Goal: Task Accomplishment & Management: Manage account settings

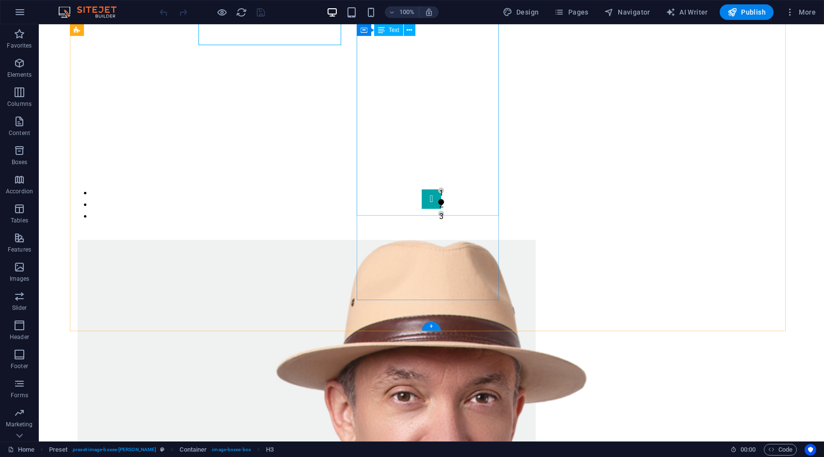
scroll to position [534, 0]
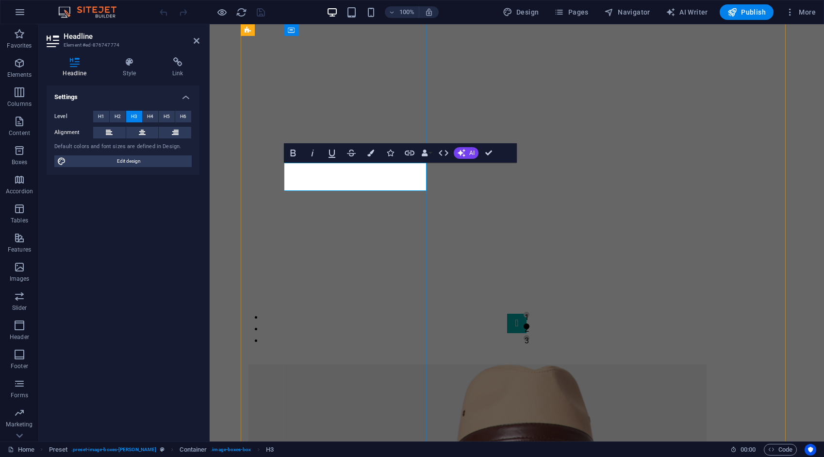
scroll to position [561, 0]
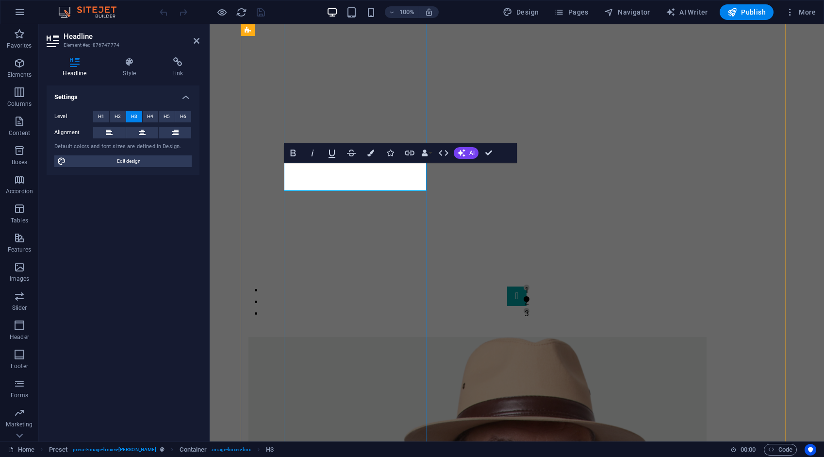
click at [101, 115] on span "H1" at bounding box center [101, 117] width 6 height 12
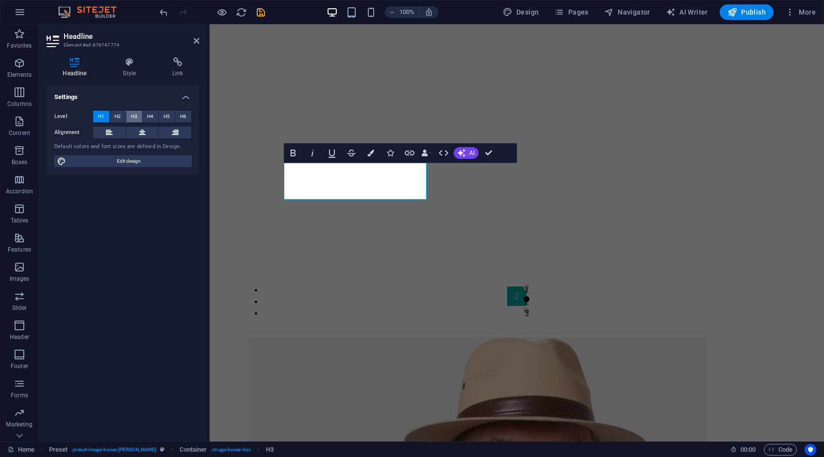
click at [141, 117] on button "H3" at bounding box center [134, 117] width 16 height 12
click at [178, 63] on icon at bounding box center [177, 62] width 43 height 10
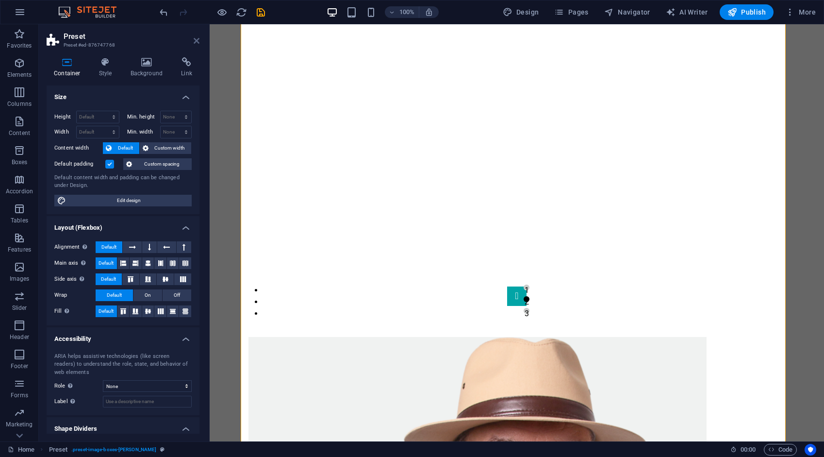
click at [197, 39] on icon at bounding box center [197, 41] width 6 height 8
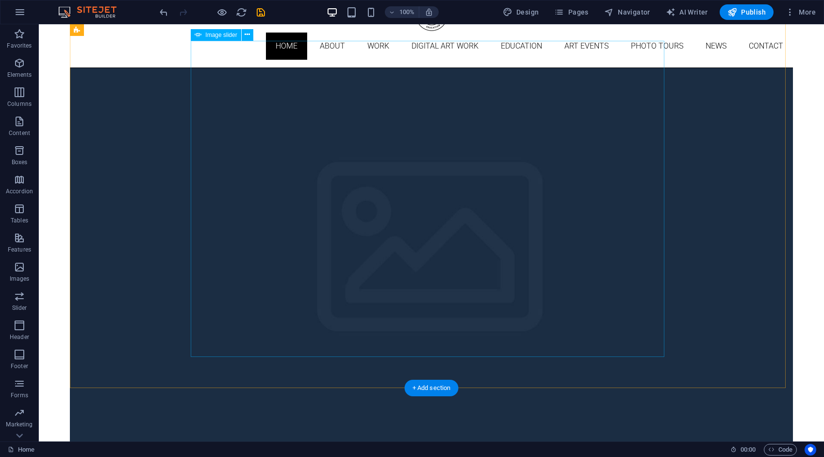
scroll to position [0, 0]
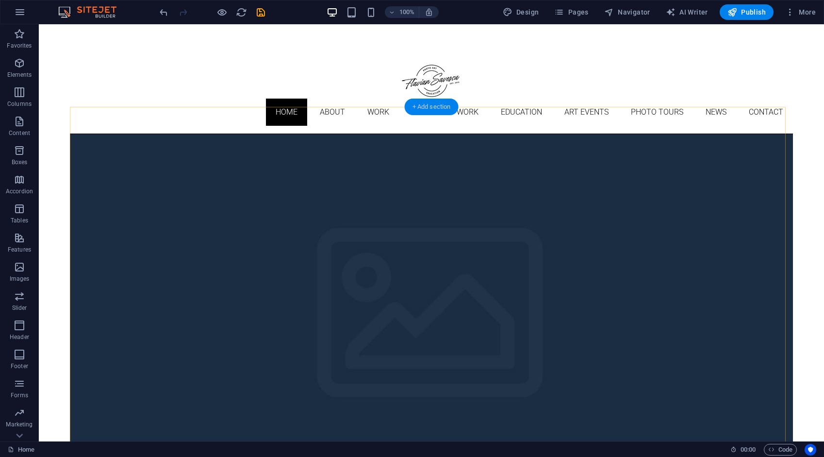
click at [435, 106] on div "+ Add section" at bounding box center [432, 107] width 54 height 17
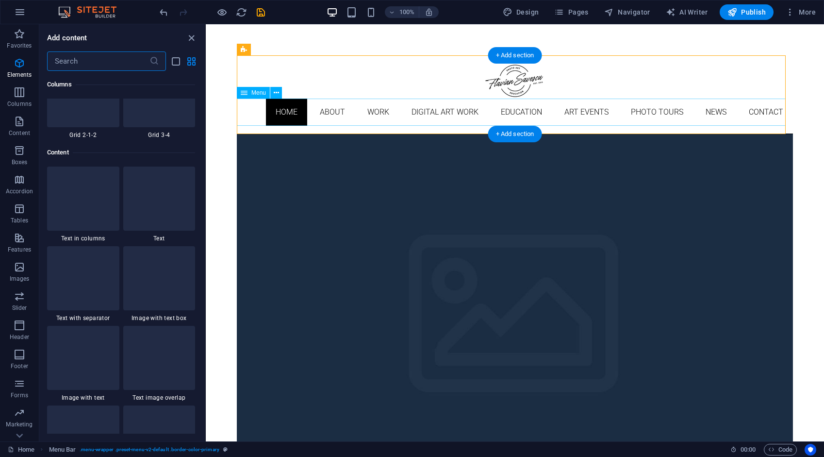
scroll to position [1698, 0]
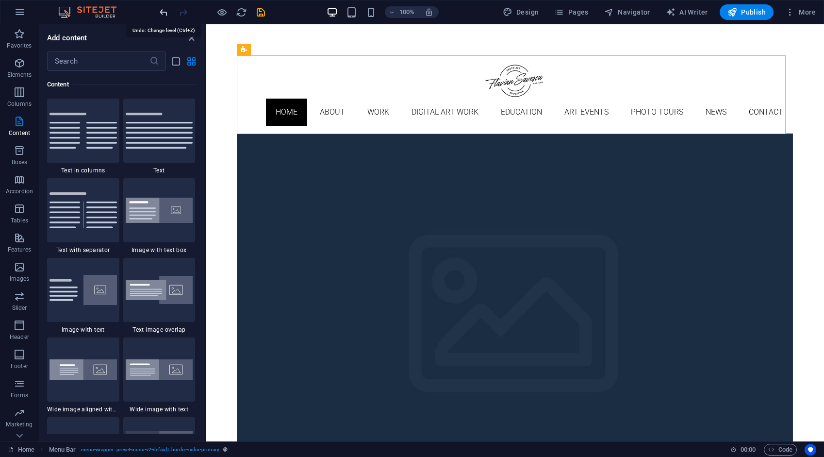
click at [165, 10] on icon "undo" at bounding box center [163, 12] width 11 height 11
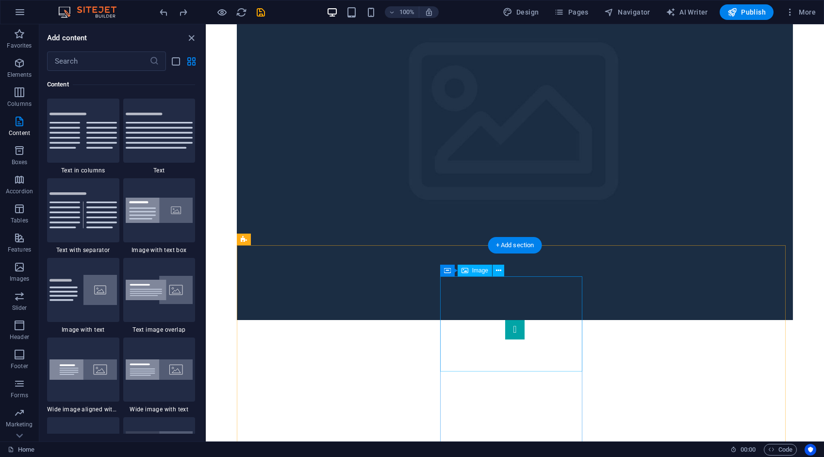
scroll to position [24, 0]
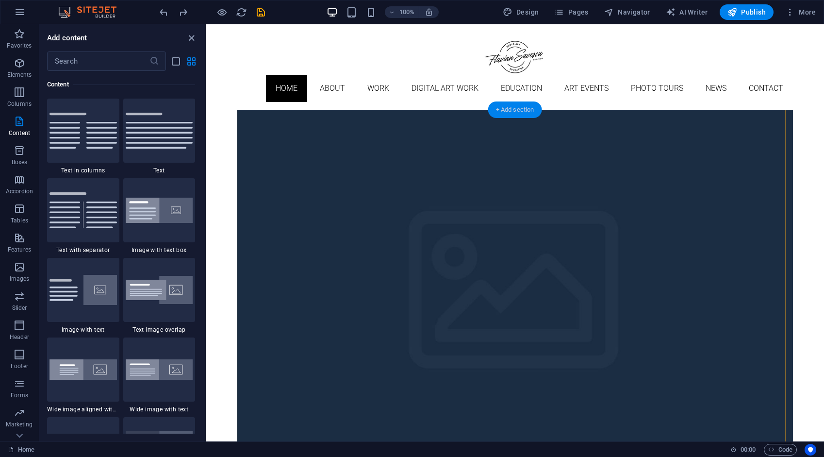
click at [519, 110] on div "+ Add section" at bounding box center [515, 109] width 54 height 17
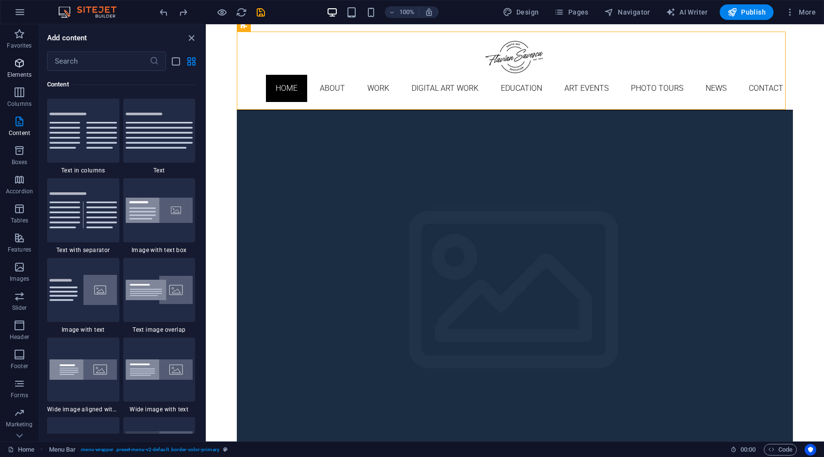
click at [18, 69] on span "Elements" at bounding box center [19, 68] width 39 height 23
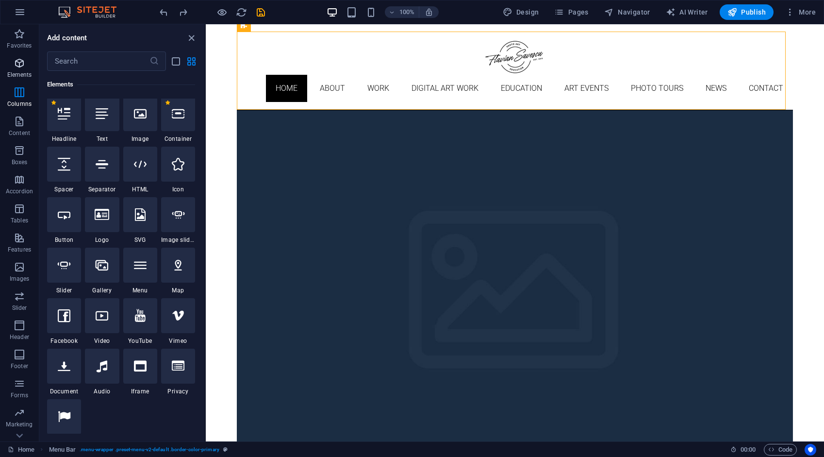
scroll to position [103, 0]
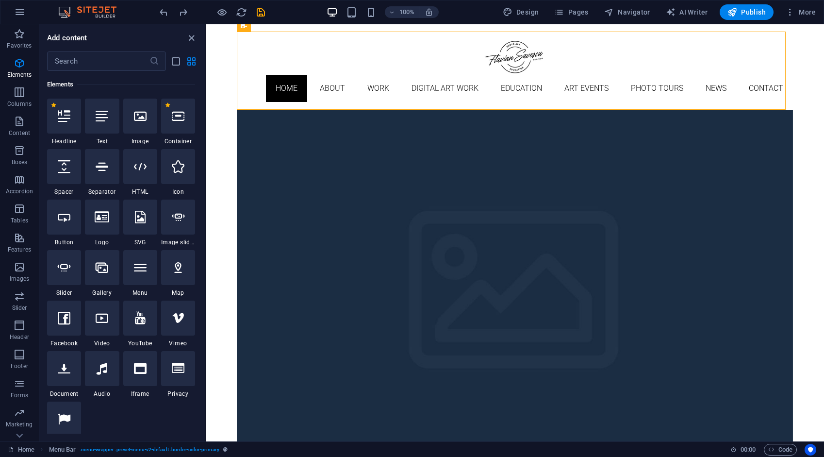
click at [67, 121] on icon at bounding box center [64, 116] width 13 height 13
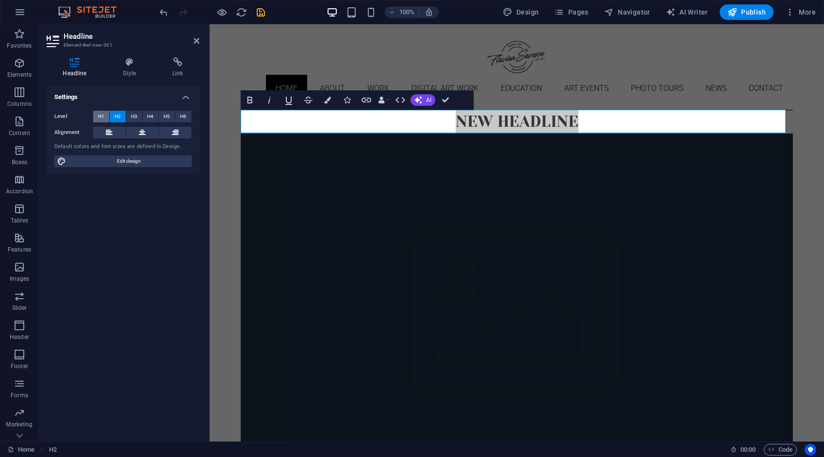
click at [100, 114] on span "H1" at bounding box center [101, 117] width 6 height 12
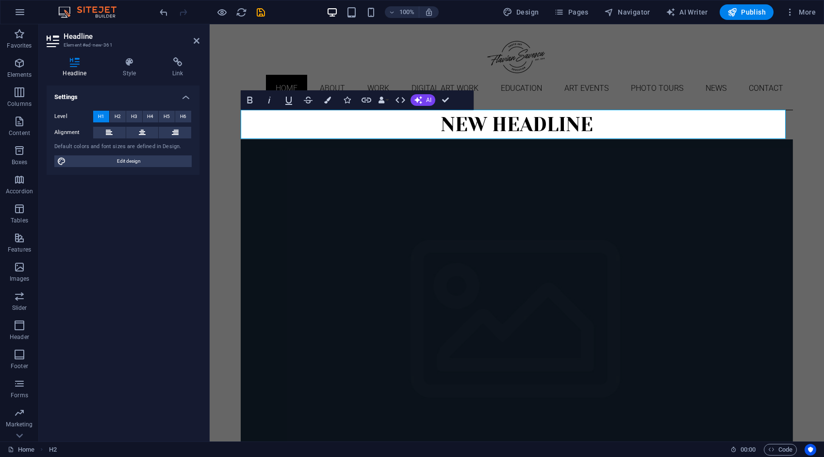
click at [568, 126] on h1 "New headline" at bounding box center [517, 124] width 552 height 29
click at [568, 125] on h1 "New headline" at bounding box center [517, 124] width 552 height 29
click at [567, 124] on h1 "New headline" at bounding box center [517, 124] width 552 height 29
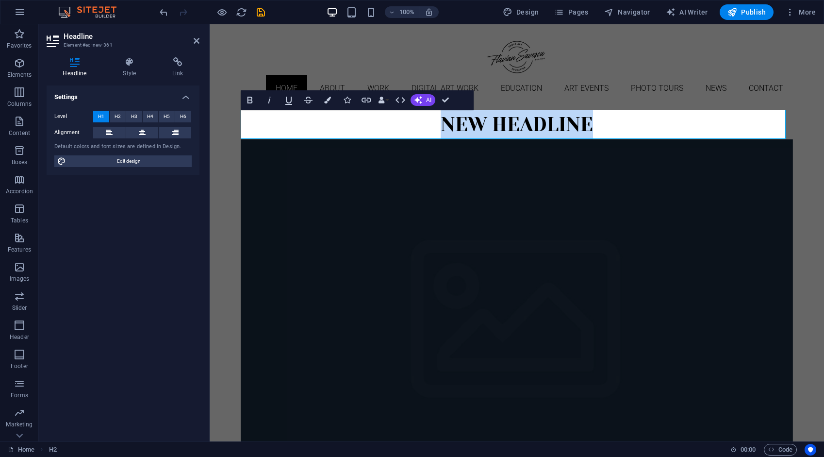
drag, startPoint x: 594, startPoint y: 123, endPoint x: 439, endPoint y: 131, distance: 154.5
click at [439, 131] on h1 "New headline" at bounding box center [517, 124] width 552 height 29
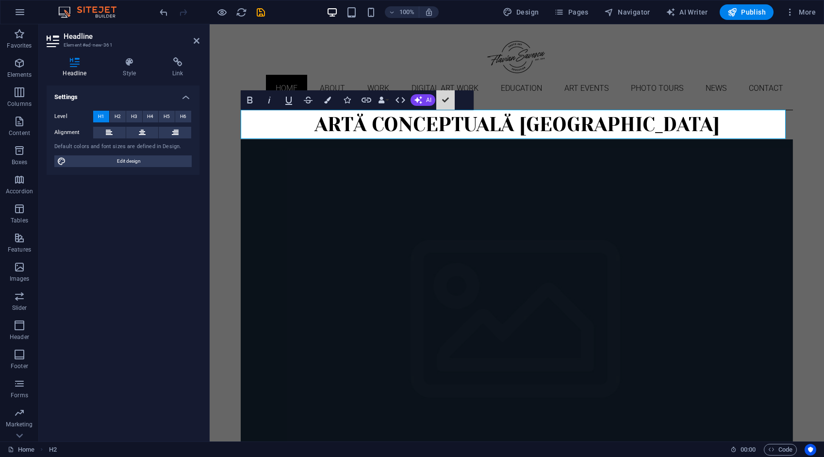
scroll to position [0, 0]
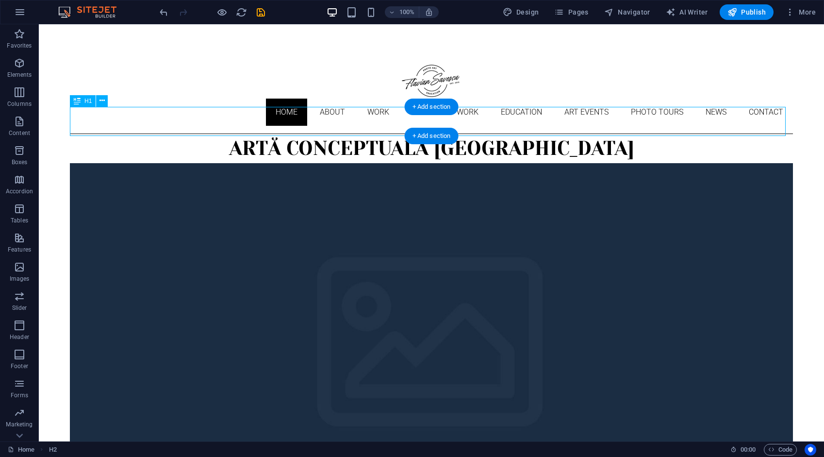
click at [402, 134] on div "ARTĂ CONCEPTUALĂ [GEOGRAPHIC_DATA]" at bounding box center [431, 148] width 723 height 29
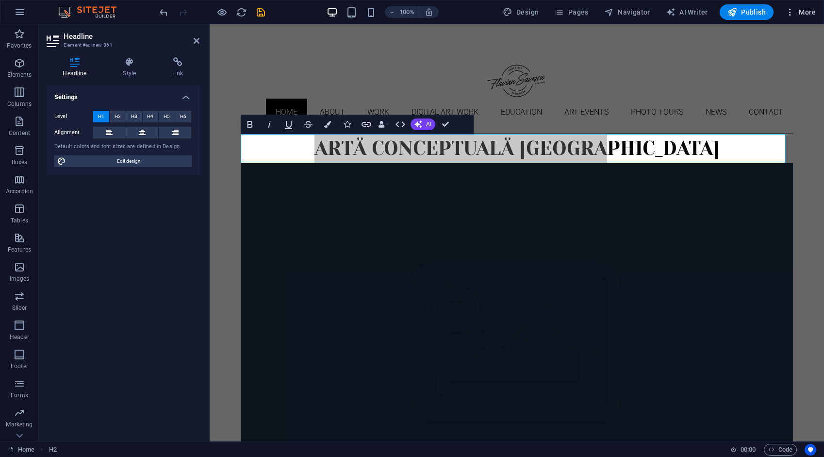
click at [795, 11] on icon "button" at bounding box center [790, 12] width 10 height 10
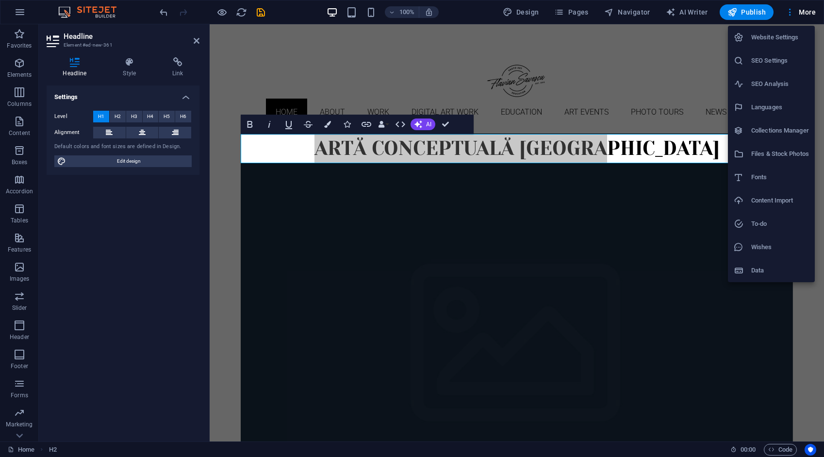
click at [782, 37] on h6 "Website Settings" at bounding box center [780, 38] width 58 height 12
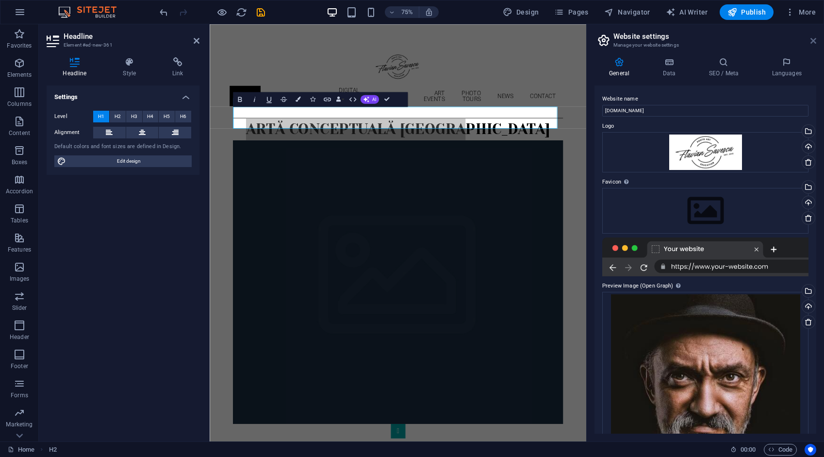
click at [813, 43] on icon at bounding box center [814, 41] width 6 height 8
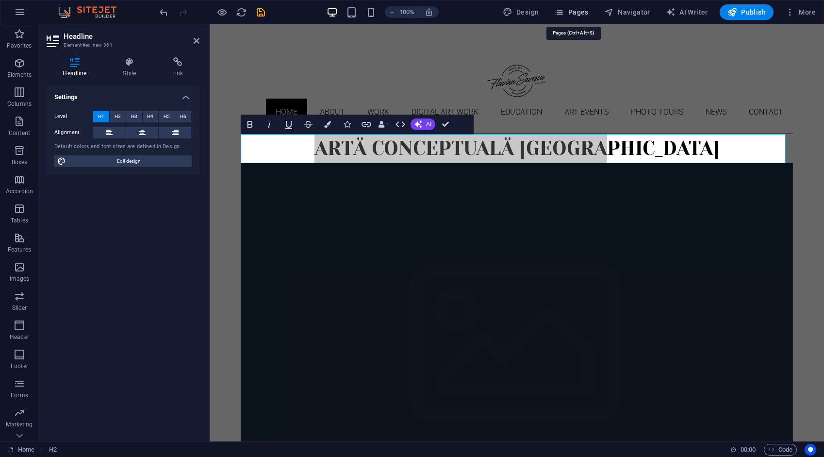
click at [580, 10] on span "Pages" at bounding box center [571, 12] width 34 height 10
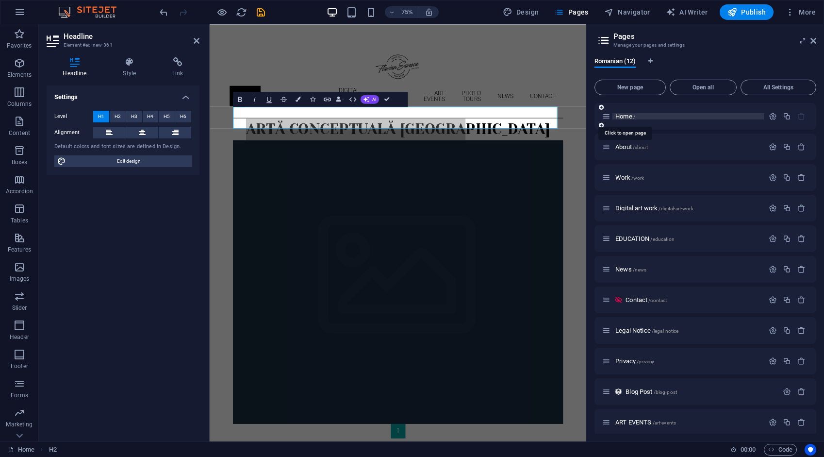
click at [631, 116] on span "Home /" at bounding box center [625, 116] width 20 height 7
click at [770, 111] on div at bounding box center [787, 116] width 43 height 11
click at [769, 116] on icon "button" at bounding box center [773, 116] width 8 height 8
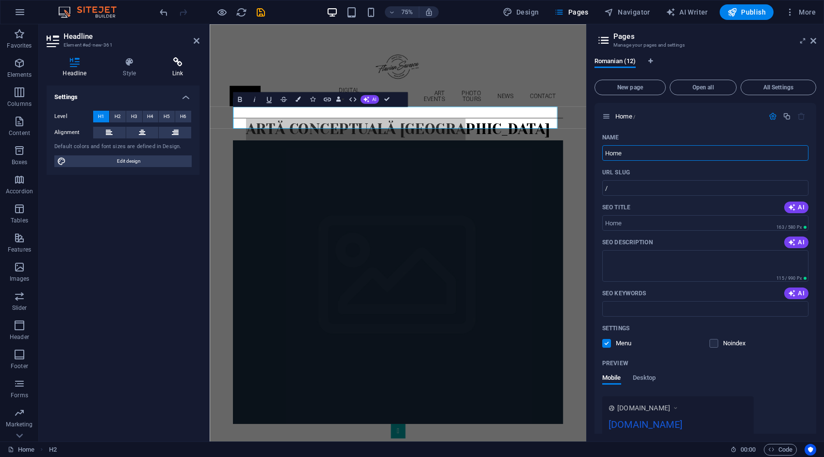
click at [181, 66] on icon at bounding box center [177, 62] width 43 height 10
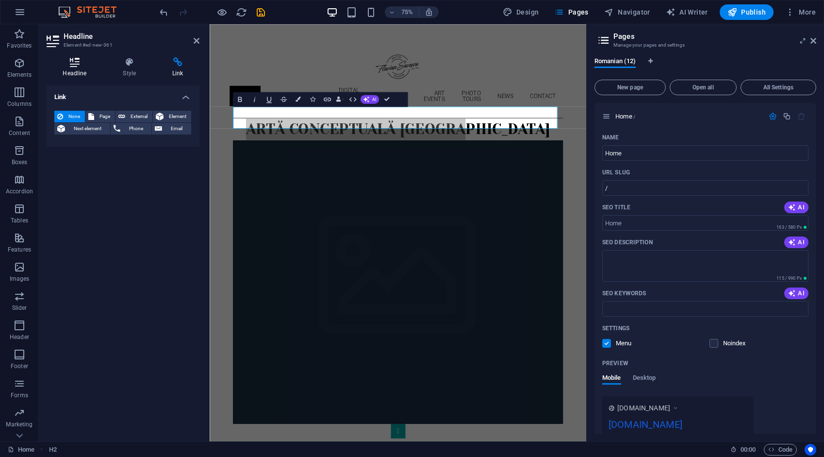
click at [72, 67] on h4 "Headline" at bounding box center [77, 67] width 60 height 20
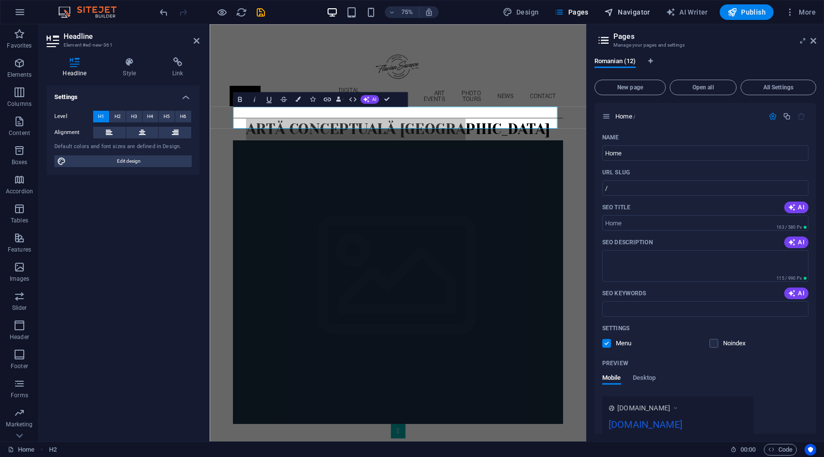
click at [639, 14] on span "Navigator" at bounding box center [627, 12] width 46 height 10
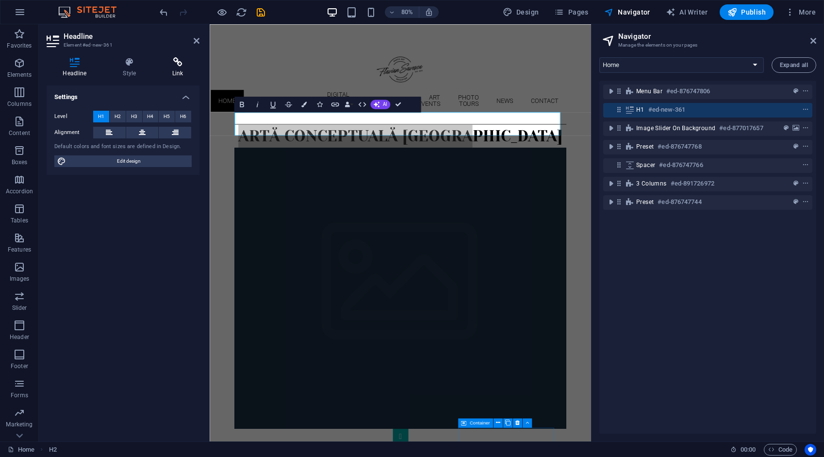
click at [179, 66] on icon at bounding box center [177, 62] width 43 height 10
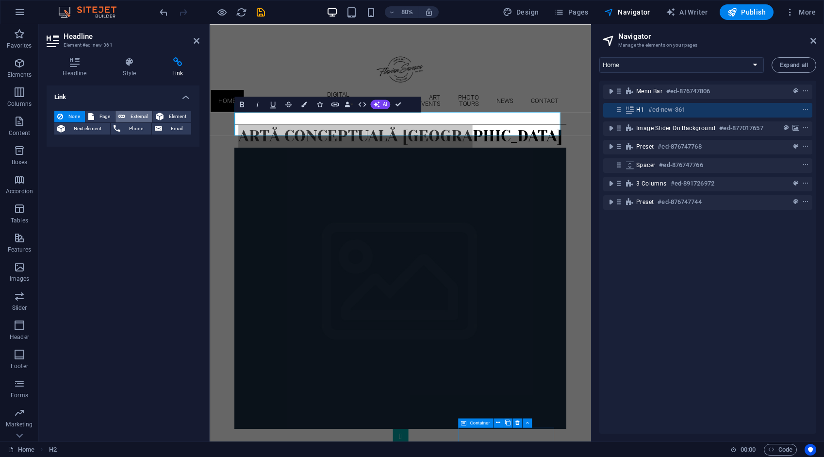
click at [136, 116] on span "External" at bounding box center [138, 117] width 21 height 12
select select "blank"
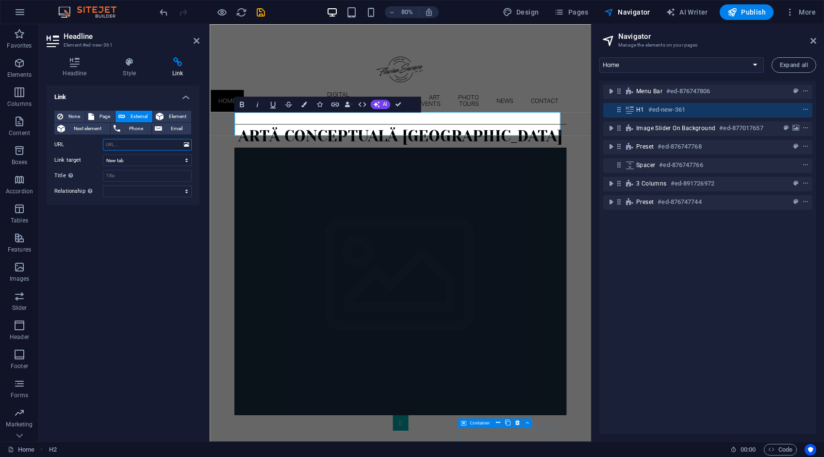
click at [152, 147] on input "URL" at bounding box center [147, 145] width 89 height 12
click at [150, 144] on input "URL" at bounding box center [147, 145] width 89 height 12
type input "/despre-[PERSON_NAME]"
click at [427, 152] on link "ARTĂ CONCEPTUALĂ [GEOGRAPHIC_DATA]" at bounding box center [448, 163] width 405 height 23
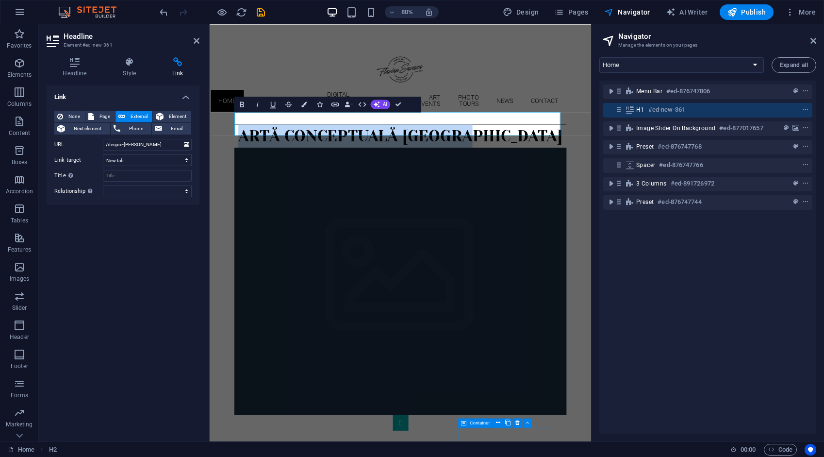
drag, startPoint x: 592, startPoint y: 148, endPoint x: 288, endPoint y: 158, distance: 303.5
click at [288, 158] on h1 "ARTĂ CONCEPTUALĂ [GEOGRAPHIC_DATA]" at bounding box center [448, 164] width 415 height 29
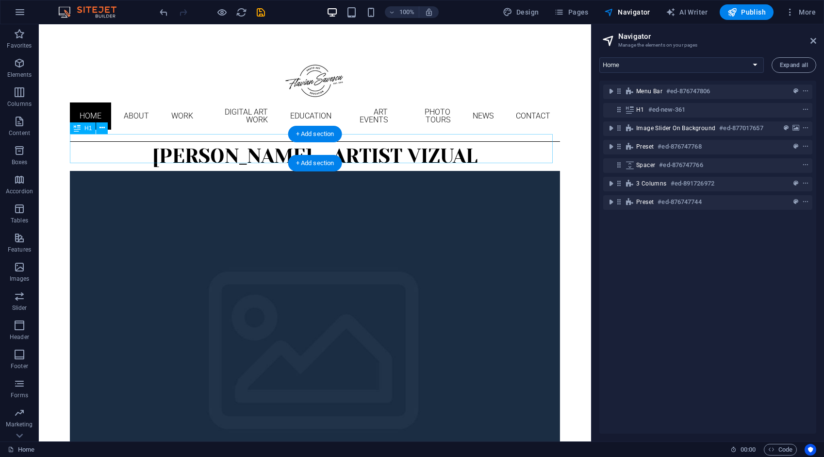
click at [119, 150] on div "[PERSON_NAME] - artist vizual" at bounding box center [315, 156] width 490 height 29
click at [119, 149] on div "[PERSON_NAME] - artist vizual" at bounding box center [315, 156] width 490 height 29
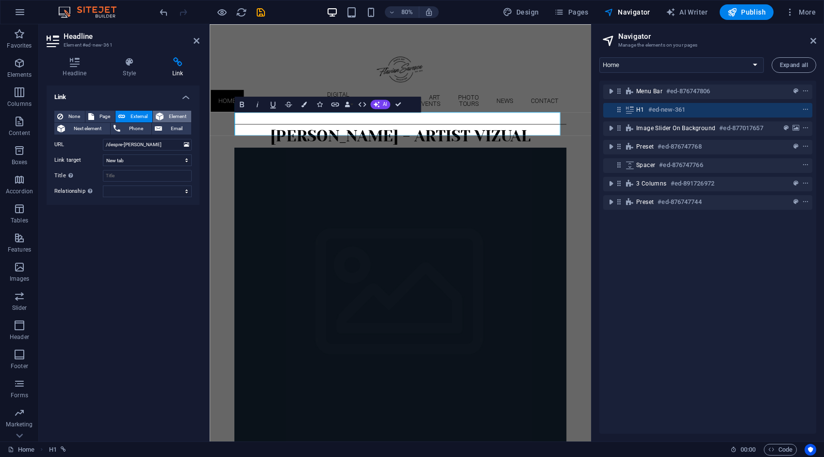
click at [180, 118] on span "Element" at bounding box center [177, 117] width 22 height 12
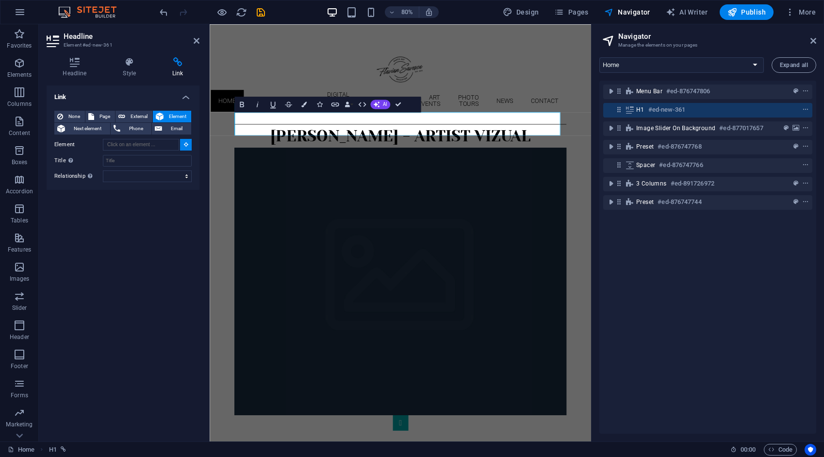
click at [275, 150] on h1 "[PERSON_NAME] - artist vizual" at bounding box center [448, 164] width 415 height 29
type input "#ed-new-361"
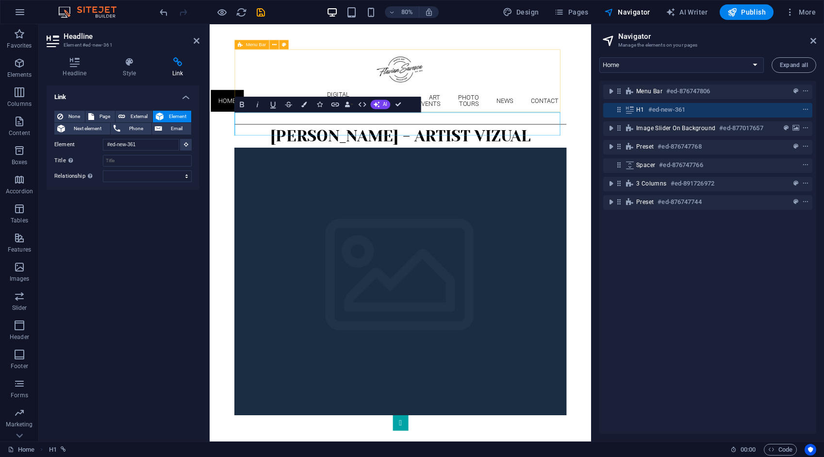
drag, startPoint x: 275, startPoint y: 150, endPoint x: 610, endPoint y: 130, distance: 335.5
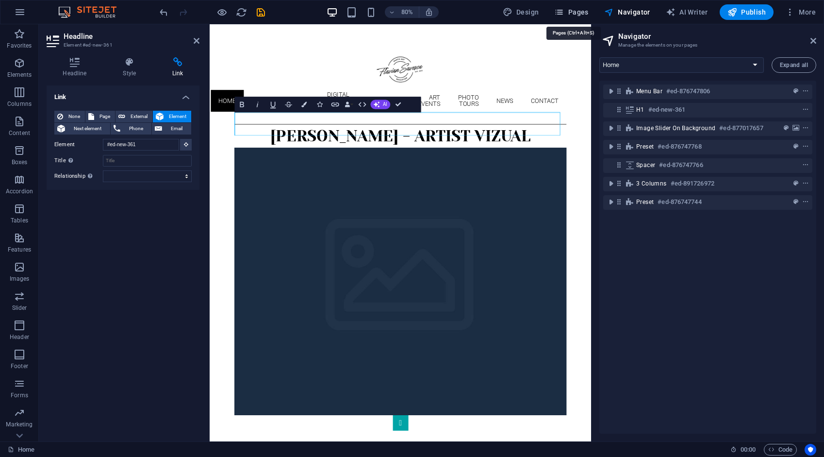
click at [579, 13] on span "Pages" at bounding box center [571, 12] width 34 height 10
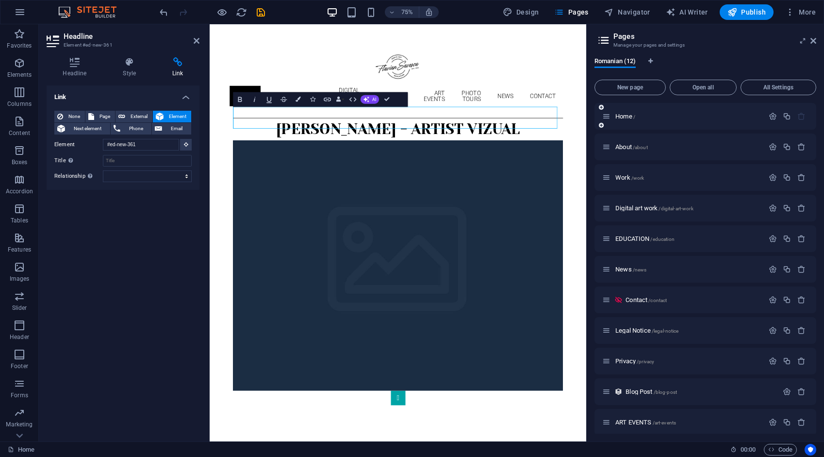
click at [633, 120] on div "Home /" at bounding box center [683, 116] width 162 height 11
click at [770, 114] on icon "button" at bounding box center [773, 116] width 8 height 8
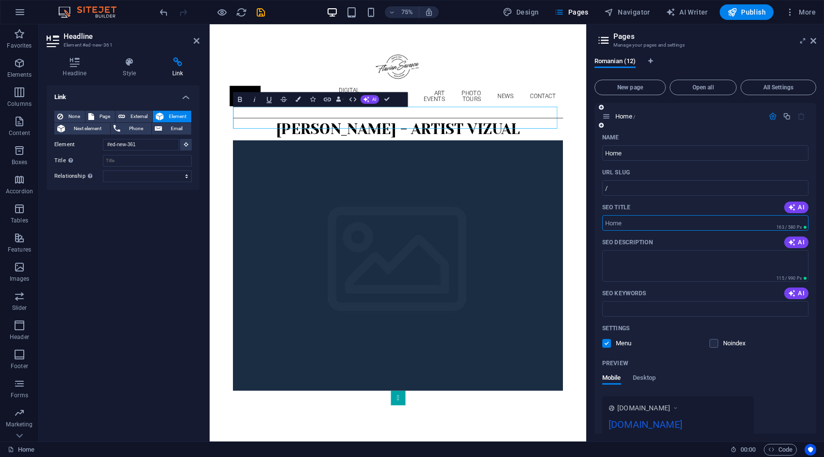
click at [635, 226] on input "SEO Title" at bounding box center [705, 223] width 206 height 16
click at [635, 225] on input "SEO Title" at bounding box center [705, 223] width 206 height 16
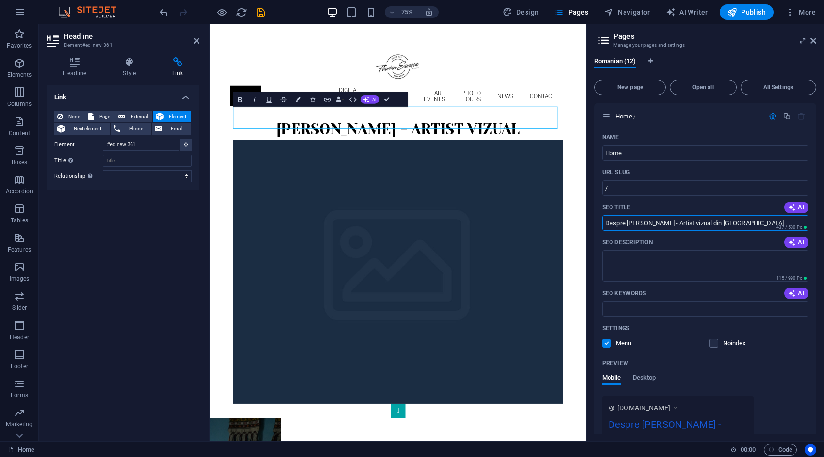
type input "Despre [PERSON_NAME] - Artist vizual din [GEOGRAPHIC_DATA]"
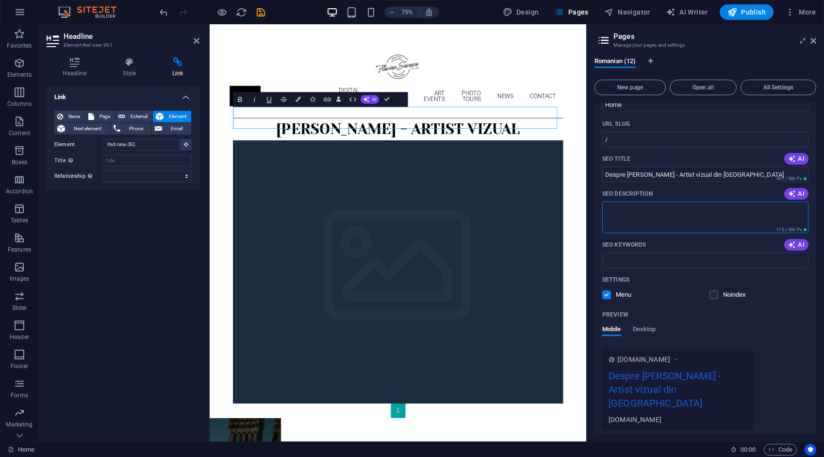
click at [629, 215] on textarea "SEO Description" at bounding box center [705, 217] width 206 height 32
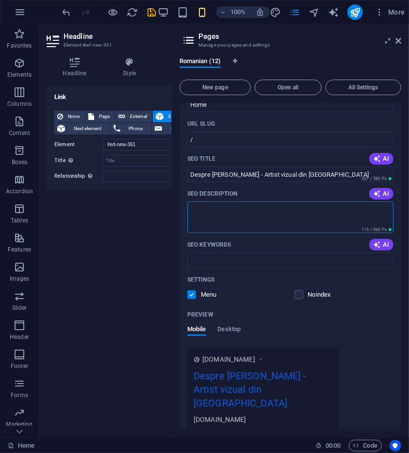
click at [218, 212] on textarea "SEO Description" at bounding box center [290, 217] width 206 height 32
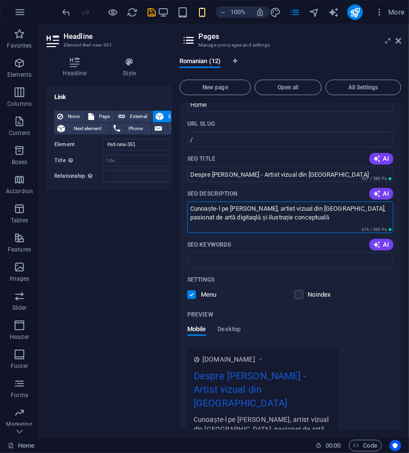
type textarea "Cunoaște-l pe [PERSON_NAME], artist vizual din [GEOGRAPHIC_DATA], pasionat de a…"
click at [277, 246] on div "SEO Keywords AI" at bounding box center [290, 245] width 206 height 16
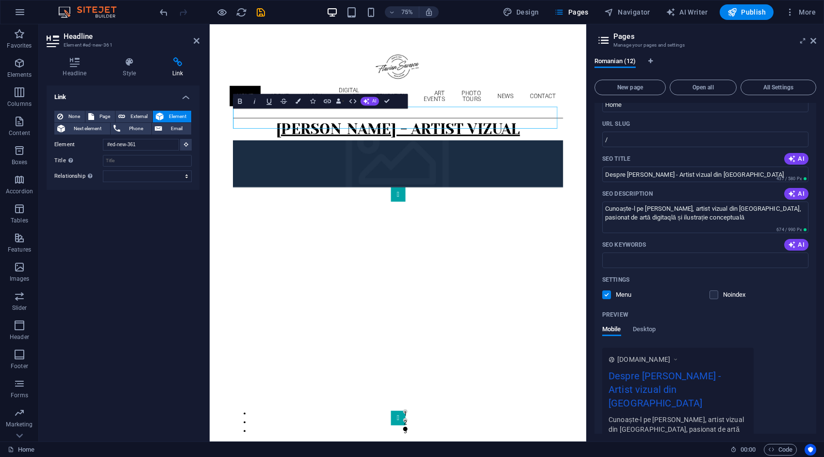
click at [442, 152] on link "FLAVIAN SAVESCU - artist vizual" at bounding box center [461, 163] width 325 height 23
click at [486, 152] on link "FLAVIAN SAVESCU - artist vizual" at bounding box center [461, 163] width 325 height 23
drag, startPoint x: 467, startPoint y: 146, endPoint x: 628, endPoint y: 141, distance: 161.2
click at [628, 150] on h1 "FLAVIAN SAVESCU - artist vizual" at bounding box center [461, 164] width 440 height 29
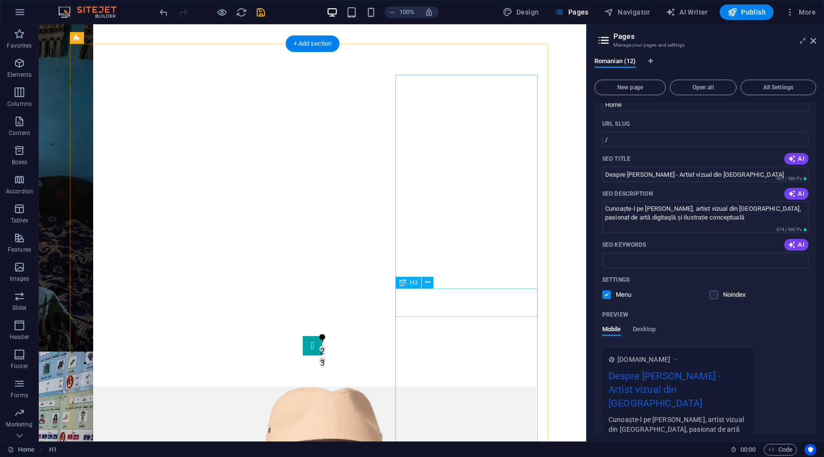
scroll to position [582, 0]
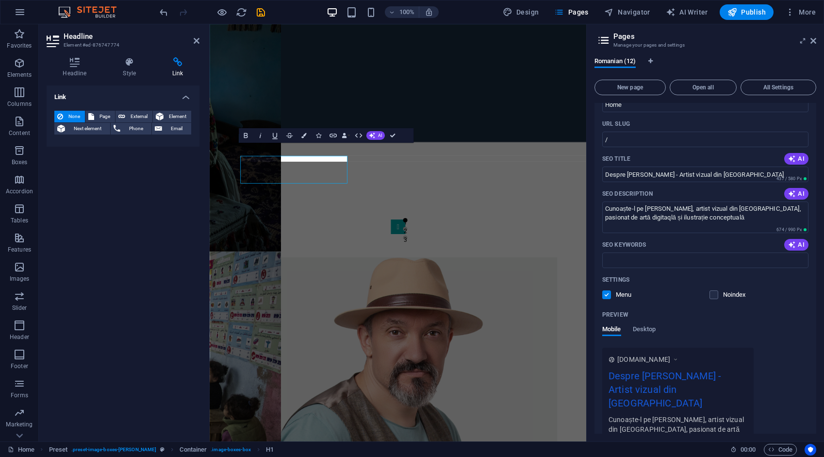
scroll to position [555, 0]
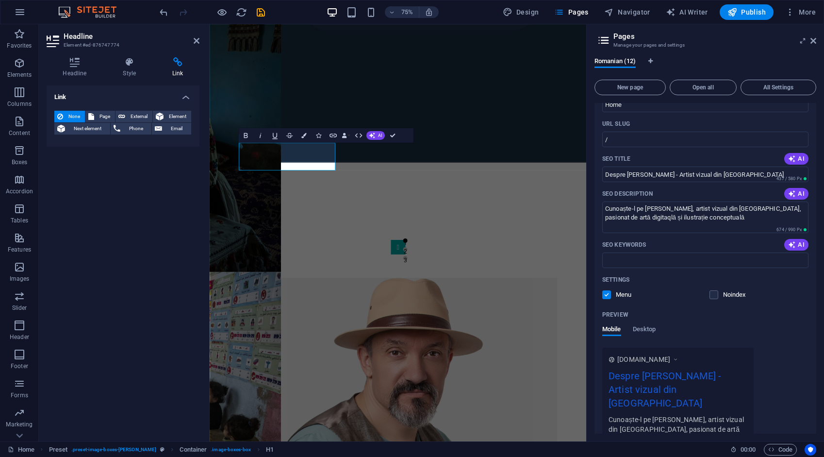
click at [296, 10] on div "75% Design Pages Navigator AI Writer Publish More" at bounding box center [489, 12] width 662 height 16
click at [195, 41] on icon at bounding box center [197, 41] width 6 height 8
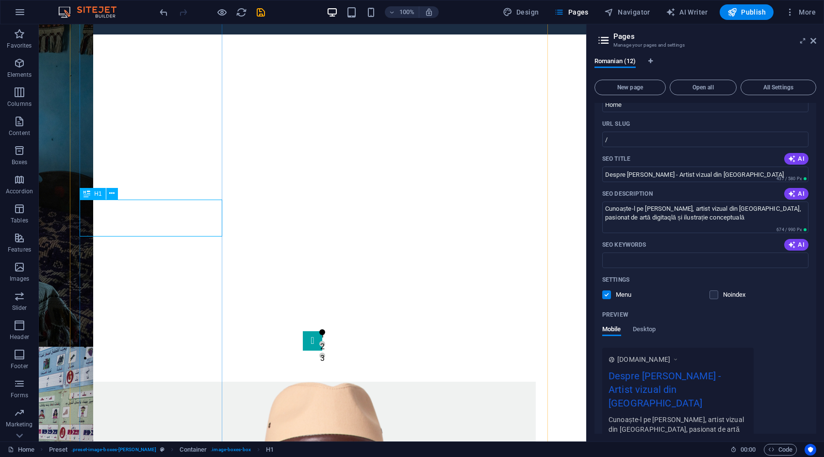
select select
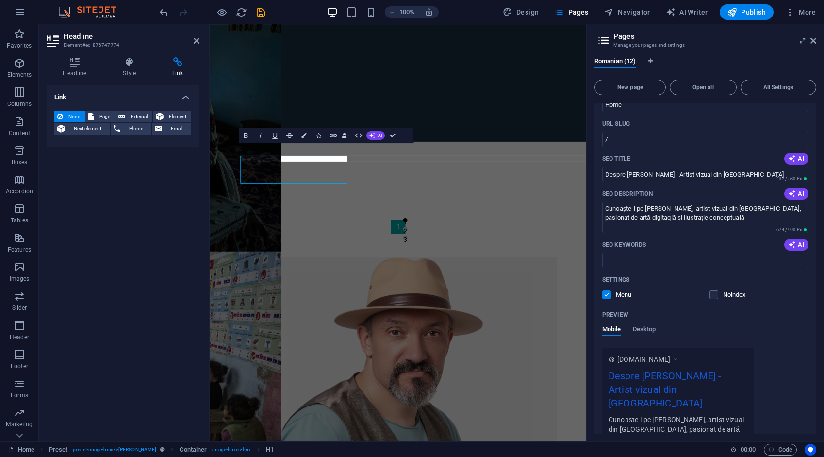
scroll to position [555, 0]
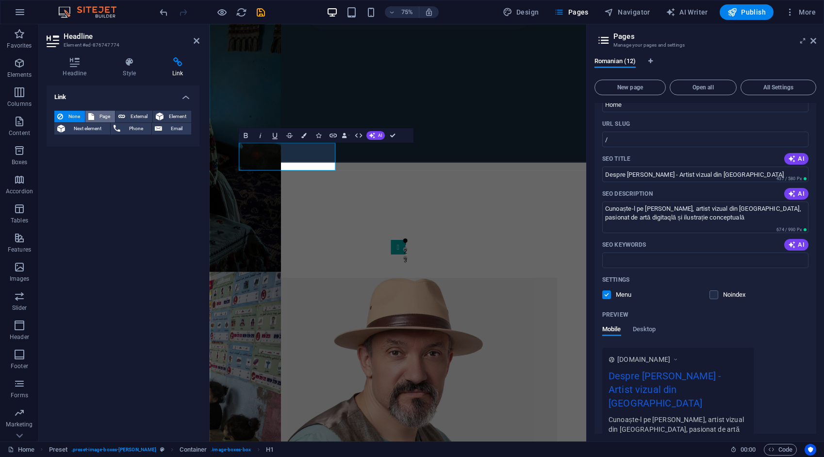
click at [105, 114] on span "Page" at bounding box center [104, 117] width 15 height 12
select select
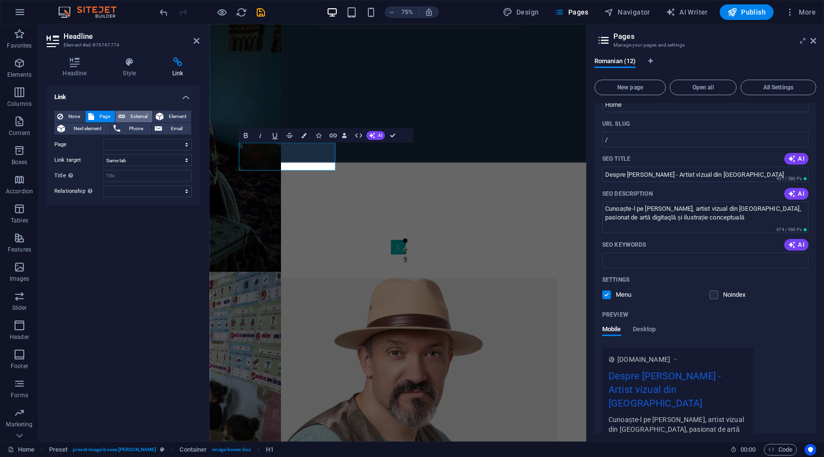
click at [127, 113] on button "External" at bounding box center [134, 117] width 37 height 12
select select "blank"
click at [172, 113] on span "Element" at bounding box center [177, 117] width 22 height 12
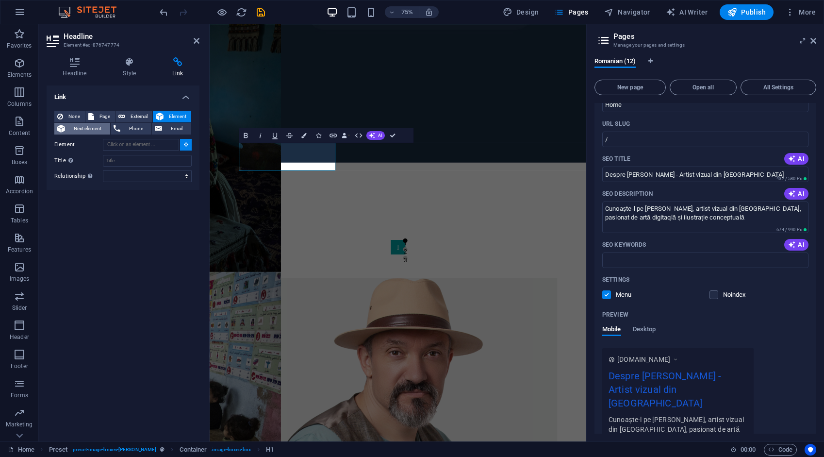
click at [96, 130] on span "Next element" at bounding box center [87, 129] width 39 height 12
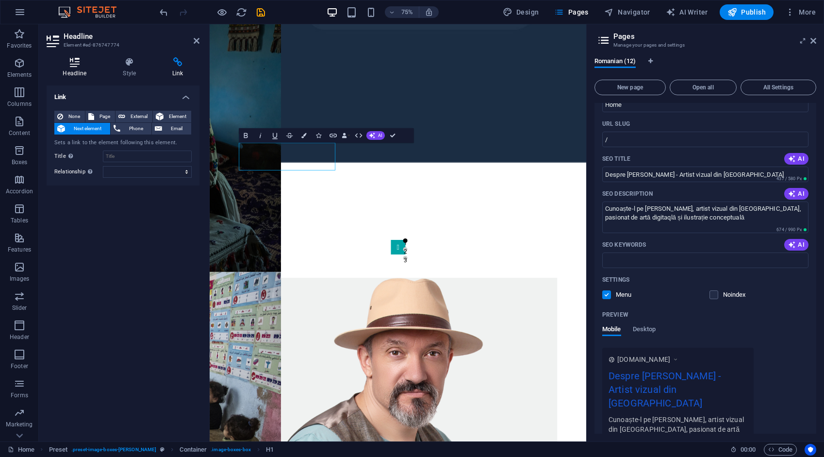
click at [75, 64] on icon at bounding box center [75, 62] width 56 height 10
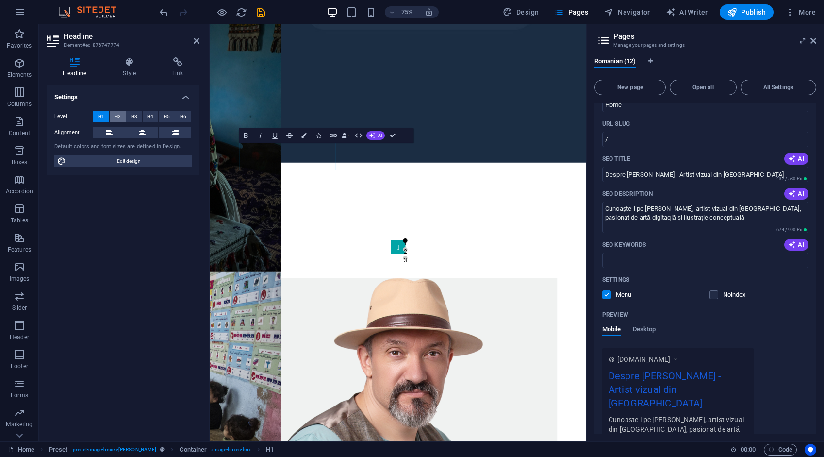
click at [113, 113] on button "H2" at bounding box center [118, 117] width 16 height 12
click at [257, 9] on icon "save" at bounding box center [260, 12] width 11 height 11
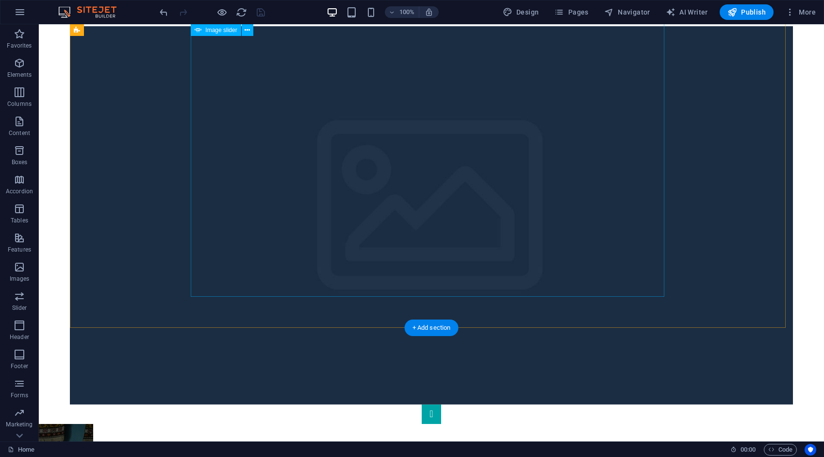
scroll to position [0, 0]
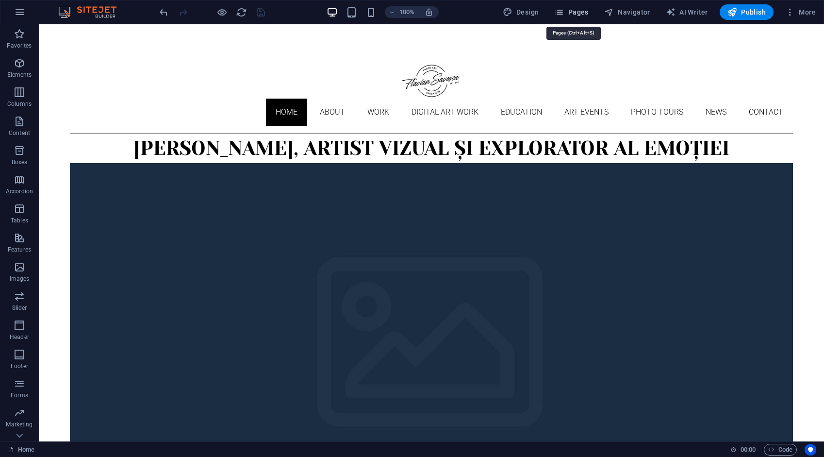
click at [585, 14] on span "Pages" at bounding box center [571, 12] width 34 height 10
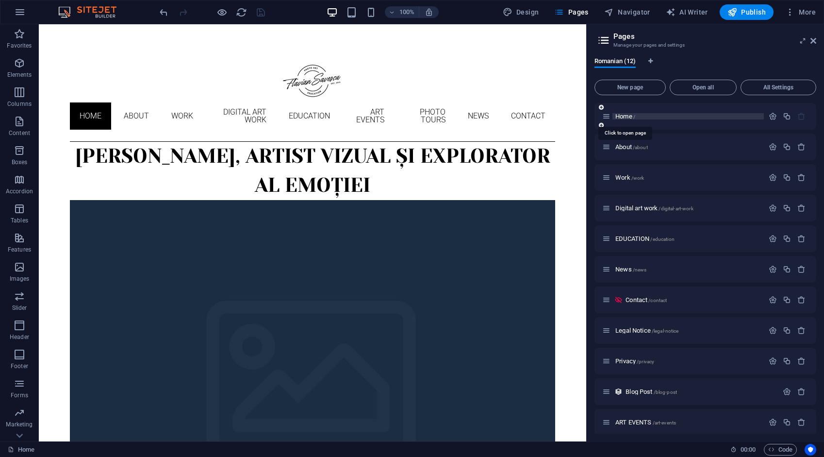
click at [629, 118] on span "Home /" at bounding box center [625, 116] width 20 height 7
click at [657, 118] on p "Home /" at bounding box center [688, 116] width 146 height 6
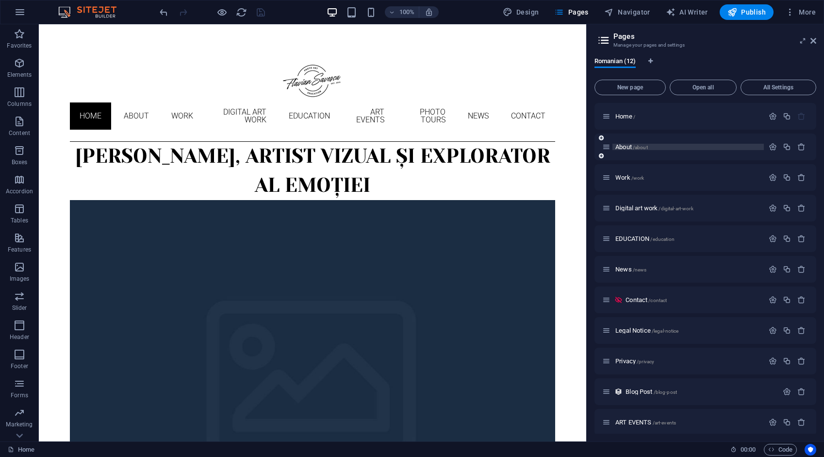
click at [631, 146] on span "About /about" at bounding box center [631, 146] width 33 height 7
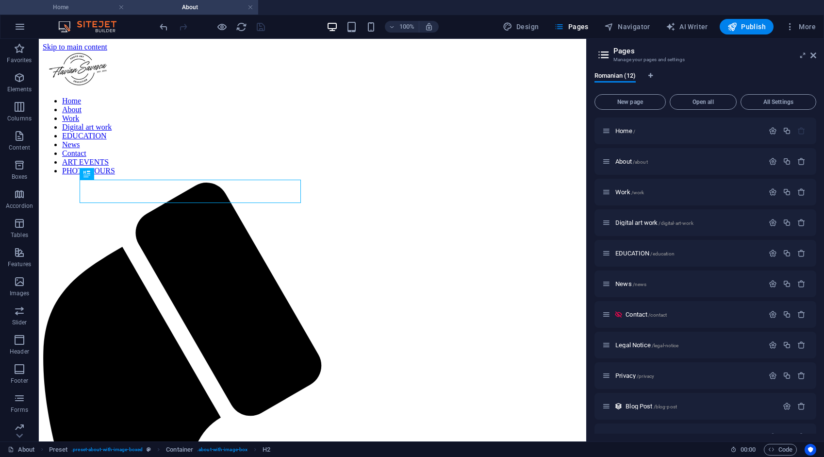
click at [76, 7] on h4 "Home" at bounding box center [64, 7] width 129 height 11
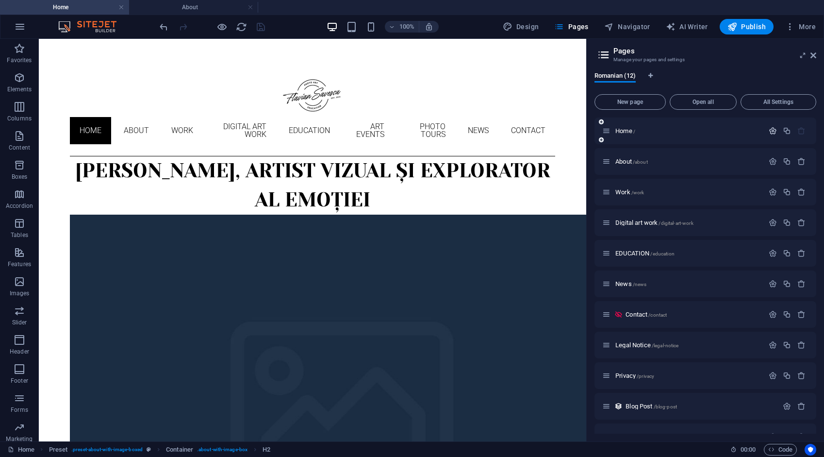
click at [771, 132] on icon "button" at bounding box center [773, 131] width 8 height 8
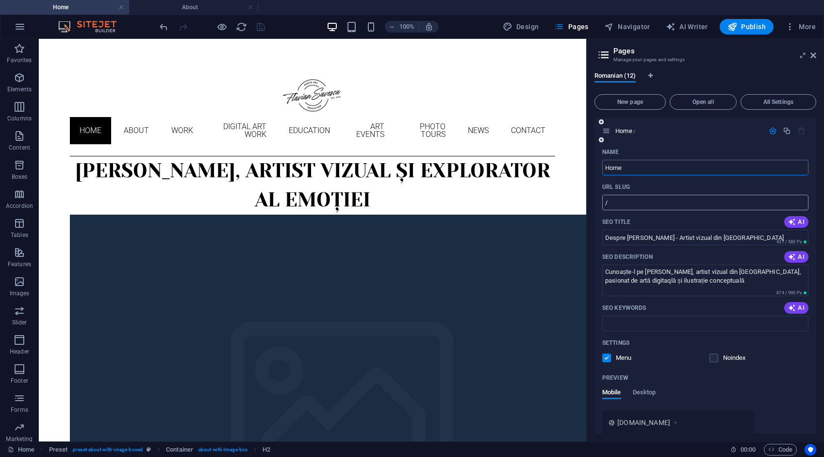
click at [639, 206] on input "/" at bounding box center [705, 203] width 206 height 16
click at [630, 199] on input "/" at bounding box center [705, 203] width 206 height 16
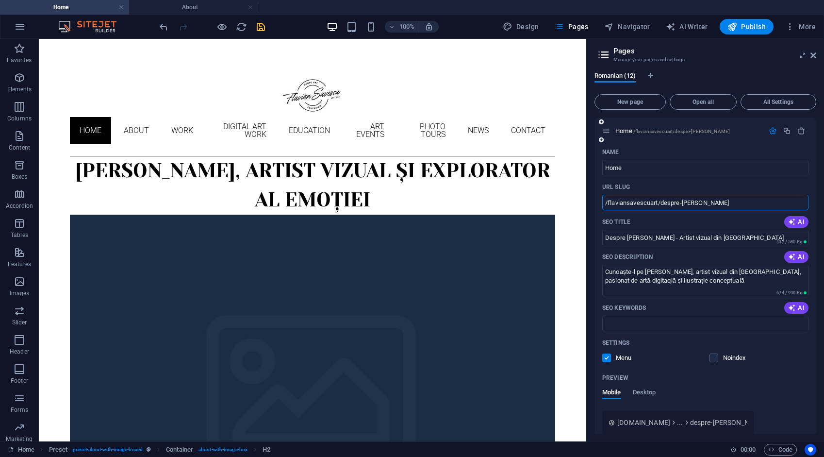
click at [650, 202] on input "/flaviansavescuart/despre-flavian" at bounding box center [705, 203] width 206 height 16
click at [651, 203] on input "/flaviansavescuart/despre-flavian" at bounding box center [705, 203] width 206 height 16
drag, startPoint x: 662, startPoint y: 203, endPoint x: 608, endPoint y: 203, distance: 53.4
click at [608, 203] on input "/flaviansavescuart/despre-flavian" at bounding box center [705, 203] width 206 height 16
click at [674, 202] on input "/despre-flavian" at bounding box center [705, 203] width 206 height 16
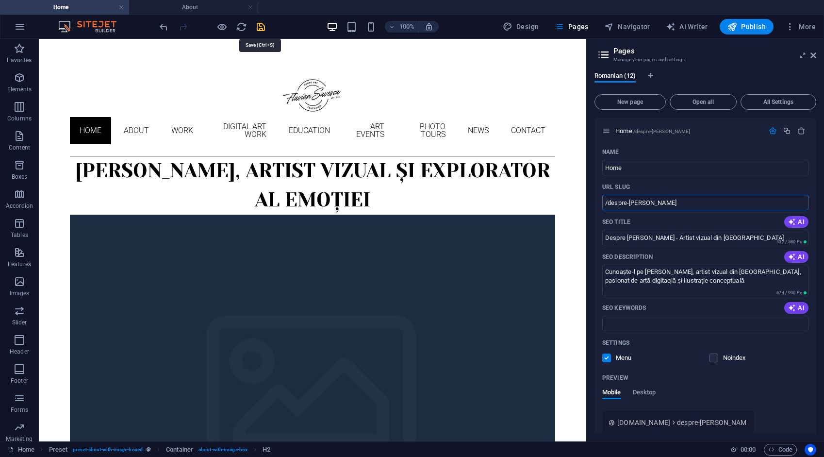
type input "/despre-flavian"
click at [261, 27] on icon "save" at bounding box center [260, 26] width 11 height 11
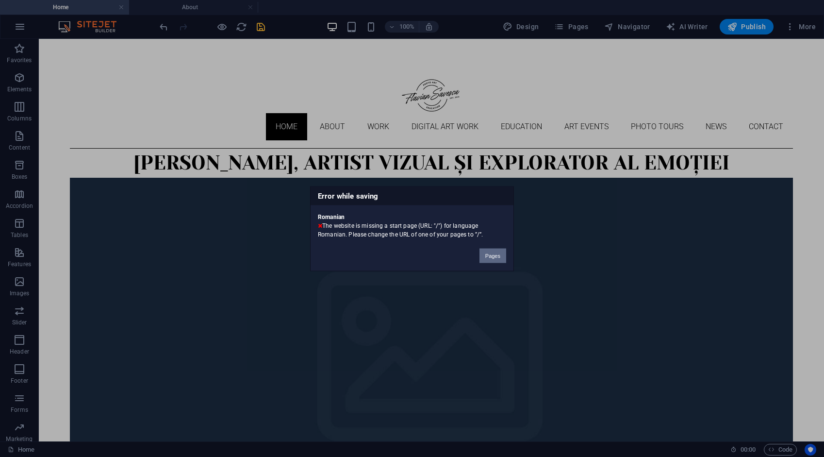
click at [492, 254] on button "Pages" at bounding box center [493, 255] width 27 height 15
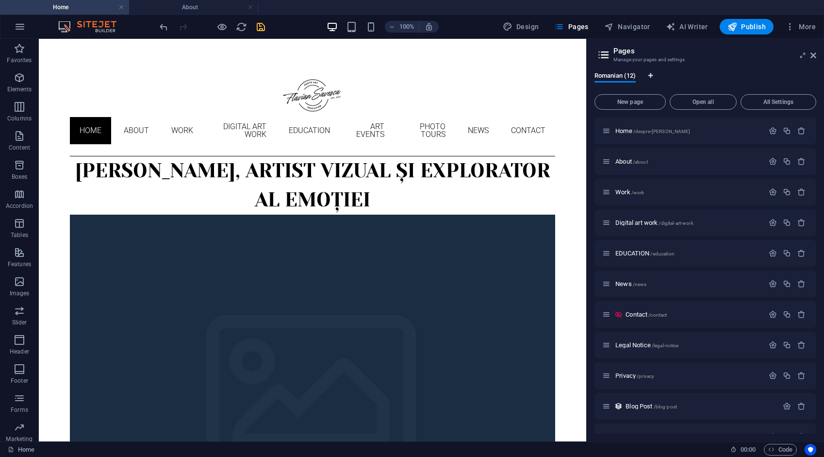
click at [653, 76] on icon "Language Tabs" at bounding box center [650, 76] width 4 height 6
select select "131"
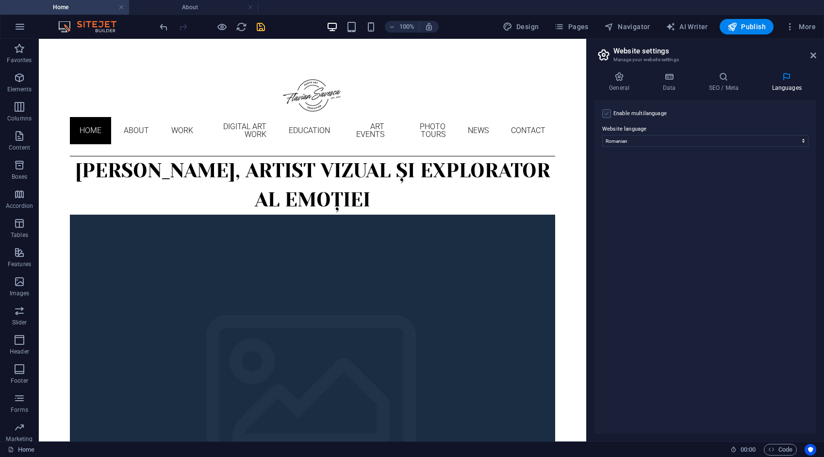
click at [609, 111] on label at bounding box center [606, 113] width 9 height 9
click at [0, 0] on input "Enable multilanguage To disable multilanguage delete all languages until only o…" at bounding box center [0, 0] width 0 height 0
select select
click at [798, 149] on icon at bounding box center [796, 149] width 6 height 12
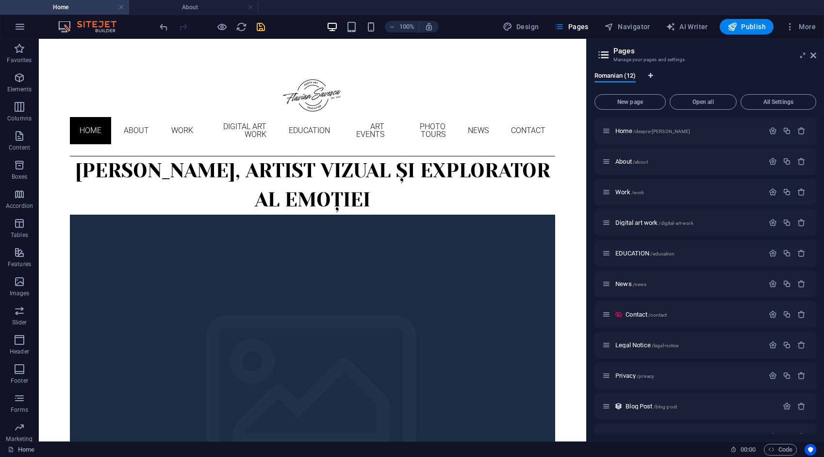
click at [652, 75] on icon "Language Tabs" at bounding box center [650, 76] width 4 height 6
select select "131"
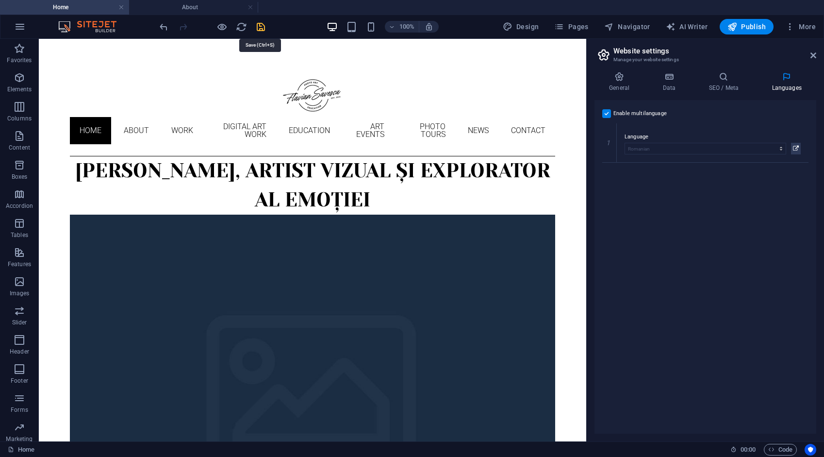
click at [257, 23] on icon "save" at bounding box center [260, 26] width 11 height 11
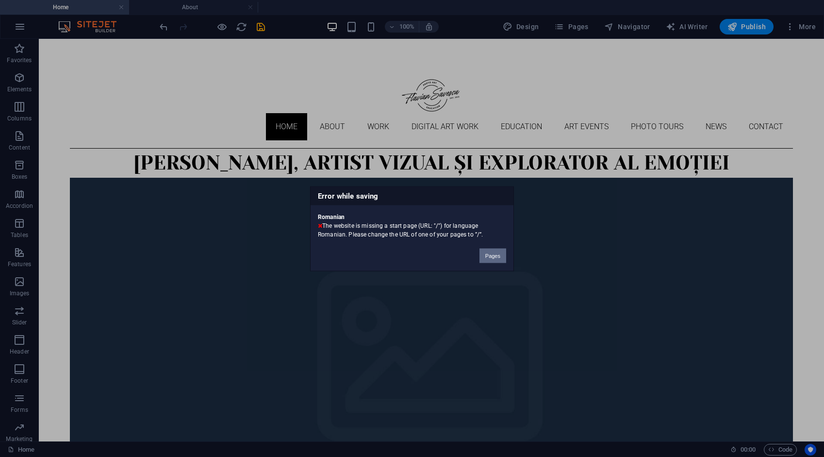
click at [493, 256] on button "Pages" at bounding box center [493, 255] width 27 height 15
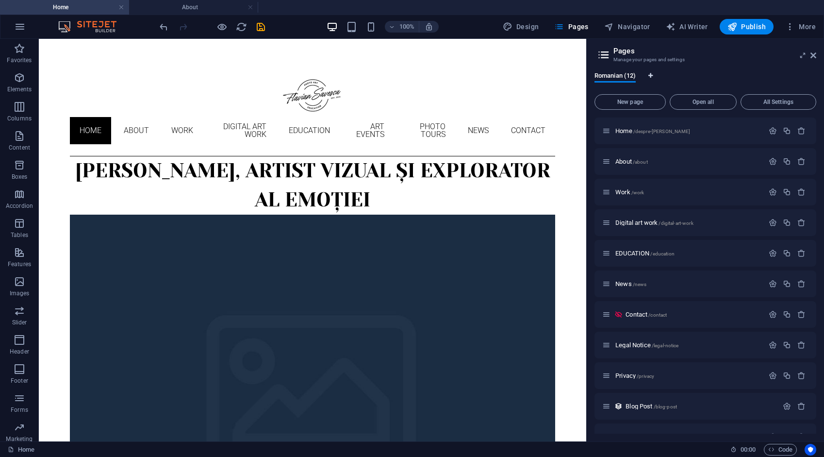
click at [650, 75] on icon "Language Tabs" at bounding box center [650, 76] width 4 height 6
select select "131"
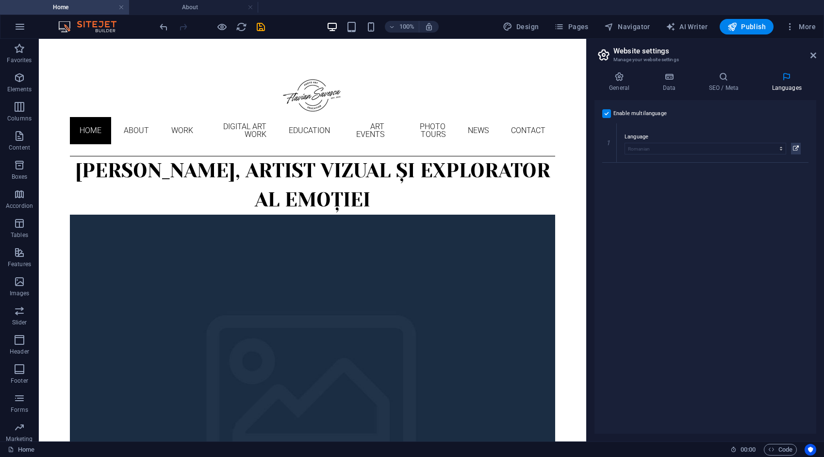
click at [605, 115] on label at bounding box center [606, 113] width 9 height 9
click at [0, 0] on input "Enable multilanguage To disable multilanguage delete all languages until only o…" at bounding box center [0, 0] width 0 height 0
click at [630, 141] on select "Abkhazian Afar Afrikaans Akan Albanian Amharic Arabic Aragonese Armenian Assame…" at bounding box center [705, 141] width 206 height 12
click at [602, 135] on select "Abkhazian Afar Afrikaans Akan Albanian Amharic Arabic Aragonese Armenian Assame…" at bounding box center [705, 141] width 206 height 12
click at [263, 25] on icon "save" at bounding box center [260, 26] width 11 height 11
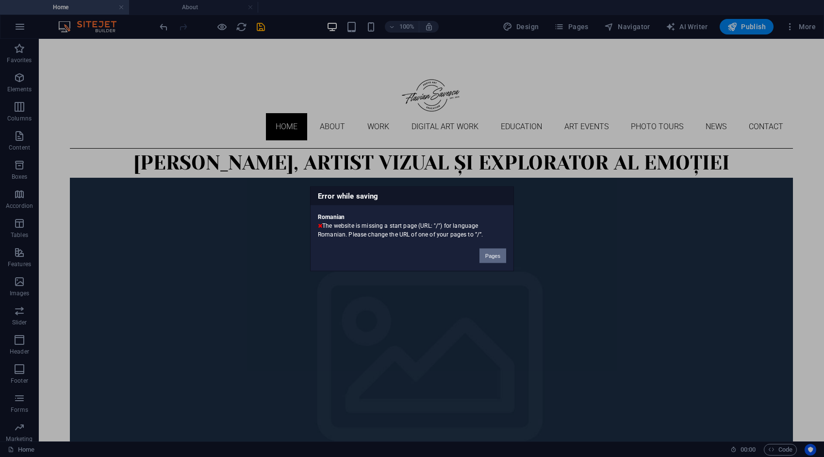
click at [494, 254] on button "Pages" at bounding box center [493, 255] width 27 height 15
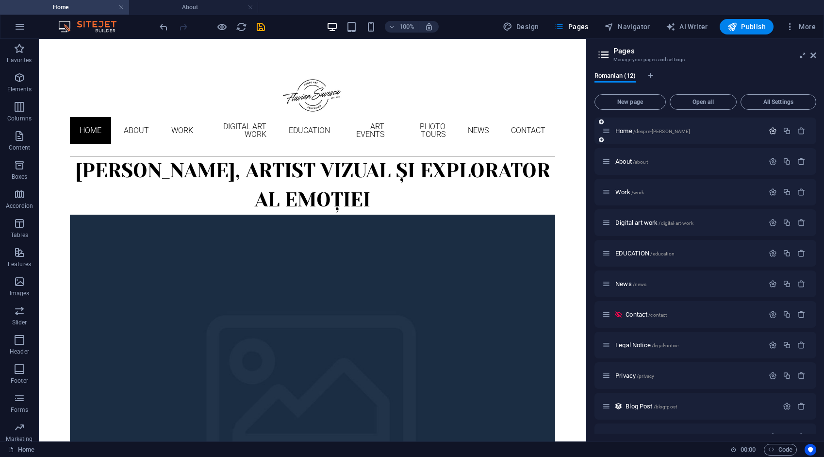
click at [773, 130] on icon "button" at bounding box center [773, 131] width 8 height 8
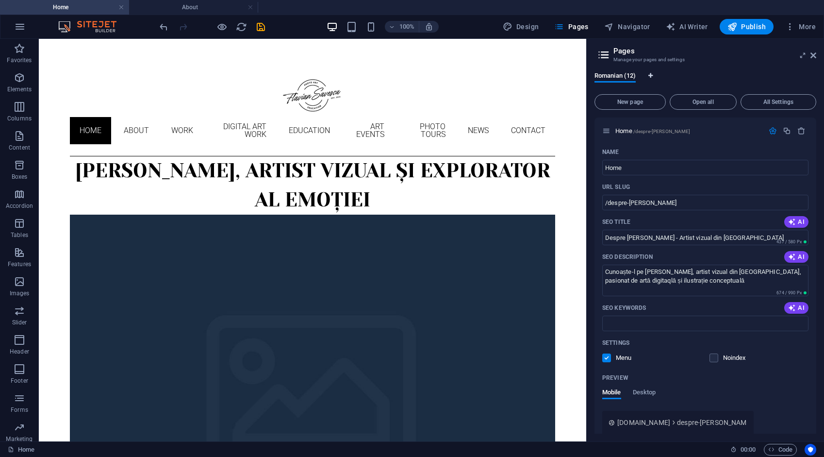
click at [651, 74] on icon "Language Tabs" at bounding box center [650, 76] width 4 height 6
select select "131"
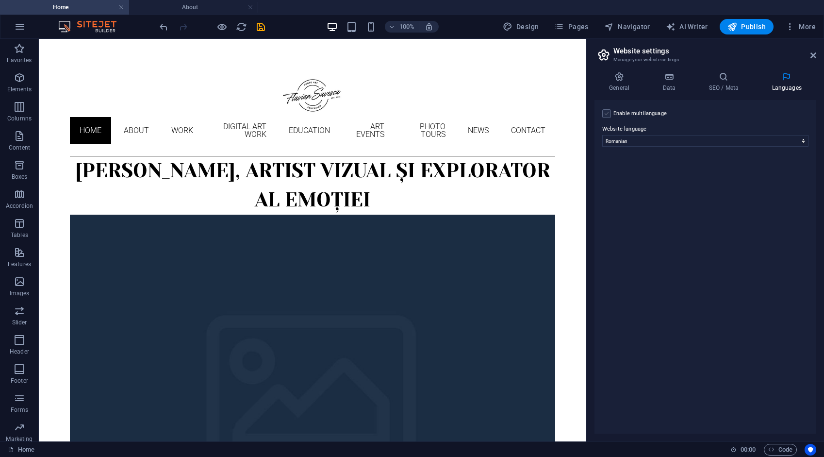
click at [605, 113] on label at bounding box center [606, 113] width 9 height 9
click at [0, 0] on input "Enable multilanguage To disable multilanguage delete all languages until only o…" at bounding box center [0, 0] width 0 height 0
select select
click at [656, 187] on select "Abkhazian Afar Afrikaans Akan Albanian Amharic Arabic Aragonese Armenian Assame…" at bounding box center [706, 188] width 162 height 12
click at [608, 262] on div "Enable multilanguage To disable multilanguage delete all languages until only o…" at bounding box center [706, 266] width 222 height 333
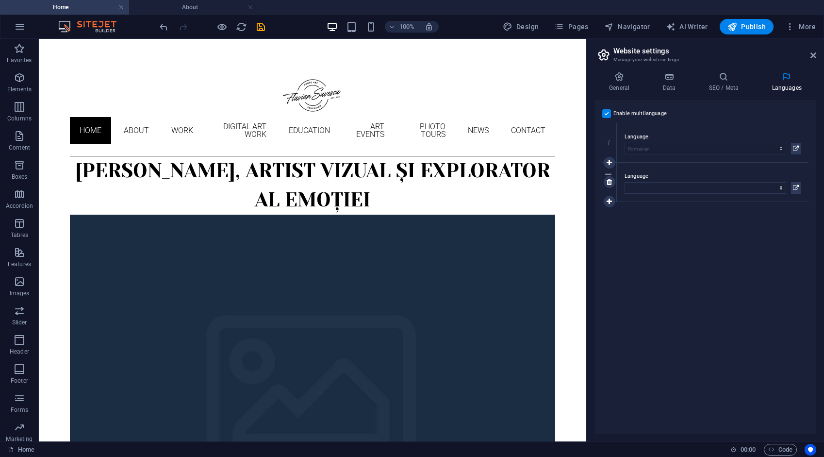
click at [609, 174] on div "2" at bounding box center [609, 182] width 15 height 39
select select
click at [606, 114] on label at bounding box center [606, 113] width 9 height 9
click at [0, 0] on input "Enable multilanguage To disable multilanguage delete all languages until only o…" at bounding box center [0, 0] width 0 height 0
click at [606, 114] on label at bounding box center [606, 113] width 9 height 9
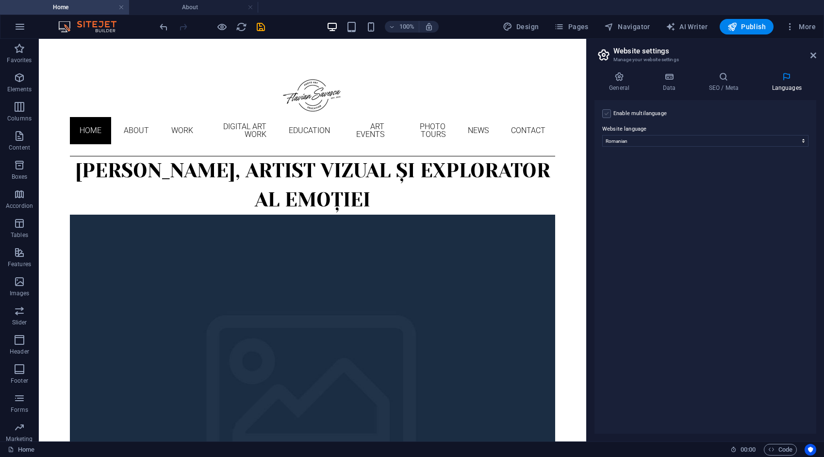
click at [0, 0] on input "Enable multilanguage To disable multilanguage delete all languages until only o…" at bounding box center [0, 0] width 0 height 0
click at [785, 75] on icon at bounding box center [786, 77] width 59 height 10
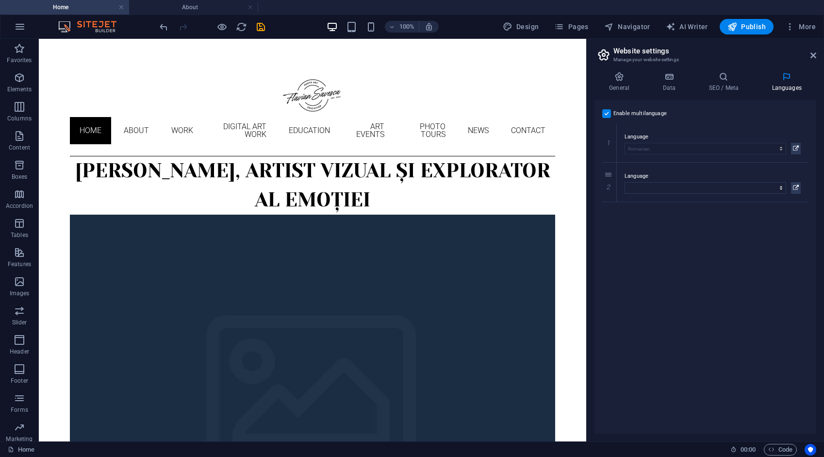
click at [785, 75] on icon at bounding box center [786, 77] width 59 height 10
click at [795, 147] on icon at bounding box center [796, 149] width 6 height 12
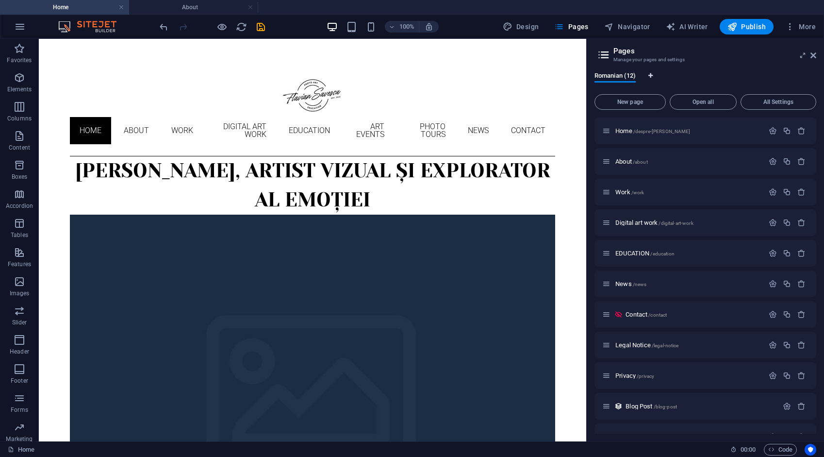
click at [649, 73] on icon "Language Tabs" at bounding box center [650, 76] width 4 height 6
select select "131"
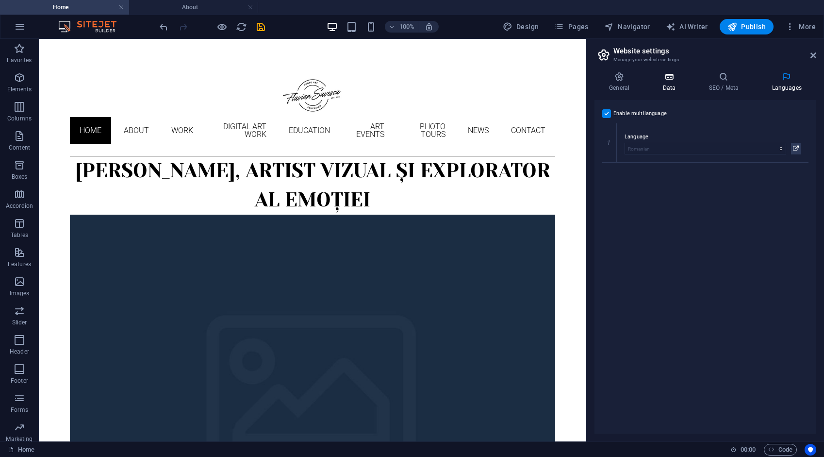
click at [672, 82] on h4 "Data" at bounding box center [671, 82] width 46 height 20
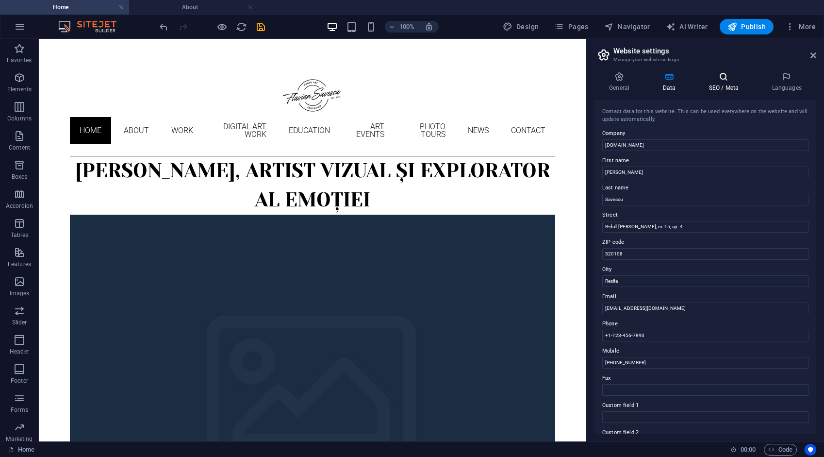
click at [723, 82] on h4 "SEO / Meta" at bounding box center [725, 82] width 63 height 20
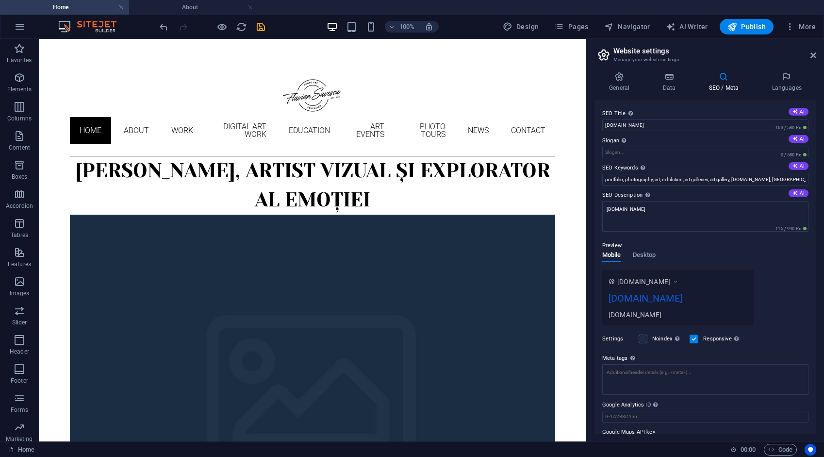
scroll to position [22, 0]
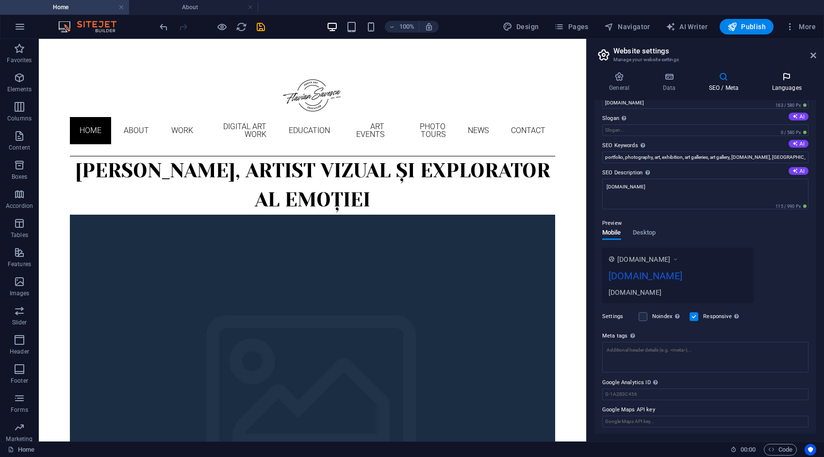
click at [784, 79] on icon at bounding box center [786, 77] width 59 height 10
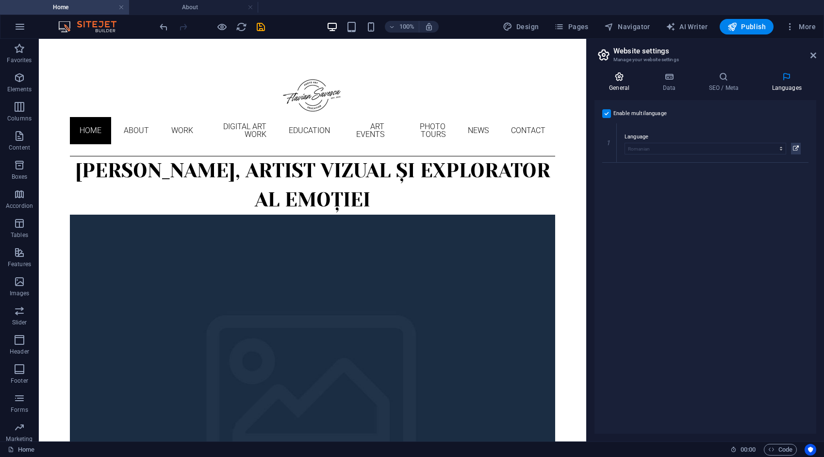
click at [620, 76] on icon at bounding box center [620, 77] width 50 height 10
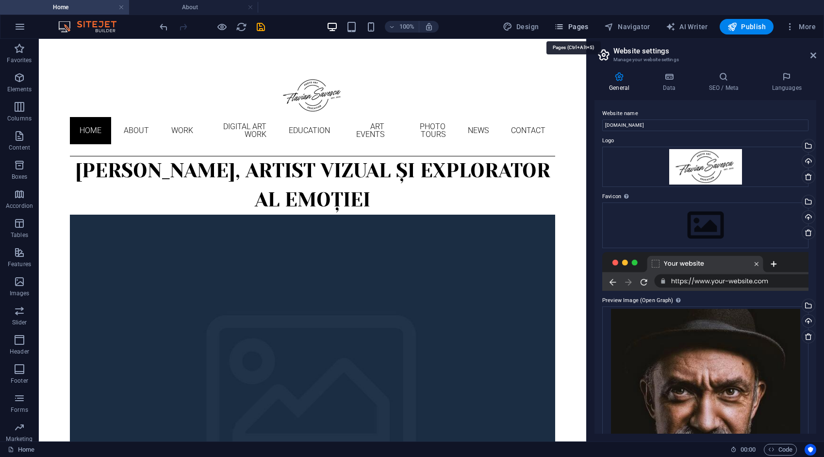
click at [580, 28] on span "Pages" at bounding box center [571, 27] width 34 height 10
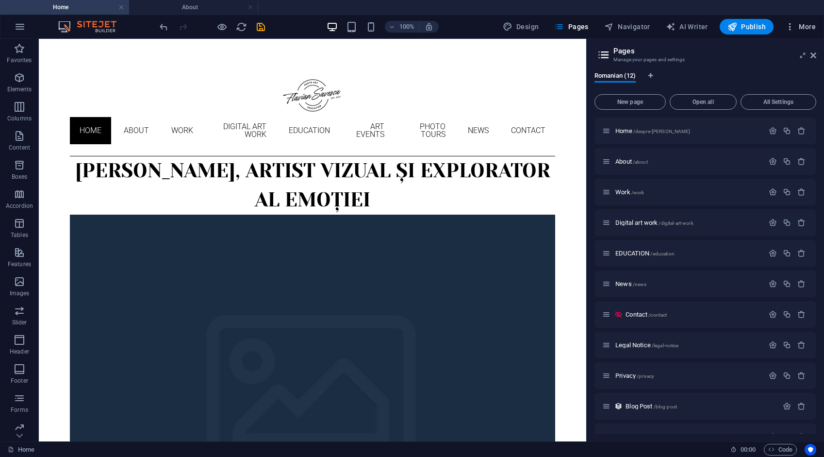
click at [808, 31] on button "More" at bounding box center [800, 27] width 38 height 16
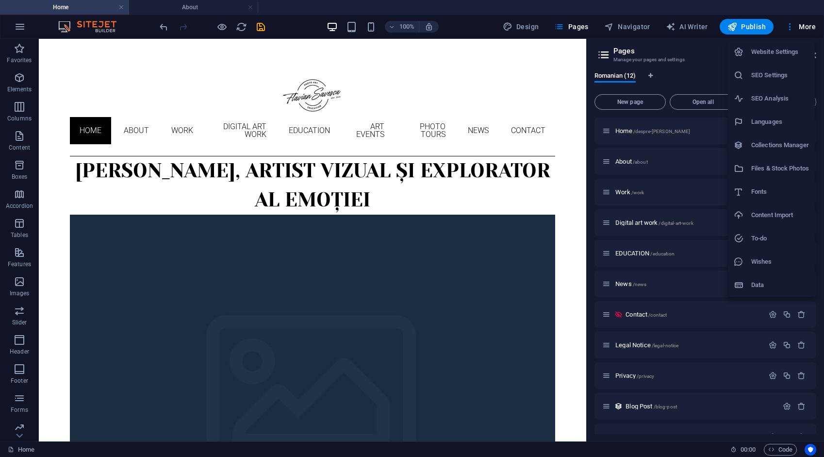
click at [781, 75] on h6 "SEO Settings" at bounding box center [780, 75] width 58 height 12
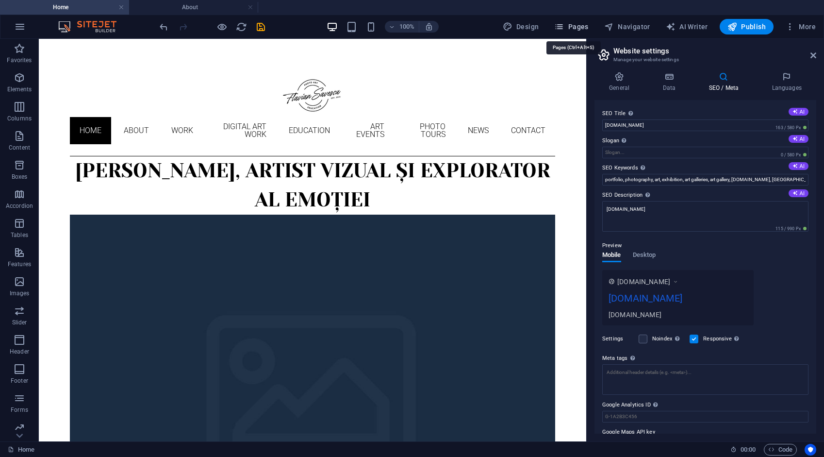
click at [583, 24] on span "Pages" at bounding box center [571, 27] width 34 height 10
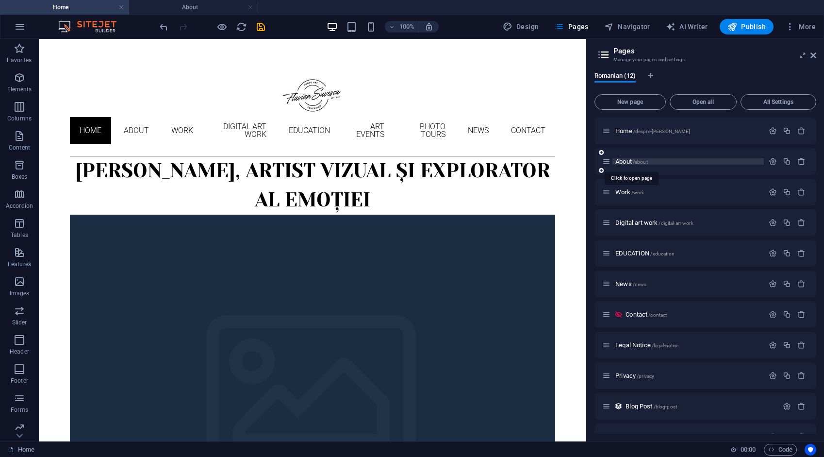
click at [624, 159] on span "About /about" at bounding box center [631, 161] width 33 height 7
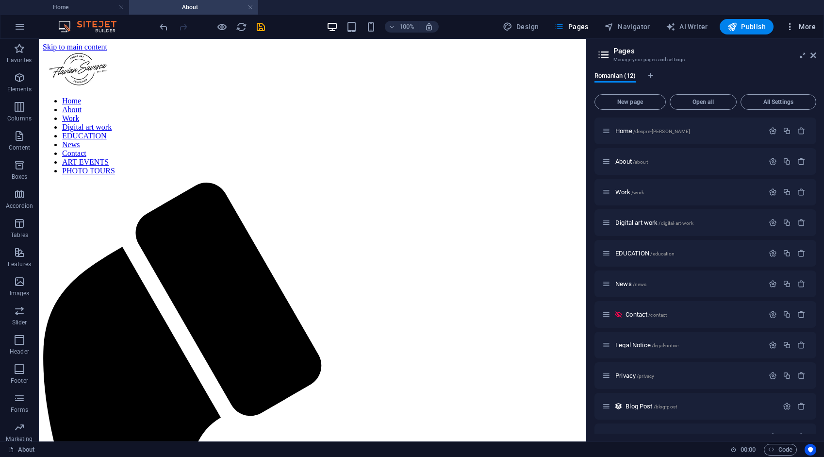
click at [804, 27] on span "More" at bounding box center [800, 27] width 31 height 10
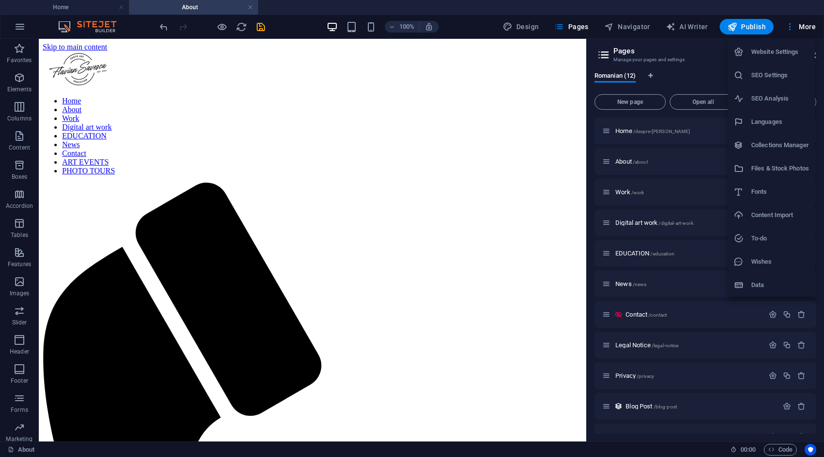
click at [769, 79] on h6 "SEO Settings" at bounding box center [780, 75] width 58 height 12
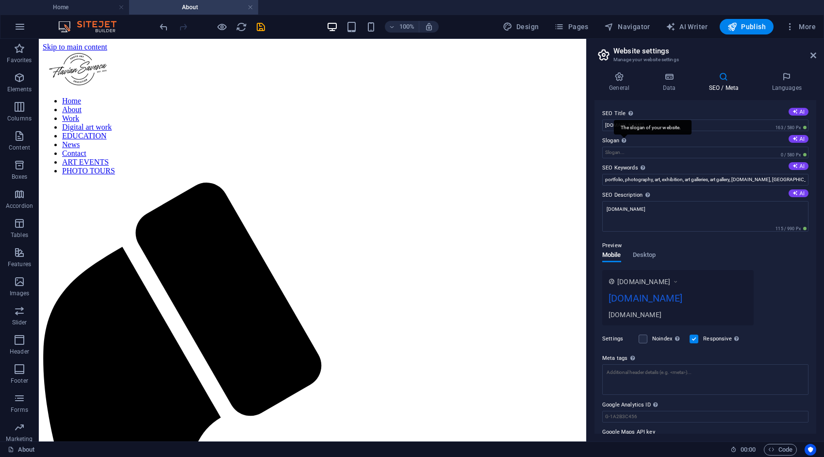
click at [622, 134] on div "The slogan of your website." at bounding box center [653, 127] width 78 height 15
click at [622, 147] on input "Slogan The slogan of your website. AI" at bounding box center [705, 153] width 206 height 12
click at [624, 134] on div "The slogan of your website." at bounding box center [653, 127] width 78 height 15
click at [624, 147] on input "Slogan The slogan of your website. AI" at bounding box center [705, 153] width 206 height 12
click at [664, 149] on input "Slogan The slogan of your website. AI" at bounding box center [705, 153] width 206 height 12
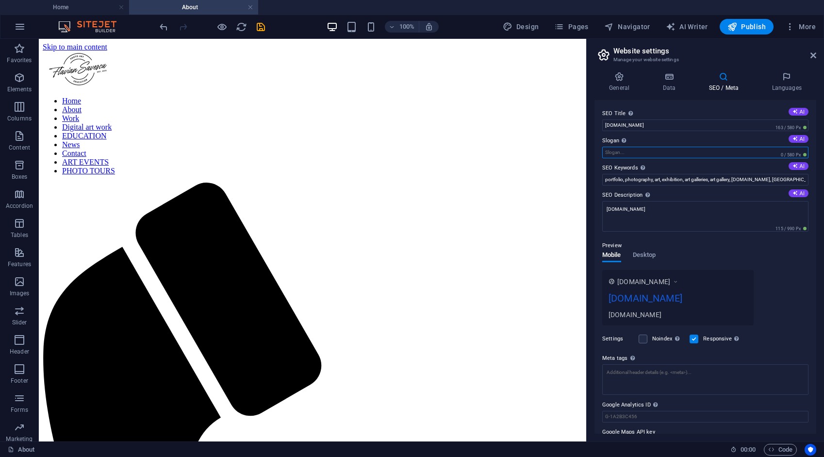
paste input "Arta mea nu cere explicații. O simți."
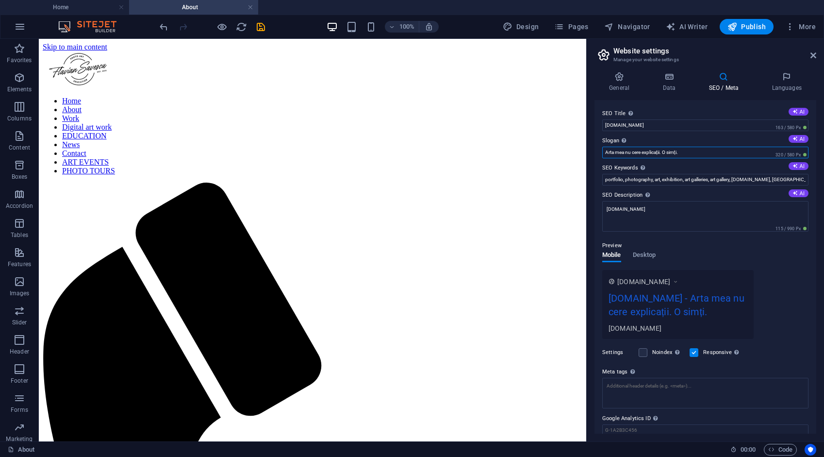
type input "Arta mea nu cere explicații. O simți."
click at [665, 212] on textarea "[DOMAIN_NAME]" at bounding box center [705, 216] width 206 height 31
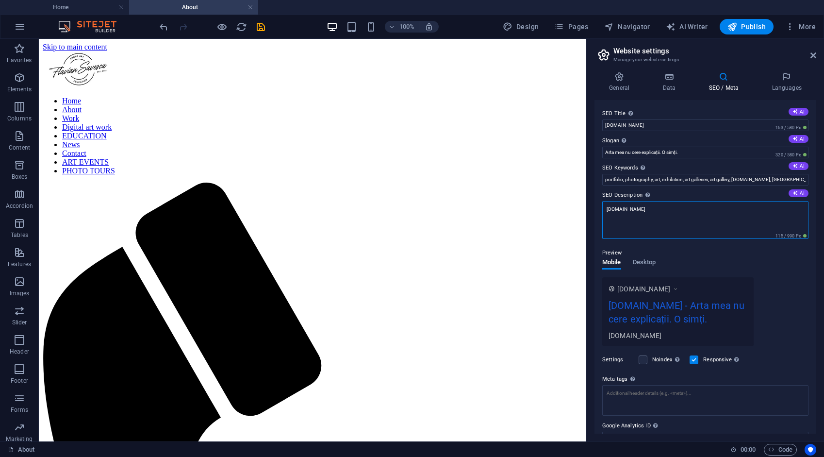
drag, startPoint x: 662, startPoint y: 209, endPoint x: 603, endPoint y: 211, distance: 59.2
click at [603, 211] on textarea "[DOMAIN_NAME]" at bounding box center [705, 220] width 206 height 38
paste textarea "Portofoliu de artă digitală semnat Flavian Săvescu: ilustrații originale, conce…"
click at [702, 208] on textarea "Portofoliu de artă digitală semnat Flavian Săvescu: ilustrații originale, conce…" at bounding box center [705, 220] width 206 height 38
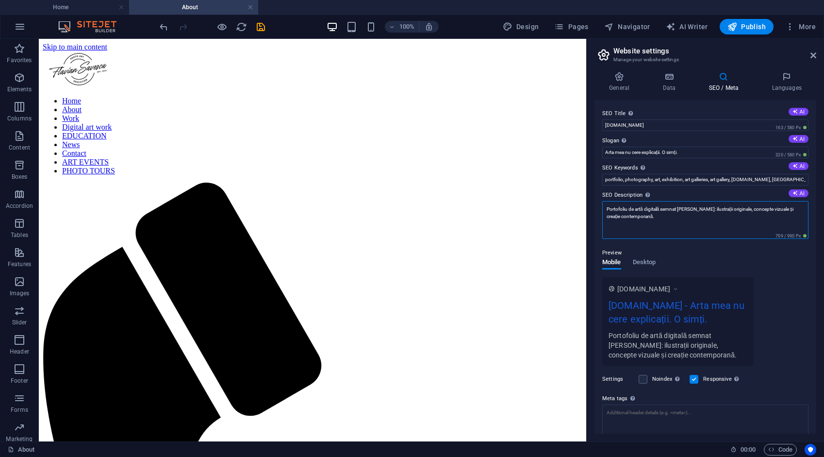
type textarea "Portofoliu de artă digitală semnat Flavian Savescu: ilustrații originale, conce…"
click at [767, 280] on div "www.example.com flaviansavescu.art - Arta mea nu cere explicații. O simți. Port…" at bounding box center [705, 321] width 206 height 88
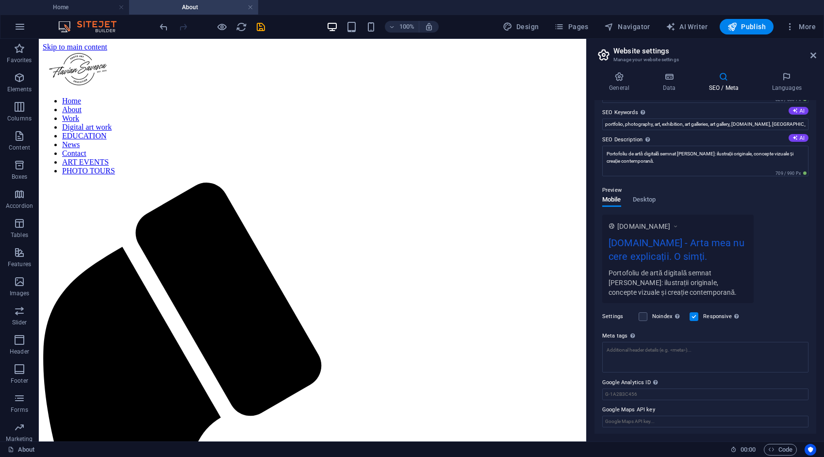
scroll to position [0, 0]
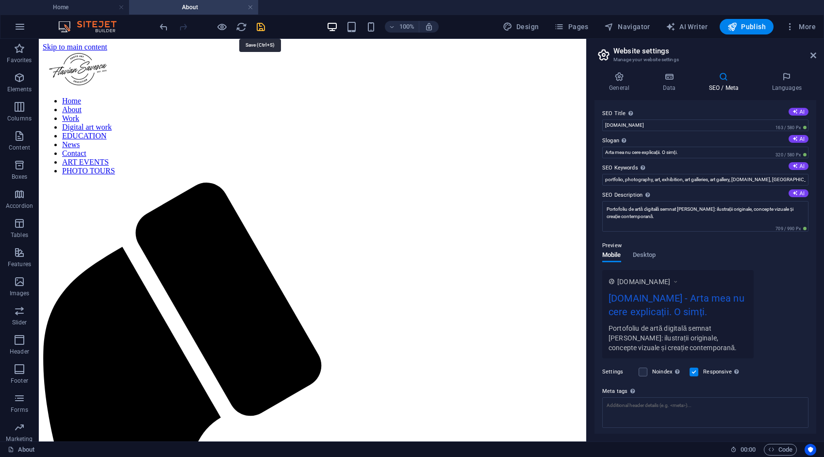
click at [261, 27] on icon "save" at bounding box center [260, 26] width 11 height 11
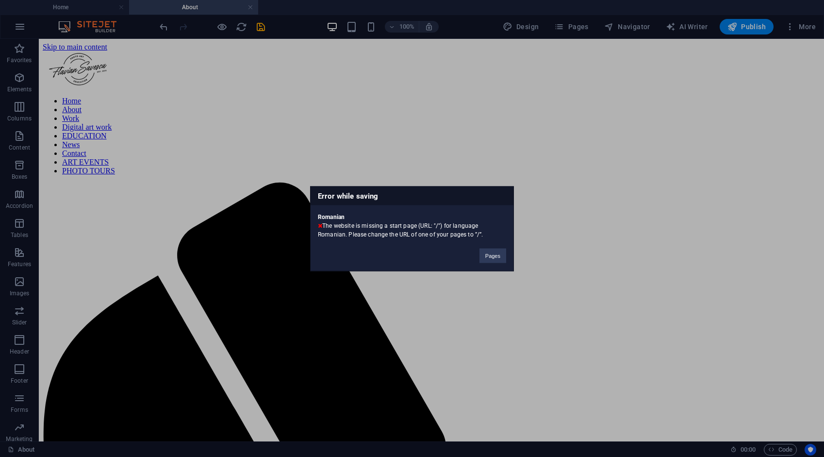
drag, startPoint x: 488, startPoint y: 234, endPoint x: 325, endPoint y: 226, distance: 163.3
click at [325, 226] on div "Romanian The website is missing a start page (URL: "/") for language Romanian. …" at bounding box center [412, 221] width 203 height 33
drag, startPoint x: 325, startPoint y: 226, endPoint x: 330, endPoint y: 228, distance: 5.1
copy div "The website is missing a start page (URL: "/") for language Romanian. Please ch…"
click at [486, 256] on button "Pages" at bounding box center [493, 255] width 27 height 15
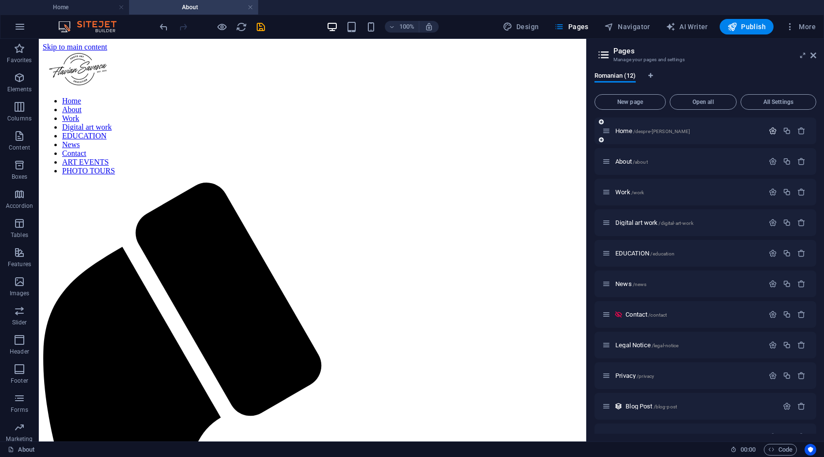
click at [773, 132] on icon "button" at bounding box center [773, 131] width 8 height 8
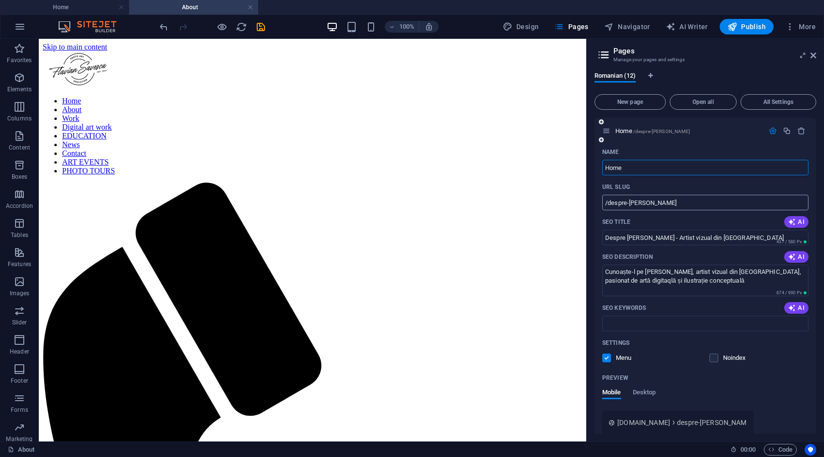
click at [655, 202] on input "/despre-flavian" at bounding box center [705, 203] width 206 height 16
type input "/"
click at [260, 28] on icon "save" at bounding box center [260, 26] width 11 height 11
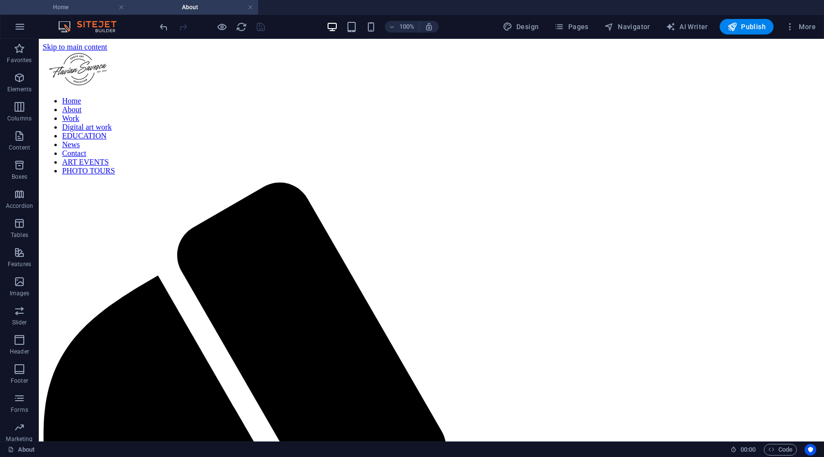
click at [99, 9] on h4 "Home" at bounding box center [64, 7] width 129 height 11
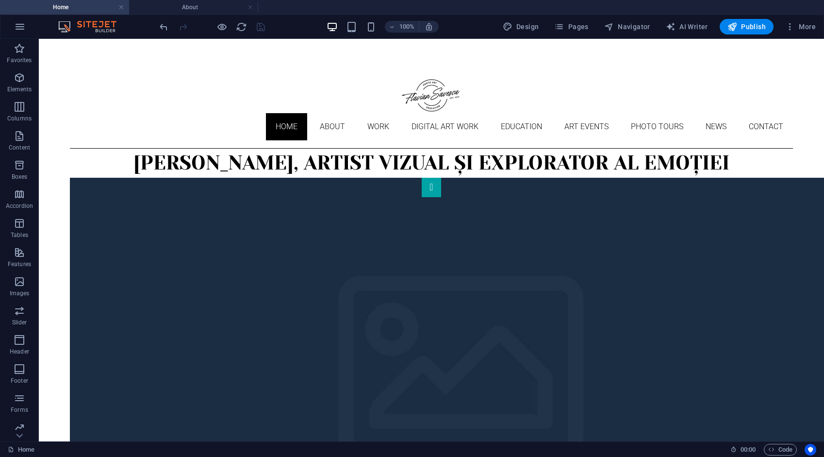
click at [99, 9] on h4 "Home" at bounding box center [64, 7] width 129 height 11
click at [580, 27] on span "Pages" at bounding box center [571, 27] width 34 height 10
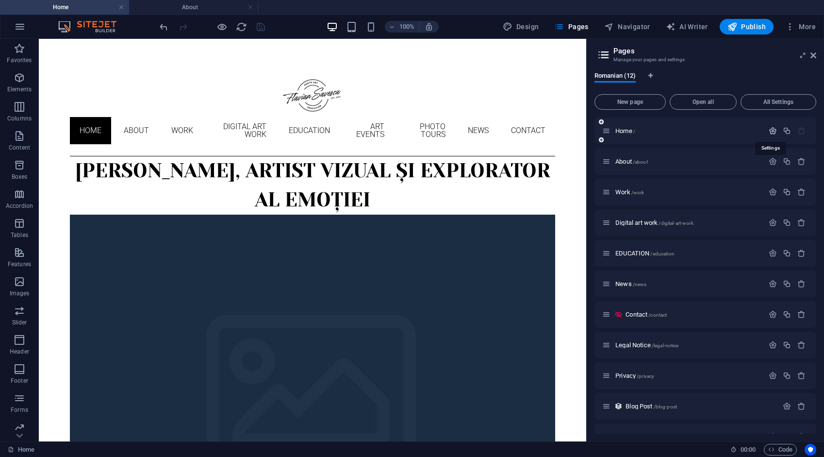
click at [770, 130] on icon "button" at bounding box center [773, 131] width 8 height 8
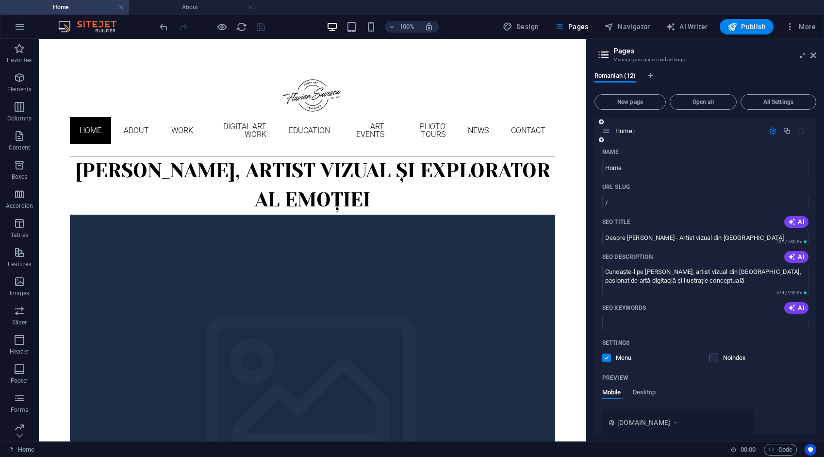
click at [770, 129] on icon "button" at bounding box center [773, 131] width 8 height 8
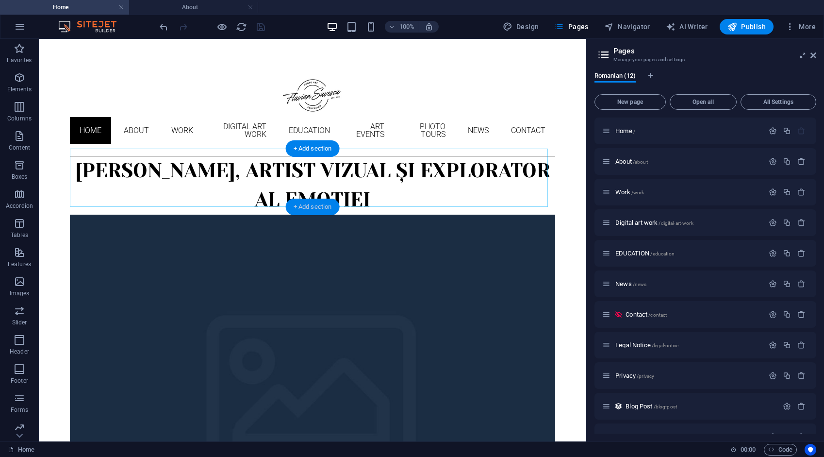
click at [317, 207] on div "+ Add section" at bounding box center [313, 207] width 54 height 17
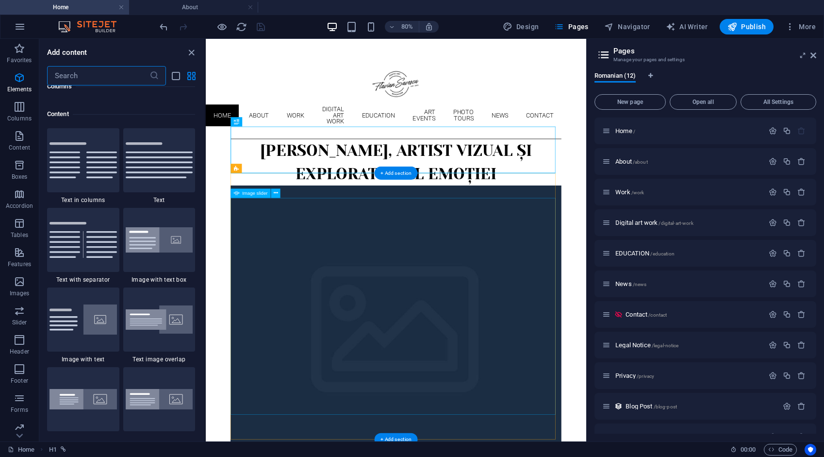
scroll to position [1698, 0]
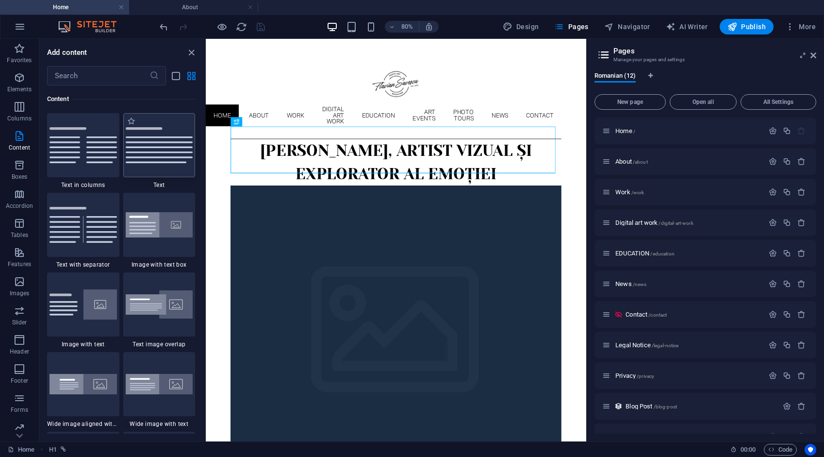
click at [155, 151] on img at bounding box center [159, 145] width 67 height 36
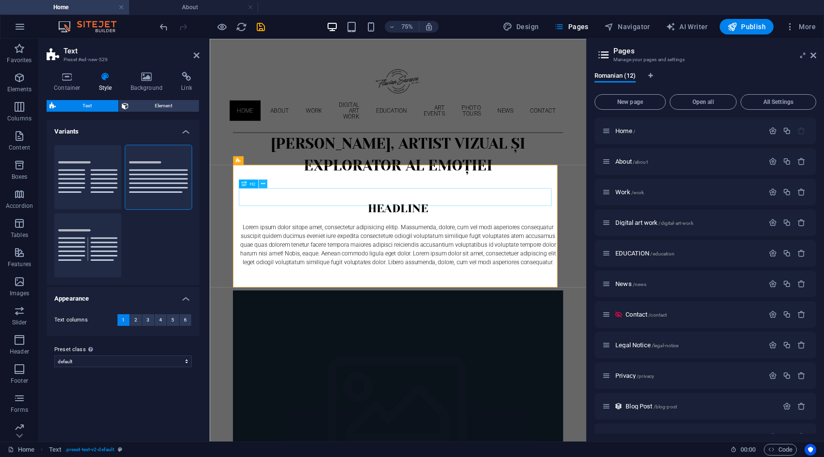
click at [264, 183] on icon at bounding box center [263, 184] width 4 height 8
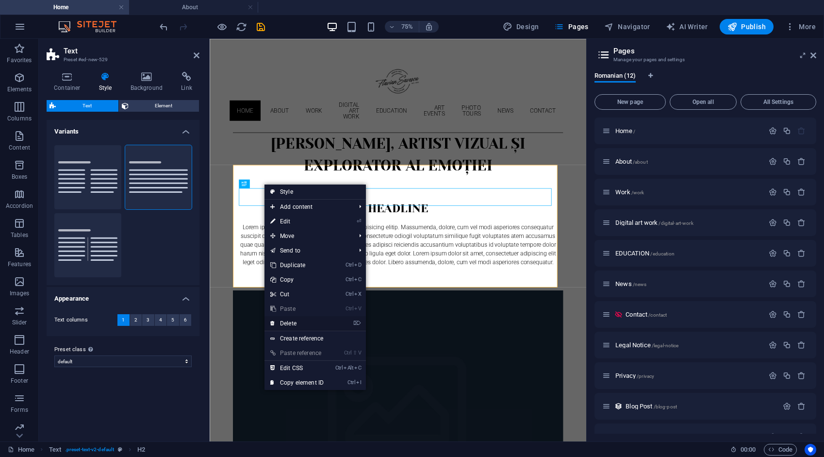
click at [292, 321] on link "⌦ Delete" at bounding box center [297, 323] width 65 height 15
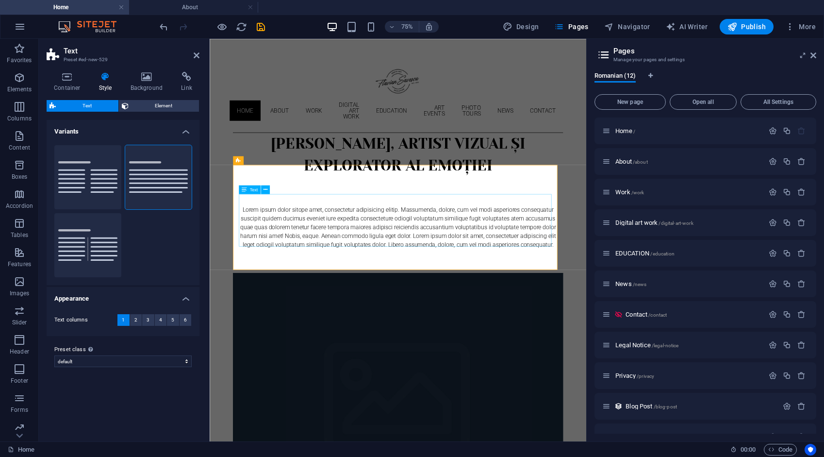
click at [497, 308] on div "Lorem ipsum dolor sitope amet, consectetur adipisicing elitip. Massumenda, dolo…" at bounding box center [461, 290] width 425 height 58
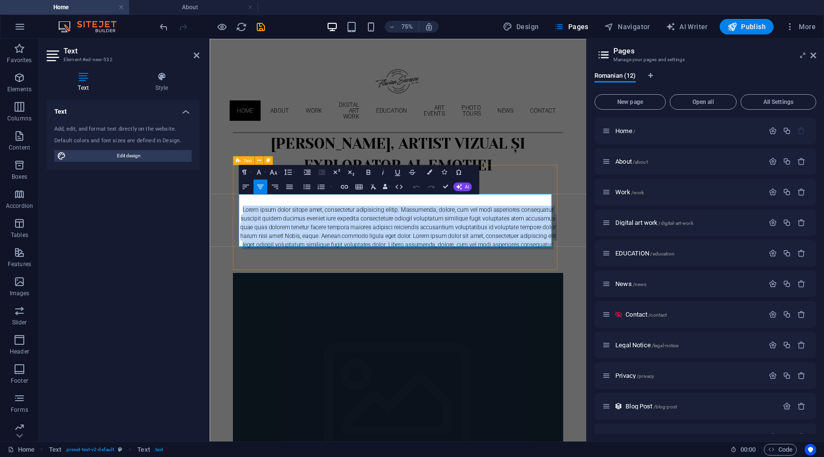
drag, startPoint x: 489, startPoint y: 307, endPoint x: 248, endPoint y: 249, distance: 248.3
click at [248, 249] on div "Lorem ipsum dolor sitope amet, consectetur adipisicing elitip. Massumenda, dolo…" at bounding box center [461, 286] width 440 height 128
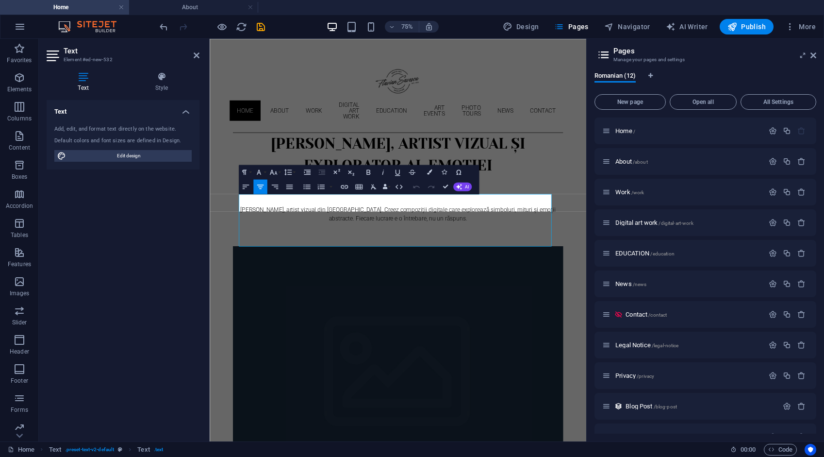
scroll to position [1024, 1]
drag, startPoint x: 445, startPoint y: 189, endPoint x: 406, endPoint y: 150, distance: 55.3
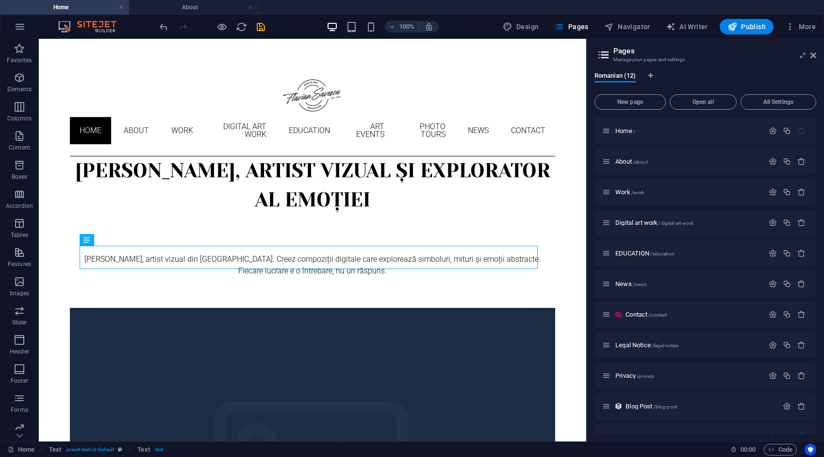
click at [774, 132] on icon "button" at bounding box center [773, 131] width 8 height 8
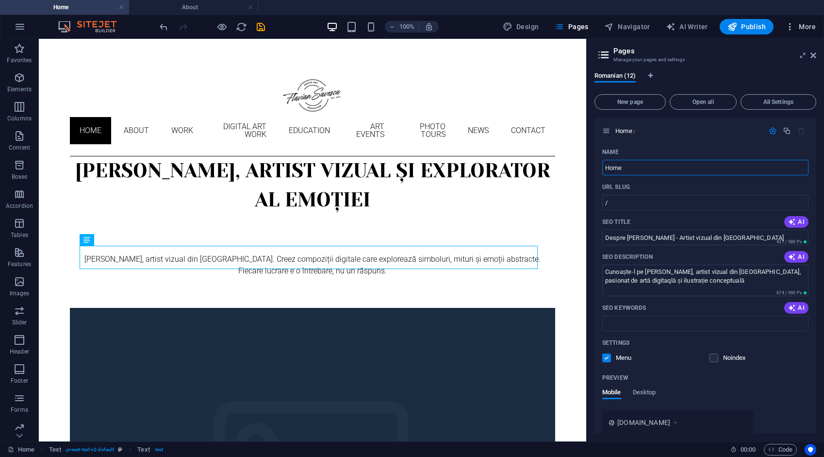
click at [795, 24] on icon "button" at bounding box center [790, 27] width 10 height 10
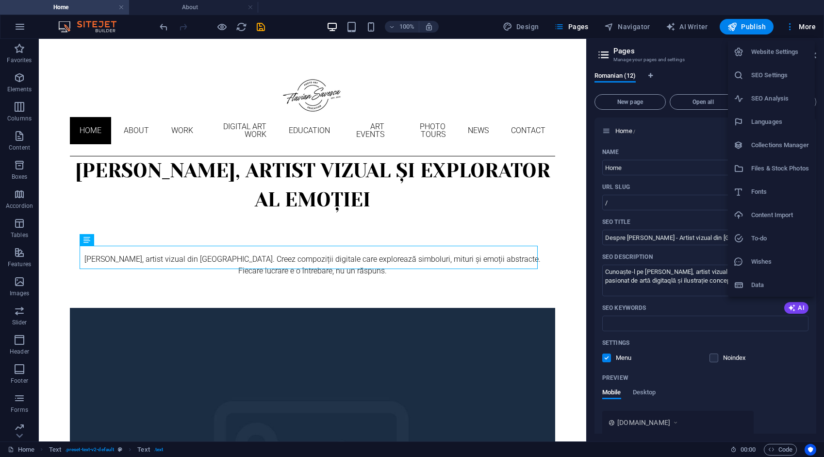
click at [781, 71] on h6 "SEO Settings" at bounding box center [780, 75] width 58 height 12
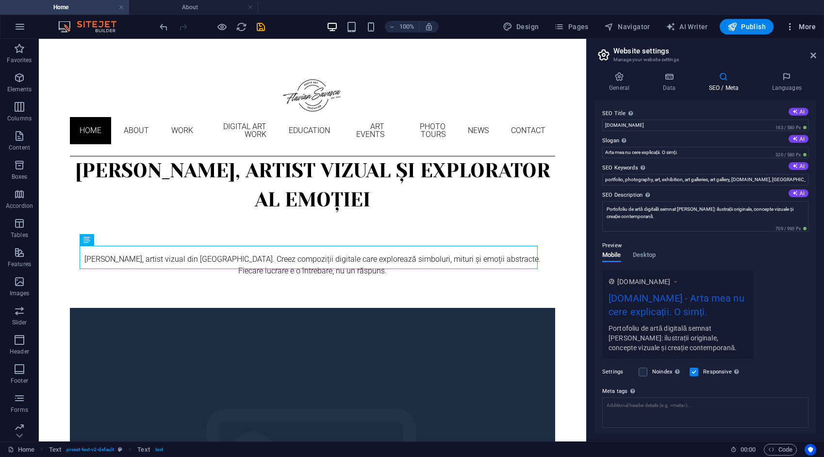
click at [801, 28] on span "More" at bounding box center [800, 27] width 31 height 10
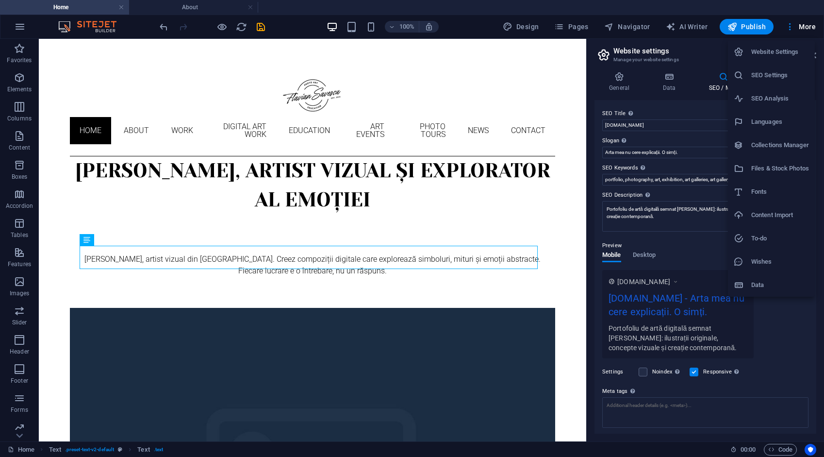
click at [771, 120] on h6 "Languages" at bounding box center [780, 122] width 58 height 12
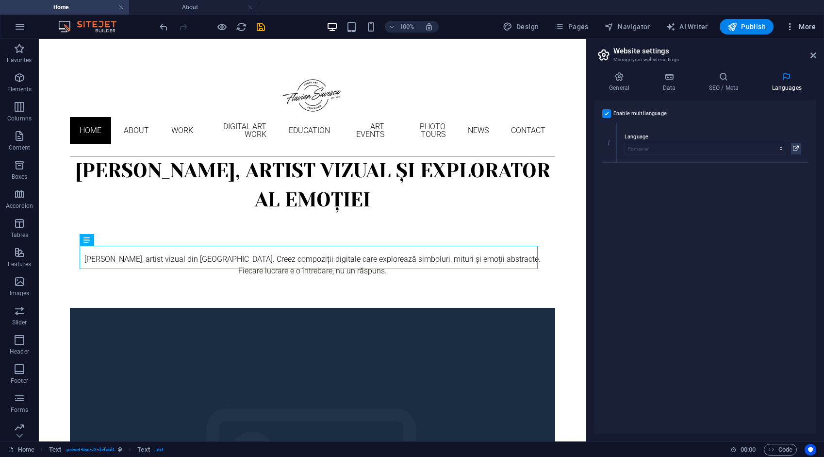
click at [802, 32] on button "More" at bounding box center [800, 27] width 38 height 16
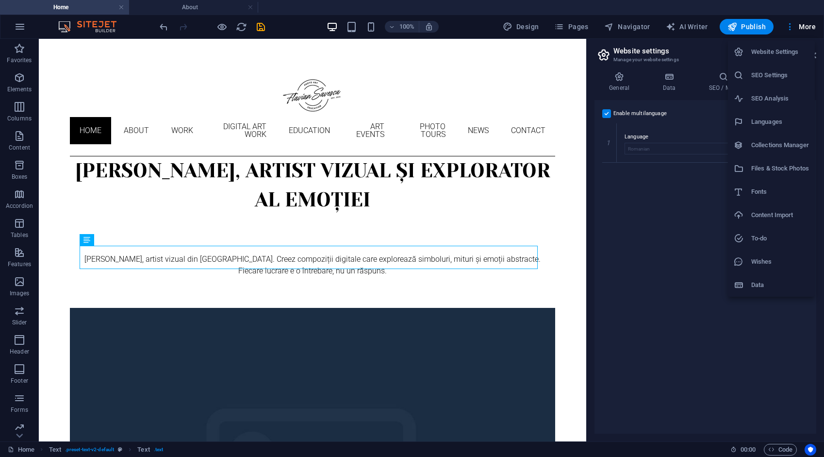
click at [774, 75] on h6 "SEO Settings" at bounding box center [780, 75] width 58 height 12
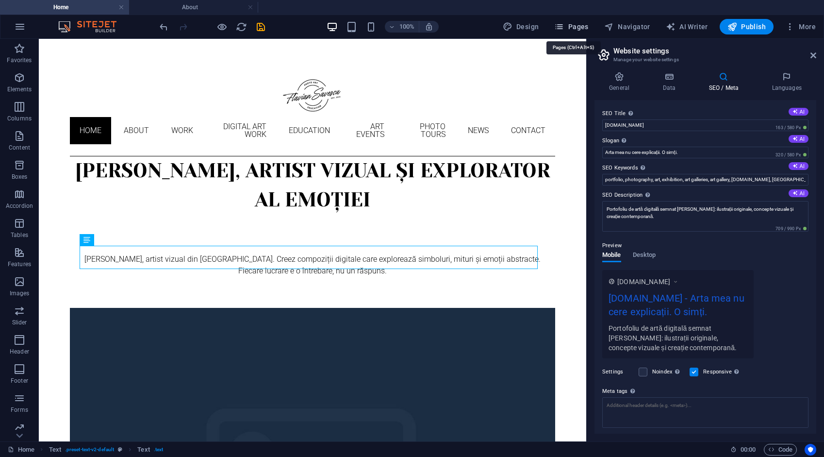
click at [587, 28] on span "Pages" at bounding box center [571, 27] width 34 height 10
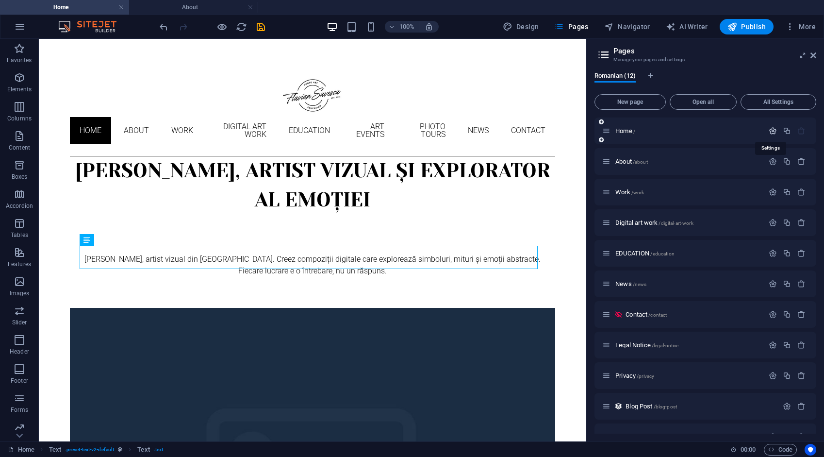
click at [771, 130] on icon "button" at bounding box center [773, 131] width 8 height 8
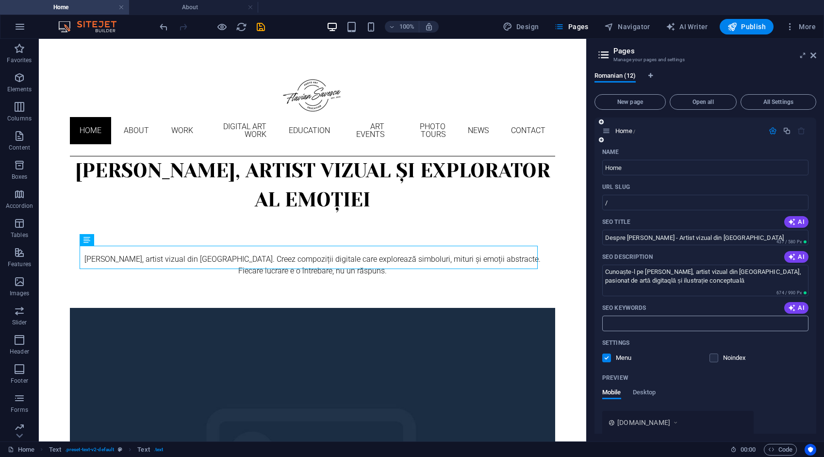
click at [631, 322] on input "SEO Keywords" at bounding box center [705, 324] width 206 height 16
paste input "Flavian Săvescu, artă digitală, artist vizual, ilustrații originale, portofoliu…"
click at [655, 326] on input "Flavian Săvescu, artă digitală, artist vizual, ilustrații originale, portofoliu…" at bounding box center [705, 324] width 206 height 16
click at [635, 325] on input "Flavian Săvescu, artă digitală, artist vizual, ilustrații originale, portofoliu…" at bounding box center [705, 324] width 206 height 16
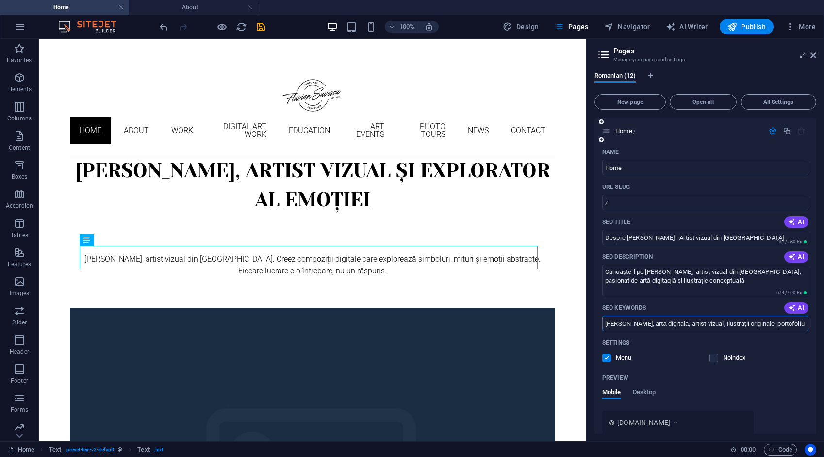
type input "Flavian Savescu, artă digitală, artist vizual, ilustrații originale, portofoliu…"
click at [766, 372] on div "Preview" at bounding box center [705, 378] width 206 height 16
click at [258, 24] on icon "save" at bounding box center [260, 26] width 11 height 11
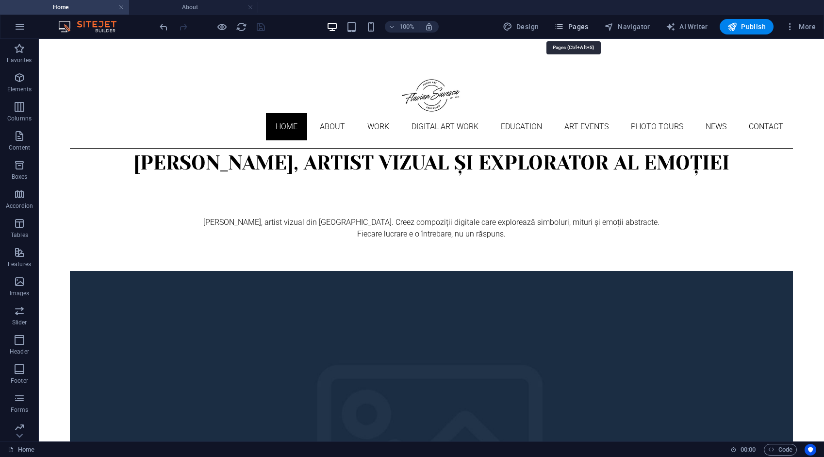
click at [580, 26] on span "Pages" at bounding box center [571, 27] width 34 height 10
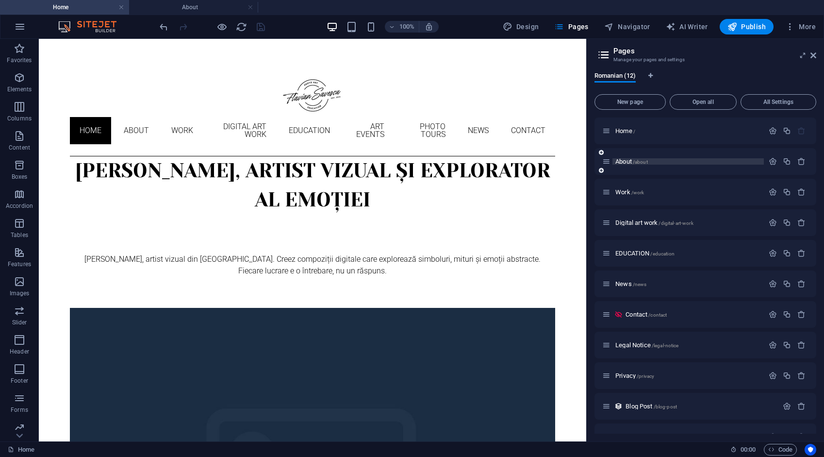
click at [657, 164] on p "About /about" at bounding box center [688, 161] width 146 height 6
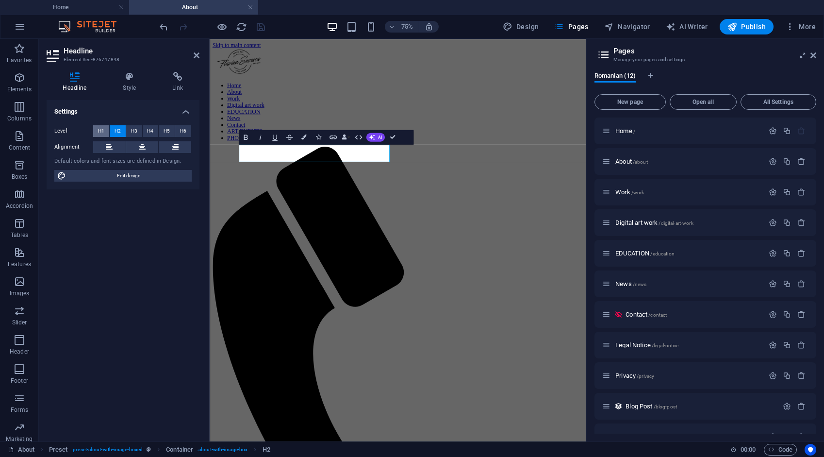
click at [99, 129] on span "H1" at bounding box center [101, 131] width 6 height 12
drag, startPoint x: 403, startPoint y: 192, endPoint x: 301, endPoint y: 194, distance: 102.0
click at [260, 24] on icon "save" at bounding box center [260, 26] width 11 height 11
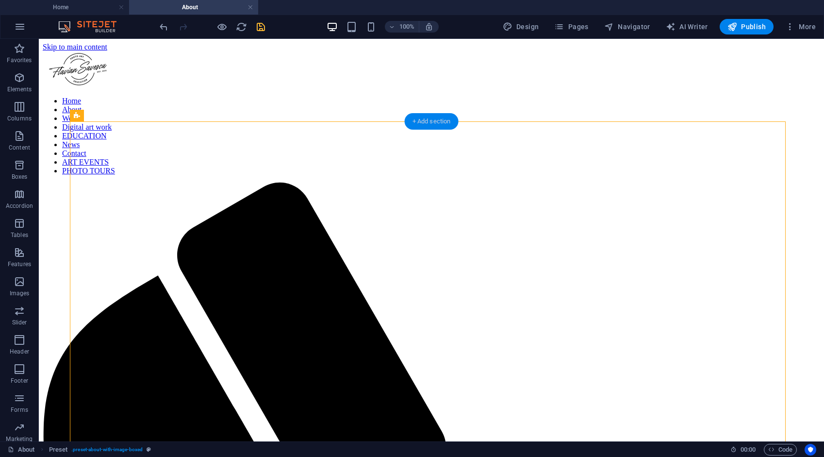
click at [444, 120] on div "+ Add section" at bounding box center [432, 121] width 54 height 17
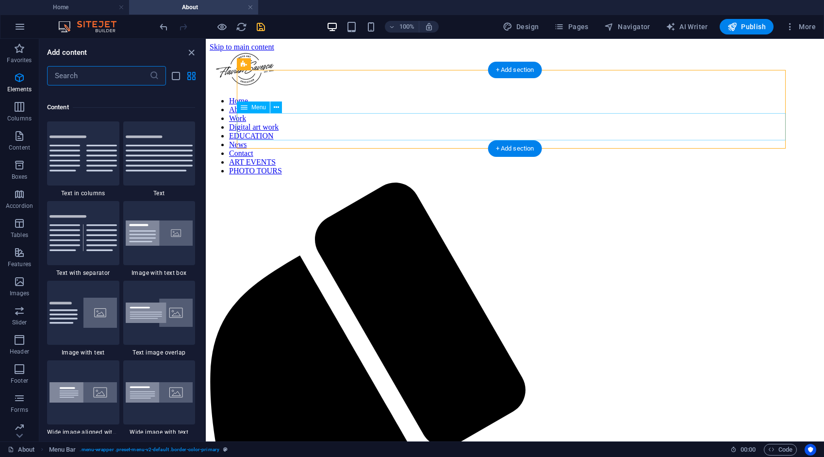
scroll to position [1698, 0]
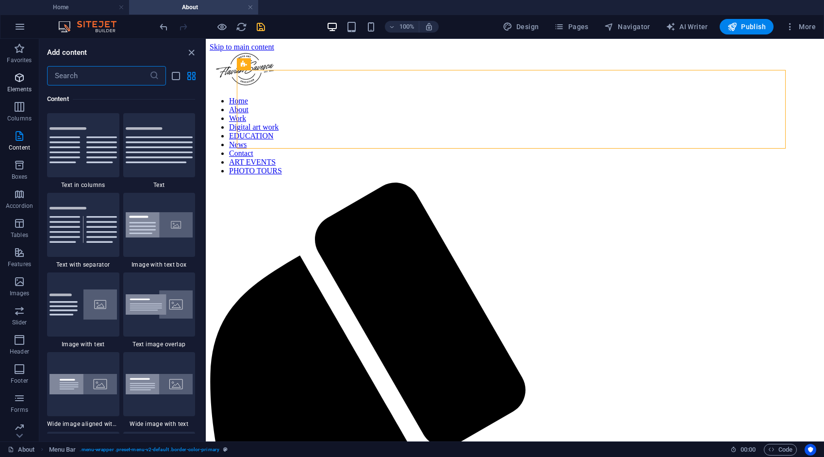
click at [20, 80] on icon "button" at bounding box center [20, 78] width 12 height 12
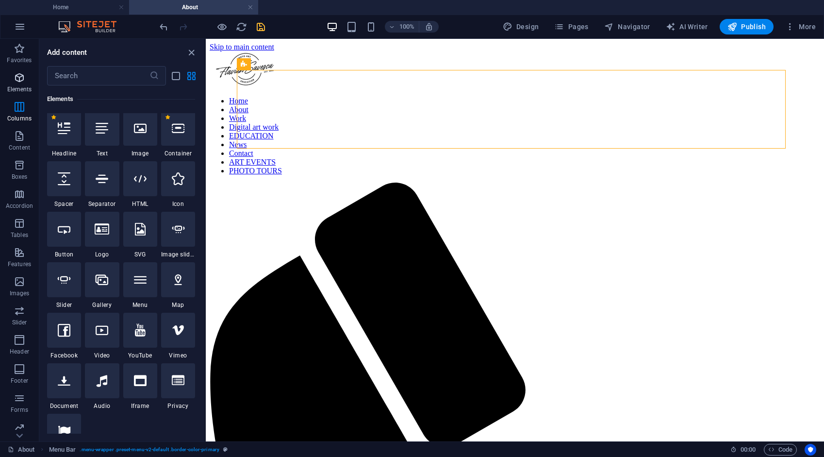
scroll to position [103, 0]
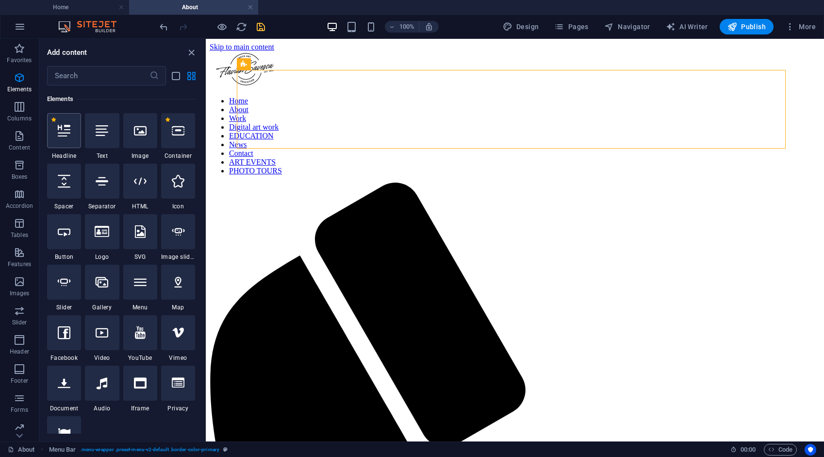
click at [65, 134] on icon at bounding box center [64, 130] width 13 height 13
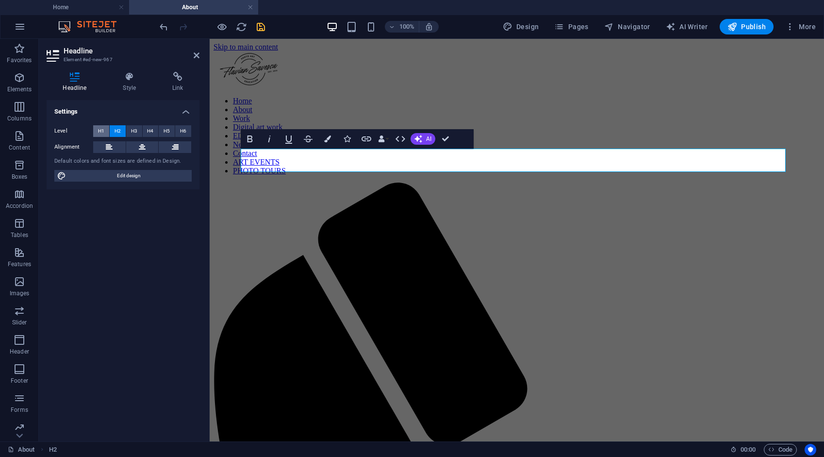
click at [102, 131] on span "H1" at bounding box center [101, 131] width 6 height 12
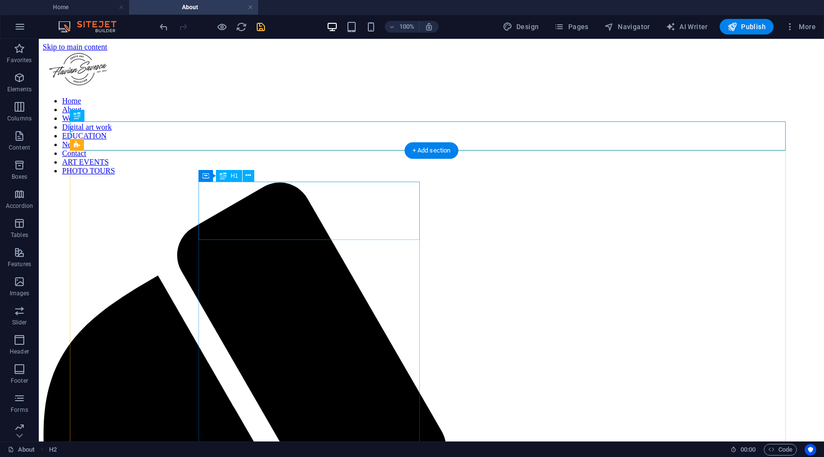
drag, startPoint x: 270, startPoint y: 219, endPoint x: 100, endPoint y: 219, distance: 170.9
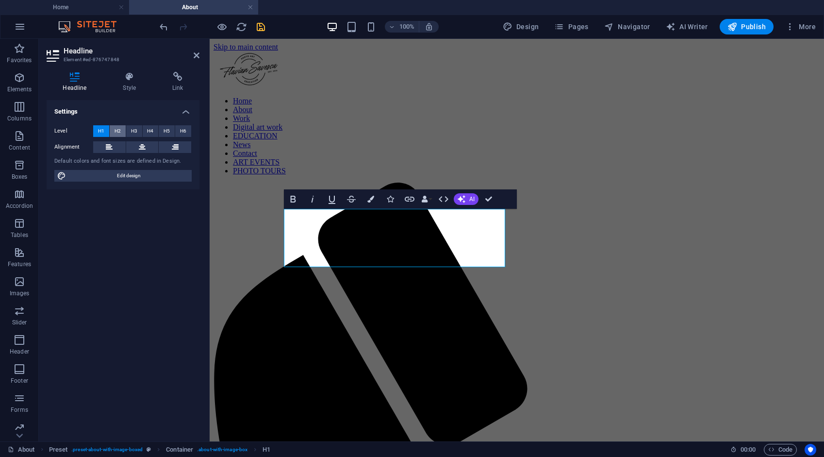
click at [121, 130] on button "H2" at bounding box center [118, 131] width 16 height 12
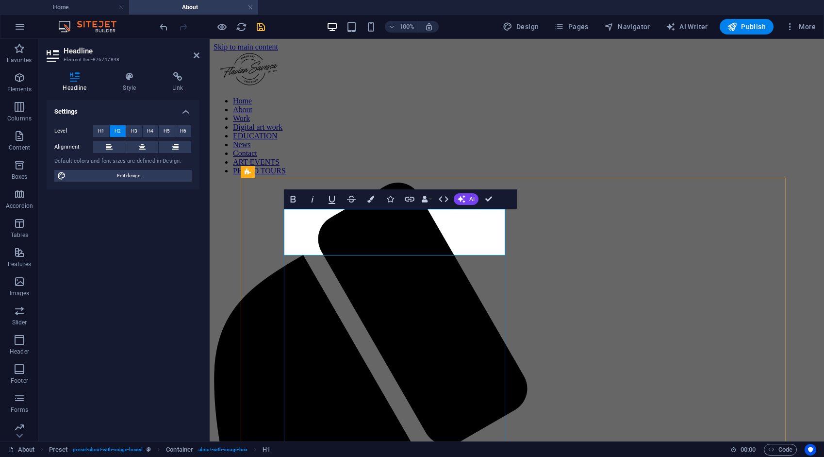
drag, startPoint x: 461, startPoint y: 246, endPoint x: 303, endPoint y: 216, distance: 161.0
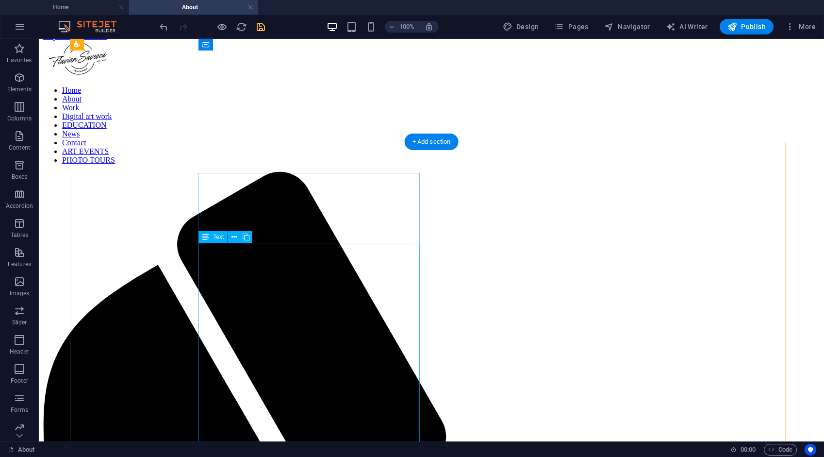
scroll to position [0, 0]
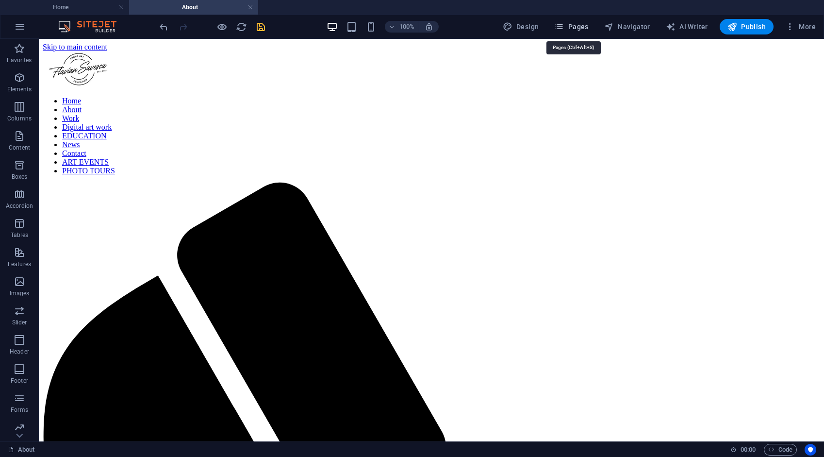
click at [580, 28] on span "Pages" at bounding box center [571, 27] width 34 height 10
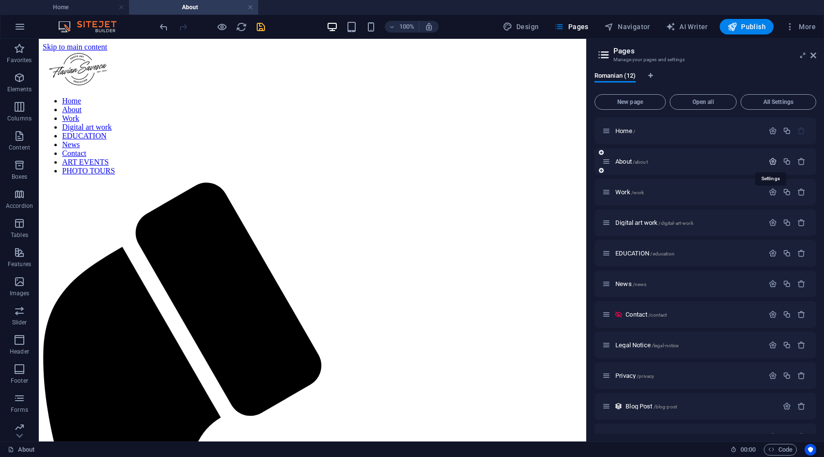
click at [771, 161] on icon "button" at bounding box center [773, 161] width 8 height 8
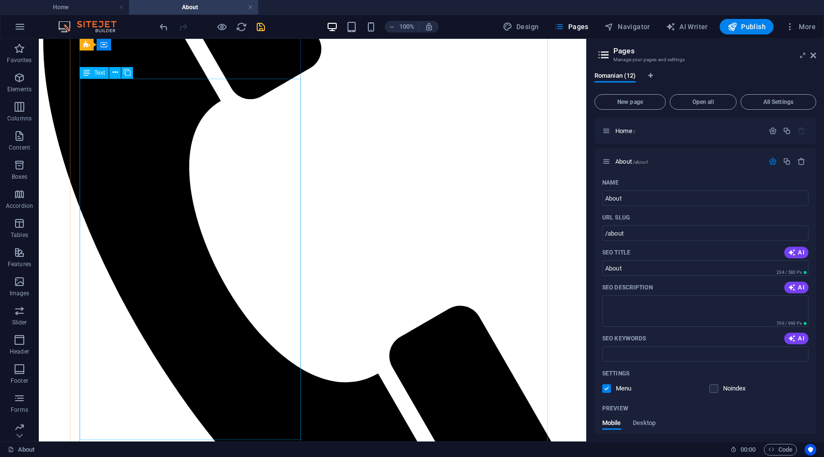
scroll to position [340, 0]
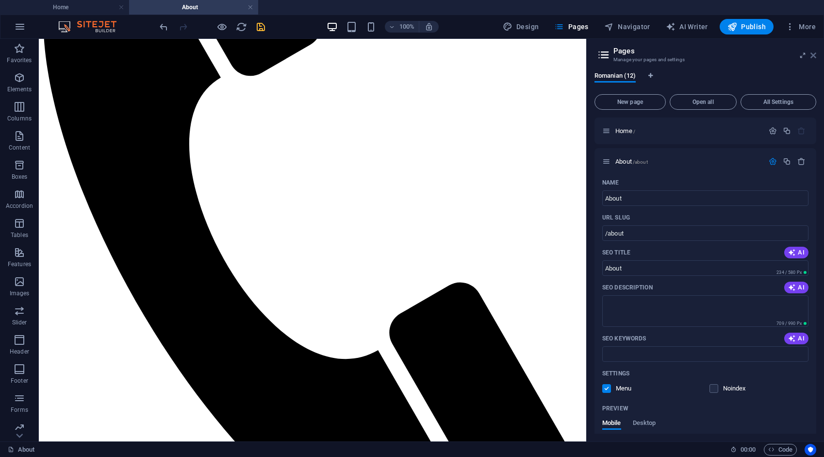
click at [814, 57] on icon at bounding box center [814, 55] width 6 height 8
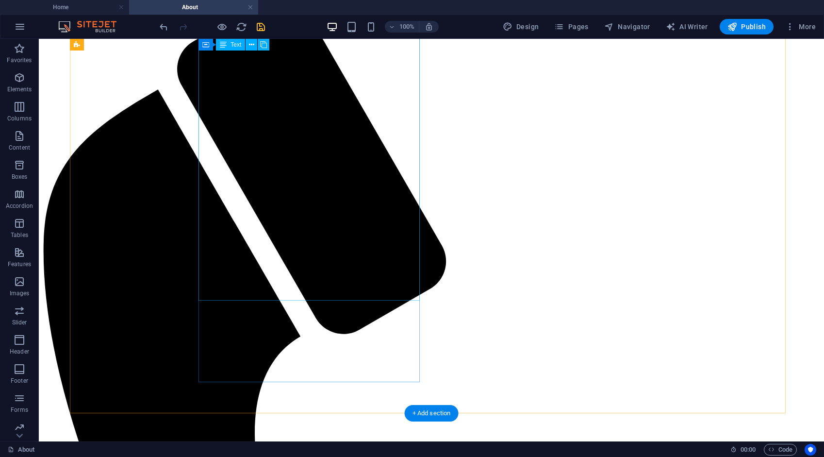
scroll to position [167, 0]
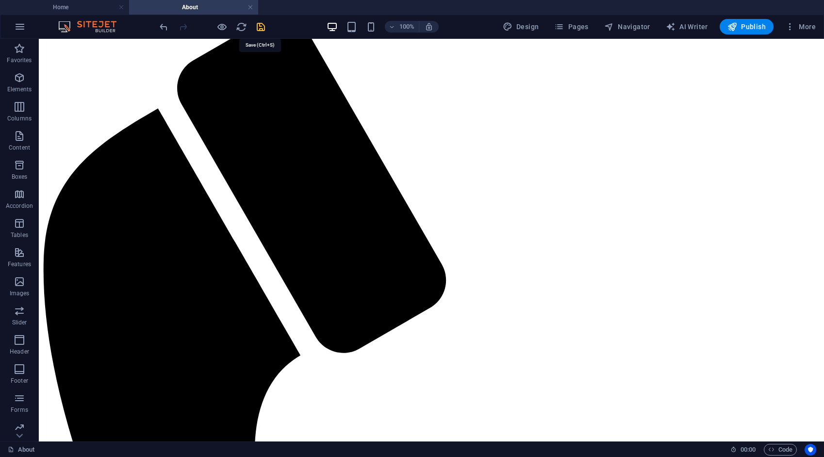
click at [259, 25] on icon "save" at bounding box center [260, 26] width 11 height 11
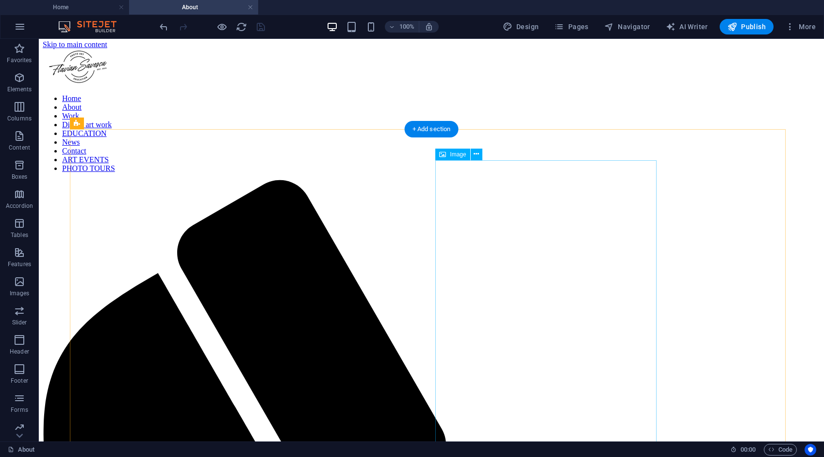
scroll to position [0, 0]
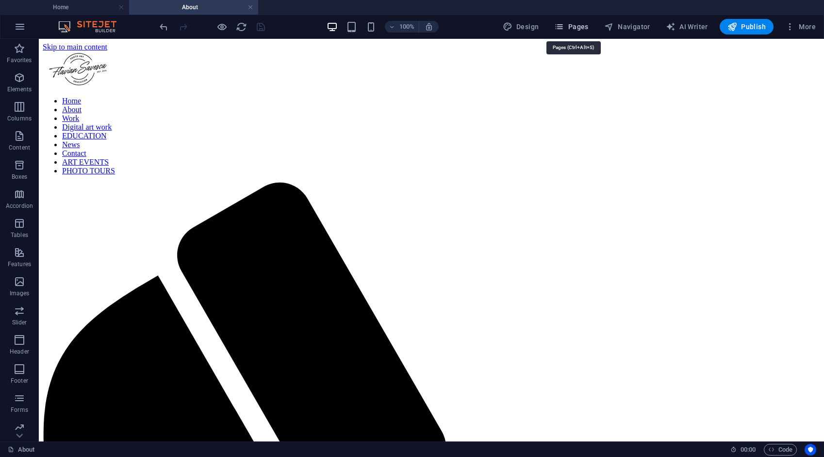
click at [577, 20] on button "Pages" at bounding box center [571, 27] width 42 height 16
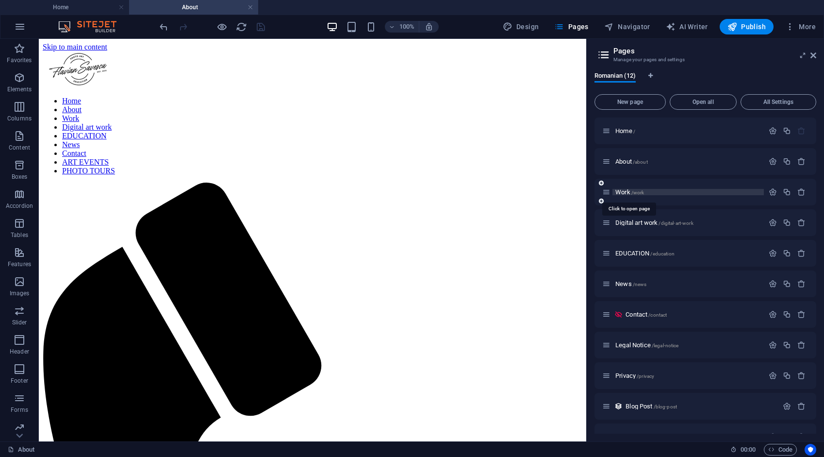
click at [624, 190] on span "Work /work" at bounding box center [629, 191] width 29 height 7
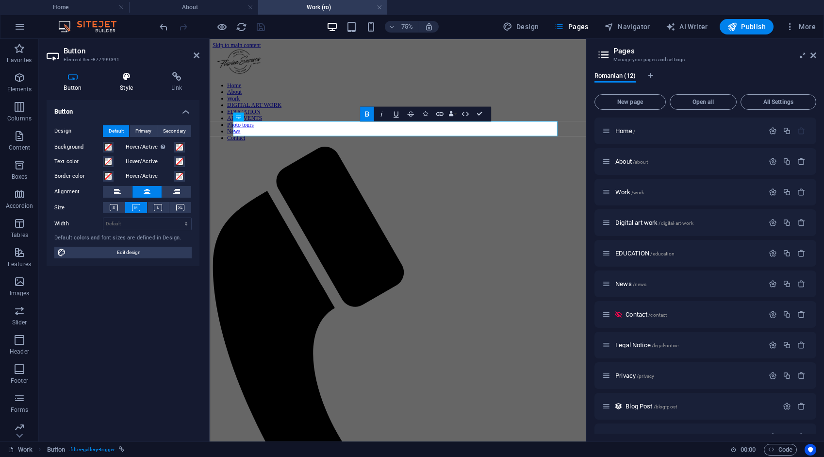
click at [126, 78] on icon at bounding box center [127, 77] width 48 height 10
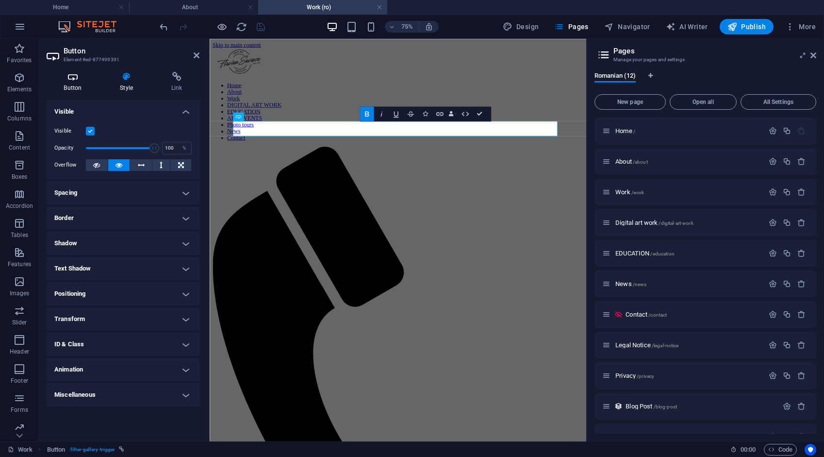
click at [62, 79] on icon at bounding box center [73, 77] width 52 height 10
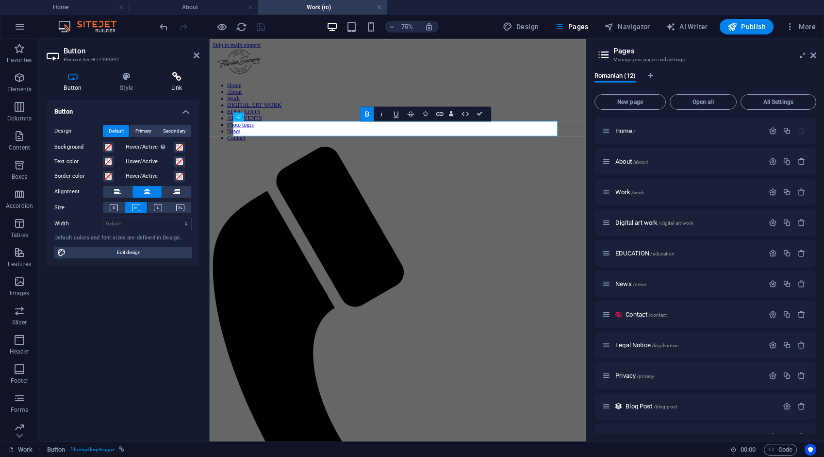
click at [173, 72] on icon at bounding box center [177, 77] width 46 height 10
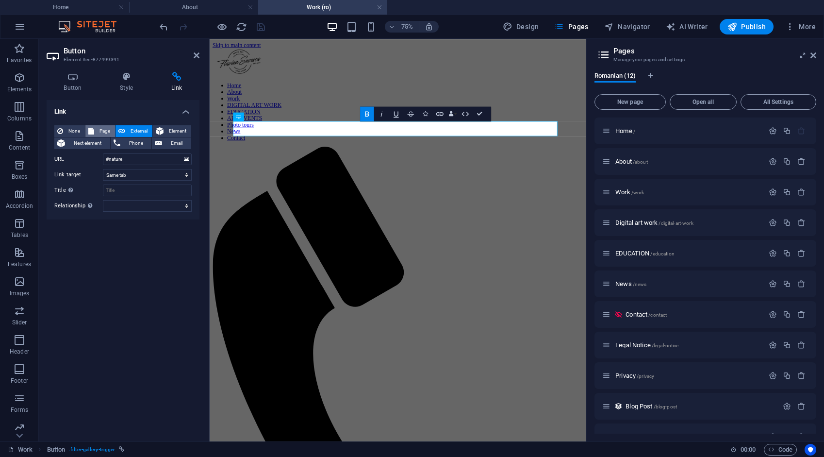
click at [104, 126] on span "Page" at bounding box center [104, 131] width 15 height 12
click at [184, 130] on span "Element" at bounding box center [177, 131] width 22 height 12
click at [101, 132] on span "Page" at bounding box center [104, 131] width 15 height 12
select select
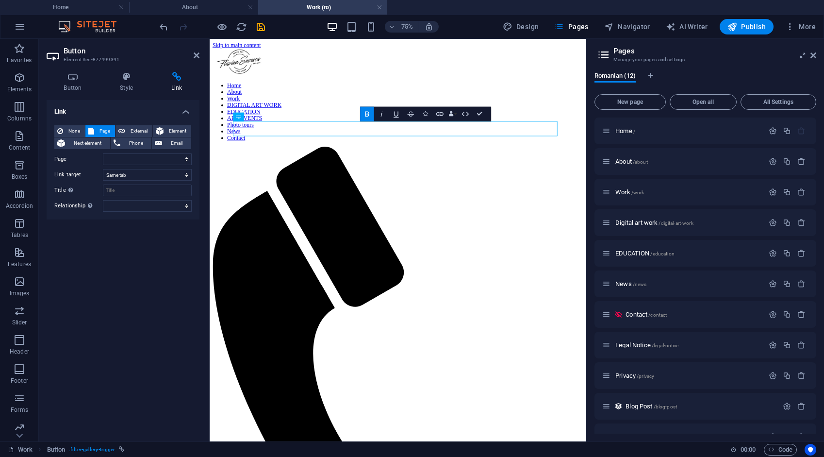
click at [197, 55] on icon at bounding box center [197, 55] width 6 height 8
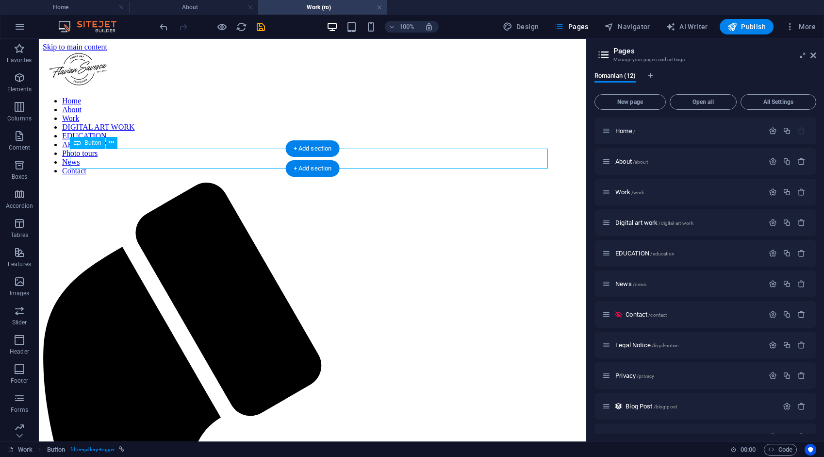
select select
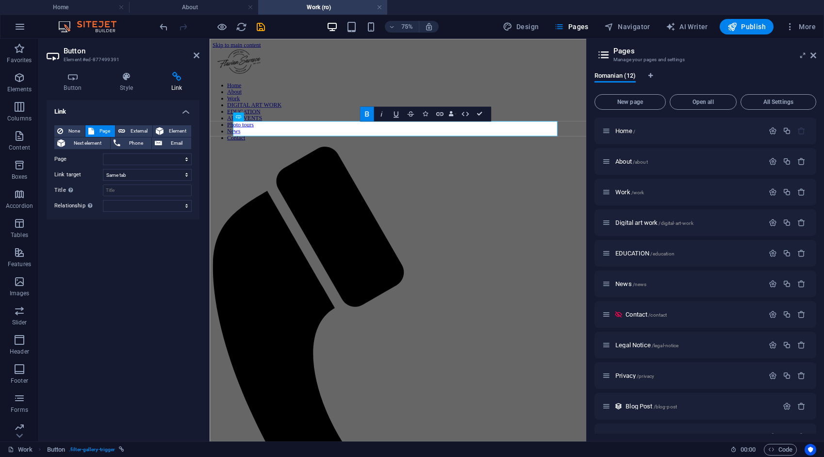
click at [559, 74] on div "Home About Work DIGITAL ART WORK EDUCATION ART EVENTS Photo tours News Contact" at bounding box center [461, 445] width 495 height 789
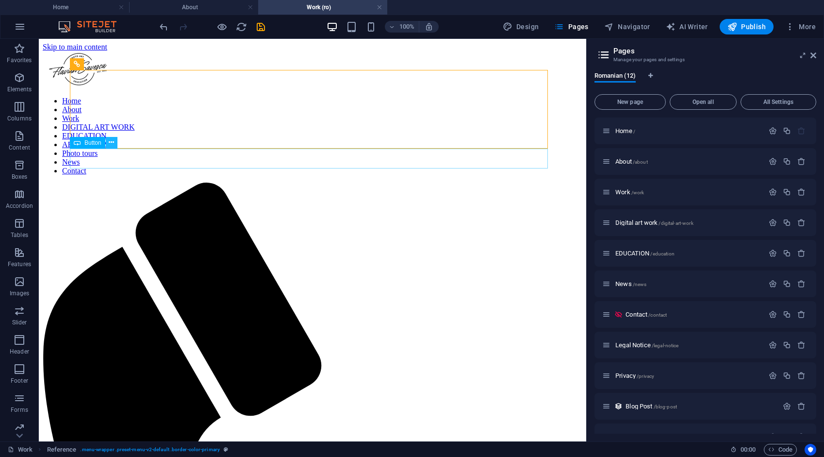
click at [110, 143] on icon at bounding box center [111, 142] width 5 height 10
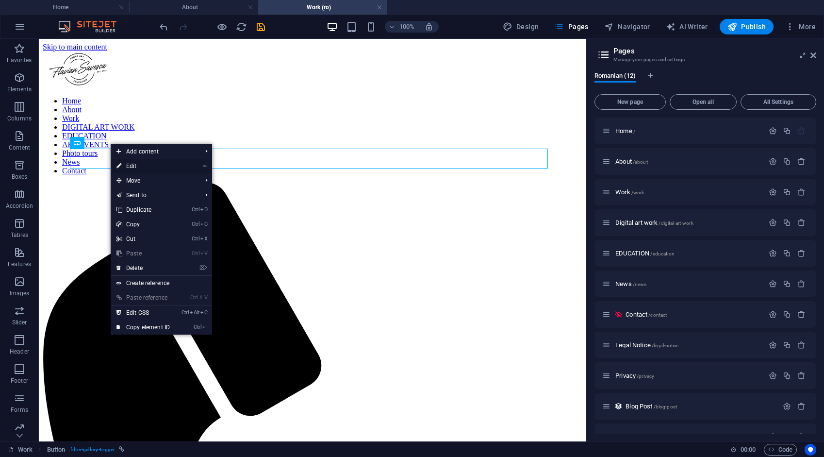
click at [132, 163] on link "⏎ Edit" at bounding box center [143, 166] width 65 height 15
select select
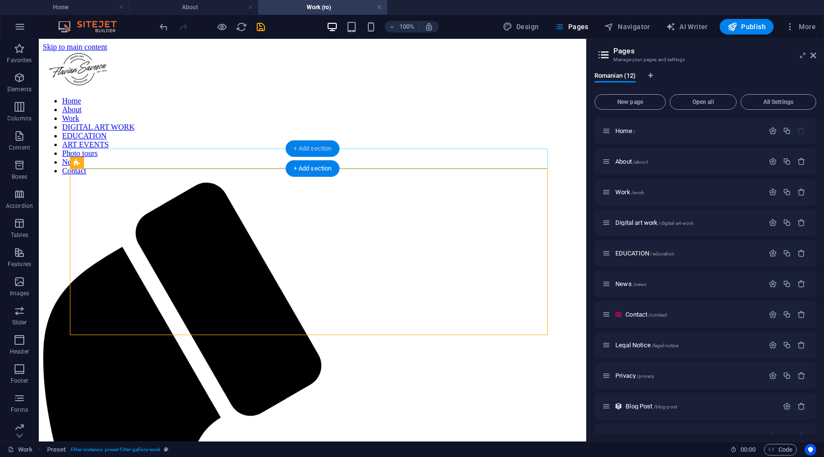
click at [318, 147] on div "+ Add section" at bounding box center [313, 148] width 54 height 17
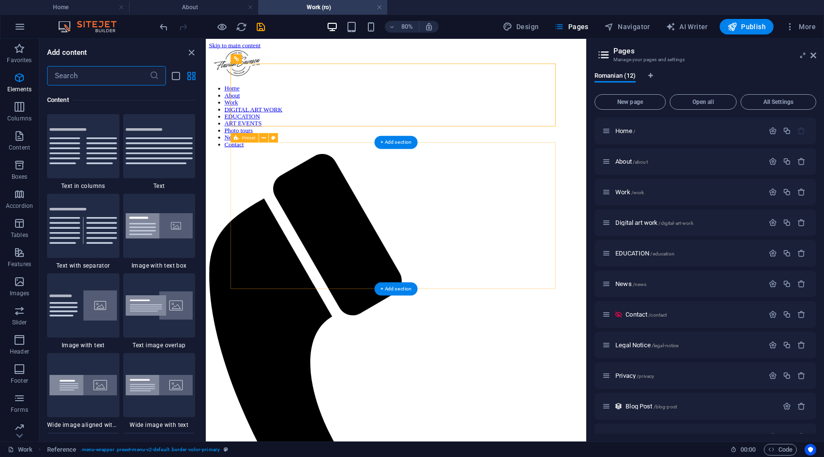
scroll to position [1698, 0]
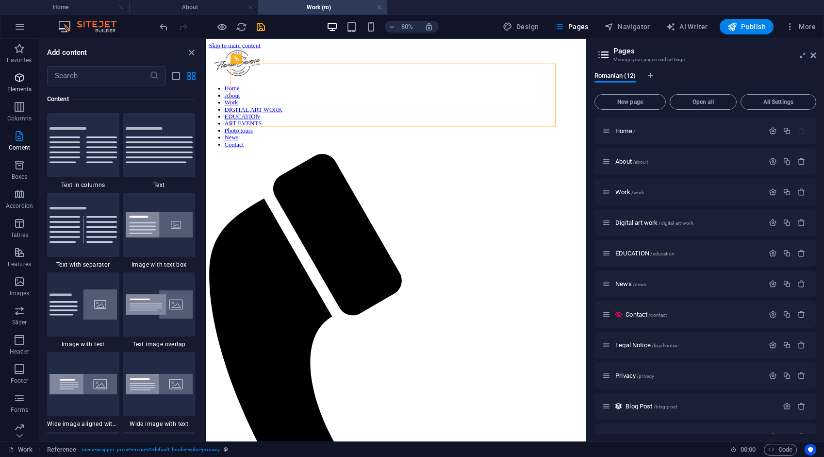
click at [17, 80] on icon "button" at bounding box center [20, 78] width 12 height 12
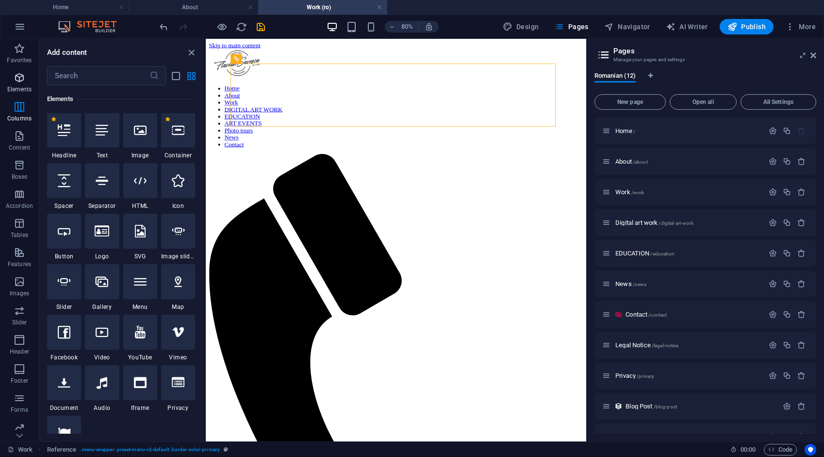
scroll to position [103, 0]
click at [62, 128] on icon at bounding box center [64, 130] width 13 height 13
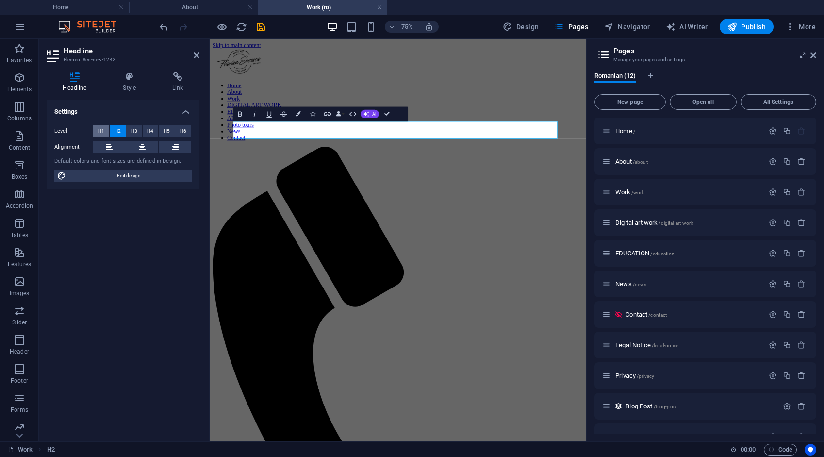
click at [100, 130] on span "H1" at bounding box center [101, 131] width 6 height 12
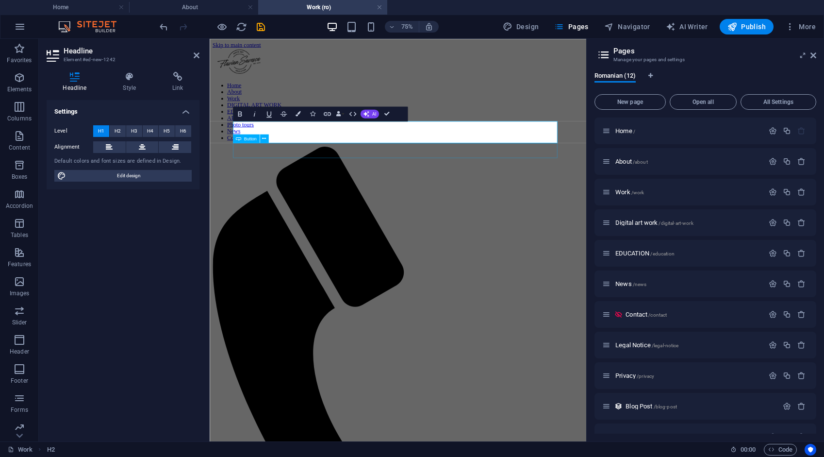
drag, startPoint x: 536, startPoint y: 162, endPoint x: 380, endPoint y: 177, distance: 156.6
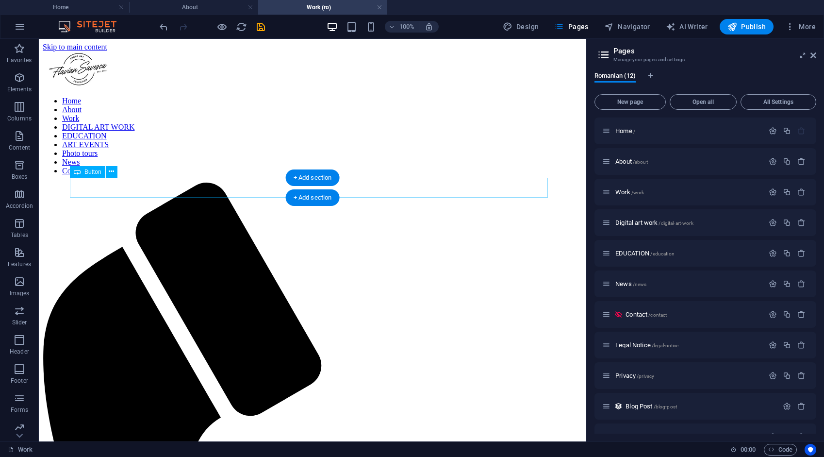
select select
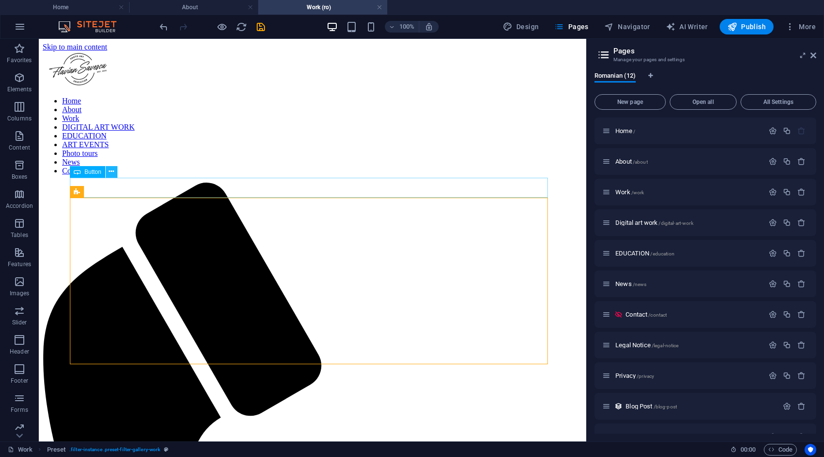
click at [107, 173] on button at bounding box center [112, 172] width 12 height 12
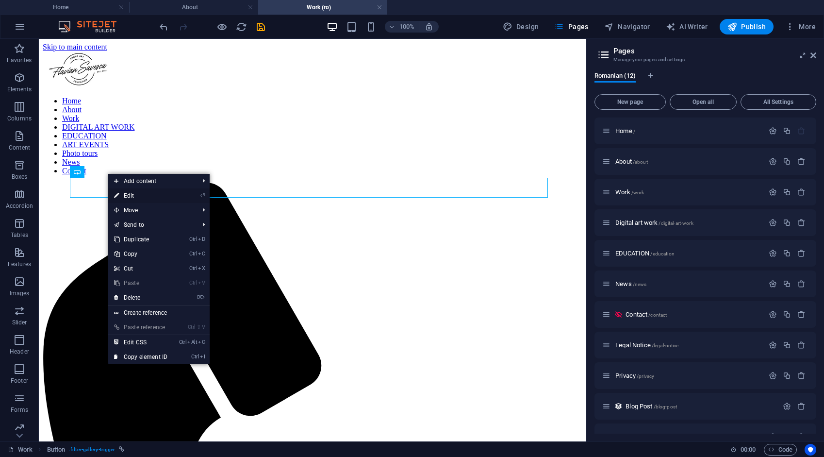
click at [133, 195] on link "⏎ Edit" at bounding box center [140, 195] width 65 height 15
select select
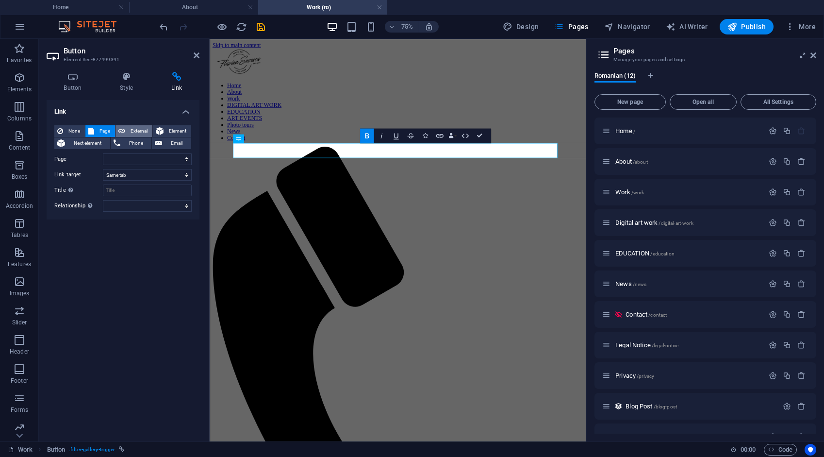
click at [136, 130] on span "External" at bounding box center [138, 131] width 21 height 12
select select "blank"
click at [173, 131] on span "Element" at bounding box center [177, 131] width 22 height 12
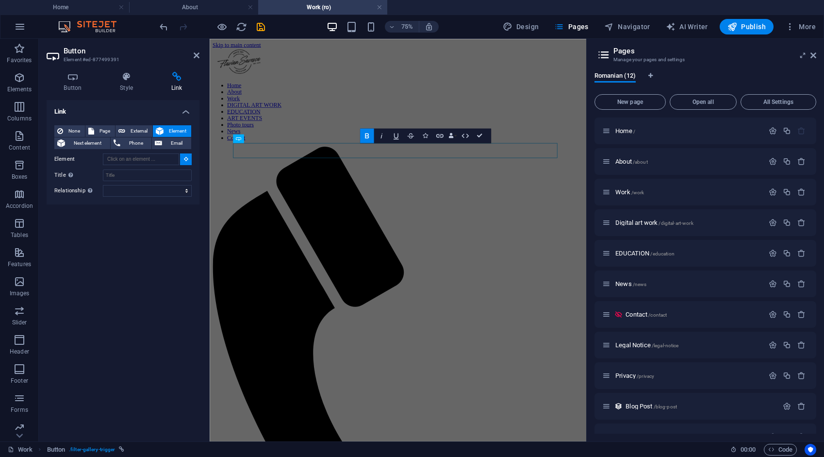
drag, startPoint x: 196, startPoint y: 55, endPoint x: 168, endPoint y: 34, distance: 35.3
click at [196, 55] on icon at bounding box center [197, 55] width 6 height 8
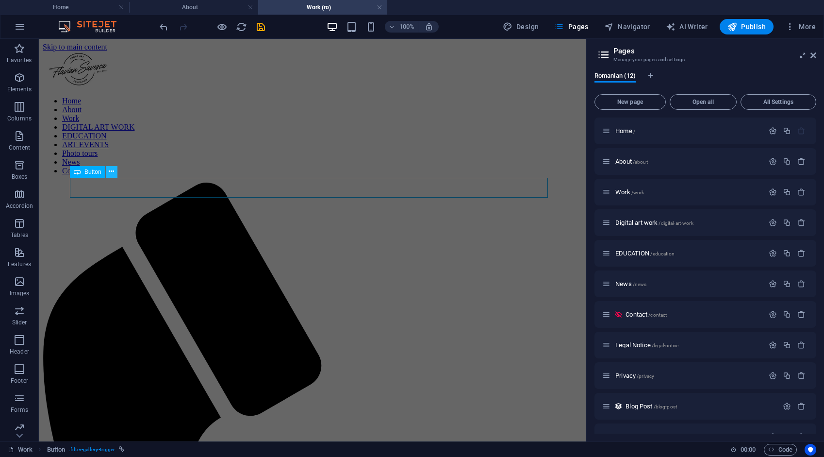
click at [111, 170] on icon at bounding box center [111, 171] width 5 height 10
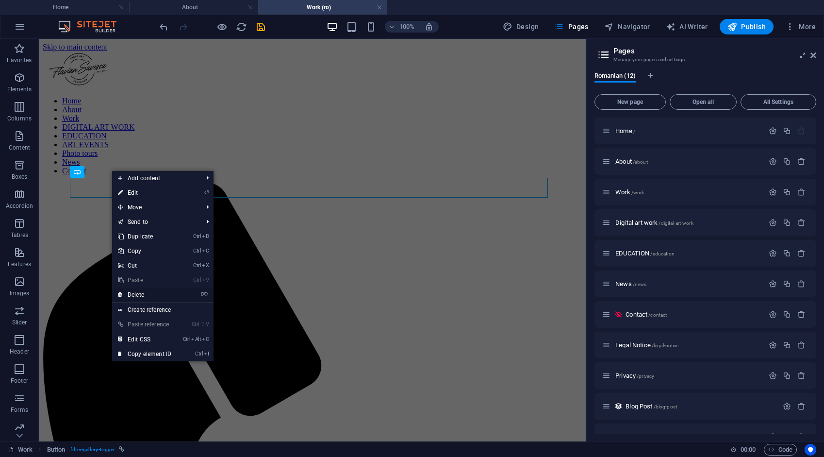
click at [143, 291] on link "⌦ Delete" at bounding box center [144, 294] width 65 height 15
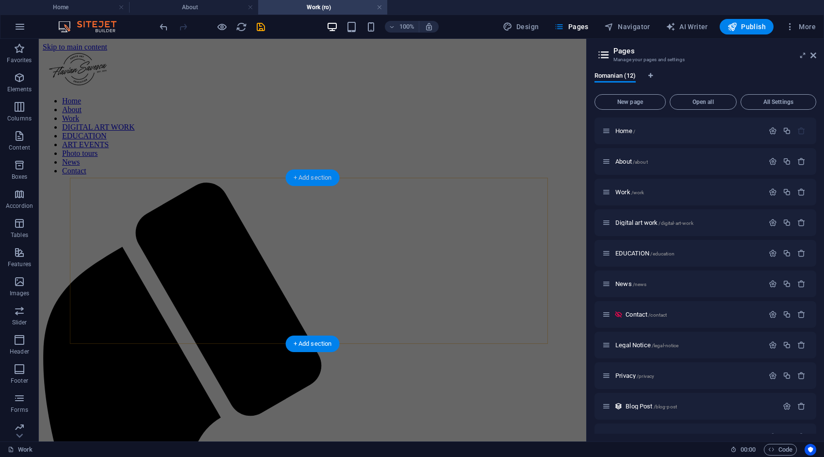
click at [308, 176] on div "+ Add section" at bounding box center [313, 177] width 54 height 17
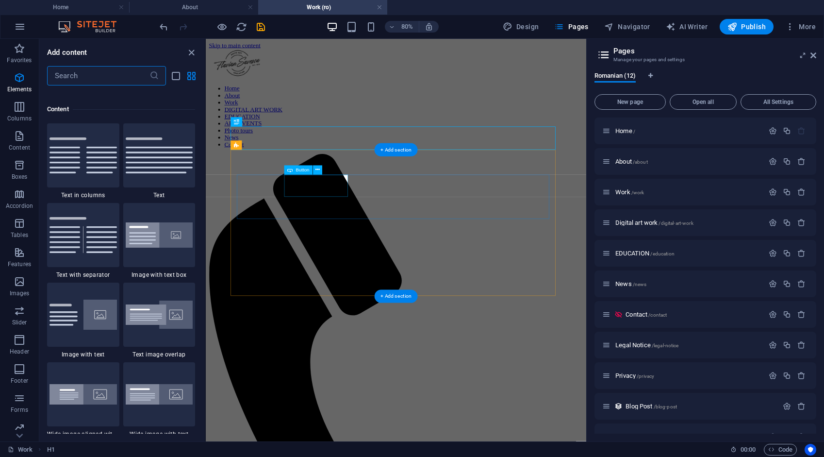
scroll to position [1698, 0]
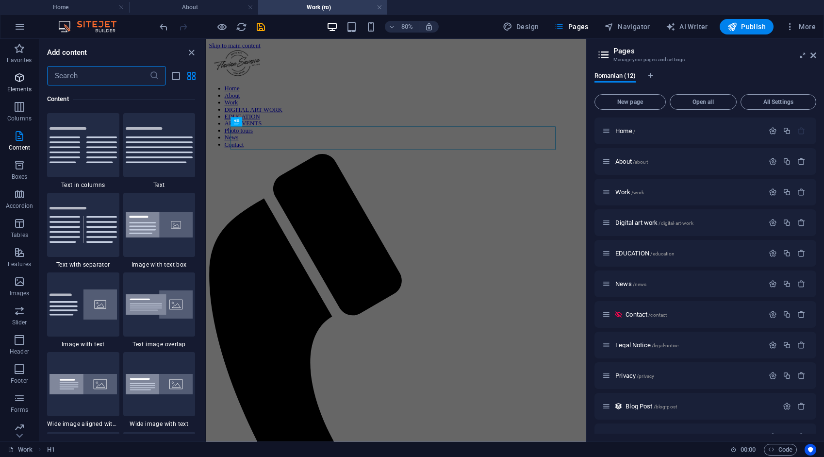
click at [16, 79] on icon "button" at bounding box center [20, 78] width 12 height 12
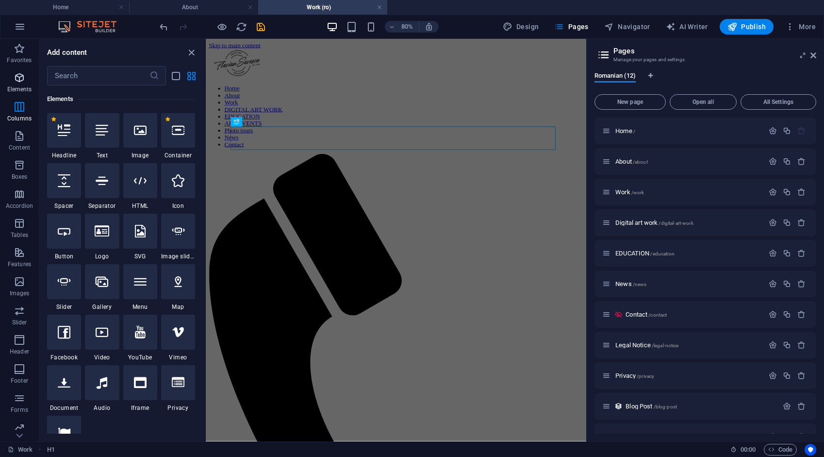
scroll to position [103, 0]
click at [66, 135] on icon at bounding box center [64, 130] width 13 height 13
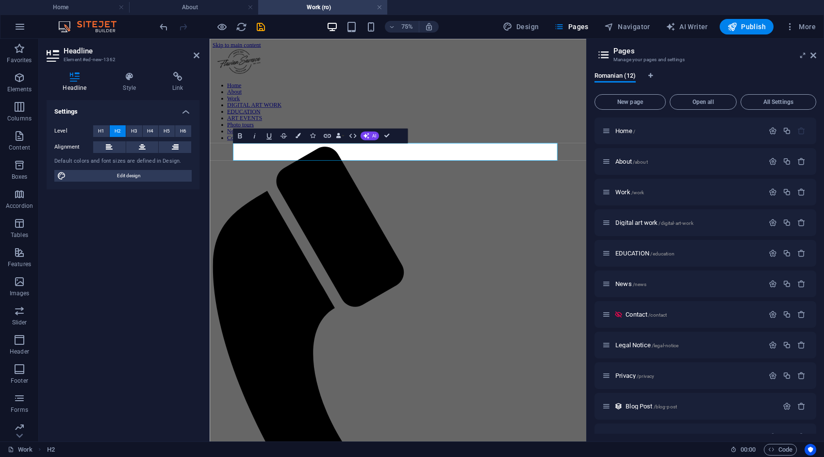
scroll to position [24, 3]
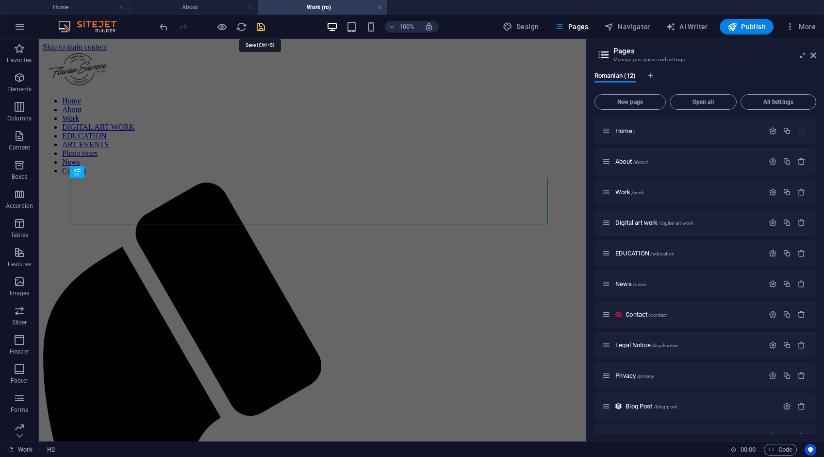
drag, startPoint x: 261, startPoint y: 23, endPoint x: 277, endPoint y: 11, distance: 20.1
click at [261, 23] on icon "save" at bounding box center [260, 26] width 11 height 11
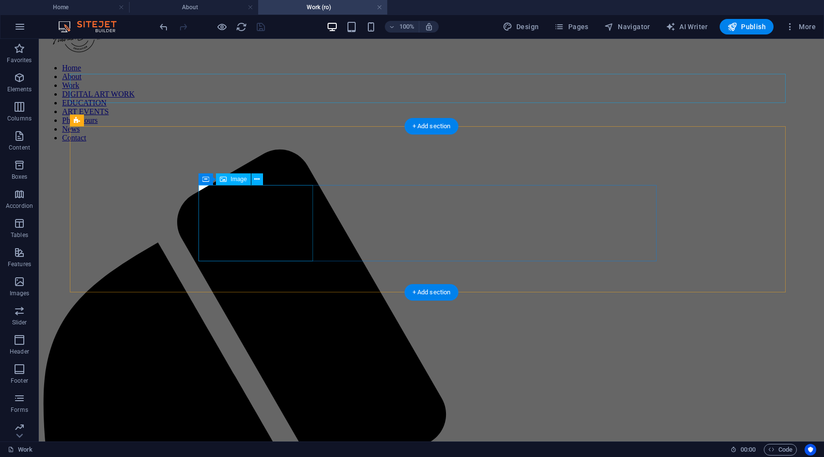
scroll to position [0, 0]
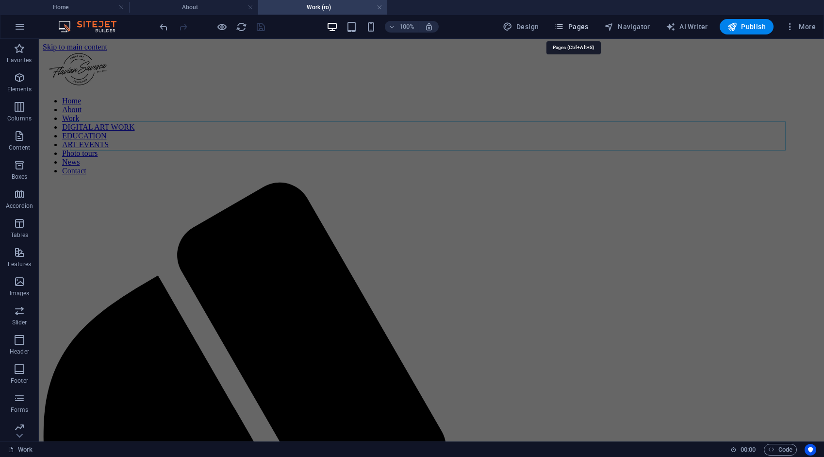
click at [583, 31] on span "Pages" at bounding box center [571, 27] width 34 height 10
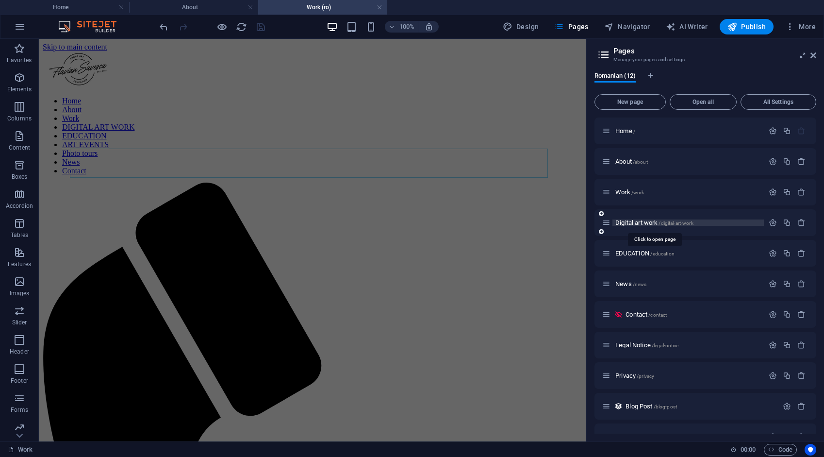
click at [633, 219] on span "Digital art work /digital-art-work" at bounding box center [654, 222] width 78 height 7
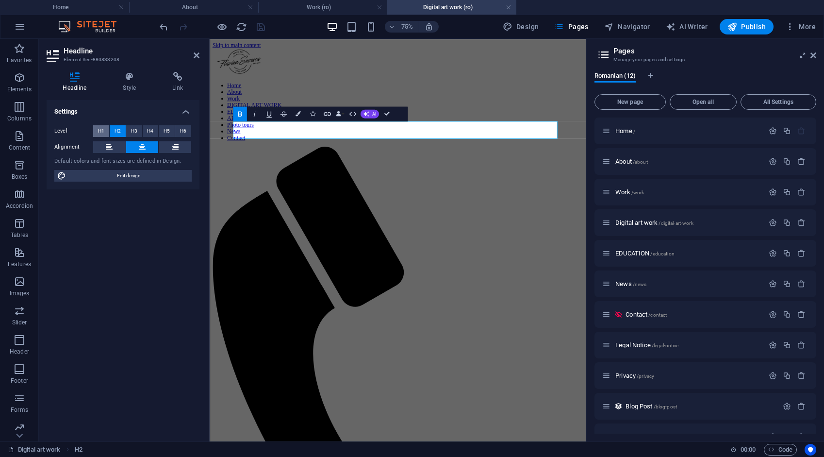
click at [104, 130] on button "H1" at bounding box center [101, 131] width 16 height 12
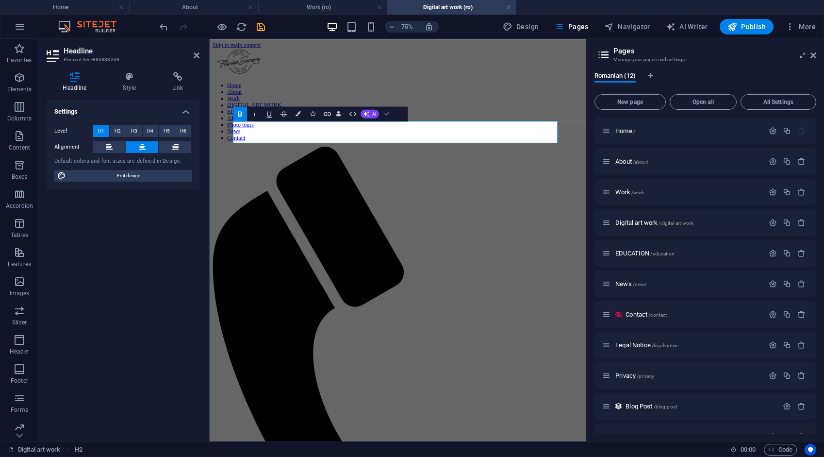
drag, startPoint x: 387, startPoint y: 115, endPoint x: 349, endPoint y: 76, distance: 55.3
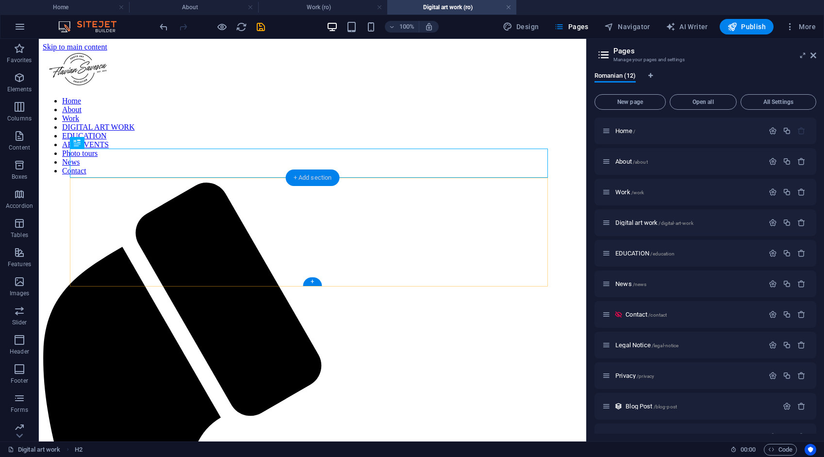
click at [306, 175] on div "+ Add section" at bounding box center [313, 177] width 54 height 17
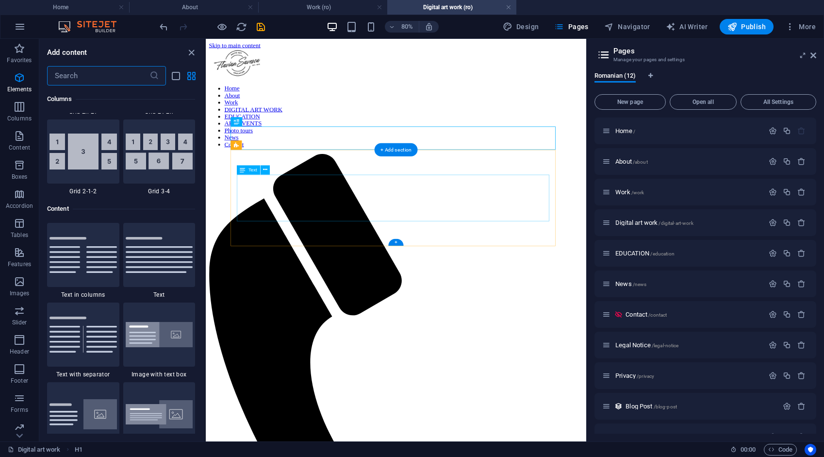
scroll to position [1698, 0]
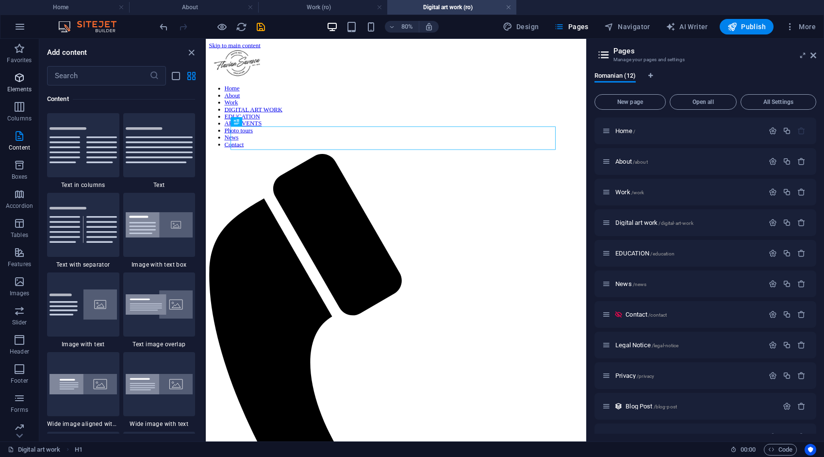
click at [19, 82] on icon "button" at bounding box center [20, 78] width 12 height 12
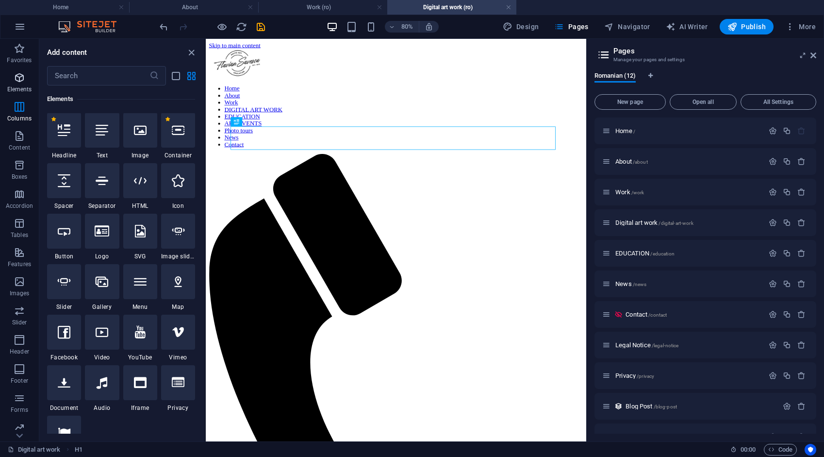
scroll to position [103, 0]
click at [58, 142] on div at bounding box center [64, 130] width 34 height 35
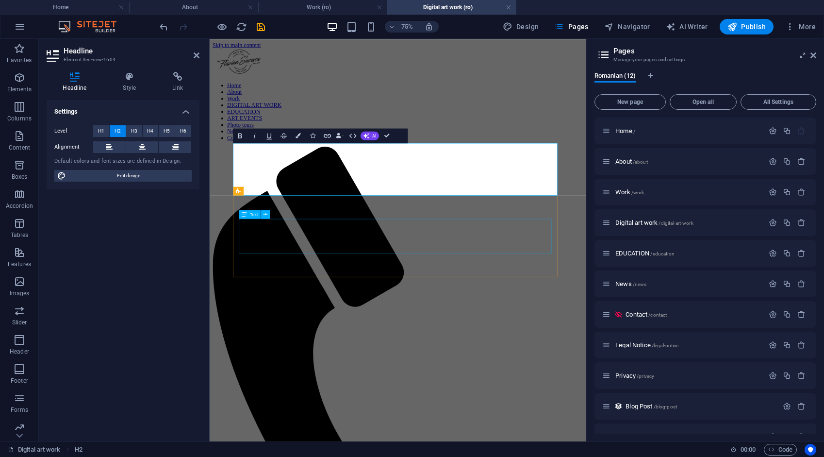
scroll to position [394, 0]
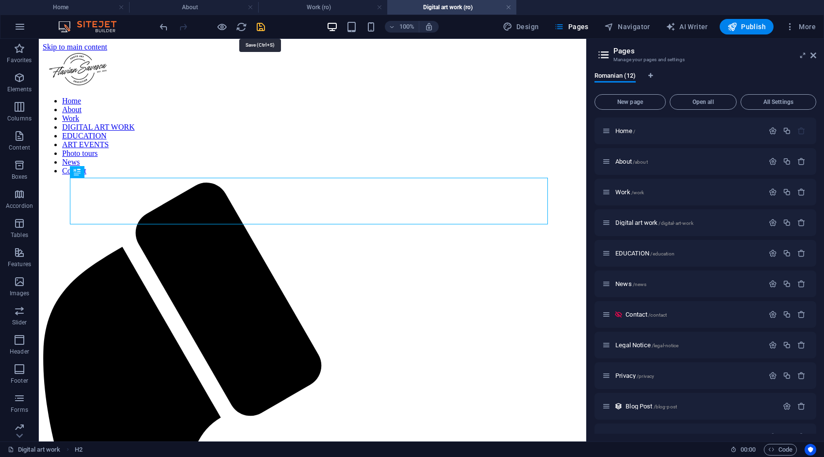
click at [259, 26] on icon "save" at bounding box center [260, 26] width 11 height 11
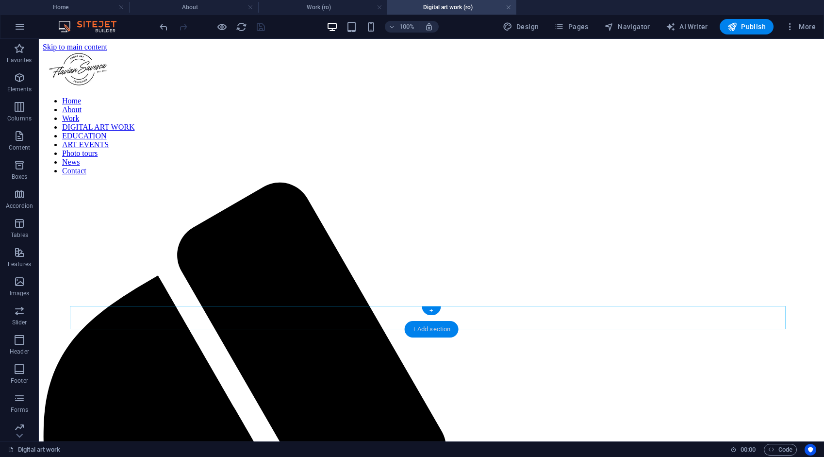
drag, startPoint x: 440, startPoint y: 330, endPoint x: 234, endPoint y: 291, distance: 209.4
click at [440, 330] on div "+ Add section" at bounding box center [432, 329] width 54 height 17
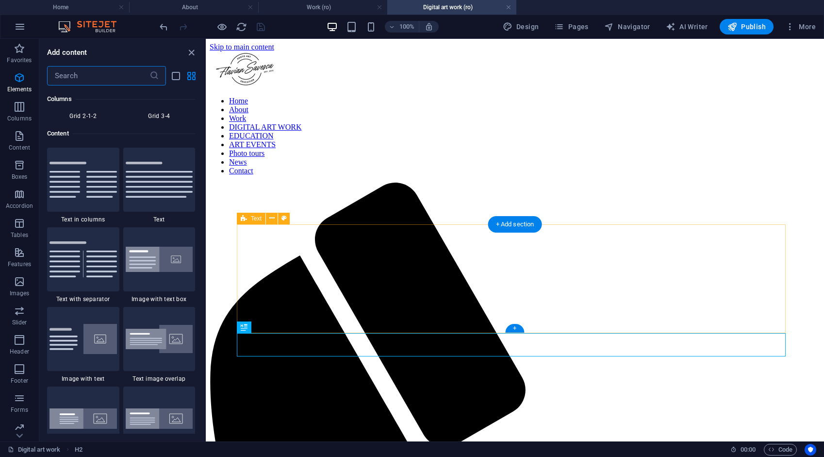
scroll to position [1698, 0]
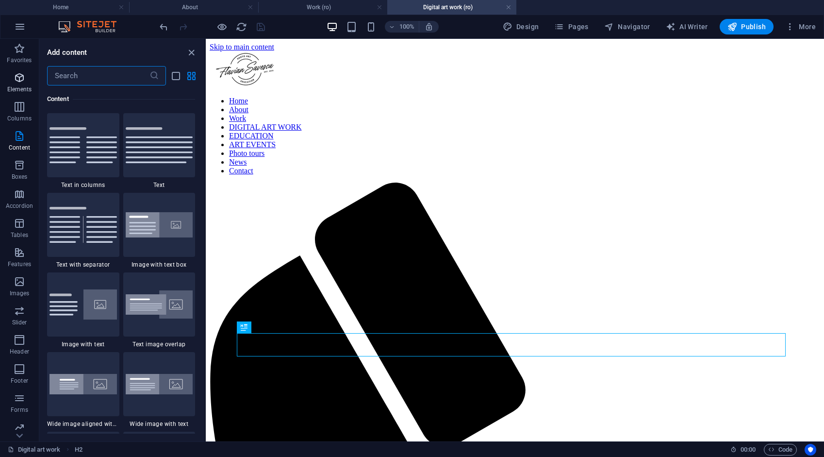
click at [20, 76] on icon "button" at bounding box center [20, 78] width 12 height 12
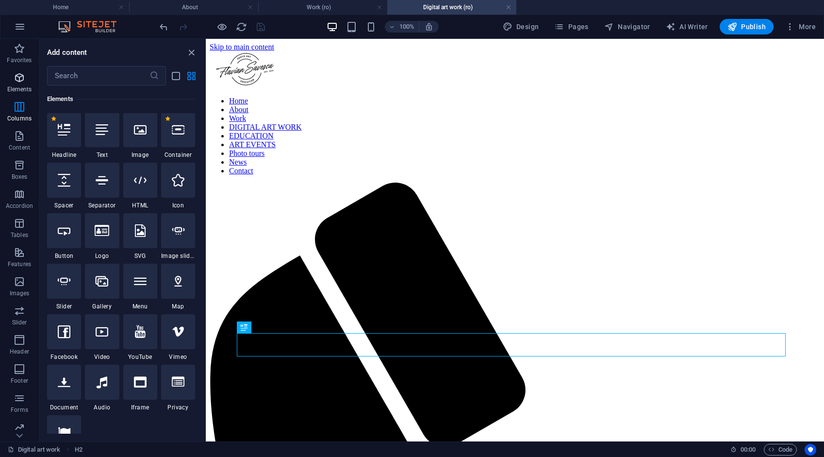
scroll to position [103, 0]
click at [61, 131] on icon at bounding box center [64, 130] width 13 height 13
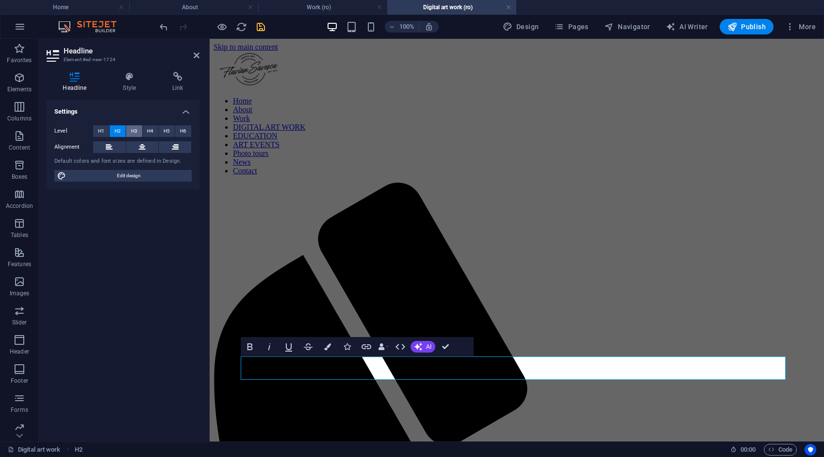
click at [135, 130] on span "H3" at bounding box center [134, 131] width 6 height 12
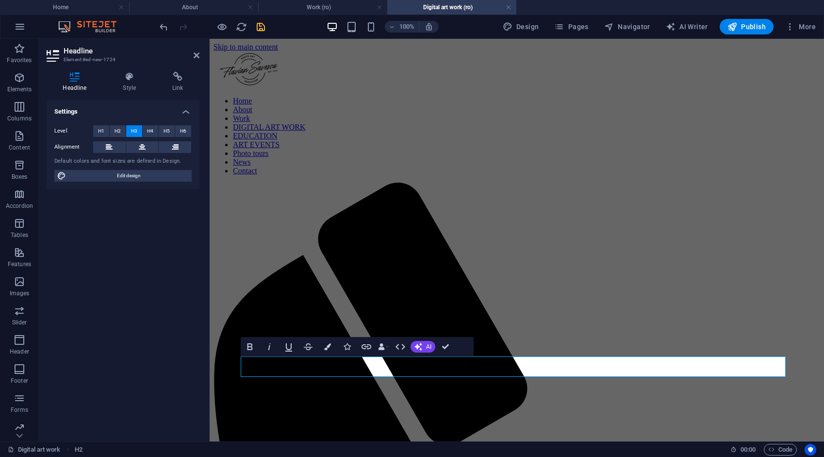
drag, startPoint x: 573, startPoint y: 366, endPoint x: 460, endPoint y: 373, distance: 112.8
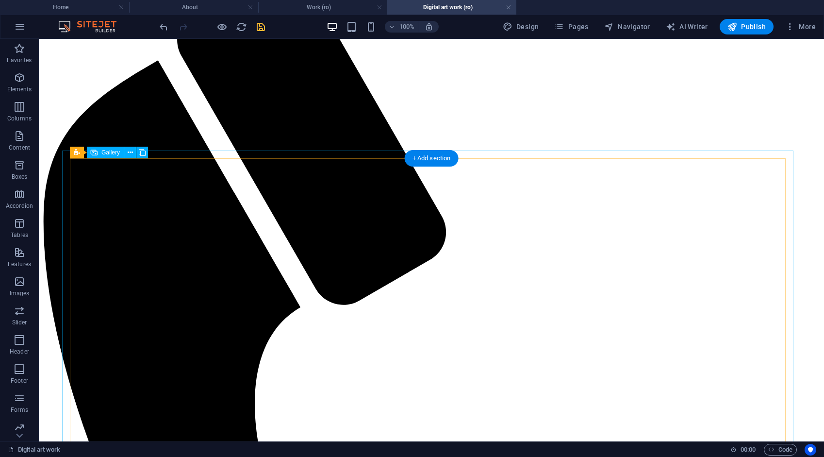
scroll to position [97, 0]
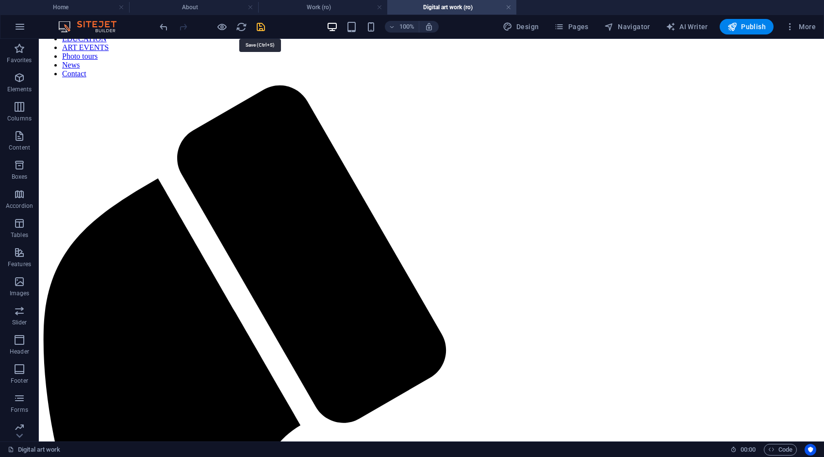
click at [261, 25] on icon "save" at bounding box center [260, 26] width 11 height 11
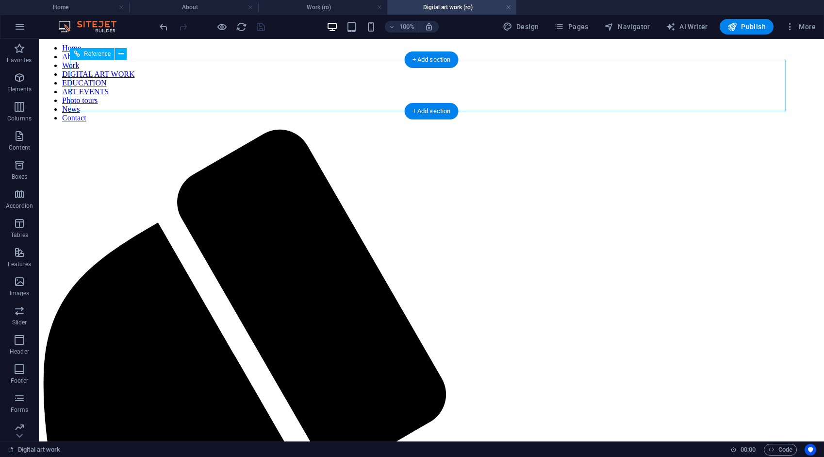
scroll to position [0, 0]
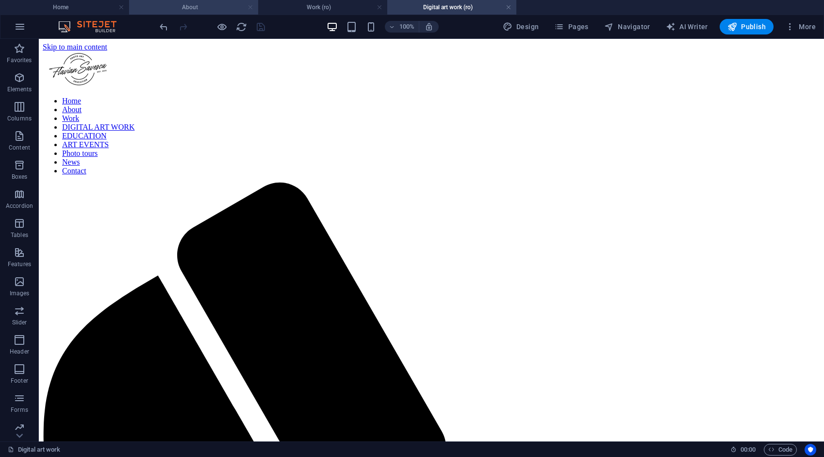
click at [250, 8] on link at bounding box center [251, 7] width 6 height 9
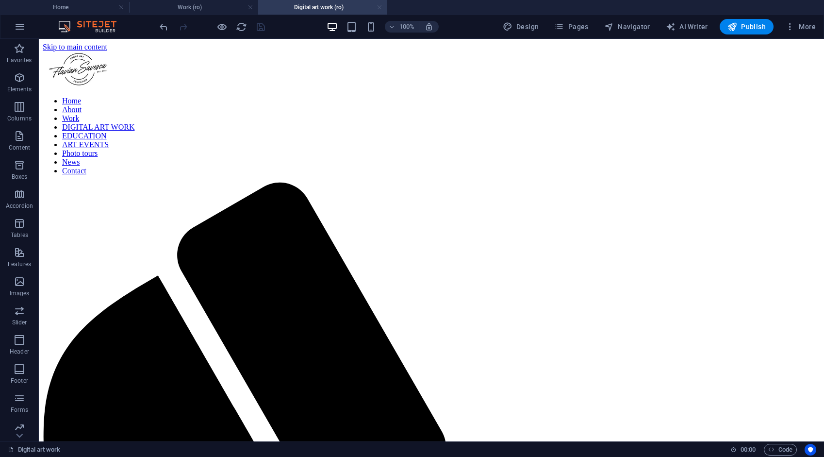
click at [250, 8] on link at bounding box center [251, 7] width 6 height 9
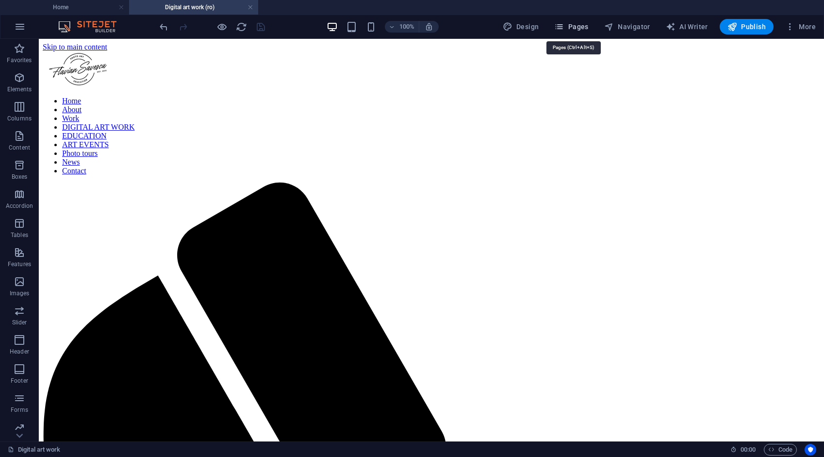
click at [586, 25] on span "Pages" at bounding box center [571, 27] width 34 height 10
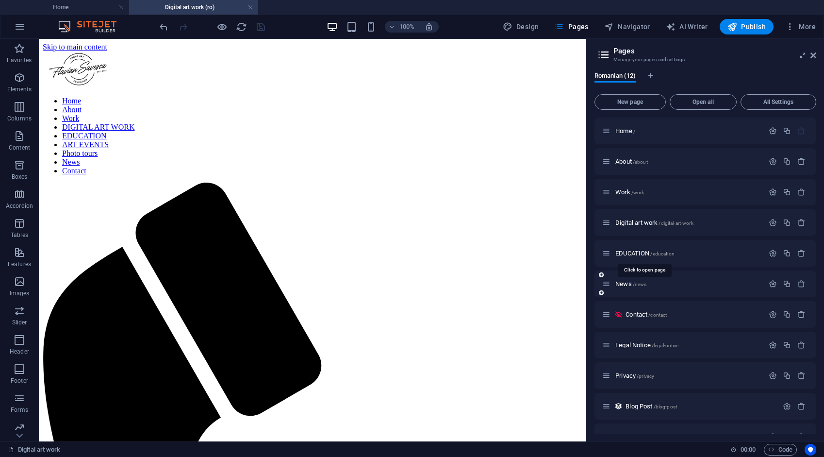
click at [645, 252] on span "EDUCATION /education" at bounding box center [644, 252] width 59 height 7
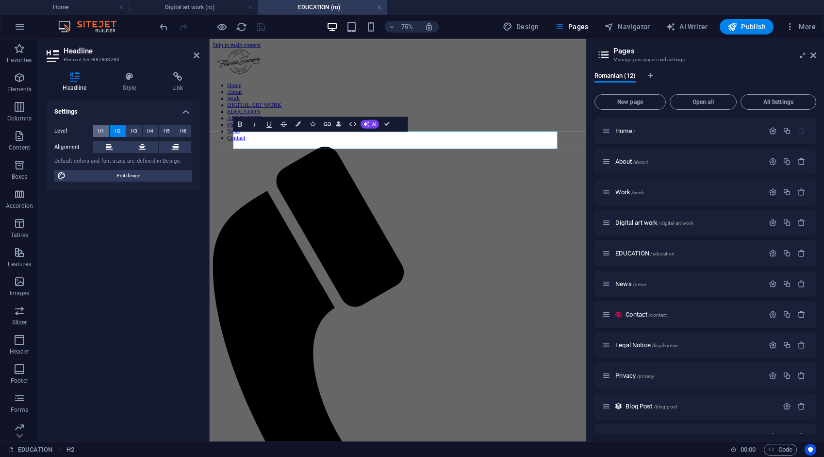
click at [102, 129] on span "H1" at bounding box center [101, 131] width 6 height 12
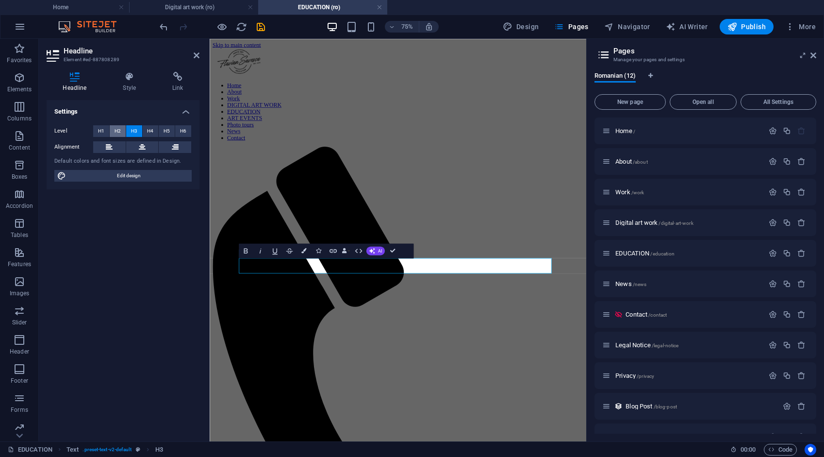
click at [118, 130] on span "H2" at bounding box center [118, 131] width 6 height 12
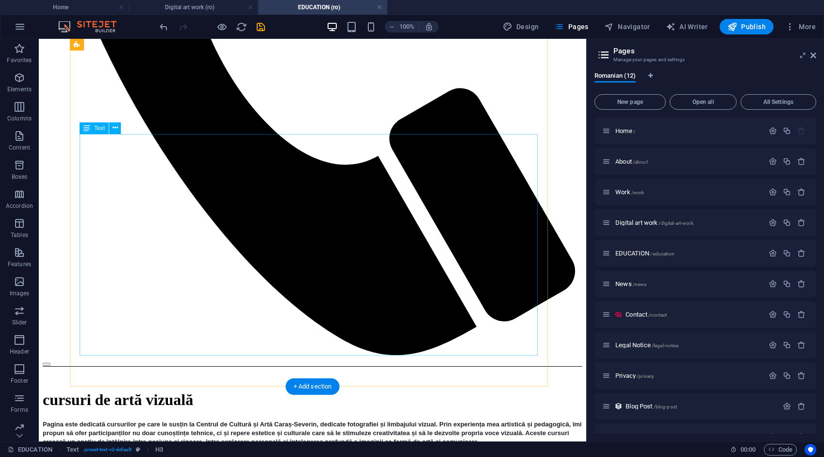
scroll to position [728, 0]
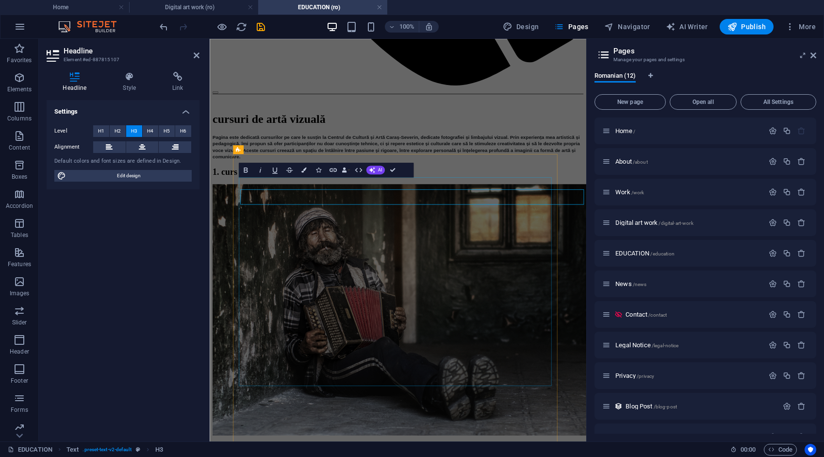
scroll to position [712, 0]
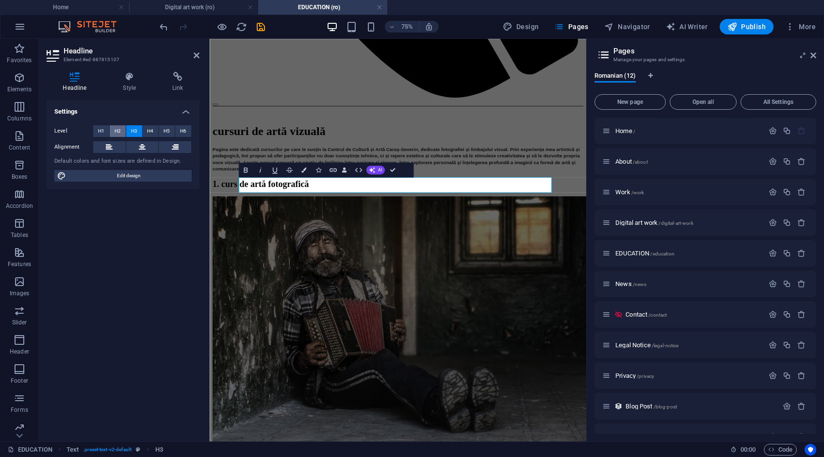
click at [119, 129] on span "H2" at bounding box center [118, 131] width 6 height 12
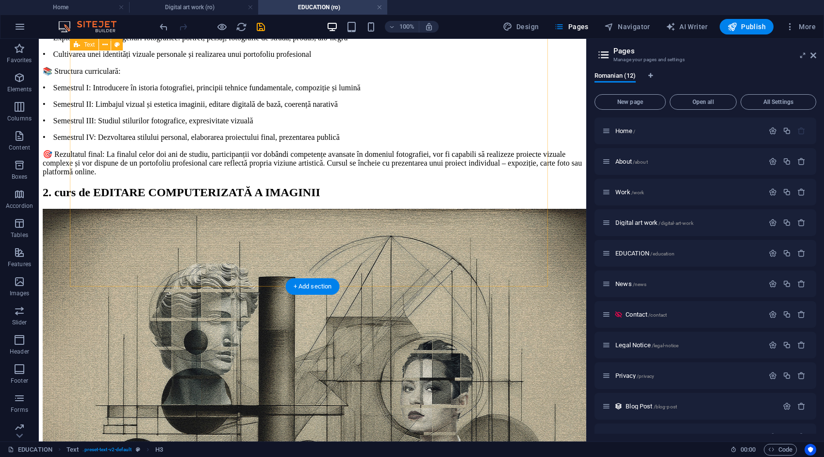
scroll to position [1553, 0]
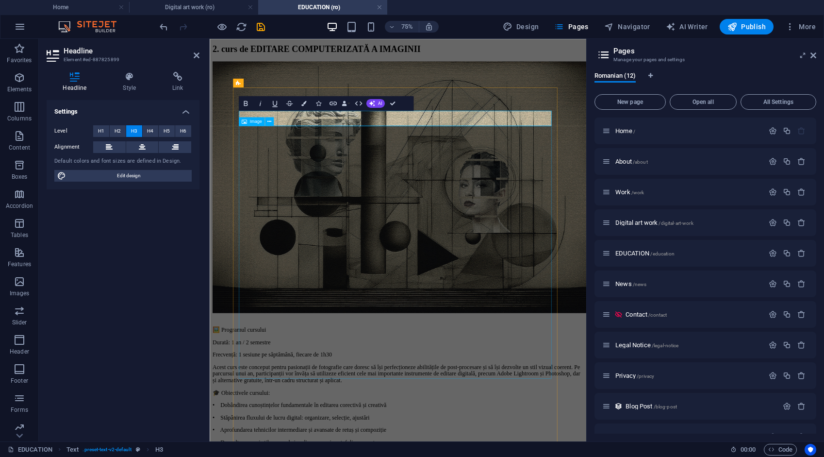
scroll to position [1522, 0]
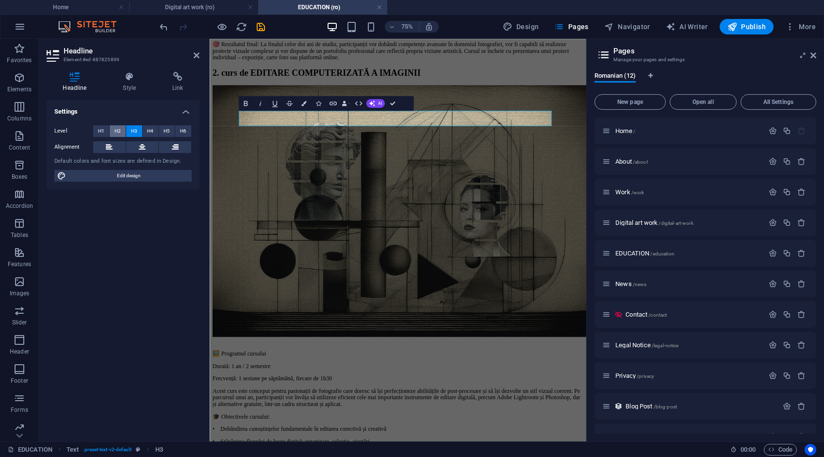
click at [122, 128] on button "H2" at bounding box center [118, 131] width 16 height 12
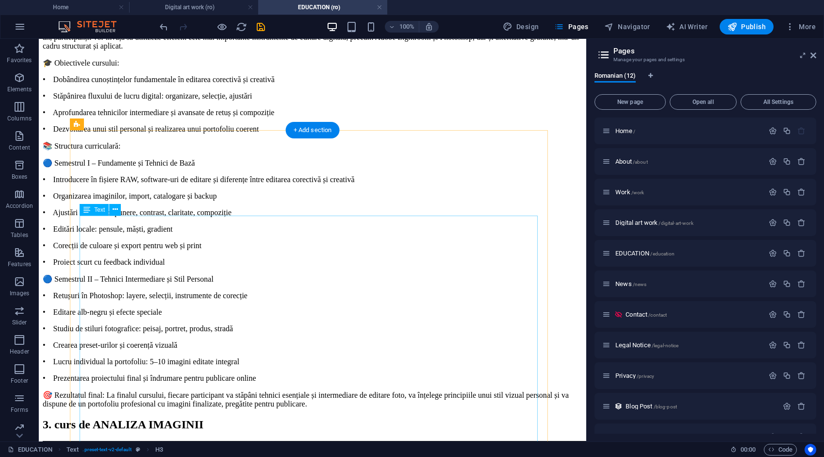
scroll to position [2281, 0]
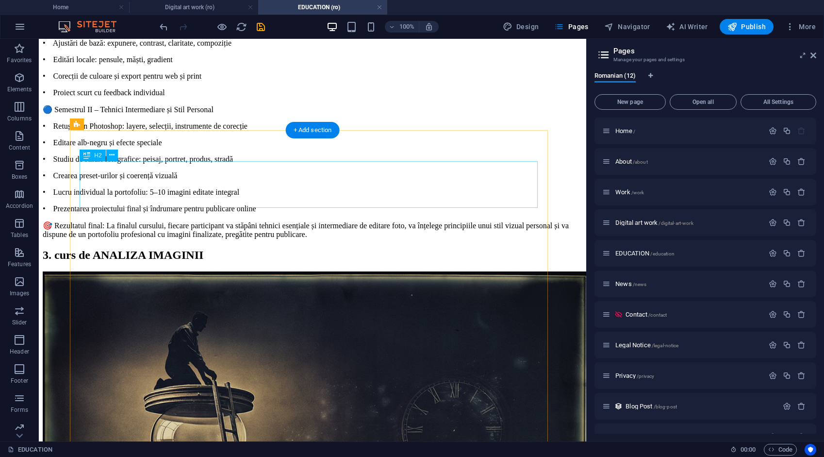
drag, startPoint x: 323, startPoint y: 175, endPoint x: 190, endPoint y: 219, distance: 140.3
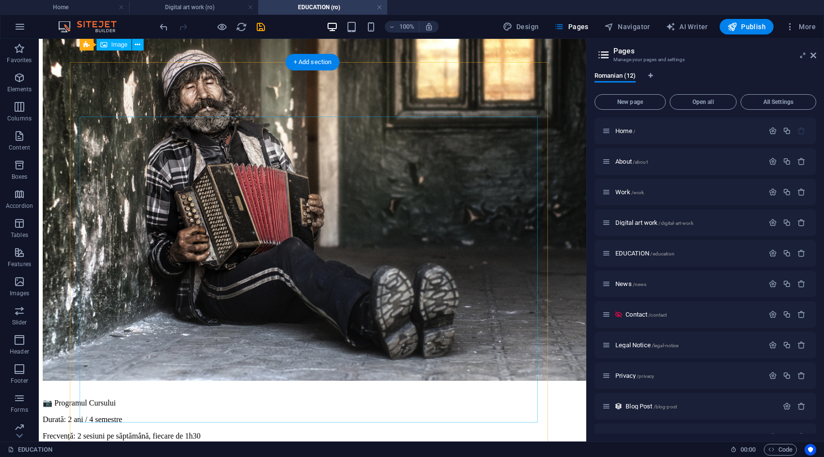
scroll to position [825, 0]
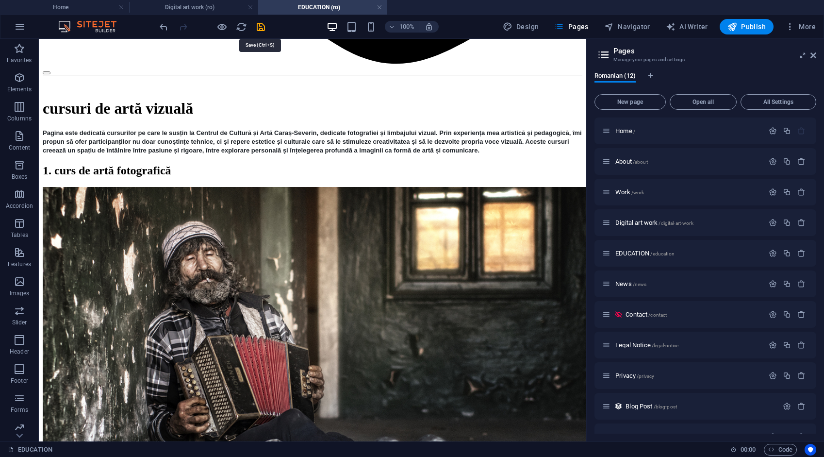
click at [261, 25] on icon "save" at bounding box center [260, 26] width 11 height 11
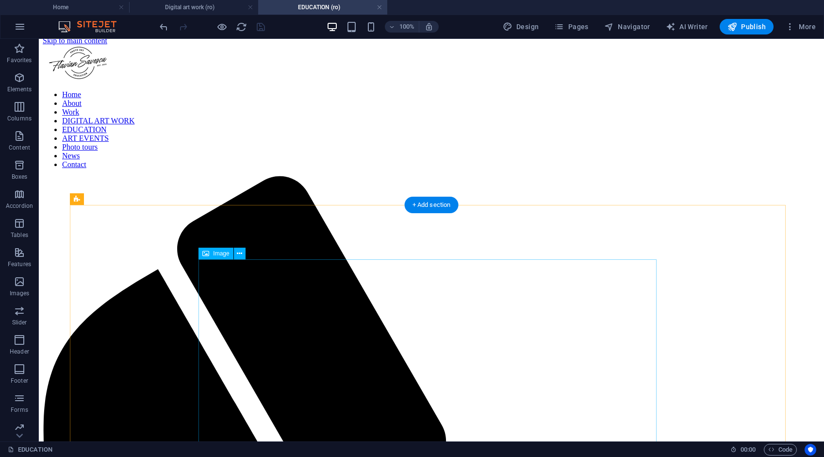
scroll to position [0, 0]
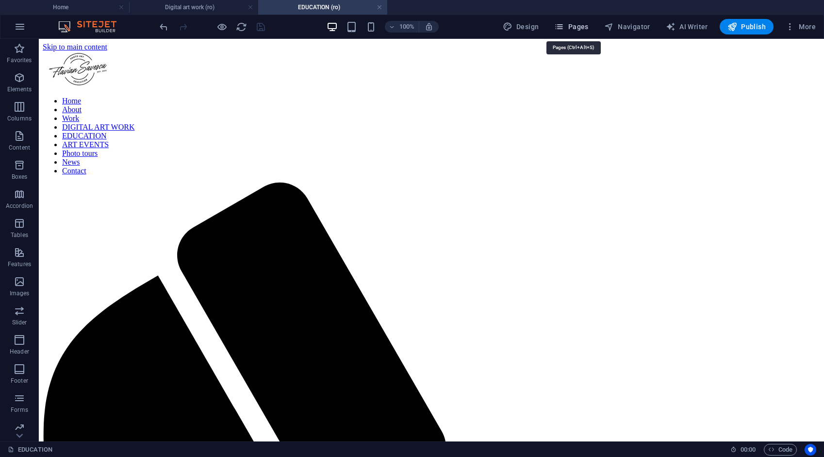
click at [571, 25] on span "Pages" at bounding box center [571, 27] width 34 height 10
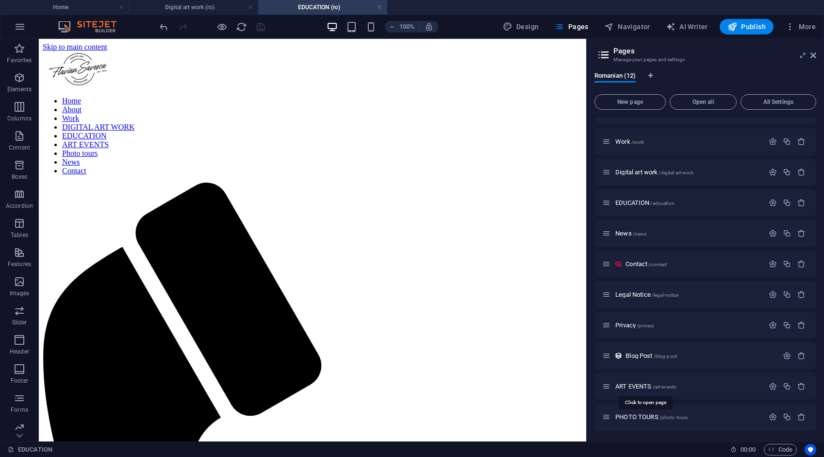
click at [643, 385] on span "ART EVENTS /art-events" at bounding box center [645, 385] width 61 height 7
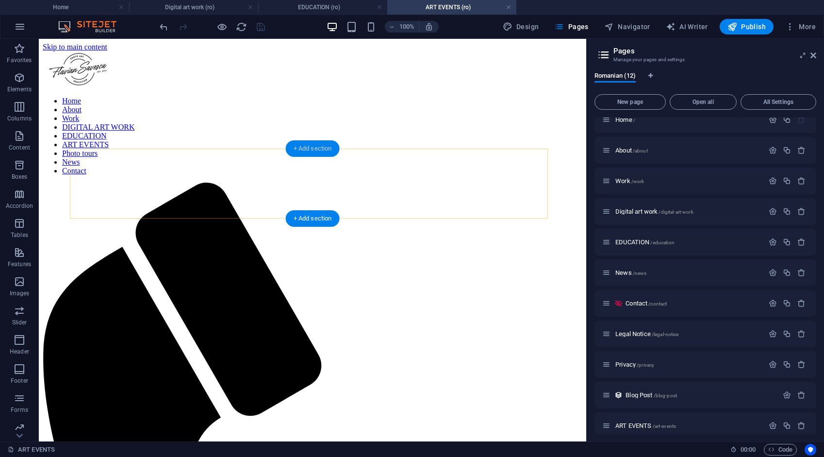
click at [321, 150] on div "+ Add section" at bounding box center [313, 148] width 54 height 17
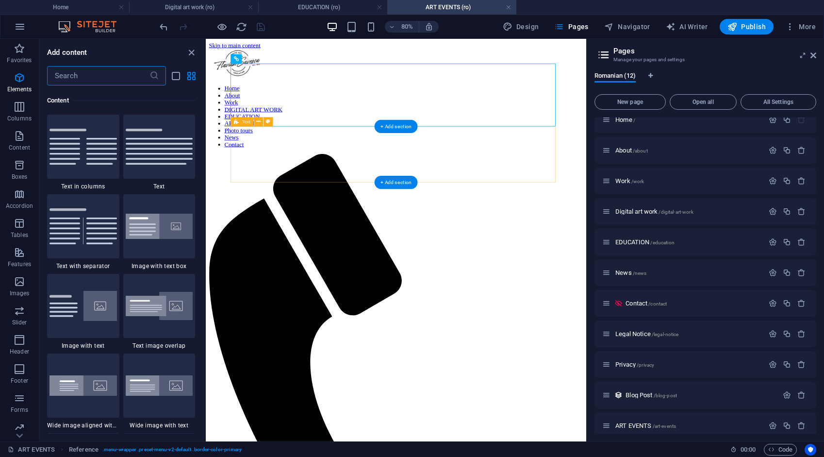
scroll to position [1698, 0]
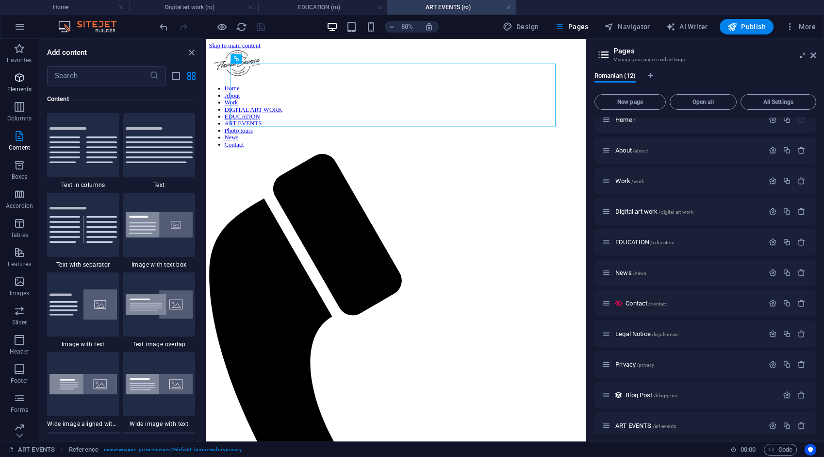
click at [20, 79] on icon "button" at bounding box center [20, 78] width 12 height 12
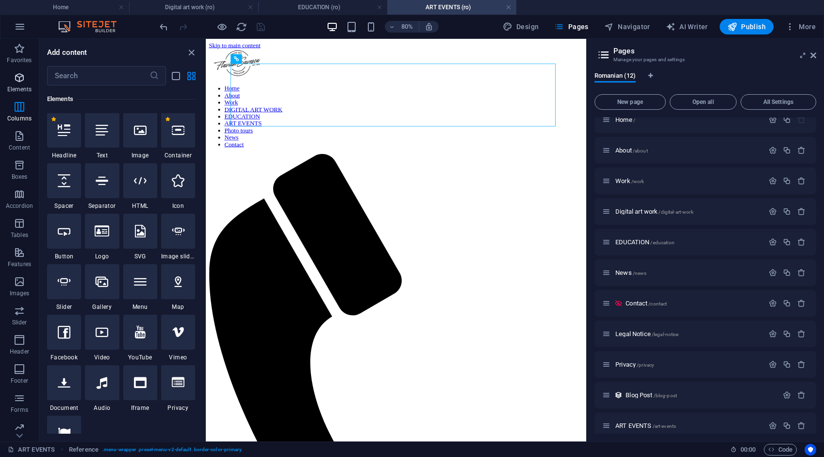
scroll to position [103, 0]
click at [60, 139] on div at bounding box center [64, 130] width 34 height 35
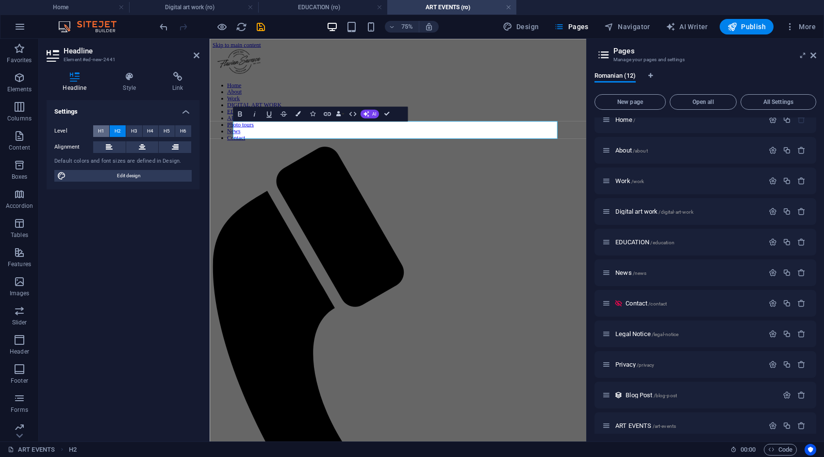
click at [98, 130] on span "H1" at bounding box center [101, 131] width 6 height 12
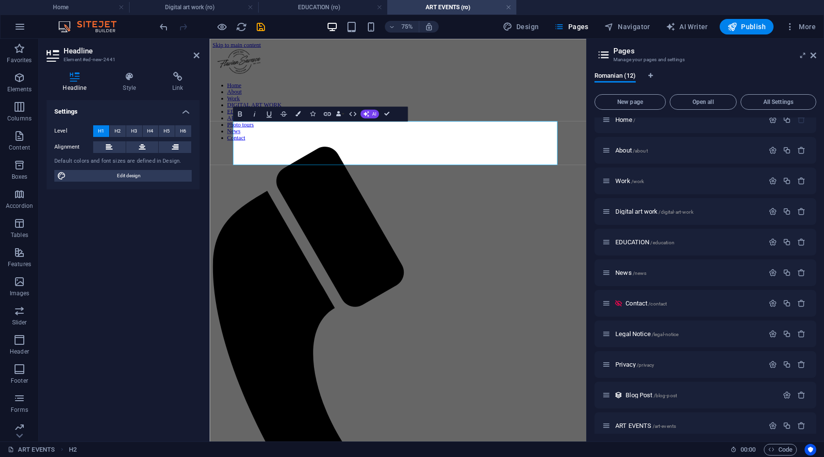
drag, startPoint x: 282, startPoint y: 162, endPoint x: 521, endPoint y: 183, distance: 239.8
drag, startPoint x: 350, startPoint y: 74, endPoint x: 389, endPoint y: 113, distance: 54.9
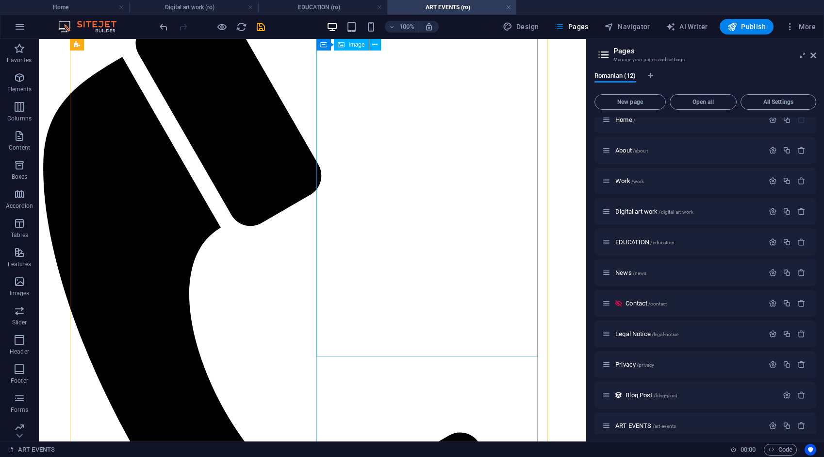
scroll to position [0, 0]
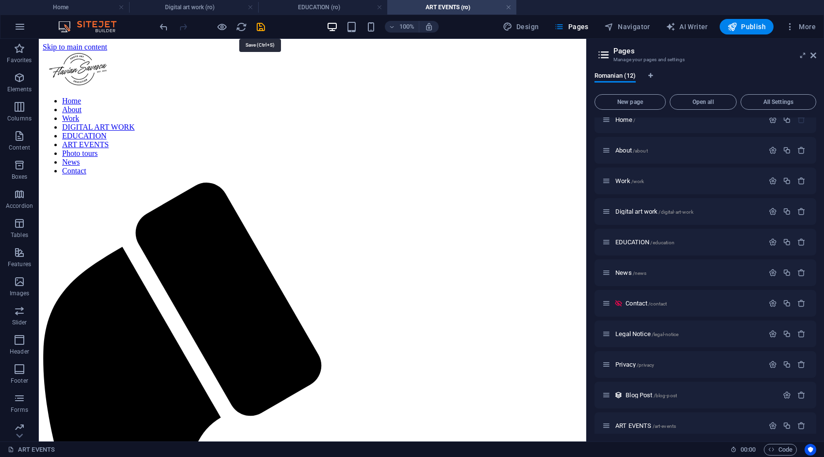
click at [257, 21] on icon "save" at bounding box center [260, 26] width 11 height 11
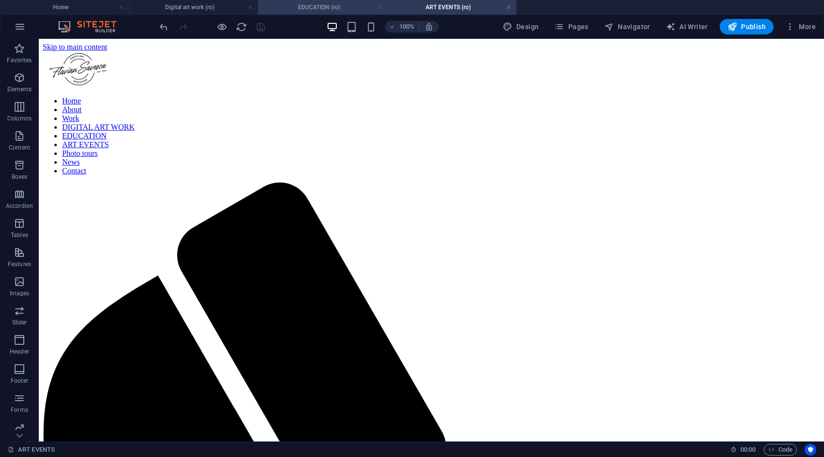
click at [379, 6] on link at bounding box center [380, 7] width 6 height 9
click at [249, 7] on link at bounding box center [251, 7] width 6 height 9
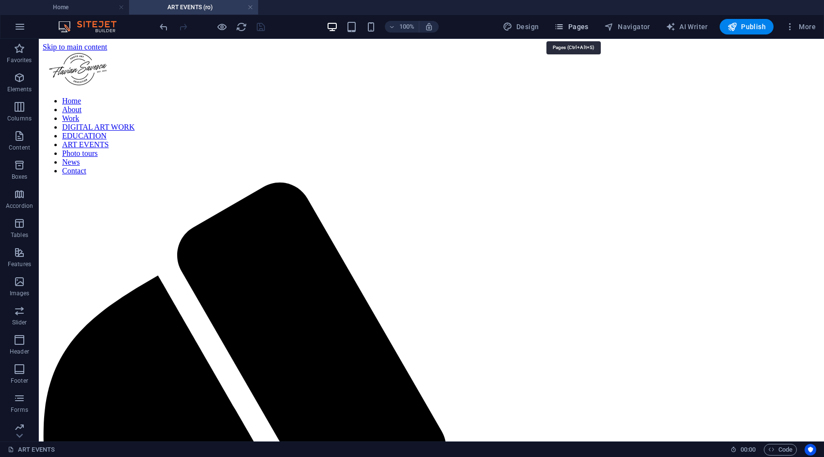
click at [580, 24] on span "Pages" at bounding box center [571, 27] width 34 height 10
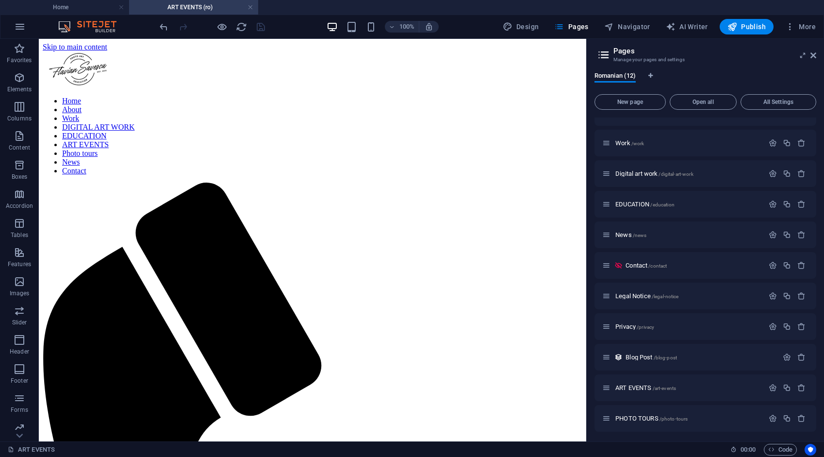
scroll to position [50, 0]
click at [640, 416] on span "PHOTO TOURS /photo-tours" at bounding box center [651, 416] width 72 height 7
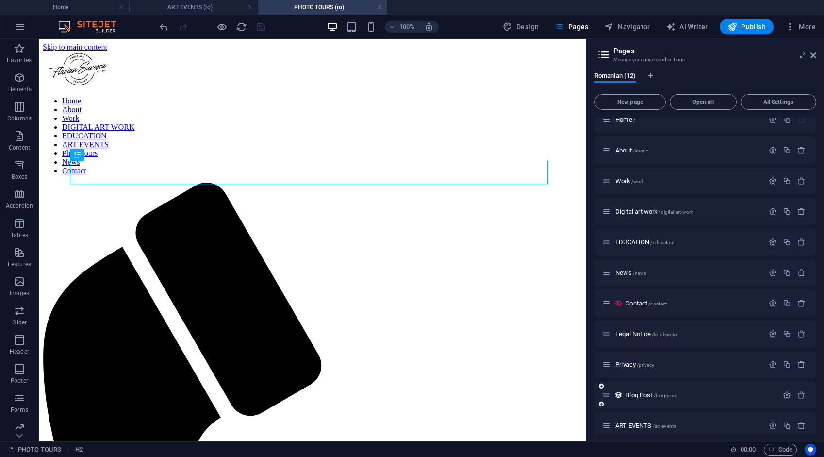
scroll to position [0, 0]
drag, startPoint x: 358, startPoint y: 171, endPoint x: 237, endPoint y: 214, distance: 128.8
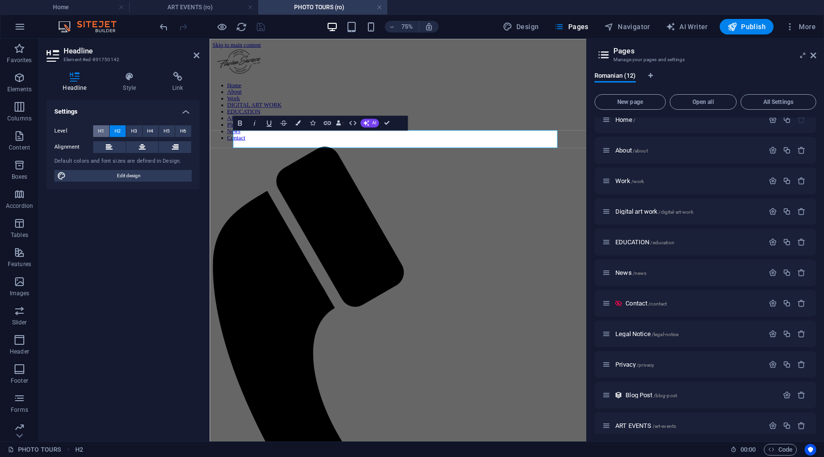
click at [105, 130] on button "H1" at bounding box center [101, 131] width 16 height 12
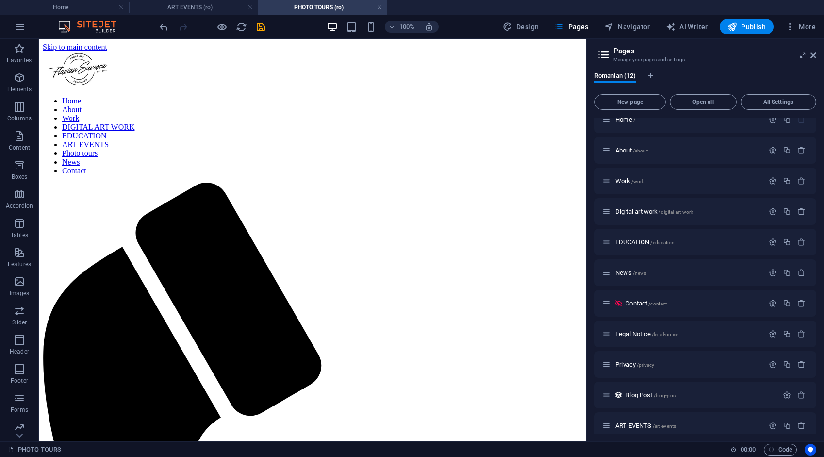
click at [258, 27] on icon "save" at bounding box center [260, 26] width 11 height 11
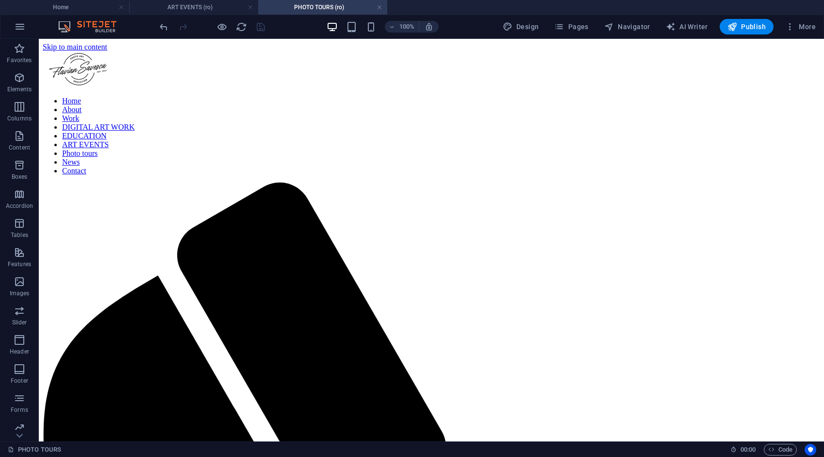
click at [380, 7] on link at bounding box center [380, 7] width 6 height 9
click at [250, 8] on link at bounding box center [251, 7] width 6 height 9
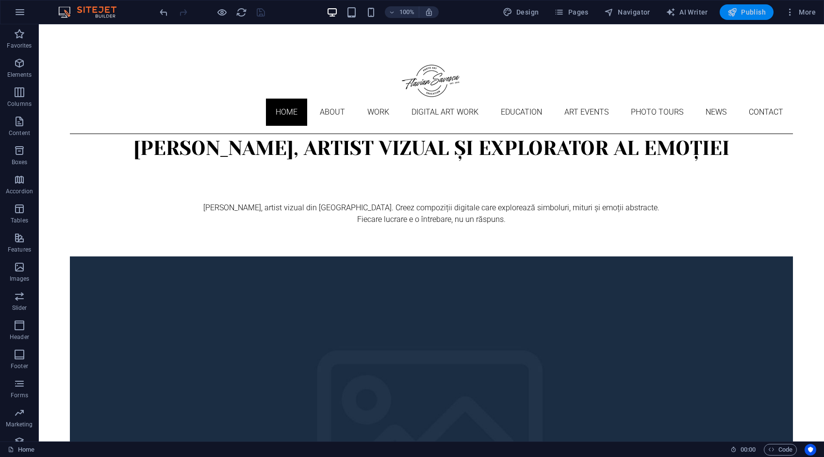
click at [752, 10] on span "Publish" at bounding box center [747, 12] width 38 height 10
click at [572, 14] on span "Pages" at bounding box center [571, 12] width 34 height 10
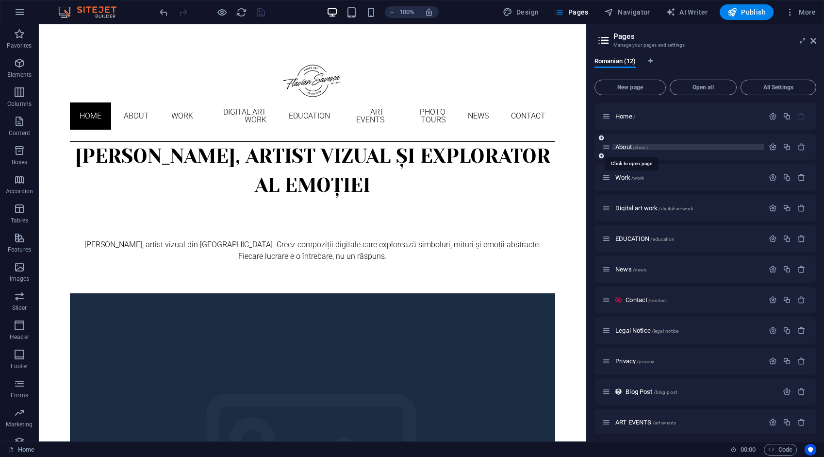
click at [631, 144] on span "About /about" at bounding box center [631, 146] width 33 height 7
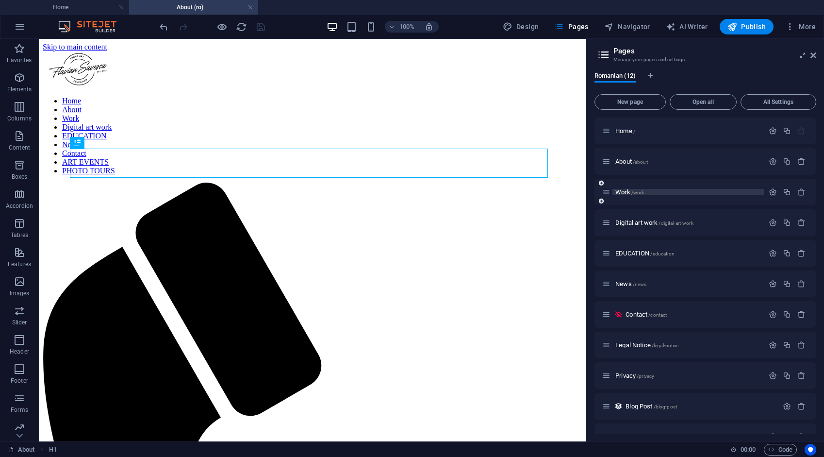
click at [629, 190] on span "Work /work" at bounding box center [629, 191] width 29 height 7
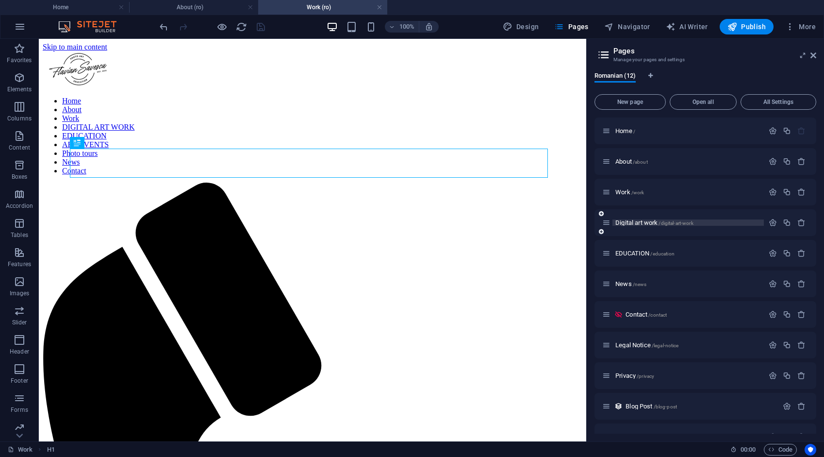
click at [630, 223] on span "Digital art work /digital-art-work" at bounding box center [654, 222] width 78 height 7
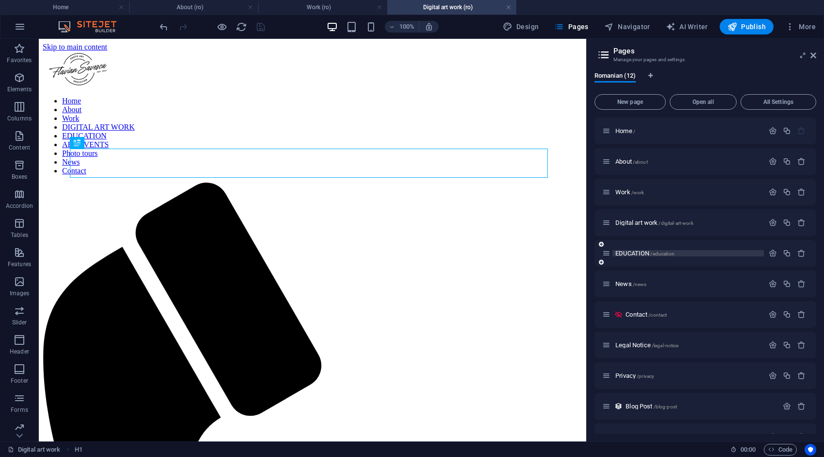
click at [633, 254] on span "EDUCATION /education" at bounding box center [644, 252] width 59 height 7
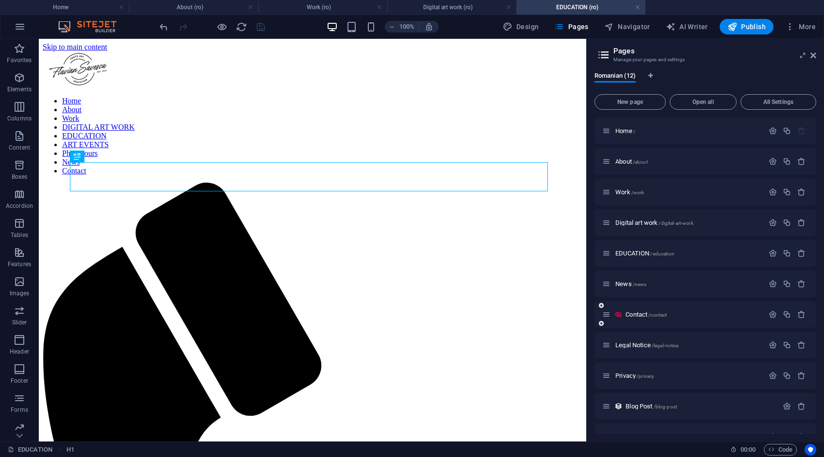
click at [629, 284] on span "News /news" at bounding box center [630, 283] width 31 height 7
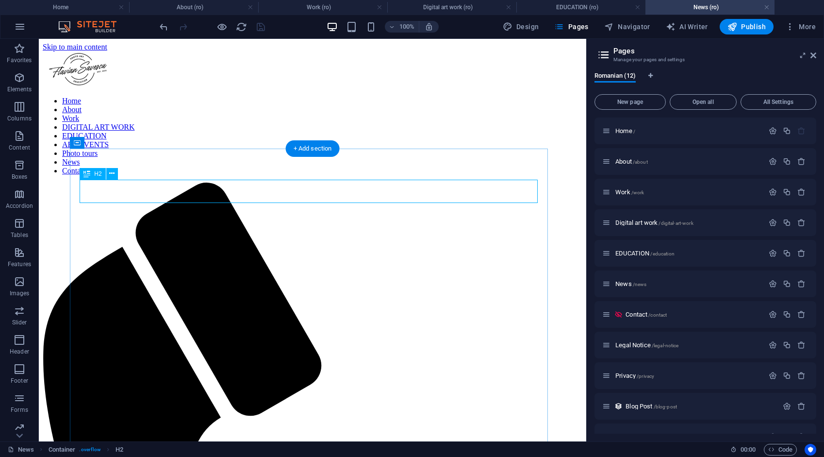
drag, startPoint x: 356, startPoint y: 189, endPoint x: 234, endPoint y: 238, distance: 131.3
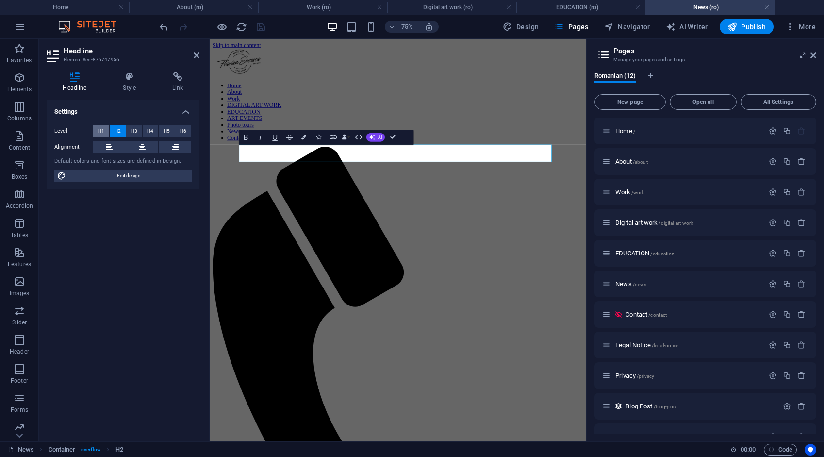
click at [99, 129] on span "H1" at bounding box center [101, 131] width 6 height 12
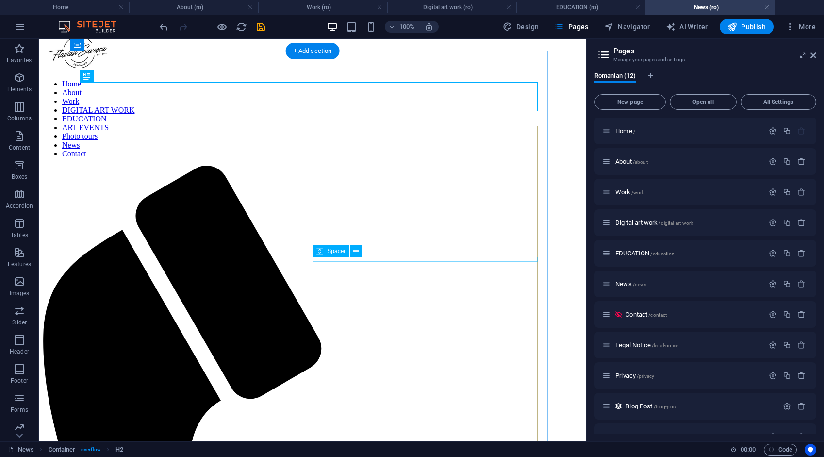
scroll to position [146, 0]
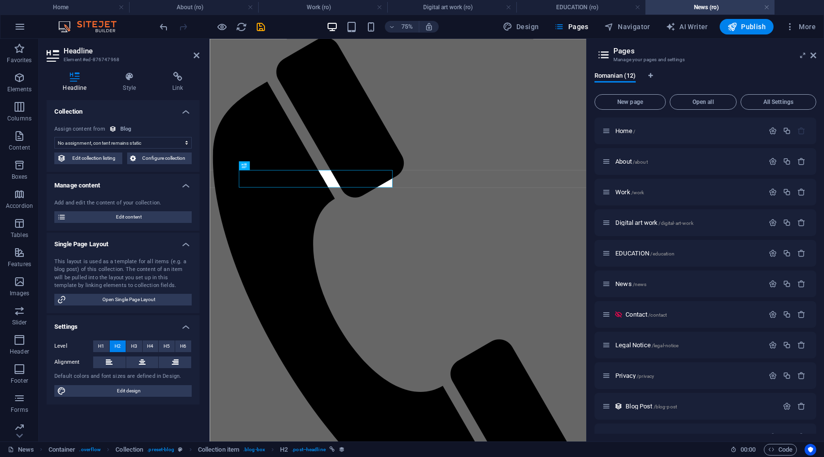
select select "name"
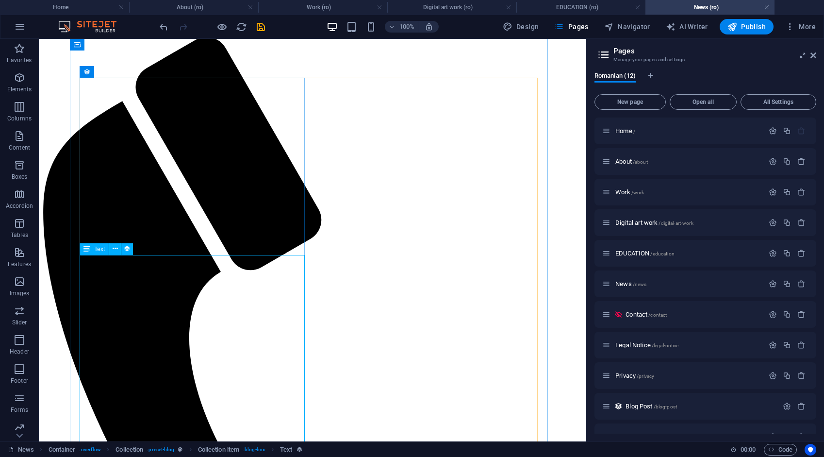
select select "description"
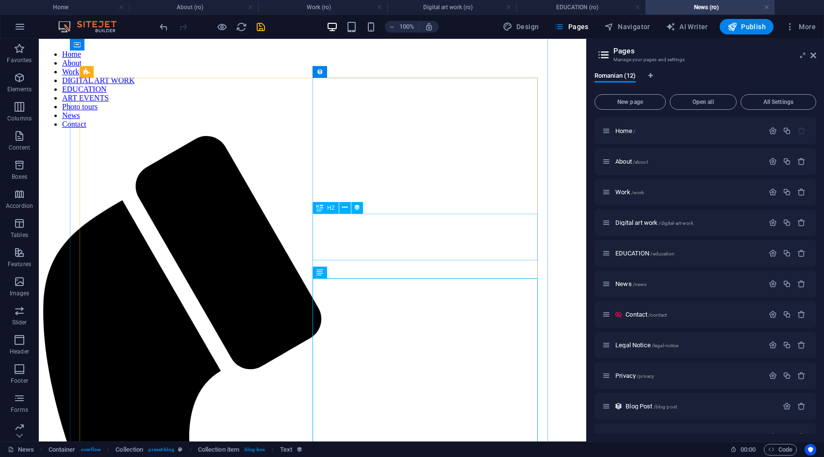
scroll to position [0, 0]
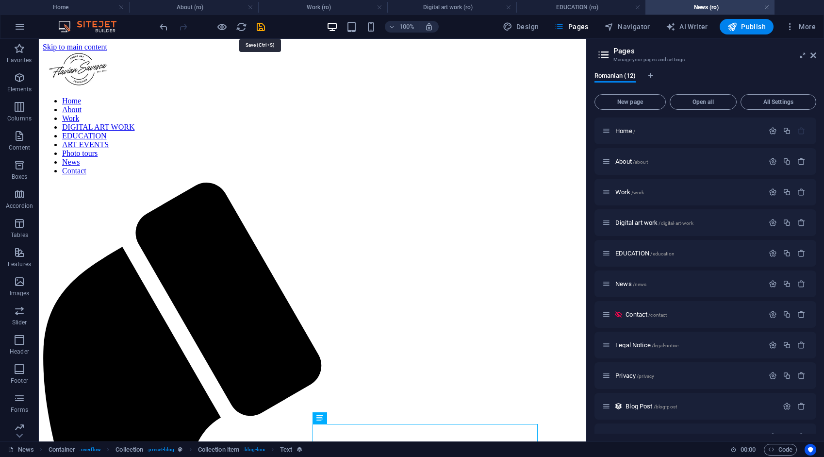
click at [258, 27] on icon "save" at bounding box center [260, 26] width 11 height 11
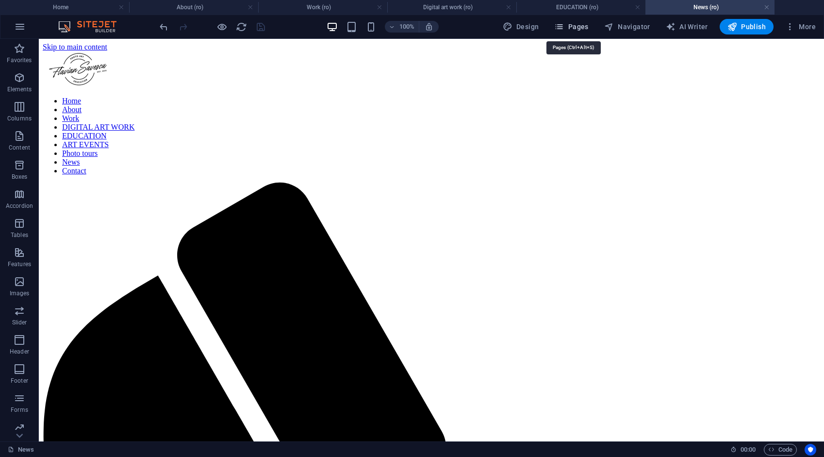
click at [582, 30] on span "Pages" at bounding box center [571, 27] width 34 height 10
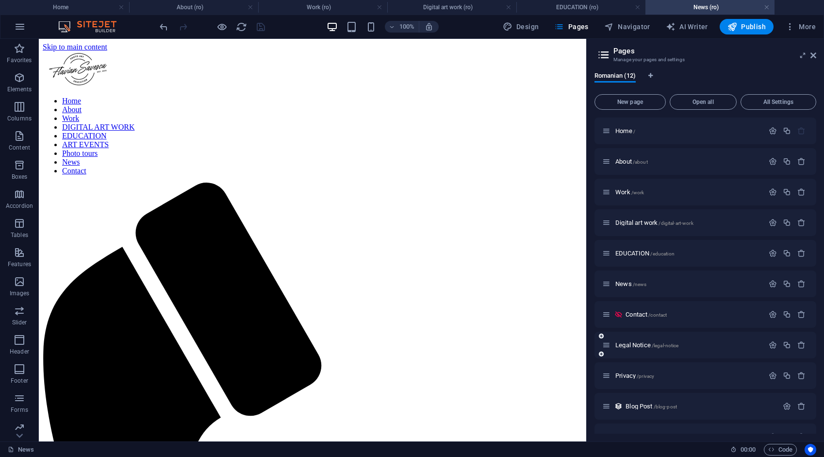
click at [639, 314] on span "Contact /contact" at bounding box center [646, 314] width 41 height 7
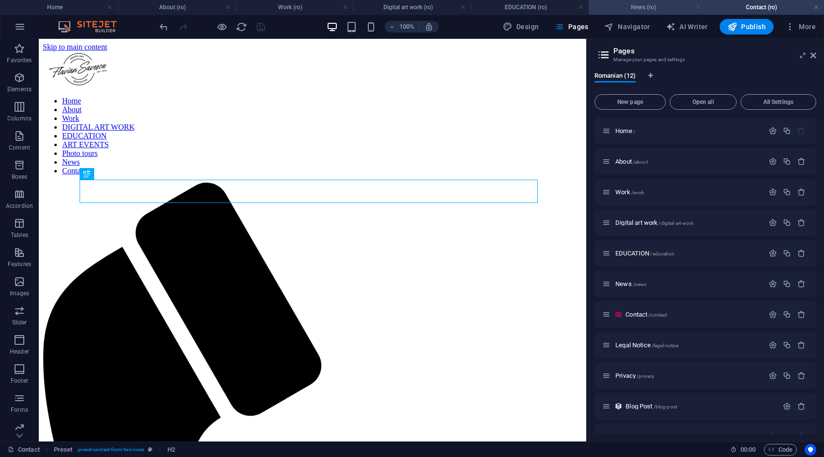
click at [698, 7] on link at bounding box center [699, 7] width 6 height 9
click at [698, 7] on h4 "Contact (ro)" at bounding box center [710, 7] width 129 height 11
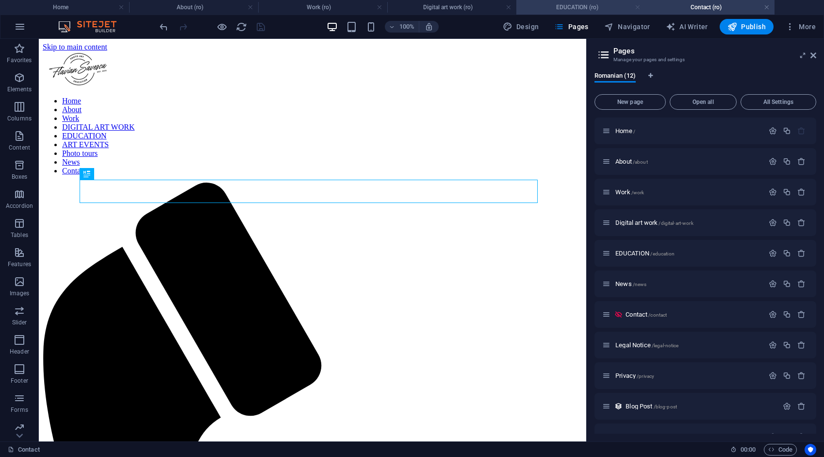
click at [641, 8] on h4 "EDUCATION (ro)" at bounding box center [580, 7] width 129 height 11
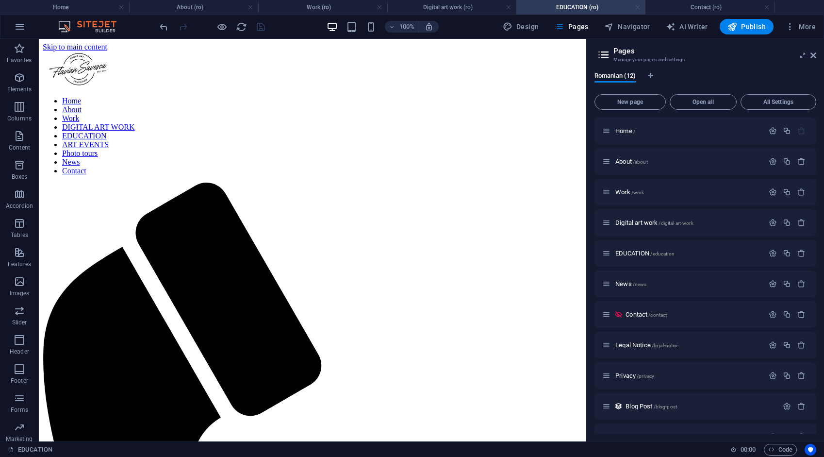
click at [636, 6] on link at bounding box center [638, 7] width 6 height 9
click at [764, 6] on link at bounding box center [767, 7] width 6 height 9
click at [637, 8] on ul "Home About (ro) Work (ro) Digital art work (ro)" at bounding box center [412, 7] width 824 height 15
click at [507, 6] on link at bounding box center [509, 7] width 6 height 9
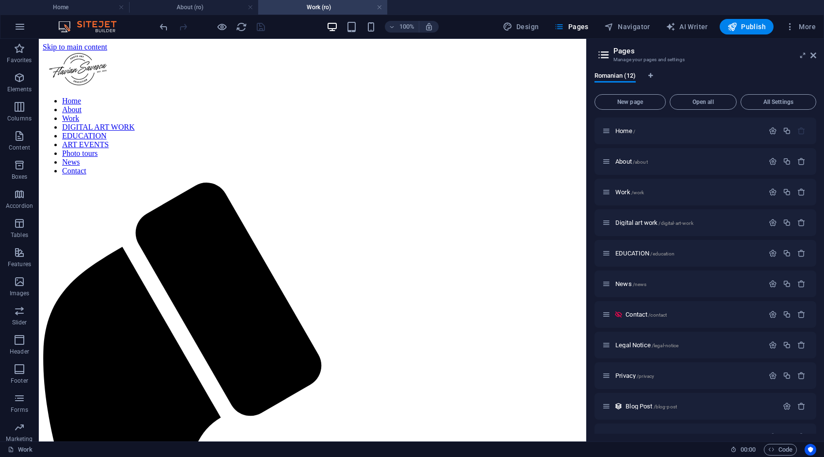
click at [507, 6] on ul "Home About (ro) Work (ro)" at bounding box center [412, 7] width 824 height 15
click at [382, 10] on h4 "Work (ro)" at bounding box center [322, 7] width 129 height 11
click at [381, 8] on link at bounding box center [380, 7] width 6 height 9
click at [381, 8] on ul "Home About (ro) Work (ro)" at bounding box center [412, 7] width 824 height 15
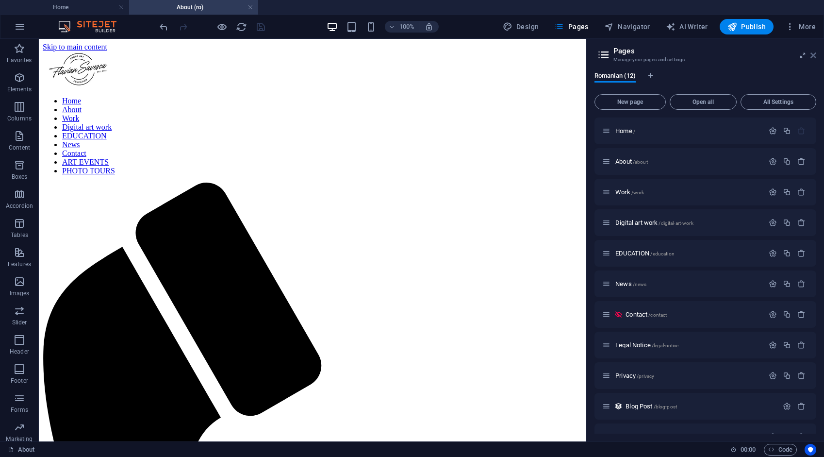
drag, startPoint x: 812, startPoint y: 54, endPoint x: 770, endPoint y: 16, distance: 57.4
click at [812, 54] on icon at bounding box center [814, 55] width 6 height 8
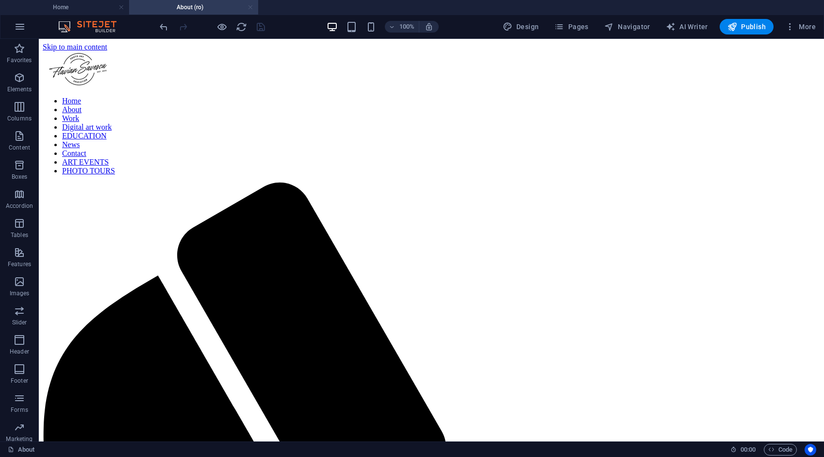
click at [250, 7] on link at bounding box center [251, 7] width 6 height 9
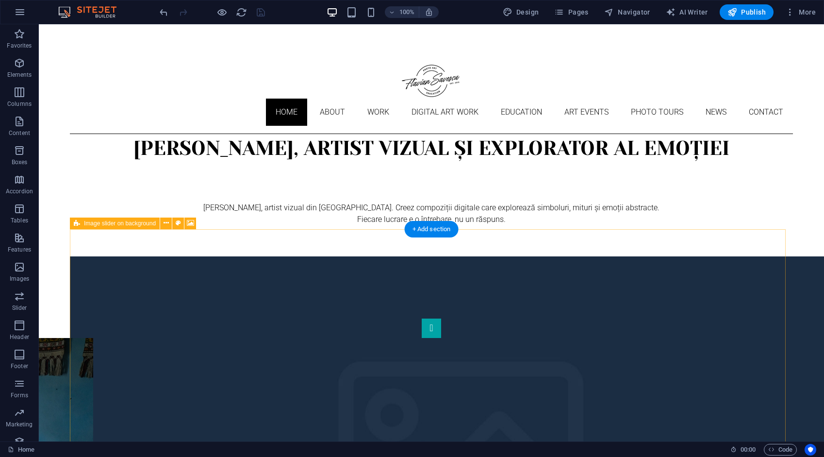
click at [748, 359] on div "1 2 3" at bounding box center [431, 464] width 723 height 417
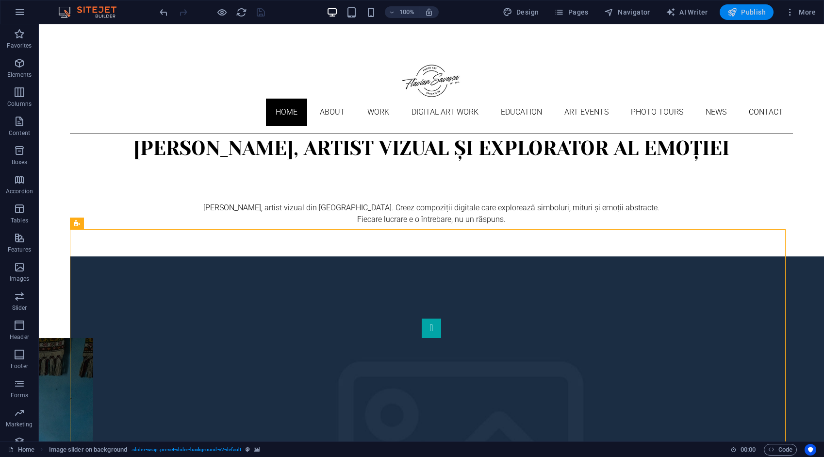
click at [753, 7] on span "Publish" at bounding box center [747, 12] width 38 height 10
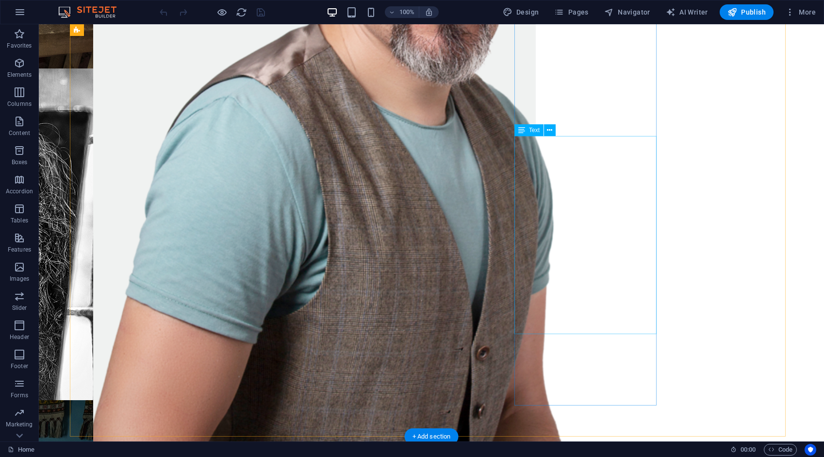
scroll to position [1262, 0]
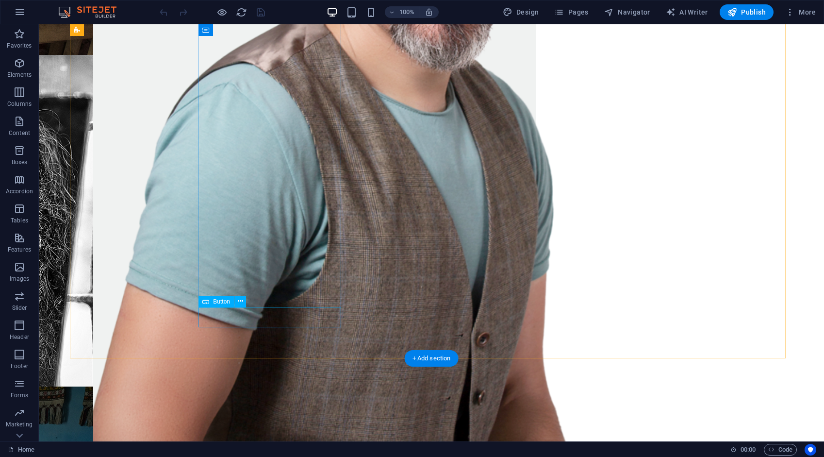
drag, startPoint x: 274, startPoint y: 318, endPoint x: 103, endPoint y: 317, distance: 170.9
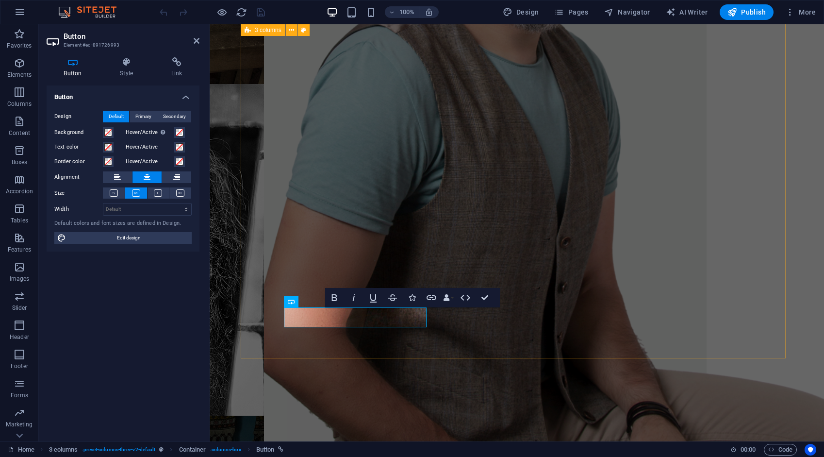
scroll to position [1318, 0]
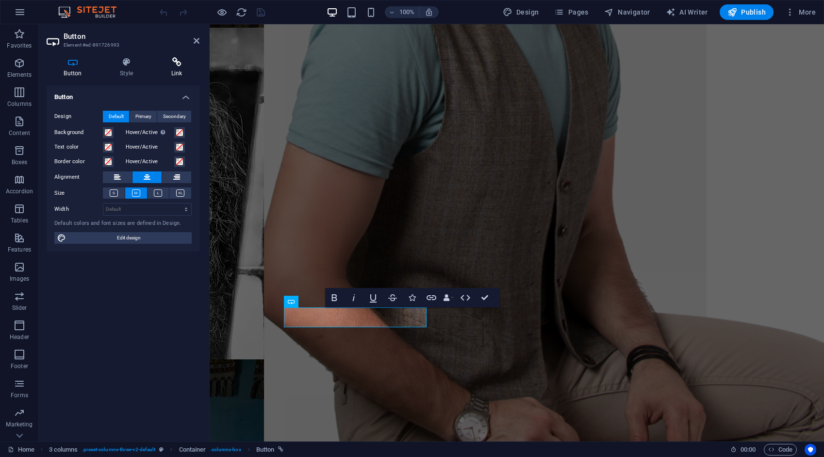
click at [176, 67] on h4 "Link" at bounding box center [177, 67] width 46 height 20
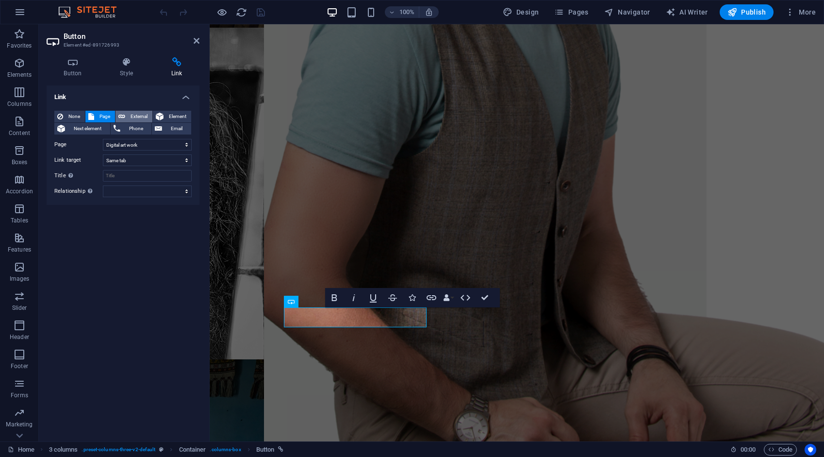
click at [142, 116] on span "External" at bounding box center [138, 117] width 21 height 12
click at [174, 116] on span "Element" at bounding box center [177, 117] width 22 height 12
click at [143, 113] on span "External" at bounding box center [138, 117] width 21 height 12
select select "blank"
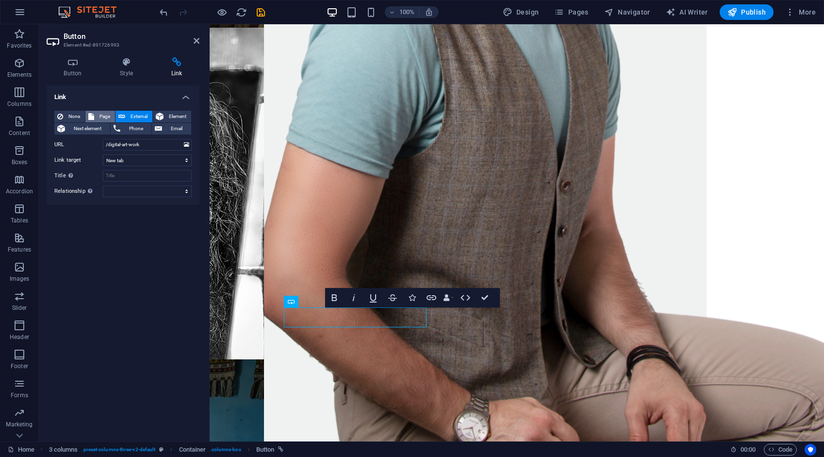
click at [104, 113] on span "Page" at bounding box center [104, 117] width 15 height 12
click at [131, 115] on span "External" at bounding box center [138, 117] width 21 height 12
select select "blank"
click at [77, 116] on span "None" at bounding box center [74, 117] width 16 height 12
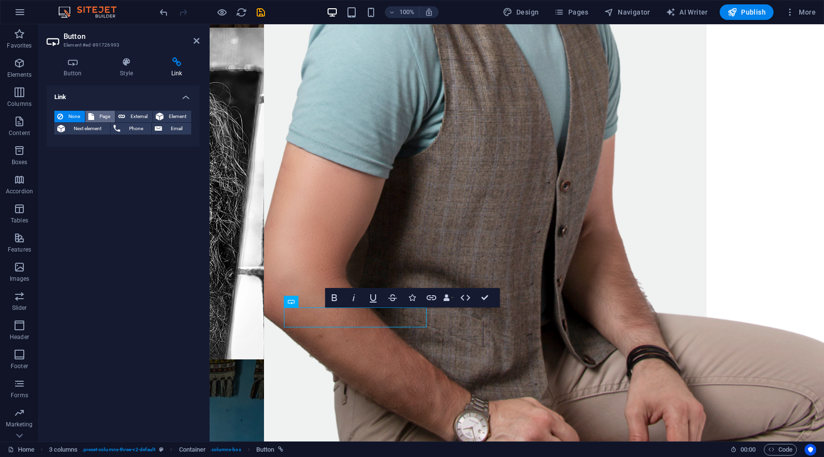
click at [103, 115] on span "Page" at bounding box center [104, 117] width 15 height 12
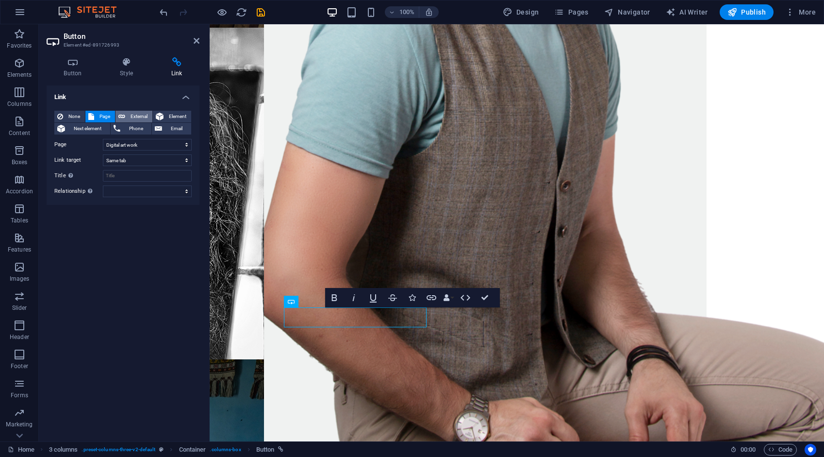
click at [141, 114] on span "External" at bounding box center [138, 117] width 21 height 12
select select "blank"
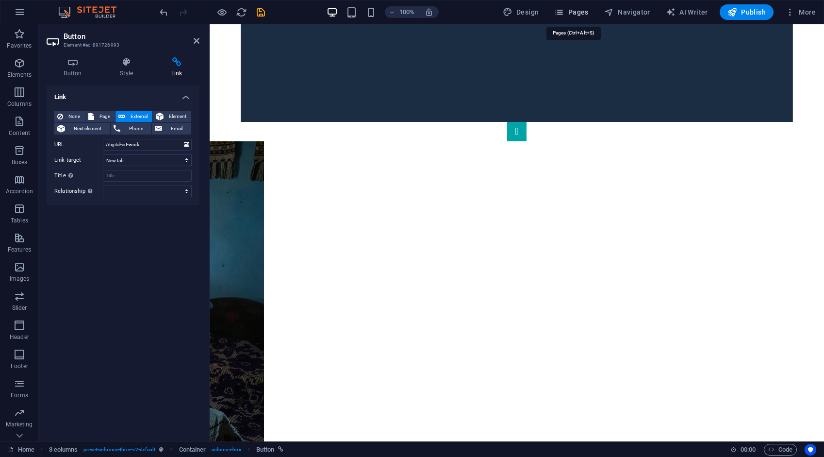
click at [583, 8] on span "Pages" at bounding box center [571, 12] width 34 height 10
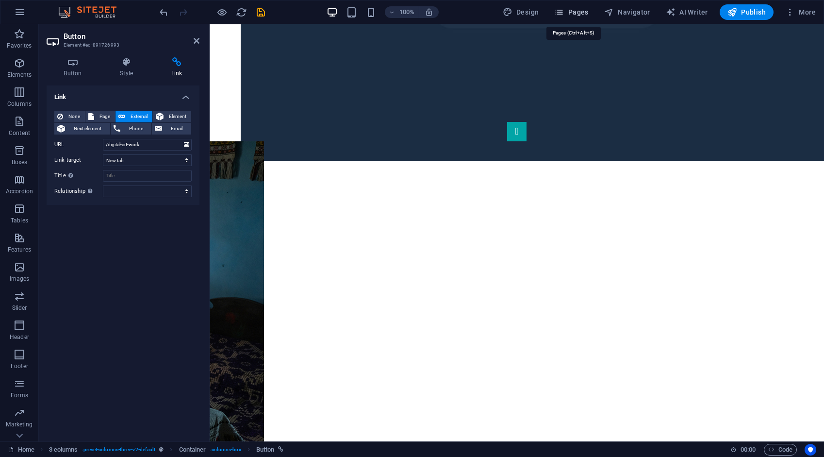
scroll to position [1269, 0]
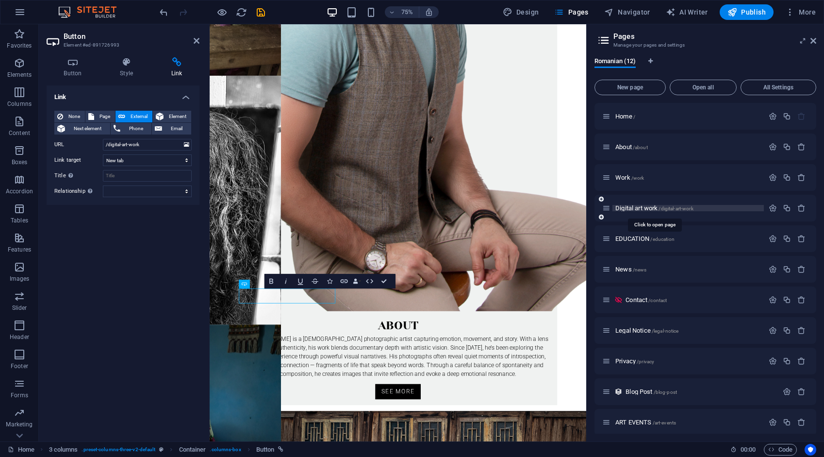
click at [625, 211] on span "Digital art work /digital-art-work" at bounding box center [654, 207] width 78 height 7
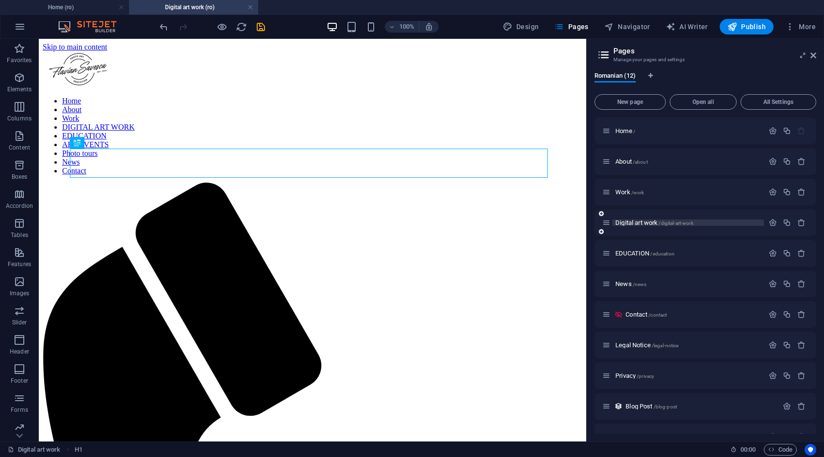
scroll to position [0, 0]
click at [769, 223] on icon "button" at bounding box center [773, 222] width 8 height 8
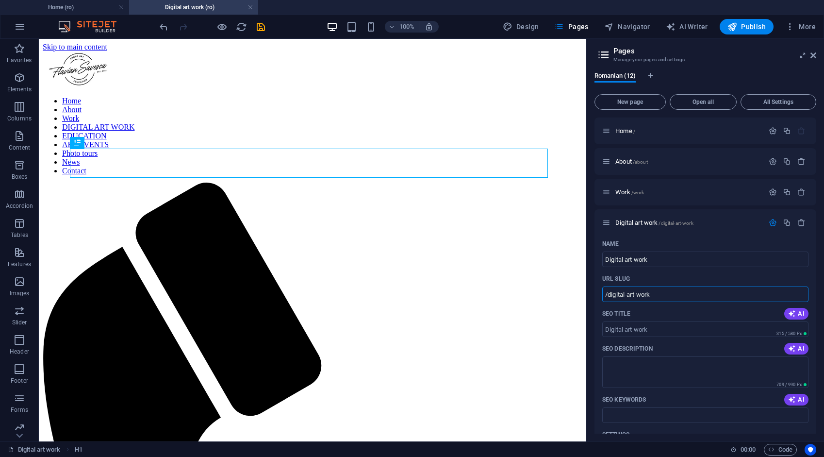
drag, startPoint x: 661, startPoint y: 296, endPoint x: 594, endPoint y: 298, distance: 67.0
click at [594, 298] on div "Romanian (12) New page Open all All Settings Home / About /about Work /work Dig…" at bounding box center [705, 252] width 237 height 377
click at [99, 6] on h4 "Home (ro)" at bounding box center [64, 7] width 129 height 11
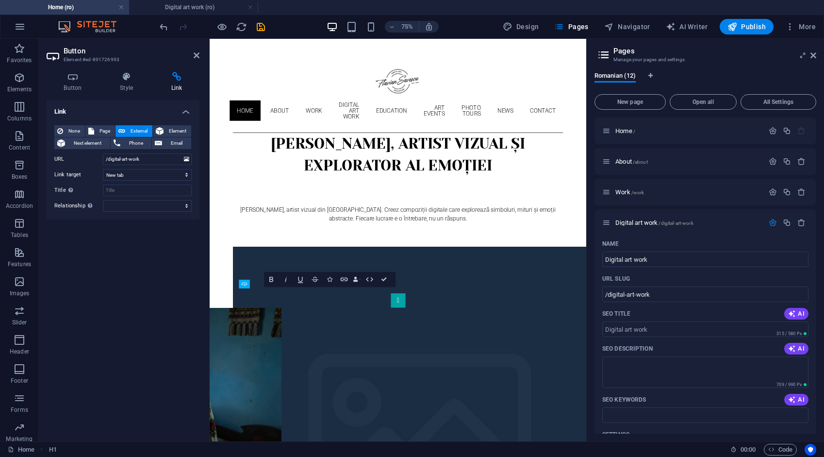
scroll to position [1288, 0]
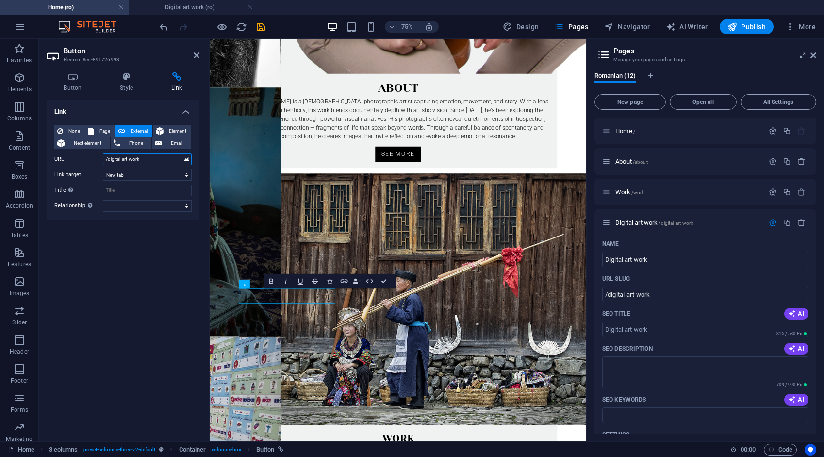
drag, startPoint x: 150, startPoint y: 160, endPoint x: 101, endPoint y: 160, distance: 48.5
click at [101, 160] on div "URL /digital-art-work" at bounding box center [122, 159] width 137 height 12
click at [263, 27] on icon "save" at bounding box center [260, 26] width 11 height 11
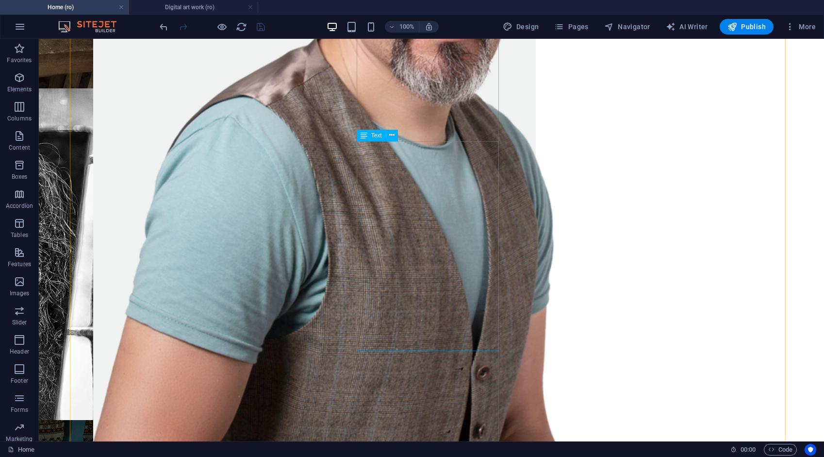
scroll to position [1316, 0]
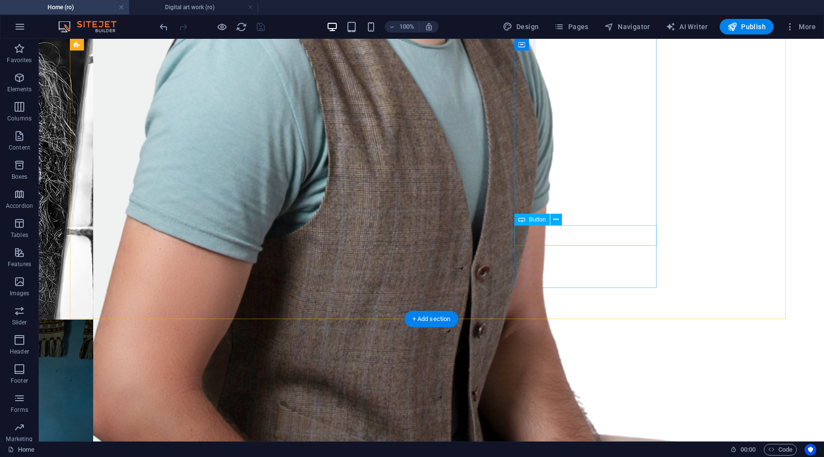
select select "10"
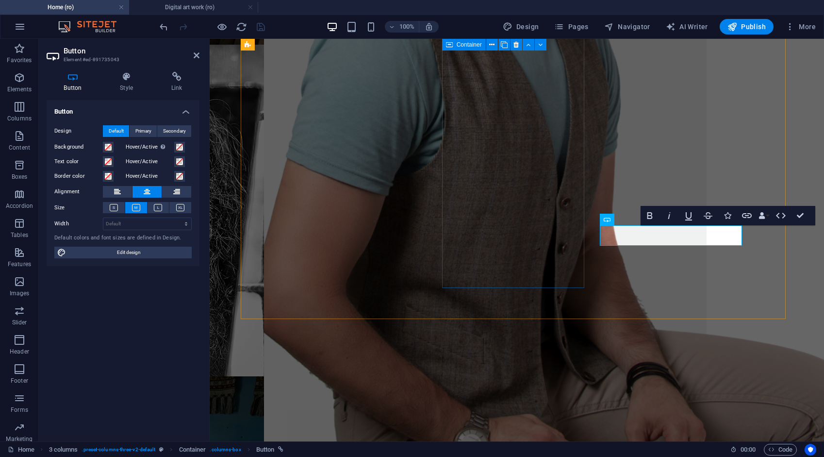
scroll to position [1372, 0]
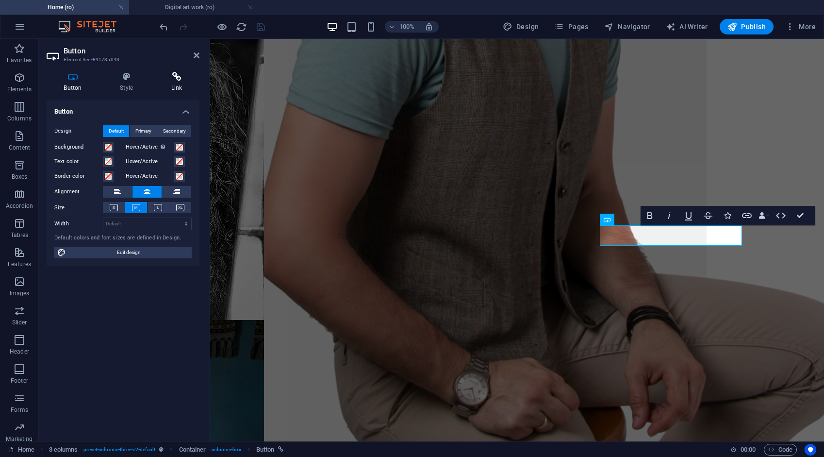
click at [178, 78] on icon at bounding box center [177, 77] width 46 height 10
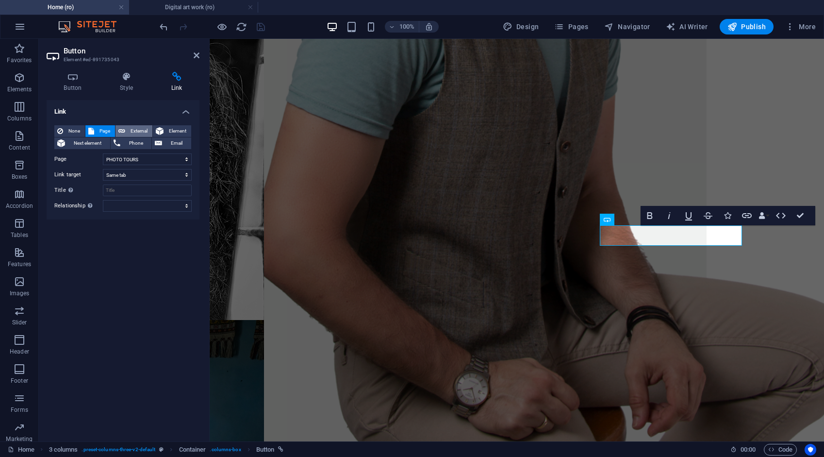
click at [138, 128] on span "External" at bounding box center [138, 131] width 21 height 12
select select "blank"
click at [141, 191] on input "Title Additional link description, should not be the same as the link text. The…" at bounding box center [147, 190] width 89 height 12
click at [101, 129] on span "Page" at bounding box center [104, 131] width 15 height 12
click at [184, 129] on span "Element" at bounding box center [177, 131] width 22 height 12
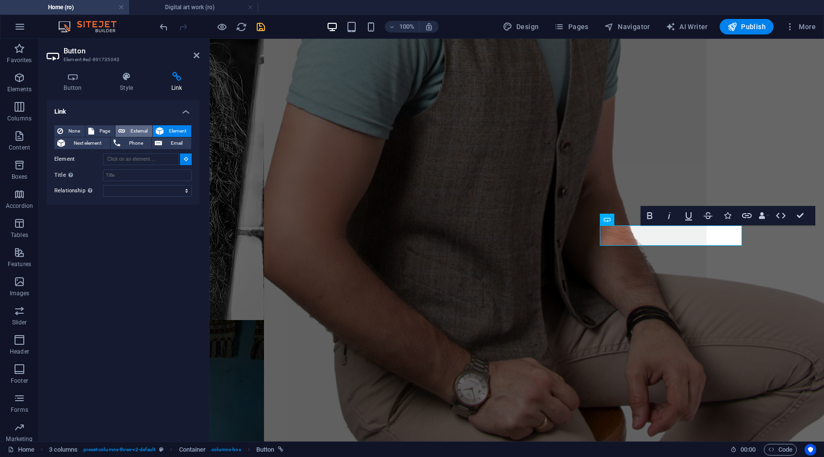
click at [138, 130] on span "External" at bounding box center [138, 131] width 21 height 12
select select "blank"
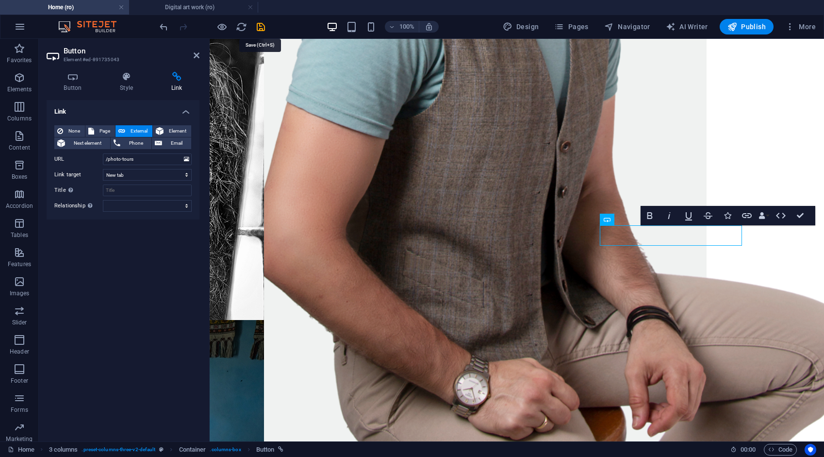
click at [259, 24] on icon "save" at bounding box center [260, 26] width 11 height 11
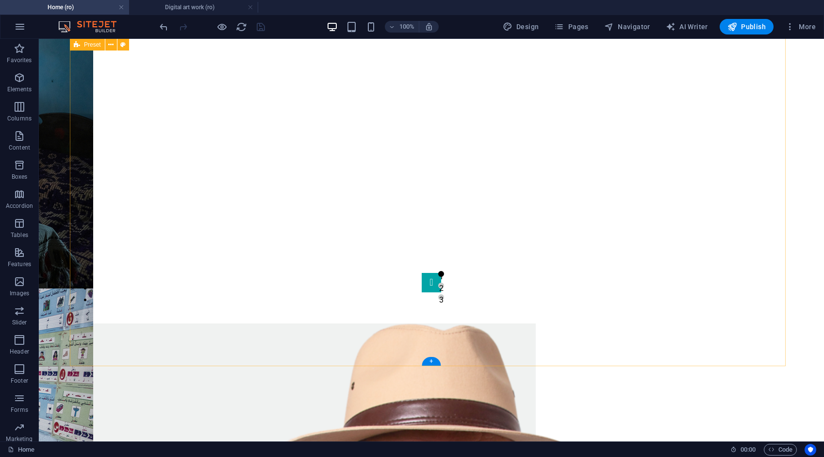
scroll to position [539, 0]
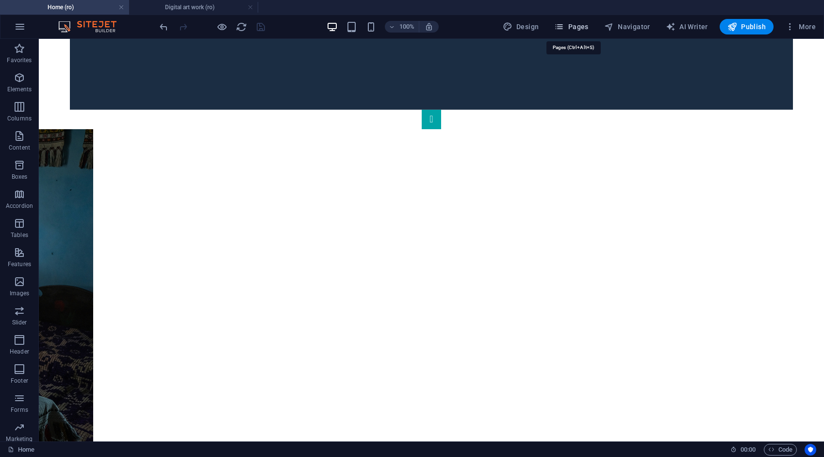
click at [581, 30] on span "Pages" at bounding box center [571, 27] width 34 height 10
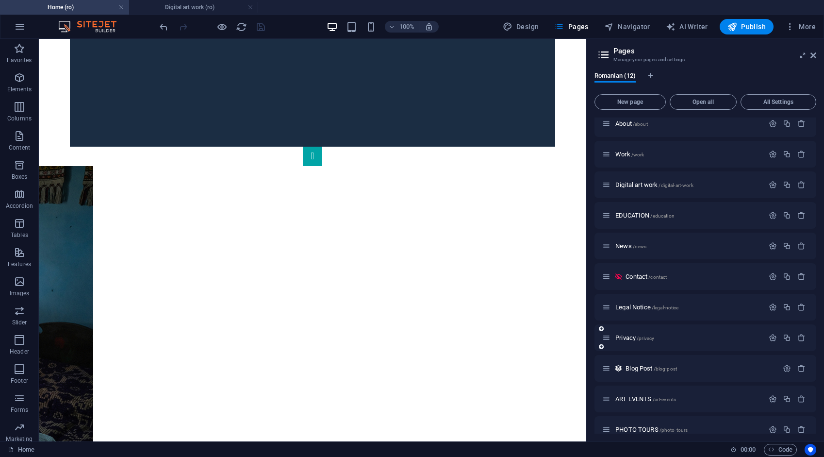
scroll to position [50, 0]
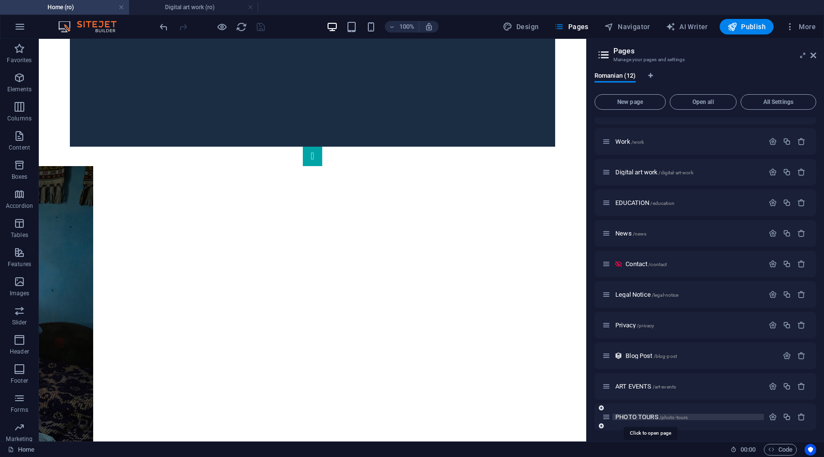
click at [635, 416] on span "PHOTO TOURS /photo-tours" at bounding box center [651, 416] width 72 height 7
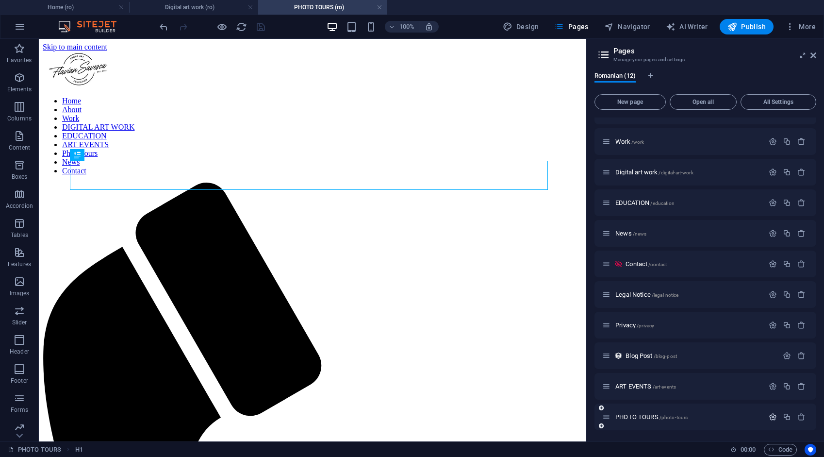
click at [770, 416] on icon "button" at bounding box center [773, 417] width 8 height 8
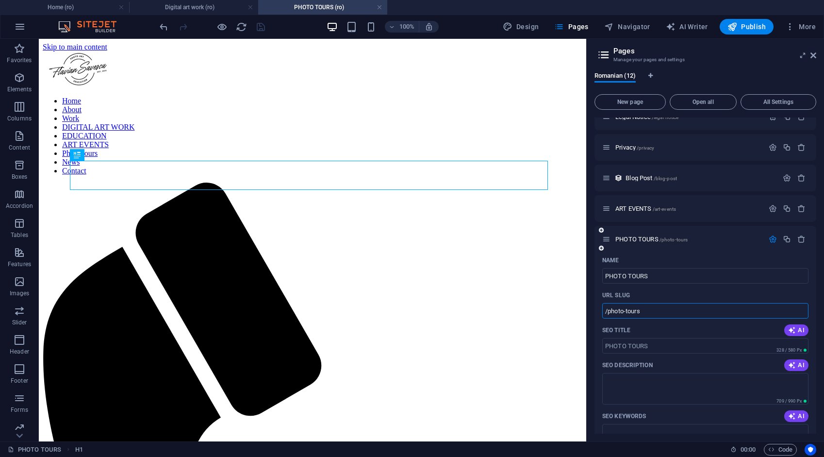
drag, startPoint x: 646, startPoint y: 311, endPoint x: 599, endPoint y: 314, distance: 46.7
click at [599, 314] on div "Name PHOTO TOURS ​ URL SLUG /photo-tours ​ SEO Title AI ​ 328 / 580 Px SEO Desc…" at bounding box center [706, 449] width 222 height 395
click at [98, 4] on h4 "Home (ro)" at bounding box center [64, 7] width 129 height 11
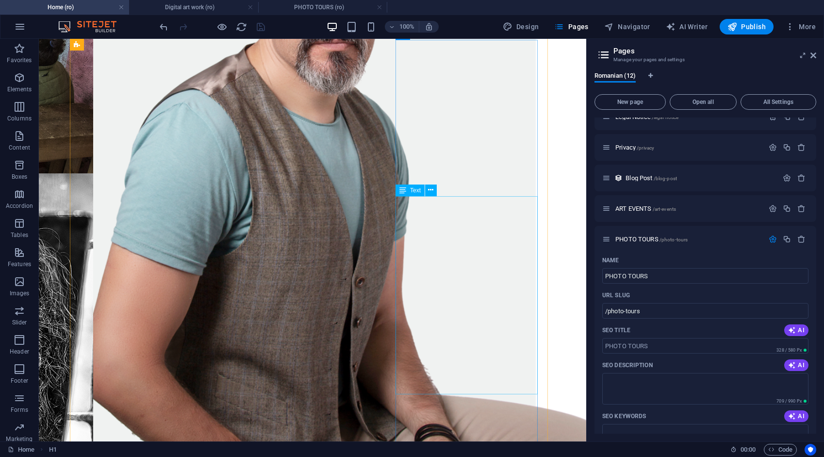
scroll to position [1244, 0]
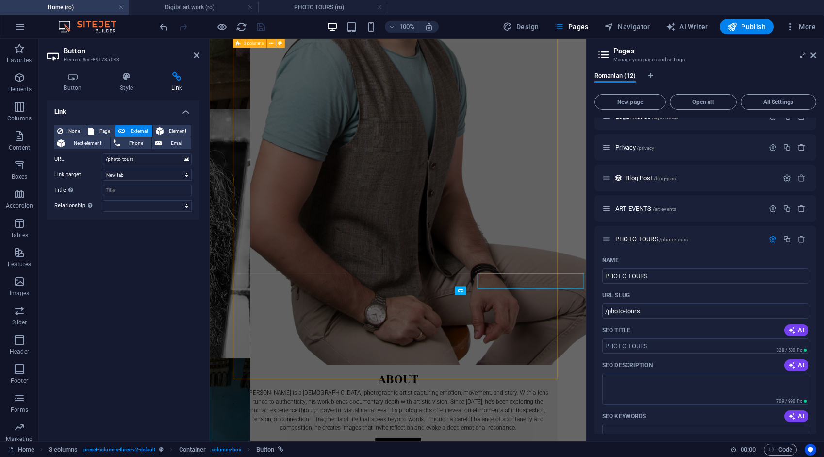
scroll to position [1219, 0]
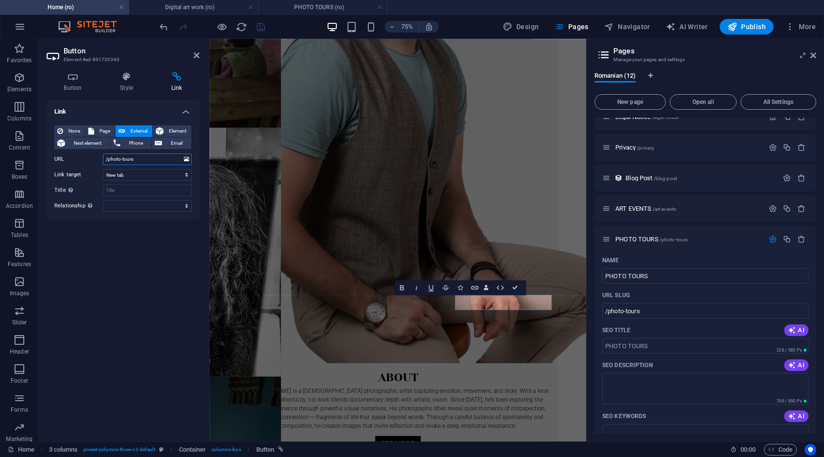
drag, startPoint x: 144, startPoint y: 159, endPoint x: 102, endPoint y: 158, distance: 41.8
click at [102, 158] on div "URL /photo-tours" at bounding box center [122, 159] width 137 height 12
click at [171, 128] on span "Element" at bounding box center [177, 131] width 22 height 12
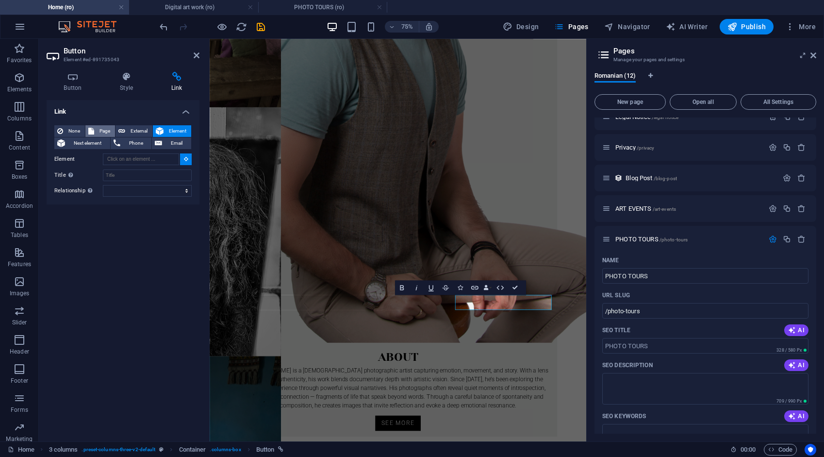
click at [111, 130] on span "Page" at bounding box center [104, 131] width 15 height 12
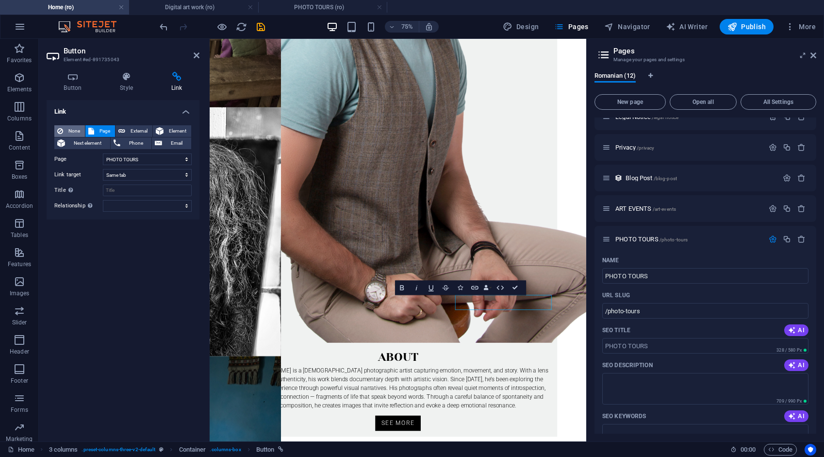
click at [73, 130] on span "None" at bounding box center [74, 131] width 16 height 12
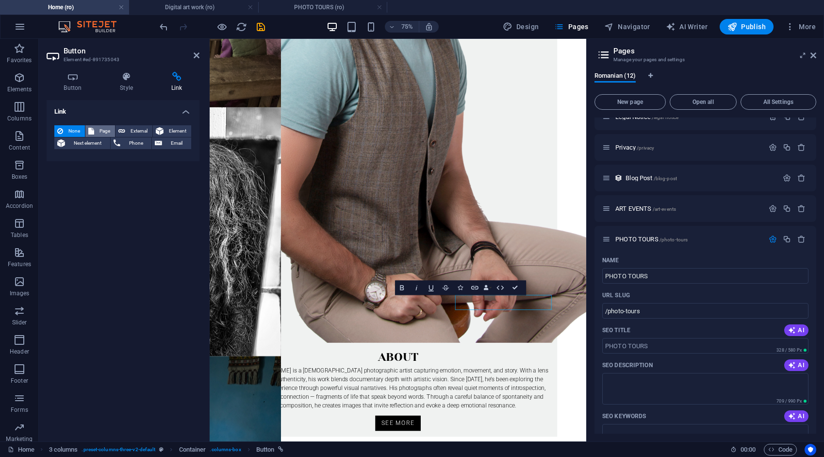
click at [99, 130] on span "Page" at bounding box center [104, 131] width 15 height 12
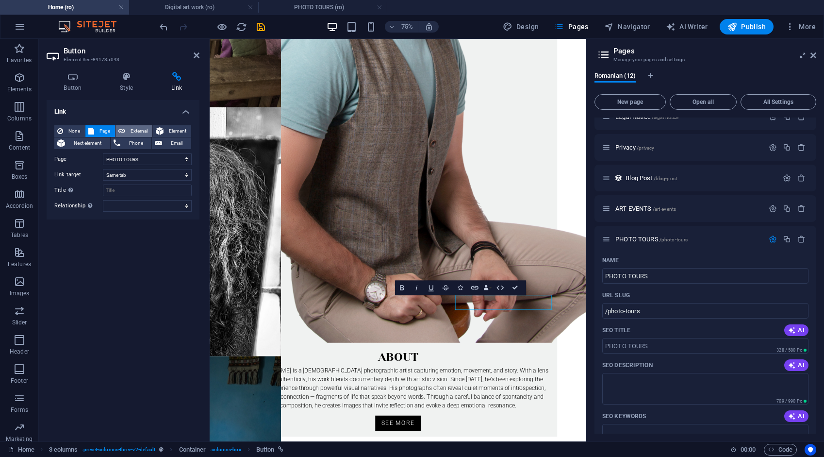
click at [129, 126] on span "External" at bounding box center [138, 131] width 21 height 12
select select "blank"
click at [258, 28] on icon "save" at bounding box center [260, 26] width 11 height 11
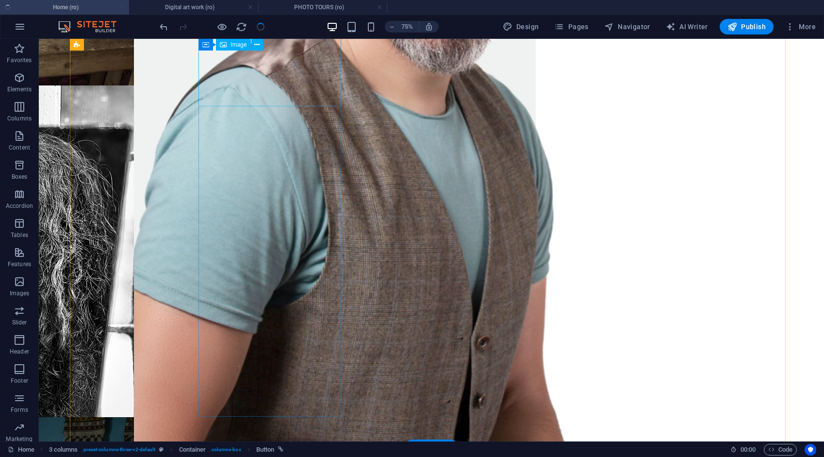
scroll to position [1187, 0]
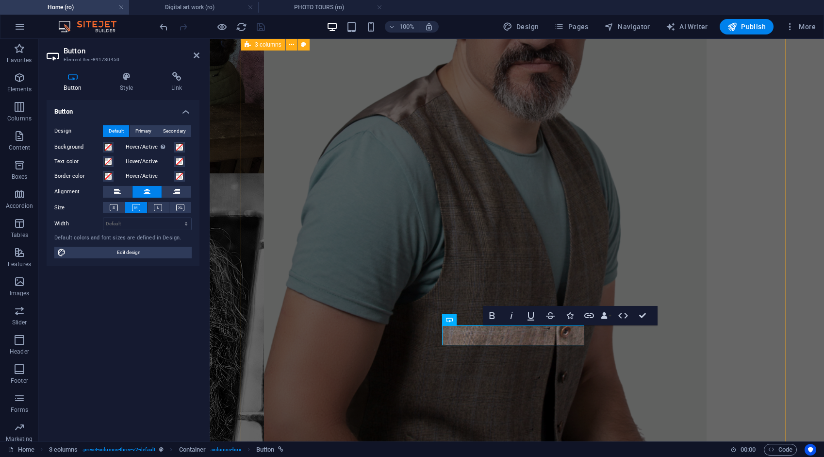
scroll to position [1244, 0]
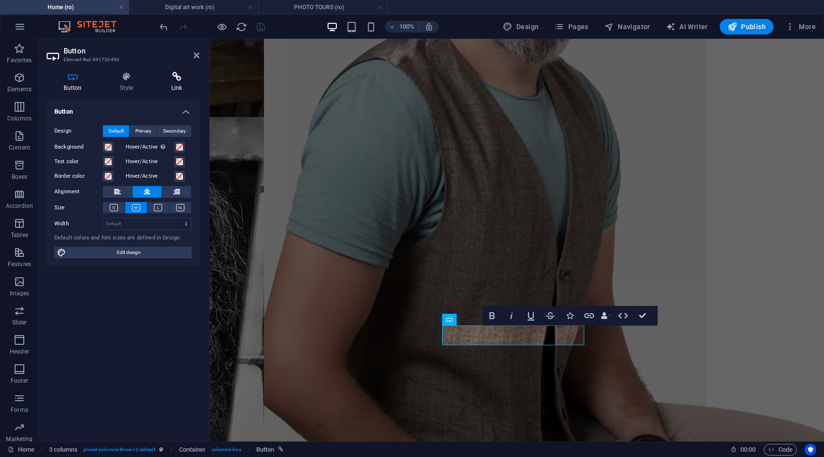
click at [179, 77] on icon at bounding box center [177, 77] width 46 height 10
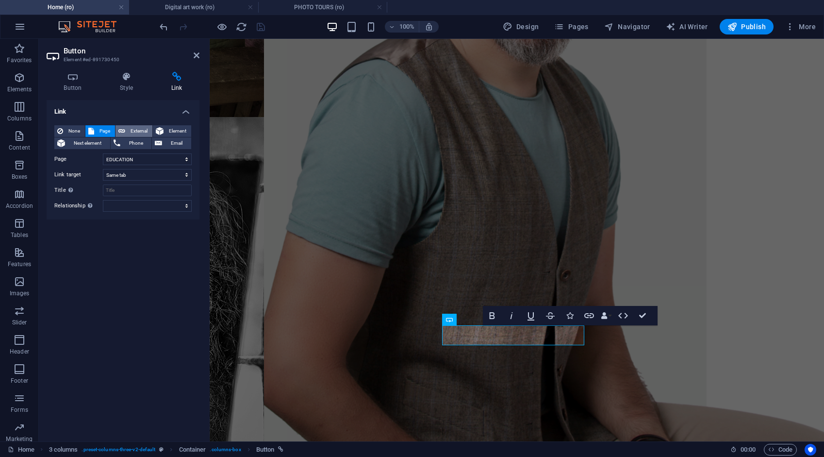
click at [139, 128] on span "External" at bounding box center [138, 131] width 21 height 12
select select "blank"
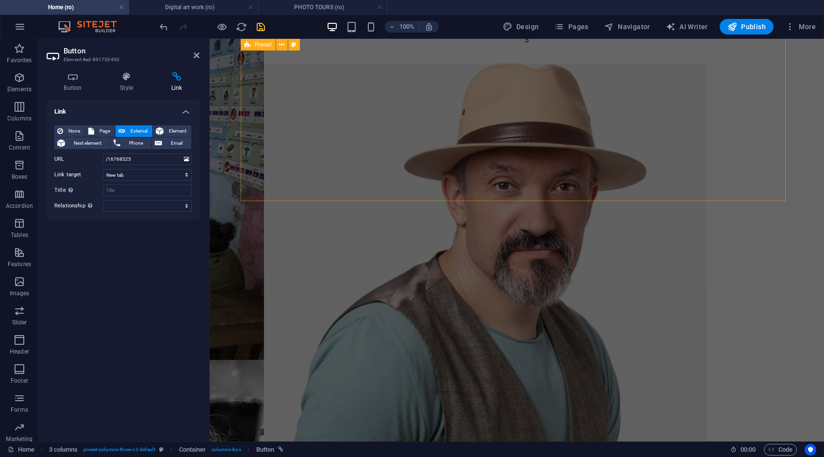
scroll to position [904, 0]
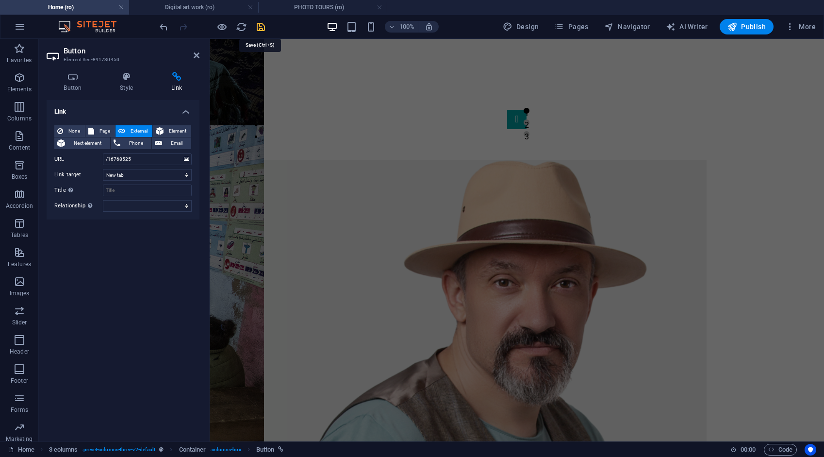
click at [263, 25] on icon "save" at bounding box center [260, 26] width 11 height 11
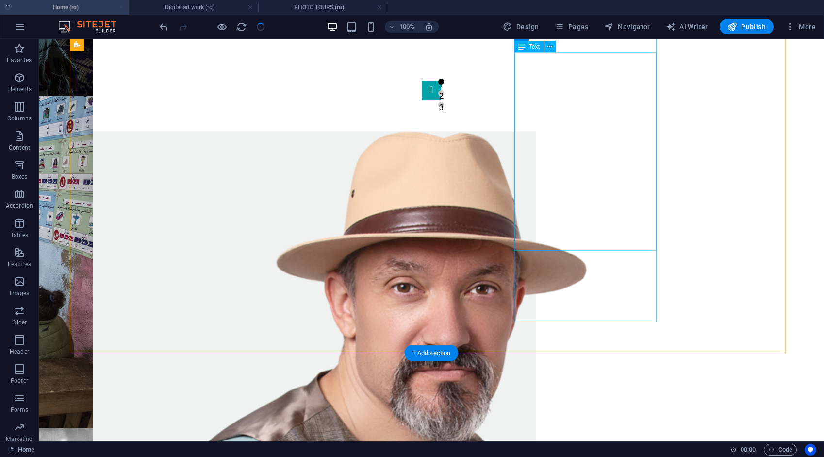
scroll to position [1282, 0]
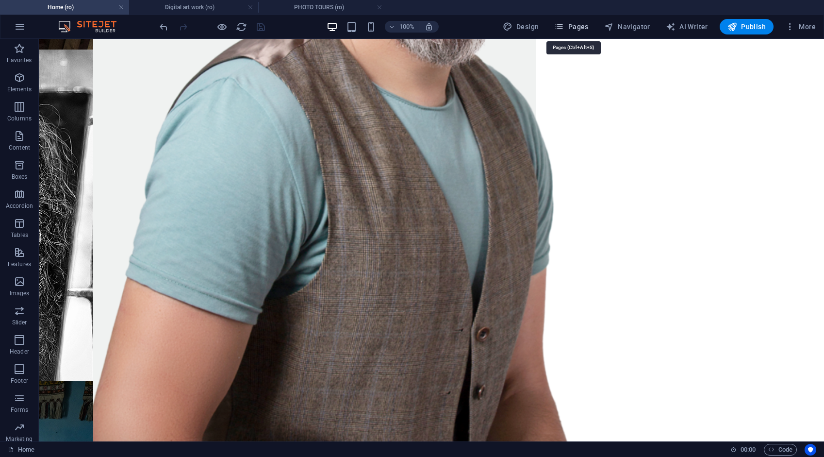
click at [581, 27] on span "Pages" at bounding box center [571, 27] width 34 height 10
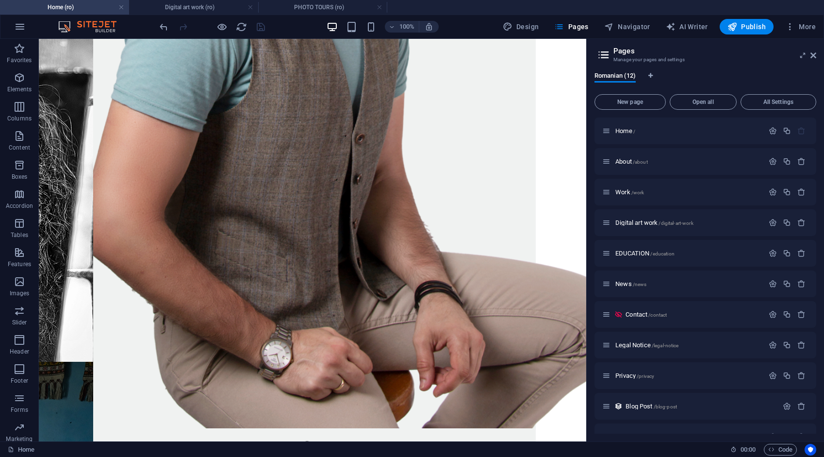
scroll to position [50, 0]
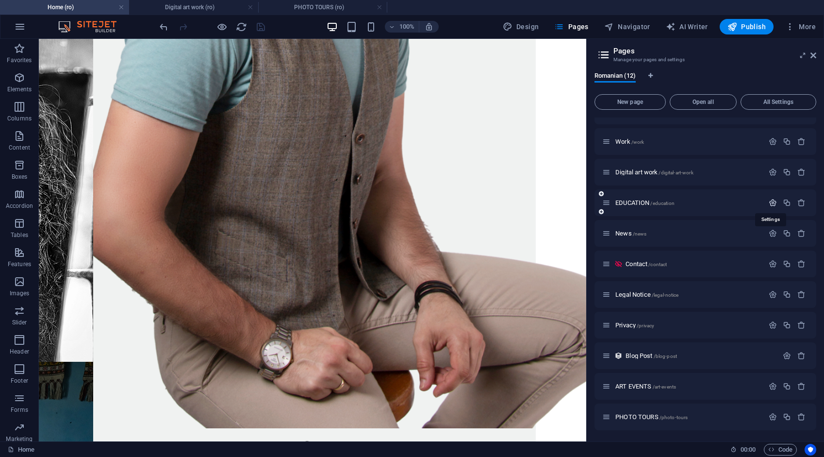
click at [771, 203] on icon "button" at bounding box center [773, 203] width 8 height 8
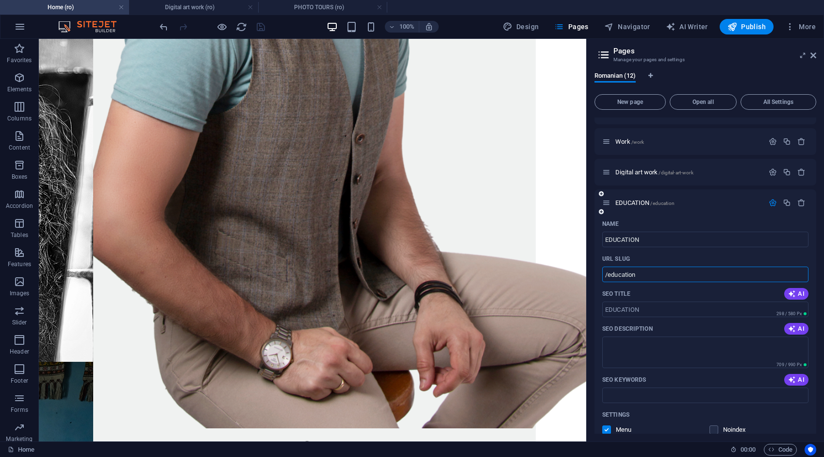
drag, startPoint x: 643, startPoint y: 274, endPoint x: 606, endPoint y: 272, distance: 36.9
click at [595, 273] on div "Name EDUCATION ​ URL SLUG /education ​ SEO Title AI ​ 298 / 580 Px SEO Descript…" at bounding box center [706, 406] width 222 height 381
click at [813, 55] on icon at bounding box center [814, 55] width 6 height 8
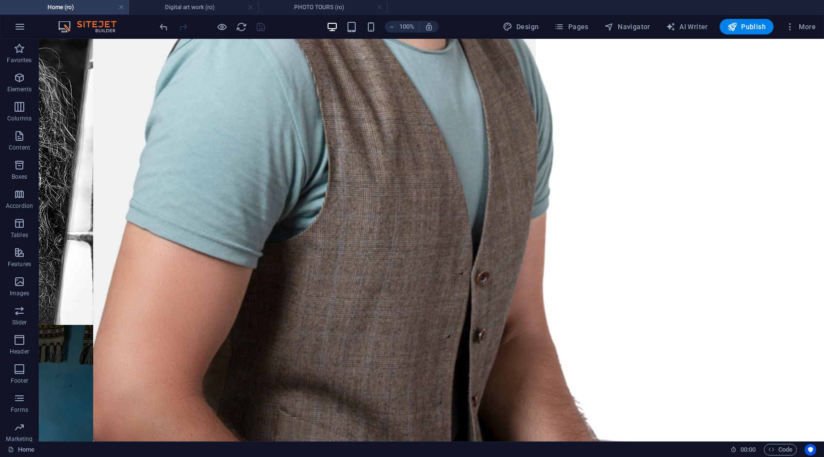
scroll to position [1282, 0]
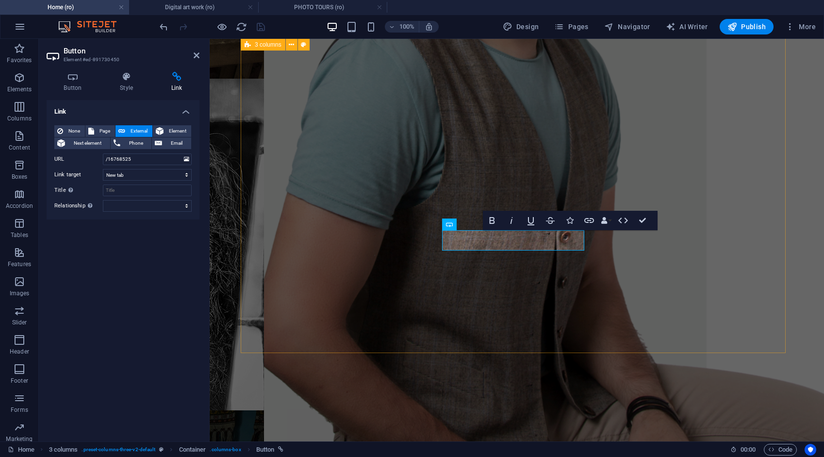
scroll to position [1338, 0]
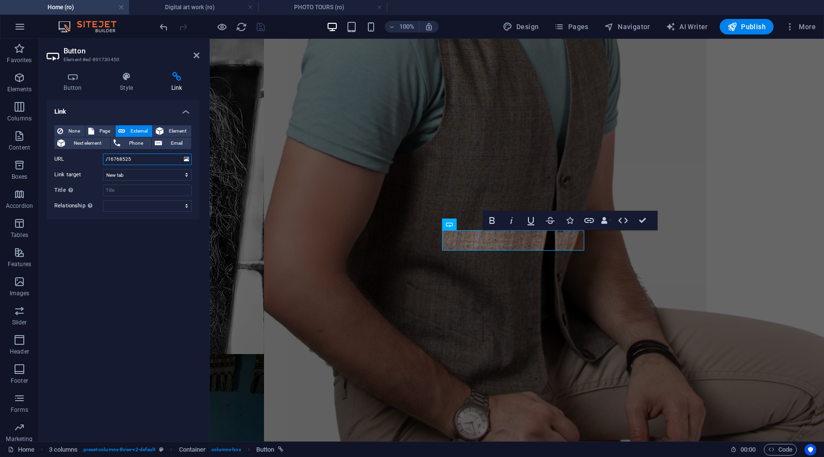
drag, startPoint x: 135, startPoint y: 157, endPoint x: 100, endPoint y: 159, distance: 34.5
click at [100, 159] on div "URL /16768525" at bounding box center [122, 159] width 137 height 12
type input "/education"
click at [262, 17] on div "100% Design Pages Navigator AI Writer Publish More" at bounding box center [411, 26] width 823 height 23
click at [262, 25] on icon "save" at bounding box center [260, 26] width 11 height 11
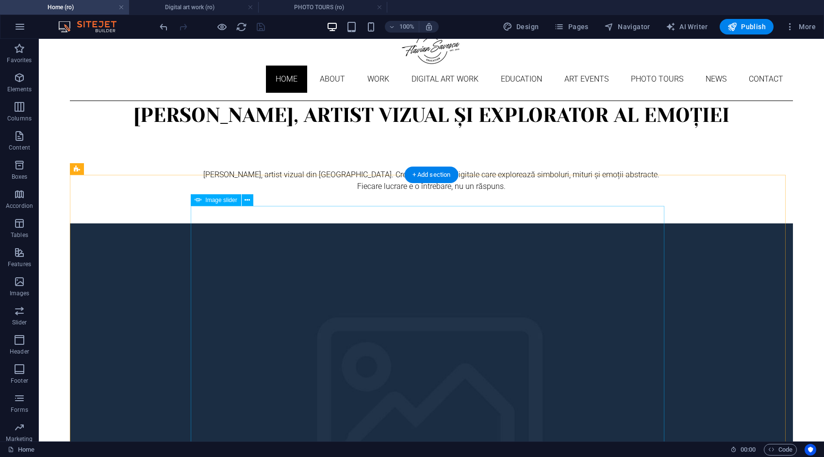
scroll to position [0, 0]
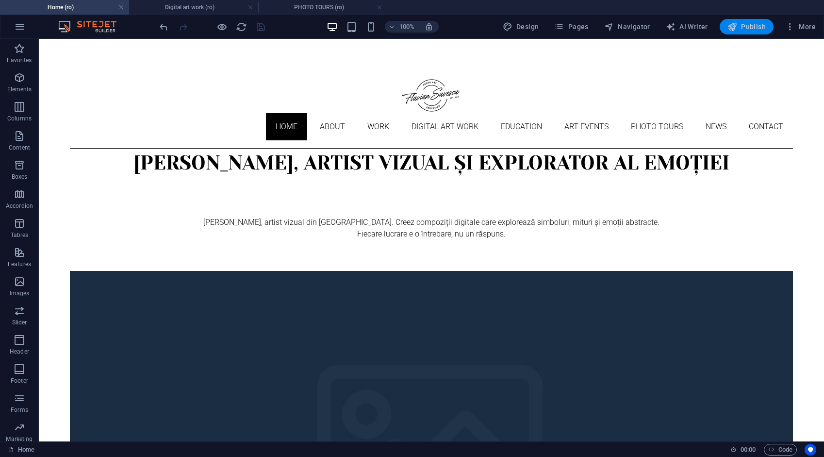
click at [756, 26] on span "Publish" at bounding box center [747, 27] width 38 height 10
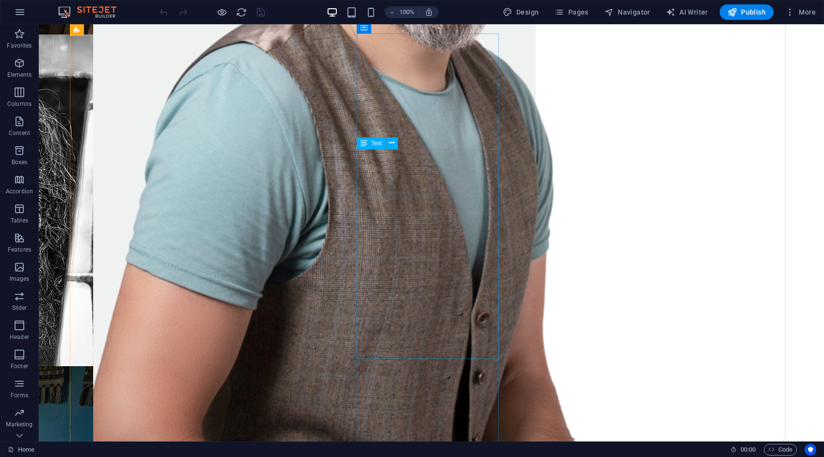
scroll to position [1324, 0]
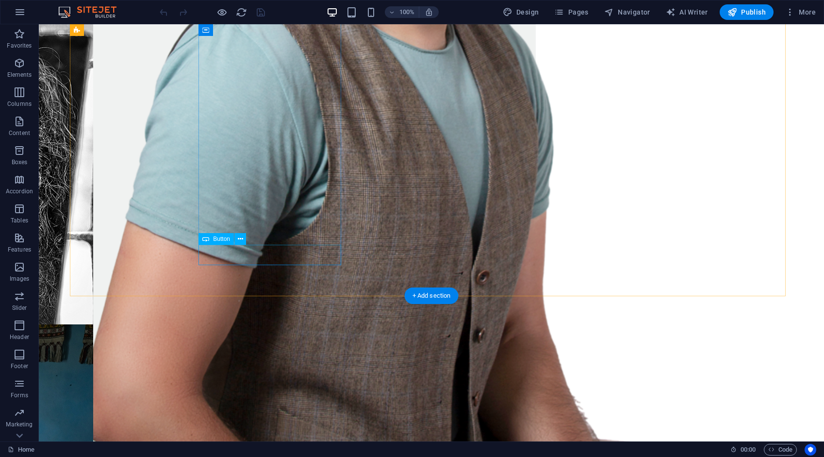
drag, startPoint x: 273, startPoint y: 255, endPoint x: 101, endPoint y: 255, distance: 171.3
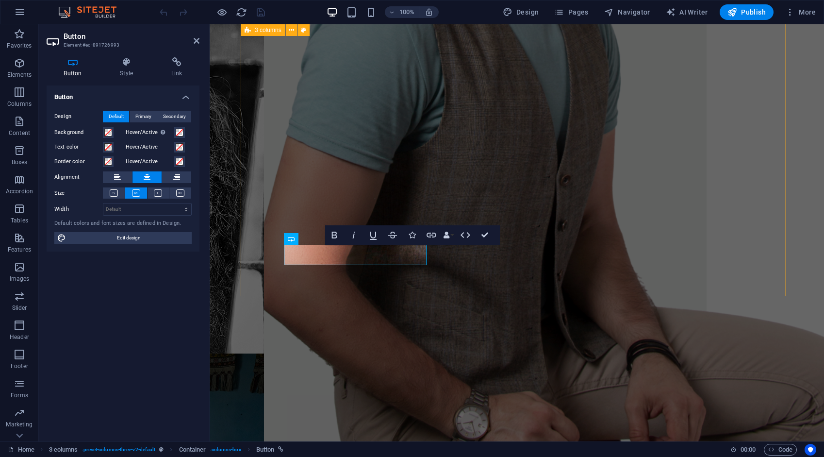
scroll to position [1380, 0]
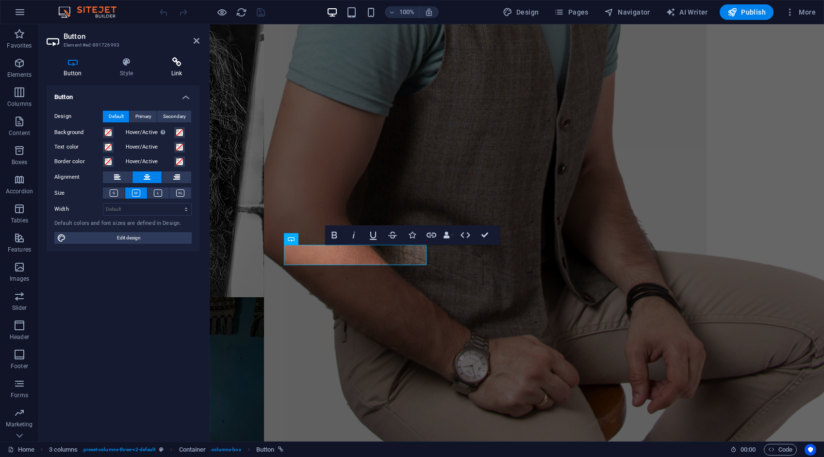
click at [178, 65] on icon at bounding box center [177, 62] width 46 height 10
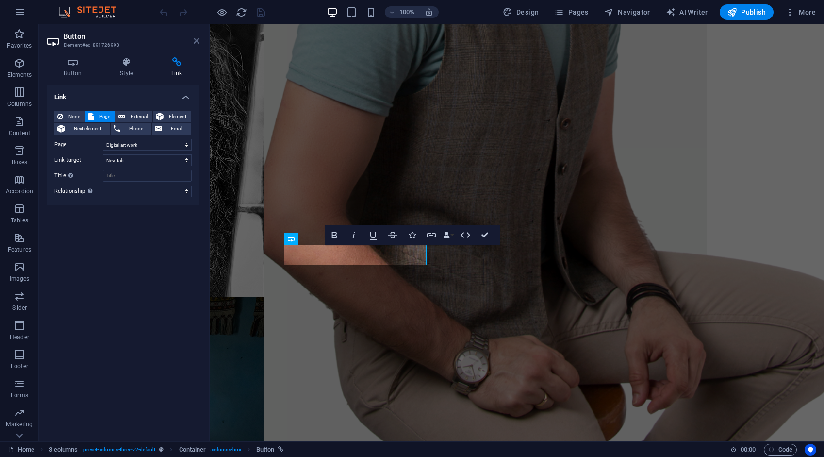
click at [197, 44] on icon at bounding box center [197, 41] width 6 height 8
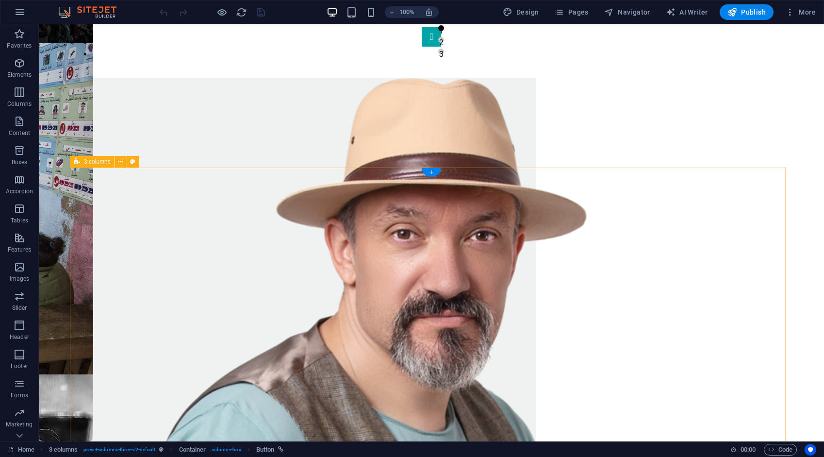
scroll to position [936, 0]
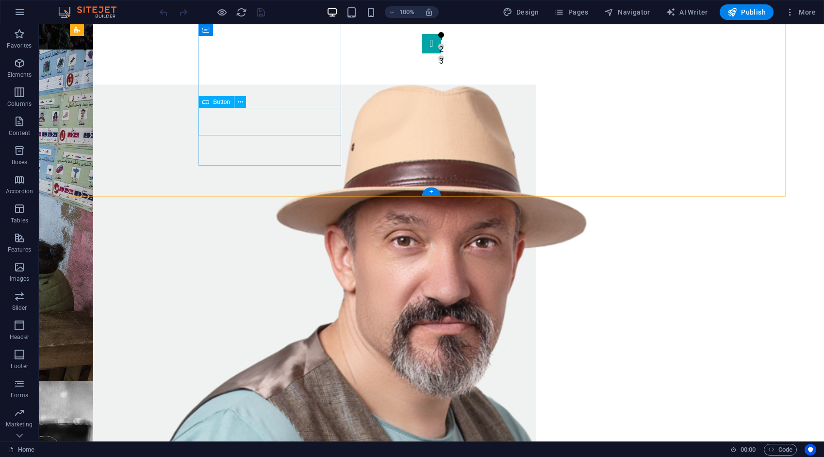
select select "1"
select select
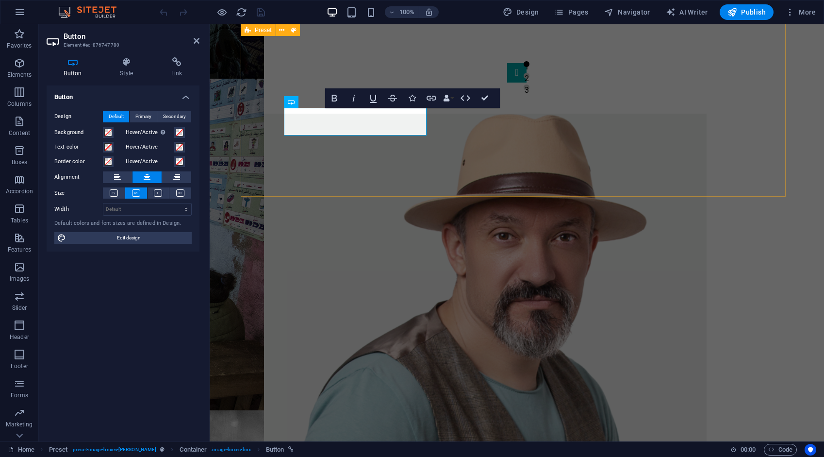
scroll to position [992, 0]
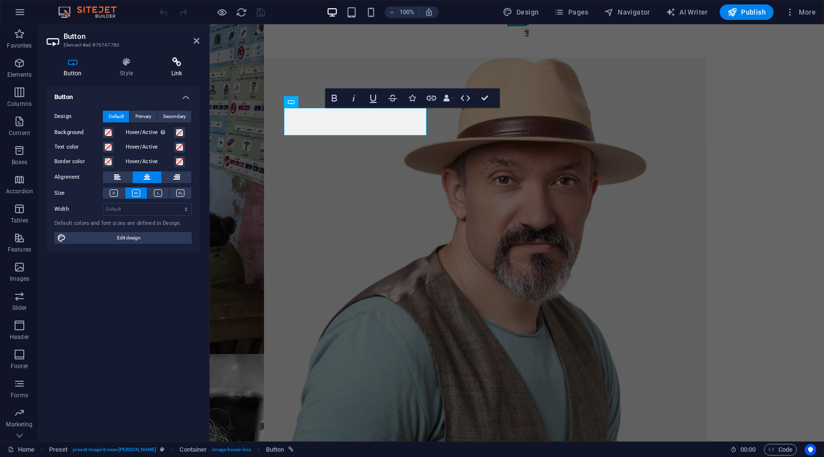
click at [180, 66] on h4 "Link" at bounding box center [177, 67] width 46 height 20
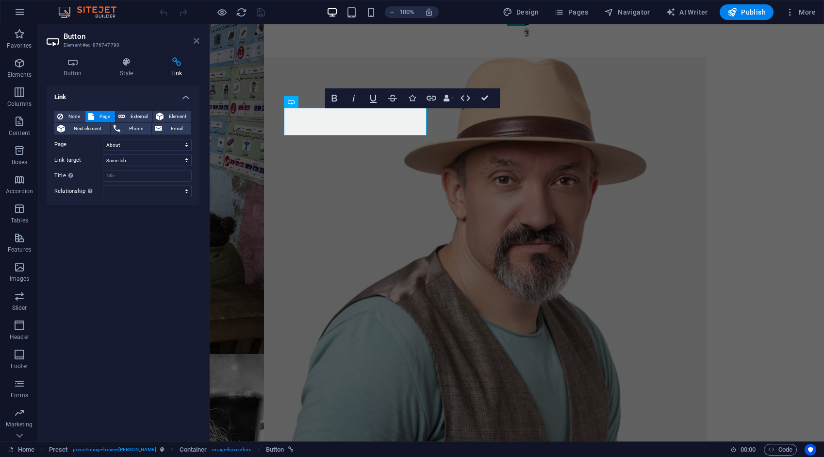
click at [194, 42] on icon at bounding box center [197, 41] width 6 height 8
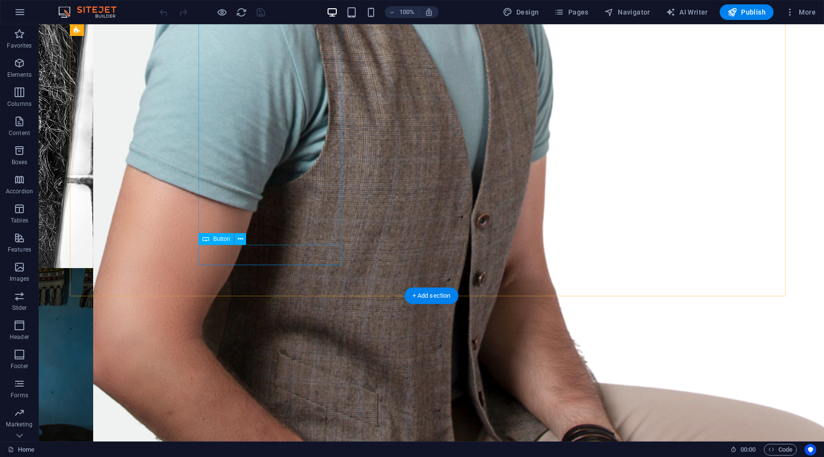
select select "3"
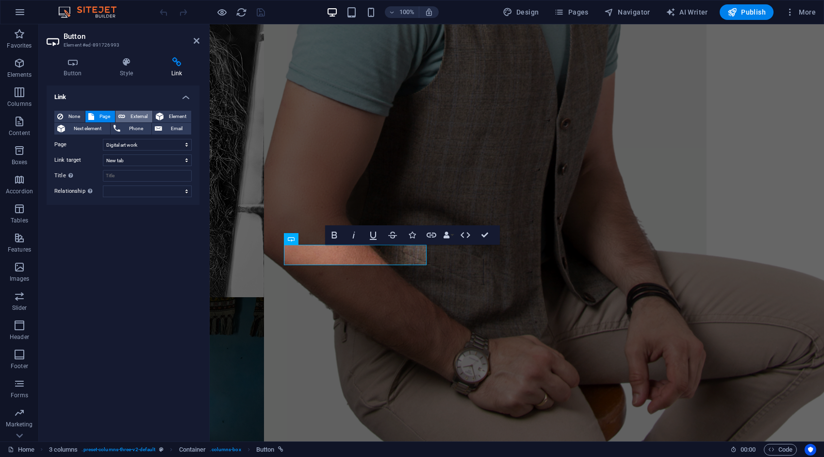
click at [137, 116] on span "External" at bounding box center [138, 117] width 21 height 12
click at [198, 43] on icon at bounding box center [197, 41] width 6 height 8
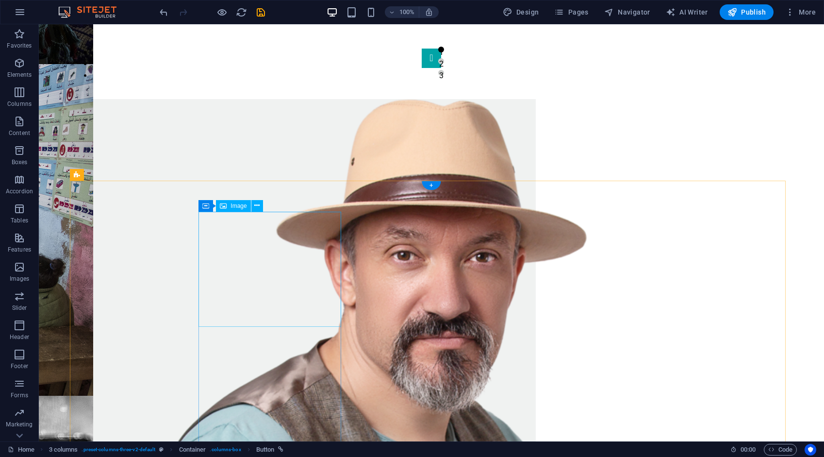
scroll to position [887, 0]
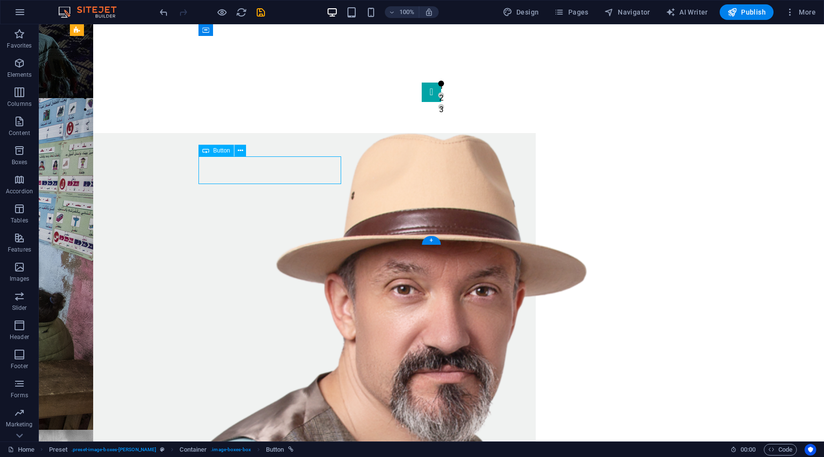
select select "1"
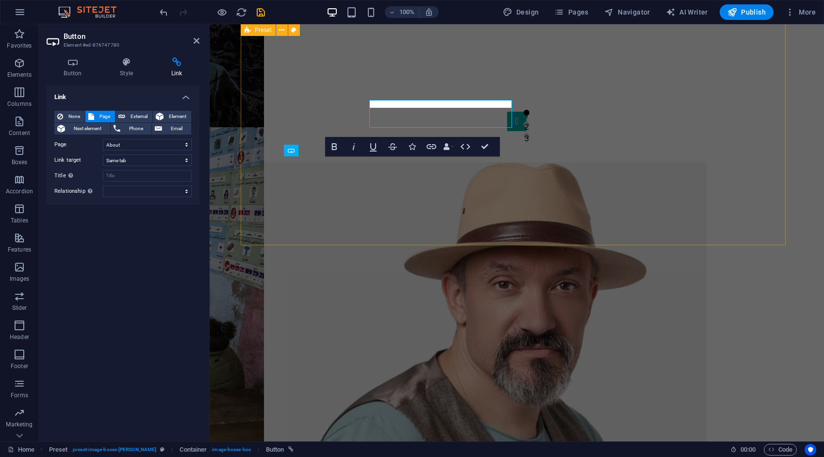
scroll to position [944, 0]
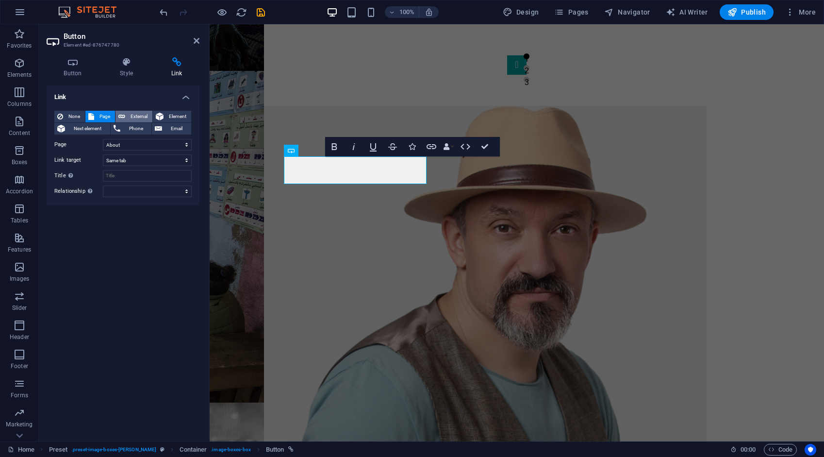
click at [143, 117] on span "External" at bounding box center [138, 117] width 21 height 12
click at [174, 117] on span "Element" at bounding box center [177, 117] width 22 height 12
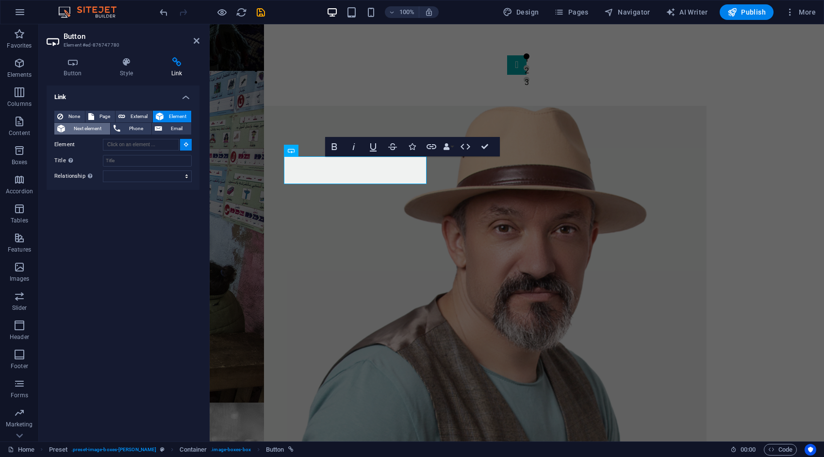
click at [96, 128] on span "Next element" at bounding box center [87, 129] width 39 height 12
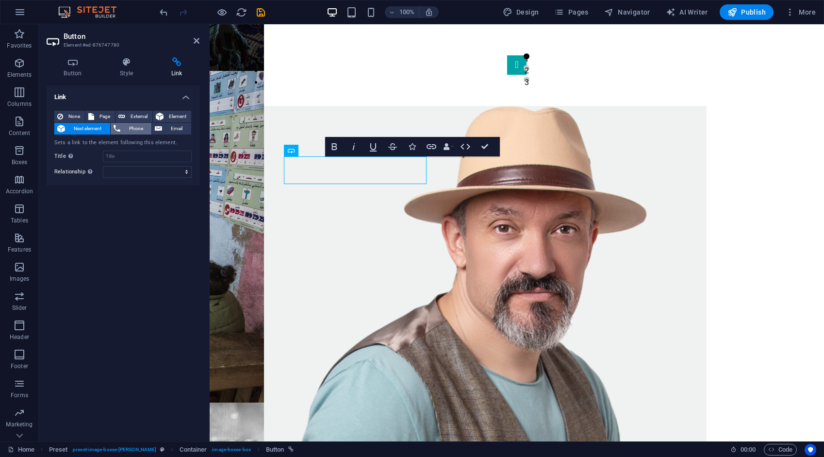
click at [136, 128] on span "Phone" at bounding box center [136, 129] width 26 height 12
click at [178, 129] on span "Email" at bounding box center [176, 129] width 23 height 12
click at [135, 116] on span "External" at bounding box center [138, 117] width 21 height 12
select select "blank"
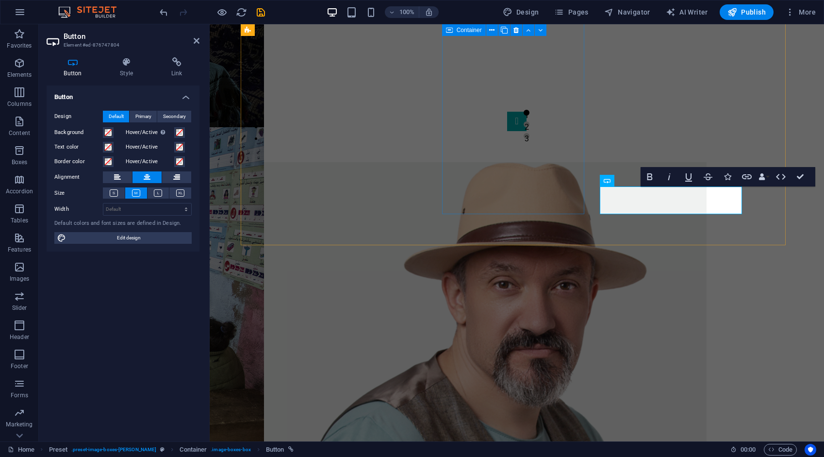
scroll to position [944, 0]
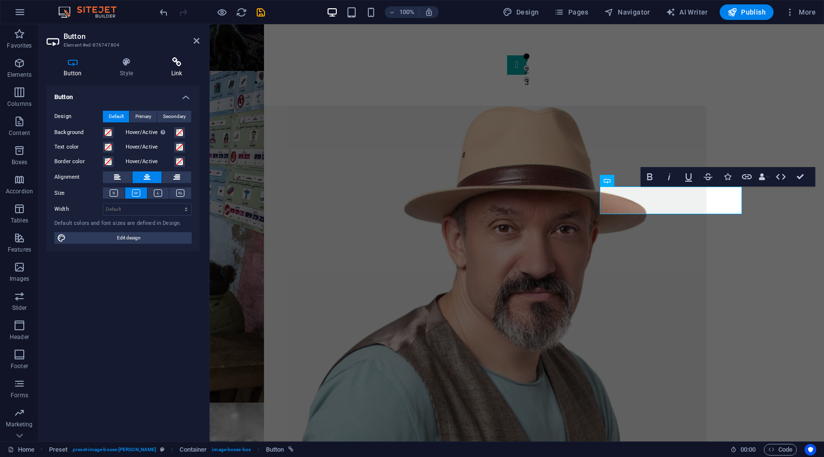
click at [182, 66] on icon at bounding box center [177, 62] width 46 height 10
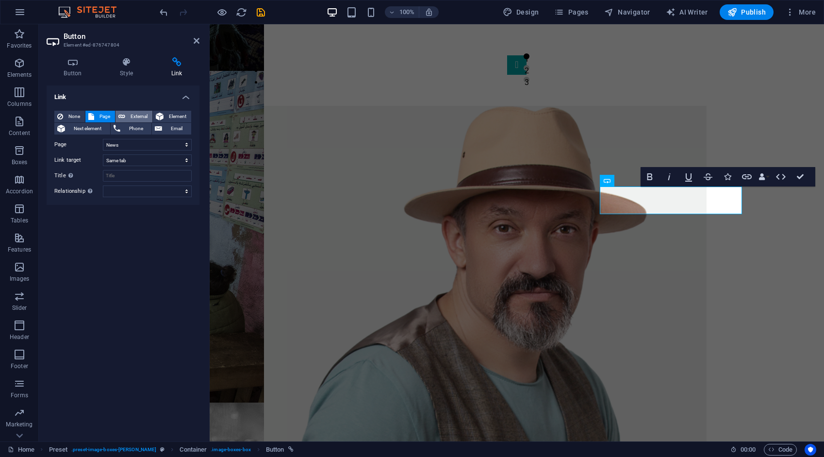
click at [136, 116] on span "External" at bounding box center [138, 117] width 21 height 12
select select "blank"
click at [174, 114] on span "Element" at bounding box center [177, 117] width 22 height 12
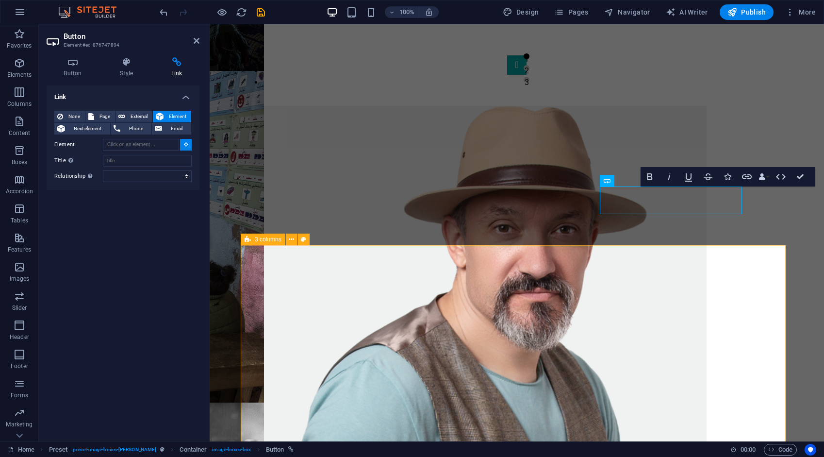
type input "#ed-891726972"
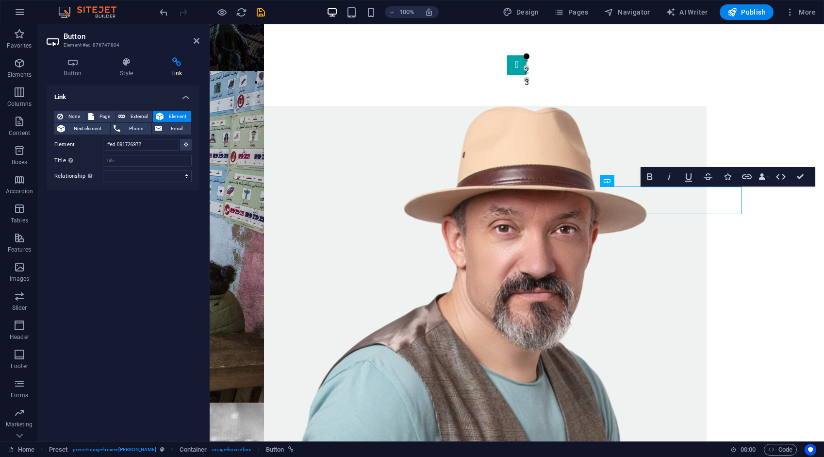
drag, startPoint x: 806, startPoint y: 111, endPoint x: 800, endPoint y: 112, distance: 5.4
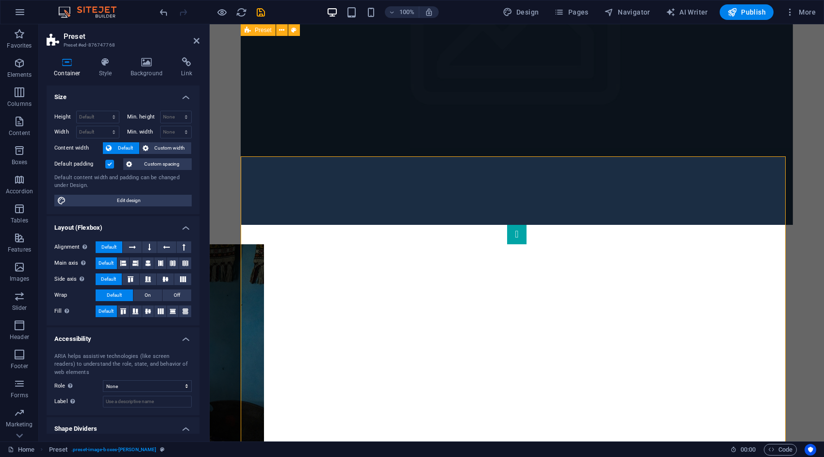
scroll to position [264, 0]
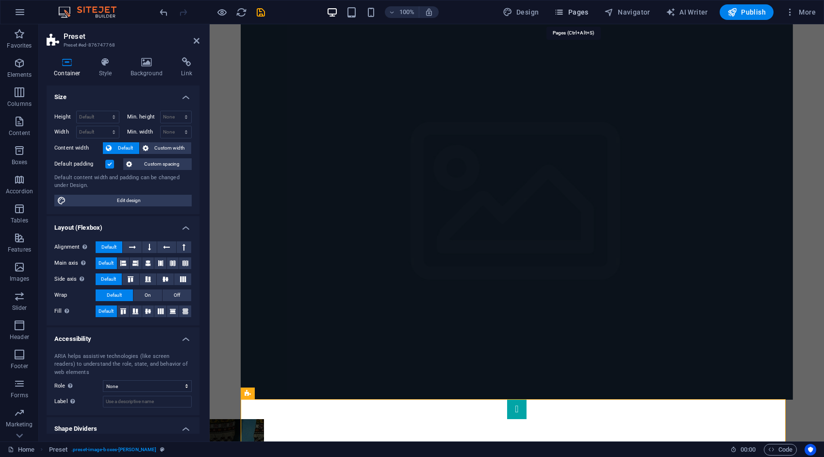
click at [575, 14] on span "Pages" at bounding box center [571, 12] width 34 height 10
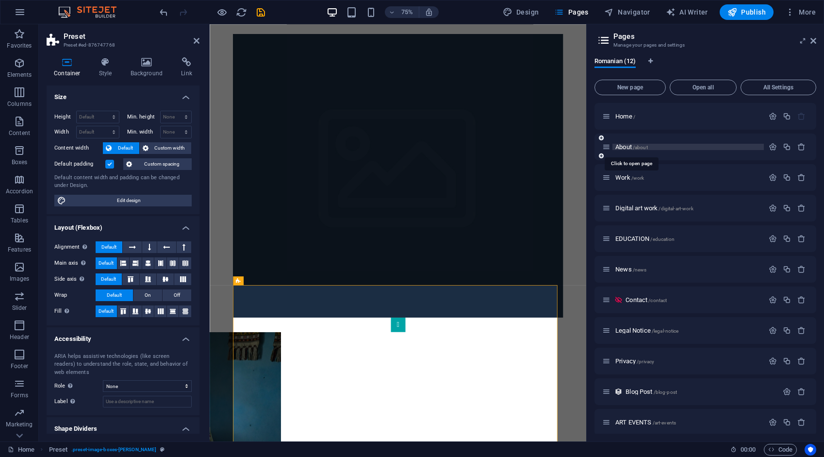
click at [628, 146] on span "About /about" at bounding box center [631, 146] width 33 height 7
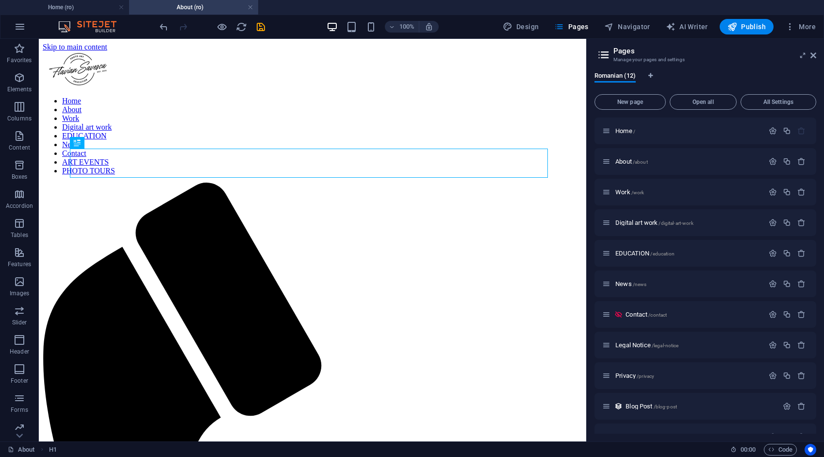
scroll to position [0, 0]
click at [773, 160] on icon "button" at bounding box center [773, 161] width 8 height 8
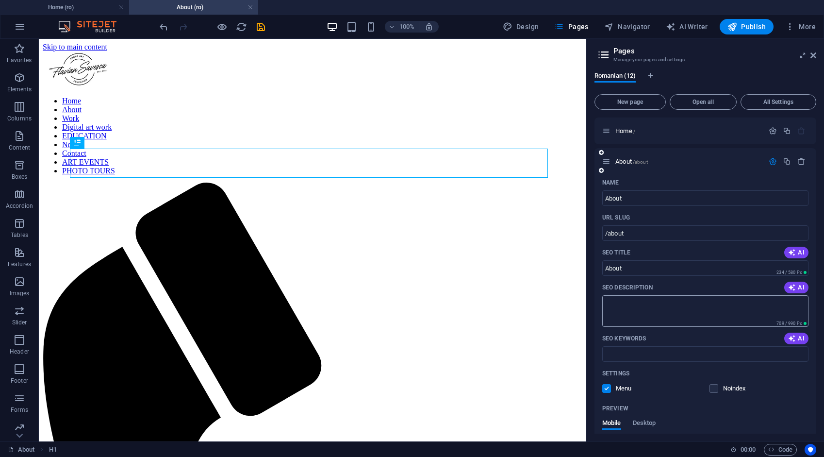
click at [626, 309] on textarea "SEO Description" at bounding box center [705, 311] width 206 height 32
paste textarea "Flavian Săvescu artist vizual • Flavian Săvescu fotograf • artist fotograf Reși…"
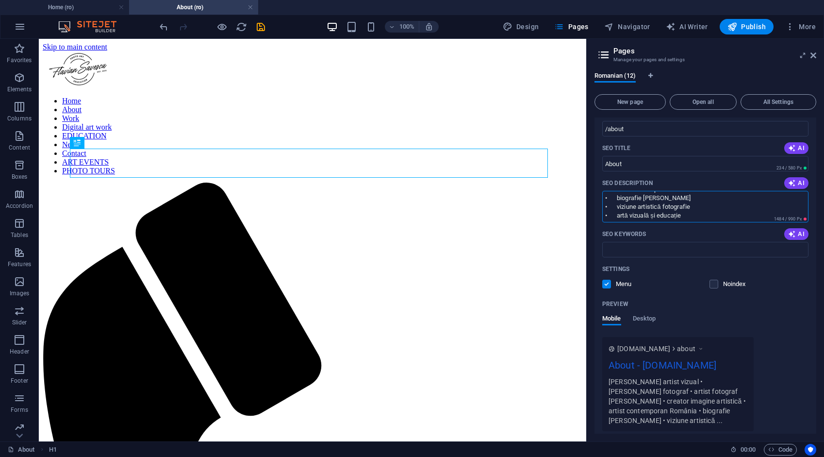
scroll to position [97, 0]
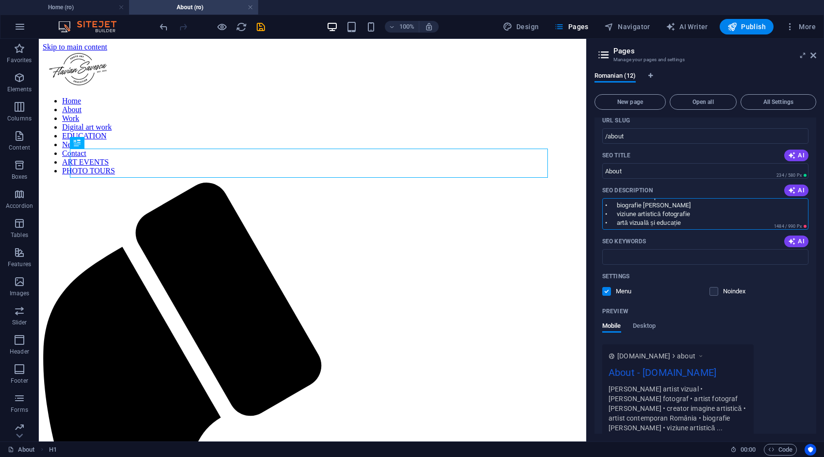
click at [616, 224] on textarea "Flavian Săvescu artist vizual • Flavian Săvescu fotograf • artist fotograf Reși…" at bounding box center [705, 214] width 206 height 32
click at [617, 220] on textarea "Flavian Săvescu artist vizual • Flavian Săvescu fotograf • artist fotograf Reși…" at bounding box center [705, 214] width 206 height 32
click at [620, 216] on textarea "Flavian Săvescu artist vizual • Flavian Săvescu fotograf • artist fotograf Reși…" at bounding box center [705, 214] width 206 height 32
click at [618, 216] on textarea "Flavian Săvescu artist vizual • Flavian Săvescu fotograf • artist fotograf Reși…" at bounding box center [705, 214] width 206 height 32
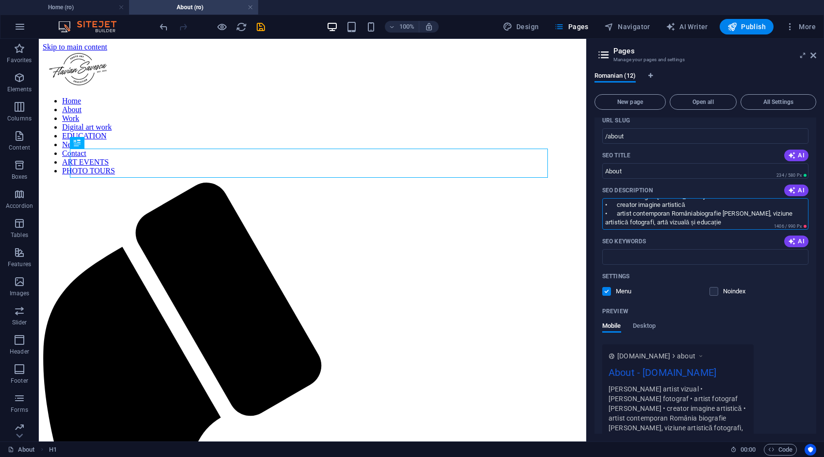
scroll to position [26, 0]
click at [618, 215] on textarea "Flavian Săvescu artist vizual • Flavian Săvescu fotograf • artist fotograf Reși…" at bounding box center [705, 214] width 206 height 32
click at [618, 216] on textarea "Flavian Săvescu artist vizual • Flavian Săvescu fotograf • artist fotograf Reși…" at bounding box center [705, 214] width 206 height 32
click at [618, 215] on textarea "Flavian Săvescu artist vizual • Flavian Săvescu fotograf • artist fotograf Reși…" at bounding box center [705, 214] width 206 height 32
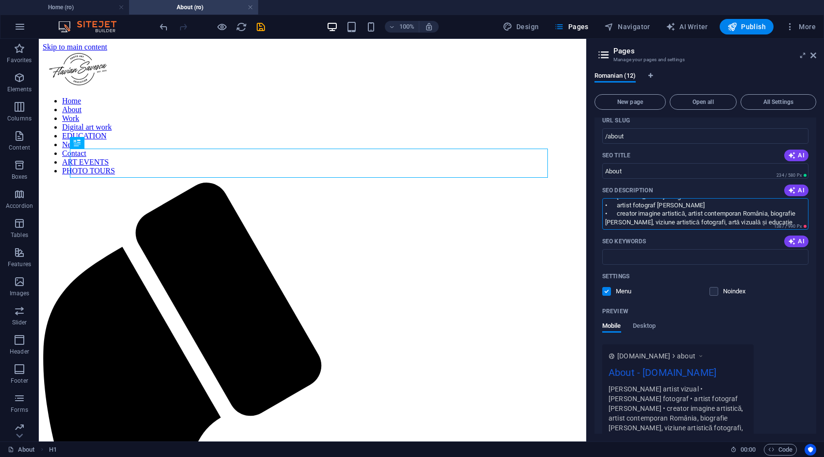
click at [618, 215] on textarea "Flavian Săvescu artist vizual • Flavian Săvescu fotograf • artist fotograf Reși…" at bounding box center [705, 214] width 206 height 32
click at [617, 204] on textarea "Flavian Săvescu artist vizual • Flavian Săvescu fotograf • artist fotograf Reși…" at bounding box center [705, 214] width 206 height 32
click at [646, 204] on textarea "Flavian Săvescu artist vizual • Flavian Săvescu fotograf, artist fotograf Reșiț…" at bounding box center [705, 214] width 206 height 32
click at [618, 208] on textarea "Flavian Săvescu artist vizual • Flavian Savescu fotograf, artist fotograf Reșiț…" at bounding box center [705, 214] width 206 height 32
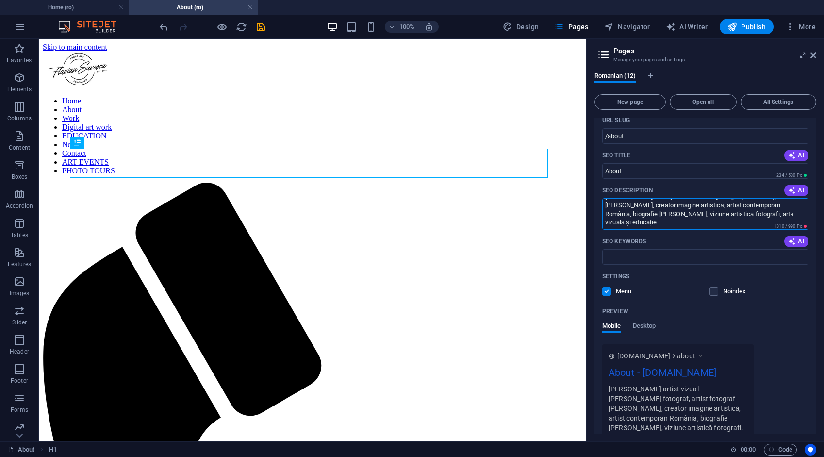
scroll to position [3, 0]
click at [634, 199] on textarea "Flavian Săvescu artist vizual, Flavian Savescu fotograf, artist fotograf Reșița…" at bounding box center [705, 214] width 206 height 32
type textarea "Flavian Savescu artist vizual, Flavian Savescu fotograf, artist fotograf Reșița…"
click at [260, 25] on icon "save" at bounding box center [260, 26] width 11 height 11
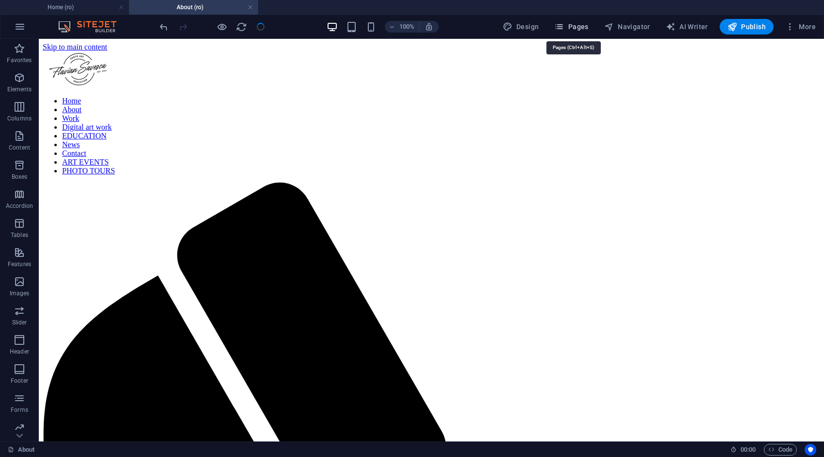
click at [575, 28] on span "Pages" at bounding box center [571, 27] width 34 height 10
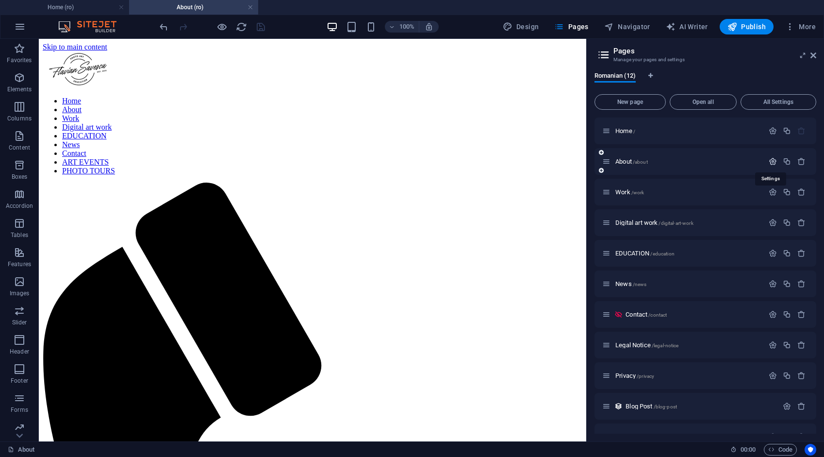
click at [774, 163] on icon "button" at bounding box center [773, 161] width 8 height 8
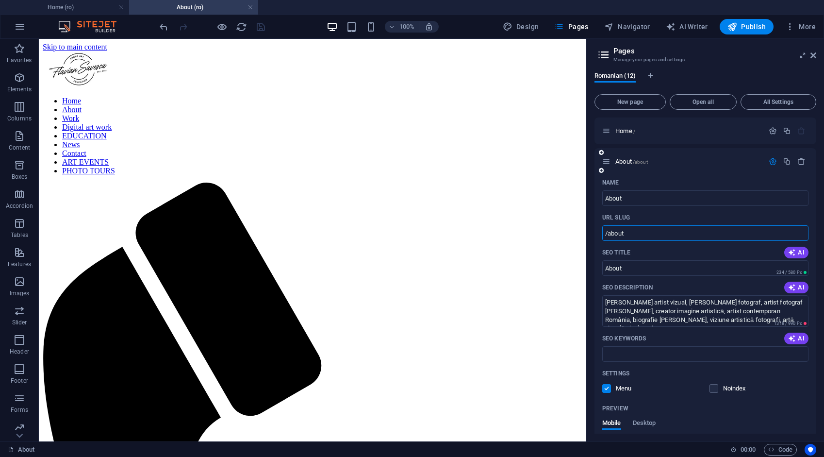
drag, startPoint x: 627, startPoint y: 232, endPoint x: 599, endPoint y: 233, distance: 27.2
click at [599, 233] on div "Name About ​ URL SLUG /about ​ SEO Title AI About ​ 234 / 580 Px SEO Descriptio…" at bounding box center [706, 380] width 222 height 410
click at [78, 6] on h4 "Home (ro)" at bounding box center [64, 7] width 129 height 11
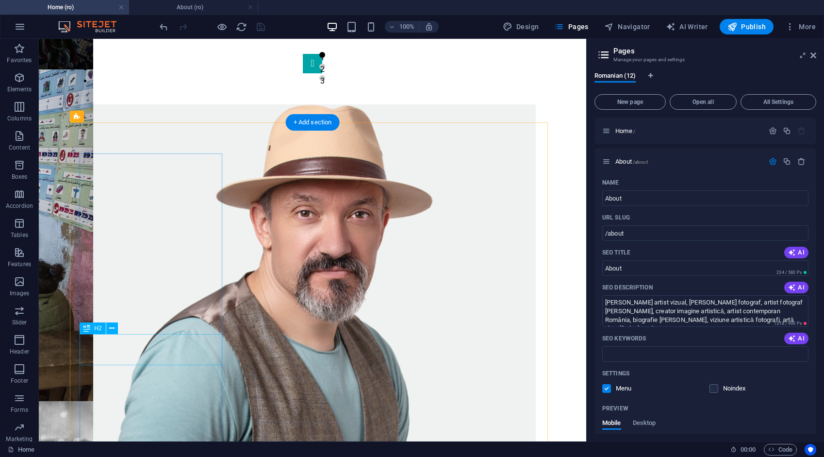
scroll to position [798, 0]
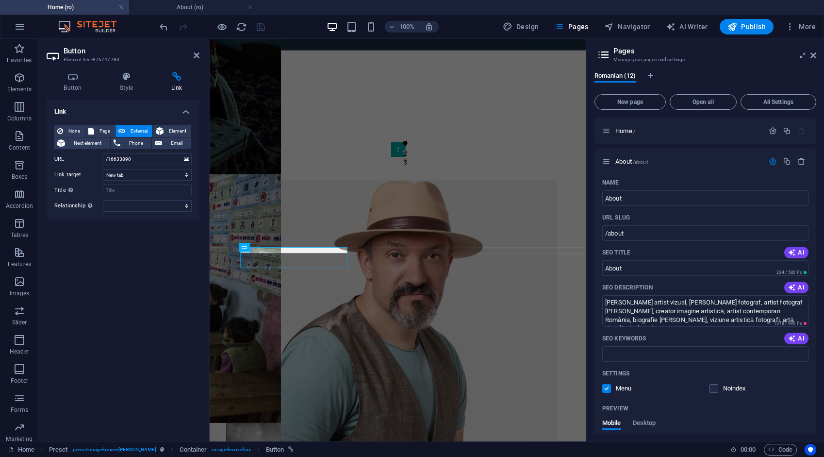
scroll to position [771, 0]
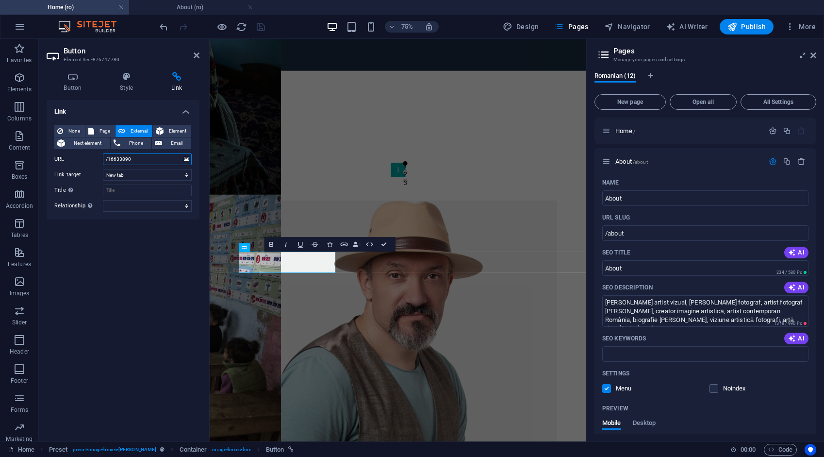
drag, startPoint x: 139, startPoint y: 159, endPoint x: 97, endPoint y: 156, distance: 42.3
click at [97, 156] on div "URL /16633890" at bounding box center [122, 159] width 137 height 12
paste input "about"
type input "/about"
click at [184, 129] on span "Element" at bounding box center [177, 131] width 22 height 12
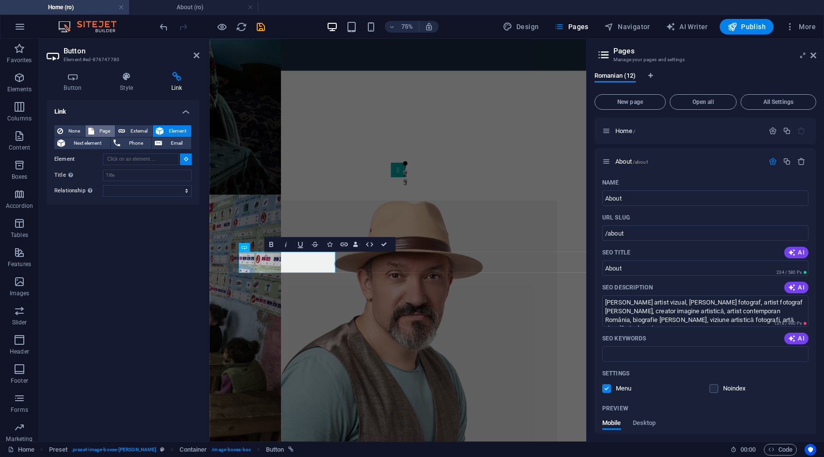
click at [108, 130] on span "Page" at bounding box center [104, 131] width 15 height 12
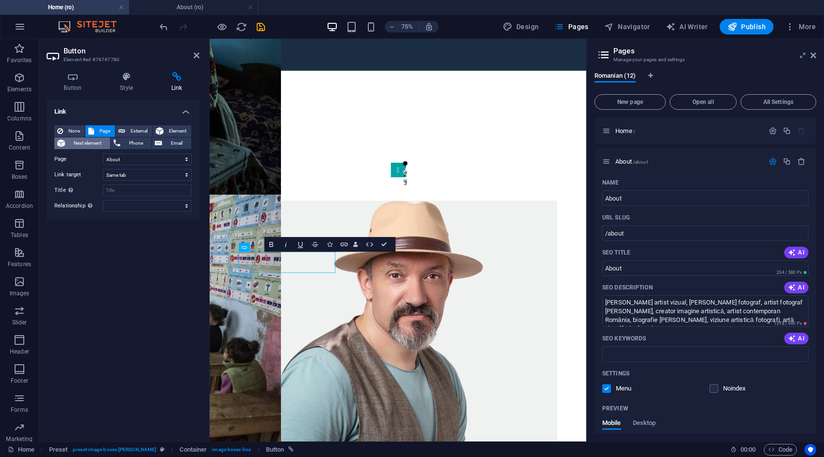
click at [80, 139] on span "Next element" at bounding box center [87, 143] width 39 height 12
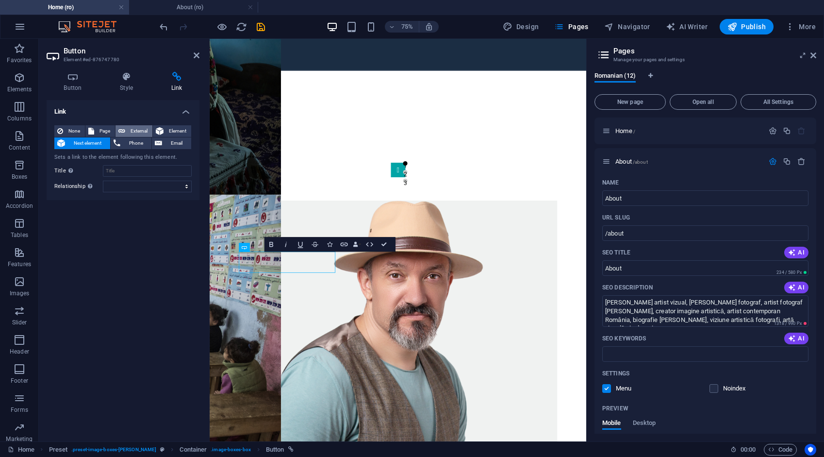
click at [136, 132] on span "External" at bounding box center [138, 131] width 21 height 12
select select "blank"
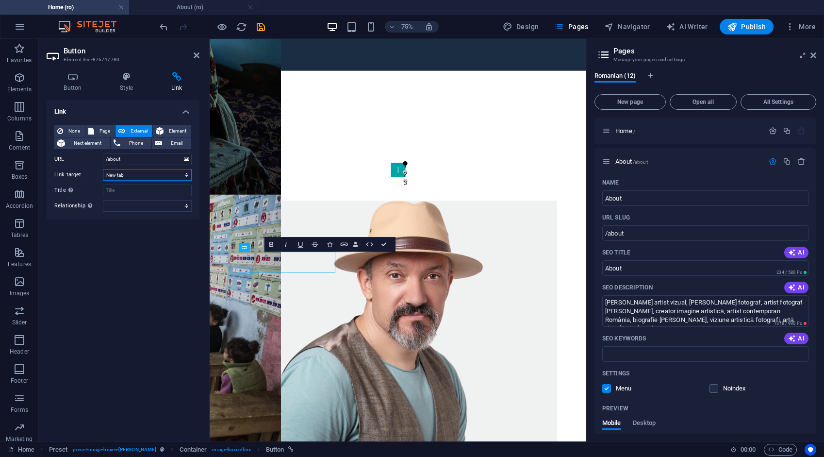
click at [129, 177] on select "New tab Same tab Overlay" at bounding box center [147, 175] width 89 height 12
click at [103, 169] on select "New tab Same tab Overlay" at bounding box center [147, 175] width 89 height 12
click at [179, 129] on span "Element" at bounding box center [177, 131] width 22 height 12
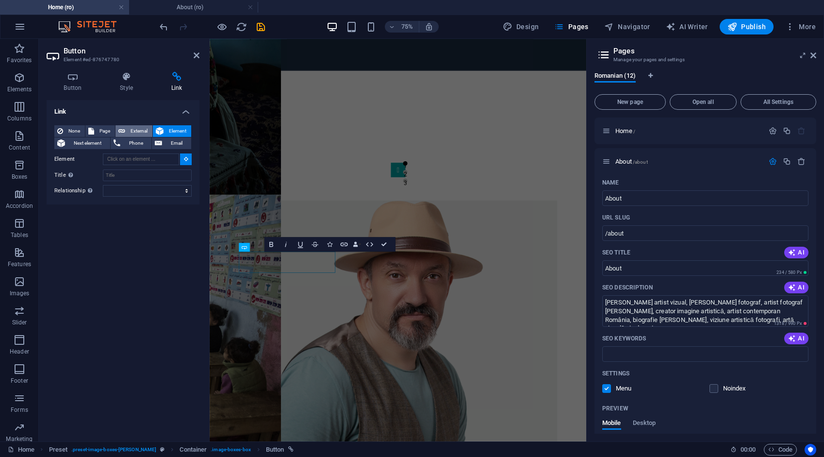
click at [143, 131] on span "External" at bounding box center [138, 131] width 21 height 12
select select "blank"
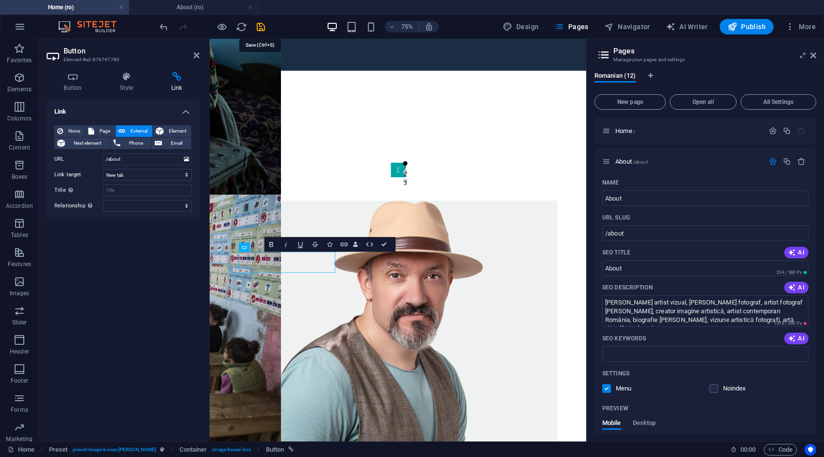
click at [259, 28] on icon "save" at bounding box center [260, 26] width 11 height 11
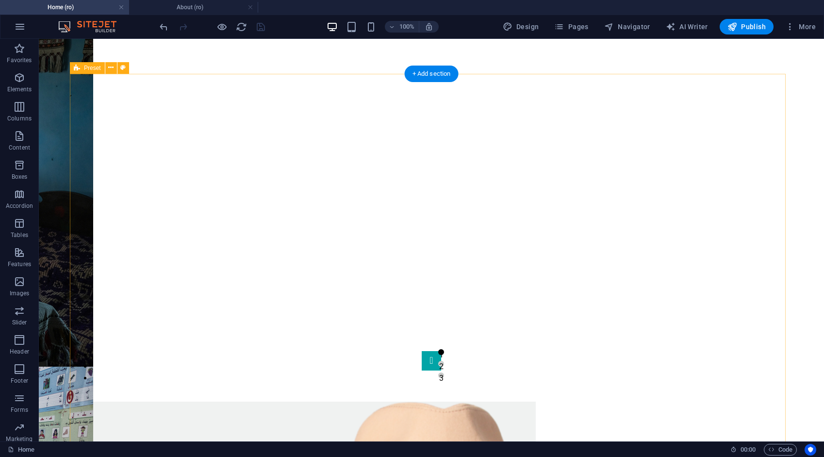
scroll to position [742, 0]
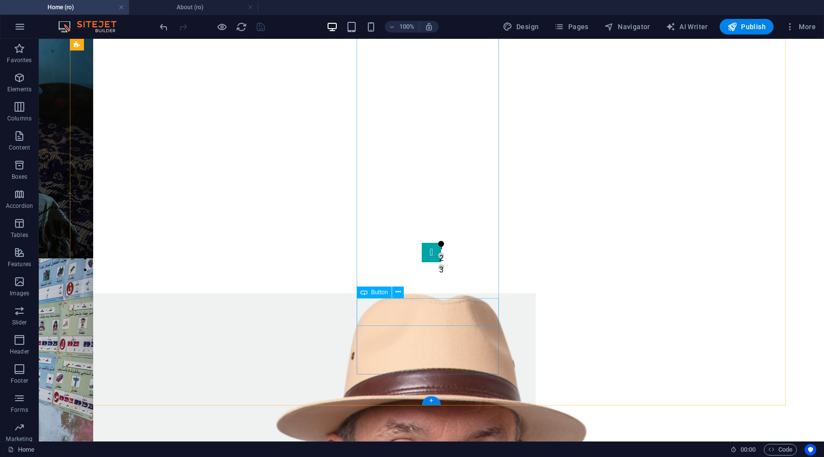
select select "2"
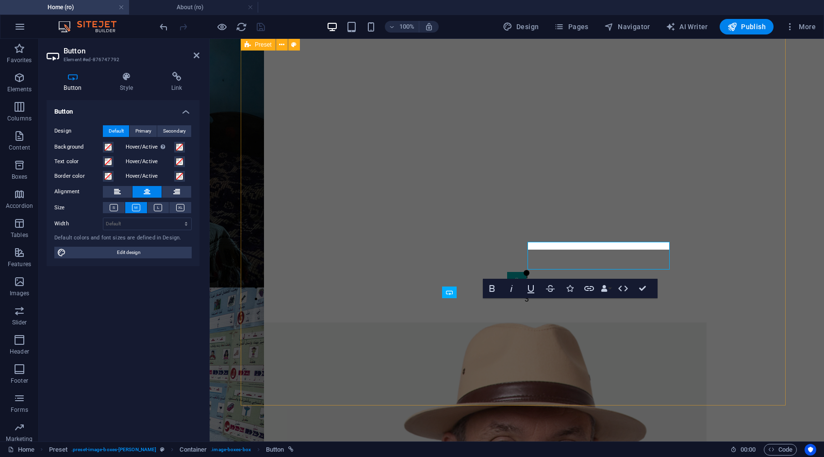
scroll to position [798, 0]
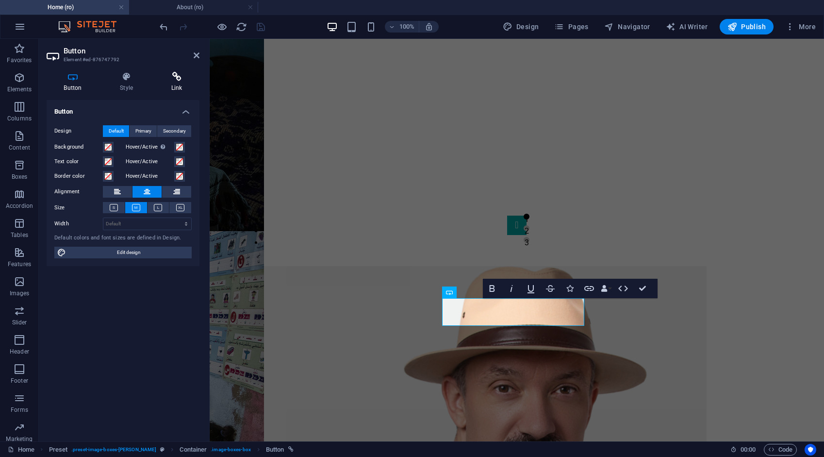
click at [180, 80] on icon at bounding box center [177, 77] width 46 height 10
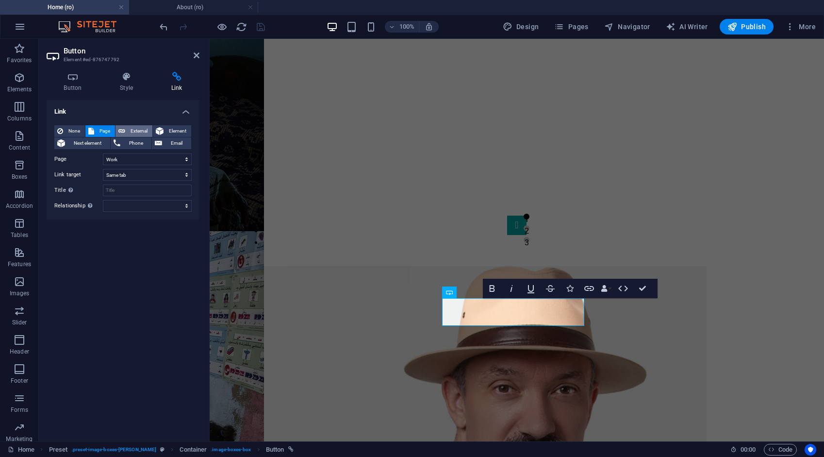
click at [141, 129] on span "External" at bounding box center [138, 131] width 21 height 12
select select "blank"
click at [586, 31] on span "Pages" at bounding box center [571, 27] width 34 height 10
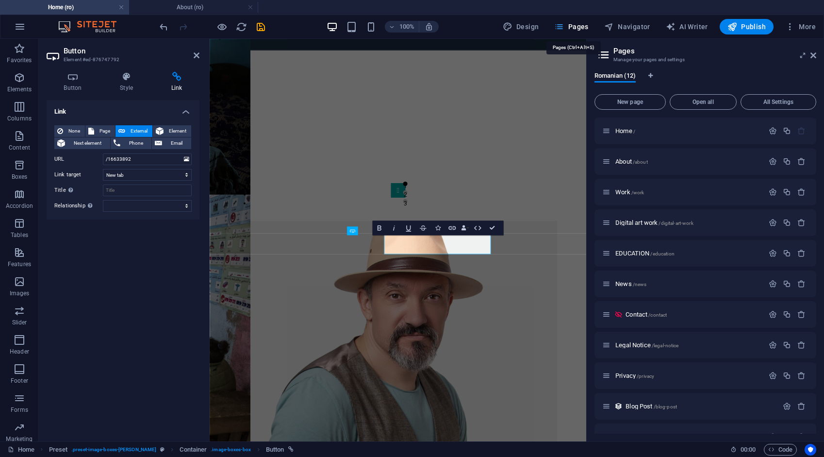
scroll to position [771, 0]
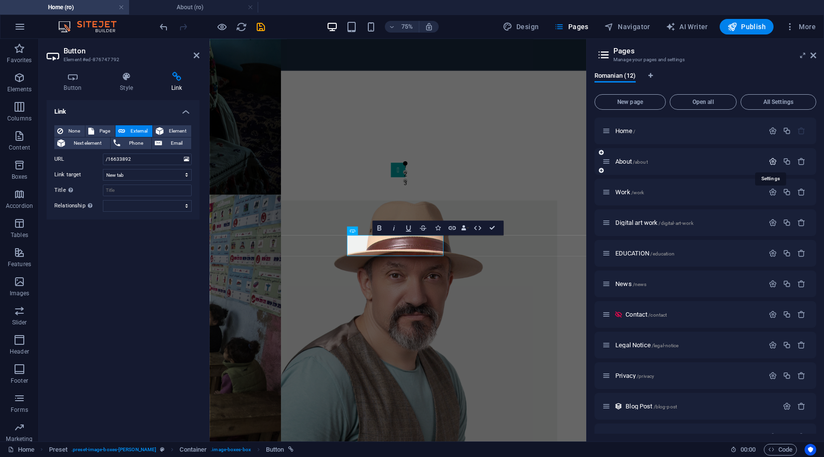
click at [772, 161] on icon "button" at bounding box center [773, 161] width 8 height 8
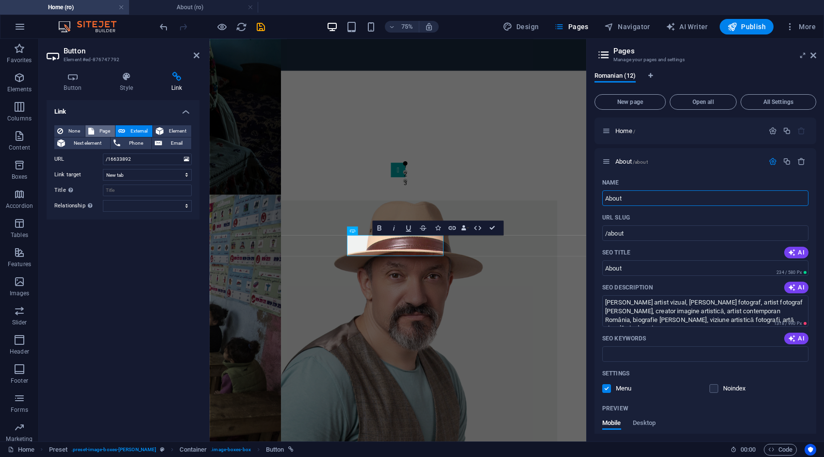
click at [109, 131] on span "Page" at bounding box center [104, 131] width 15 height 12
click at [141, 128] on span "External" at bounding box center [138, 131] width 21 height 12
select select "blank"
click at [773, 162] on icon "button" at bounding box center [773, 161] width 8 height 8
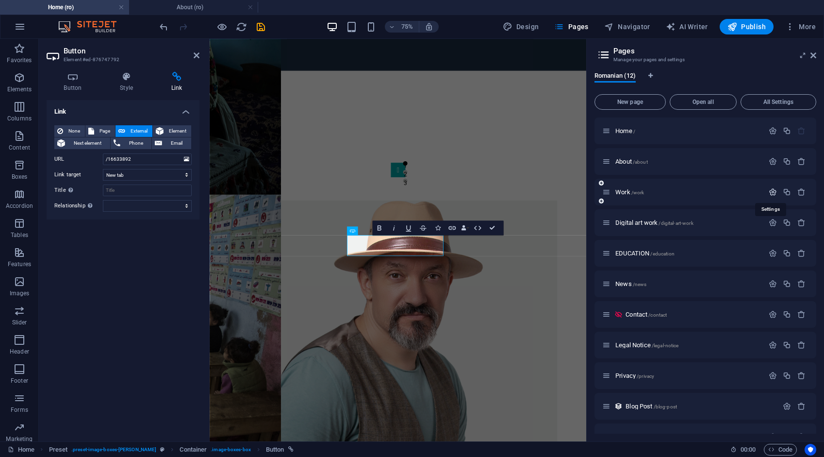
click at [769, 190] on icon "button" at bounding box center [773, 192] width 8 height 8
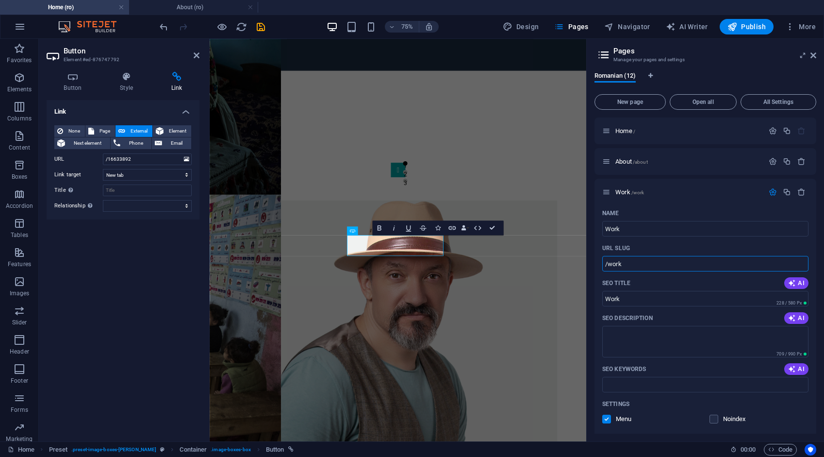
drag, startPoint x: 626, startPoint y: 264, endPoint x: 589, endPoint y: 264, distance: 37.4
click at [589, 264] on div "Romanian (12) New page Open all All Settings Home / About /about Work /work Nam…" at bounding box center [705, 252] width 237 height 377
click at [142, 161] on input "/16633892" at bounding box center [147, 159] width 89 height 12
drag, startPoint x: 136, startPoint y: 161, endPoint x: 104, endPoint y: 161, distance: 32.0
click at [104, 161] on input "/16633892" at bounding box center [147, 159] width 89 height 12
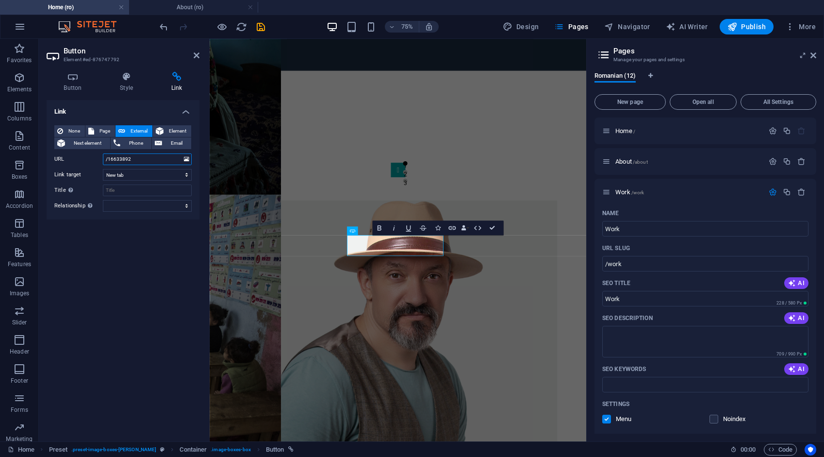
paste input "work"
type input "/work"
click at [182, 130] on span "Element" at bounding box center [177, 131] width 22 height 12
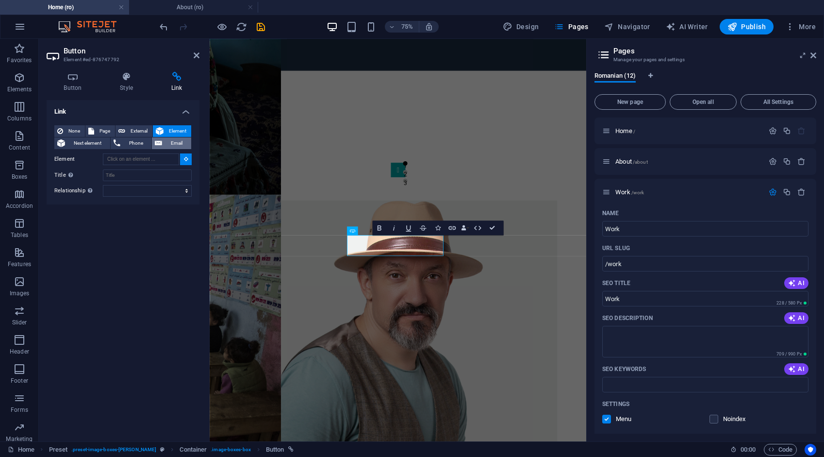
click at [174, 144] on span "Email" at bounding box center [176, 143] width 23 height 12
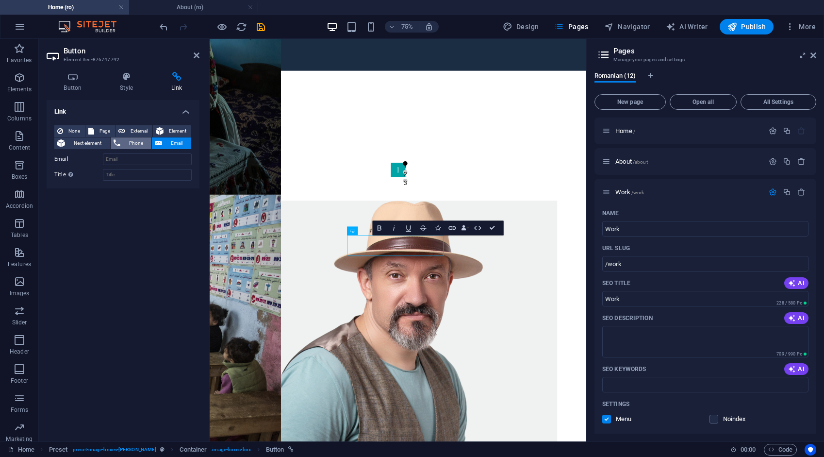
click at [145, 140] on span "Phone" at bounding box center [136, 143] width 26 height 12
click at [98, 143] on span "Next element" at bounding box center [87, 143] width 39 height 12
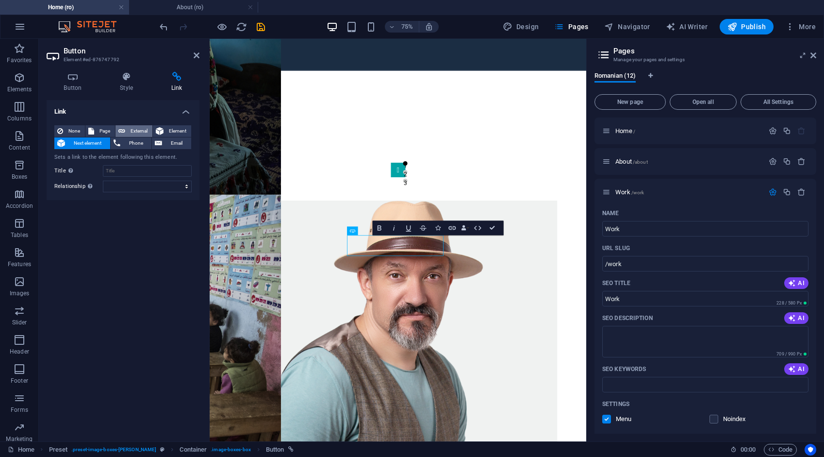
click at [134, 130] on span "External" at bounding box center [138, 131] width 21 height 12
select select "blank"
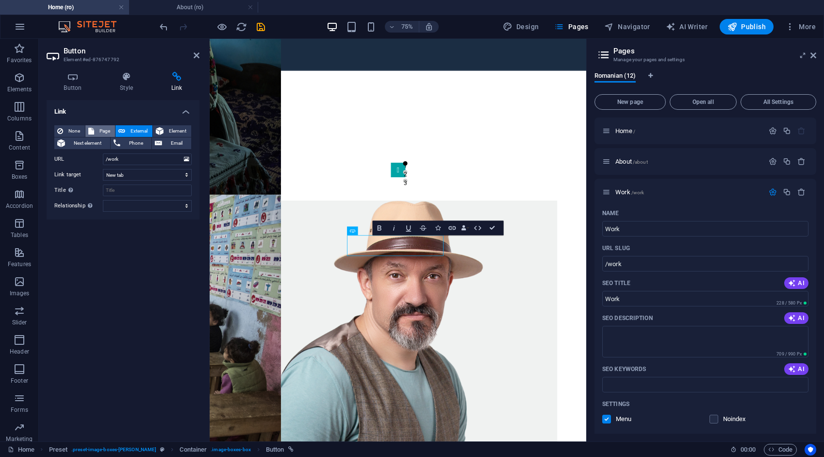
click at [106, 131] on span "Page" at bounding box center [104, 131] width 15 height 12
select select
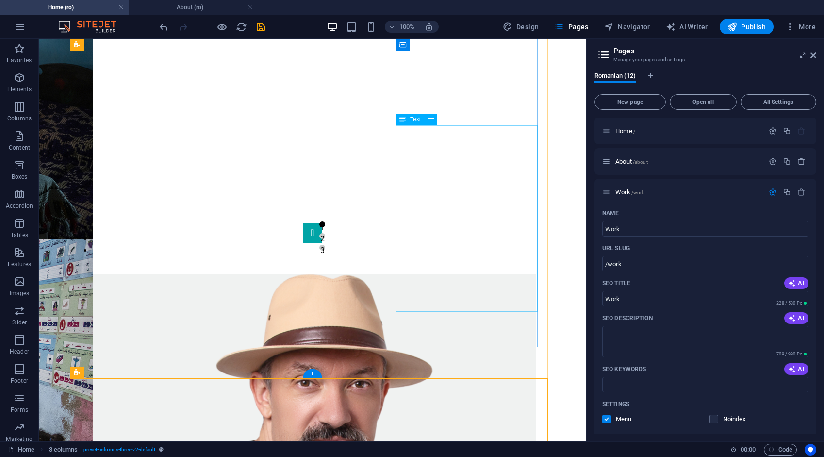
scroll to position [798, 0]
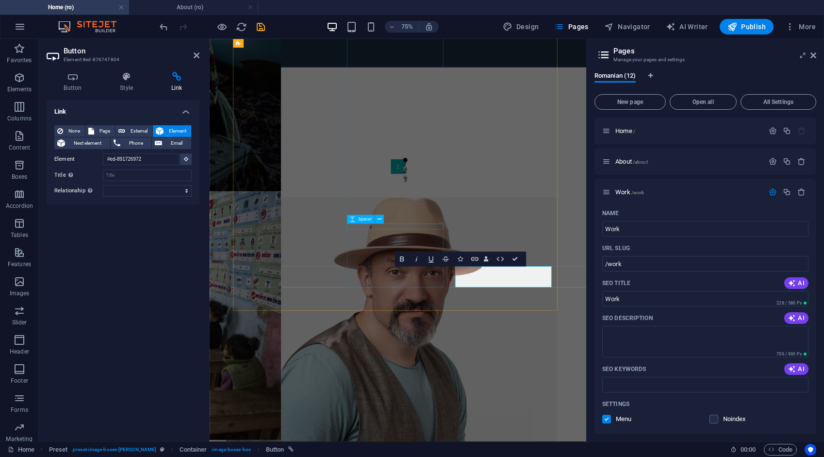
scroll to position [771, 0]
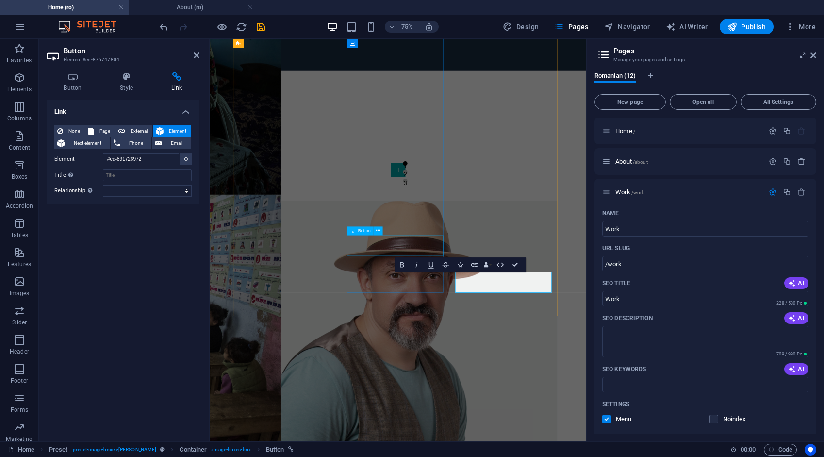
select select "2"
select select
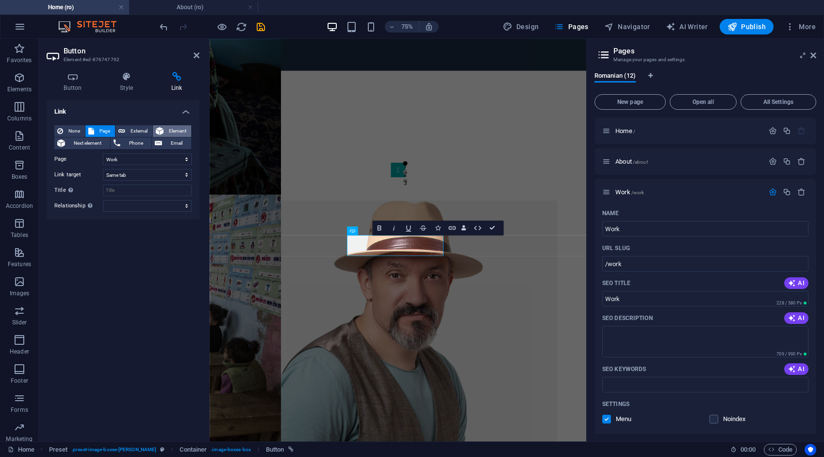
click at [183, 127] on span "Element" at bounding box center [177, 131] width 22 height 12
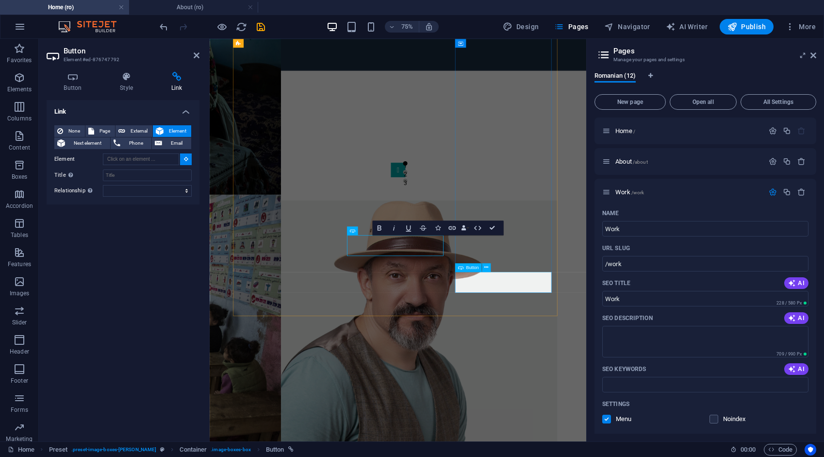
type input "#ed-876747804"
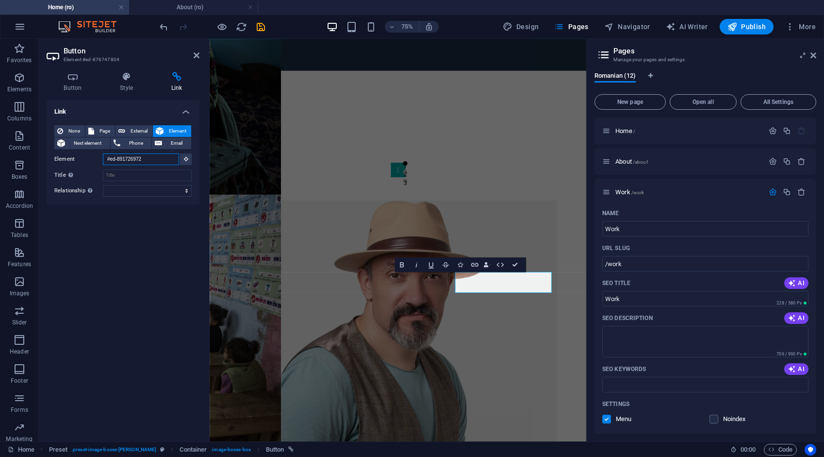
drag, startPoint x: 147, startPoint y: 161, endPoint x: 102, endPoint y: 162, distance: 44.7
click at [102, 162] on div "Element #ed-891726972" at bounding box center [122, 159] width 137 height 12
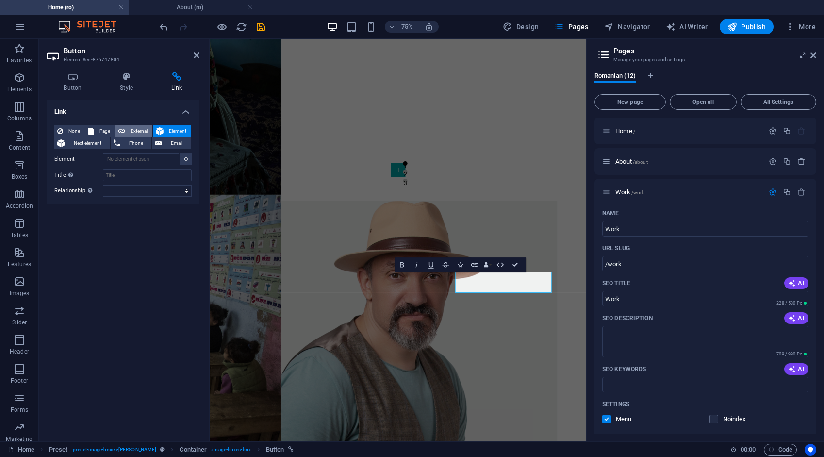
click at [130, 132] on span "External" at bounding box center [138, 131] width 21 height 12
select select "blank"
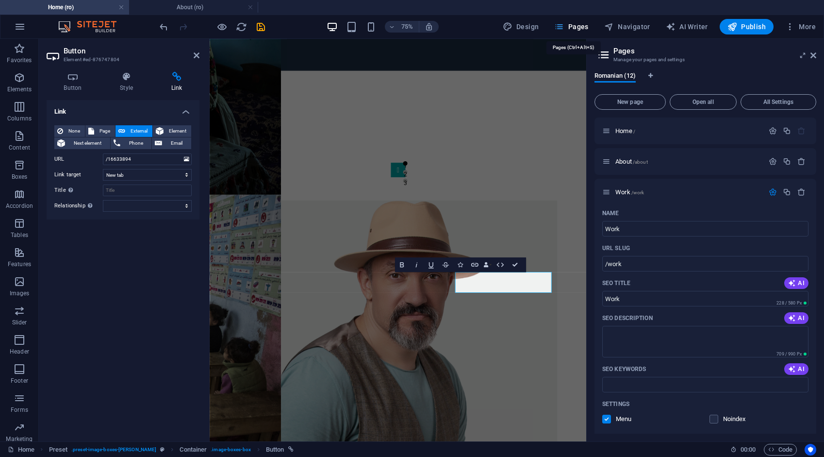
click at [581, 22] on span "Pages" at bounding box center [571, 27] width 34 height 10
click at [772, 188] on icon "button" at bounding box center [773, 192] width 8 height 8
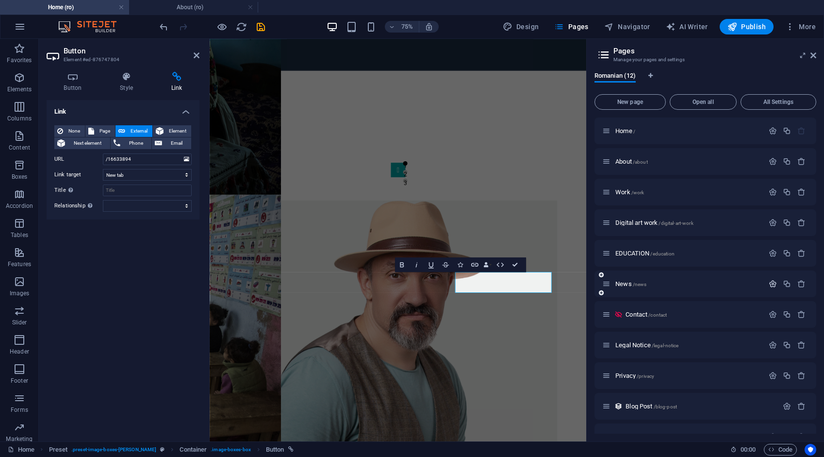
click at [769, 282] on icon "button" at bounding box center [773, 284] width 8 height 8
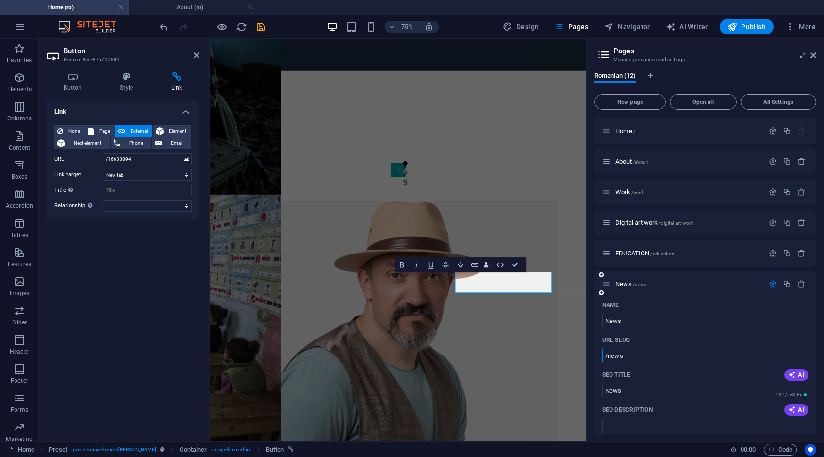
drag, startPoint x: 631, startPoint y: 357, endPoint x: 600, endPoint y: 356, distance: 30.1
click at [145, 160] on input "/16633894" at bounding box center [147, 159] width 89 height 12
drag, startPoint x: 122, startPoint y: 159, endPoint x: 102, endPoint y: 160, distance: 19.4
click at [102, 160] on div "URL /16633894" at bounding box center [122, 159] width 137 height 12
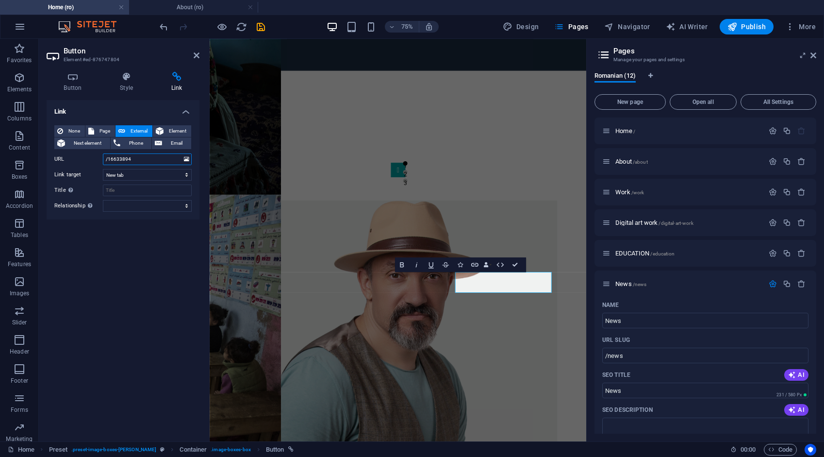
paste input "news"
type input "/news"
click at [106, 128] on span "Page" at bounding box center [104, 131] width 15 height 12
select select
click at [175, 130] on span "Element" at bounding box center [177, 131] width 22 height 12
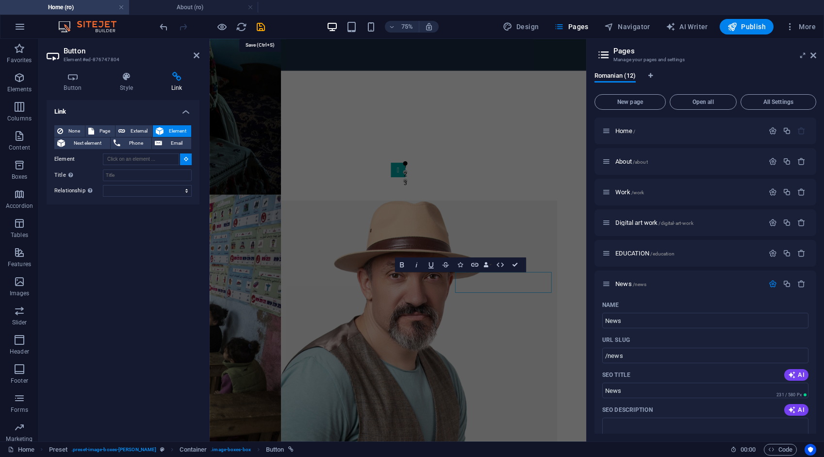
click at [259, 25] on icon "save" at bounding box center [260, 26] width 11 height 11
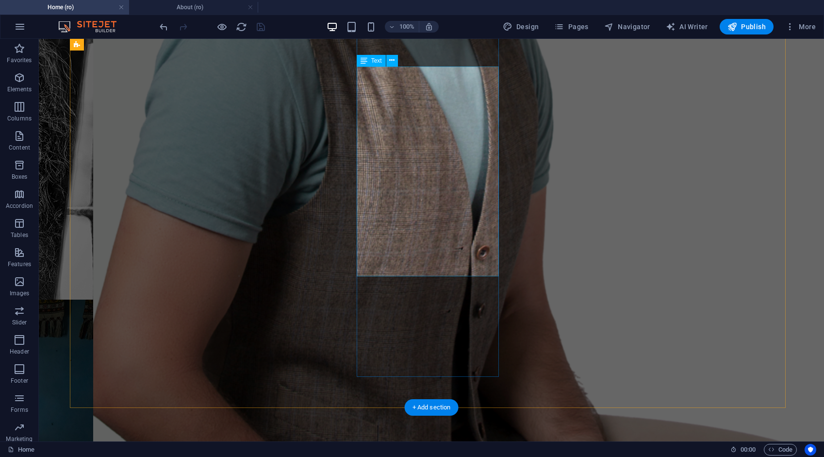
scroll to position [1339, 0]
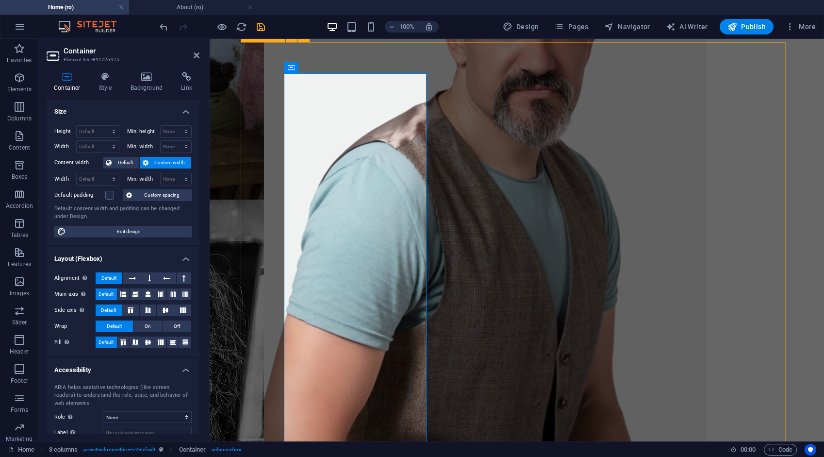
scroll to position [1355, 0]
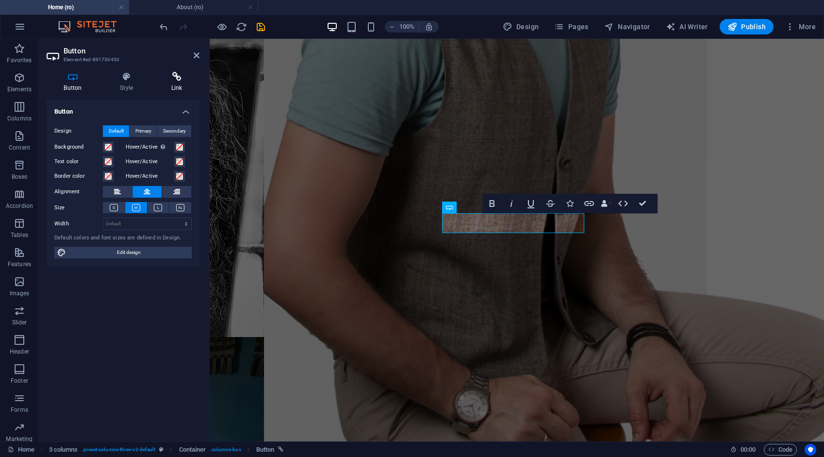
click at [176, 82] on h4 "Link" at bounding box center [177, 82] width 46 height 20
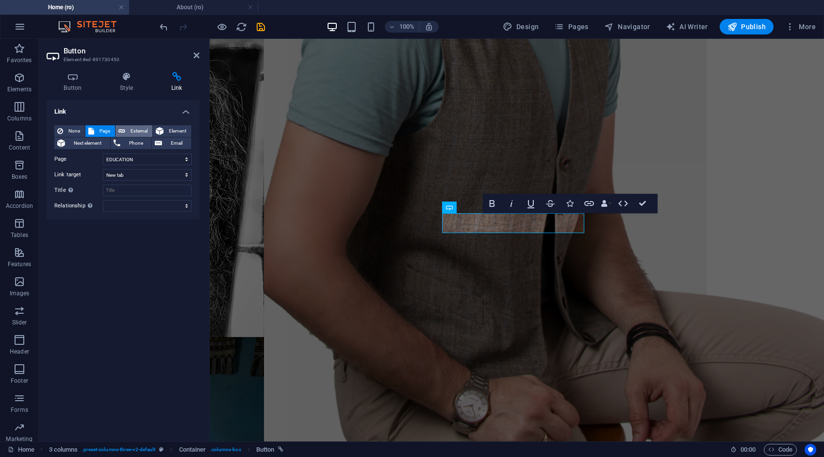
click at [138, 129] on span "External" at bounding box center [138, 131] width 21 height 12
click at [260, 27] on icon "save" at bounding box center [260, 26] width 11 height 11
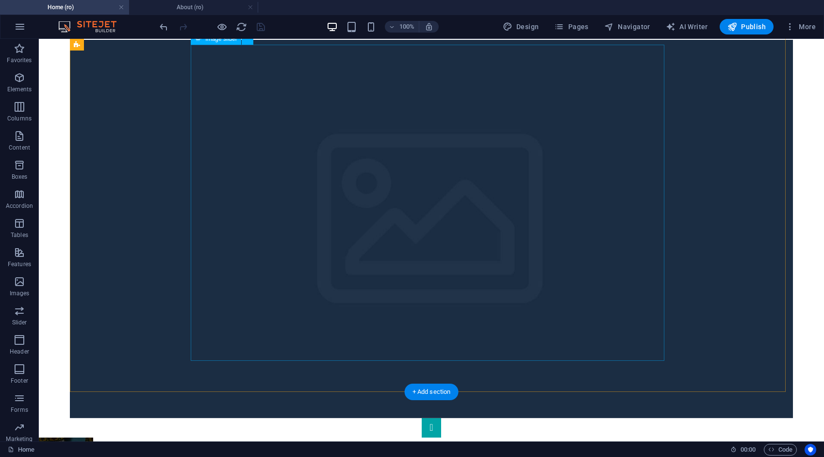
scroll to position [0, 0]
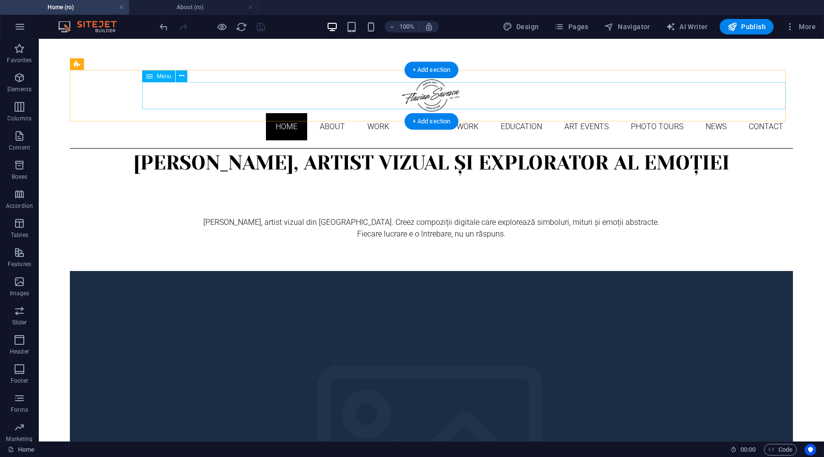
click at [206, 113] on nav "Home About Work DIGITAL ART WORK EDUCATION ART EVENTS Photo tours News Contact" at bounding box center [431, 126] width 723 height 27
select select
select select "1"
select select
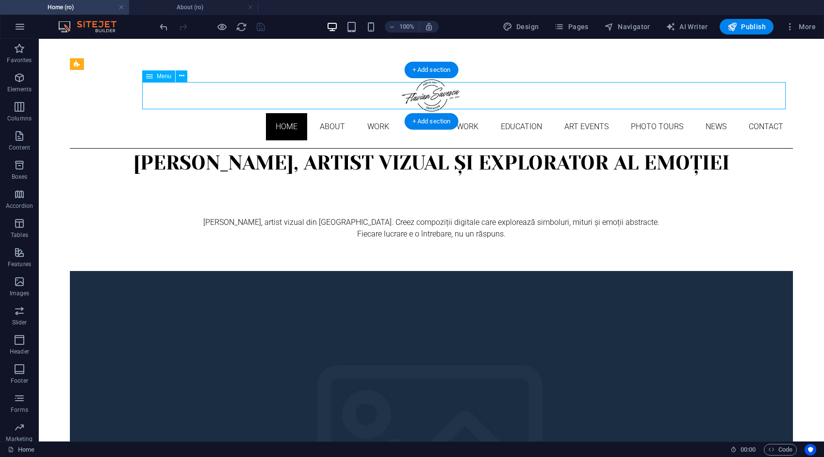
select select "2"
select select
select select "3"
select select
select select "4"
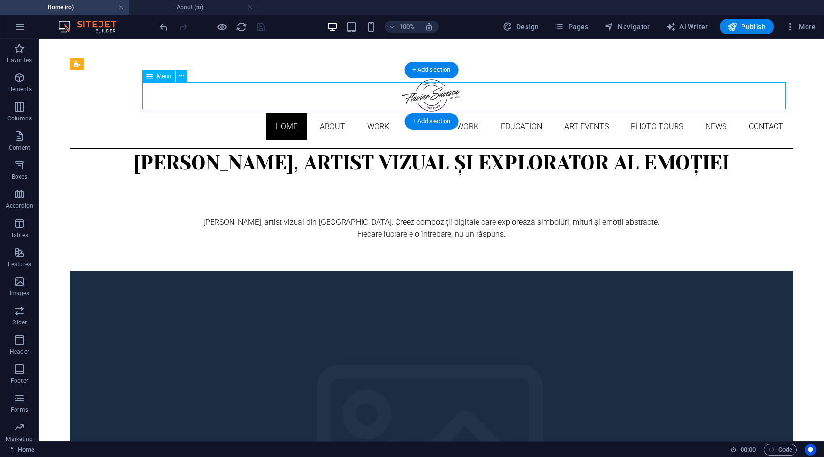
select select
select select "9"
select select
select select "10"
select select
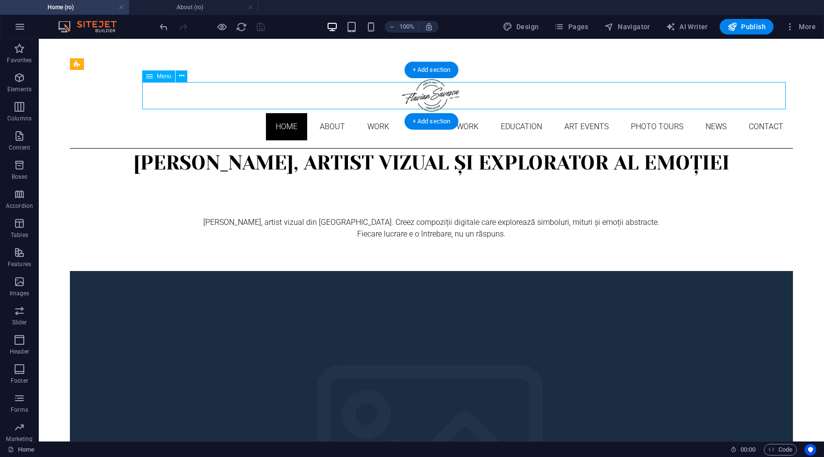
select select "5"
select select
select select "6"
select select
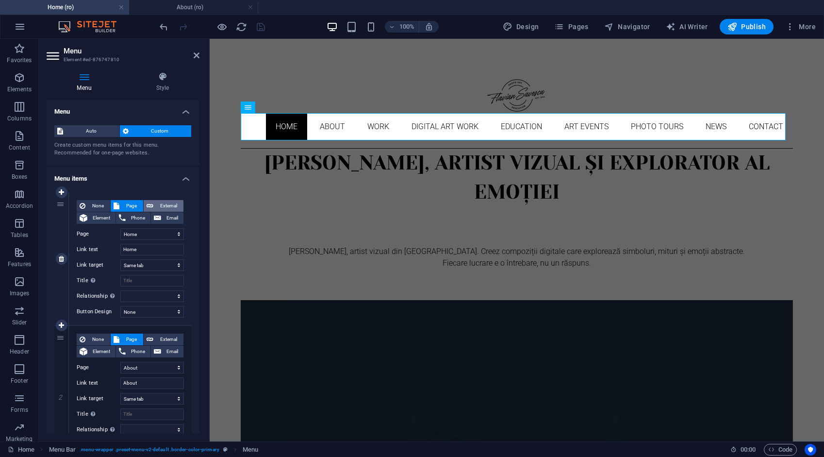
click at [168, 207] on span "External" at bounding box center [168, 206] width 24 height 12
select select "blank"
select select
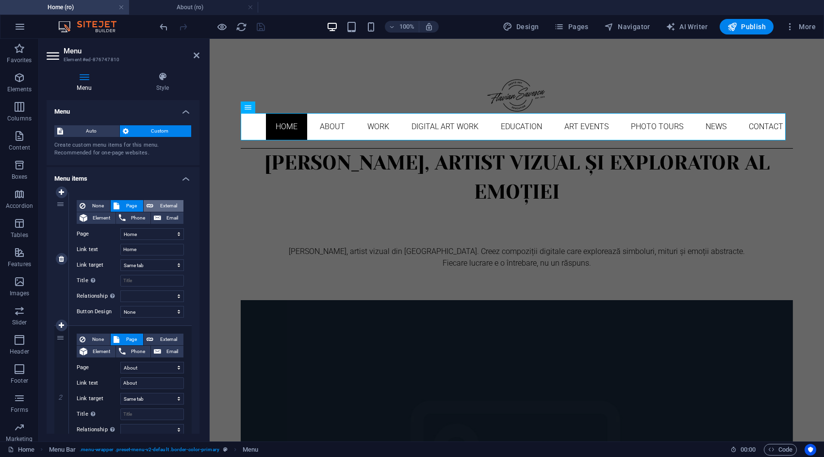
select select
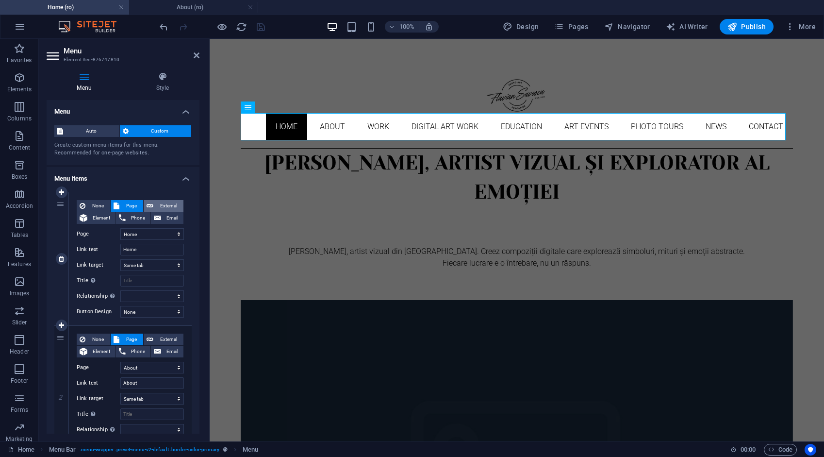
select select
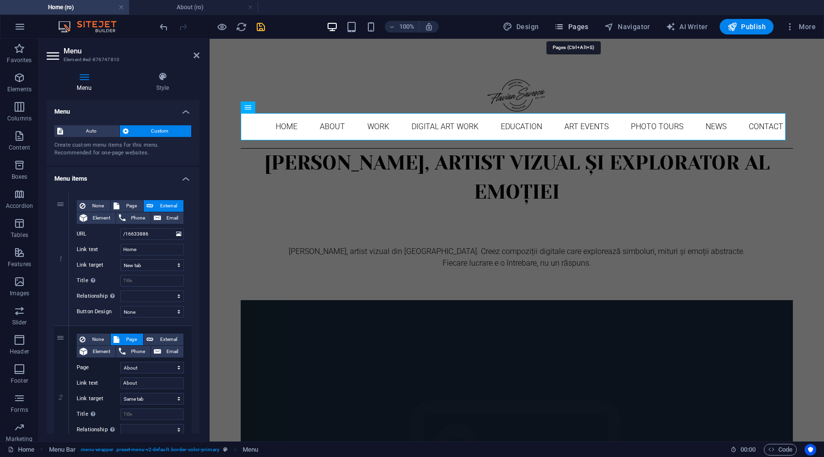
click at [583, 27] on span "Pages" at bounding box center [571, 27] width 34 height 10
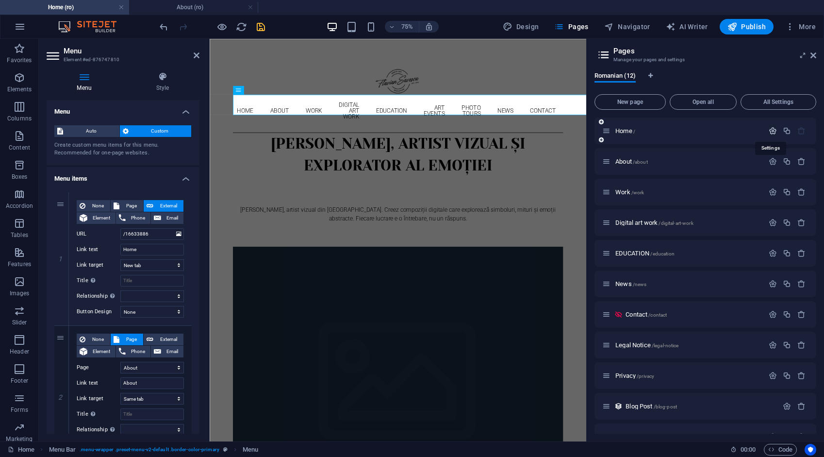
click at [774, 128] on icon "button" at bounding box center [773, 131] width 8 height 8
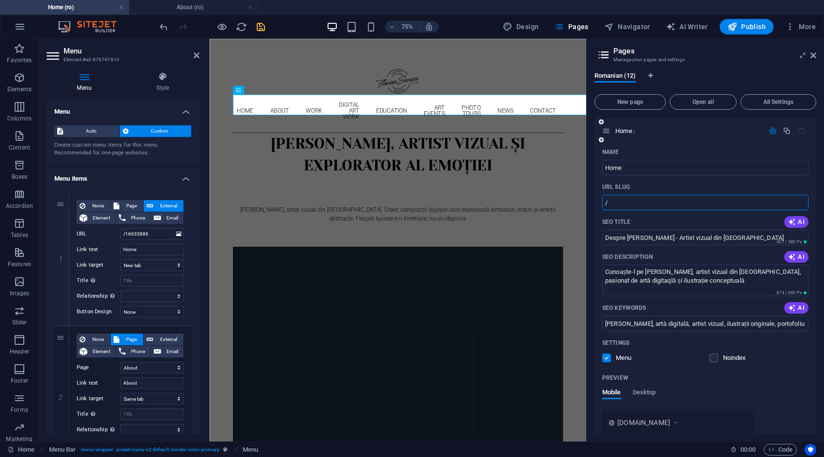
drag, startPoint x: 609, startPoint y: 203, endPoint x: 602, endPoint y: 204, distance: 6.9
click at [602, 204] on input "/" at bounding box center [705, 203] width 206 height 16
click at [153, 233] on input "/16633886" at bounding box center [152, 234] width 64 height 12
drag, startPoint x: 153, startPoint y: 233, endPoint x: 113, endPoint y: 234, distance: 40.3
click at [113, 234] on div "URL /16633886" at bounding box center [130, 234] width 107 height 12
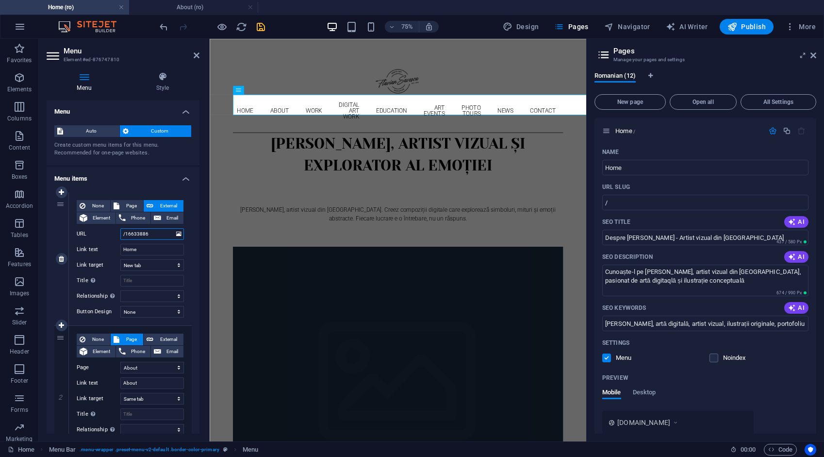
paste input "text"
type input "/"
select select
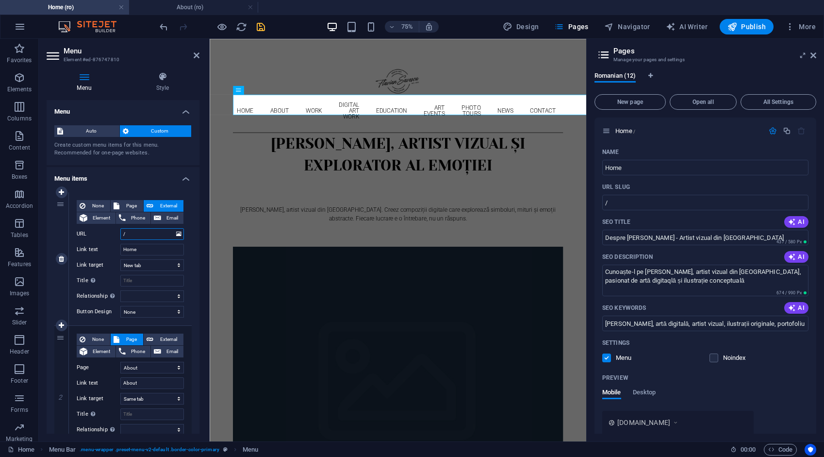
select select
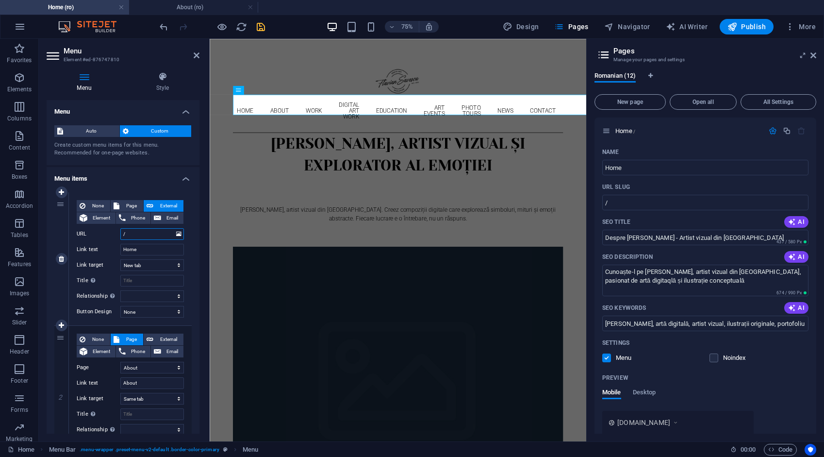
select select
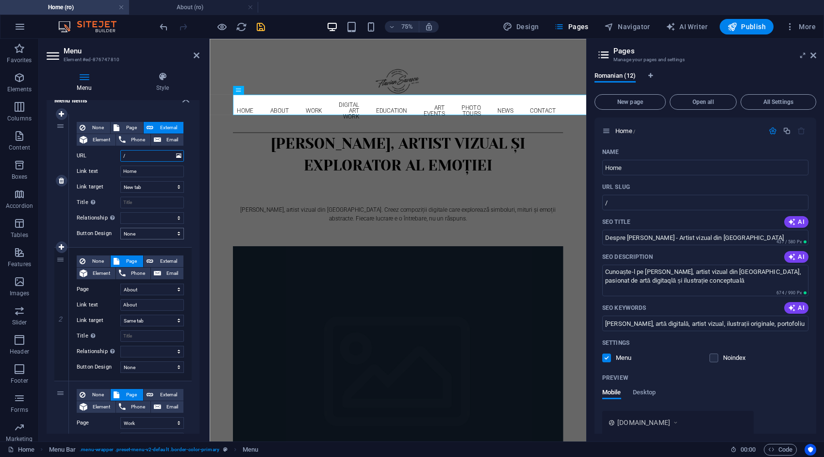
scroll to position [97, 0]
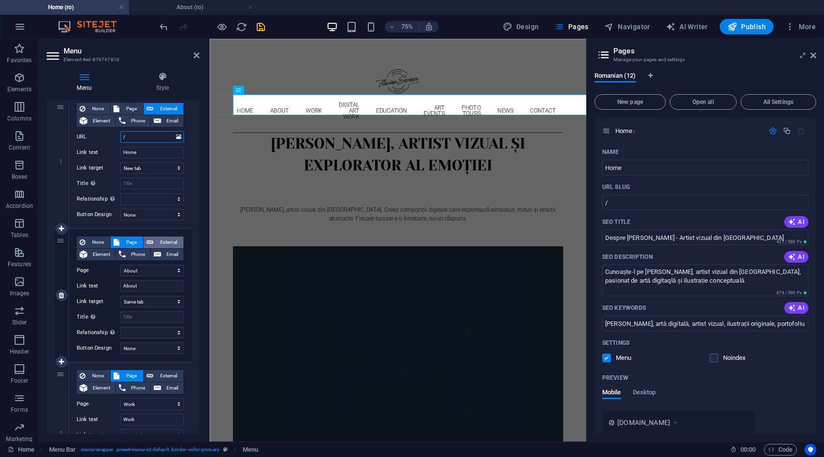
type input "/"
click at [167, 242] on span "External" at bounding box center [168, 242] width 24 height 12
select select
select select "blank"
select select
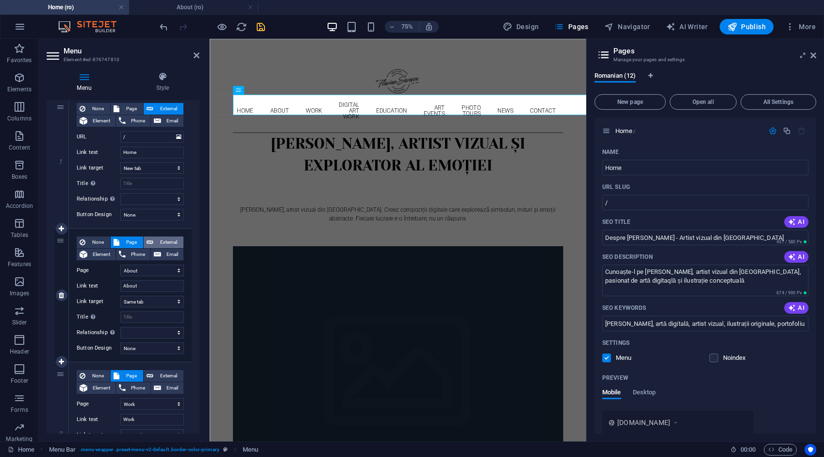
select select
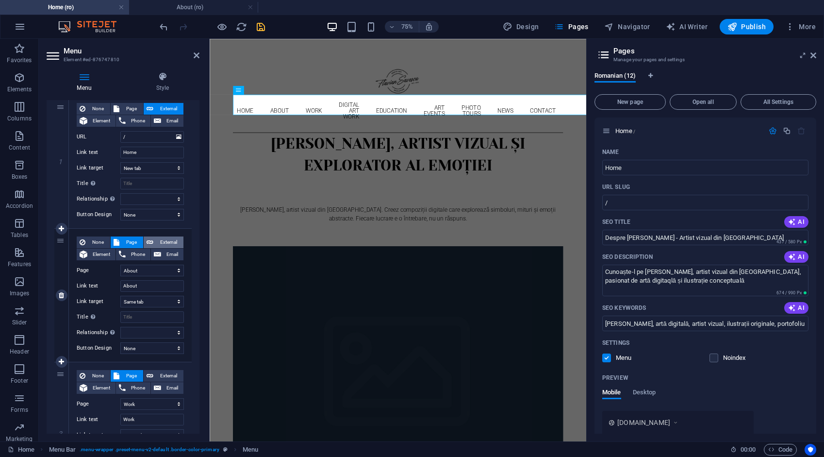
select select
click at [124, 241] on span "Page" at bounding box center [131, 242] width 18 height 12
select select
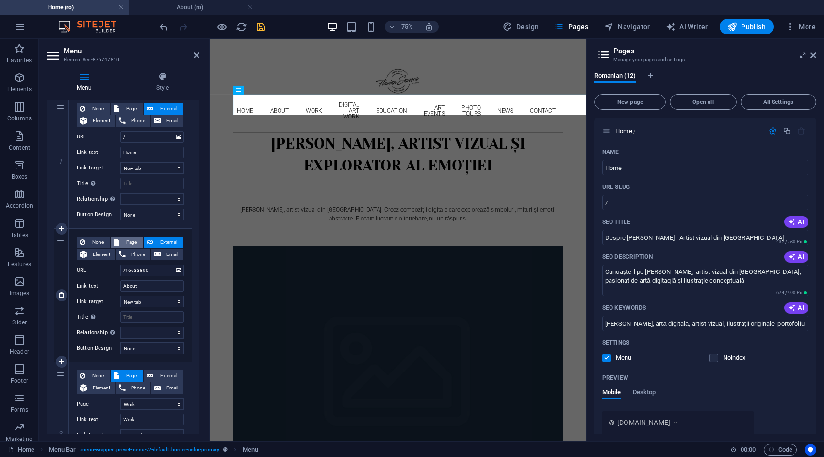
select select
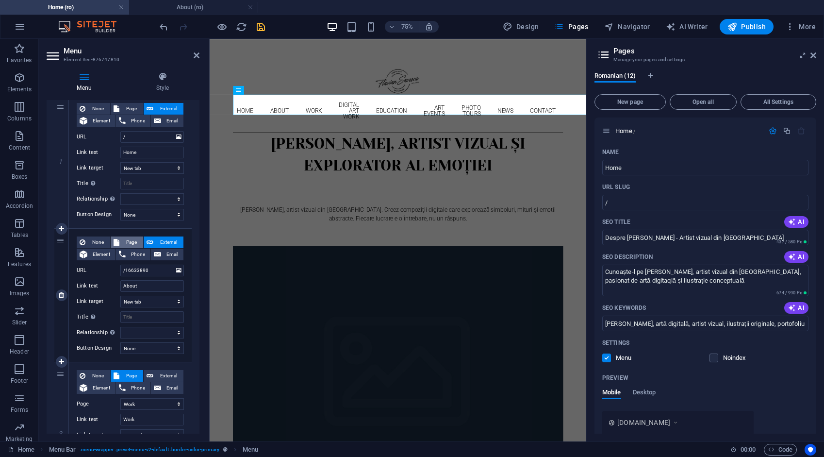
select select
click at [162, 243] on span "External" at bounding box center [168, 242] width 24 height 12
select select
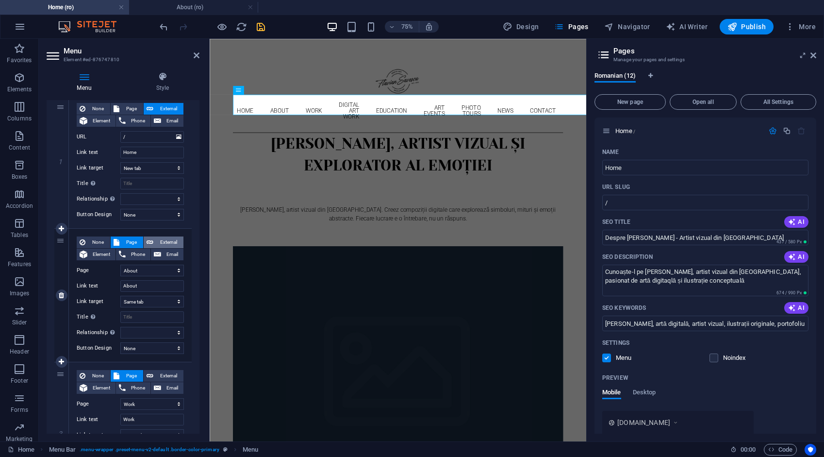
select select "blank"
select select
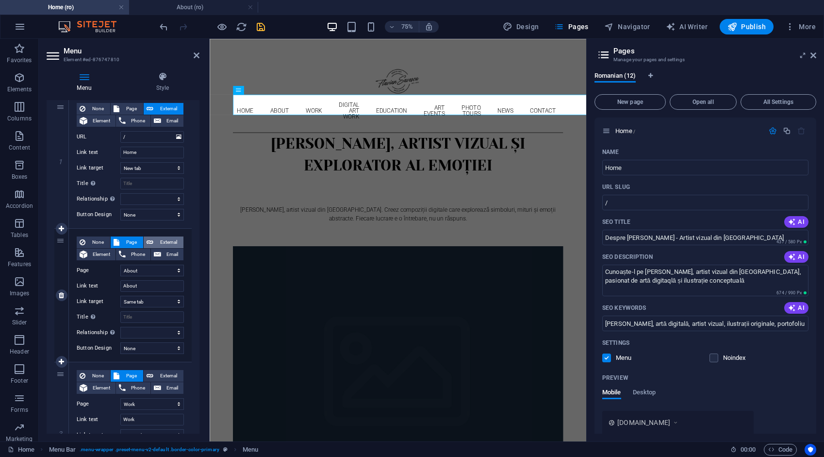
select select
click at [771, 131] on icon "button" at bounding box center [773, 131] width 8 height 8
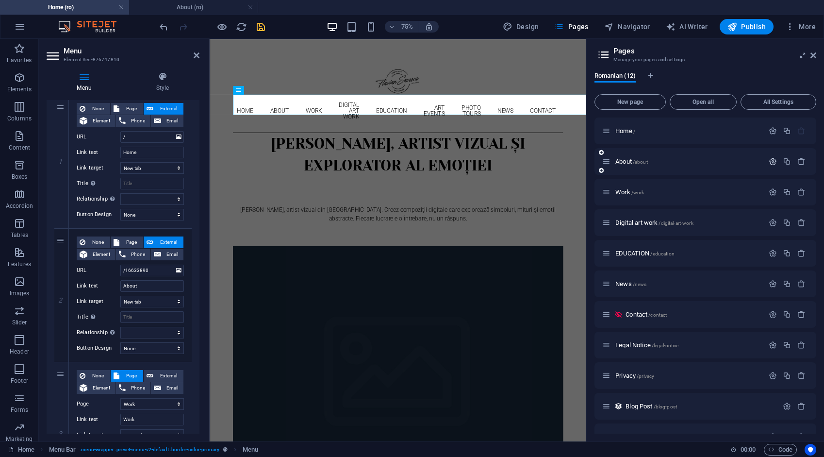
click at [770, 164] on icon "button" at bounding box center [773, 161] width 8 height 8
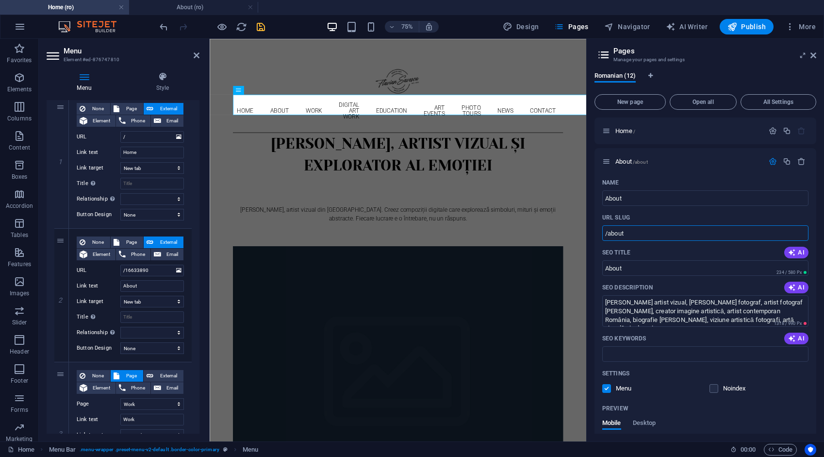
drag, startPoint x: 629, startPoint y: 232, endPoint x: 594, endPoint y: 229, distance: 34.6
click at [591, 231] on div "Romanian (12) New page Open all All Settings Home / About /about Name About ​ U…" at bounding box center [705, 252] width 237 height 377
drag, startPoint x: 148, startPoint y: 269, endPoint x: 121, endPoint y: 268, distance: 26.7
click at [121, 268] on input "/16633890" at bounding box center [152, 271] width 64 height 12
paste input "about"
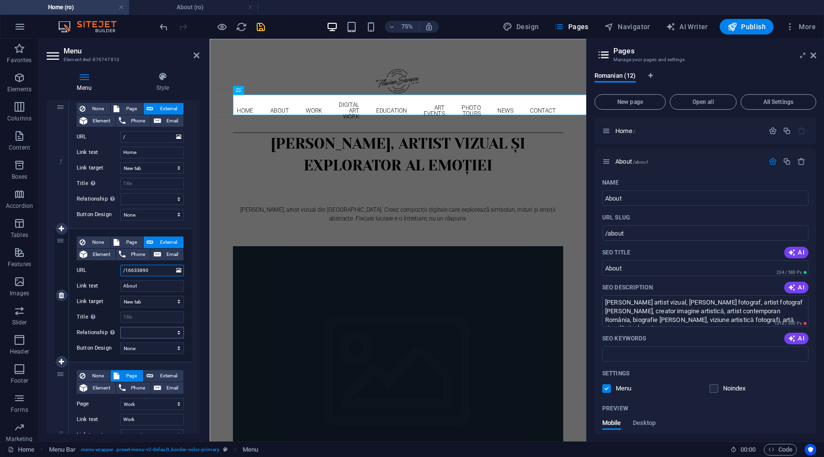
type input "/about"
select select
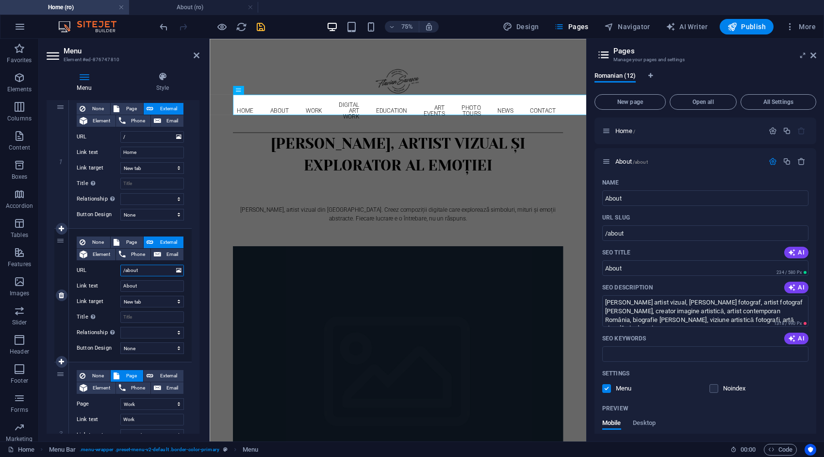
select select
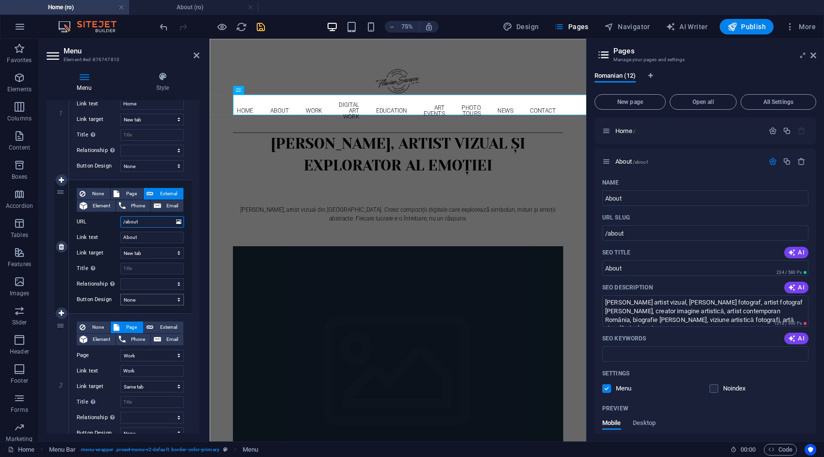
scroll to position [194, 0]
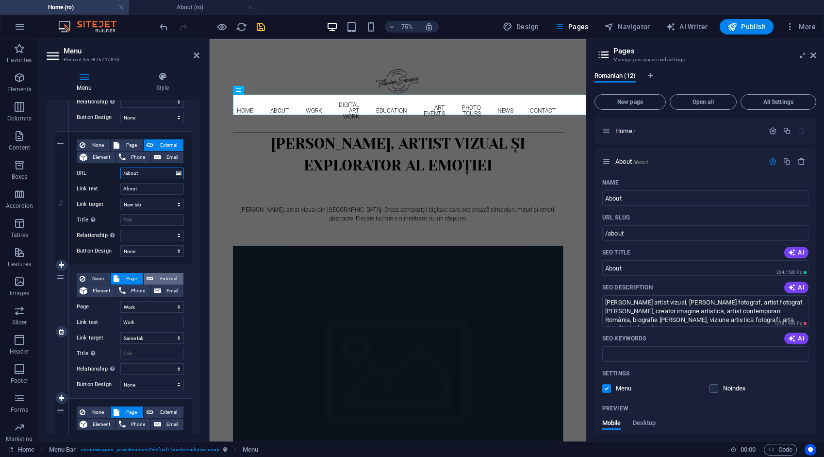
type input "/about"
click at [156, 277] on span "External" at bounding box center [168, 279] width 24 height 12
select select
select select "blank"
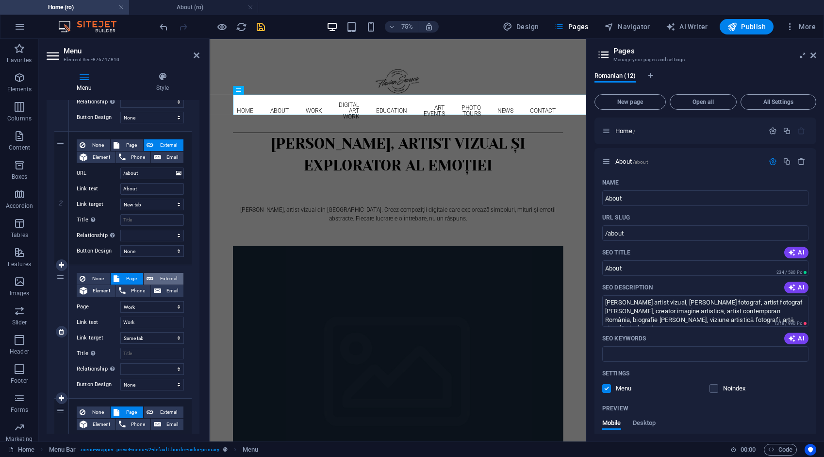
select select
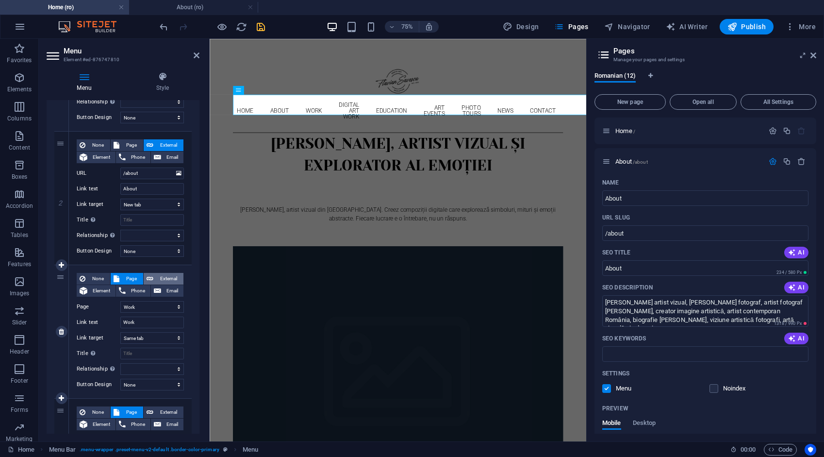
select select
click at [772, 162] on icon "button" at bounding box center [773, 161] width 8 height 8
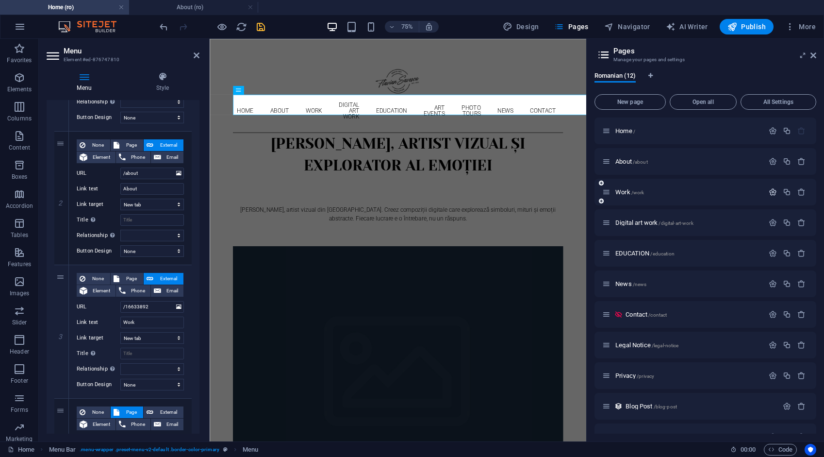
click at [770, 194] on icon "button" at bounding box center [773, 192] width 8 height 8
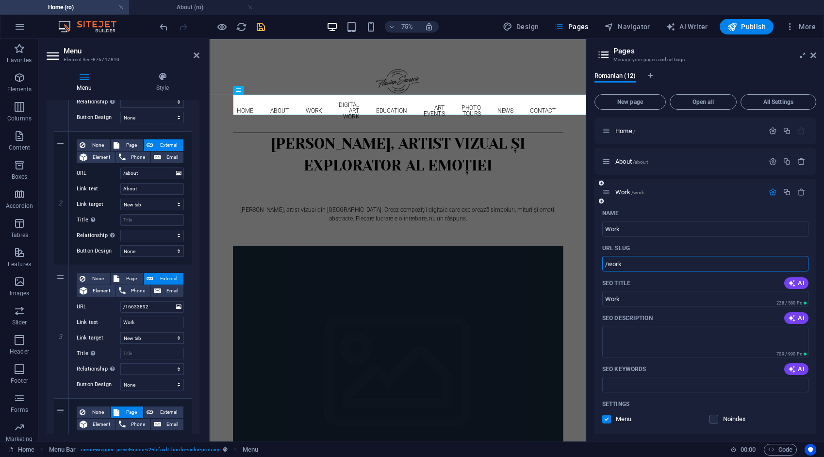
drag, startPoint x: 625, startPoint y: 261, endPoint x: 596, endPoint y: 269, distance: 29.7
click at [596, 269] on div "Name Work ​ URL SLUG /work ​ SEO Title AI Work ​ 228 / 580 Px SEO Description A…" at bounding box center [706, 395] width 222 height 381
drag, startPoint x: 147, startPoint y: 308, endPoint x: 119, endPoint y: 304, distance: 27.9
click at [119, 304] on div "URL /16633892" at bounding box center [130, 307] width 107 height 12
paste input "work"
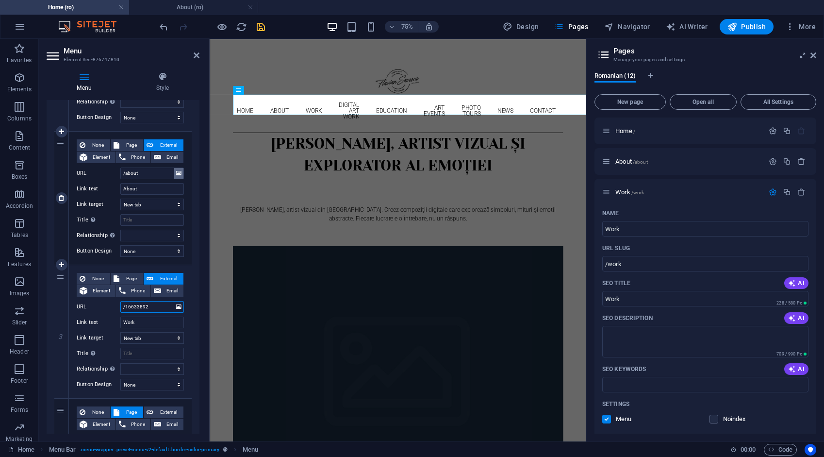
type input "/work"
select select
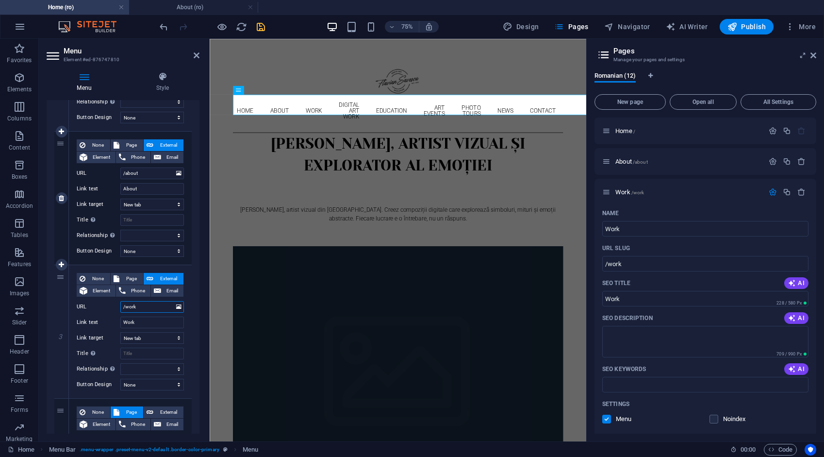
select select
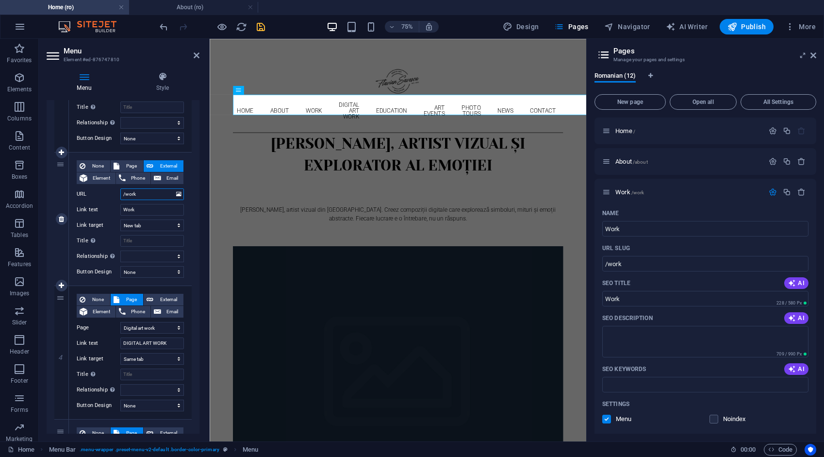
scroll to position [340, 0]
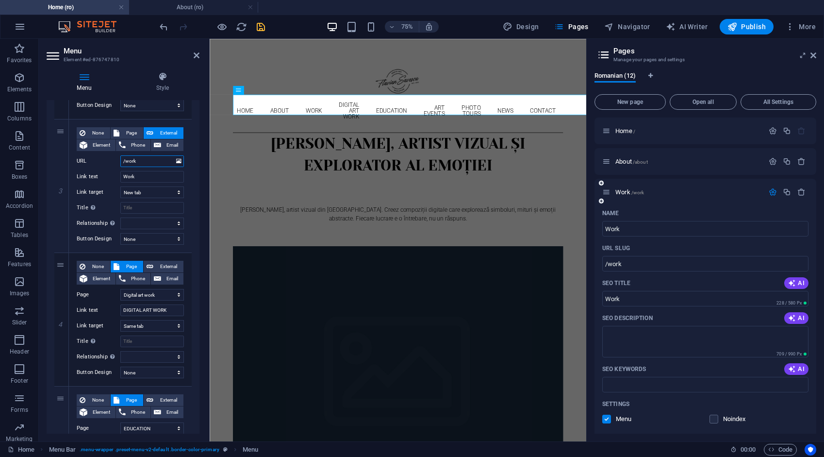
type input "/work"
click at [769, 191] on icon "button" at bounding box center [773, 192] width 8 height 8
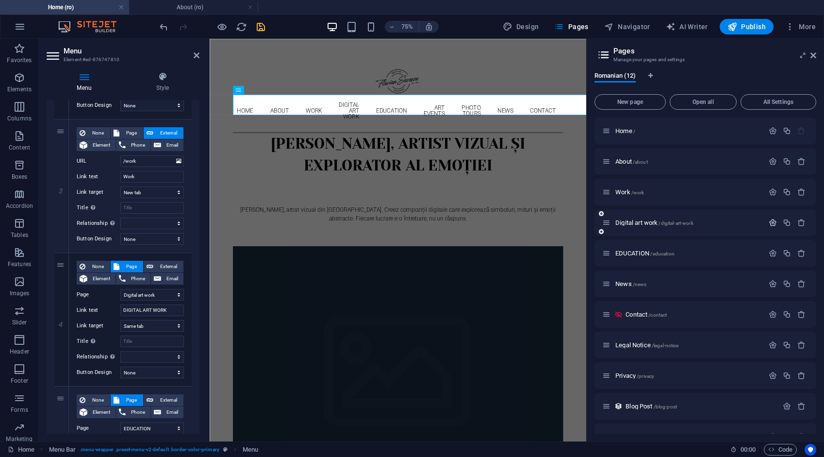
click at [773, 223] on icon "button" at bounding box center [773, 222] width 8 height 8
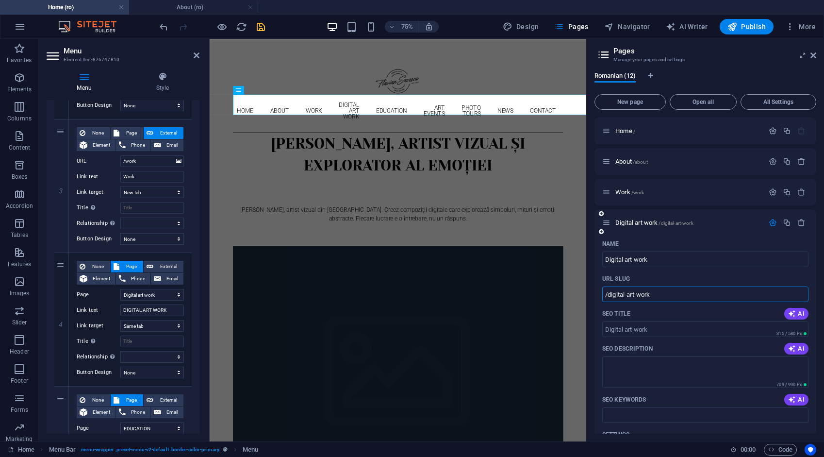
drag, startPoint x: 656, startPoint y: 295, endPoint x: 597, endPoint y: 294, distance: 58.7
click at [597, 294] on div "Name Digital art work ​ URL SLUG /digital-art-work ​ SEO Title AI ​ 315 / 580 P…" at bounding box center [706, 433] width 222 height 395
click at [165, 267] on span "External" at bounding box center [168, 267] width 24 height 12
select select
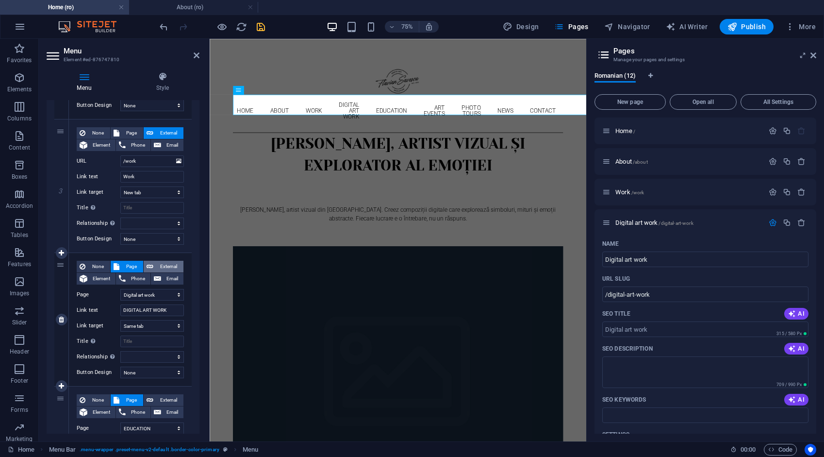
select select
select select "blank"
select select
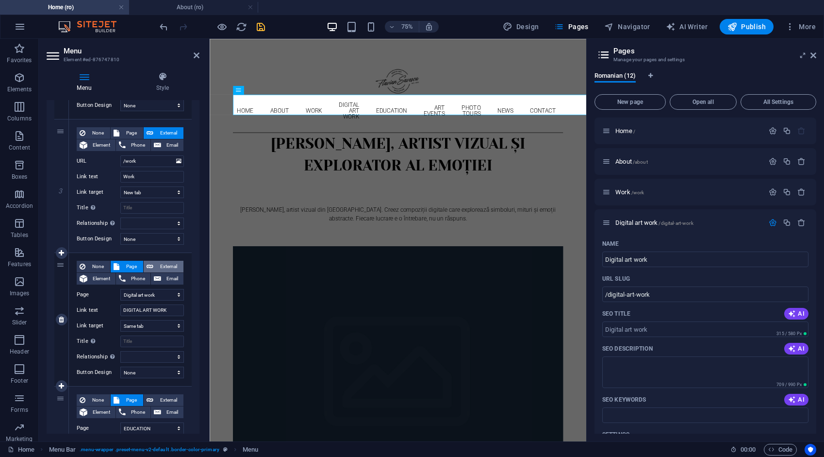
select select
drag, startPoint x: 152, startPoint y: 294, endPoint x: 116, endPoint y: 297, distance: 36.0
click at [116, 297] on div "URL /16684632" at bounding box center [130, 295] width 107 height 12
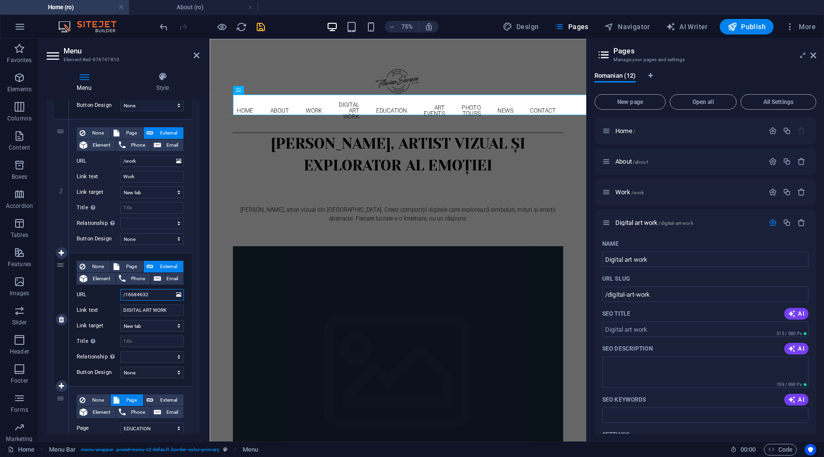
paste input "digital-art-work"
type input "/digital-art-work"
select select
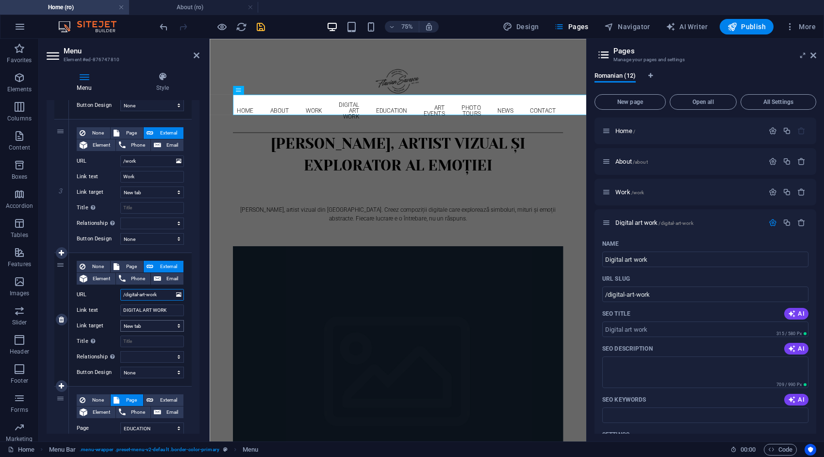
select select
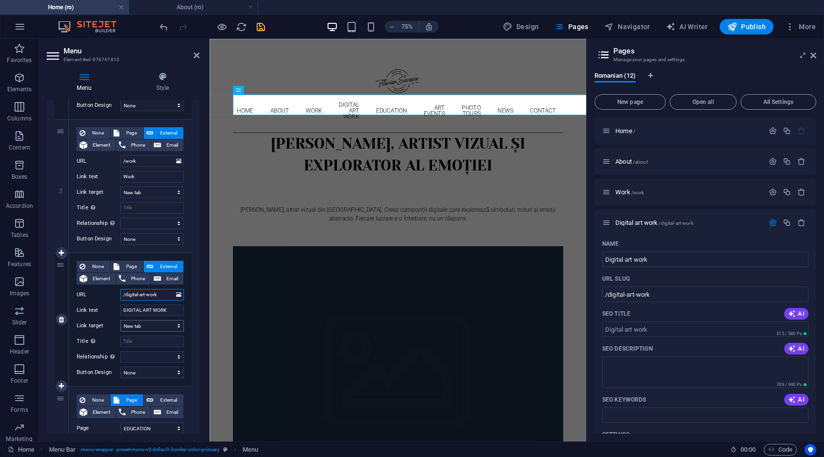
select select
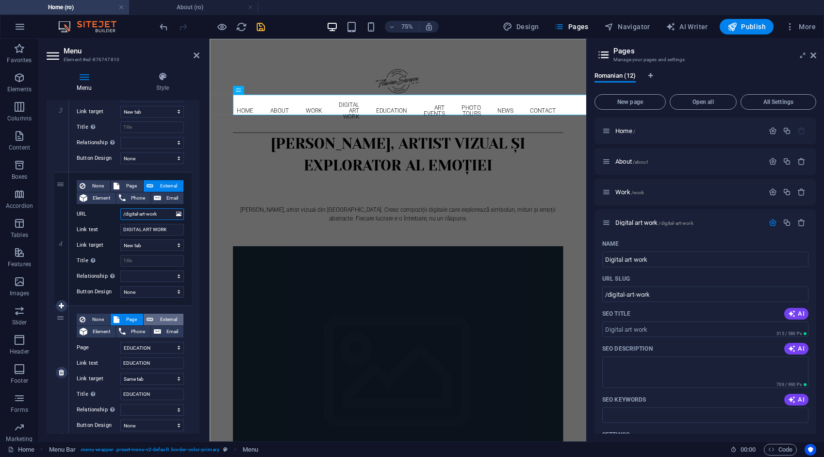
scroll to position [437, 0]
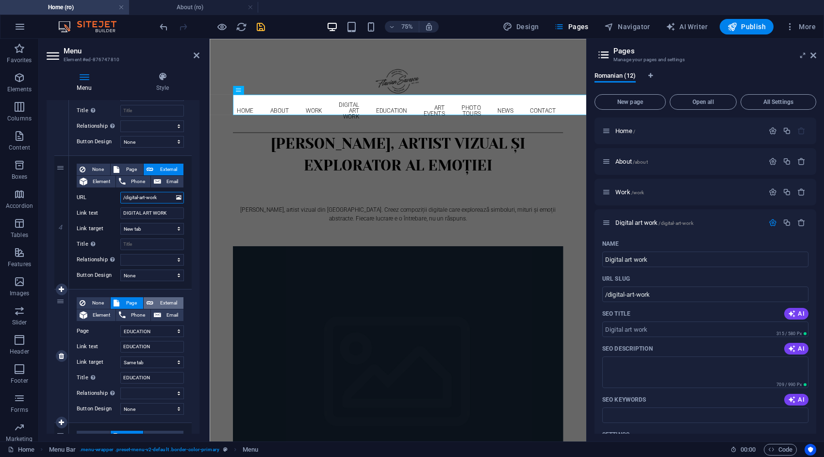
type input "/digital-art-work"
click at [166, 297] on span "External" at bounding box center [168, 303] width 24 height 12
select select
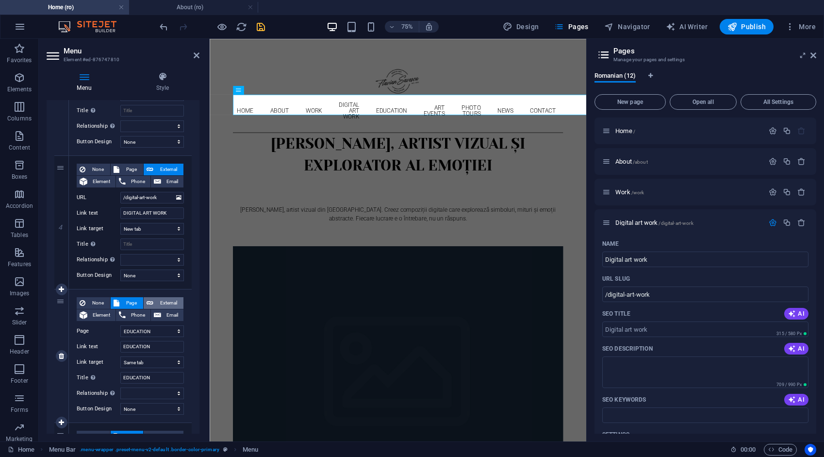
select select
select select "blank"
select select
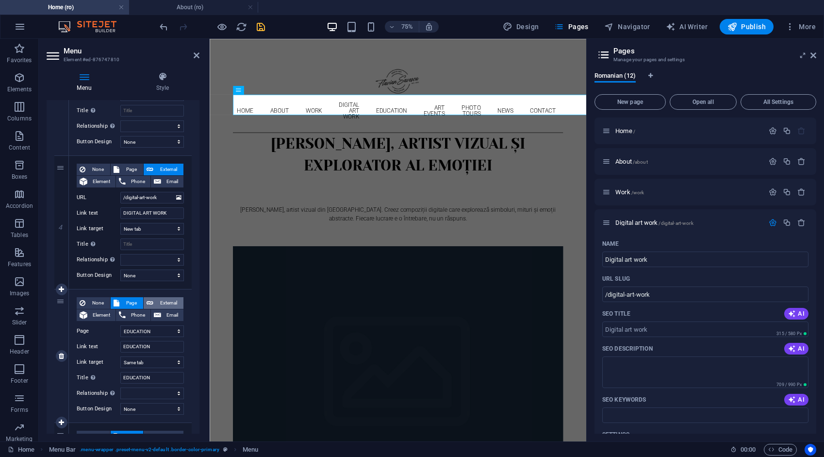
select select
click at [774, 222] on icon "button" at bounding box center [773, 222] width 8 height 8
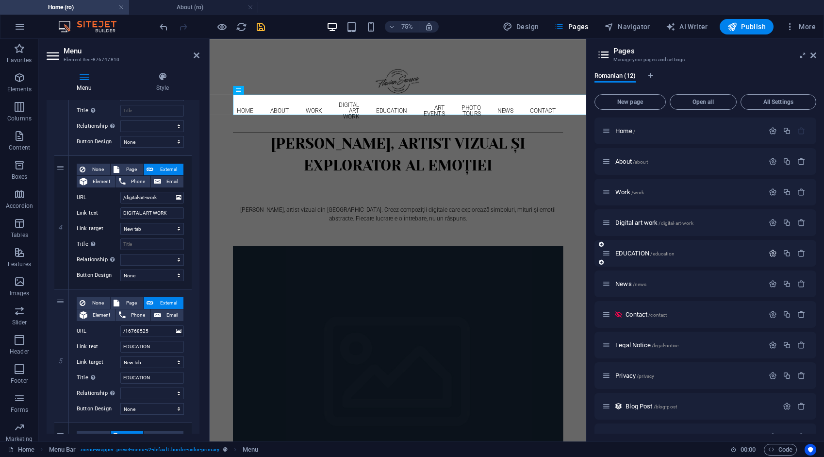
click at [770, 251] on icon "button" at bounding box center [773, 253] width 8 height 8
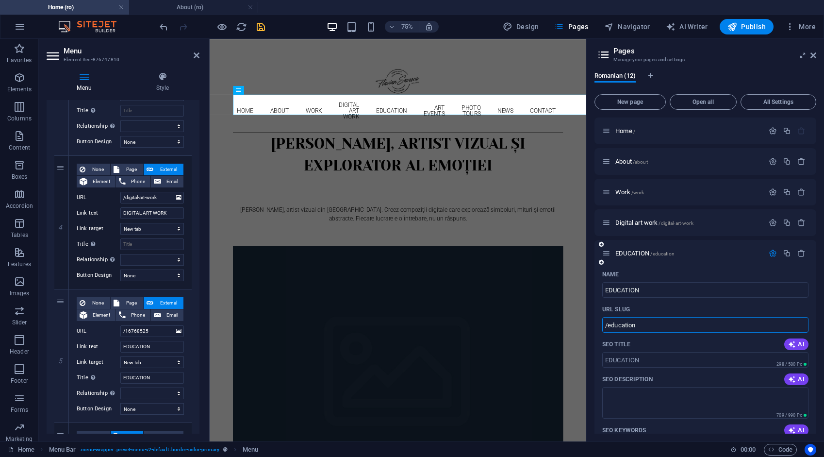
drag, startPoint x: 646, startPoint y: 329, endPoint x: 595, endPoint y: 323, distance: 50.8
click at [595, 323] on div "Name EDUCATION ​ URL SLUG /education ​ SEO Title AI ​ 298 / 580 Px SEO Descript…" at bounding box center [706, 456] width 222 height 381
drag, startPoint x: 151, startPoint y: 330, endPoint x: 119, endPoint y: 330, distance: 32.5
click at [119, 330] on div "URL /16768525" at bounding box center [130, 331] width 107 height 12
paste input "education"
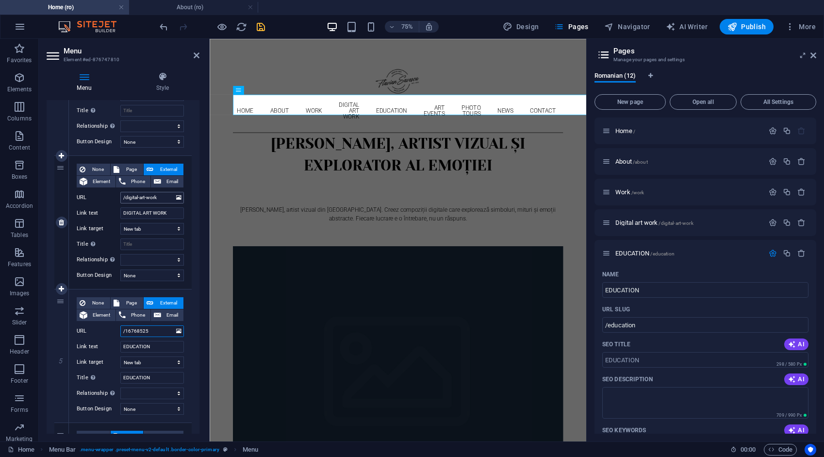
type input "/education"
select select
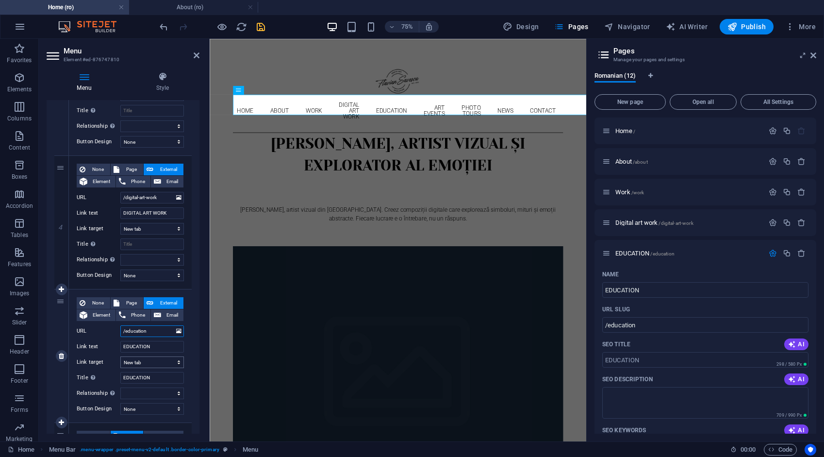
select select
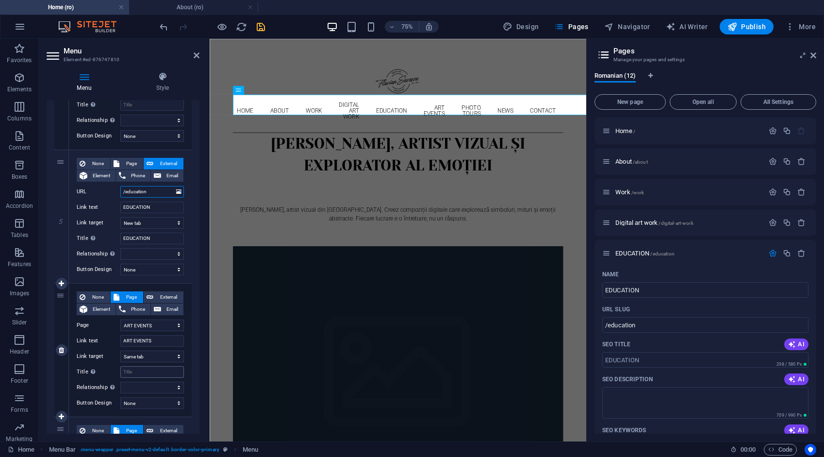
scroll to position [582, 0]
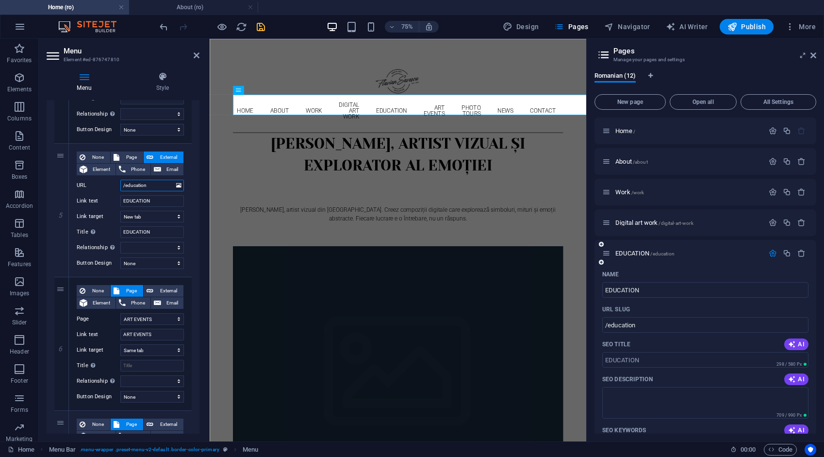
type input "/education"
click at [772, 249] on icon "button" at bounding box center [773, 253] width 8 height 8
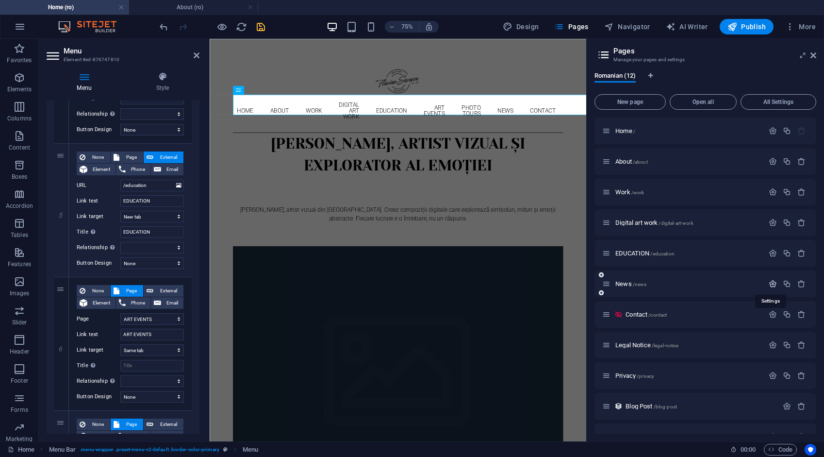
click at [771, 283] on icon "button" at bounding box center [773, 284] width 8 height 8
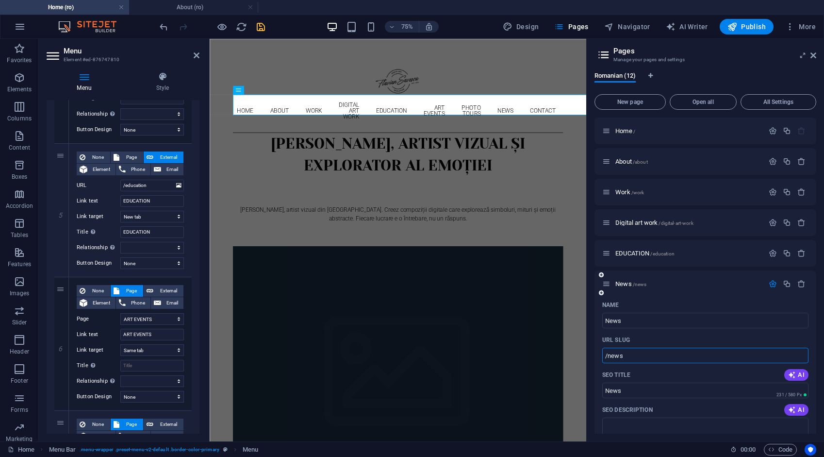
drag, startPoint x: 626, startPoint y: 356, endPoint x: 598, endPoint y: 357, distance: 27.7
click at [163, 288] on span "External" at bounding box center [168, 291] width 24 height 12
select select
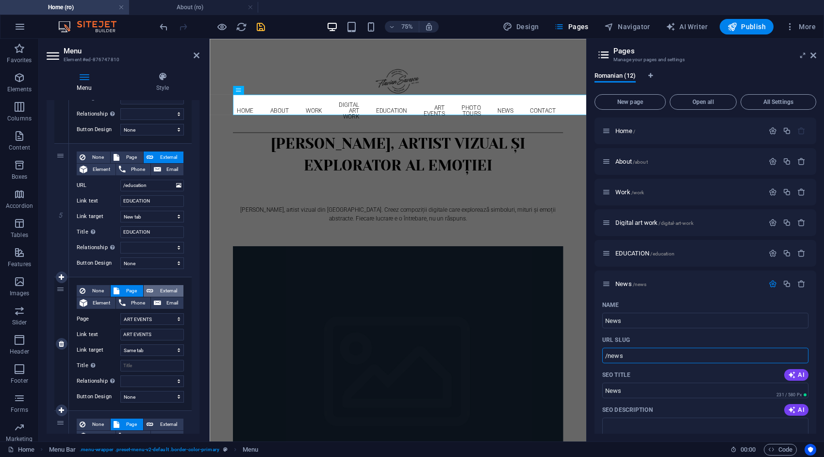
select select
select select "blank"
select select
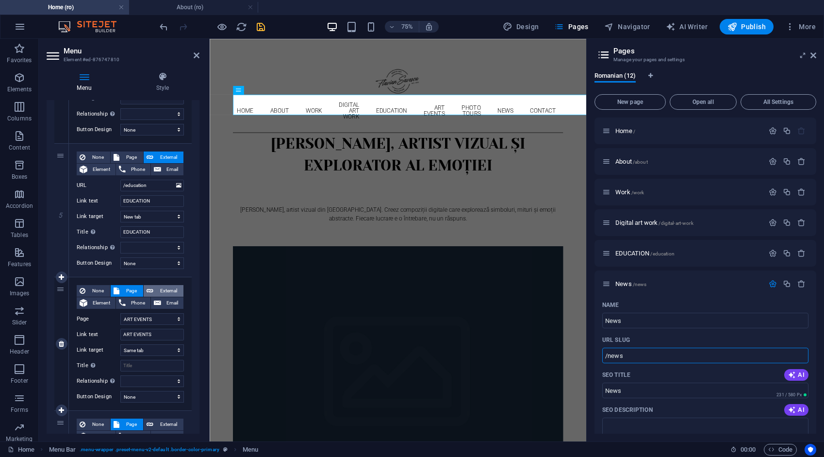
select select
drag, startPoint x: 153, startPoint y: 317, endPoint x: 124, endPoint y: 320, distance: 29.8
click at [117, 320] on div "URL /16672966" at bounding box center [130, 319] width 107 height 12
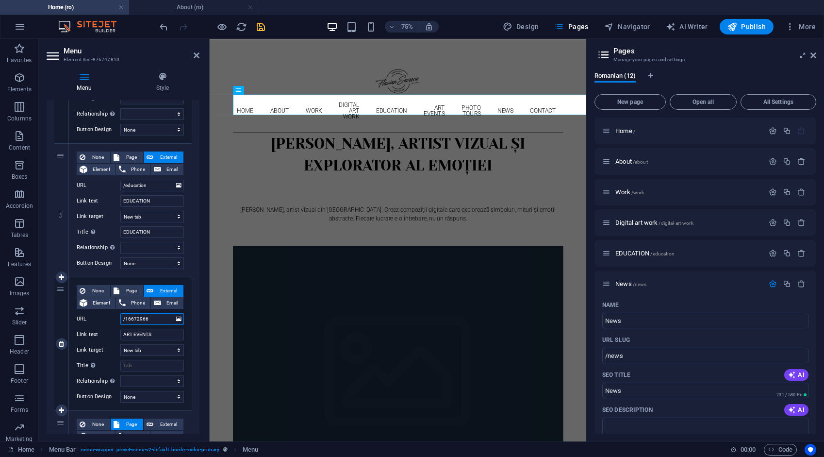
paste input "news"
type input "/news"
select select
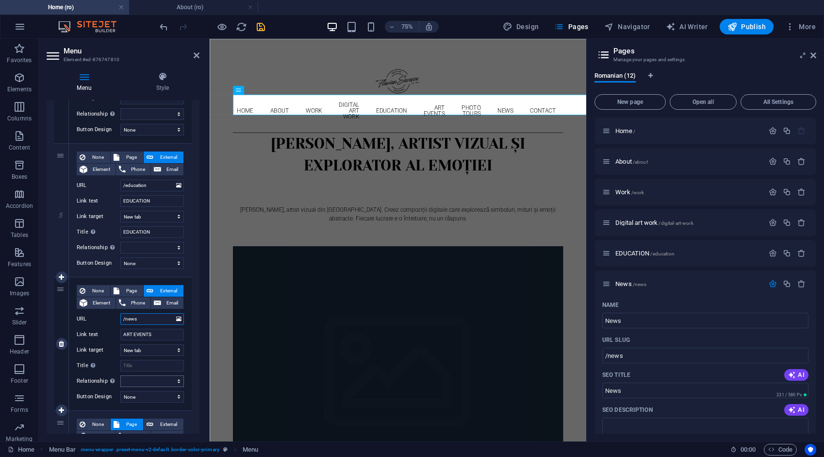
select select
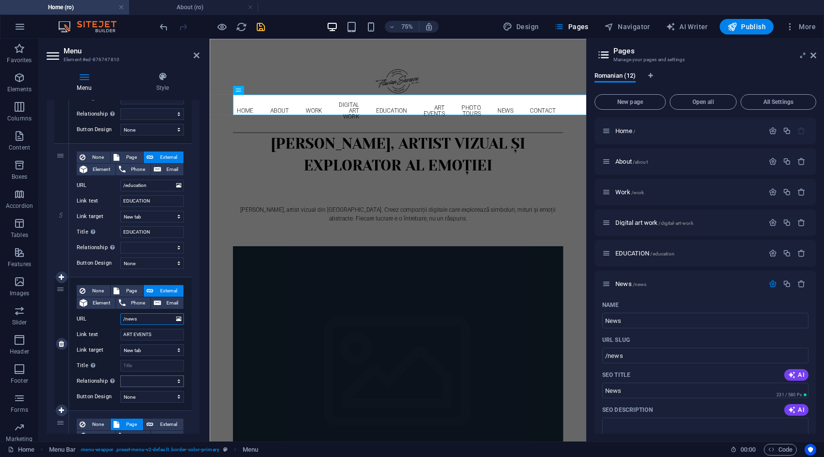
select select
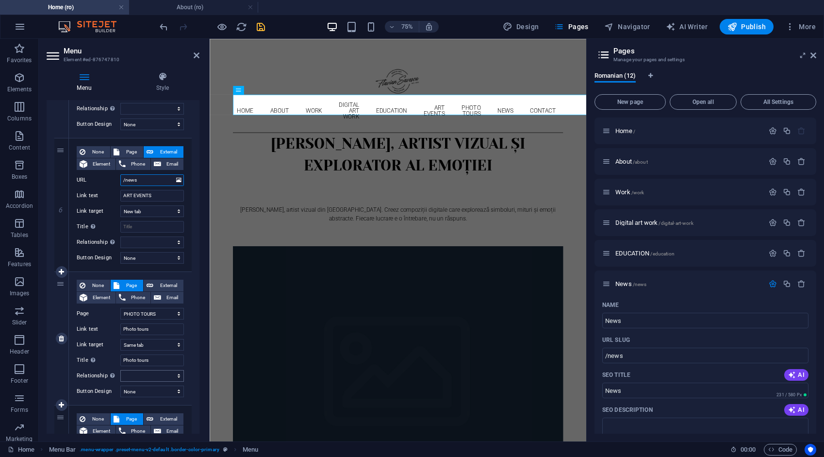
scroll to position [728, 0]
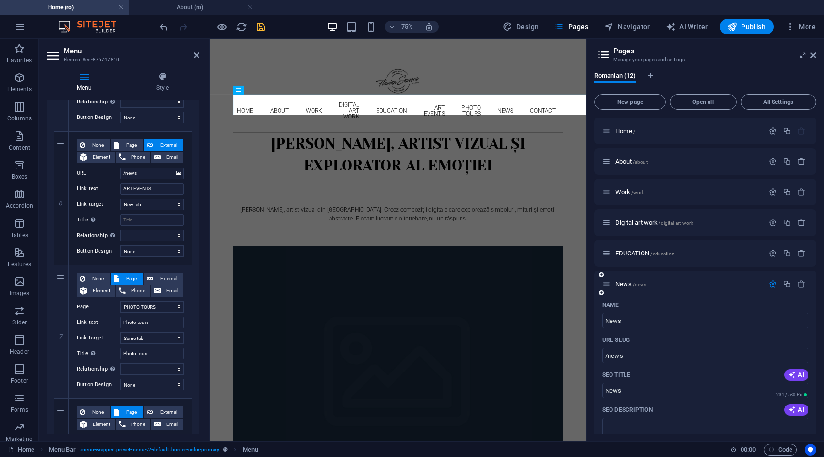
click at [770, 282] on icon "button" at bounding box center [773, 284] width 8 height 8
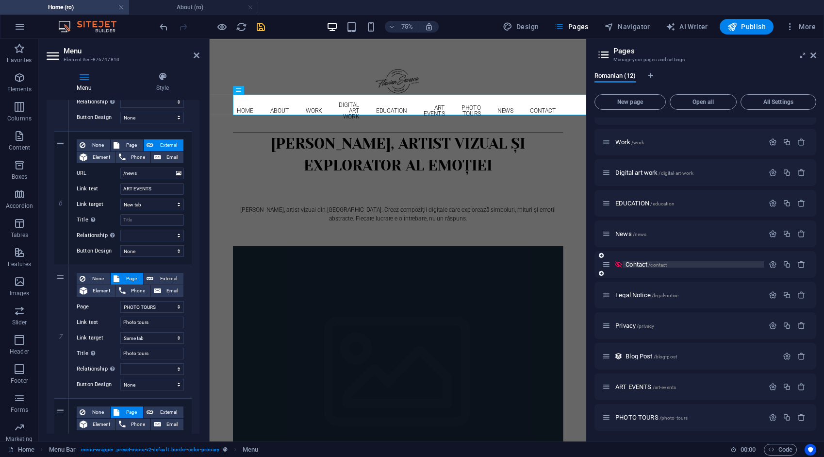
scroll to position [50, 0]
click at [770, 387] on icon "button" at bounding box center [773, 386] width 8 height 8
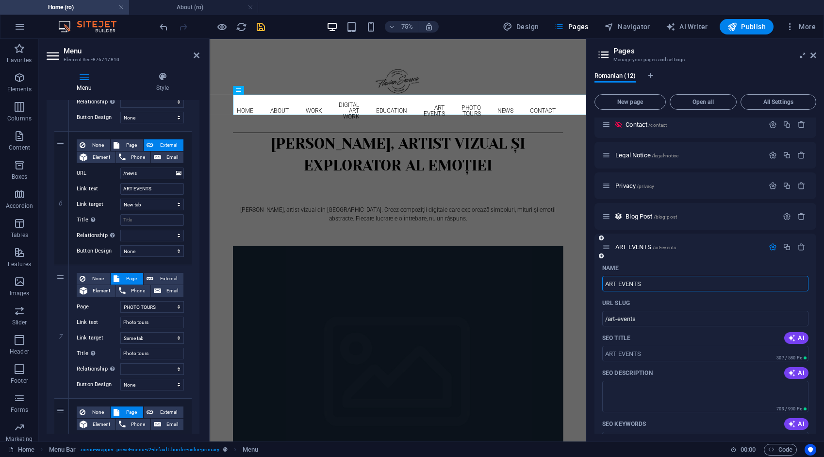
scroll to position [196, 0]
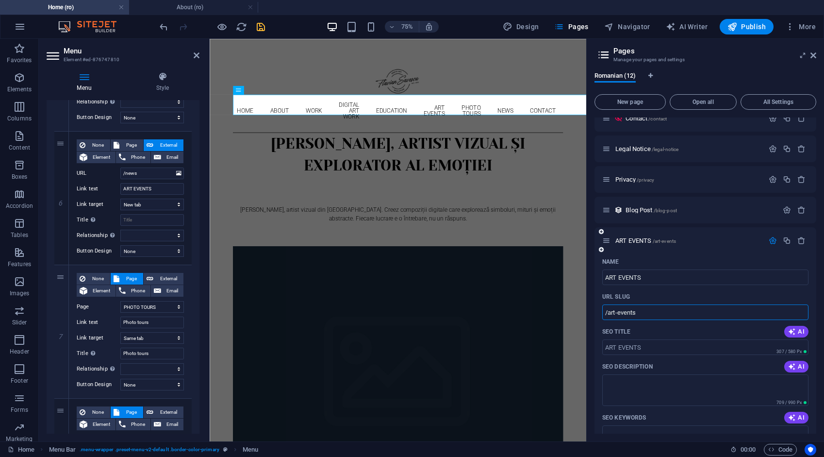
drag, startPoint x: 643, startPoint y: 310, endPoint x: 604, endPoint y: 311, distance: 38.9
click at [604, 311] on input "/art-events" at bounding box center [705, 312] width 206 height 16
drag, startPoint x: 142, startPoint y: 171, endPoint x: 121, endPoint y: 172, distance: 20.9
click at [121, 172] on input "/news" at bounding box center [152, 173] width 64 height 12
paste input "art-event"
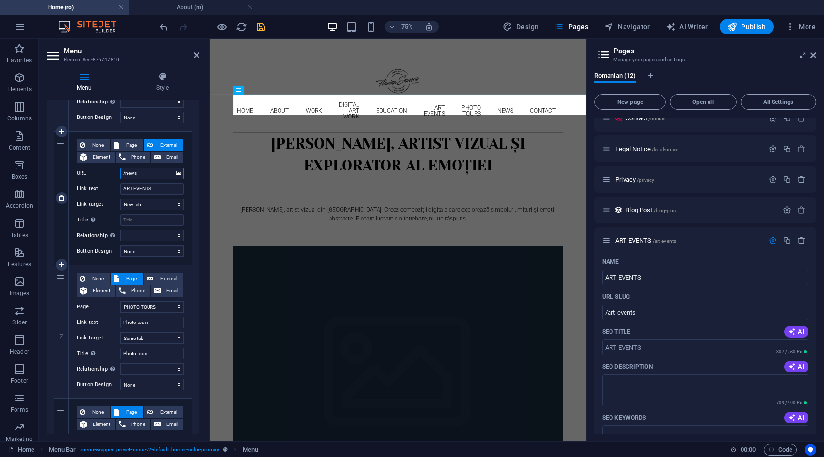
type input "/art-events"
select select
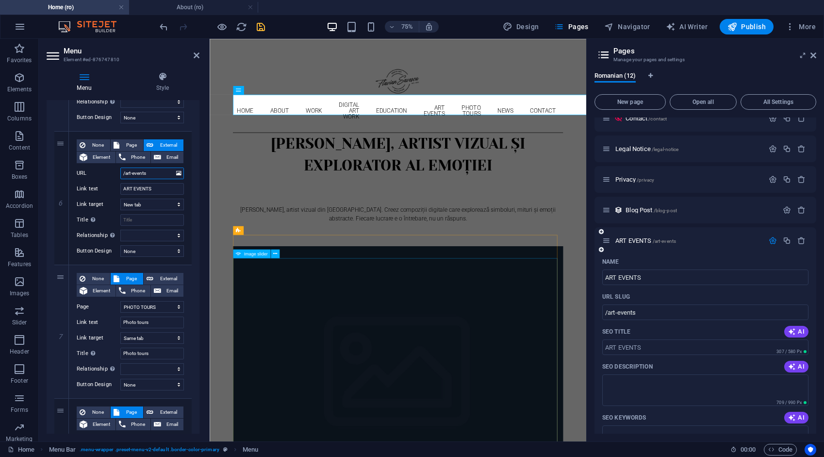
select select
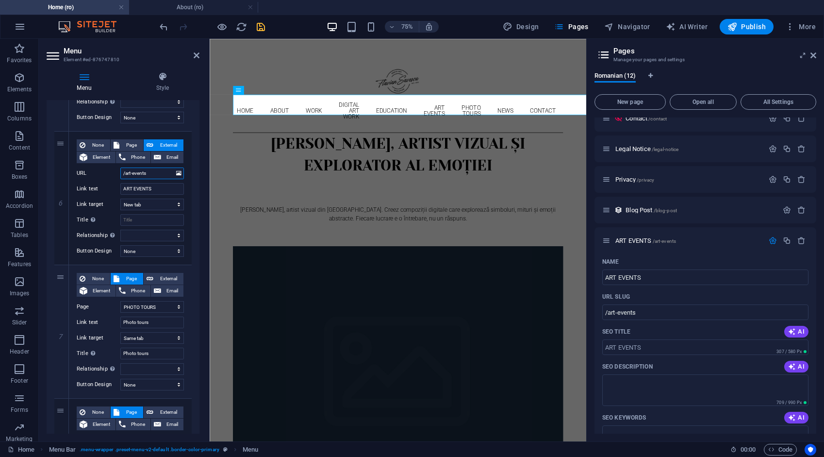
type input "/art-events"
click at [772, 239] on icon "button" at bounding box center [773, 240] width 8 height 8
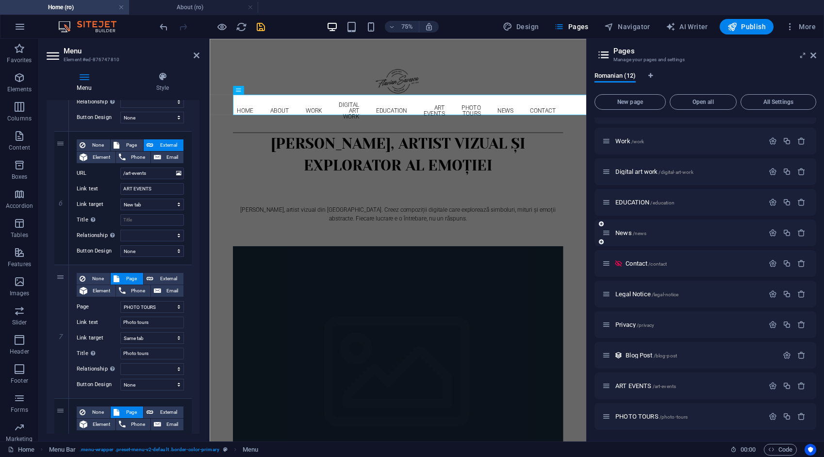
scroll to position [50, 0]
click at [771, 416] on icon "button" at bounding box center [773, 417] width 8 height 8
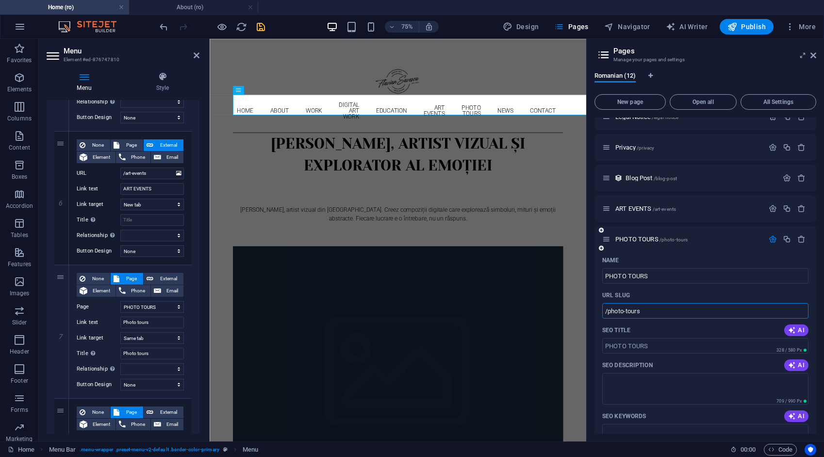
drag, startPoint x: 631, startPoint y: 305, endPoint x: 598, endPoint y: 309, distance: 32.8
click at [598, 309] on div "Name PHOTO TOURS ​ URL SLUG /photo-tours ​ SEO Title AI ​ 328 / 580 Px SEO Desc…" at bounding box center [706, 449] width 222 height 395
click at [161, 280] on span "External" at bounding box center [168, 279] width 24 height 12
select select
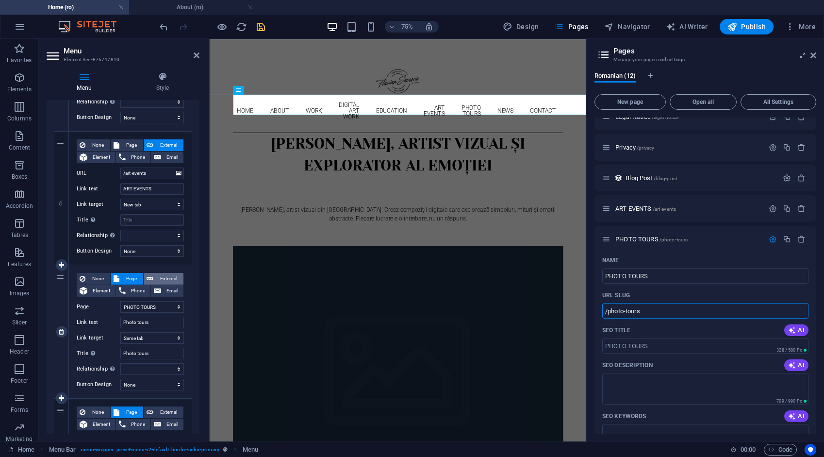
select select
drag, startPoint x: 153, startPoint y: 304, endPoint x: 118, endPoint y: 310, distance: 36.0
click at [118, 310] on div "URL /16818805" at bounding box center [130, 307] width 107 height 12
paste input "photo-tours"
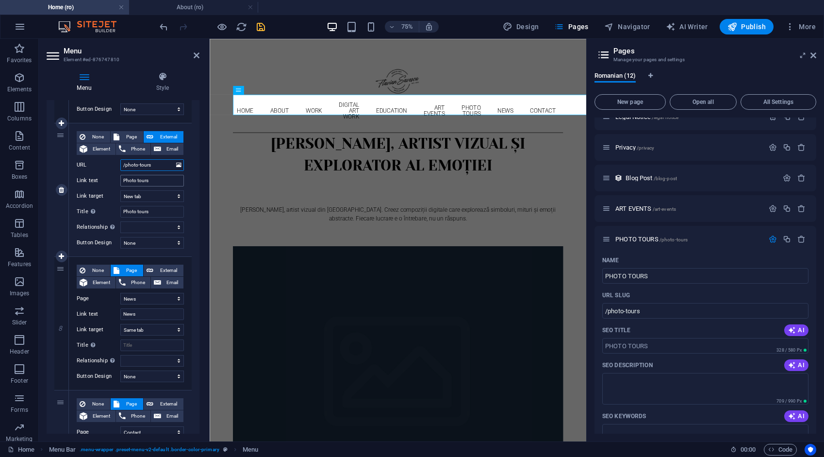
scroll to position [874, 0]
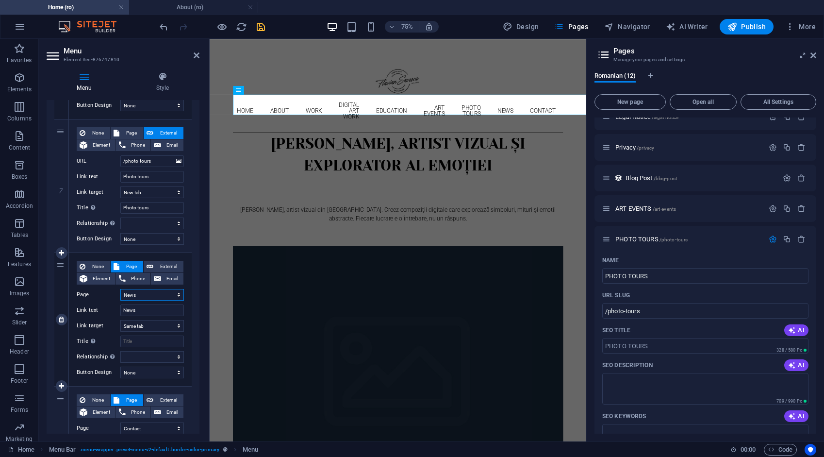
click at [151, 292] on select "Home About Work Digital art work EDUCATION News Contact Legal Notice Privacy AR…" at bounding box center [152, 295] width 64 height 12
click at [770, 240] on icon "button" at bounding box center [773, 239] width 8 height 8
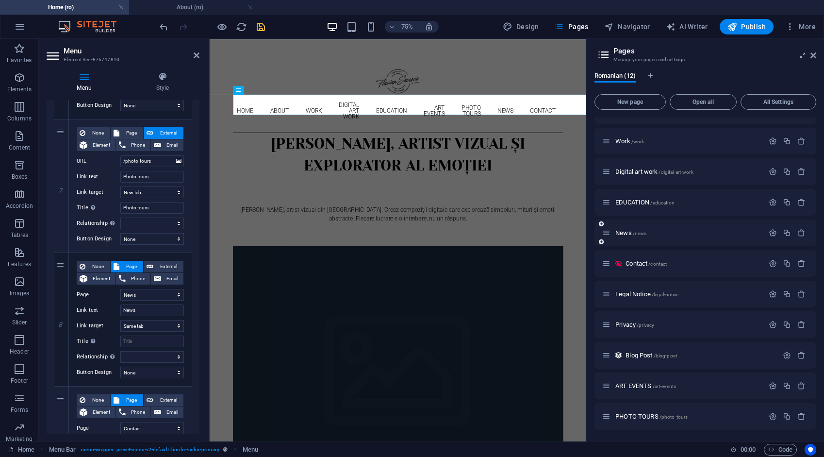
scroll to position [50, 0]
click at [775, 232] on button "button" at bounding box center [773, 233] width 14 height 8
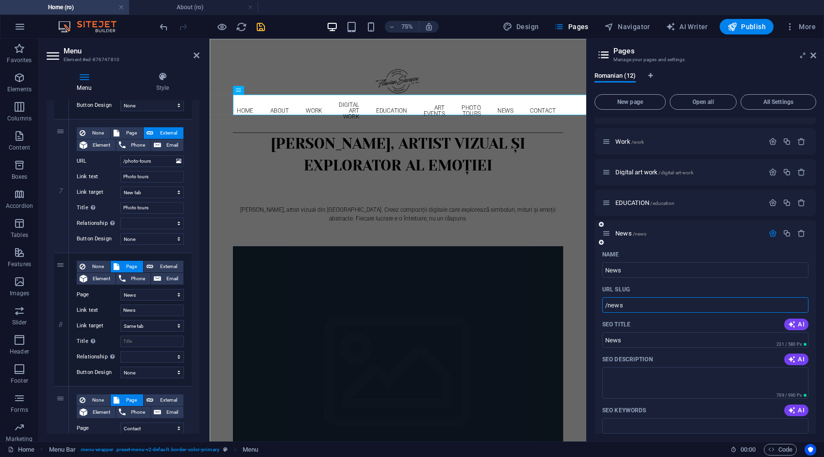
drag, startPoint x: 623, startPoint y: 302, endPoint x: 602, endPoint y: 305, distance: 21.6
click at [602, 305] on div "Name News ​ URL SLUG /news ​ SEO Title AI News ​ 231 / 580 Px SEO Description A…" at bounding box center [706, 437] width 222 height 381
click at [159, 261] on span "External" at bounding box center [168, 267] width 24 height 12
drag, startPoint x: 149, startPoint y: 291, endPoint x: 120, endPoint y: 295, distance: 28.4
click at [120, 295] on div "URL /16633894" at bounding box center [130, 295] width 107 height 12
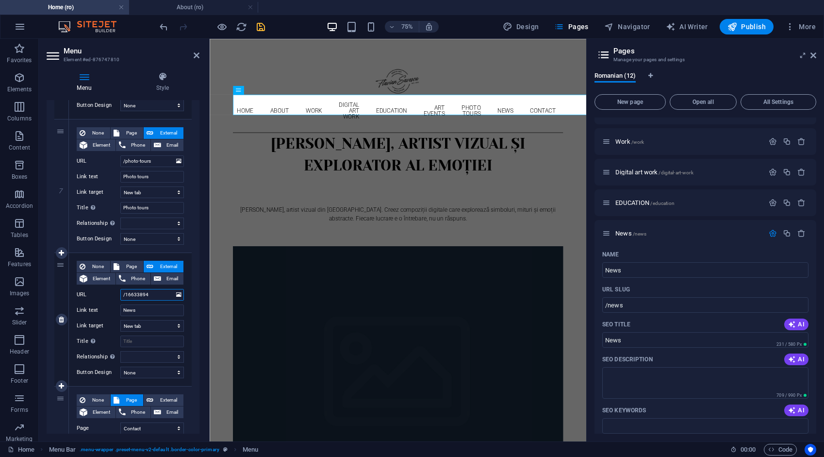
paste input "news"
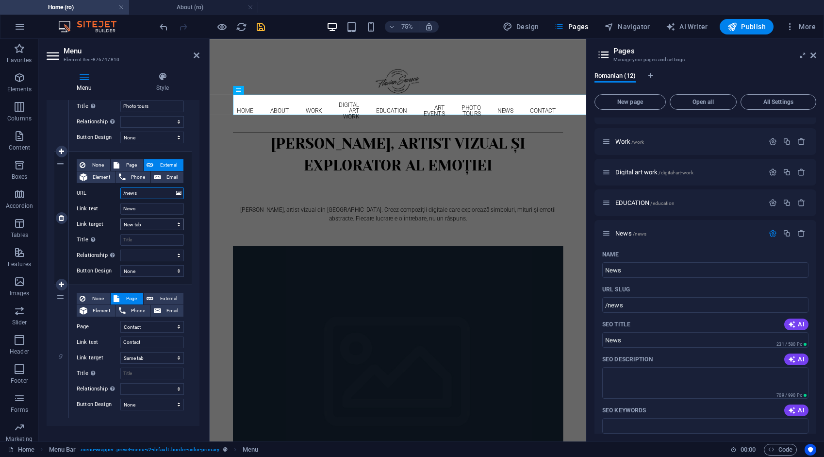
scroll to position [985, 0]
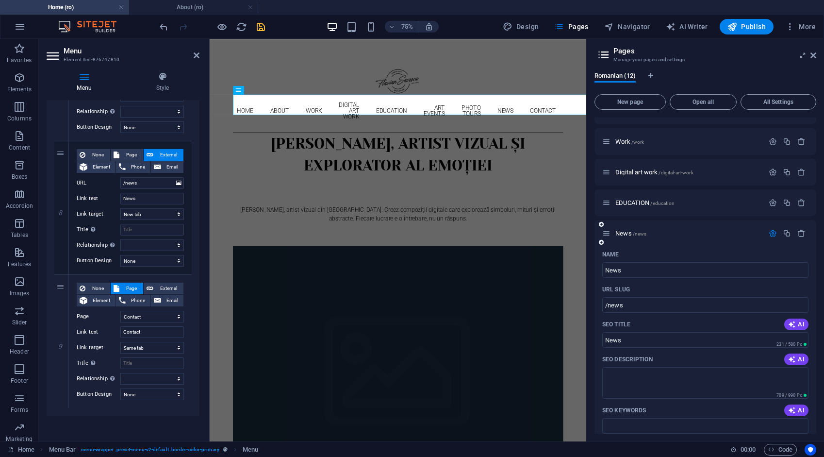
click at [771, 235] on icon "button" at bounding box center [773, 233] width 8 height 8
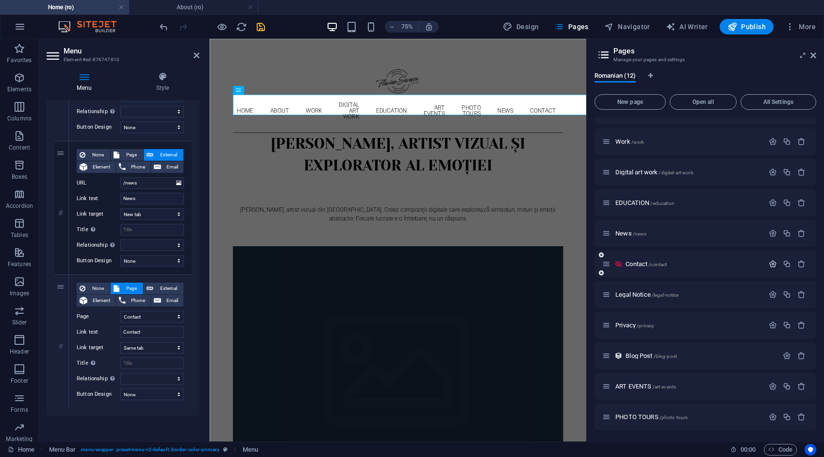
click at [773, 264] on icon "button" at bounding box center [773, 264] width 8 height 8
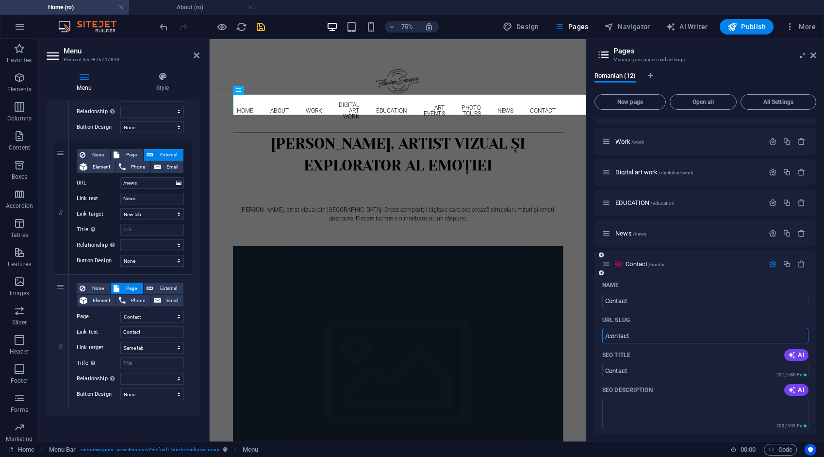
drag, startPoint x: 633, startPoint y: 337, endPoint x: 598, endPoint y: 335, distance: 35.0
click at [167, 285] on span "External" at bounding box center [168, 288] width 24 height 12
drag, startPoint x: 151, startPoint y: 315, endPoint x: 116, endPoint y: 318, distance: 34.7
click at [116, 318] on div "URL /16633898" at bounding box center [130, 317] width 107 height 12
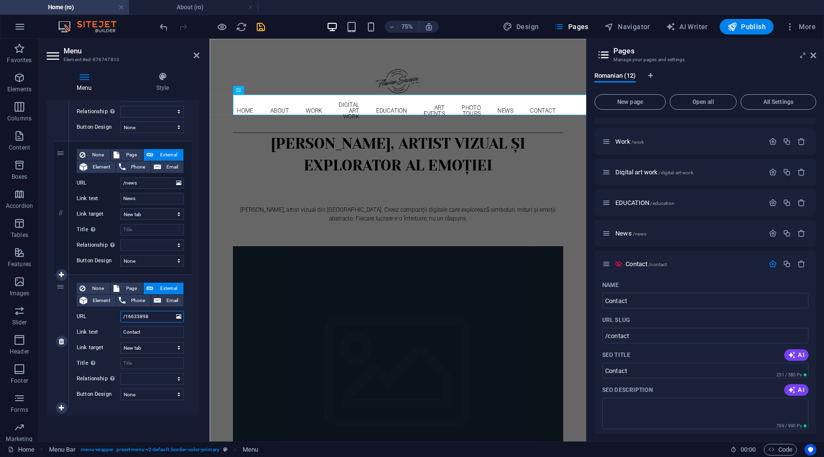
paste input "contact"
click at [261, 27] on icon "save" at bounding box center [260, 26] width 11 height 11
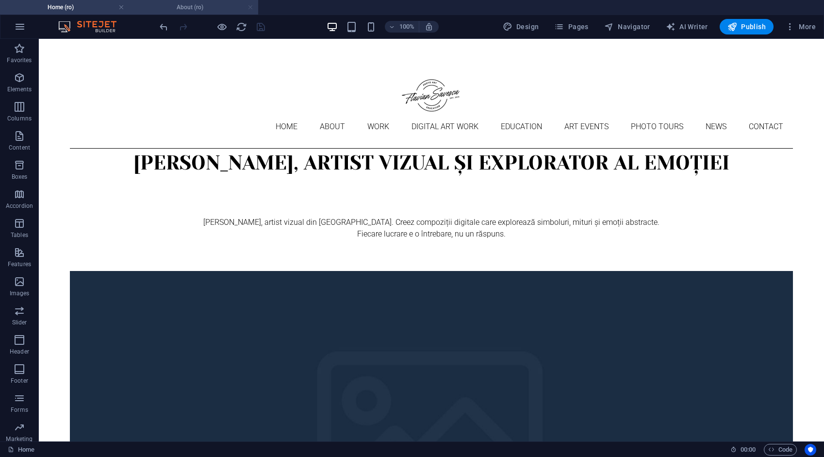
click at [250, 8] on link at bounding box center [251, 7] width 6 height 9
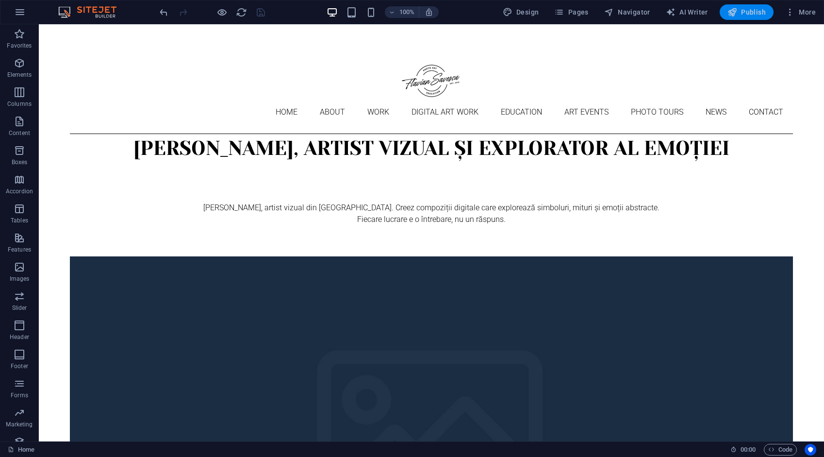
click at [759, 11] on span "Publish" at bounding box center [747, 12] width 38 height 10
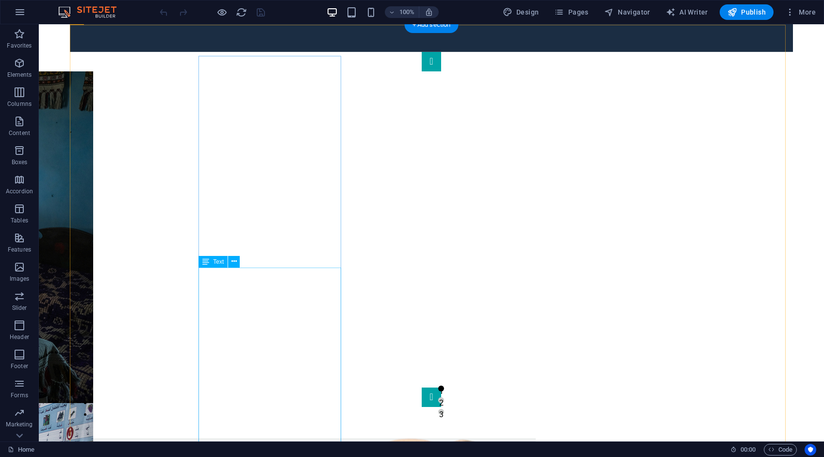
scroll to position [777, 0]
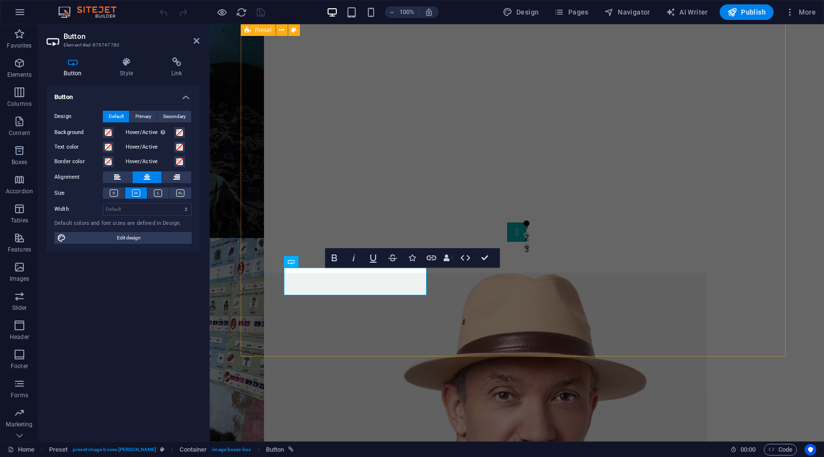
scroll to position [833, 0]
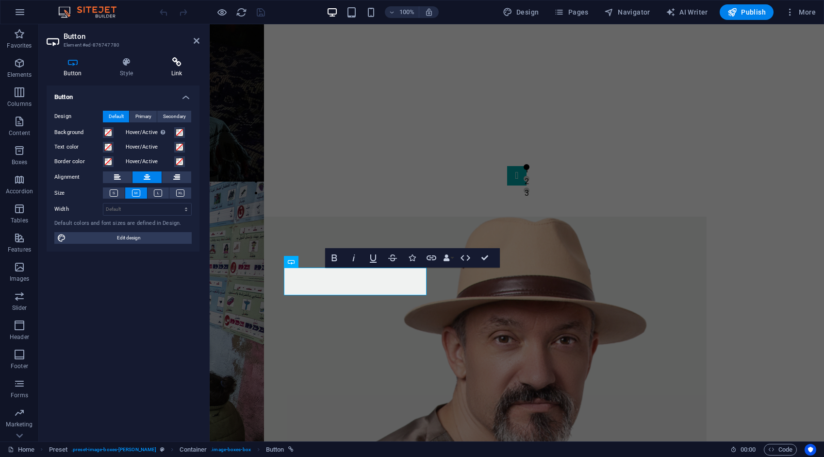
click at [177, 67] on h4 "Link" at bounding box center [177, 67] width 46 height 20
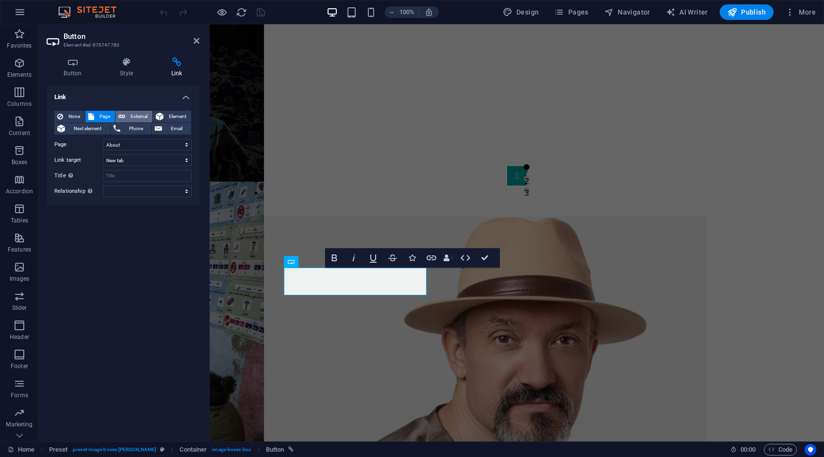
click at [145, 115] on span "External" at bounding box center [138, 117] width 21 height 12
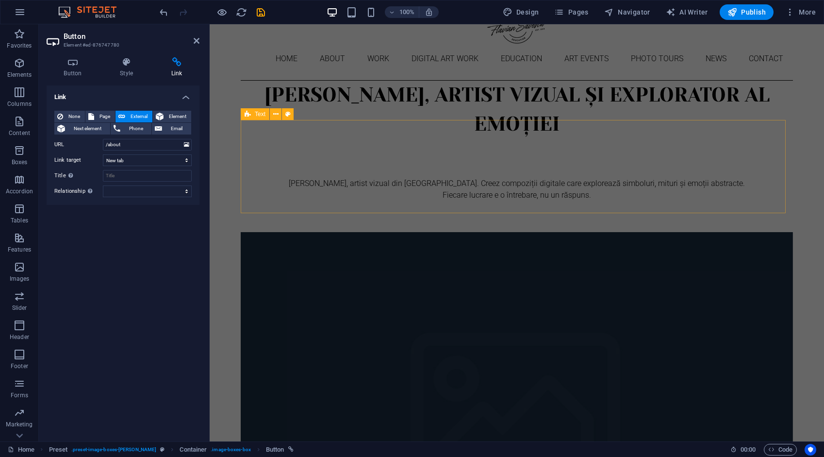
scroll to position [0, 0]
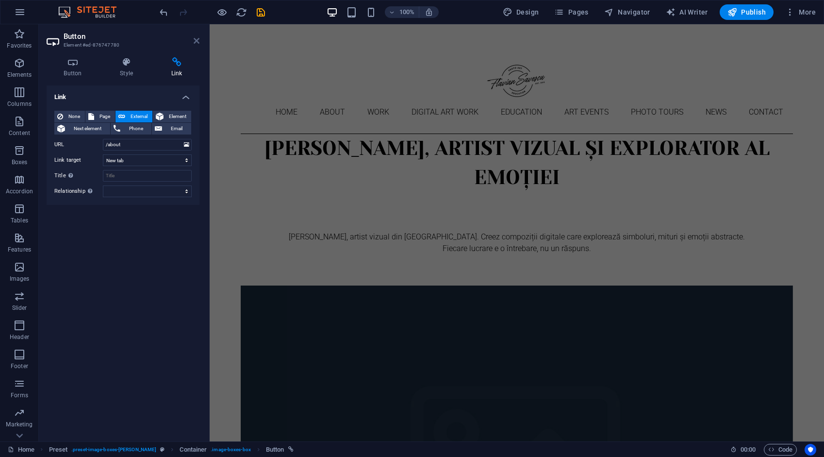
drag, startPoint x: 195, startPoint y: 41, endPoint x: 157, endPoint y: 17, distance: 45.4
click at [195, 41] on icon at bounding box center [197, 41] width 6 height 8
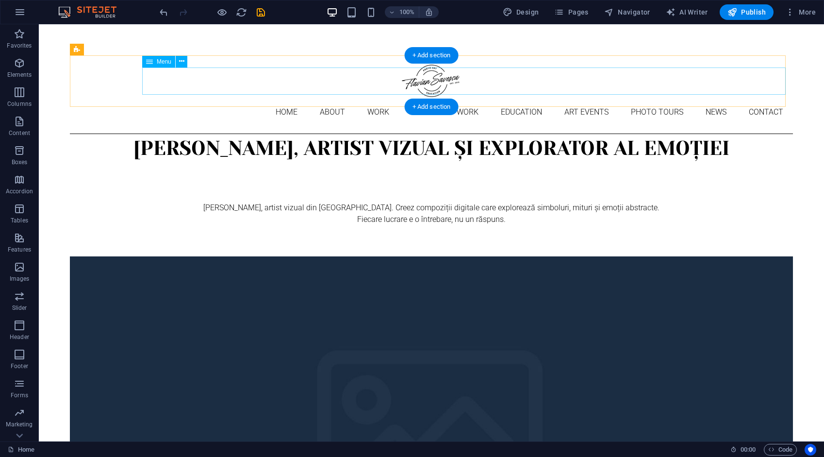
click at [238, 99] on nav "Home About Work DIGITAL ART WORK EDUCATION ART EVENTS Photo tours News Contact" at bounding box center [431, 112] width 723 height 27
select select "1"
select select "2"
select select "3"
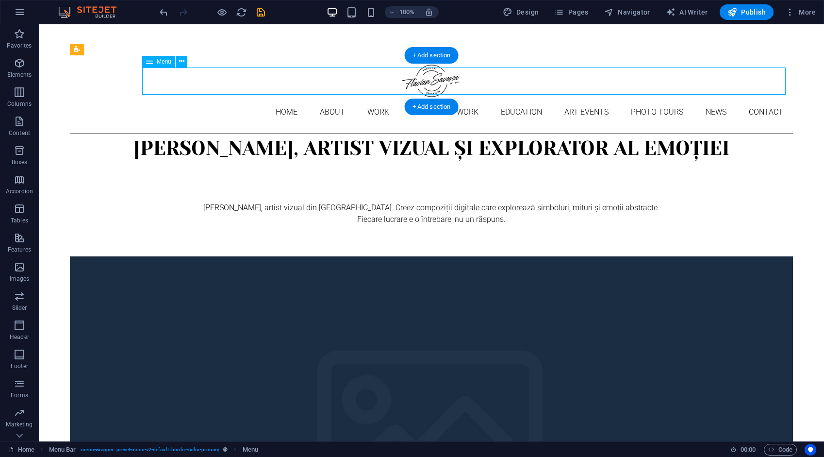
select select "4"
select select "9"
select select "10"
select select "5"
select select "6"
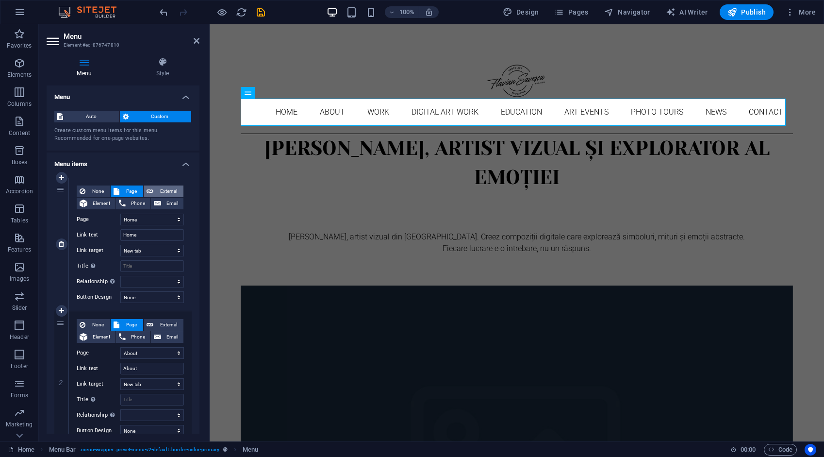
click at [163, 192] on span "External" at bounding box center [168, 191] width 24 height 12
select select
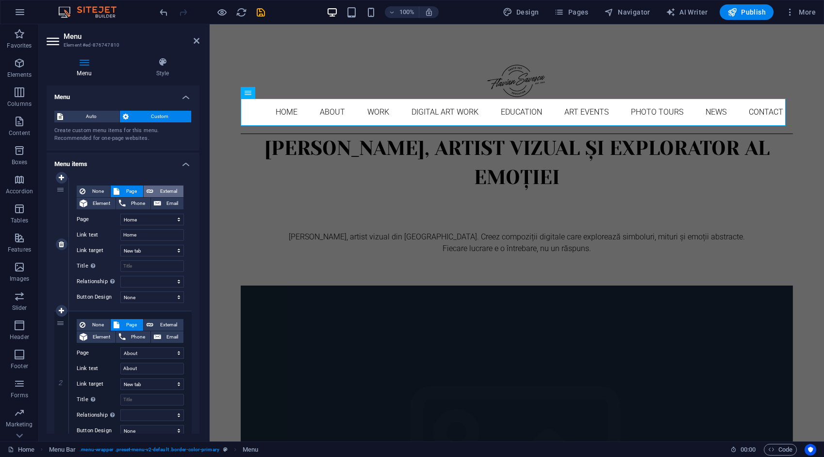
select select
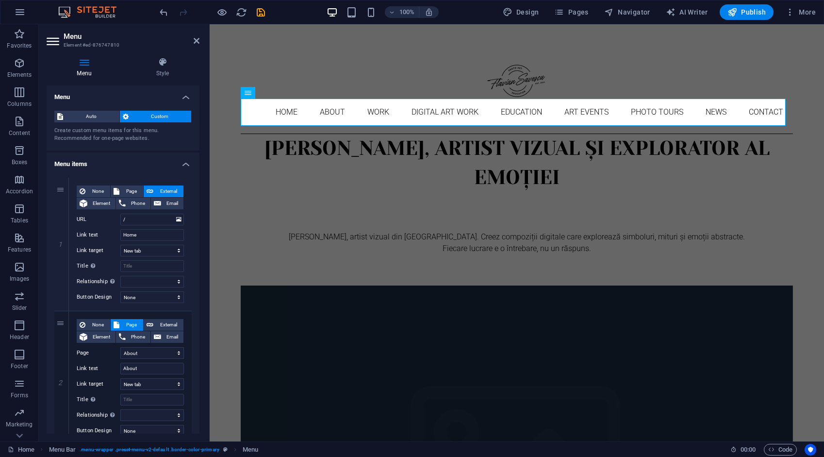
click at [466, 15] on div "100% Design Pages Navigator AI Writer Publish More" at bounding box center [489, 12] width 662 height 16
click at [575, 11] on span "Pages" at bounding box center [571, 12] width 34 height 10
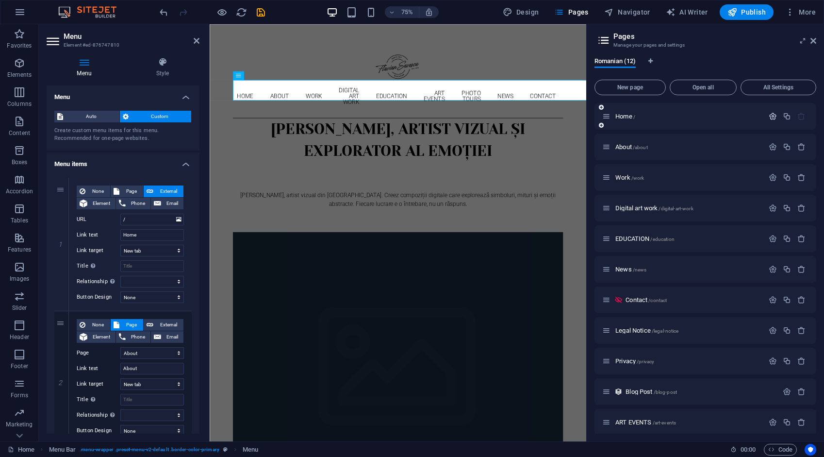
click at [775, 116] on icon "button" at bounding box center [773, 116] width 8 height 8
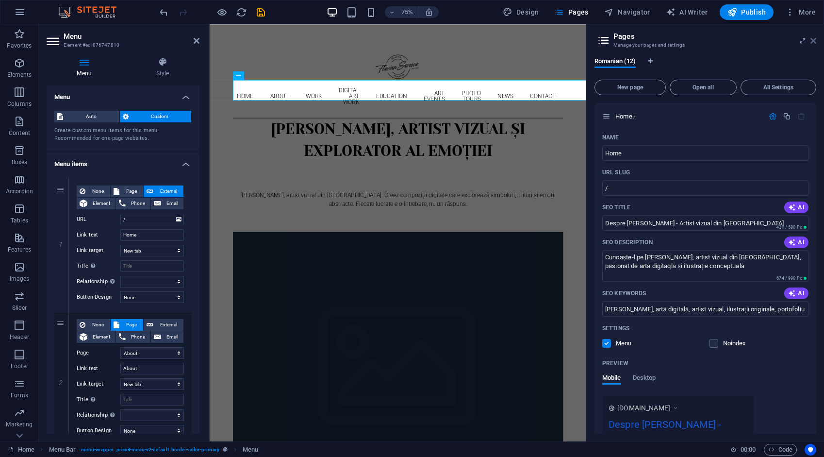
click at [814, 40] on icon at bounding box center [814, 41] width 6 height 8
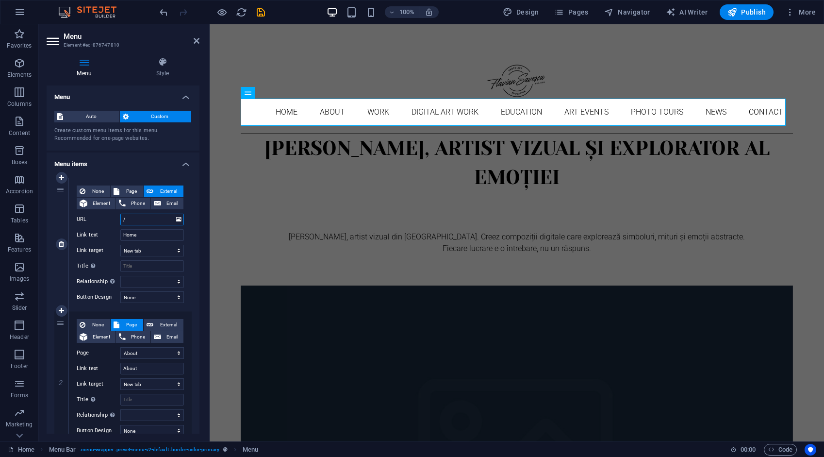
click at [137, 216] on input "/" at bounding box center [152, 220] width 64 height 12
type input "/ho"
select select
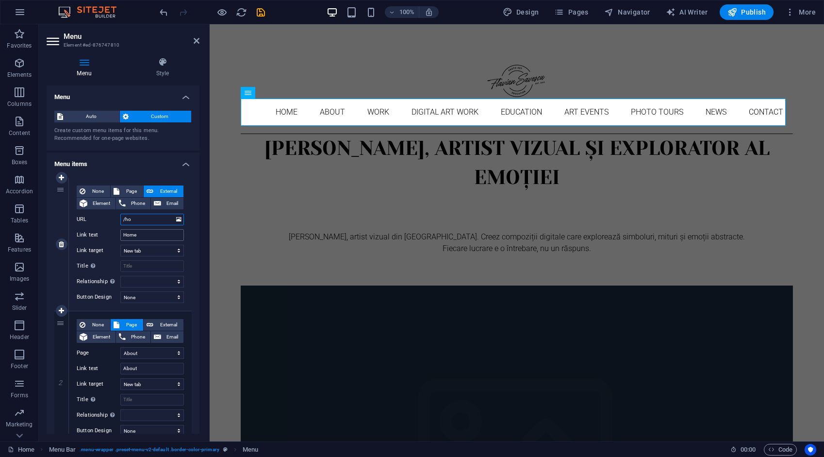
select select
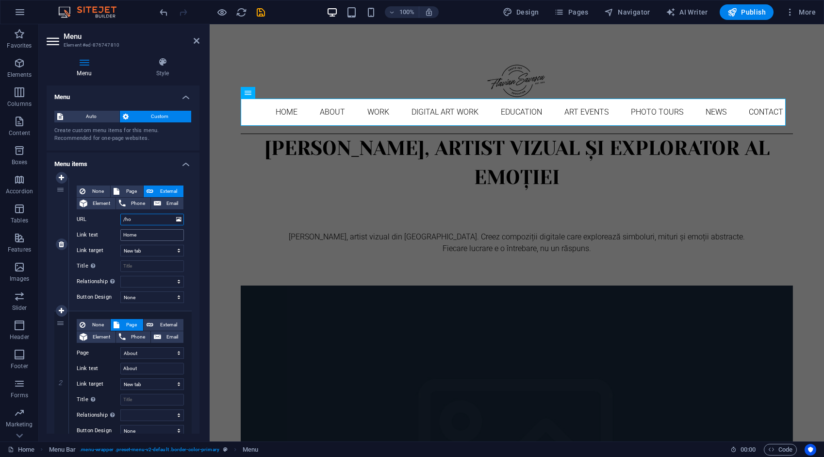
select select
type input "/home"
select select
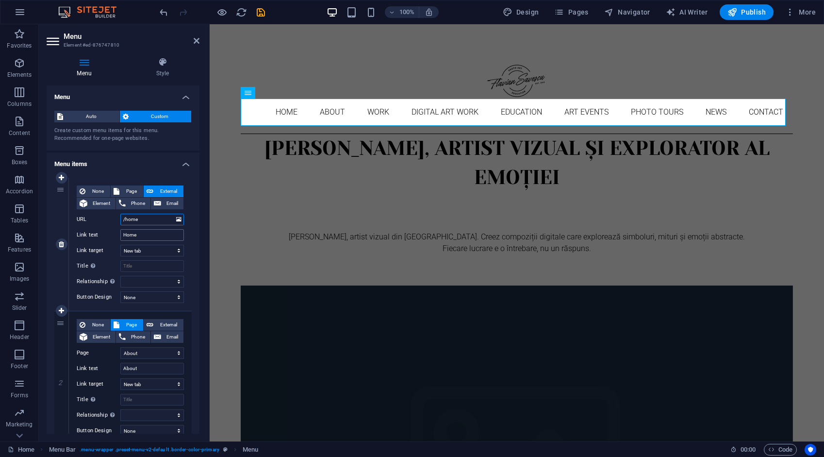
select select
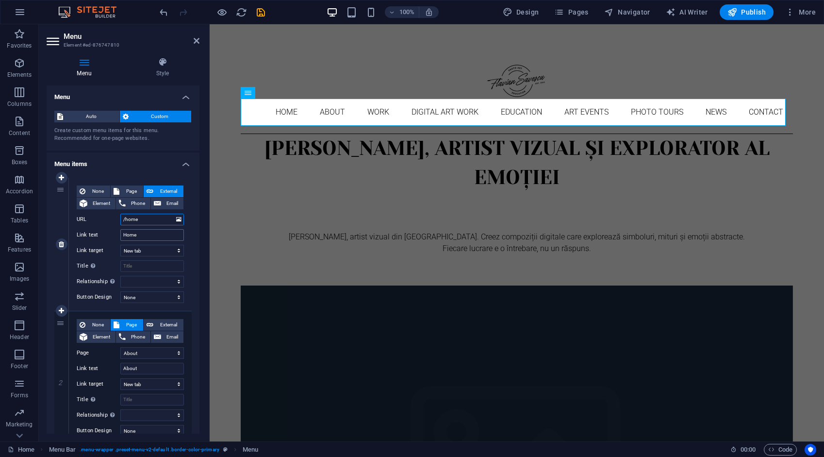
select select
type input "/home"
click at [132, 190] on span "Page" at bounding box center [131, 191] width 18 height 12
select select
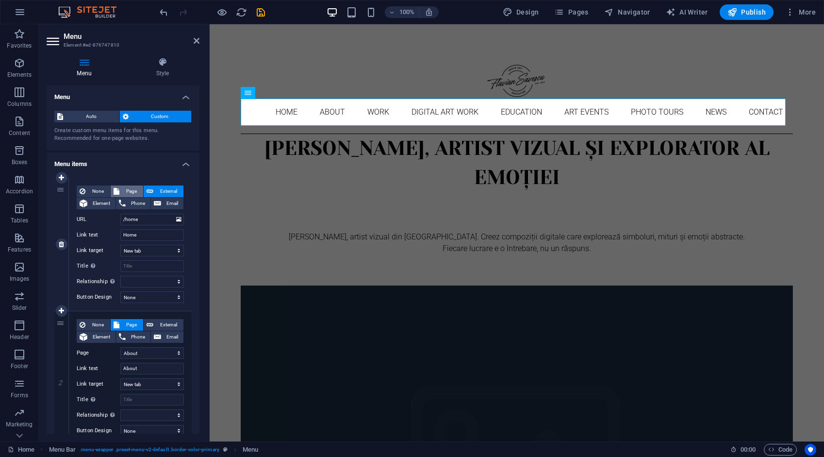
select select
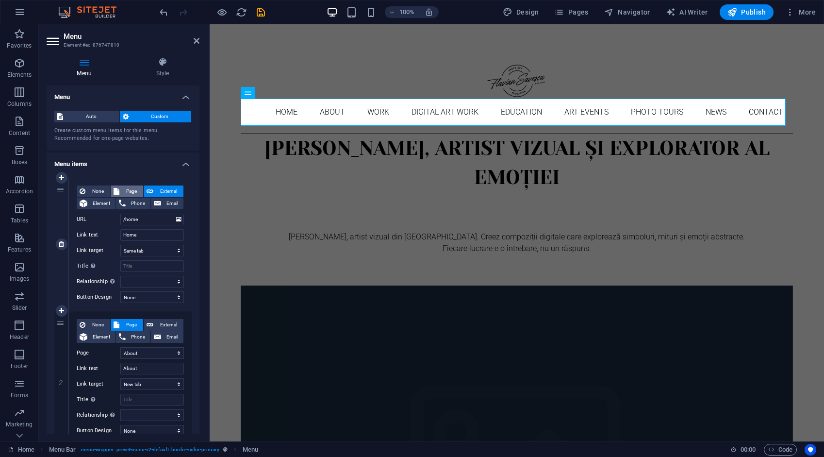
select select
click at [164, 321] on span "External" at bounding box center [168, 325] width 24 height 12
select select
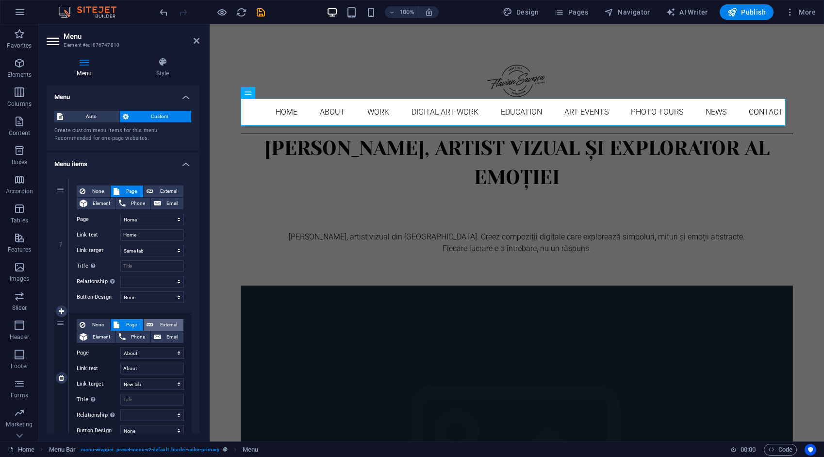
select select
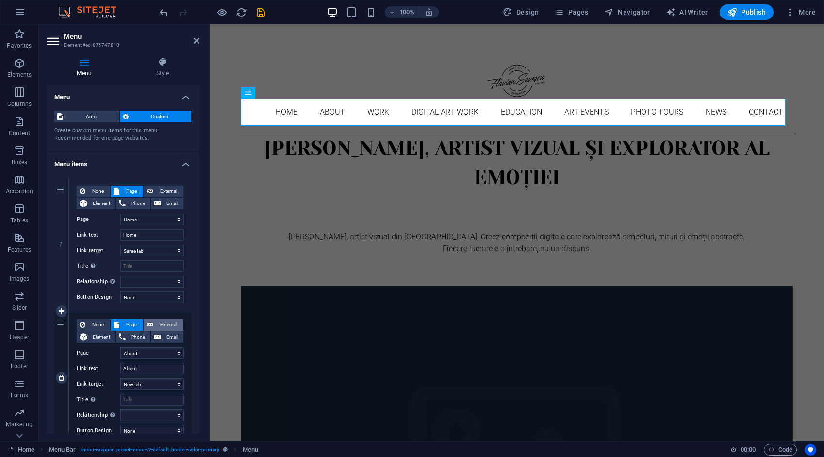
select select
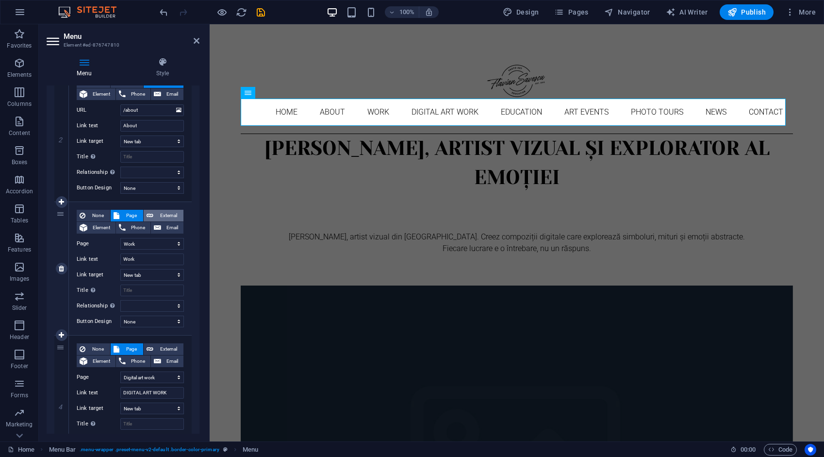
click at [162, 215] on span "External" at bounding box center [168, 216] width 24 height 12
select select
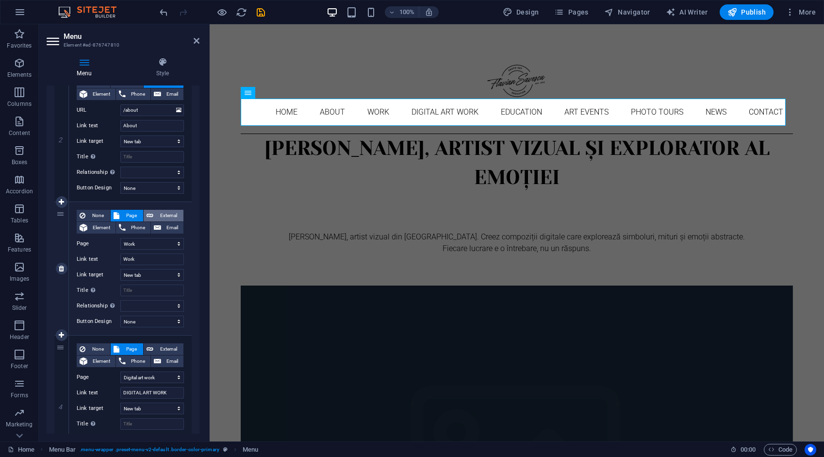
select select
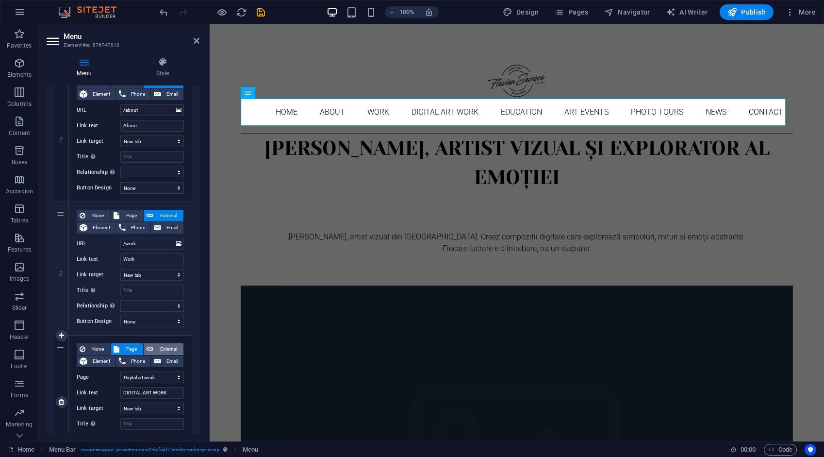
click at [164, 348] on span "External" at bounding box center [168, 349] width 24 height 12
select select
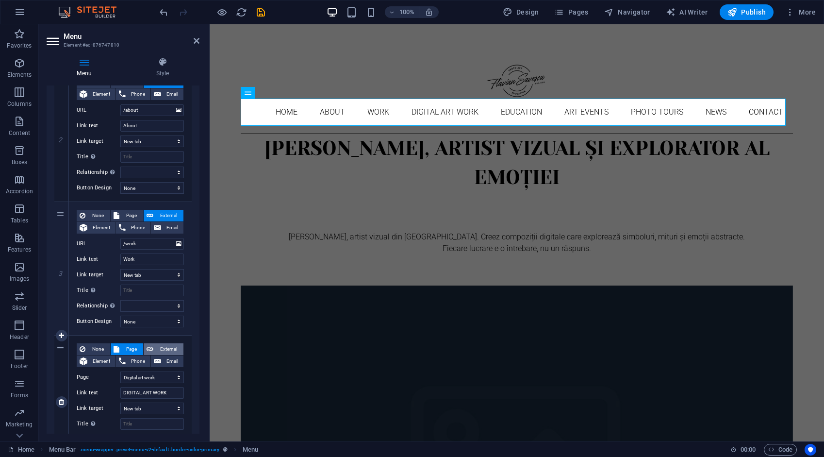
select select
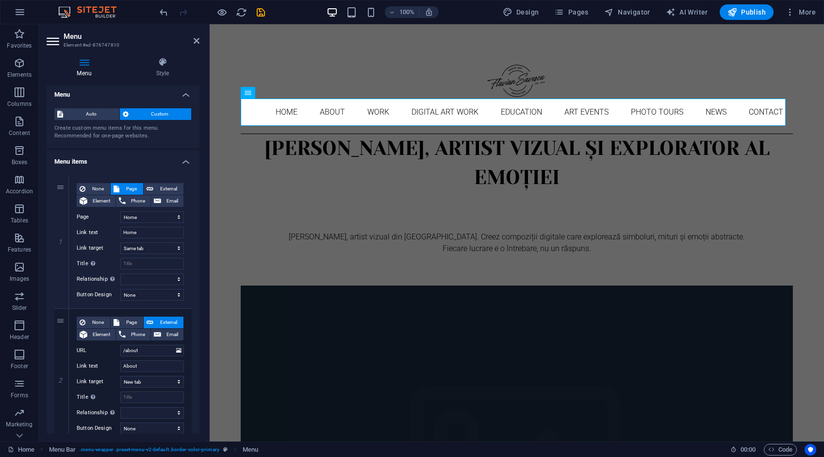
scroll to position [0, 0]
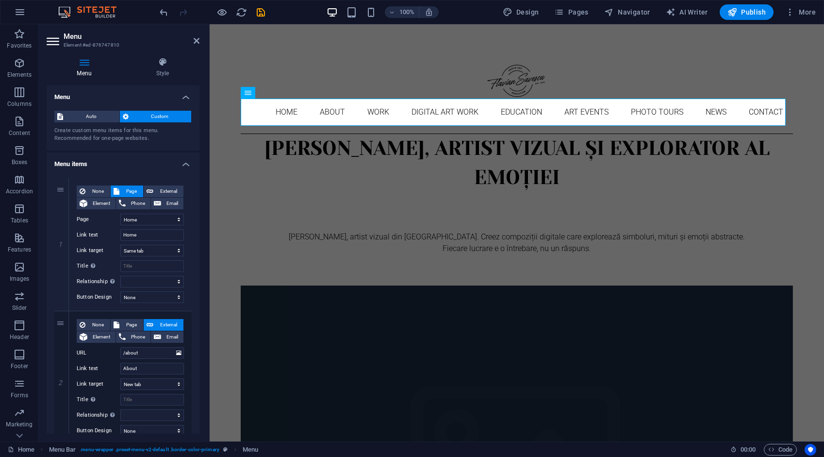
click at [263, 11] on icon "save" at bounding box center [260, 12] width 11 height 11
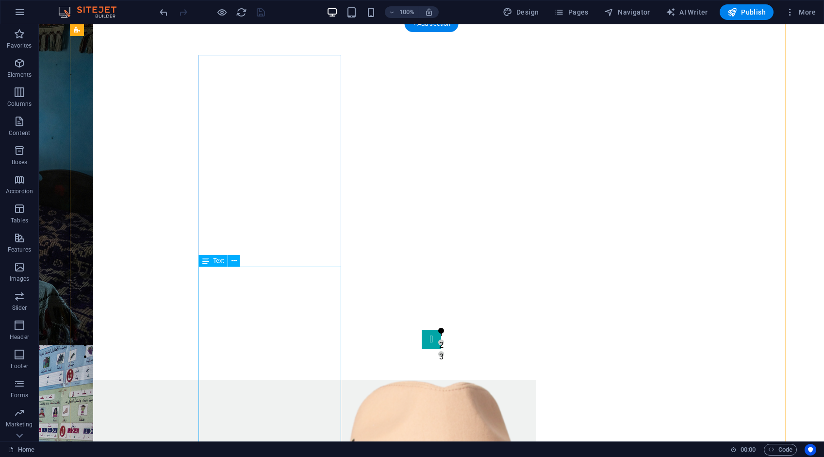
scroll to position [680, 0]
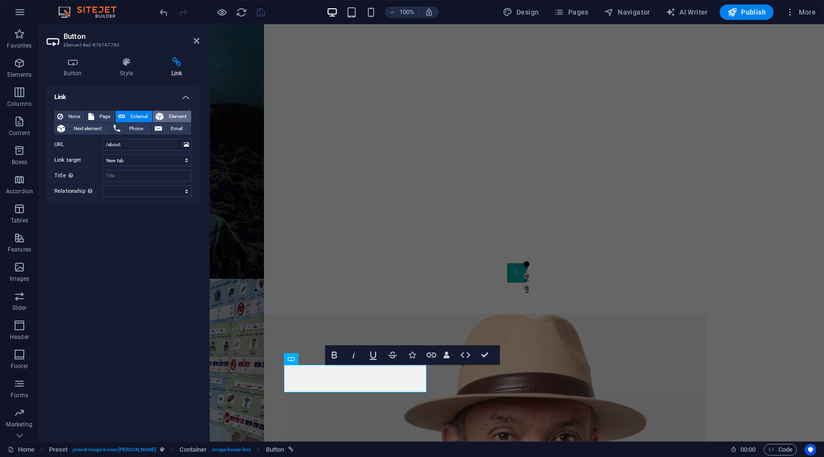
click at [180, 116] on span "Element" at bounding box center [177, 117] width 22 height 12
click at [146, 116] on span "External" at bounding box center [138, 117] width 21 height 12
select select "blank"
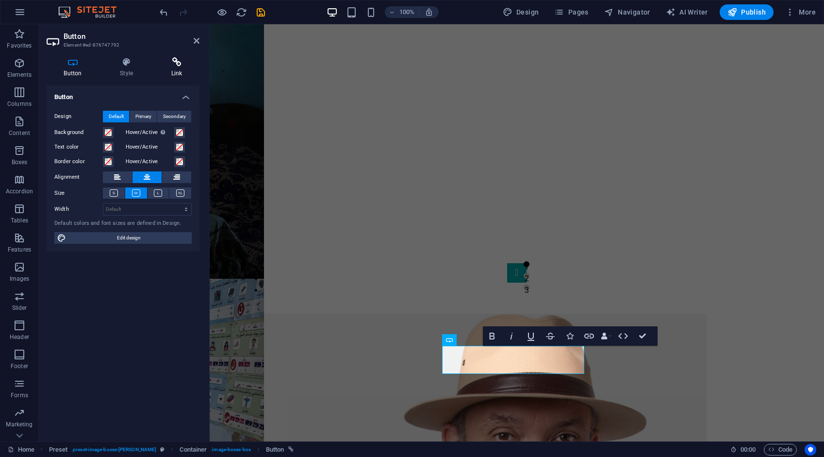
click at [183, 62] on icon at bounding box center [177, 62] width 46 height 10
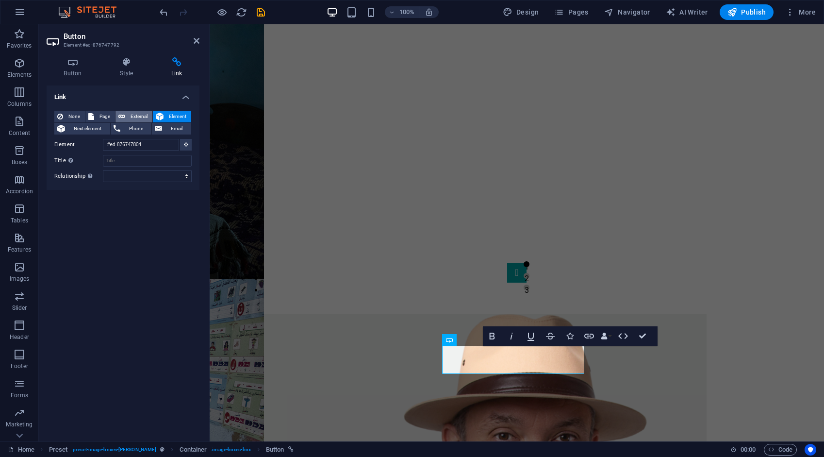
click at [139, 116] on span "External" at bounding box center [138, 117] width 21 height 12
select select "blank"
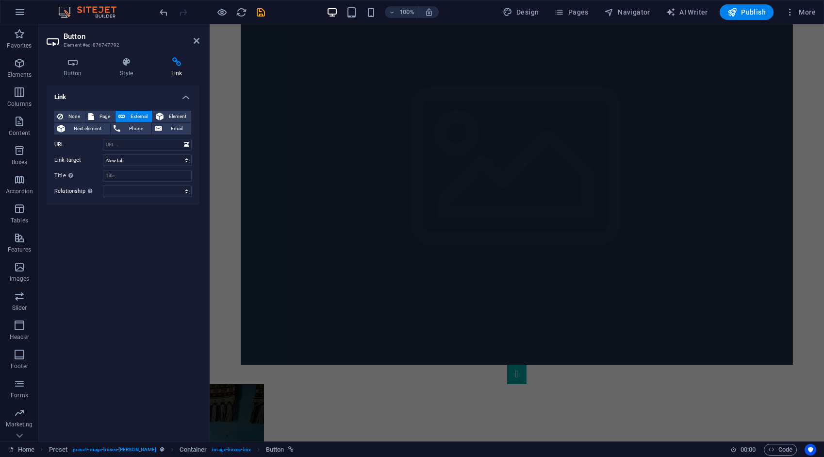
scroll to position [56, 0]
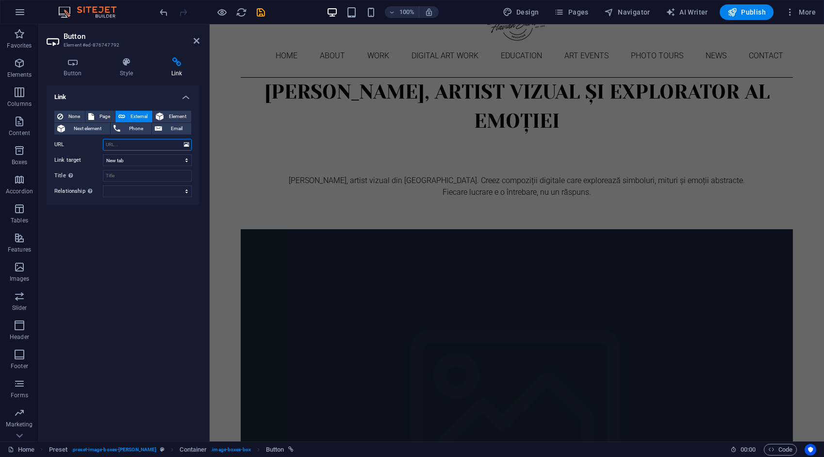
click at [133, 143] on input "URL" at bounding box center [147, 145] width 89 height 12
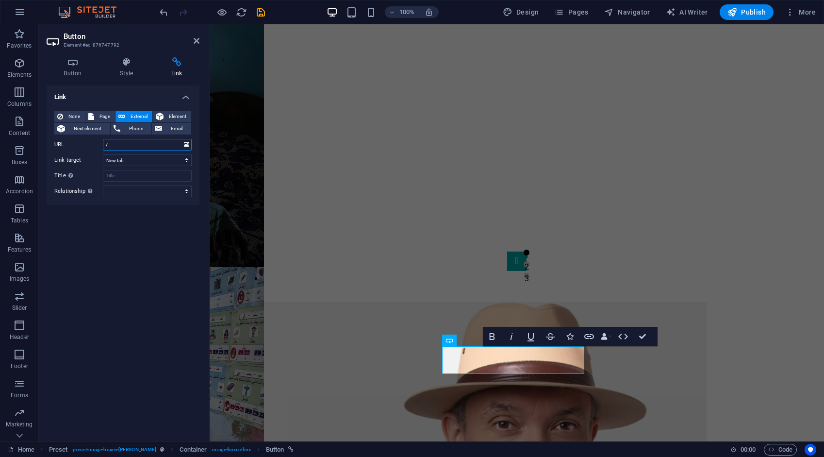
scroll to position [863, 0]
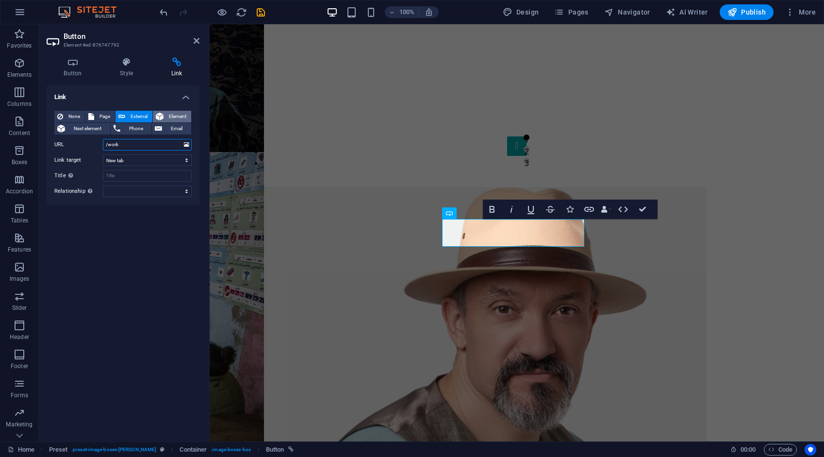
type input "/work"
click at [187, 114] on span "Element" at bounding box center [177, 117] width 22 height 12
drag, startPoint x: 153, startPoint y: 146, endPoint x: 96, endPoint y: 154, distance: 57.9
click at [96, 154] on div "None Page External Element Next element Phone Email Page Home About Work Digita…" at bounding box center [122, 146] width 137 height 71
type input "W"
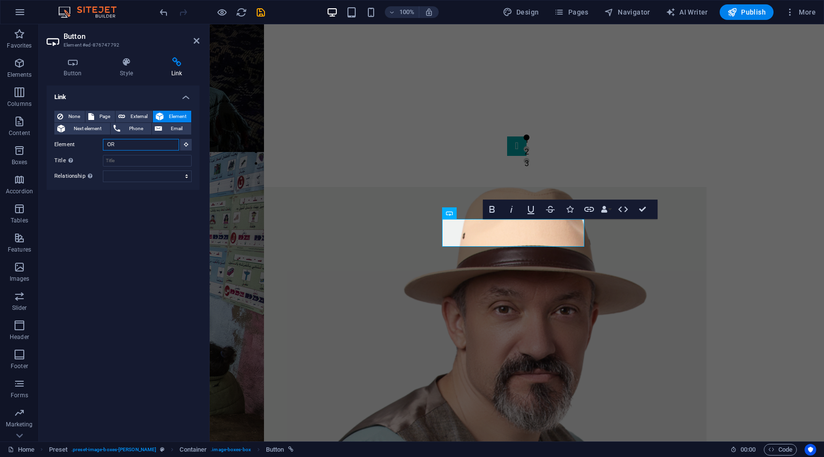
type input "O"
type input "WORK"
click at [131, 115] on span "External" at bounding box center [138, 117] width 21 height 12
select select "blank"
click at [168, 113] on span "Element" at bounding box center [177, 117] width 22 height 12
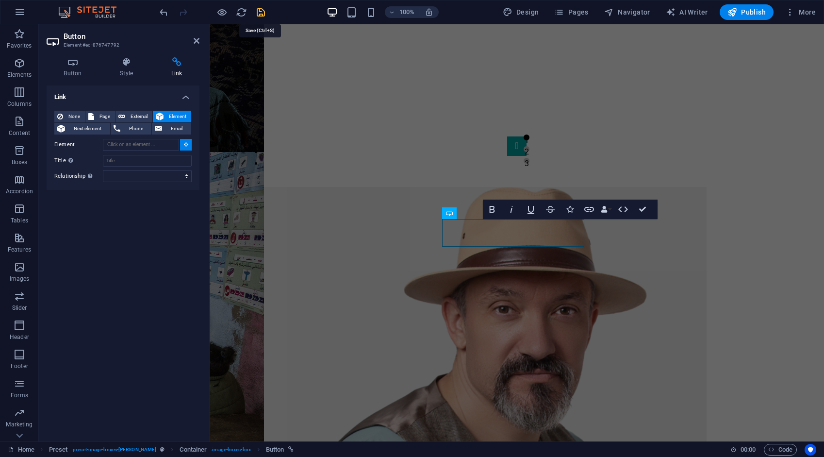
click at [259, 13] on icon "save" at bounding box center [260, 12] width 11 height 11
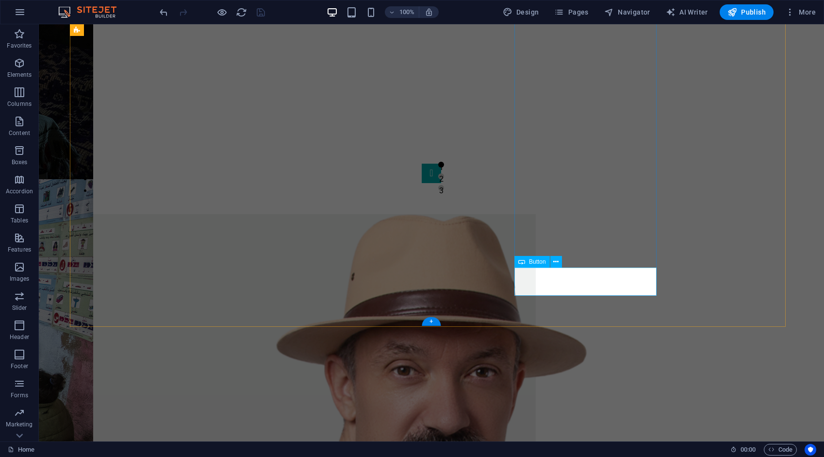
drag, startPoint x: 583, startPoint y: 280, endPoint x: 412, endPoint y: 279, distance: 171.3
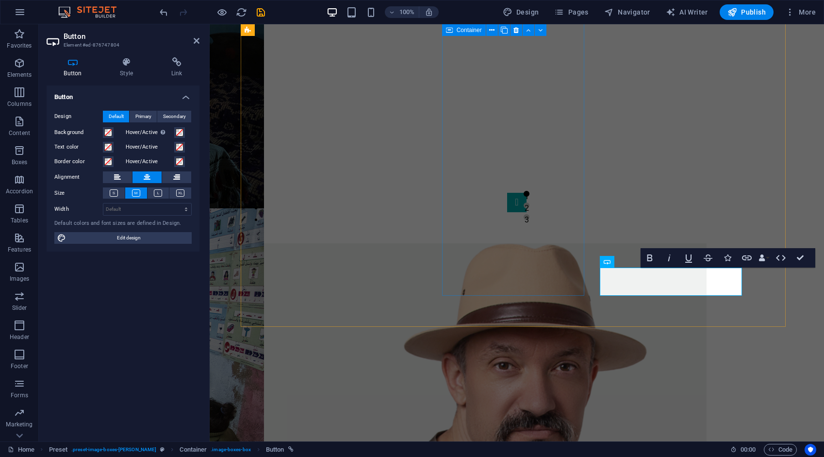
scroll to position [863, 0]
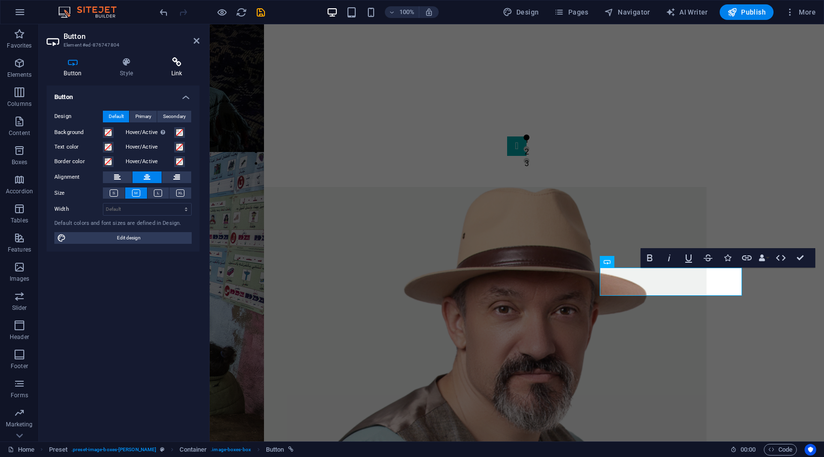
click at [180, 63] on icon at bounding box center [177, 62] width 46 height 10
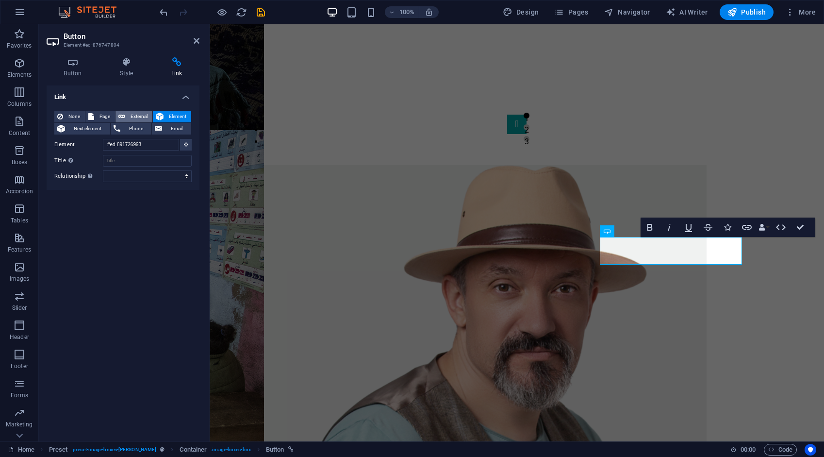
scroll to position [870, 0]
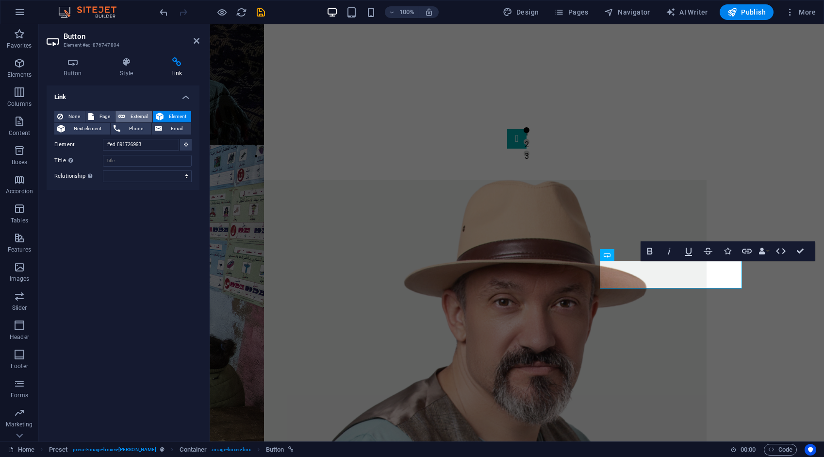
click at [134, 112] on span "External" at bounding box center [138, 117] width 21 height 12
select select "blank"
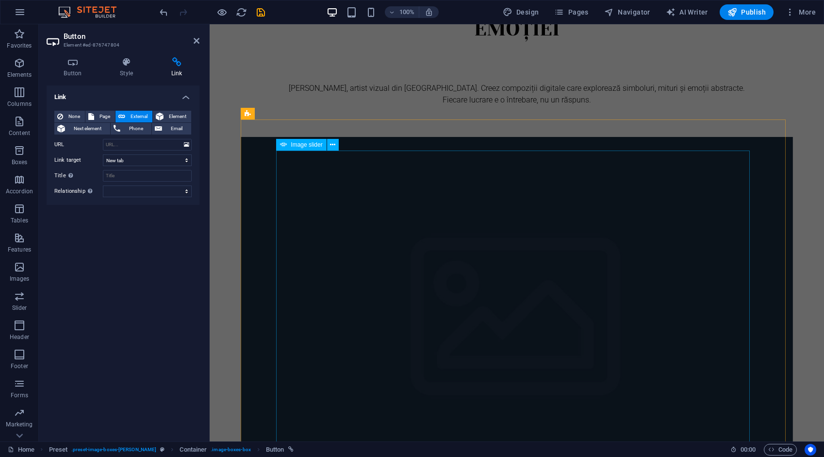
scroll to position [0, 0]
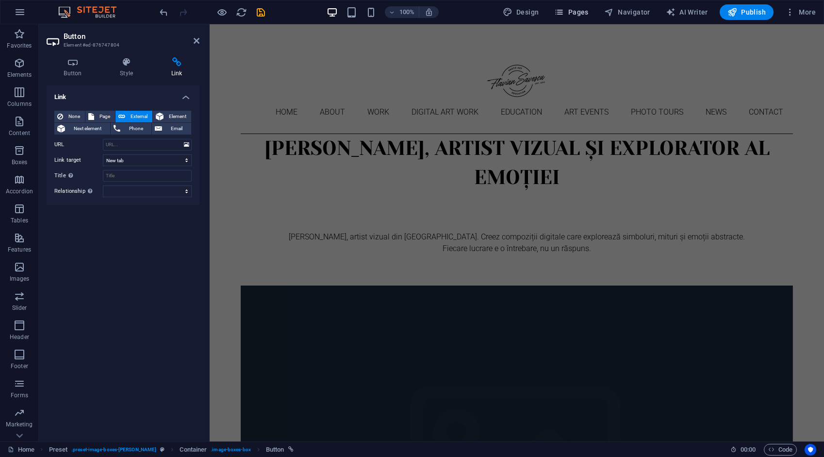
click at [575, 4] on button "Pages" at bounding box center [571, 12] width 42 height 16
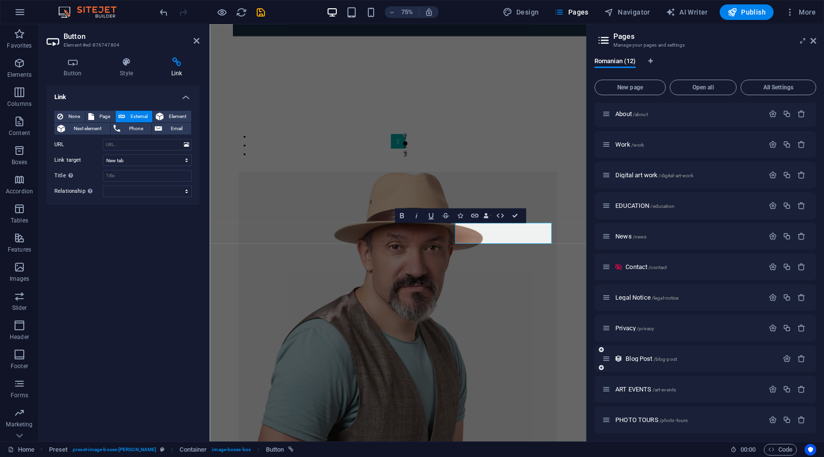
scroll to position [36, 0]
click at [783, 355] on icon "button" at bounding box center [787, 355] width 8 height 8
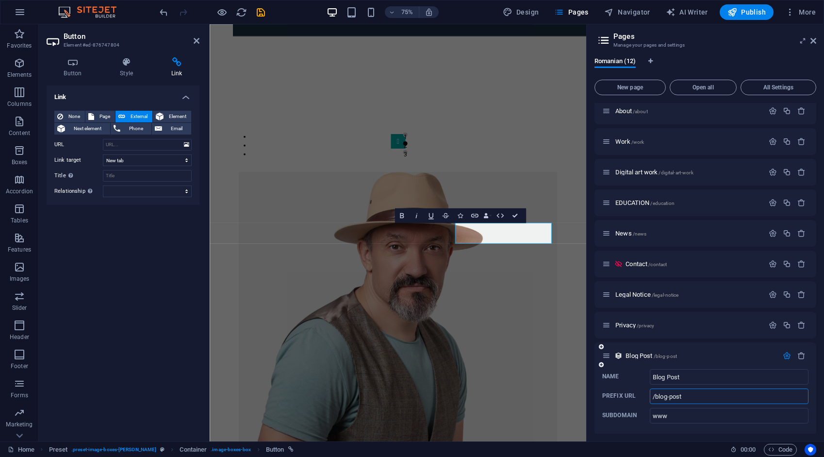
drag, startPoint x: 684, startPoint y: 397, endPoint x: 644, endPoint y: 396, distance: 40.8
click at [644, 396] on label "Prefix URL /blog-post ​" at bounding box center [705, 396] width 206 height 16
click at [650, 396] on input "/blog-post" at bounding box center [729, 396] width 159 height 16
click at [124, 147] on input "URL" at bounding box center [147, 145] width 89 height 12
paste input "/blog-post"
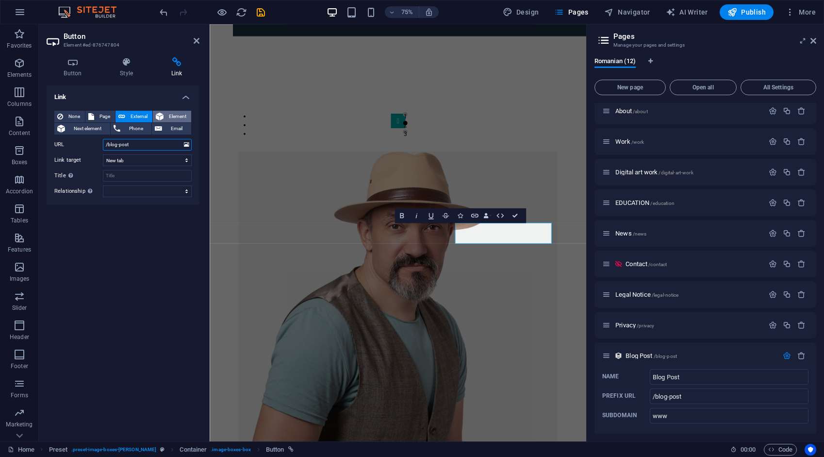
type input "/blog-post"
click at [183, 116] on span "Element" at bounding box center [177, 117] width 22 height 12
select select
click at [108, 115] on span "Page" at bounding box center [104, 117] width 15 height 12
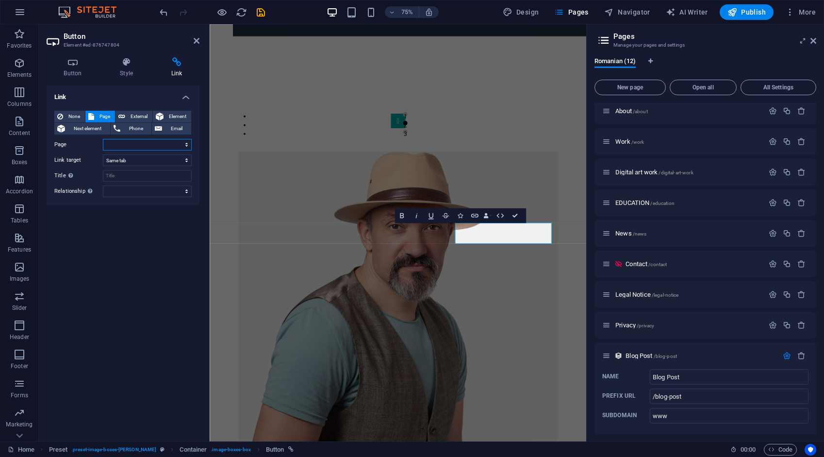
click at [132, 144] on select "Home About Work Digital art work EDUCATION News Contact Legal Notice Privacy AR…" at bounding box center [147, 145] width 89 height 12
select select "5"
click at [103, 139] on select "Home About Work Digital art work EDUCATION News Contact Legal Notice Privacy AR…" at bounding box center [147, 145] width 89 height 12
click at [145, 117] on span "External" at bounding box center [138, 117] width 21 height 12
select select "blank"
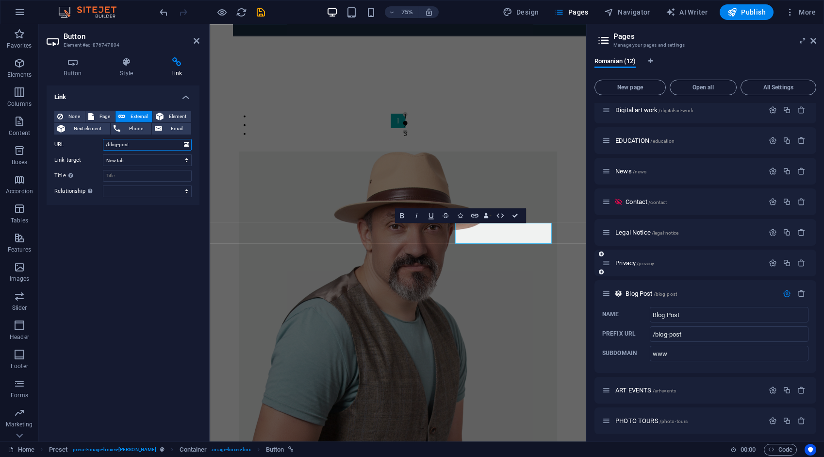
scroll to position [102, 0]
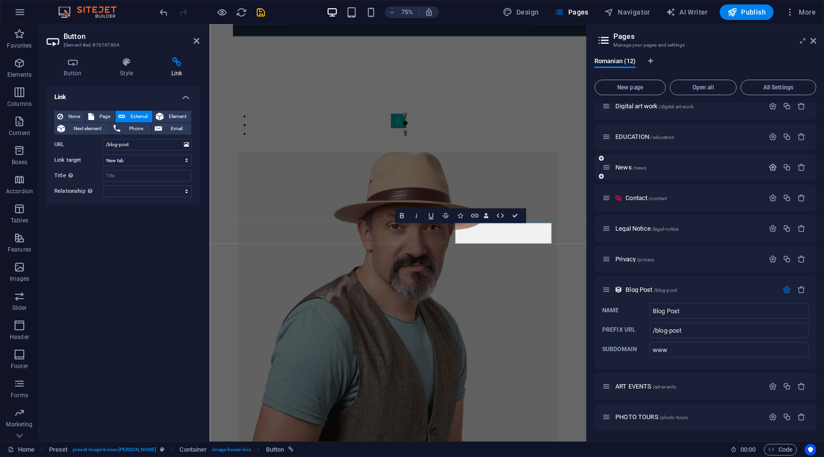
click at [771, 165] on icon "button" at bounding box center [773, 167] width 8 height 8
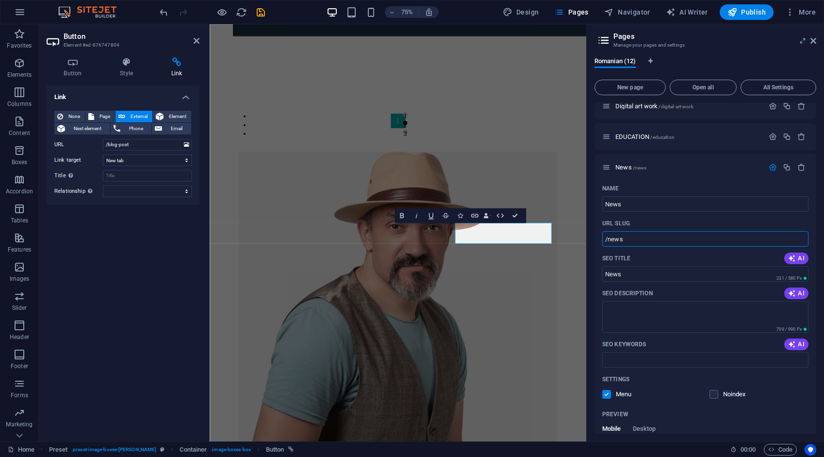
drag, startPoint x: 632, startPoint y: 241, endPoint x: 594, endPoint y: 243, distance: 37.9
click at [594, 243] on div "Romanian (12) New page Open all All Settings Home / About /about Work /work Dig…" at bounding box center [705, 246] width 237 height 392
drag, startPoint x: 115, startPoint y: 145, endPoint x: 82, endPoint y: 146, distance: 33.0
click at [82, 146] on div "URL /blog-post" at bounding box center [122, 145] width 137 height 12
paste input "news"
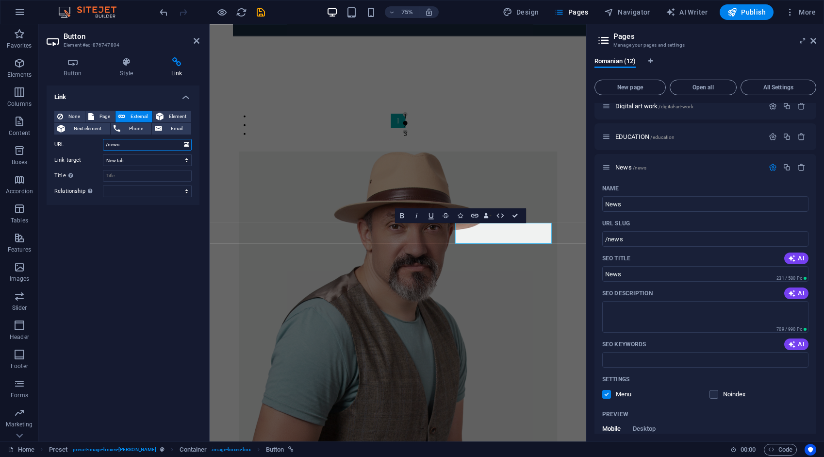
type input "/news"
click at [152, 282] on div "Link None Page External Element Next element Phone Email Page Home About Work D…" at bounding box center [123, 259] width 153 height 348
click at [257, 15] on icon "save" at bounding box center [260, 12] width 11 height 11
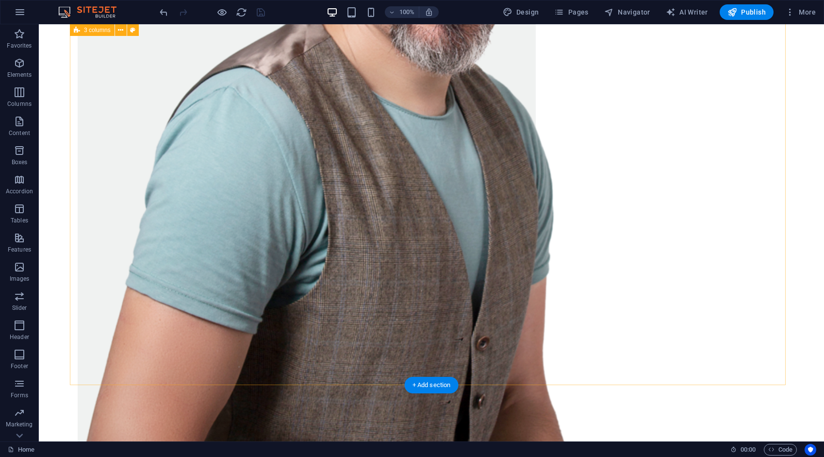
scroll to position [1242, 0]
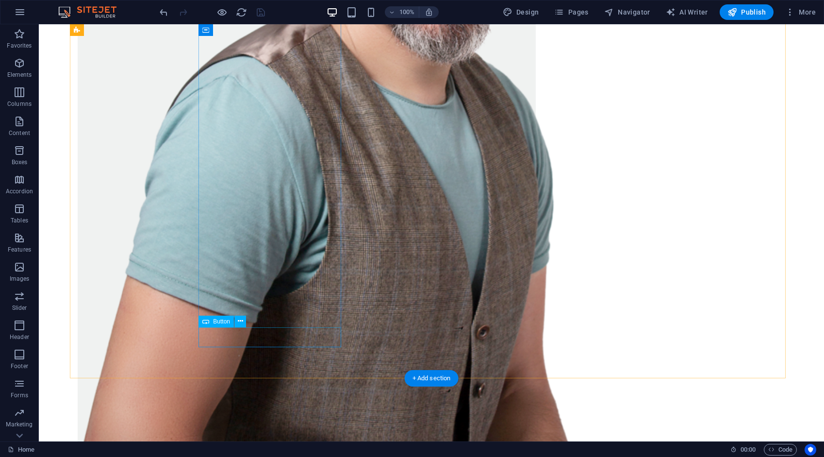
drag, startPoint x: 266, startPoint y: 336, endPoint x: 95, endPoint y: 335, distance: 170.4
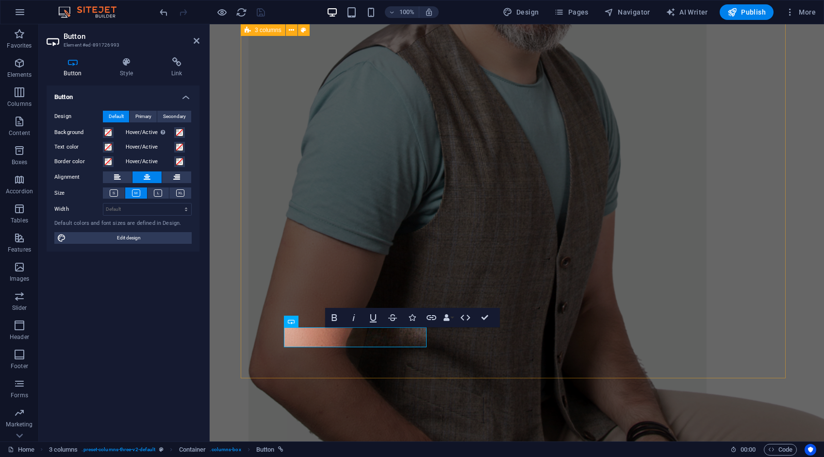
scroll to position [1298, 0]
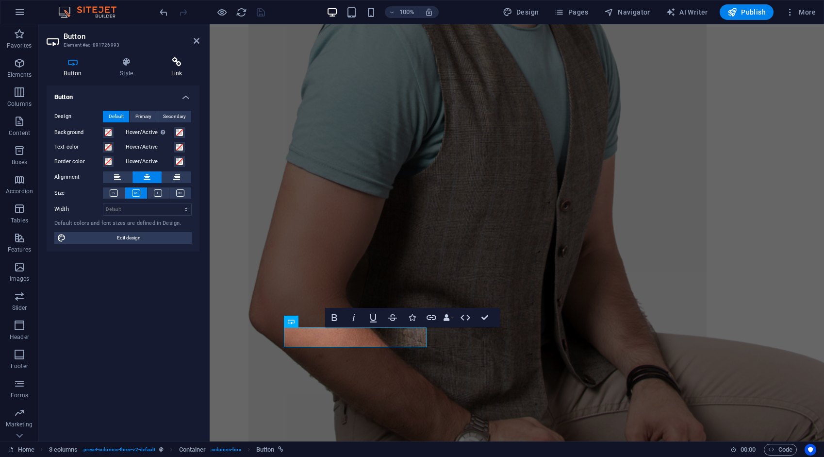
click at [179, 66] on icon at bounding box center [177, 62] width 46 height 10
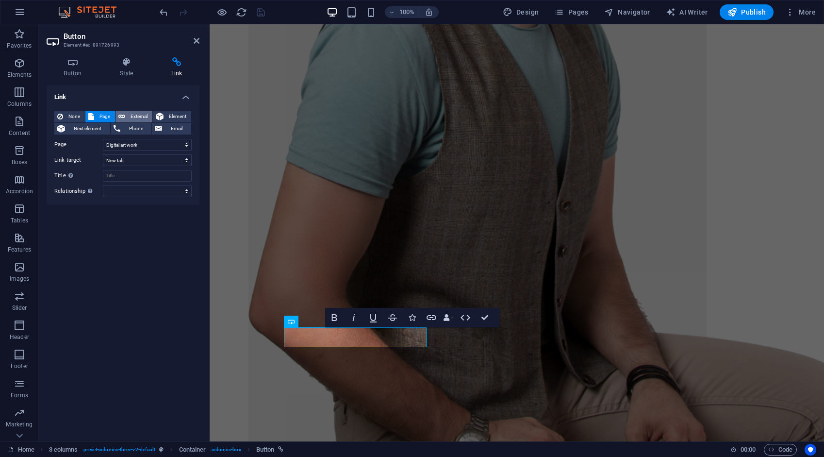
click at [134, 115] on span "External" at bounding box center [138, 117] width 21 height 12
click at [168, 116] on span "Element" at bounding box center [177, 117] width 22 height 12
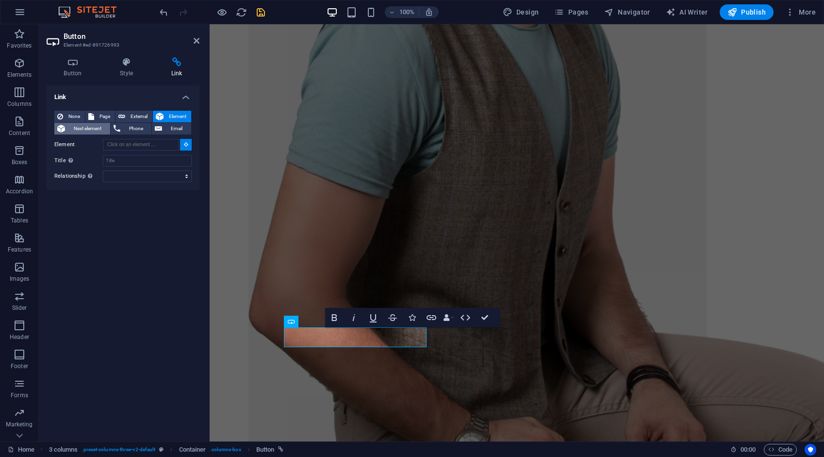
click at [99, 129] on span "Next element" at bounding box center [87, 129] width 39 height 12
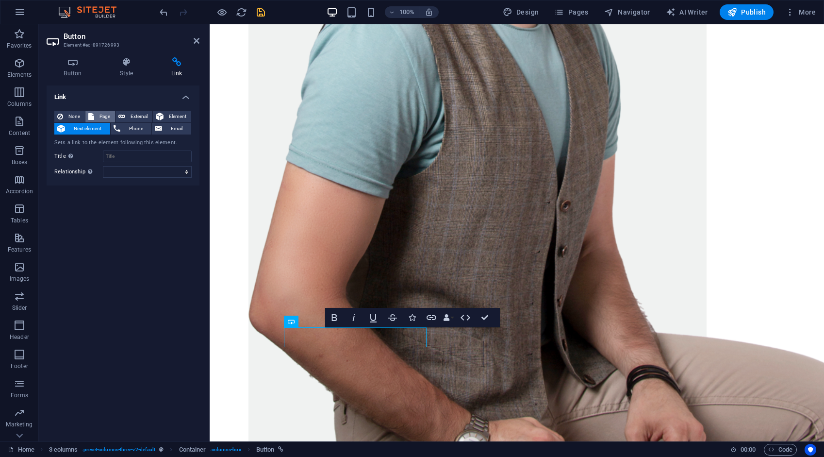
click at [105, 116] on span "Page" at bounding box center [104, 117] width 15 height 12
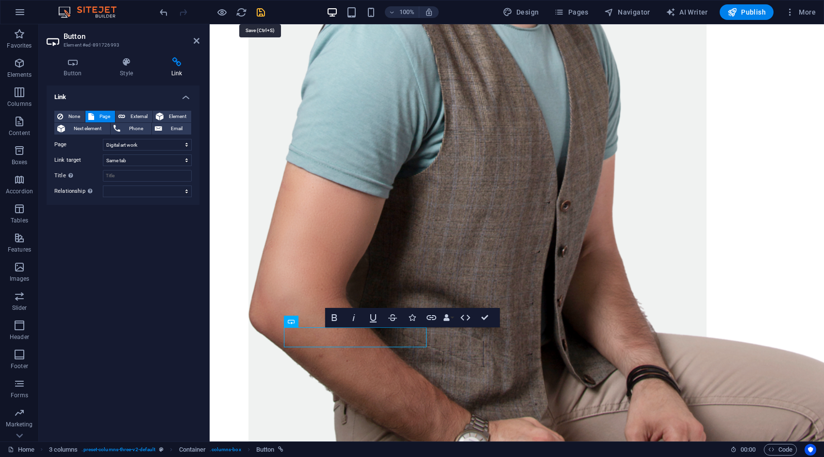
click at [261, 13] on icon "save" at bounding box center [260, 12] width 11 height 11
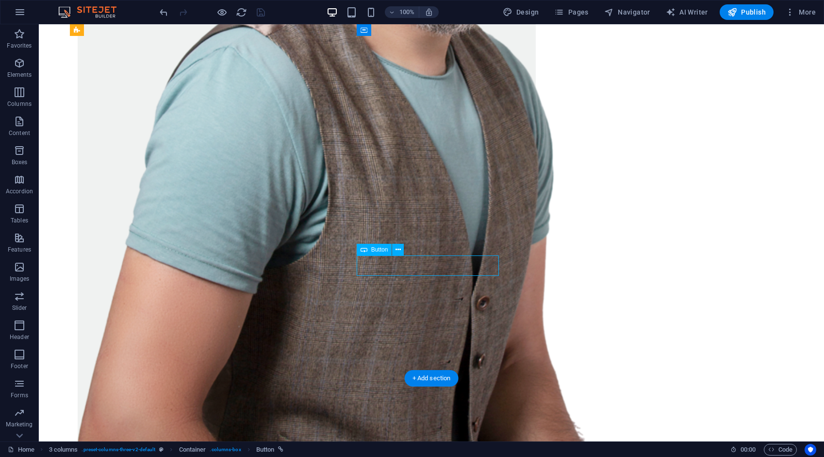
select select "4"
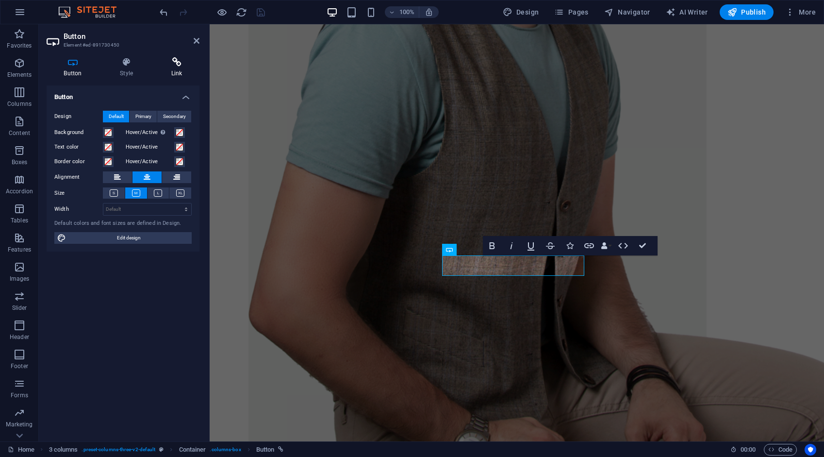
click at [180, 63] on icon at bounding box center [177, 62] width 46 height 10
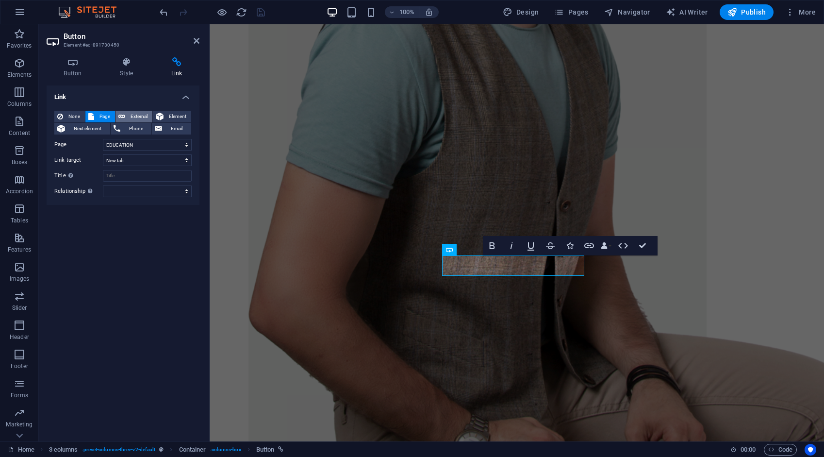
click at [143, 116] on span "External" at bounding box center [138, 117] width 21 height 12
click at [178, 118] on span "Element" at bounding box center [177, 117] width 22 height 12
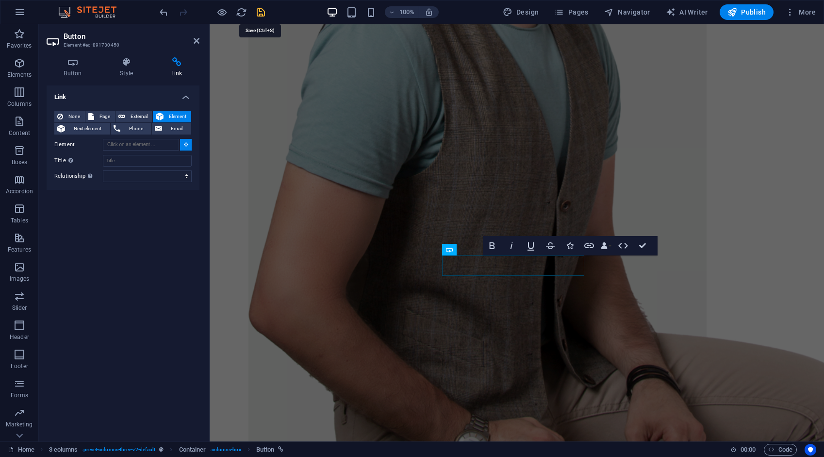
click at [261, 13] on icon "save" at bounding box center [260, 12] width 11 height 11
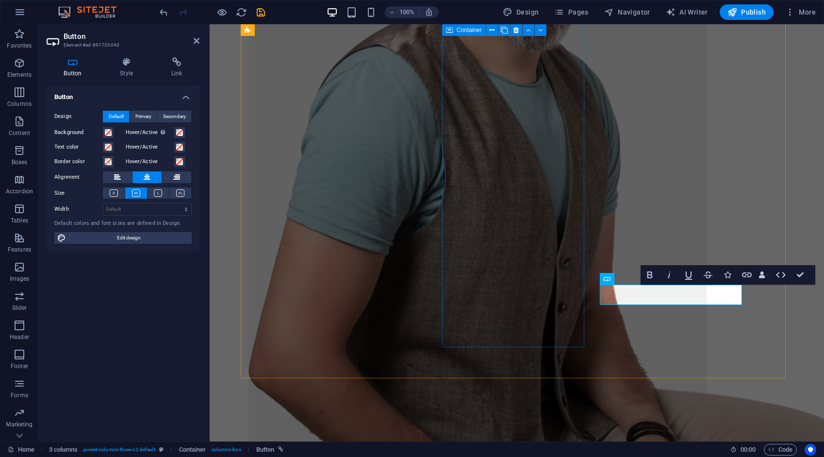
scroll to position [1298, 0]
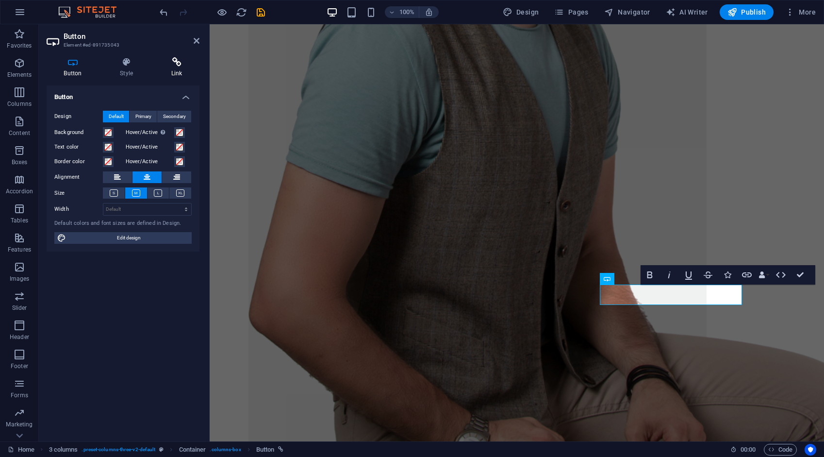
click at [182, 65] on icon at bounding box center [177, 62] width 46 height 10
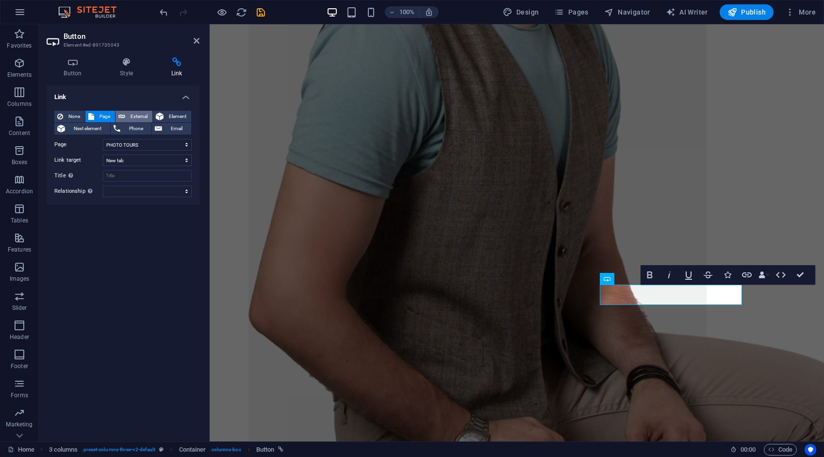
click at [149, 114] on span "External" at bounding box center [138, 117] width 21 height 12
click at [257, 14] on icon "save" at bounding box center [260, 12] width 11 height 11
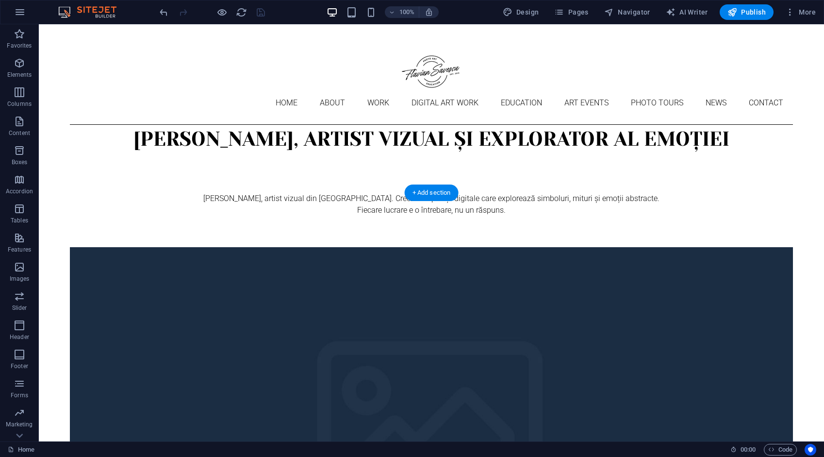
scroll to position [0, 0]
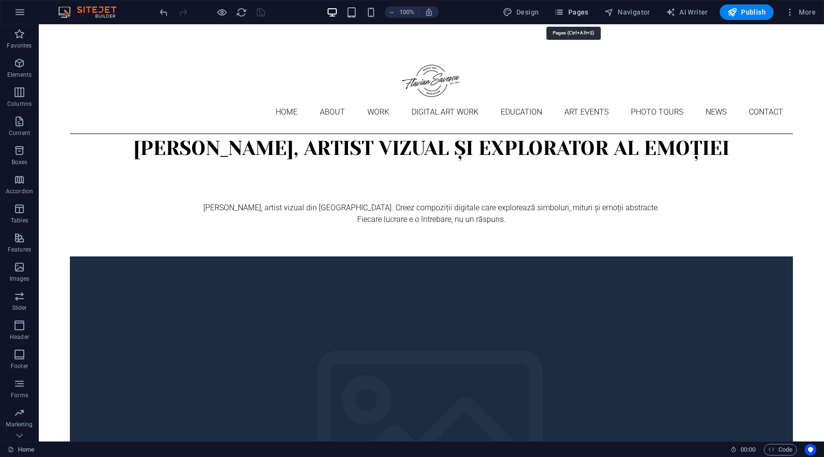
click at [577, 15] on span "Pages" at bounding box center [571, 12] width 34 height 10
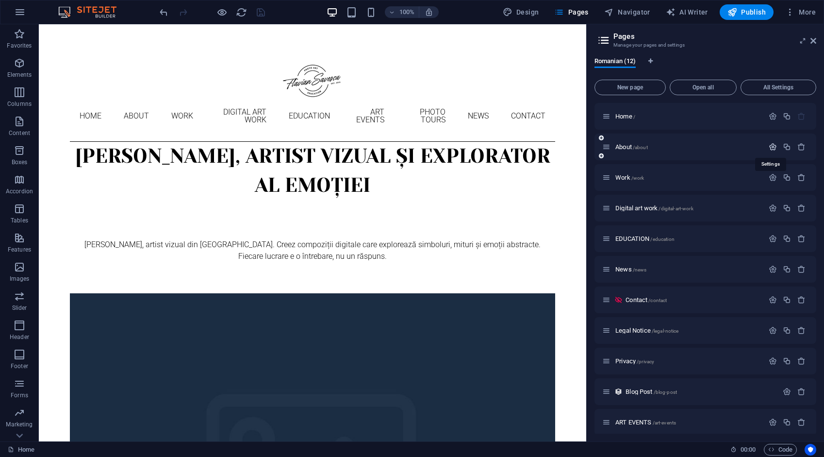
click at [771, 149] on icon "button" at bounding box center [773, 147] width 8 height 8
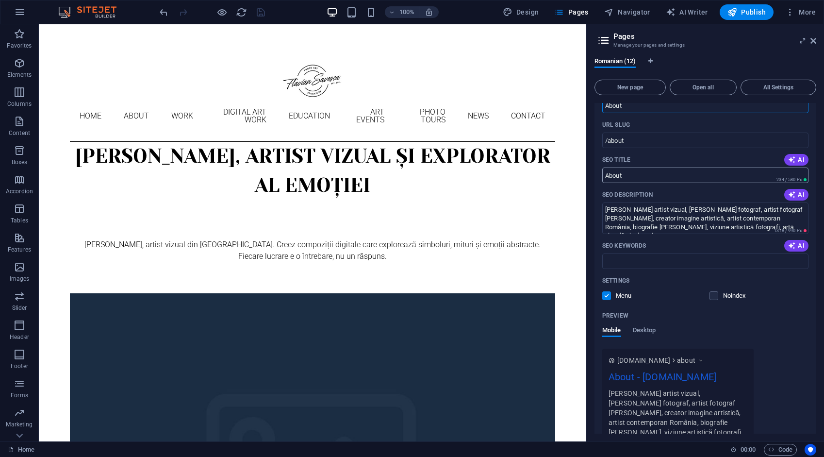
scroll to position [49, 0]
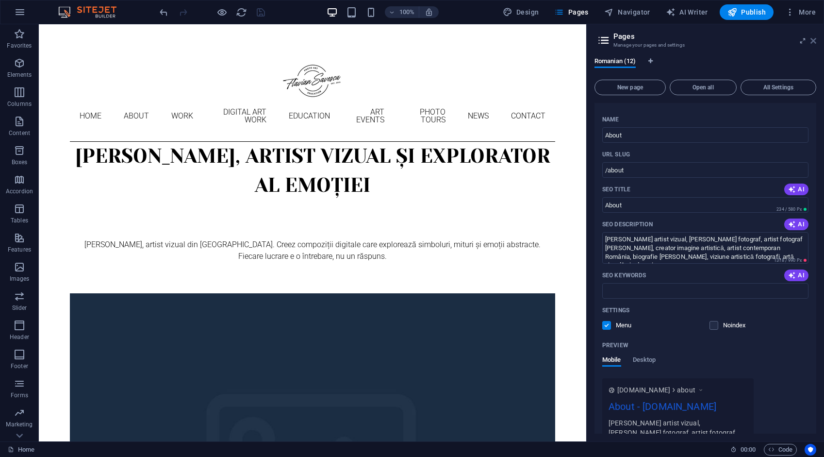
click at [815, 40] on icon at bounding box center [814, 41] width 6 height 8
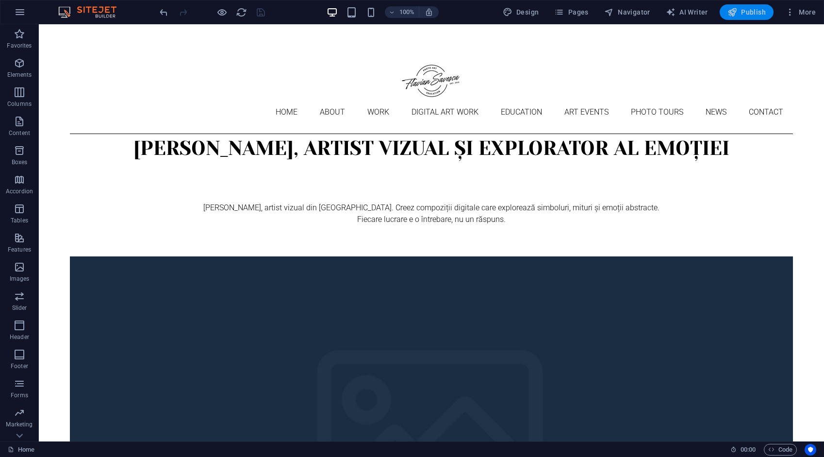
click at [733, 15] on icon "button" at bounding box center [733, 12] width 10 height 10
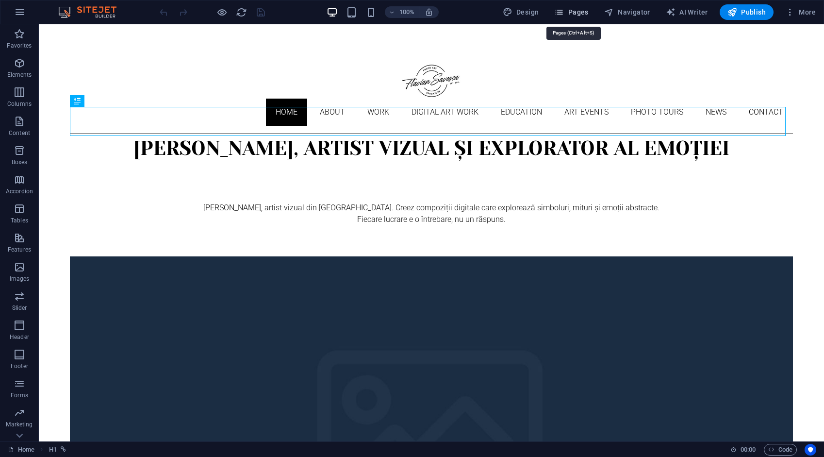
click at [586, 9] on span "Pages" at bounding box center [571, 12] width 34 height 10
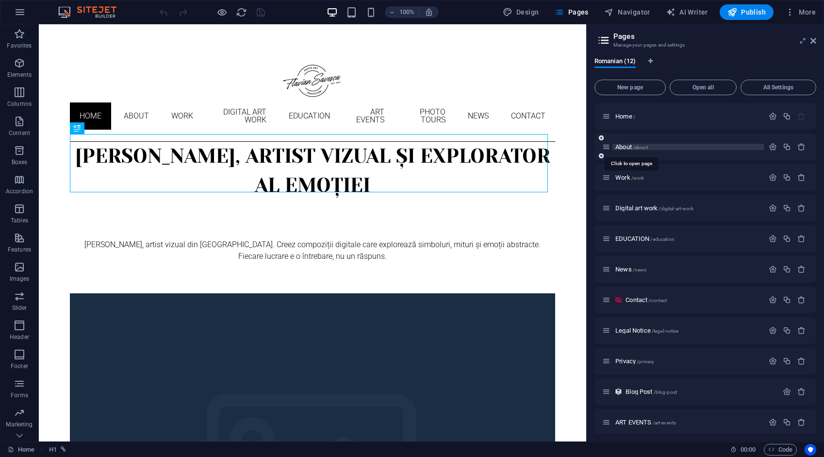
click at [631, 146] on span "About /about" at bounding box center [631, 146] width 33 height 7
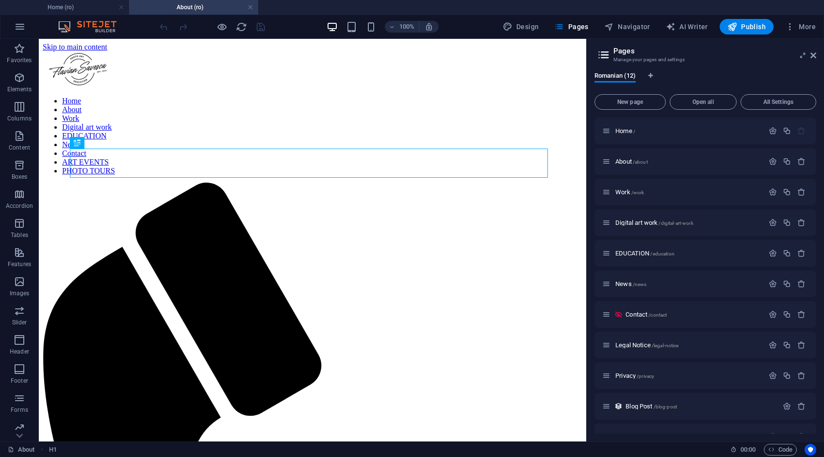
click at [607, 56] on icon at bounding box center [604, 55] width 15 height 14
click at [612, 76] on span "Romanian (12)" at bounding box center [615, 77] width 41 height 14
click at [651, 74] on icon "Language Tabs" at bounding box center [650, 76] width 4 height 6
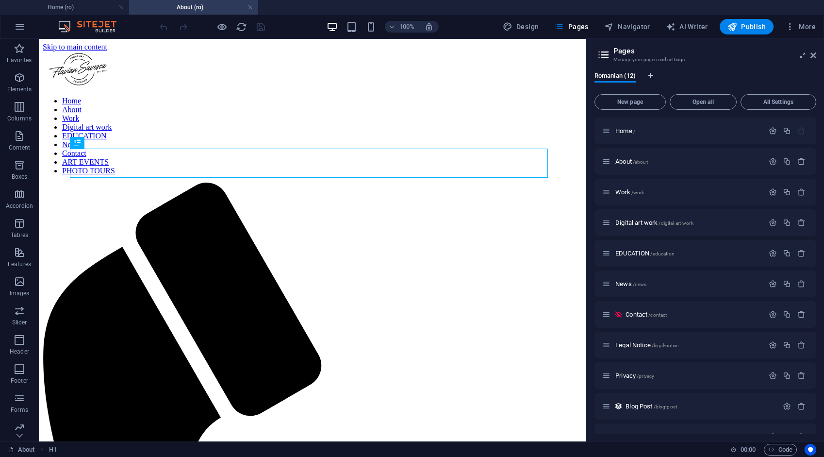
select select "131"
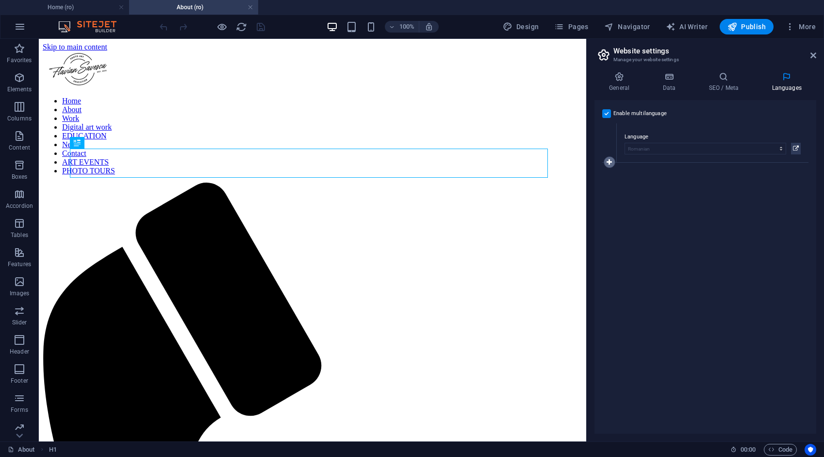
click at [609, 160] on icon at bounding box center [609, 162] width 5 height 7
click at [633, 188] on select "Abkhazian Afar Afrikaans Akan Albanian Amharic Arabic Aragonese Armenian Assame…" at bounding box center [706, 188] width 162 height 12
select select "41"
click at [625, 182] on select "Abkhazian Afar Afrikaans Akan Albanian Amharic Arabic Aragonese Armenian Assame…" at bounding box center [706, 188] width 162 height 12
click at [637, 238] on div "Enable multilanguage To disable multilanguage delete all languages until only o…" at bounding box center [706, 266] width 222 height 333
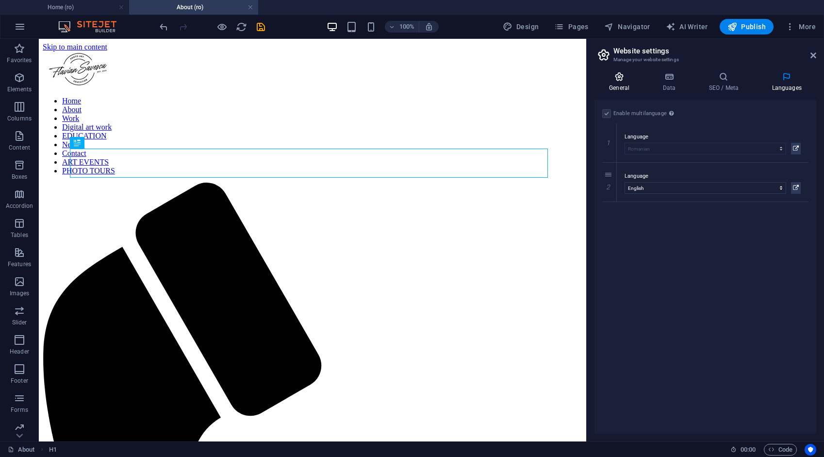
click at [624, 78] on icon at bounding box center [620, 77] width 50 height 10
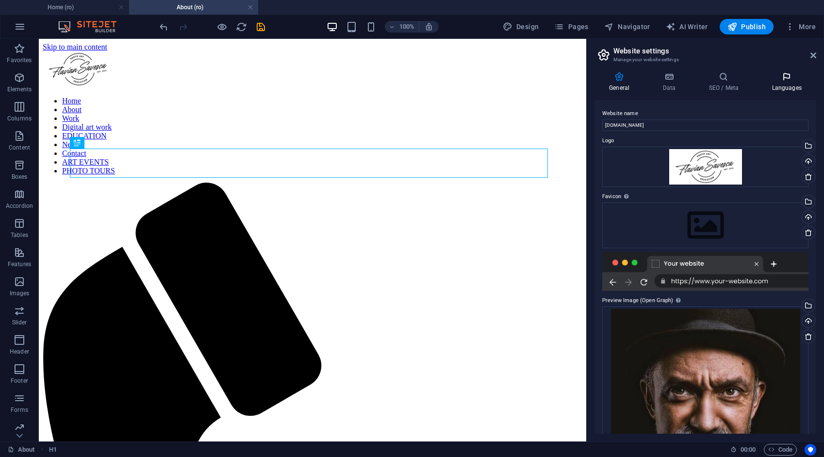
click at [786, 74] on icon at bounding box center [786, 77] width 59 height 10
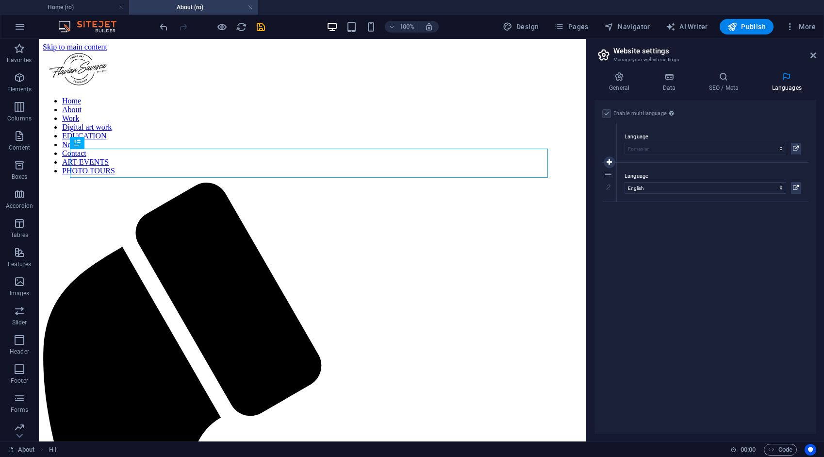
click at [603, 127] on div "1" at bounding box center [609, 142] width 15 height 39
click at [609, 115] on label at bounding box center [606, 113] width 9 height 9
click at [608, 112] on label at bounding box center [606, 113] width 9 height 9
click at [607, 112] on label at bounding box center [606, 113] width 9 height 9
click at [645, 263] on div "Enable multilanguage To disable multilanguage delete all languages until only o…" at bounding box center [706, 266] width 222 height 333
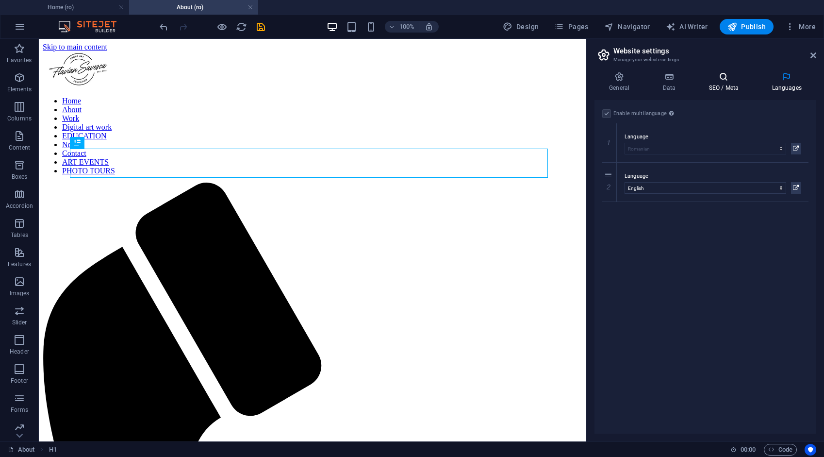
click at [727, 82] on h4 "SEO / Meta" at bounding box center [725, 82] width 63 height 20
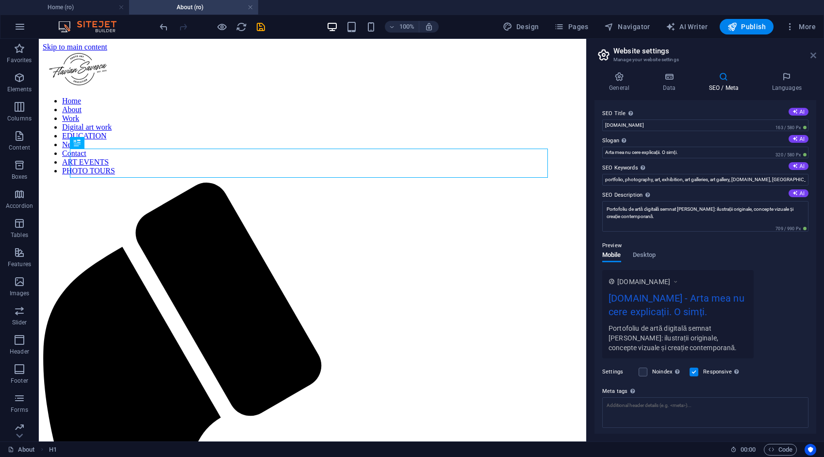
click at [814, 58] on icon at bounding box center [814, 55] width 6 height 8
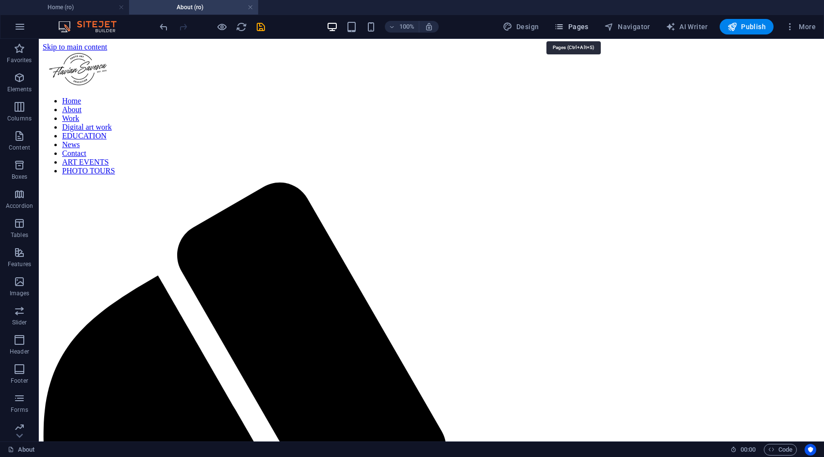
click at [573, 27] on span "Pages" at bounding box center [571, 27] width 34 height 10
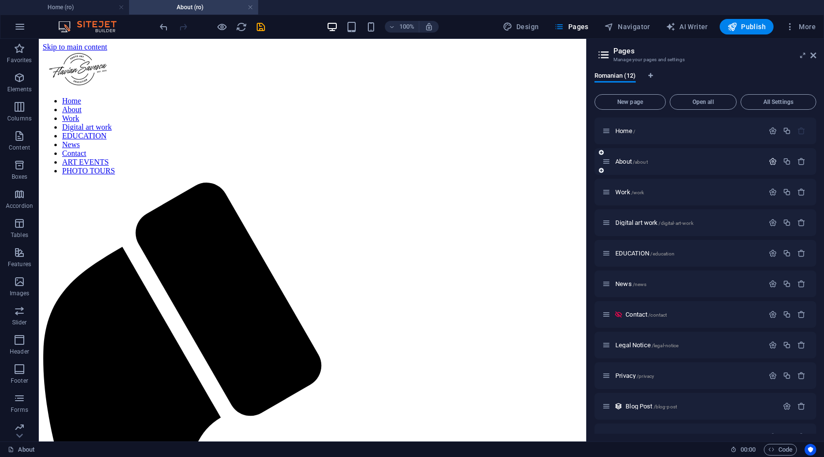
click at [771, 162] on icon "button" at bounding box center [773, 161] width 8 height 8
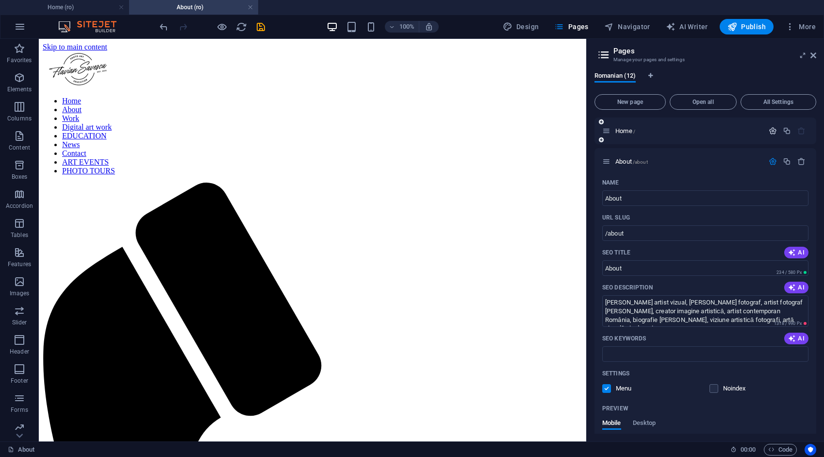
click at [771, 131] on icon "button" at bounding box center [773, 131] width 8 height 8
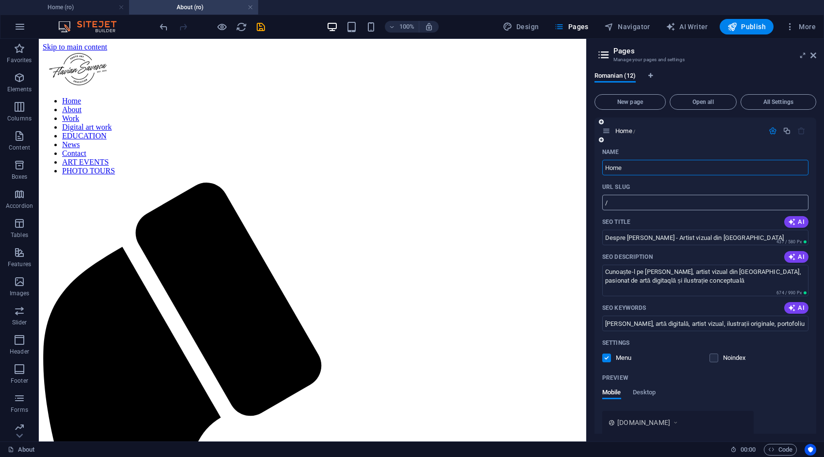
click at [642, 202] on input "/" at bounding box center [705, 203] width 206 height 16
type input "/home"
click at [594, 247] on div "Romanian (12) New page Open all All Settings Home /home Name Home ​ URL SLUG /h…" at bounding box center [705, 252] width 237 height 377
click at [814, 53] on icon at bounding box center [814, 55] width 6 height 8
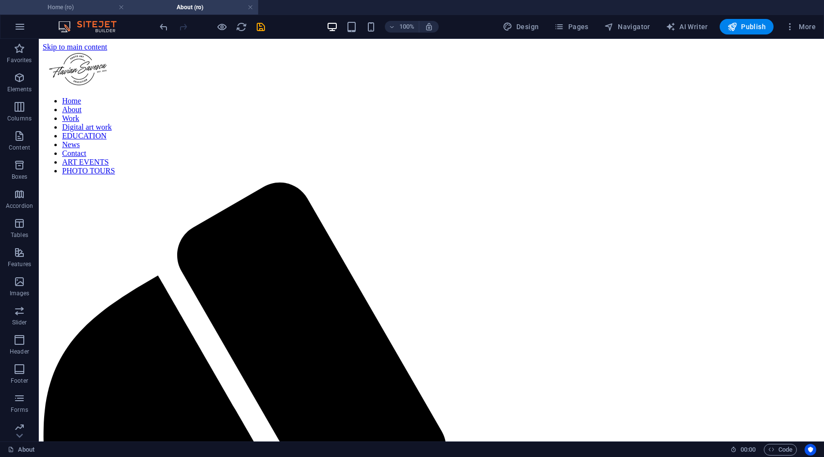
click at [81, 4] on h4 "Home (ro)" at bounding box center [64, 7] width 129 height 11
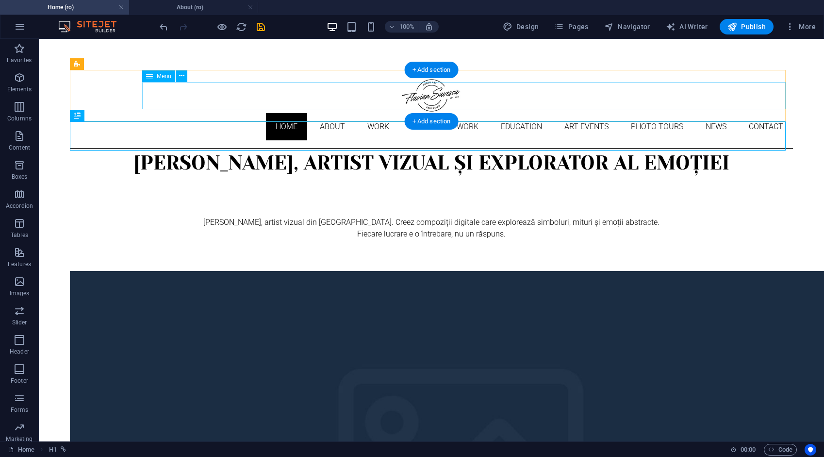
click at [243, 113] on nav "Home About Work DIGITAL ART WORK EDUCATION ART EVENTS Photo tours News Contact" at bounding box center [431, 126] width 723 height 27
select select
select select "1"
select select "2"
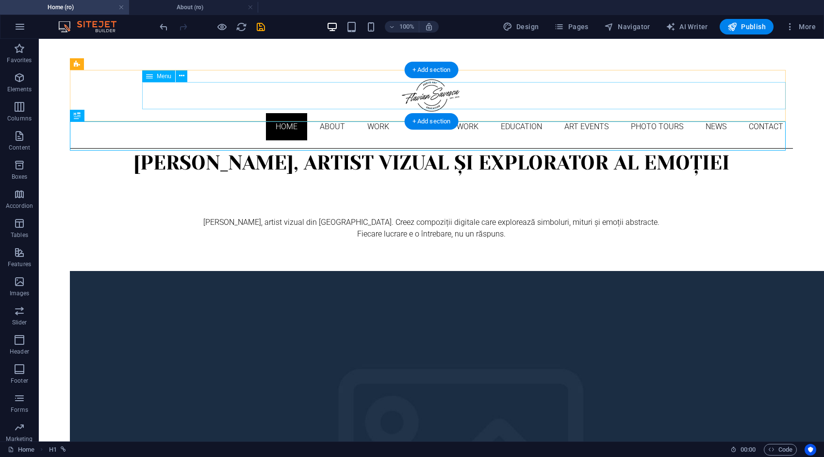
select select "3"
select select "4"
select select "9"
select select "10"
select select "5"
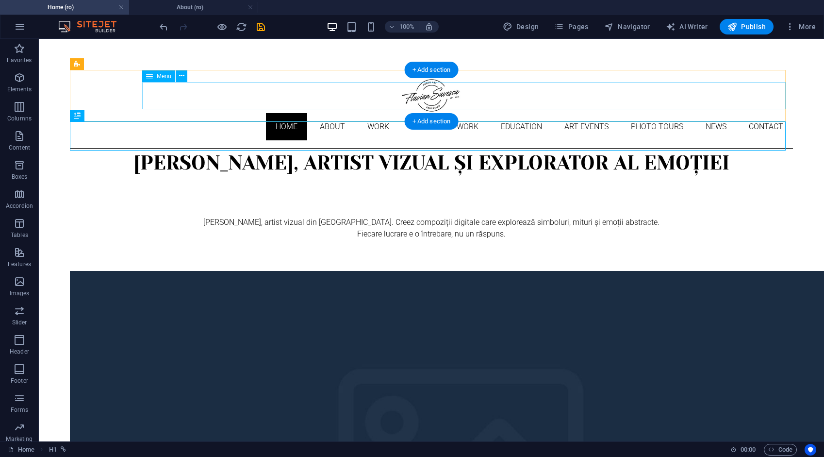
select select "6"
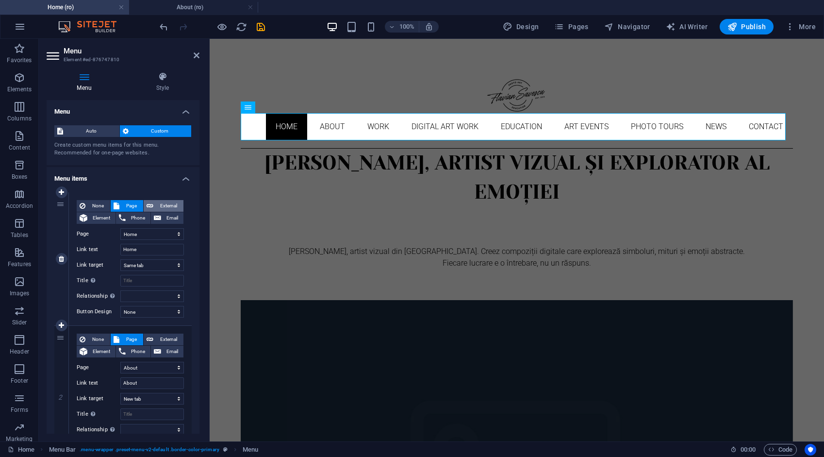
click at [163, 201] on span "External" at bounding box center [168, 206] width 24 height 12
select select "blank"
select select
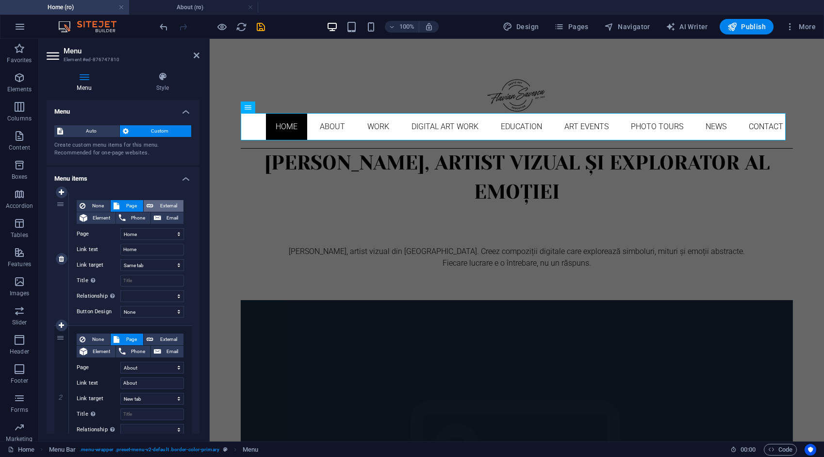
select select
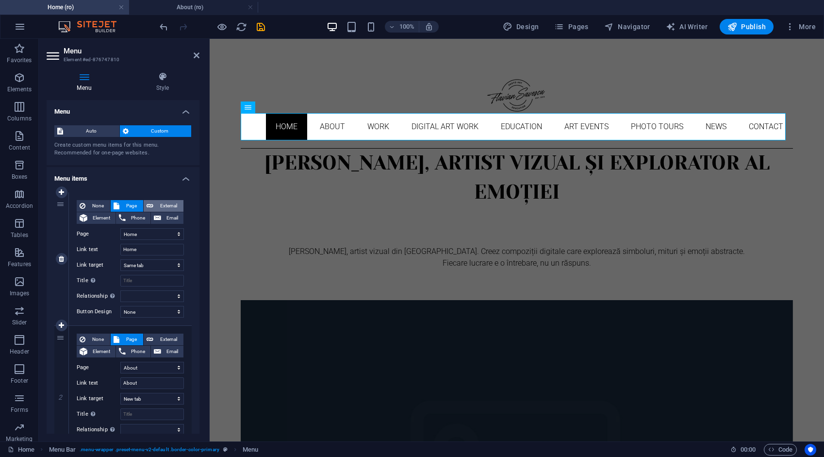
select select
drag, startPoint x: 160, startPoint y: 234, endPoint x: 102, endPoint y: 236, distance: 58.3
click at [102, 236] on div "URL /ro/16633886" at bounding box center [130, 234] width 107 height 12
type input "/h"
select select
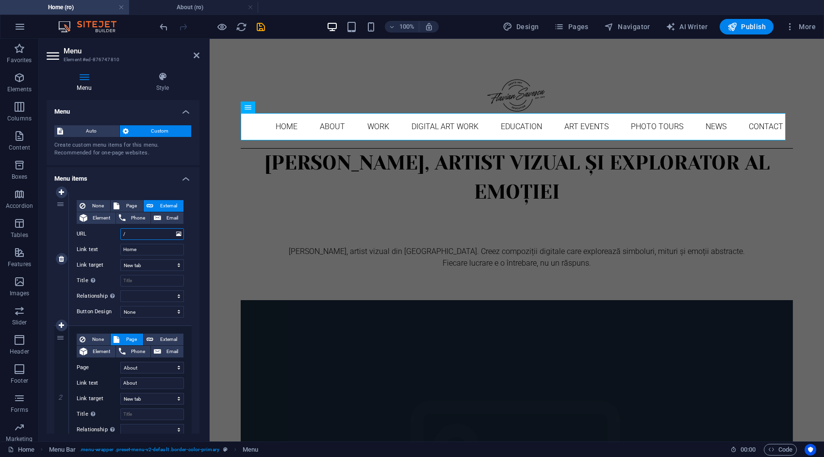
select select
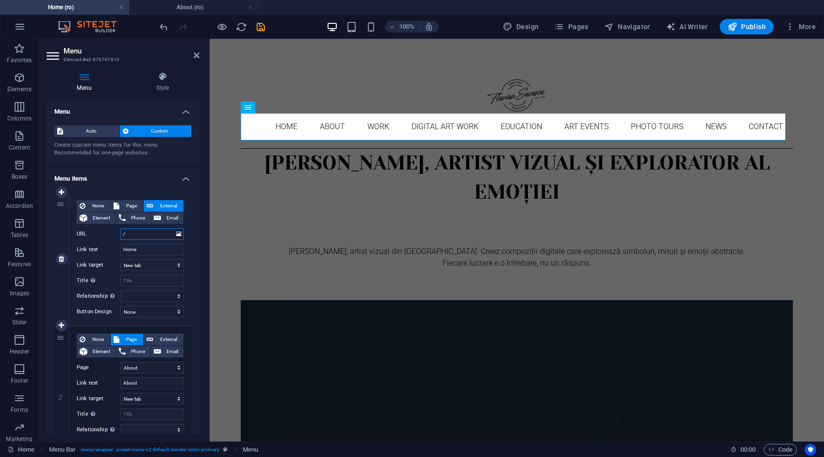
select select
type input "/ho"
select select
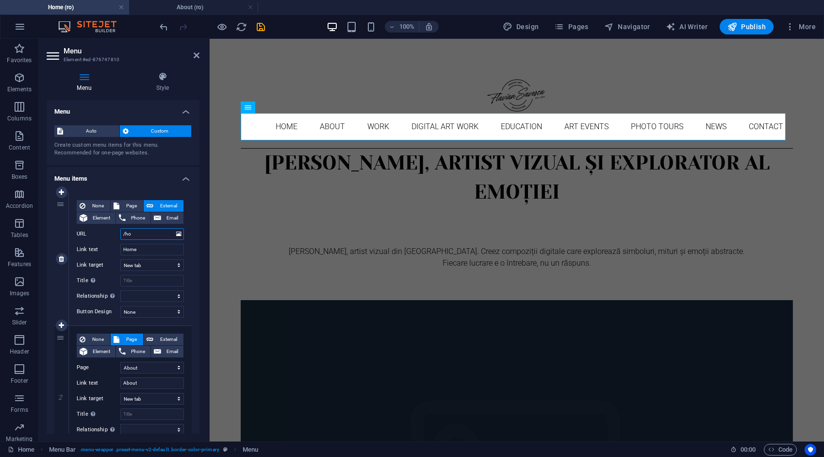
select select
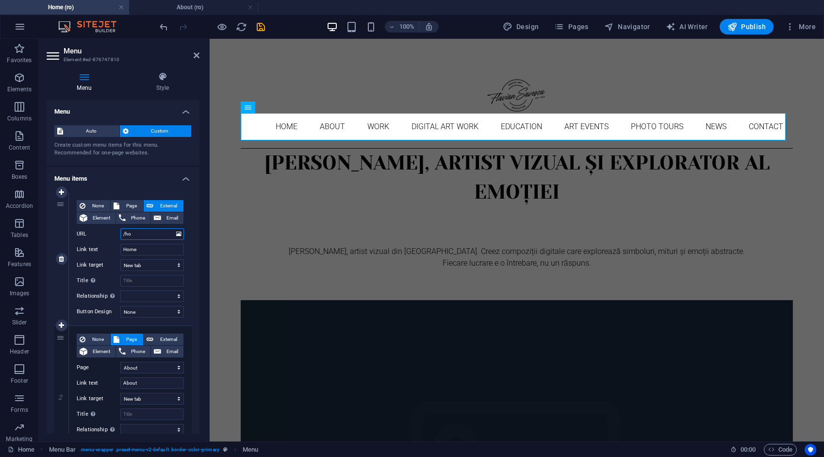
select select
type input "/home"
select select
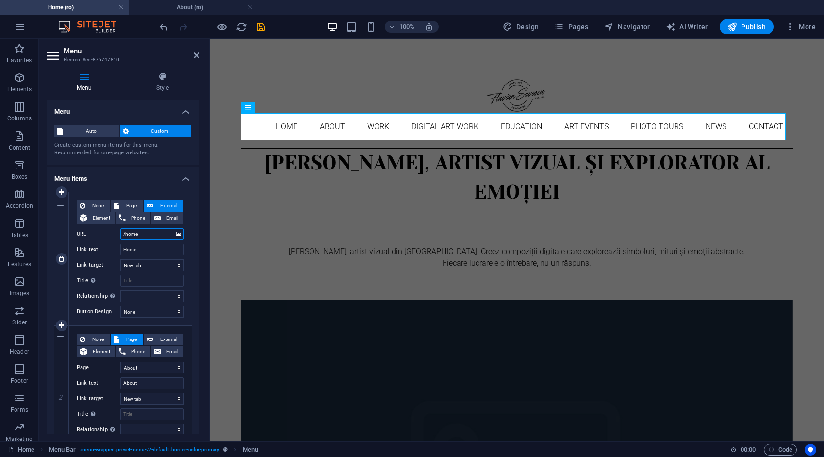
select select
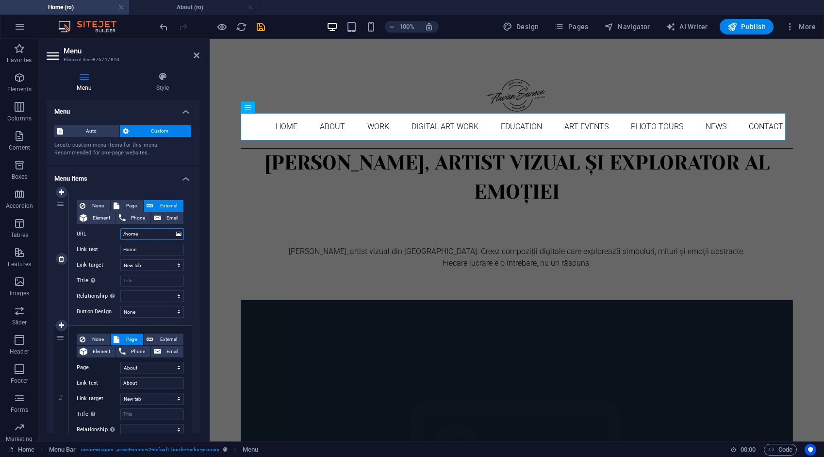
select select
type input "/home"
click at [156, 336] on span "External" at bounding box center [168, 339] width 24 height 12
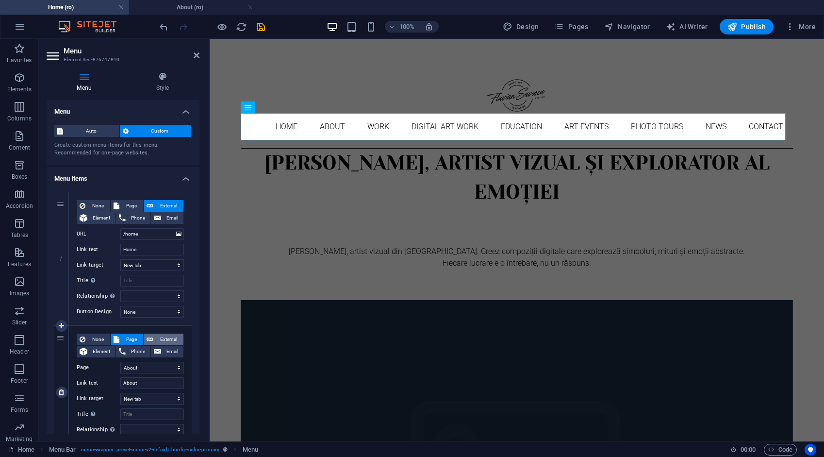
select select
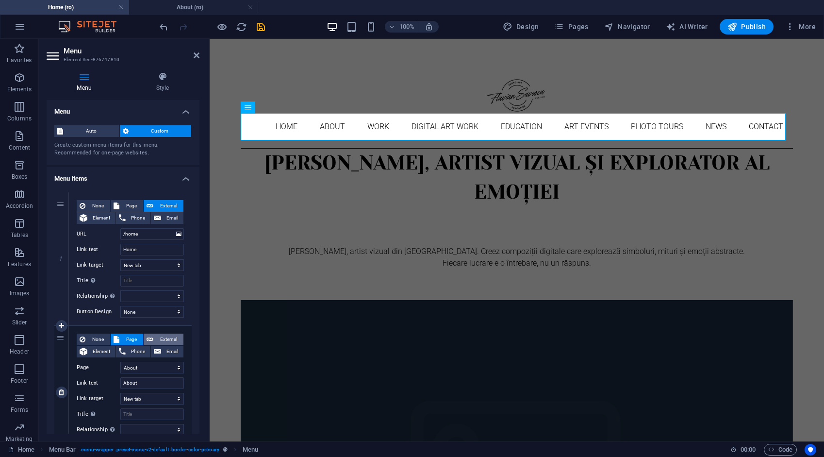
select select
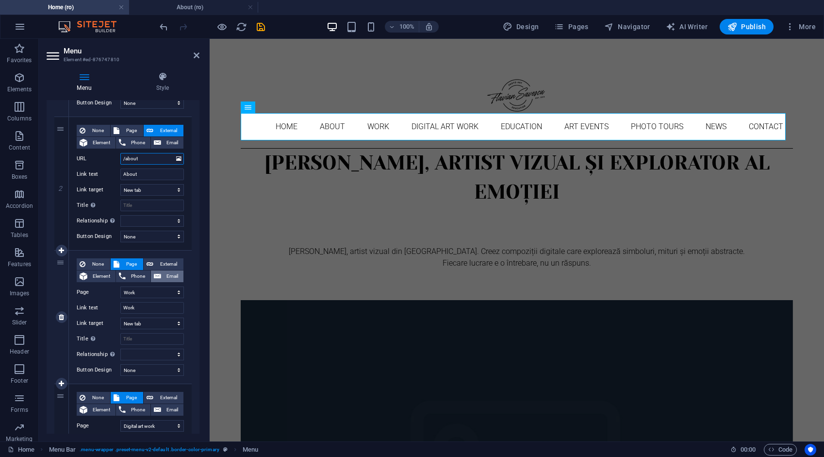
scroll to position [243, 0]
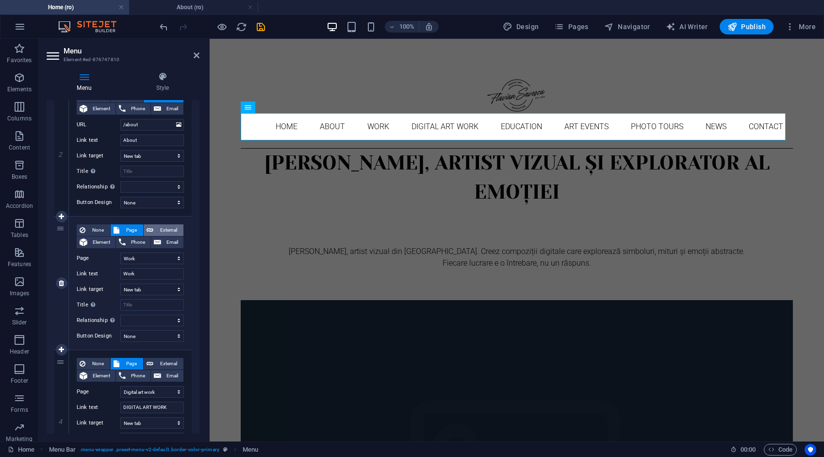
click at [166, 229] on span "External" at bounding box center [168, 230] width 24 height 12
select select
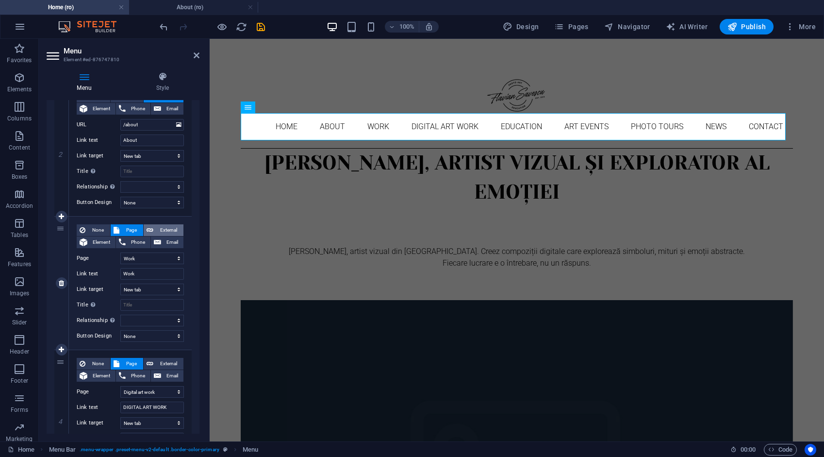
select select
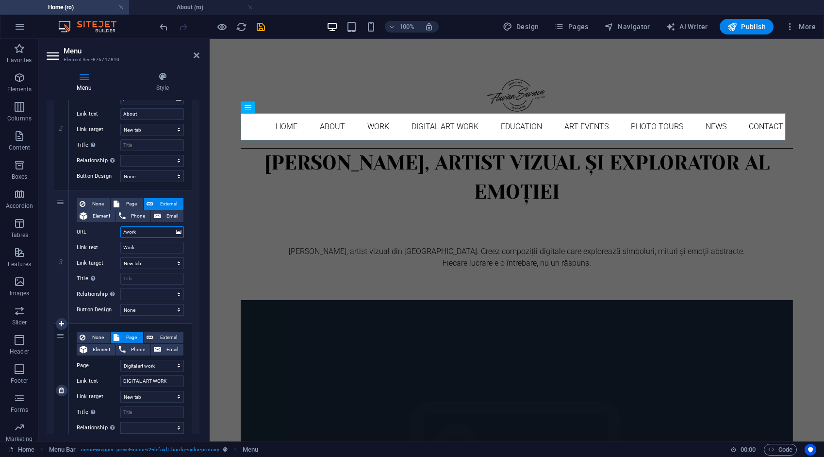
scroll to position [437, 0]
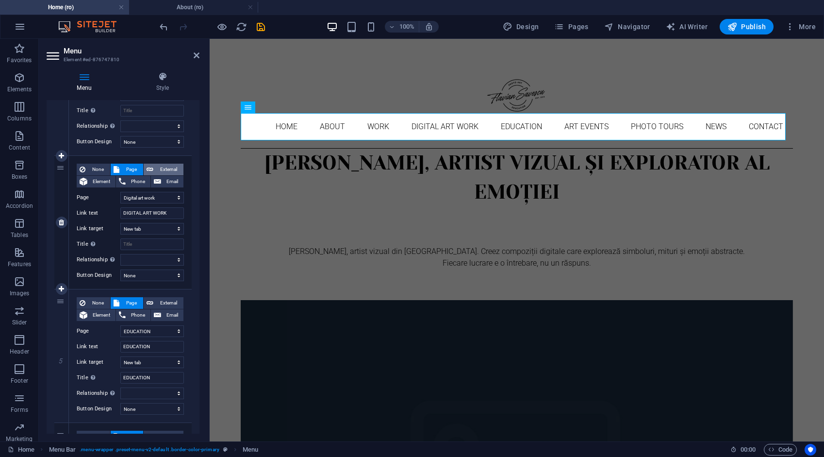
click at [168, 169] on span "External" at bounding box center [168, 170] width 24 height 12
select select
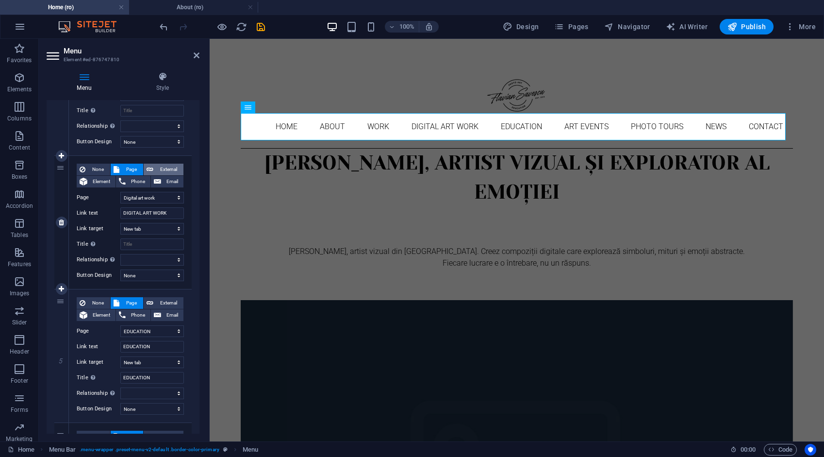
select select
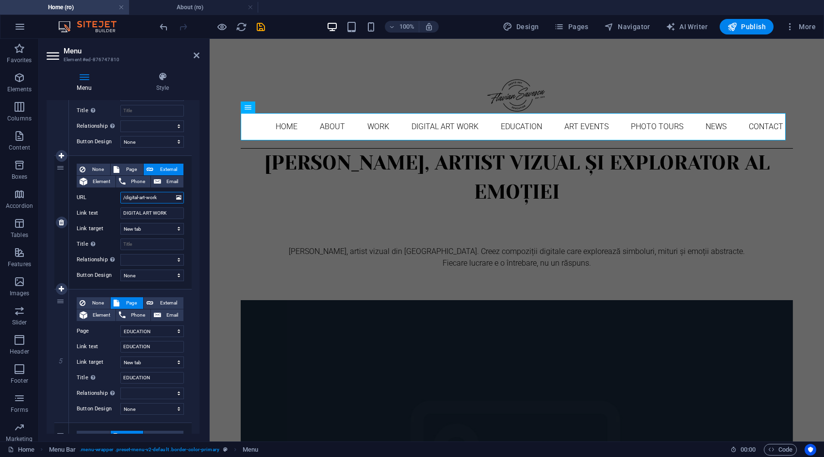
scroll to position [534, 0]
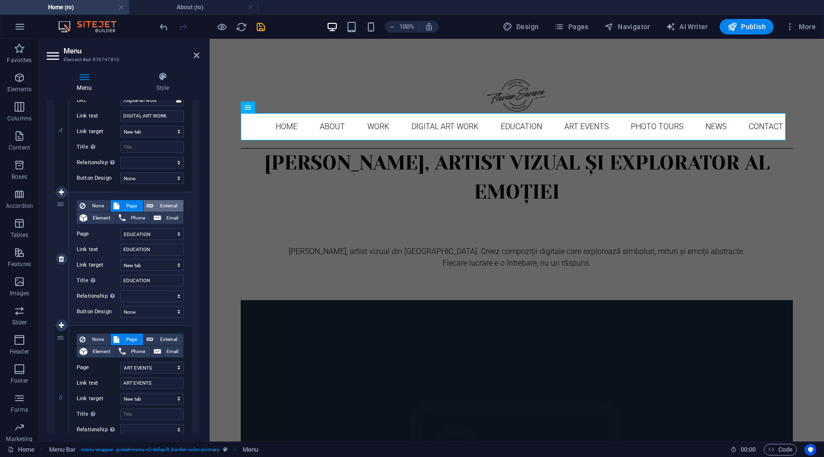
click at [169, 200] on span "External" at bounding box center [168, 206] width 24 height 12
select select
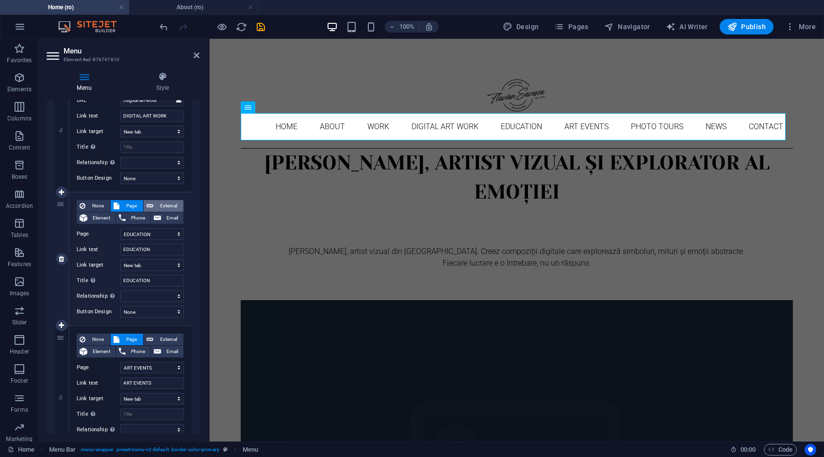
select select
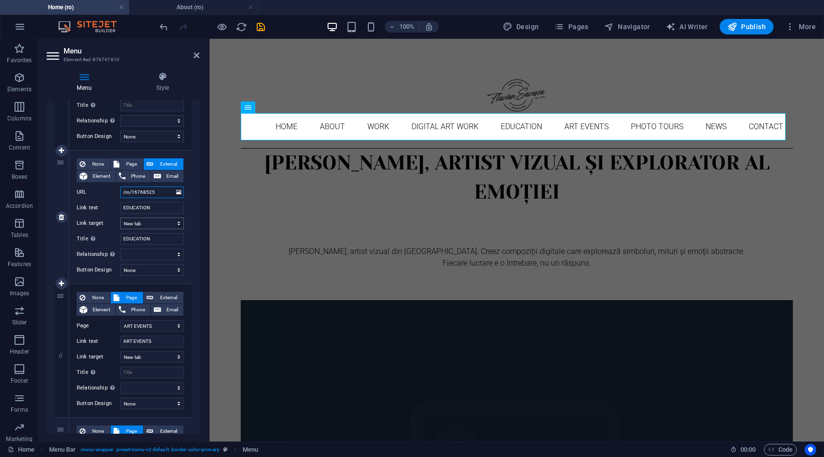
scroll to position [582, 0]
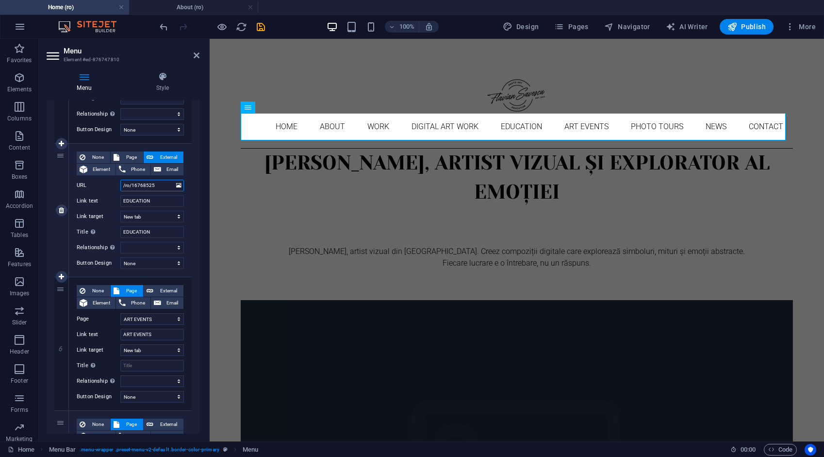
drag, startPoint x: 161, startPoint y: 183, endPoint x: 113, endPoint y: 183, distance: 47.6
click at [113, 183] on div "URL /ro/16768525" at bounding box center [130, 186] width 107 height 12
type input "/e"
select select
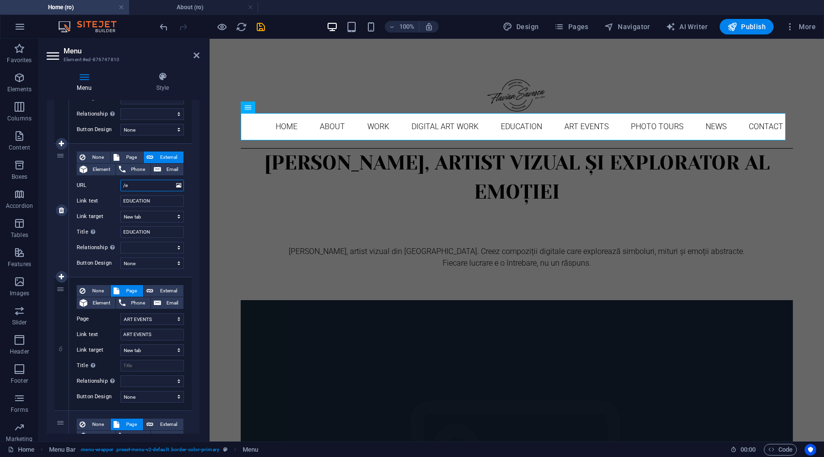
select select
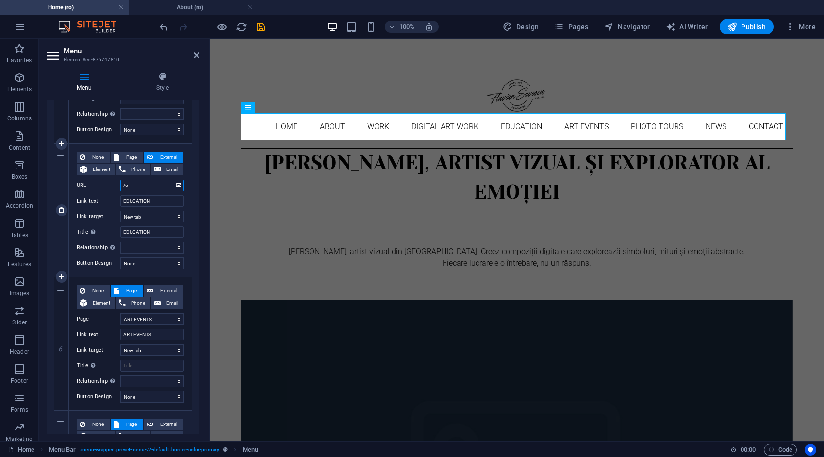
select select
type input "/edu"
select select
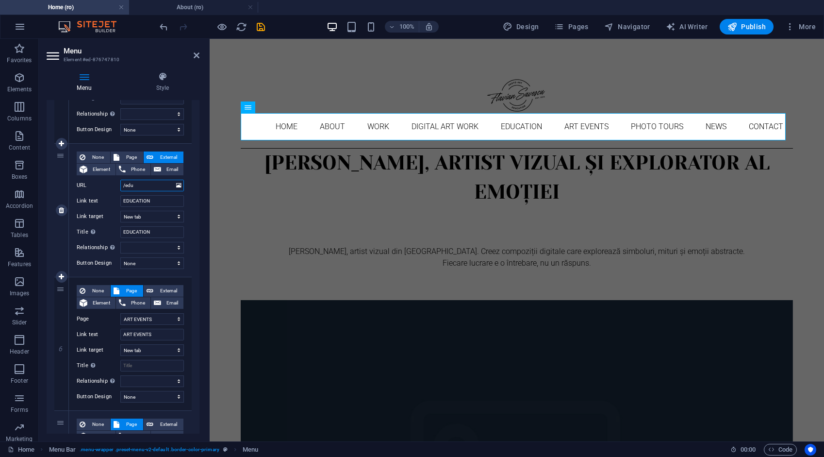
select select
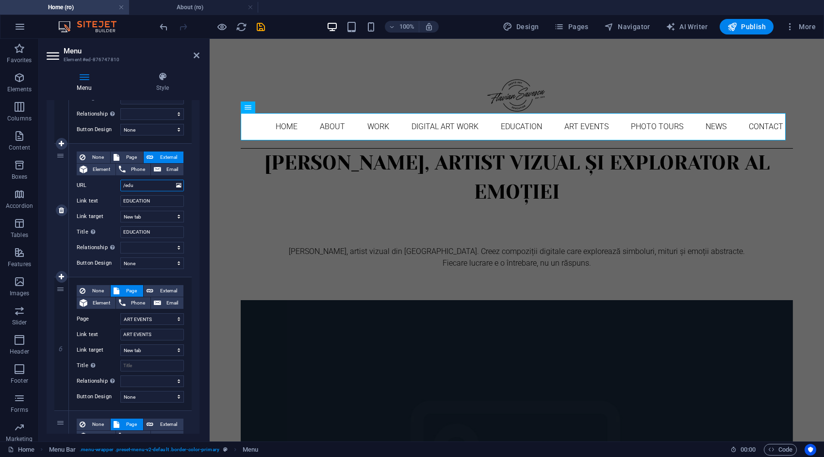
select select
type input "/educar"
select select
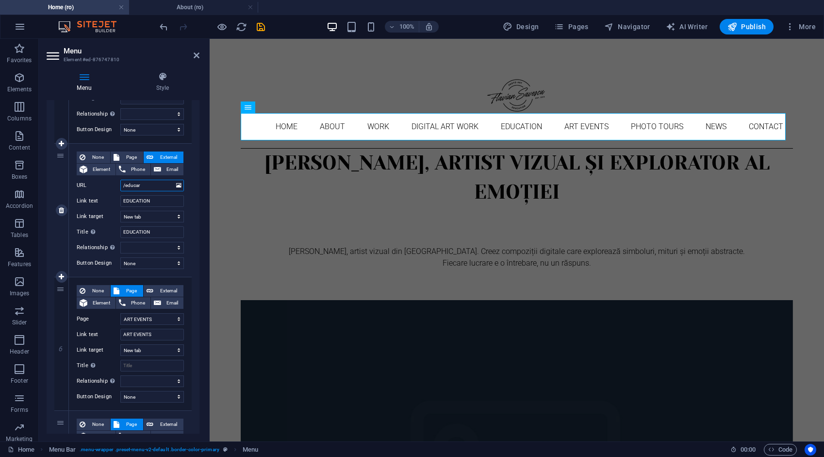
select select
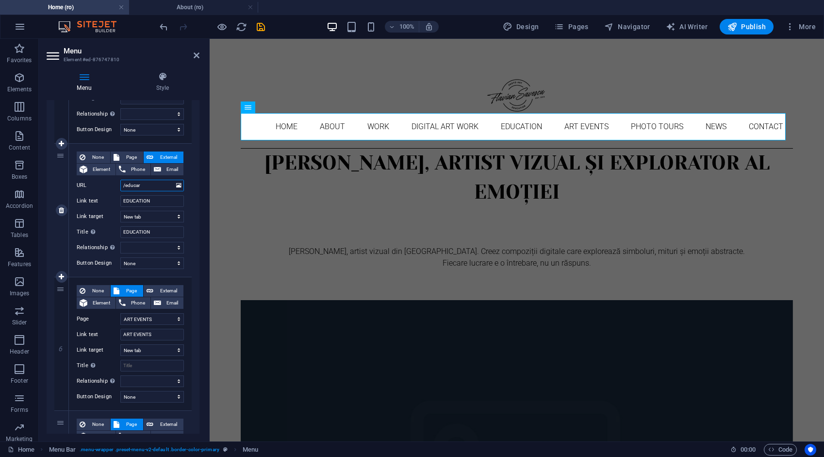
select select
type input "/educa"
select select
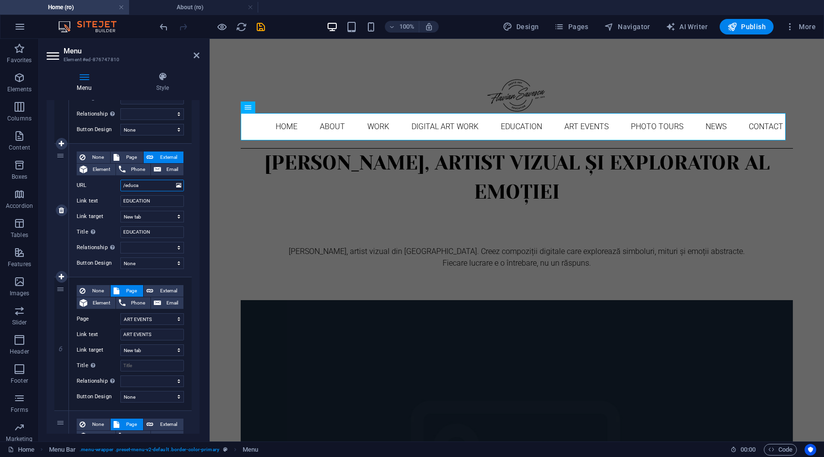
select select
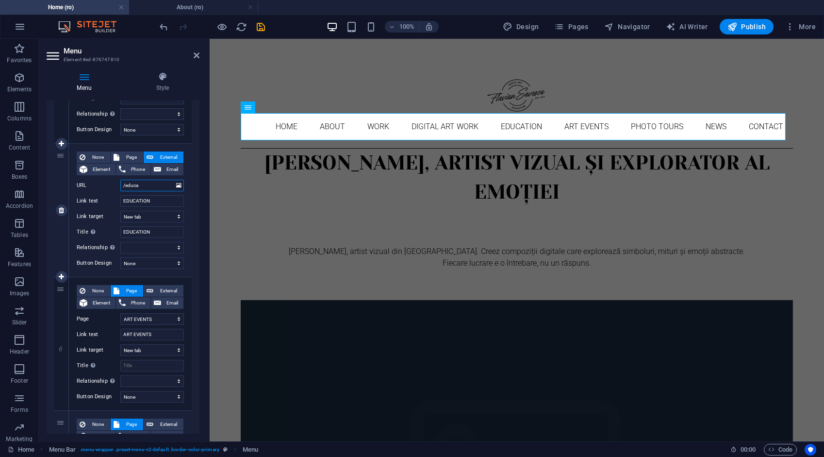
select select
type input "/education"
select select
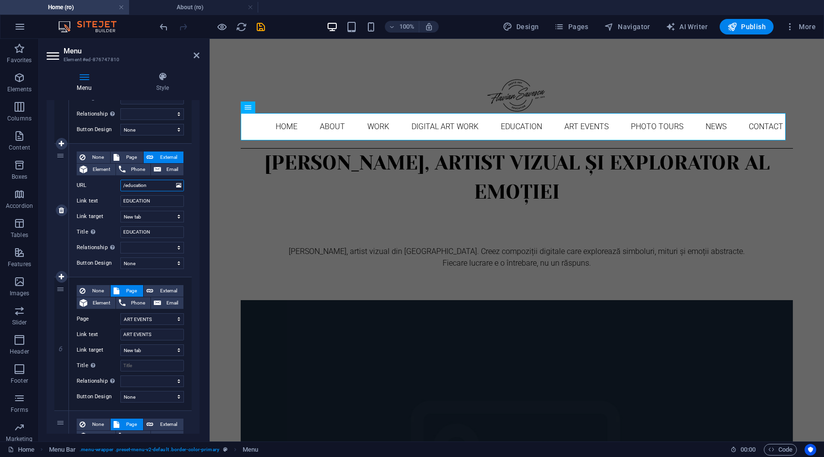
select select
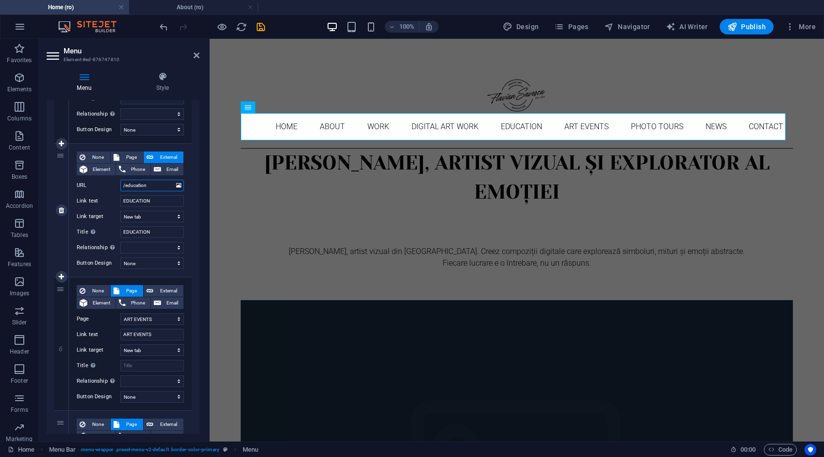
select select
type input "/education"
click at [166, 291] on span "External" at bounding box center [168, 291] width 24 height 12
select select
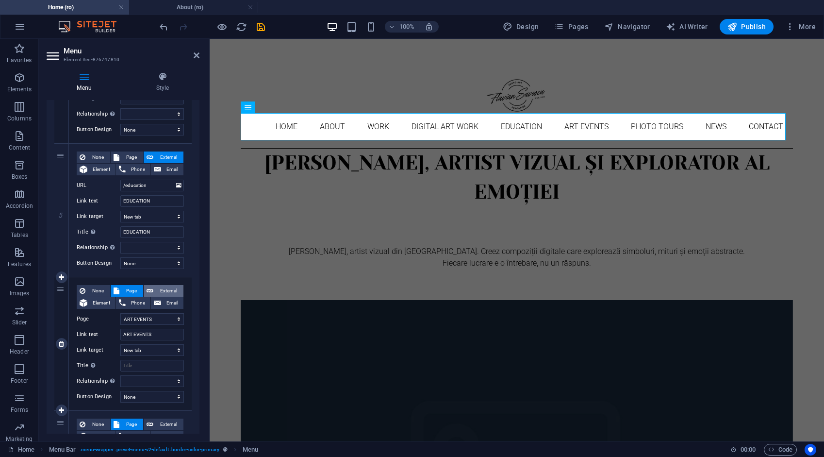
select select
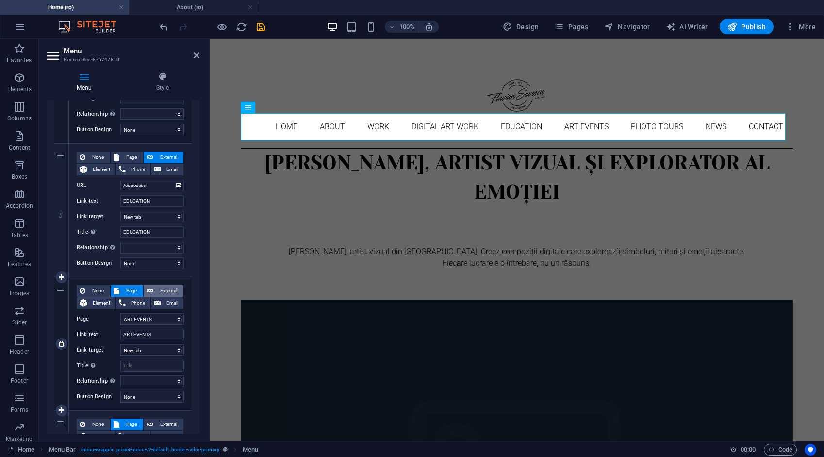
select select
drag, startPoint x: 164, startPoint y: 319, endPoint x: 103, endPoint y: 325, distance: 61.0
click at [103, 325] on div "None Page External Element Phone Email Page Home About Work Digital art work ED…" at bounding box center [130, 336] width 107 height 102
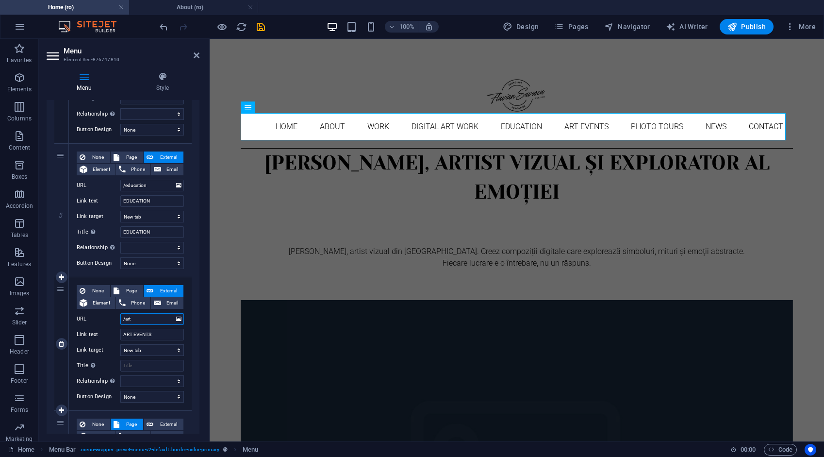
type input "/art-"
select select
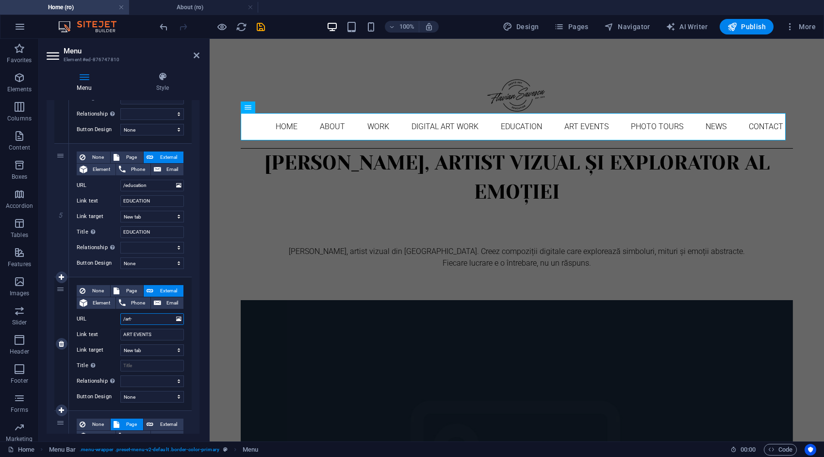
select select
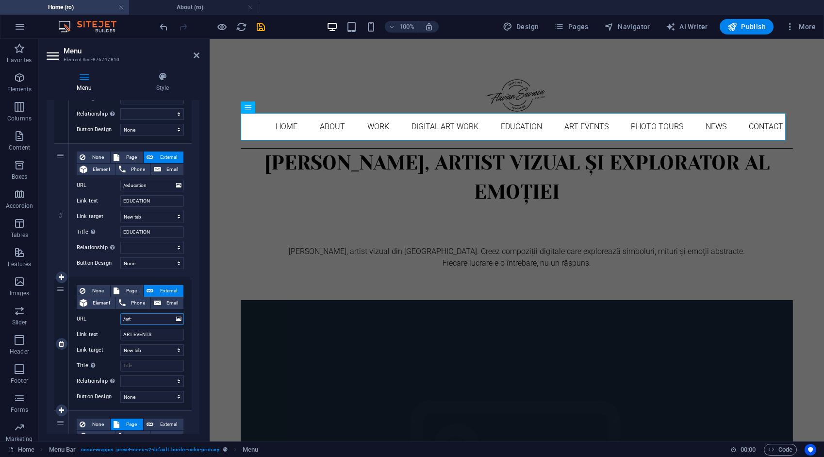
type input "/art-e"
select select
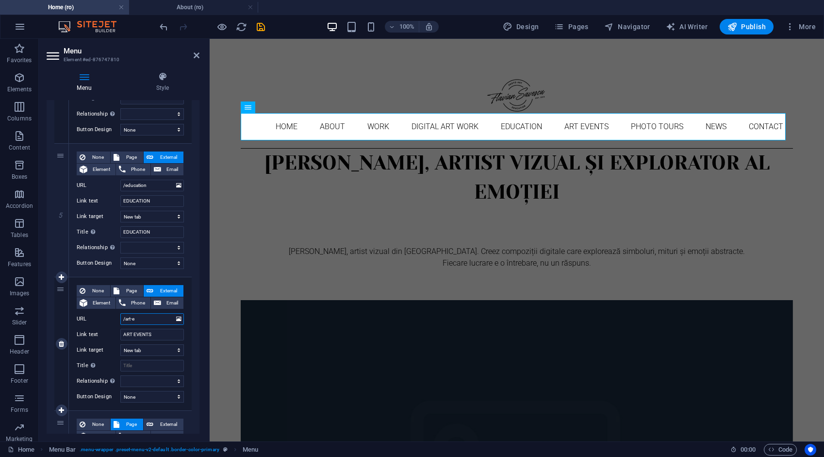
select select
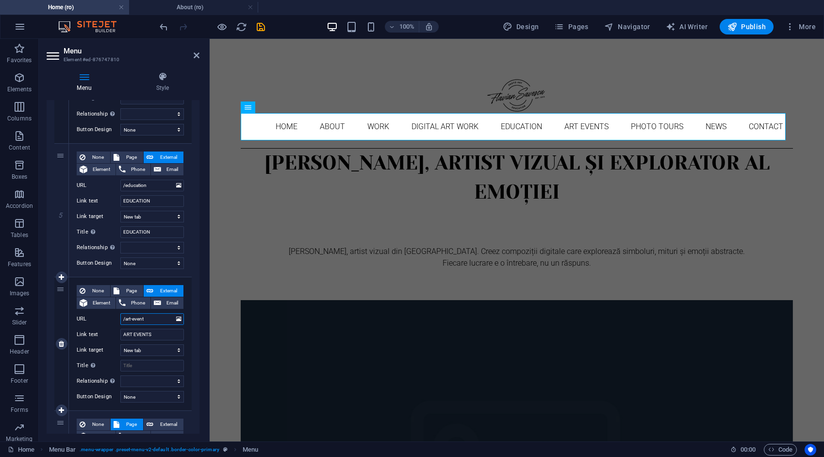
type input "/art-events"
select select
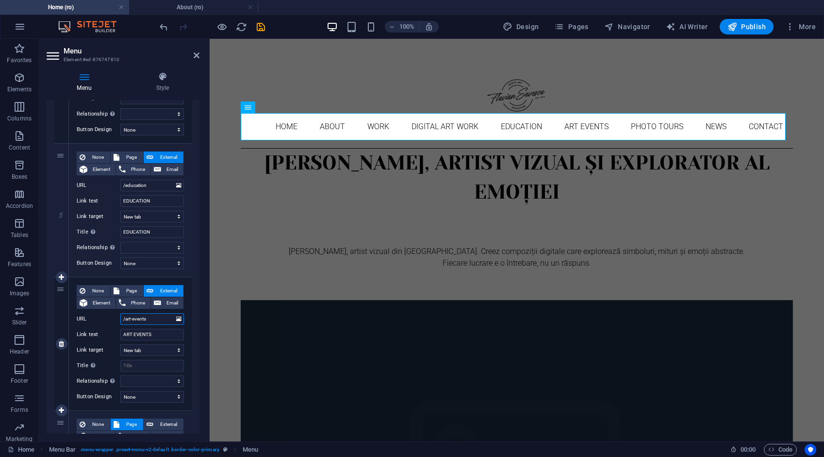
select select
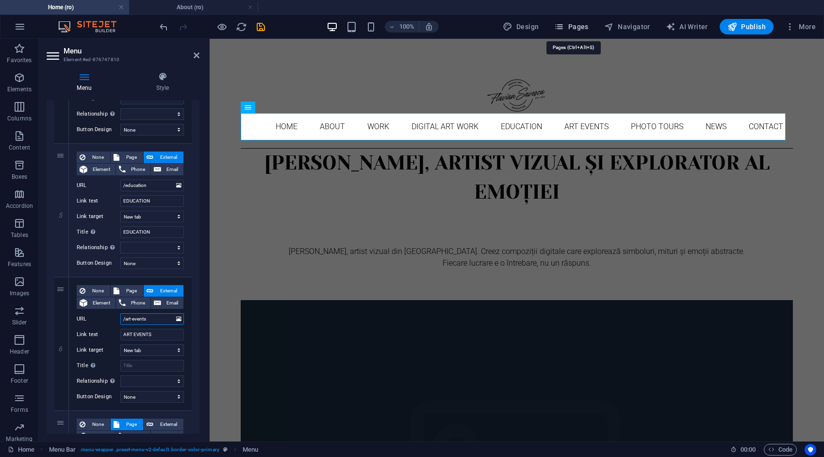
type input "/art-events"
click at [588, 26] on span "Pages" at bounding box center [571, 27] width 34 height 10
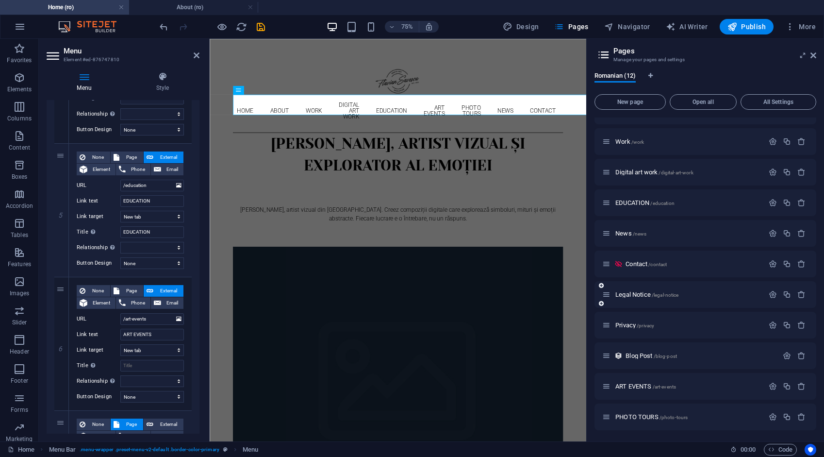
scroll to position [50, 0]
click at [770, 385] on icon "button" at bounding box center [773, 386] width 8 height 8
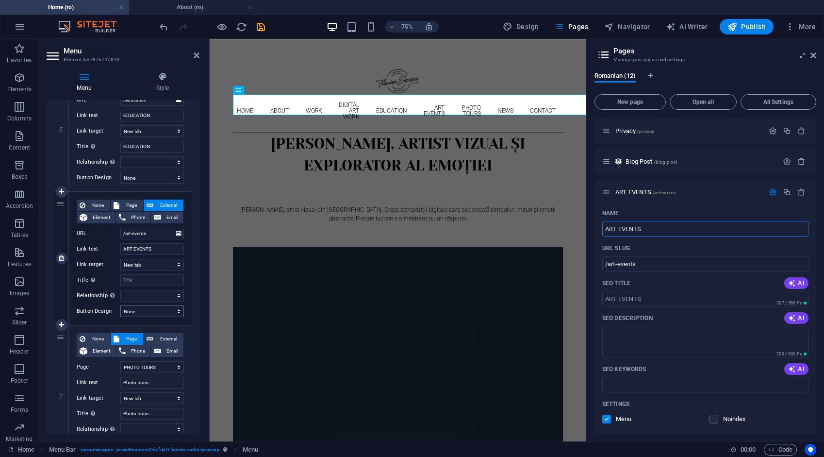
scroll to position [680, 0]
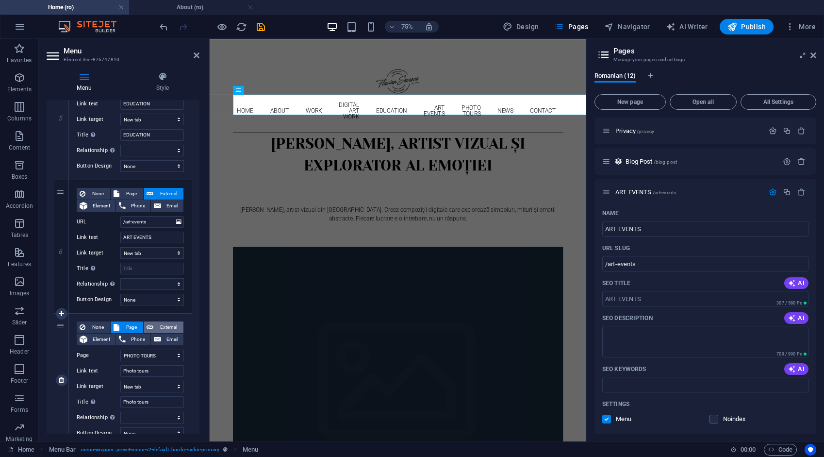
click at [176, 327] on span "External" at bounding box center [168, 327] width 24 height 12
select select
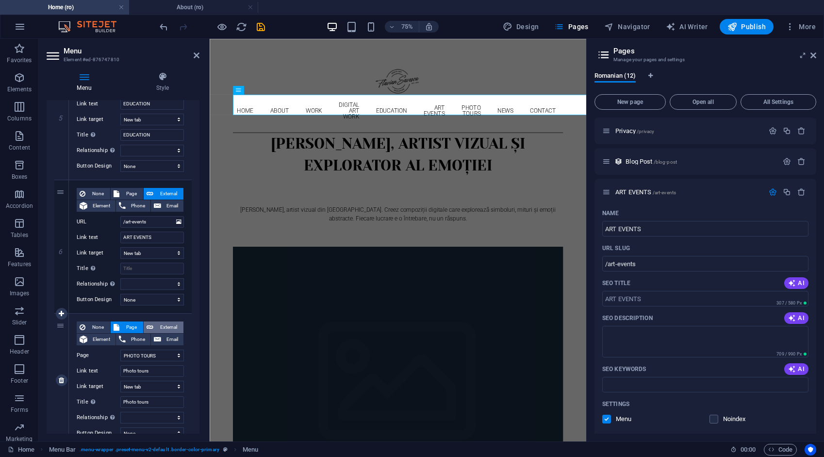
select select
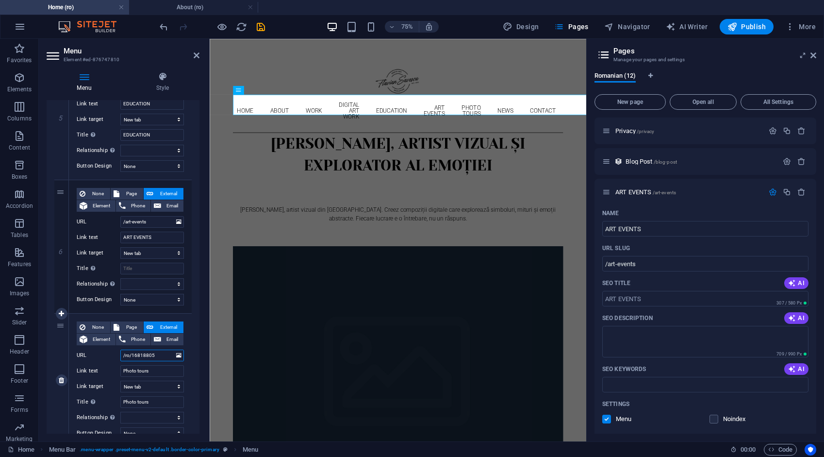
drag, startPoint x: 162, startPoint y: 354, endPoint x: 103, endPoint y: 351, distance: 58.8
click at [103, 351] on div "URL /ro/16818805" at bounding box center [130, 355] width 107 height 12
type input "/"
select select
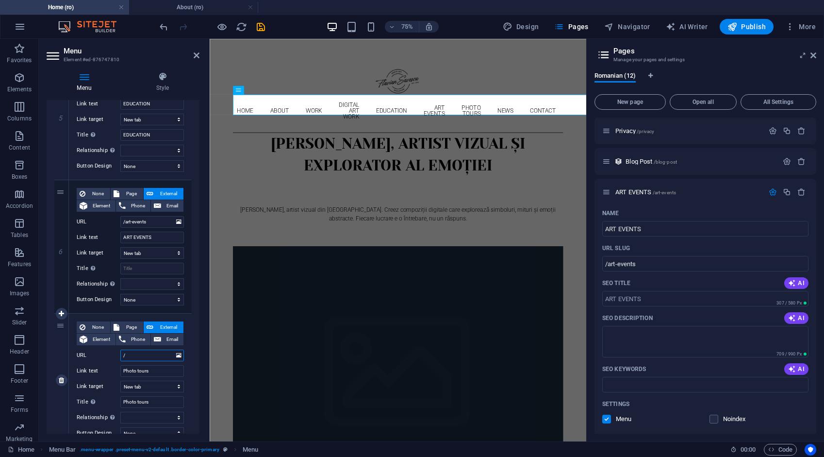
select select
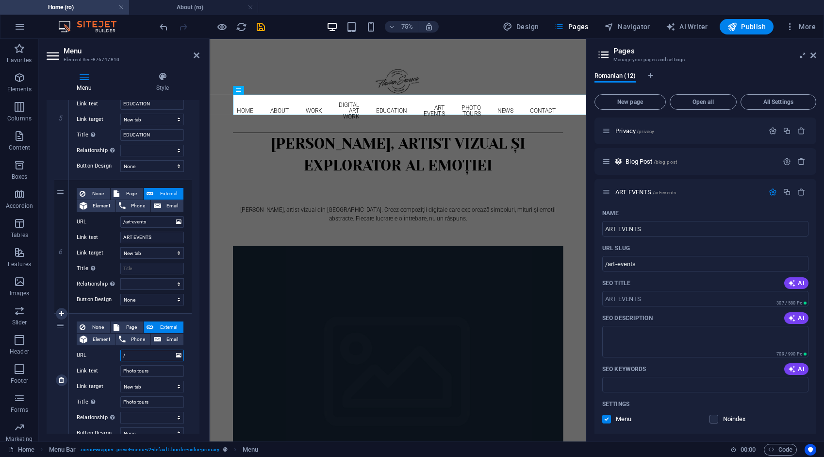
select select
type input "/photo-"
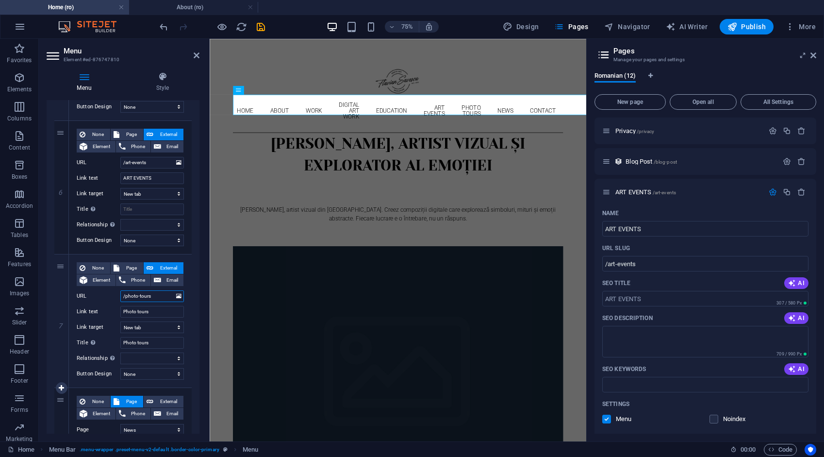
scroll to position [777, 0]
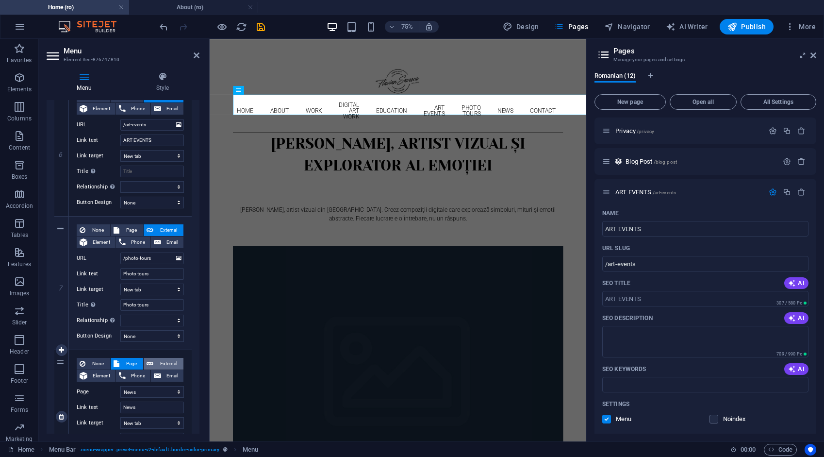
click at [166, 360] on span "External" at bounding box center [168, 364] width 24 height 12
drag, startPoint x: 162, startPoint y: 392, endPoint x: 98, endPoint y: 396, distance: 64.7
click at [98, 396] on div "URL /ro/16633894" at bounding box center [130, 392] width 107 height 12
click at [125, 361] on span "Page" at bounding box center [131, 364] width 18 height 12
click at [161, 361] on span "External" at bounding box center [168, 364] width 24 height 12
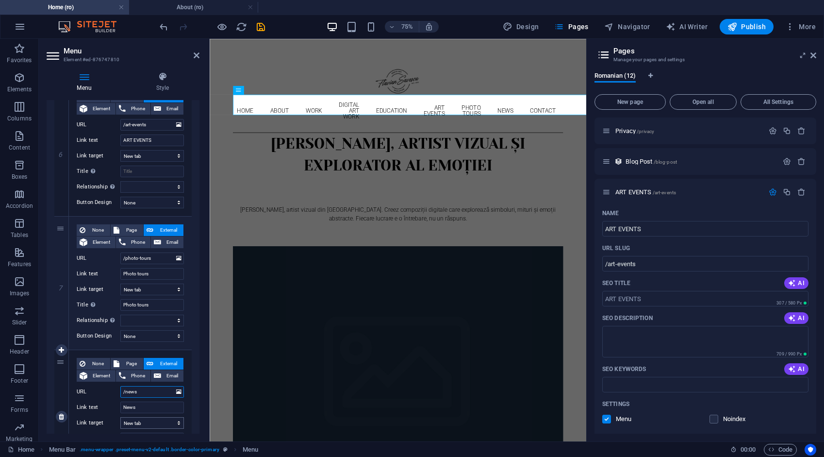
scroll to position [922, 0]
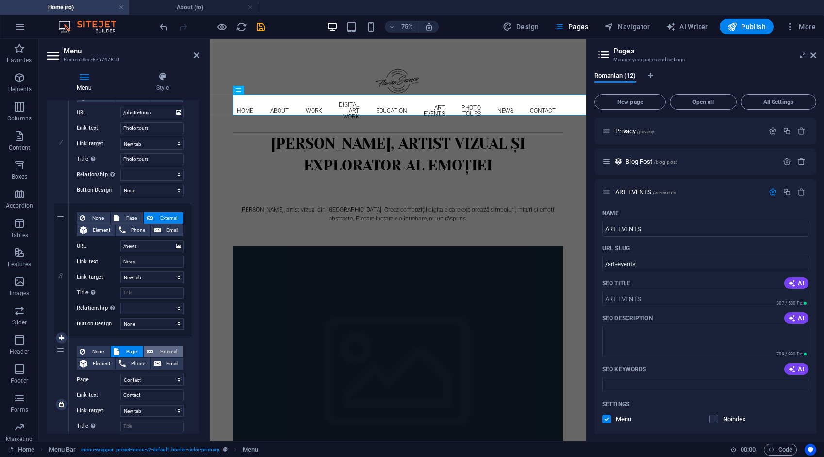
click at [165, 350] on span "External" at bounding box center [168, 352] width 24 height 12
click at [131, 349] on span "Page" at bounding box center [131, 352] width 18 height 12
click at [159, 350] on span "External" at bounding box center [168, 352] width 24 height 12
drag, startPoint x: 160, startPoint y: 379, endPoint x: 93, endPoint y: 372, distance: 67.3
click at [93, 372] on div "None Page External Element Phone Email Page Home About Work Digital art work ED…" at bounding box center [130, 397] width 107 height 102
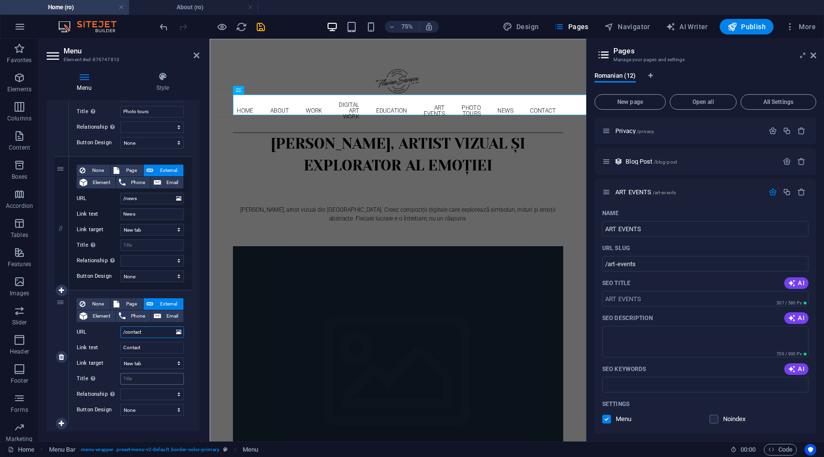
scroll to position [985, 0]
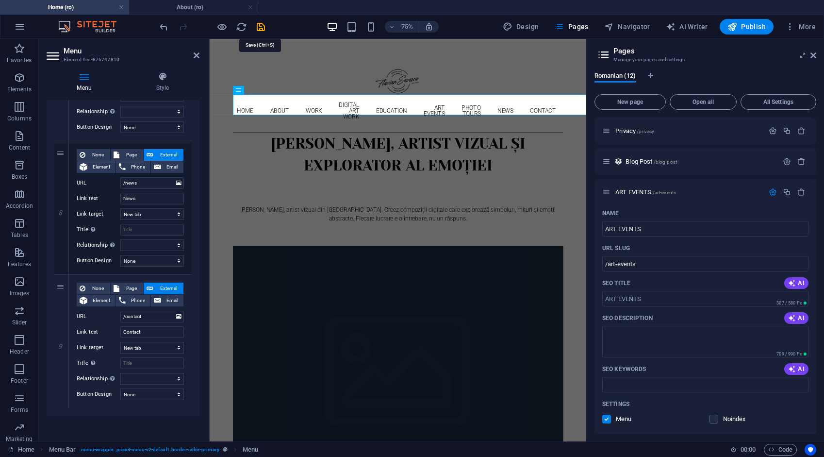
click at [263, 28] on icon "save" at bounding box center [260, 26] width 11 height 11
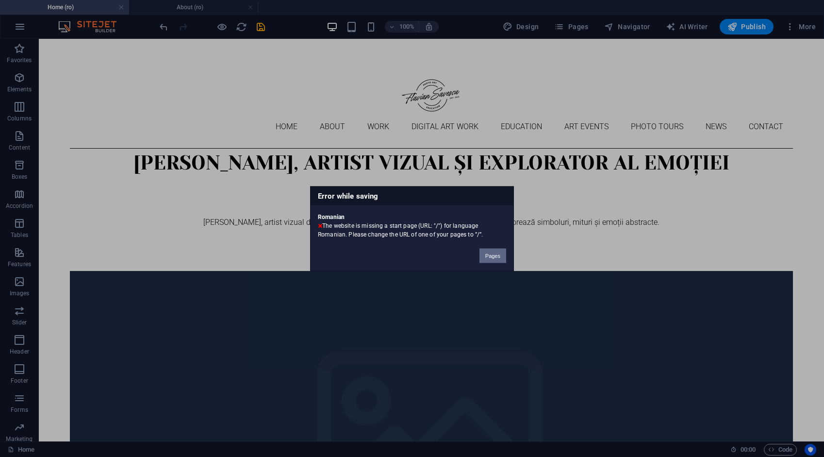
drag, startPoint x: 492, startPoint y: 254, endPoint x: 453, endPoint y: 216, distance: 54.6
click at [492, 254] on button "Pages" at bounding box center [493, 255] width 27 height 15
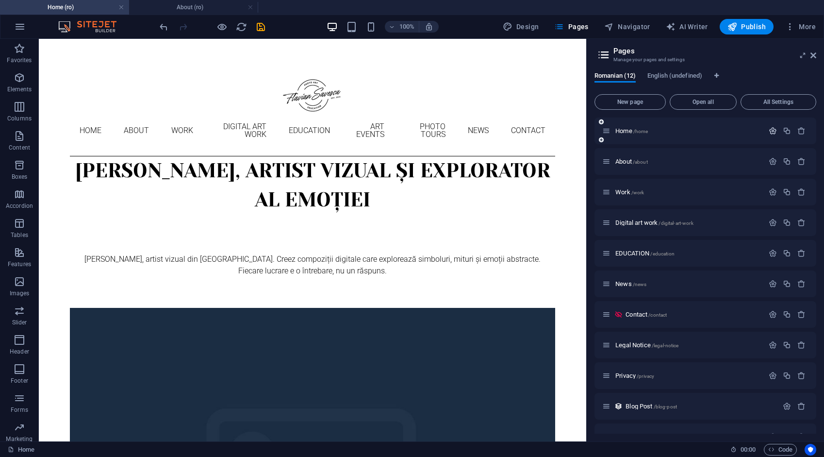
click at [774, 130] on icon "button" at bounding box center [773, 131] width 8 height 8
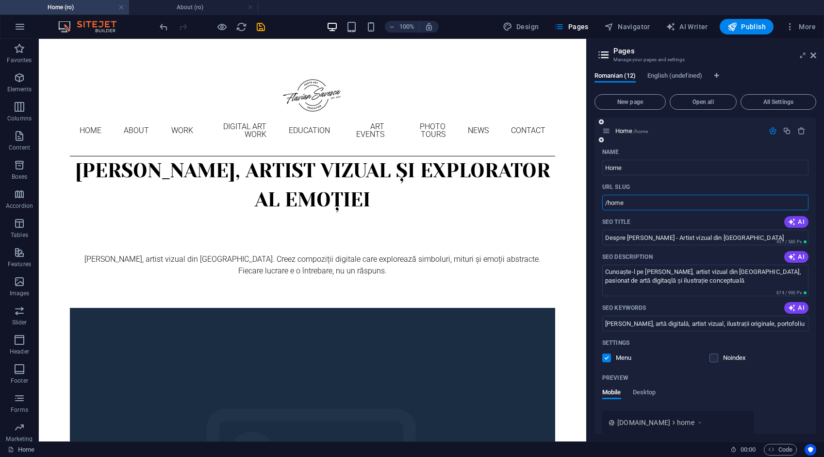
click at [638, 204] on input "/home" at bounding box center [705, 203] width 206 height 16
click at [595, 176] on div "Name Home ​ URL SLUG / ​ SEO Title AI Despre Flavian Savescu - Artist vizual di…" at bounding box center [706, 348] width 222 height 408
click at [264, 27] on icon "save" at bounding box center [260, 26] width 11 height 11
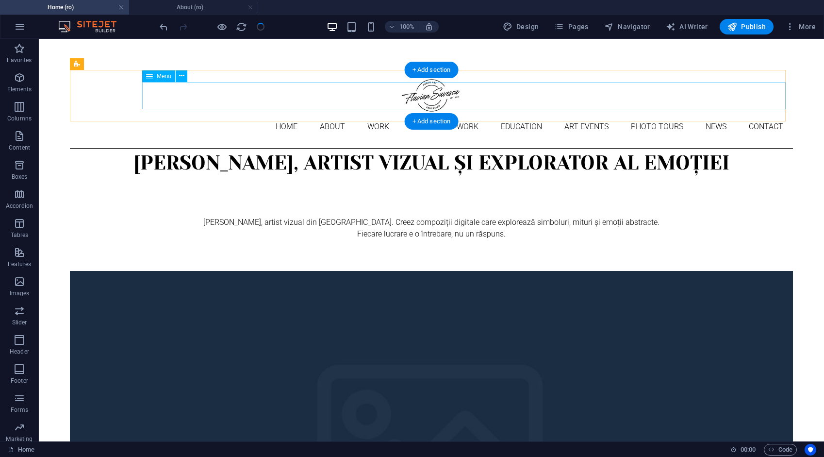
click at [243, 113] on nav "Home About Work DIGITAL ART WORK EDUCATION ART EVENTS Photo tours News Contact" at bounding box center [431, 126] width 723 height 27
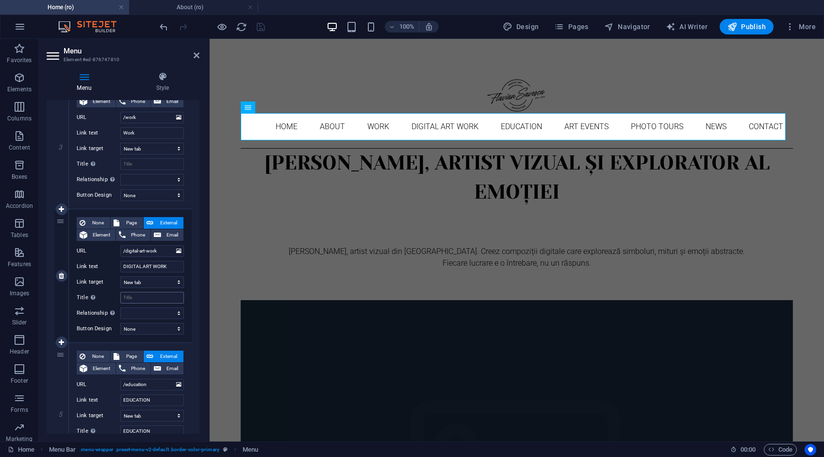
scroll to position [388, 0]
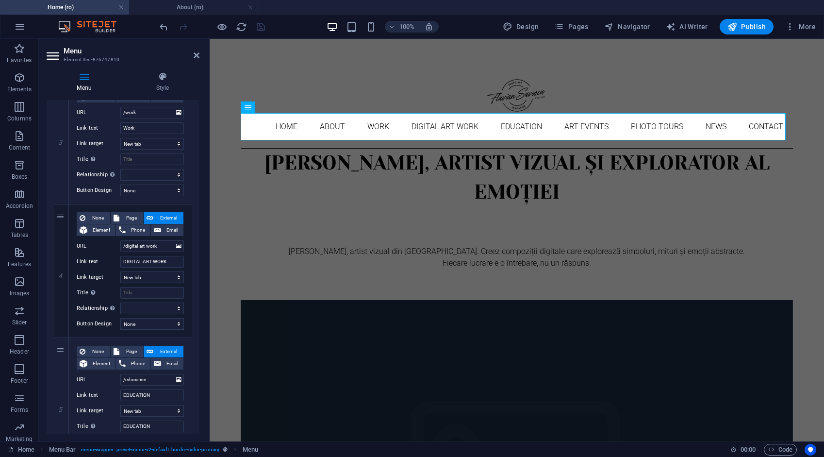
click at [214, 8] on h4 "About (ro)" at bounding box center [193, 7] width 129 height 11
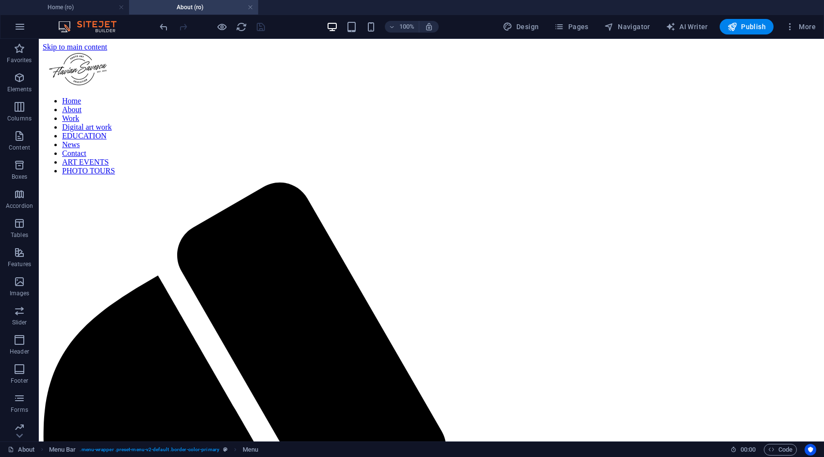
click at [214, 8] on h4 "About (ro)" at bounding box center [193, 7] width 129 height 11
click at [252, 8] on link at bounding box center [251, 7] width 6 height 9
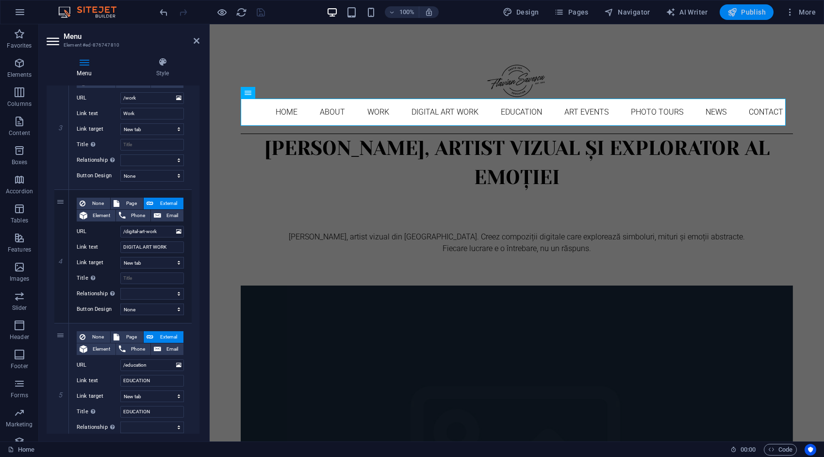
click at [746, 11] on span "Publish" at bounding box center [747, 12] width 38 height 10
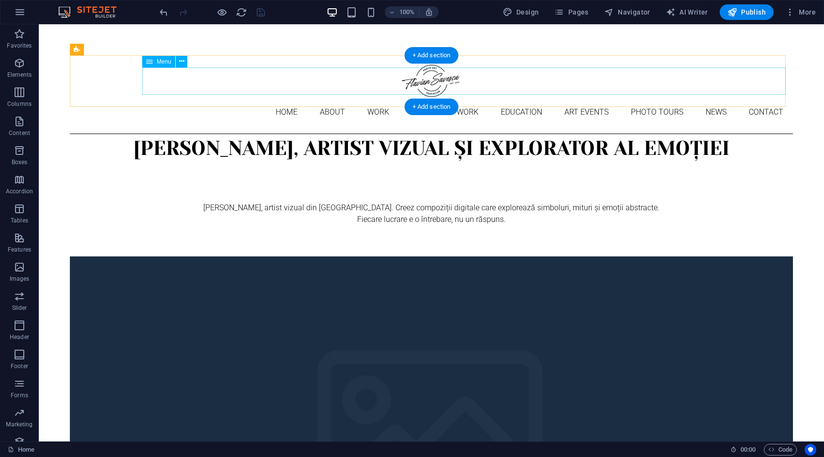
click at [229, 99] on nav "Home About Work DIGITAL ART WORK EDUCATION ART EVENTS Photo tours News Contact" at bounding box center [431, 112] width 723 height 27
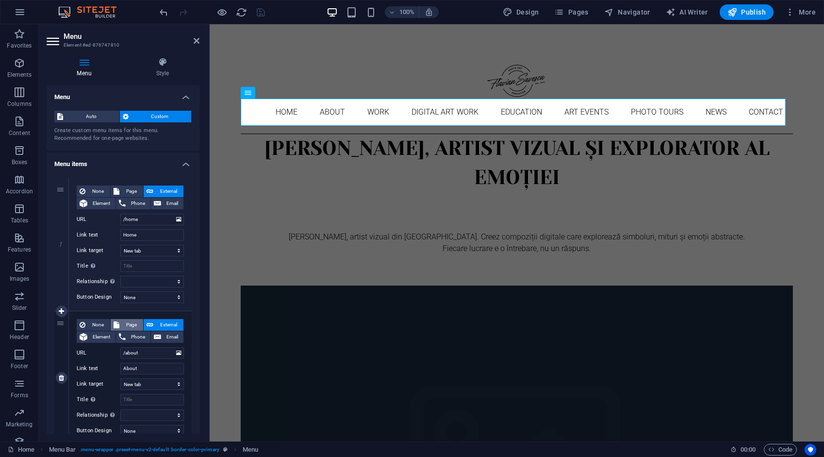
click at [132, 321] on span "Page" at bounding box center [131, 325] width 18 height 12
click at [133, 191] on span "Page" at bounding box center [131, 191] width 18 height 12
click at [144, 218] on select "Home About Work Digital art work EDUCATION News Contact Legal Notice Privacy AR…" at bounding box center [152, 220] width 64 height 12
click at [120, 214] on select "Home About Work Digital art work EDUCATION News Contact Legal Notice Privacy AR…" at bounding box center [152, 220] width 64 height 12
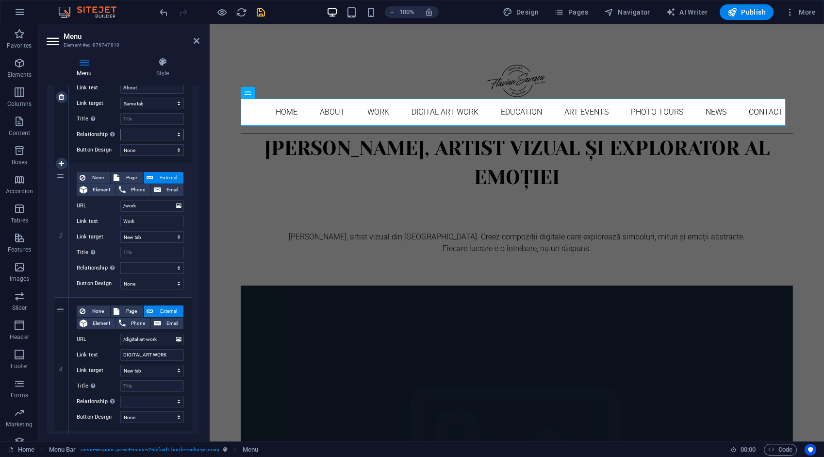
scroll to position [291, 0]
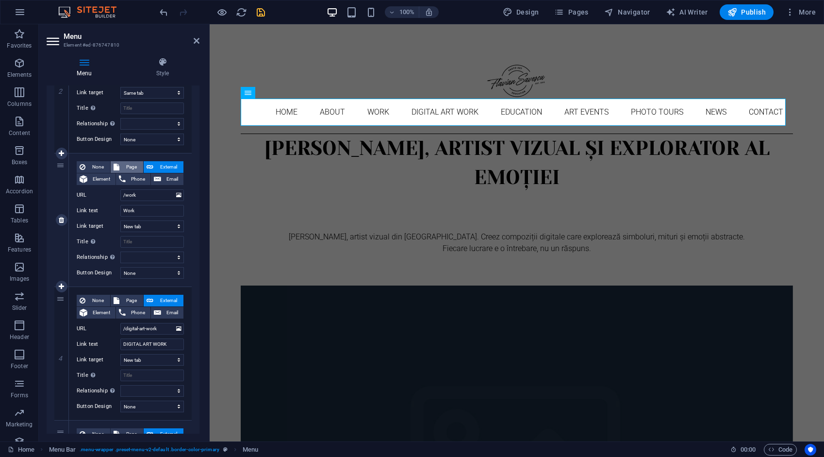
click at [132, 166] on span "Page" at bounding box center [131, 167] width 18 height 12
click at [132, 299] on span "Page" at bounding box center [131, 301] width 18 height 12
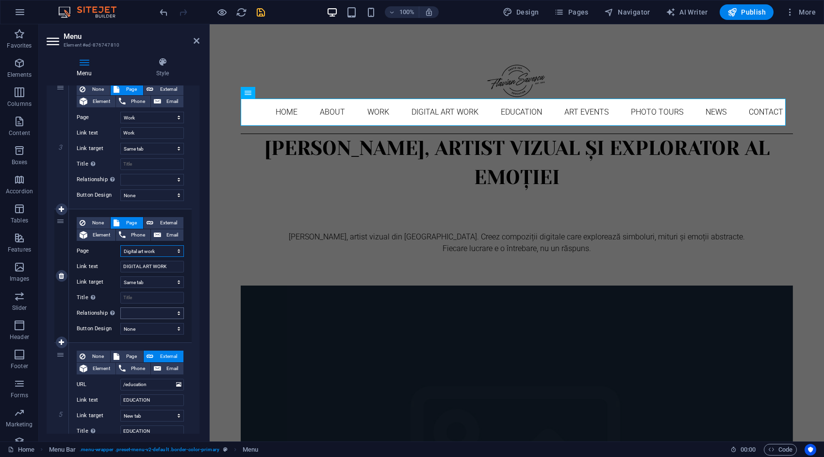
scroll to position [437, 0]
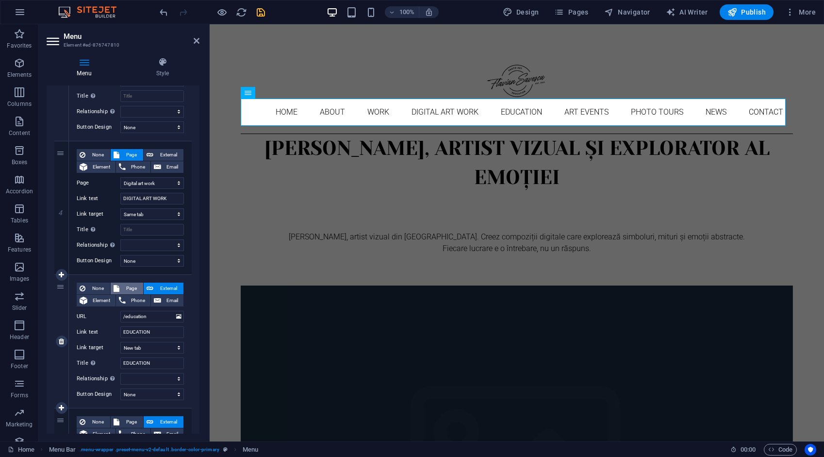
click at [130, 286] on span "Page" at bounding box center [131, 288] width 18 height 12
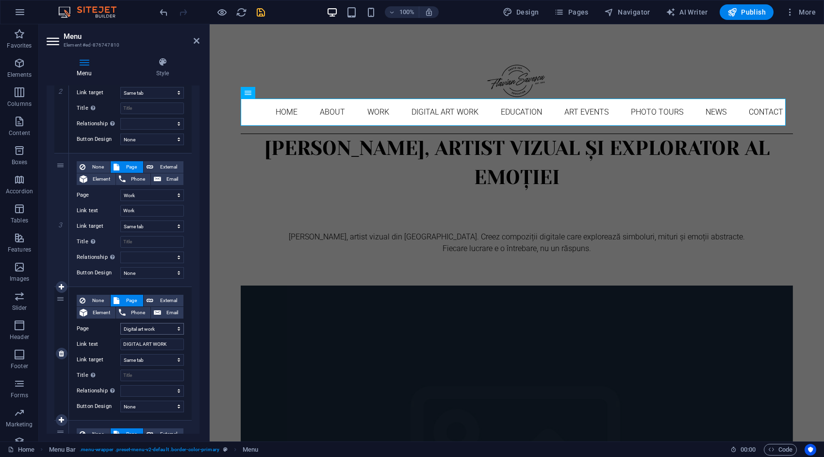
scroll to position [388, 0]
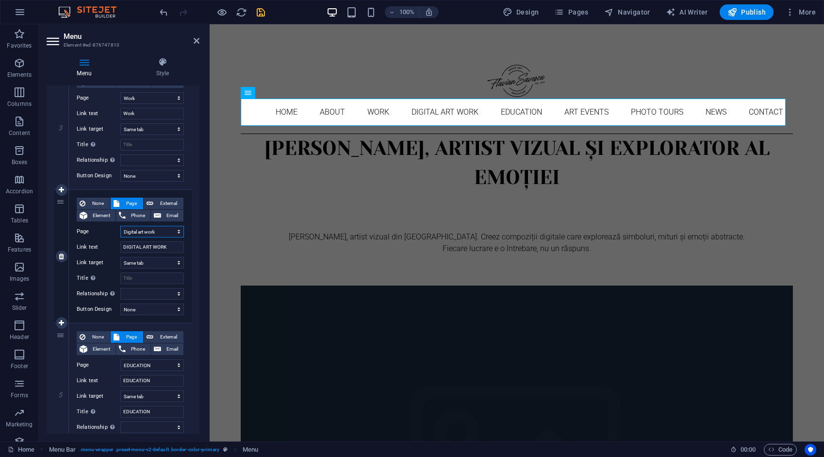
click at [161, 228] on select "Home About Work Digital art work EDUCATION News Contact Legal Notice Privacy AR…" at bounding box center [152, 232] width 64 height 12
click at [120, 226] on select "Home About Work Digital art work EDUCATION News Contact Legal Notice Privacy AR…" at bounding box center [152, 232] width 64 height 12
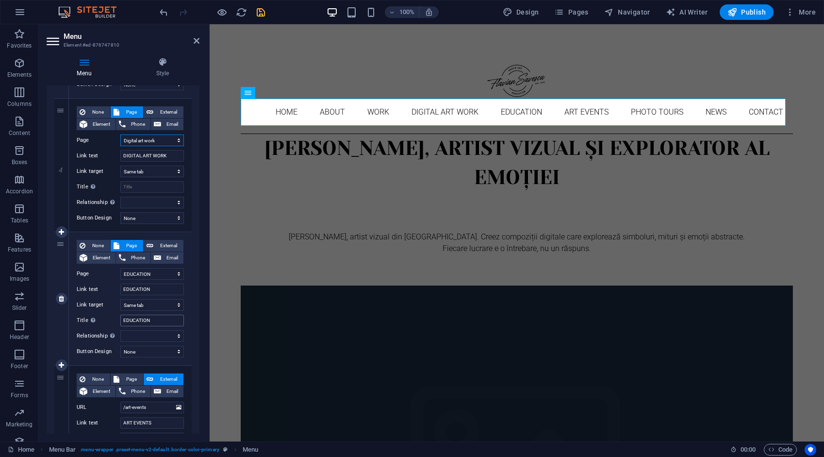
scroll to position [534, 0]
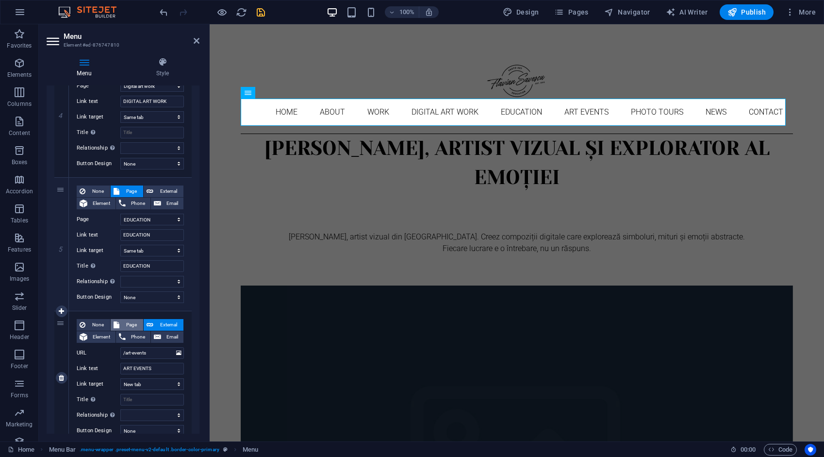
click at [135, 321] on span "Page" at bounding box center [131, 325] width 18 height 12
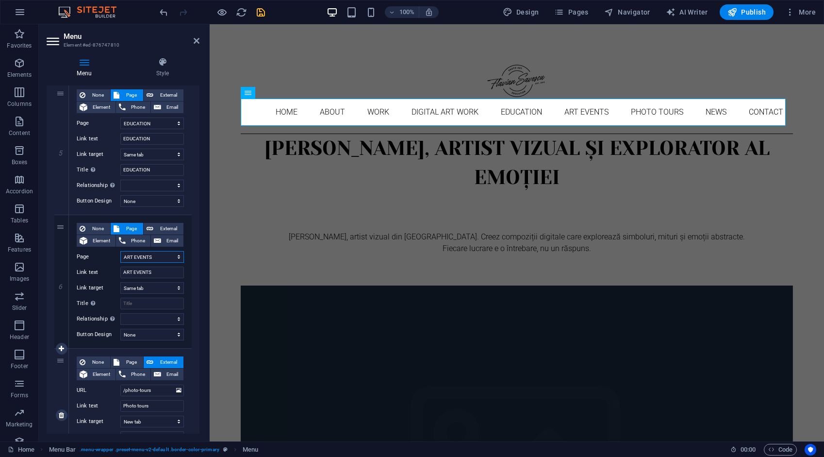
scroll to position [680, 0]
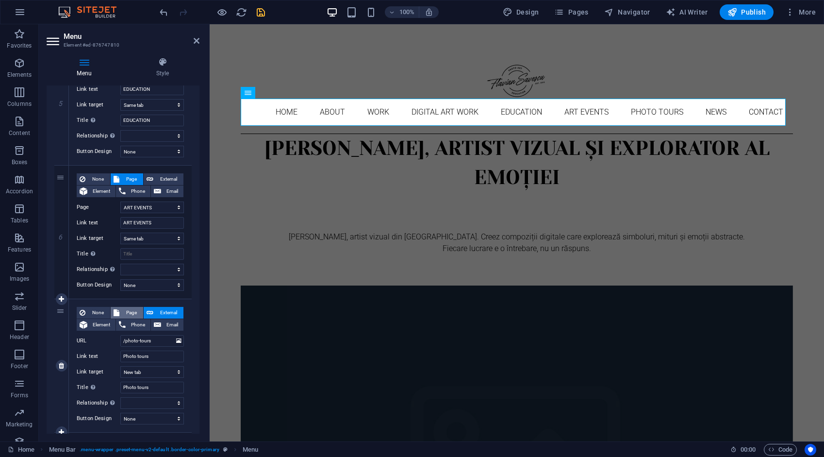
click at [131, 310] on span "Page" at bounding box center [131, 313] width 18 height 12
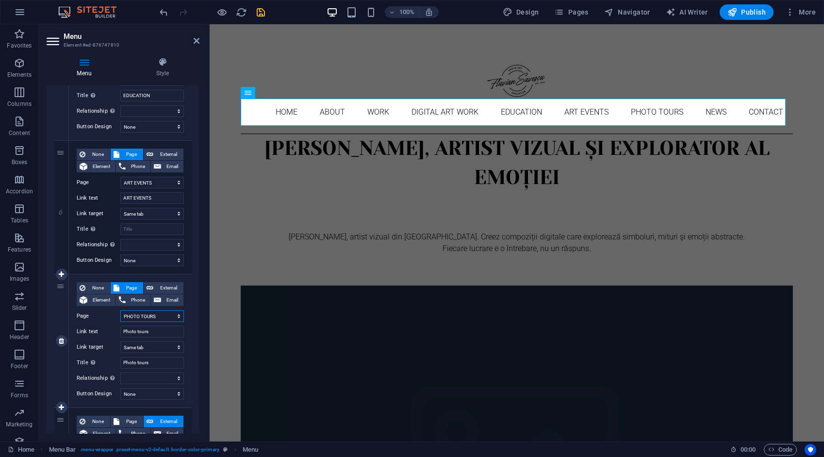
scroll to position [825, 0]
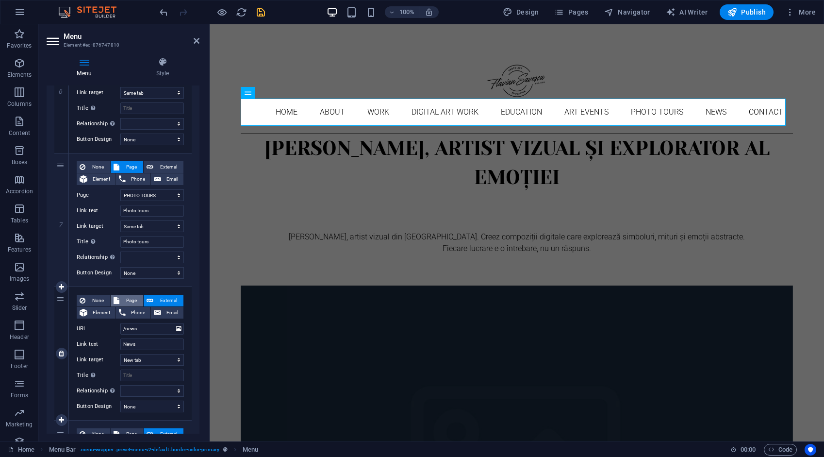
click at [130, 299] on span "Page" at bounding box center [131, 301] width 18 height 12
click at [157, 296] on span "External" at bounding box center [168, 301] width 24 height 12
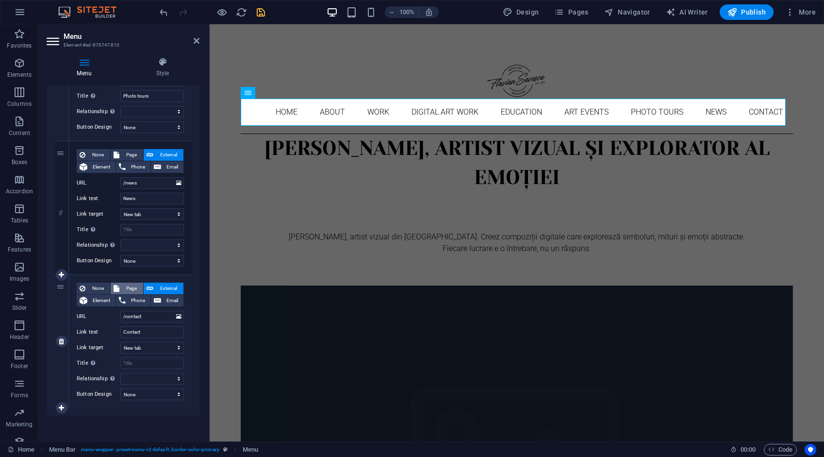
click at [136, 287] on span "Page" at bounding box center [131, 288] width 18 height 12
click at [261, 9] on icon "save" at bounding box center [260, 12] width 11 height 11
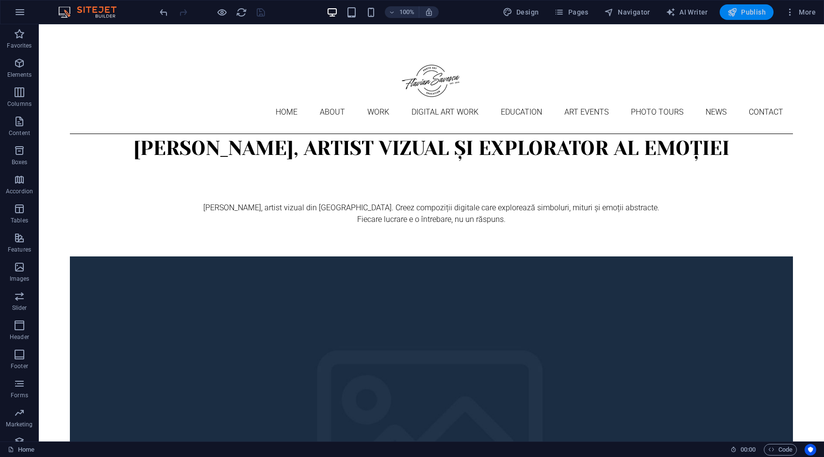
click at [747, 12] on span "Publish" at bounding box center [747, 12] width 38 height 10
click at [260, 9] on div at bounding box center [212, 12] width 109 height 16
click at [748, 12] on span "Publish" at bounding box center [747, 12] width 38 height 10
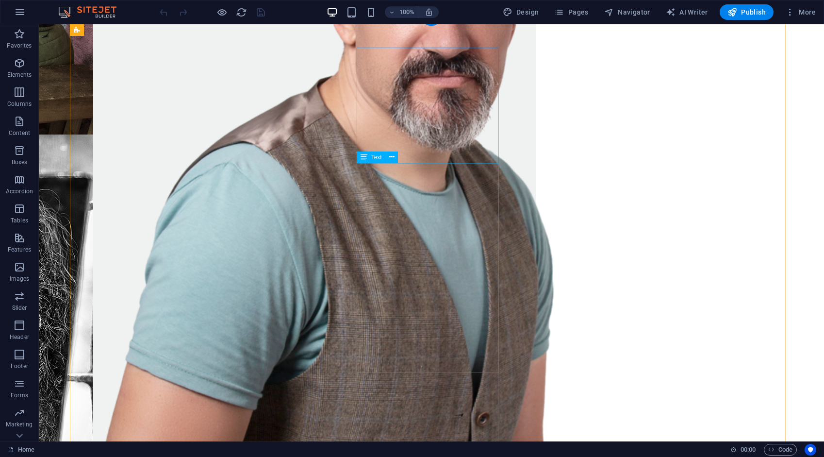
scroll to position [1311, 0]
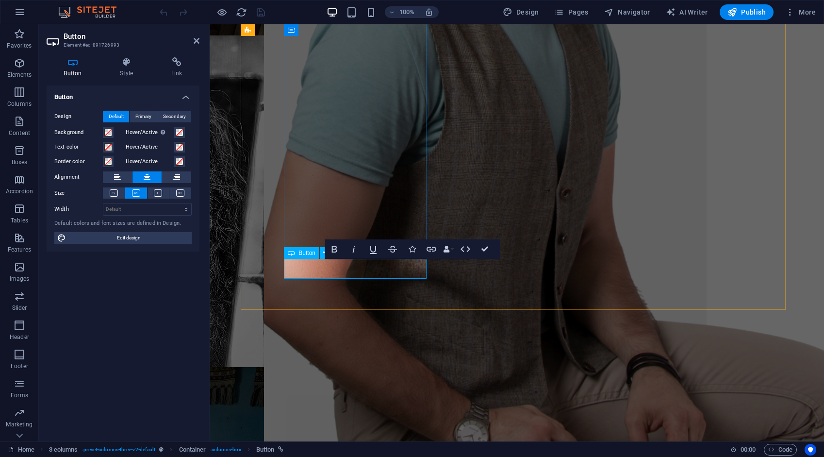
scroll to position [1367, 0]
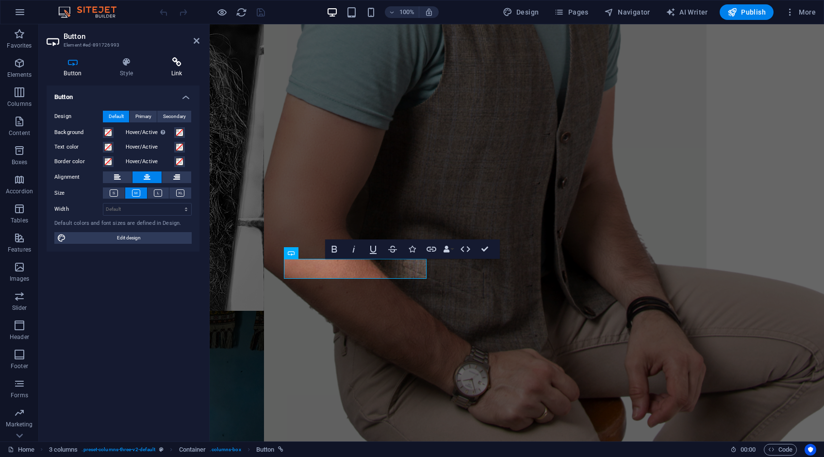
click at [178, 60] on icon at bounding box center [177, 62] width 46 height 10
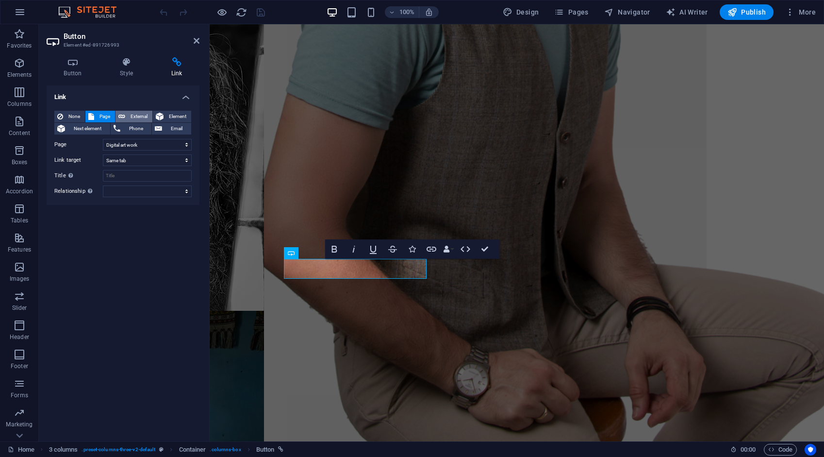
click at [133, 116] on span "External" at bounding box center [138, 117] width 21 height 12
select select "blank"
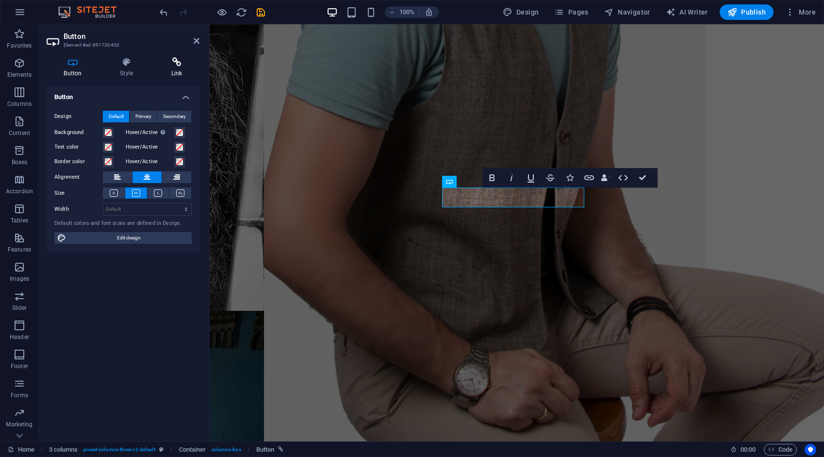
click at [176, 60] on icon at bounding box center [177, 62] width 46 height 10
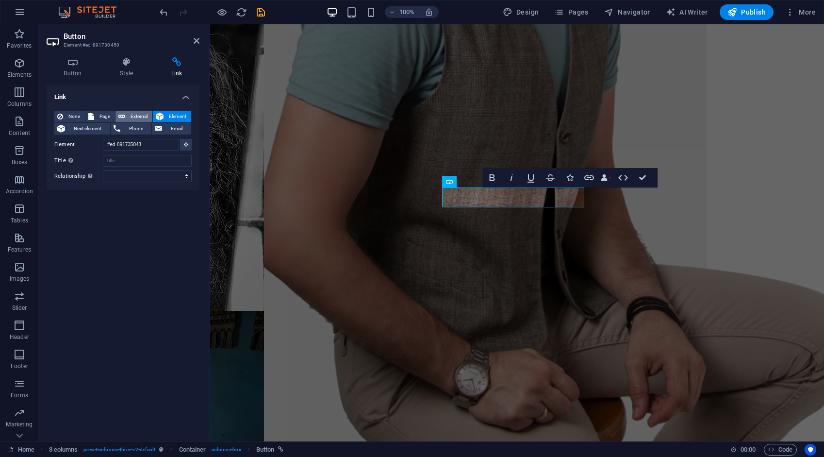
click at [138, 116] on span "External" at bounding box center [138, 117] width 21 height 12
select select "blank"
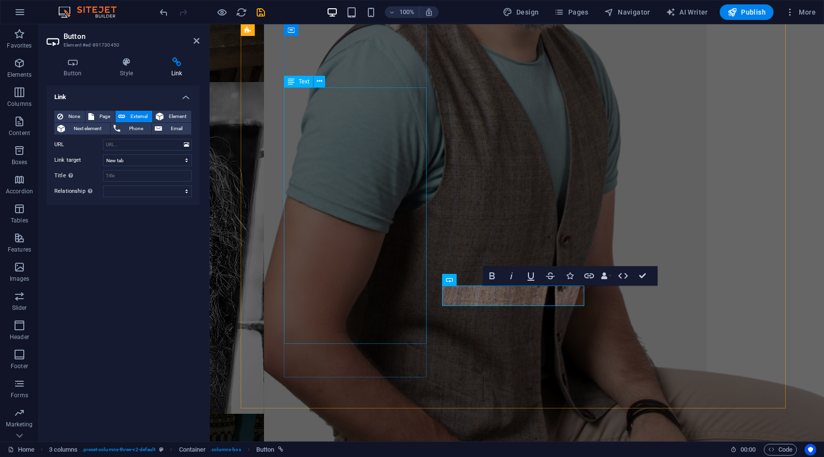
scroll to position [1270, 0]
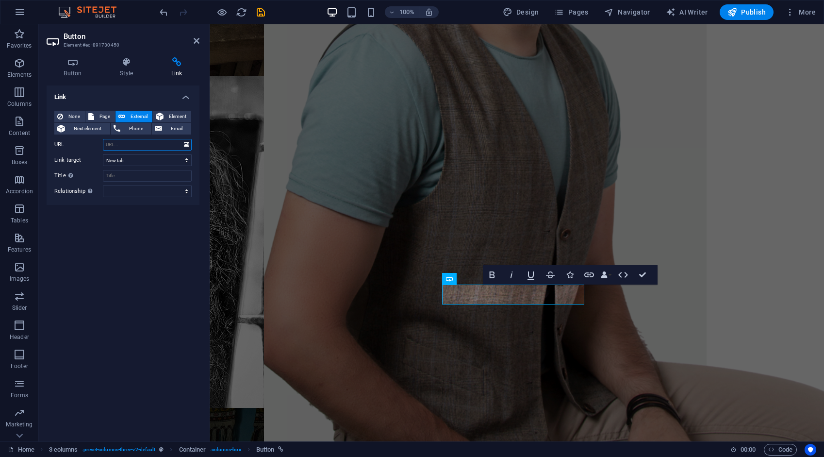
click at [128, 145] on input "URL" at bounding box center [147, 145] width 89 height 12
type input "/16633890"
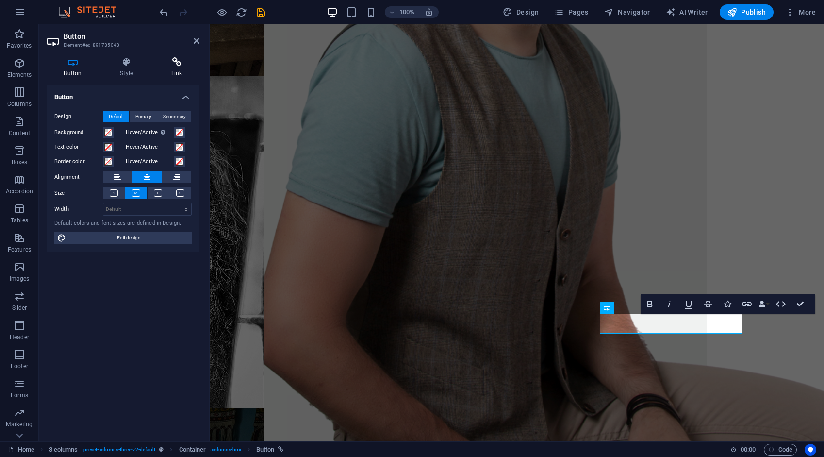
click at [178, 68] on h4 "Link" at bounding box center [177, 67] width 46 height 20
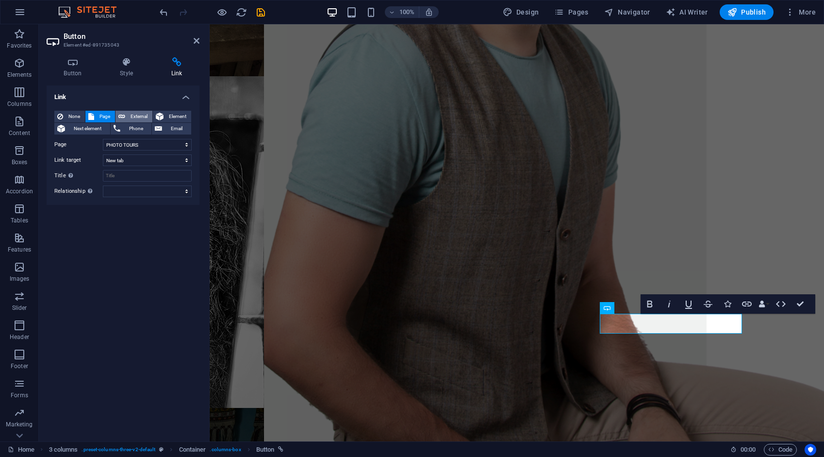
click at [141, 116] on span "External" at bounding box center [138, 117] width 21 height 12
click at [155, 145] on input "/photo-tours" at bounding box center [147, 145] width 89 height 12
click at [113, 260] on div "Link None Page External Element Next element Phone Email Page Home About Work D…" at bounding box center [123, 259] width 153 height 348
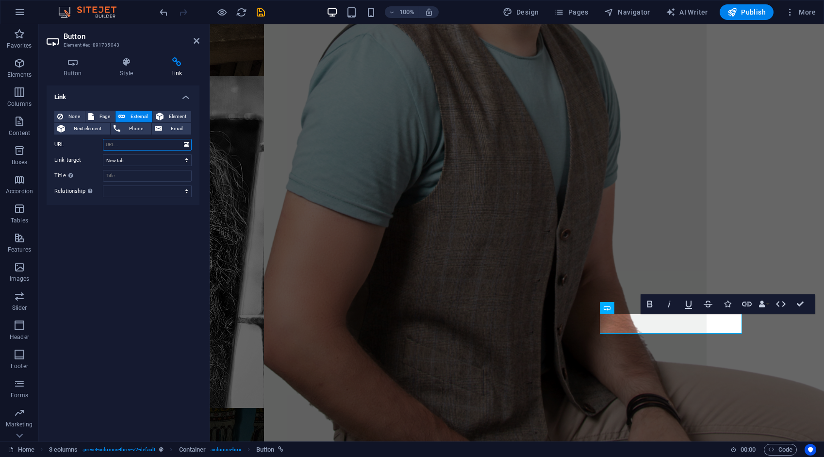
click at [132, 145] on input "URL" at bounding box center [147, 145] width 89 height 12
type input "/16633890"
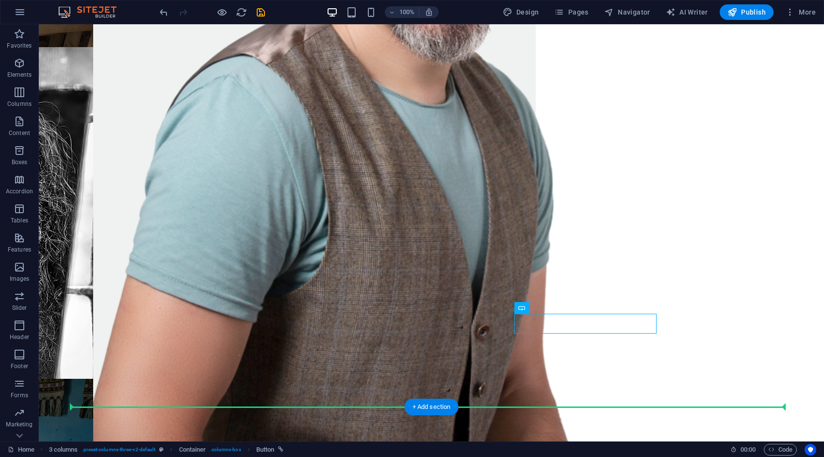
scroll to position [1213, 0]
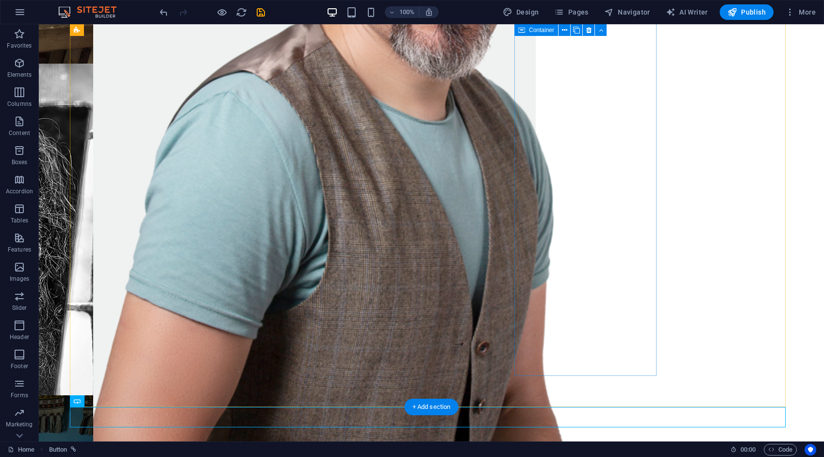
scroll to position [1345, 0]
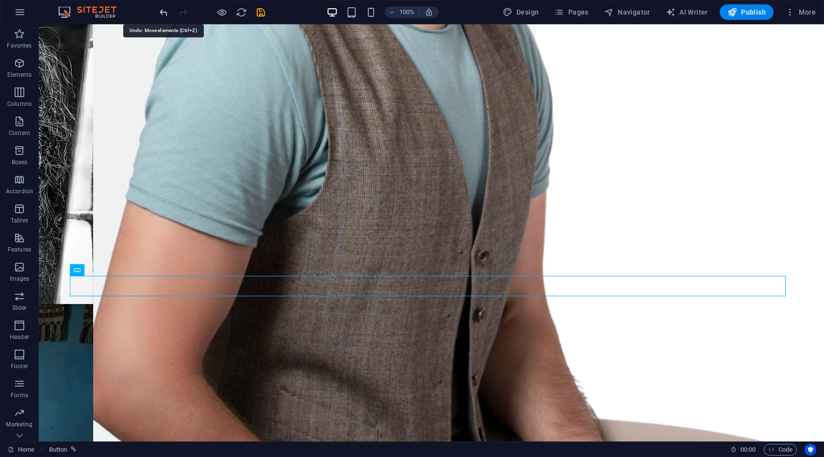
click at [166, 10] on icon "undo" at bounding box center [163, 12] width 11 height 11
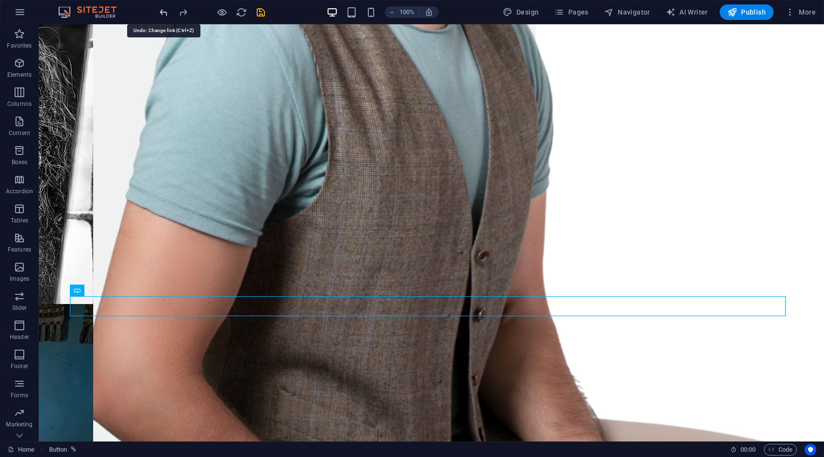
scroll to position [1324, 0]
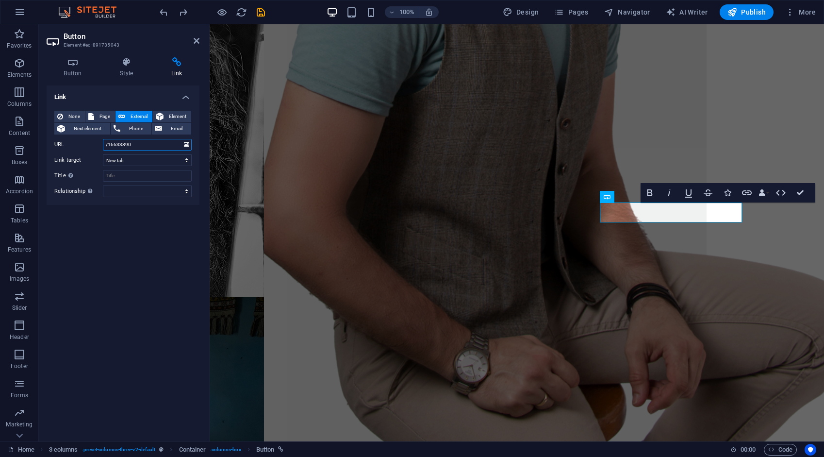
click at [160, 141] on input "/16633890" at bounding box center [147, 145] width 89 height 12
drag, startPoint x: 152, startPoint y: 145, endPoint x: 93, endPoint y: 145, distance: 59.2
click at [93, 145] on div "URL /16633890" at bounding box center [122, 145] width 137 height 12
click at [111, 313] on div "Link None Page External Element Next element Phone Email Page Home About Work D…" at bounding box center [123, 259] width 153 height 348
click at [122, 145] on input "URL" at bounding box center [147, 145] width 89 height 12
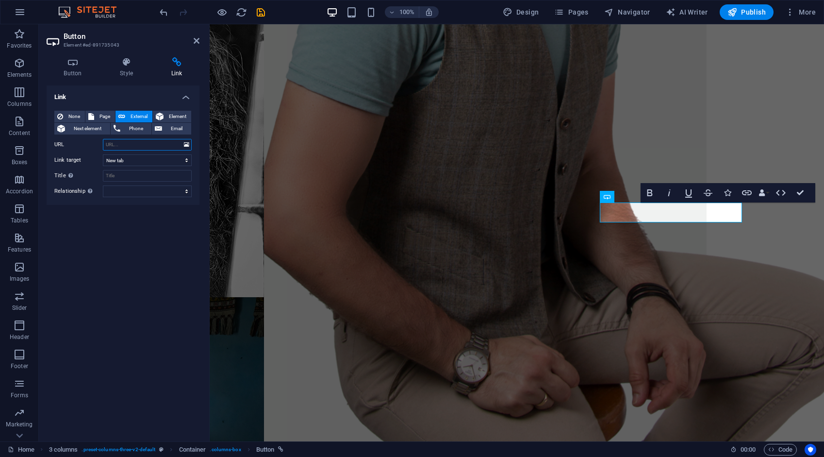
type input "/photo-tours"
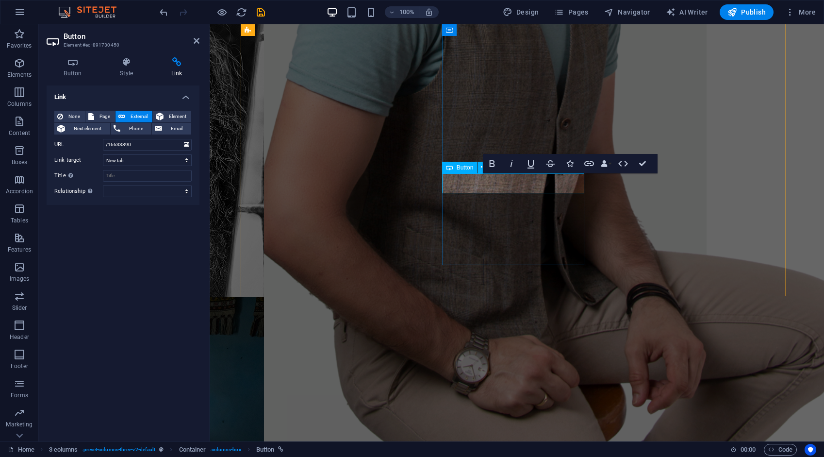
click at [172, 115] on span "Element" at bounding box center [177, 117] width 22 height 12
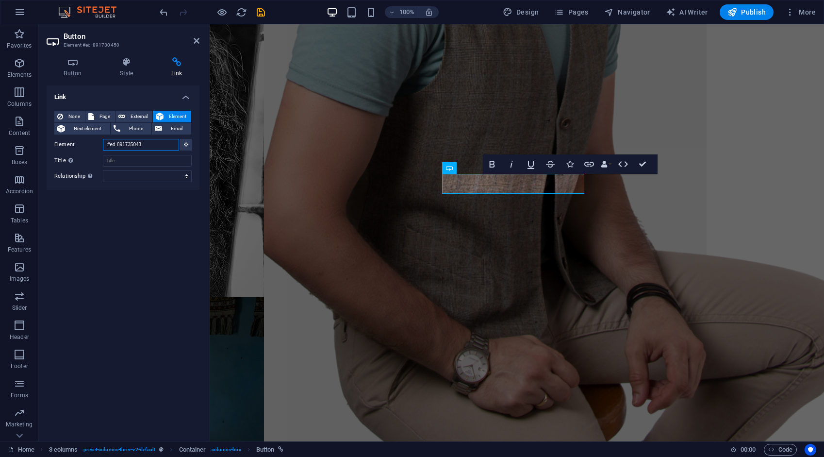
drag, startPoint x: 162, startPoint y: 143, endPoint x: 82, endPoint y: 146, distance: 80.6
click at [82, 146] on div "Element #ed-891735043" at bounding box center [122, 145] width 137 height 12
drag, startPoint x: 123, startPoint y: 287, endPoint x: 132, endPoint y: 249, distance: 38.9
click at [123, 288] on div "Link None Page External Element Next element Phone Email Page Home About Work D…" at bounding box center [123, 259] width 153 height 348
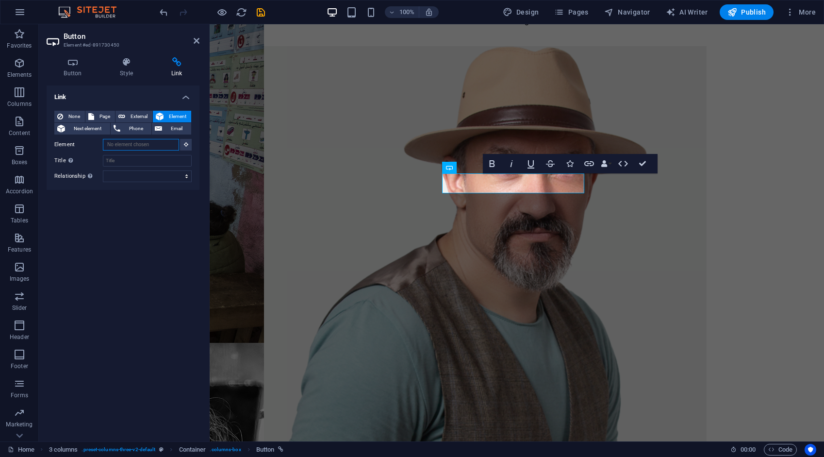
scroll to position [0, 0]
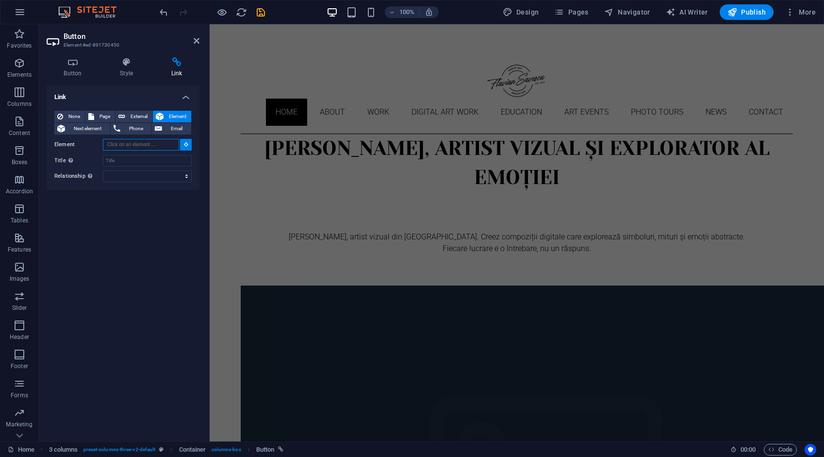
click at [132, 147] on input "Element" at bounding box center [141, 145] width 76 height 12
click at [131, 145] on input "Element" at bounding box center [141, 145] width 76 height 12
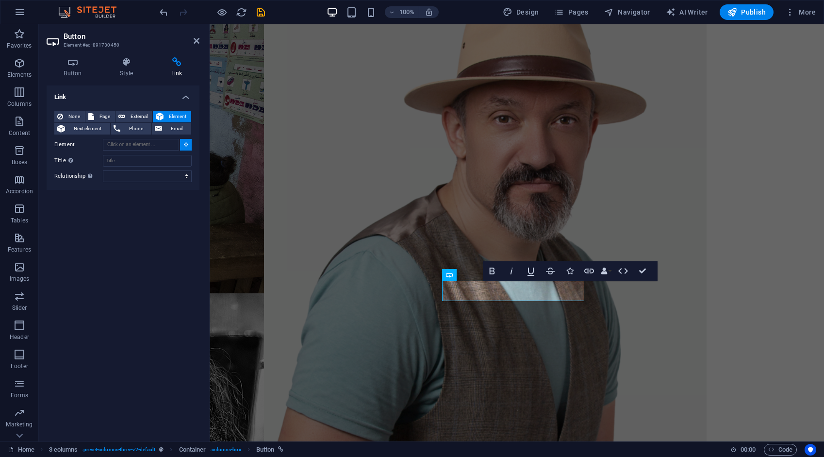
scroll to position [1380, 0]
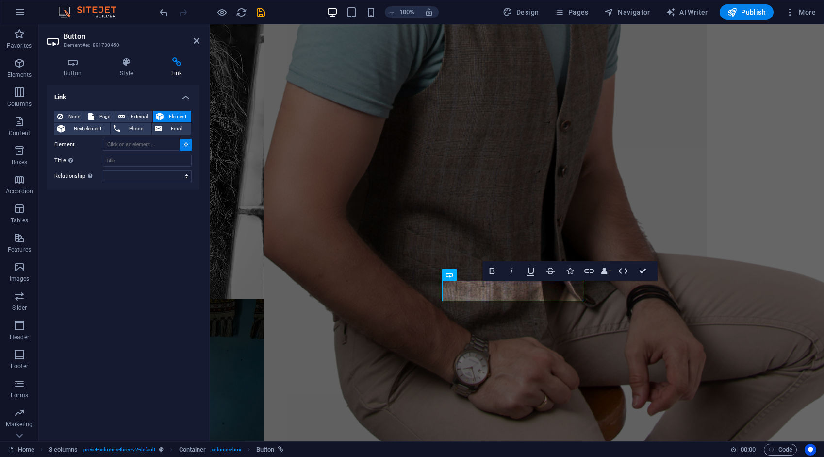
click at [161, 282] on div "Link None Page External Element Next element Phone Email Page Home About Work D…" at bounding box center [123, 259] width 153 height 348
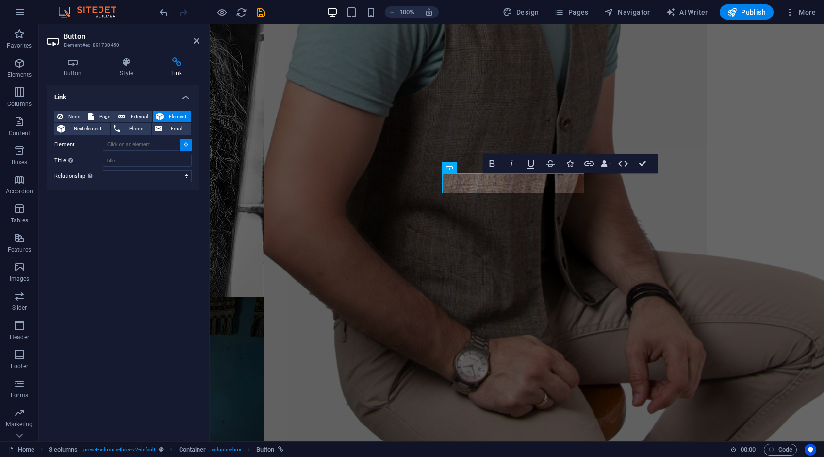
click at [184, 144] on icon at bounding box center [186, 144] width 4 height 5
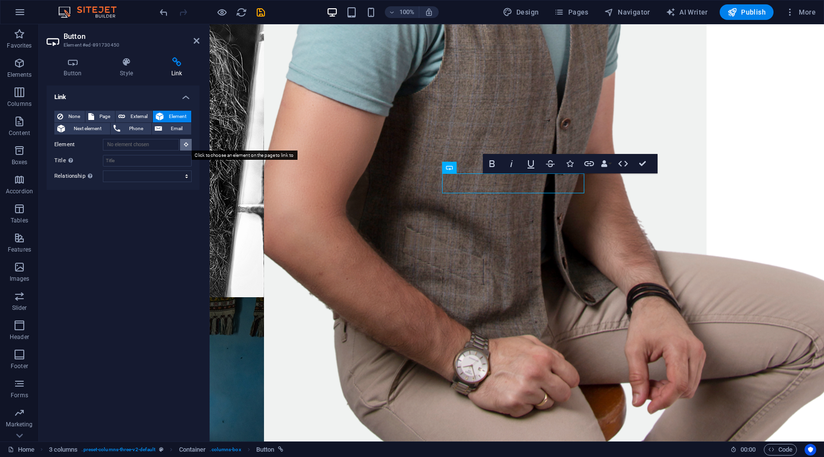
click at [186, 146] on icon at bounding box center [186, 144] width 4 height 5
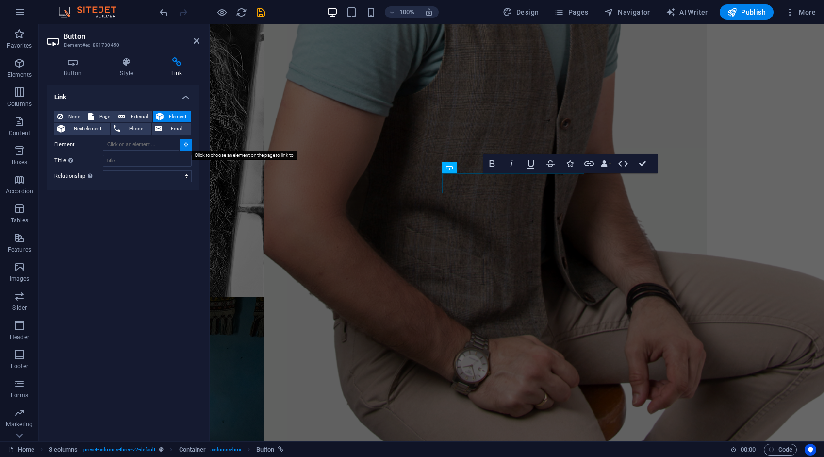
click at [186, 146] on icon at bounding box center [186, 144] width 4 height 5
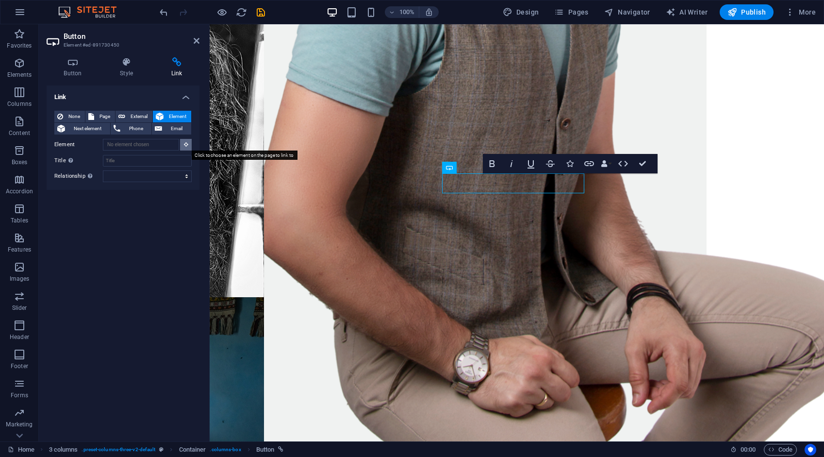
click at [186, 146] on icon at bounding box center [186, 144] width 4 height 5
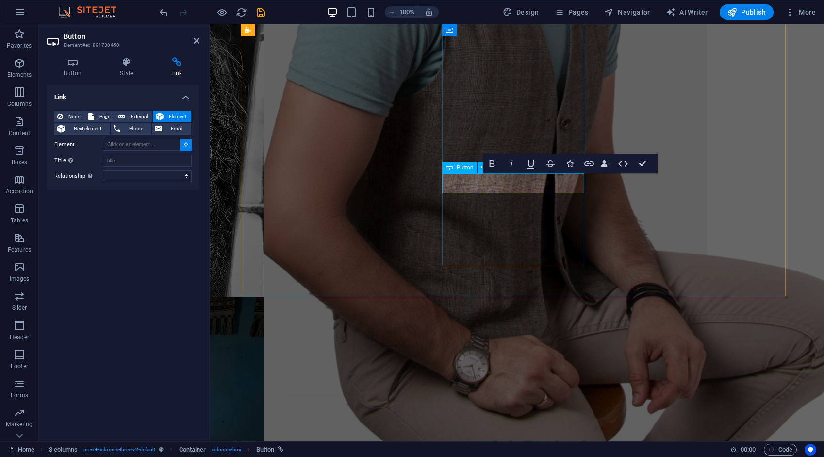
type input "#ed-891730450"
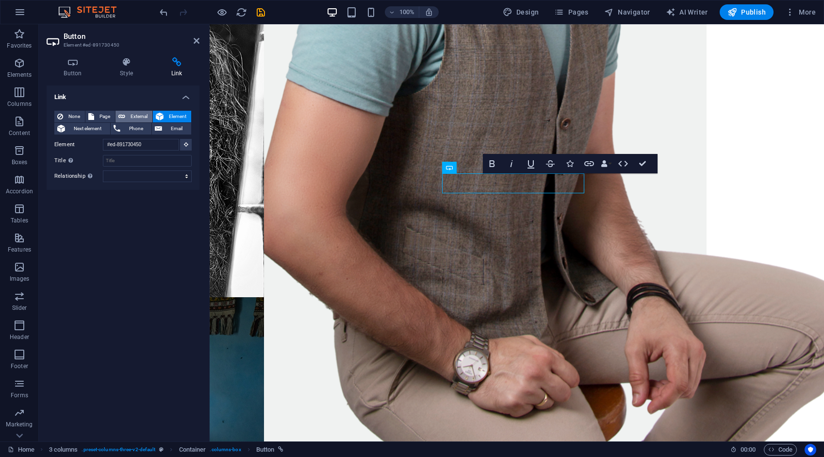
click at [138, 115] on span "External" at bounding box center [138, 117] width 21 height 12
select select "blank"
drag, startPoint x: 133, startPoint y: 143, endPoint x: 95, endPoint y: 152, distance: 39.4
click at [95, 152] on div "None Page External Element Next element Phone Email Page Home About Work Digita…" at bounding box center [122, 154] width 137 height 86
click at [174, 383] on div "Link None Page External Element Next element Phone Email Page Home About Work D…" at bounding box center [123, 259] width 153 height 348
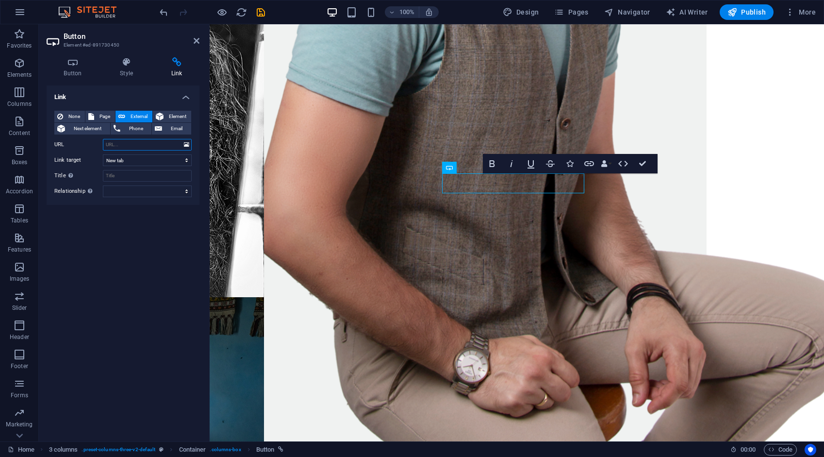
click at [130, 144] on input "URL" at bounding box center [147, 145] width 89 height 12
click at [129, 147] on input "URL" at bounding box center [147, 145] width 89 height 12
click at [147, 148] on input "URL" at bounding box center [147, 145] width 89 height 12
type input "/education"
click at [102, 310] on div "Link None Page External Element Next element Phone Email Page Home About Work D…" at bounding box center [123, 259] width 153 height 348
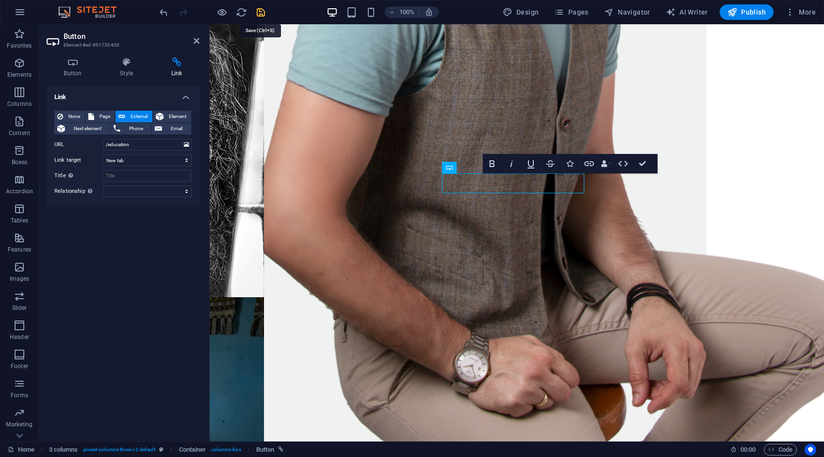
click at [258, 13] on icon "save" at bounding box center [260, 12] width 11 height 11
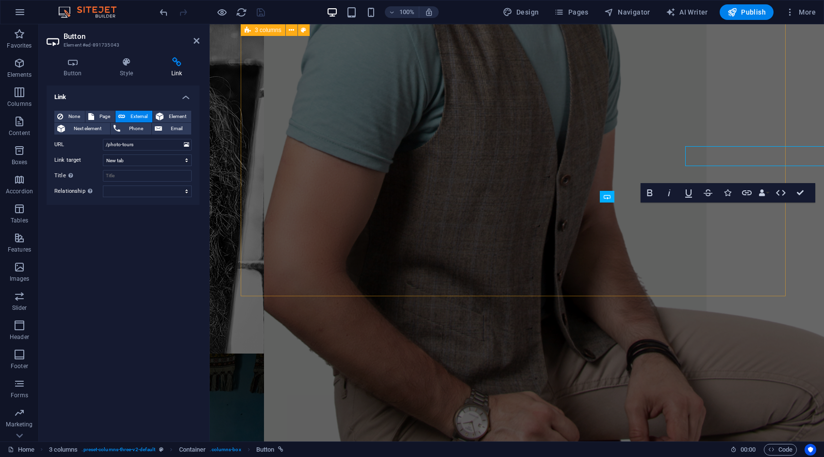
scroll to position [1380, 0]
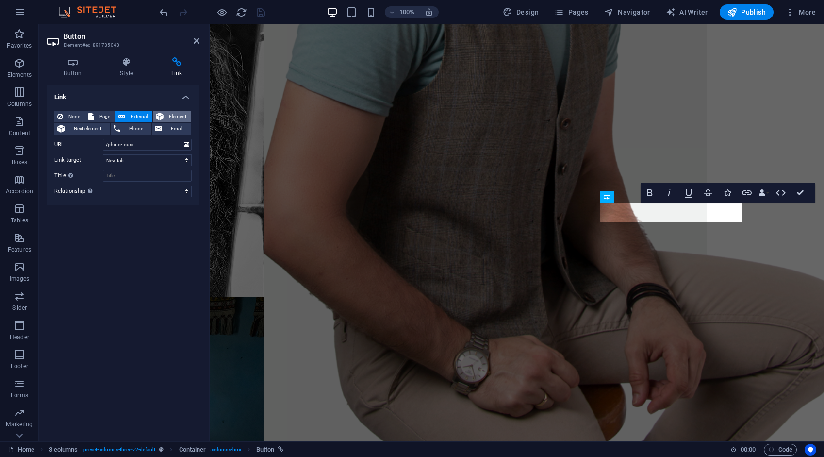
click at [177, 115] on span "Element" at bounding box center [177, 117] width 22 height 12
click at [144, 115] on span "External" at bounding box center [138, 117] width 21 height 12
select select "blank"
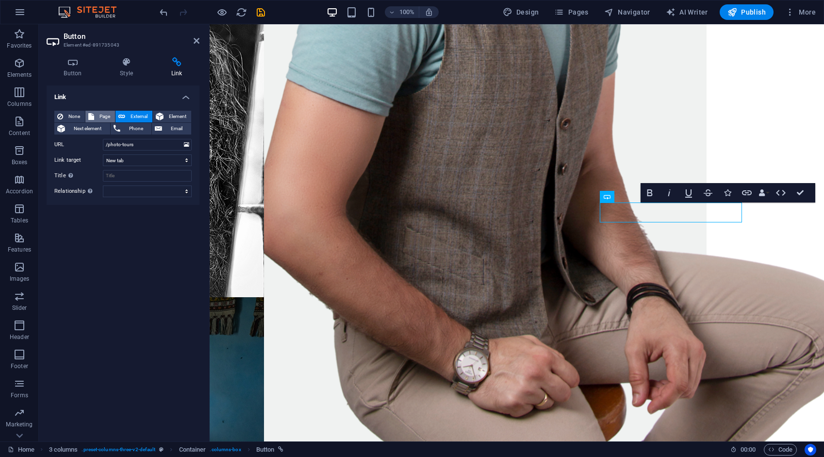
click at [109, 116] on span "Page" at bounding box center [104, 117] width 15 height 12
select select
click at [260, 13] on icon "save" at bounding box center [260, 12] width 11 height 11
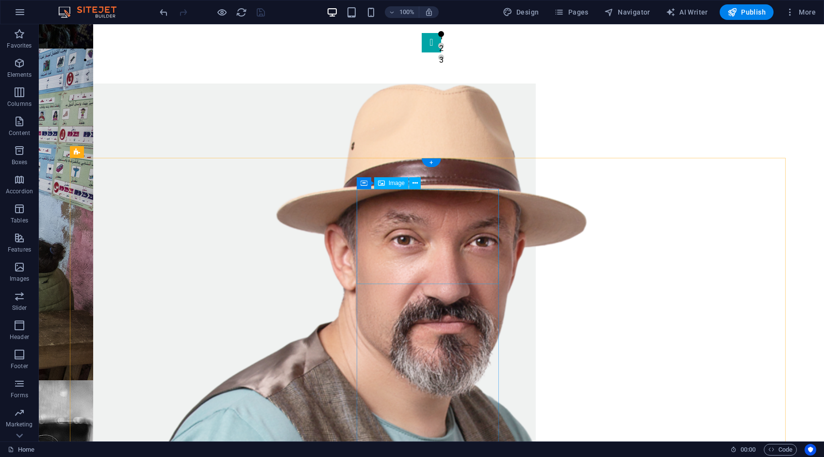
scroll to position [936, 0]
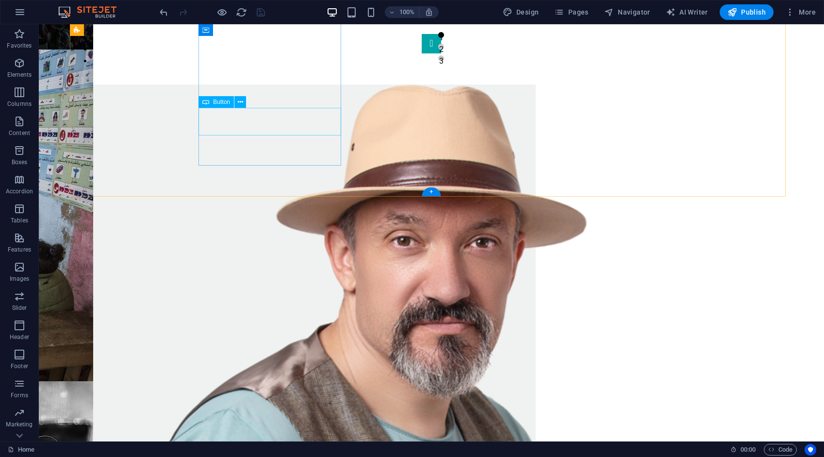
drag, startPoint x: 279, startPoint y: 120, endPoint x: 108, endPoint y: 119, distance: 170.9
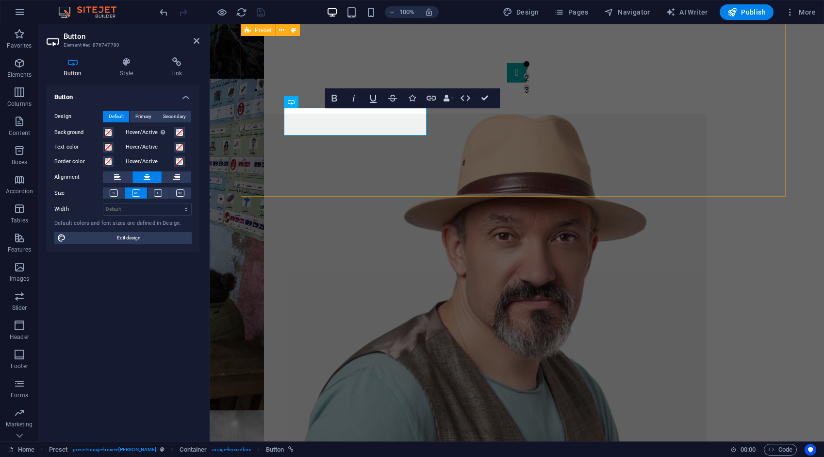
scroll to position [992, 0]
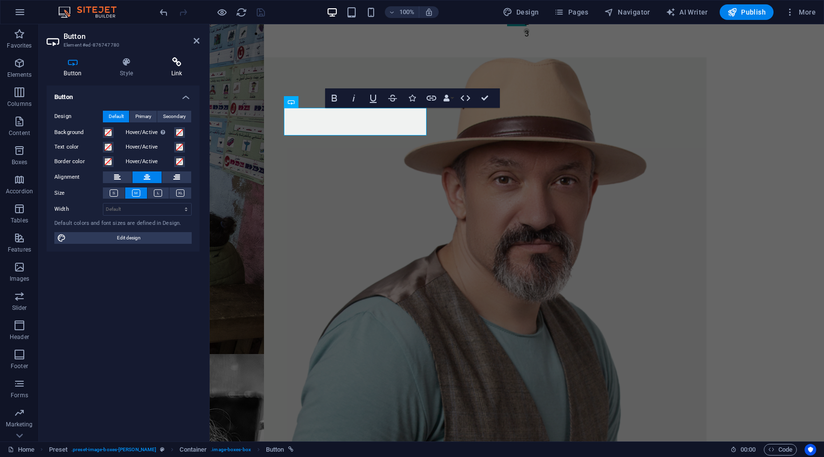
click at [179, 68] on h4 "Link" at bounding box center [177, 67] width 46 height 20
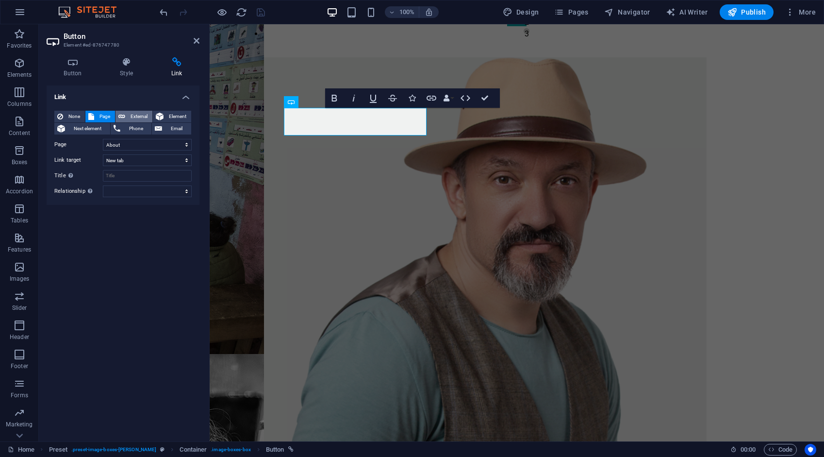
click at [142, 114] on span "External" at bounding box center [138, 117] width 21 height 12
click at [106, 116] on span "Page" at bounding box center [104, 117] width 15 height 12
select select
click at [127, 172] on input "Title Additional link description, should not be the same as the link text. The…" at bounding box center [147, 176] width 89 height 12
click at [128, 173] on input "Title Additional link description, should not be the same as the link text. The…" at bounding box center [147, 176] width 89 height 12
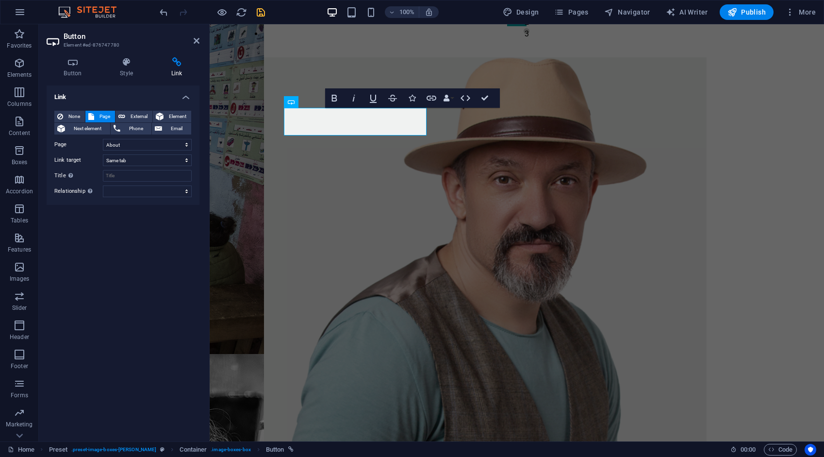
click at [135, 268] on div "Link None Page External Element Next element Phone Email Page Home About Work D…" at bounding box center [123, 259] width 153 height 348
click at [264, 13] on icon "save" at bounding box center [260, 12] width 11 height 11
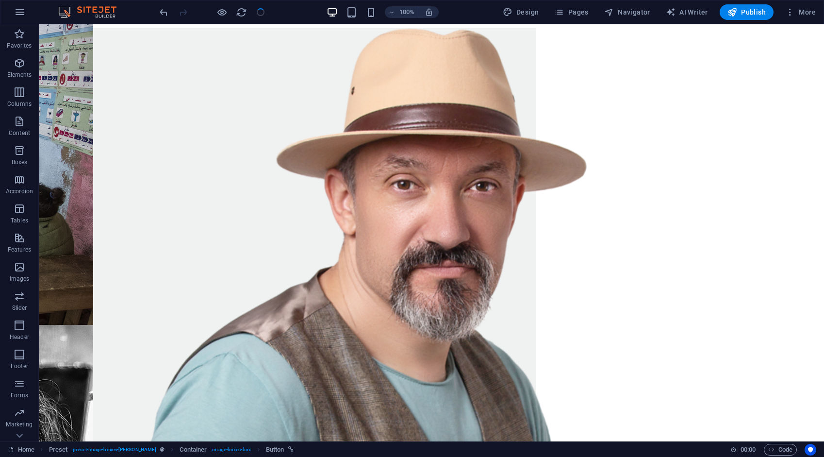
scroll to position [936, 0]
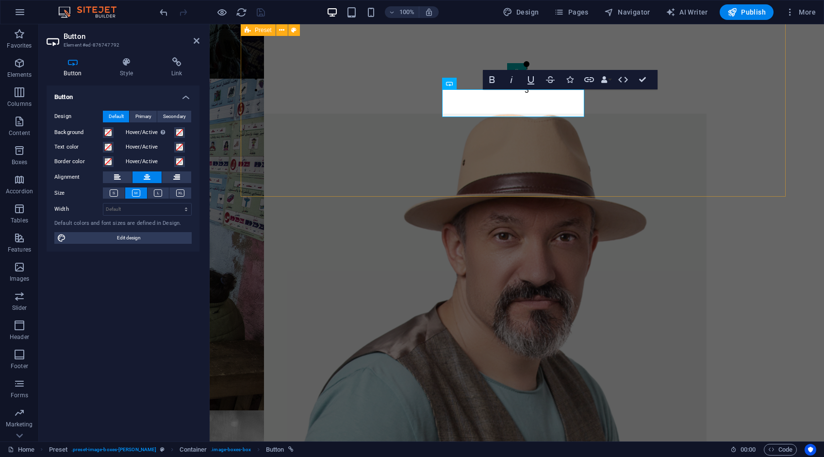
scroll to position [992, 0]
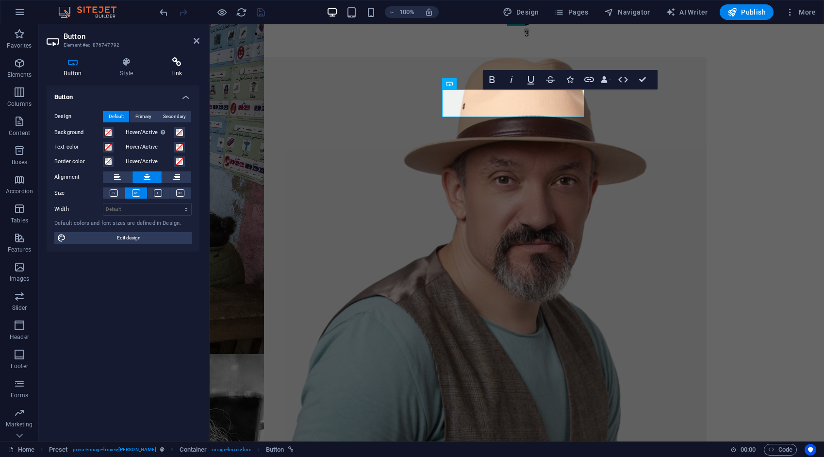
click at [175, 66] on icon at bounding box center [177, 62] width 46 height 10
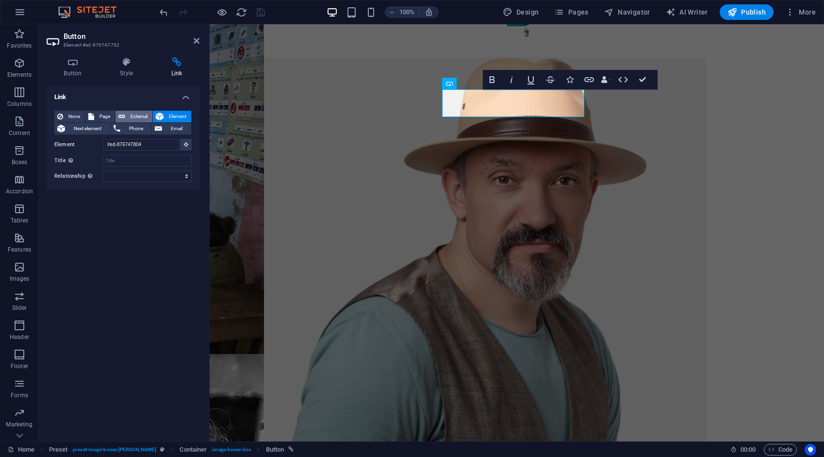
click at [138, 116] on span "External" at bounding box center [138, 117] width 21 height 12
select select "blank"
click at [141, 145] on input "URL" at bounding box center [147, 145] width 89 height 12
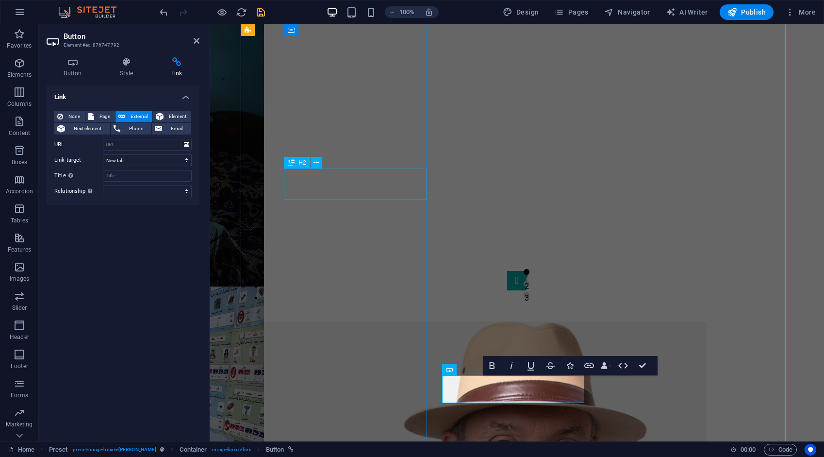
scroll to position [798, 0]
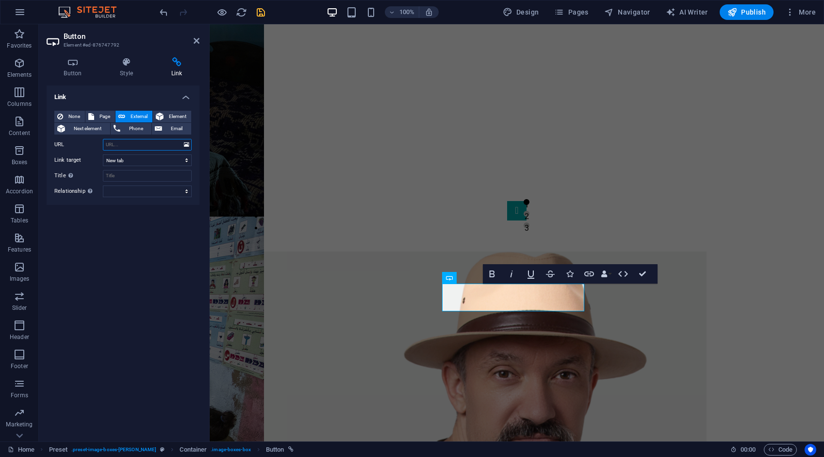
click at [164, 144] on input "URL" at bounding box center [147, 145] width 89 height 12
type input "/work"
click at [258, 10] on icon "save" at bounding box center [260, 12] width 11 height 11
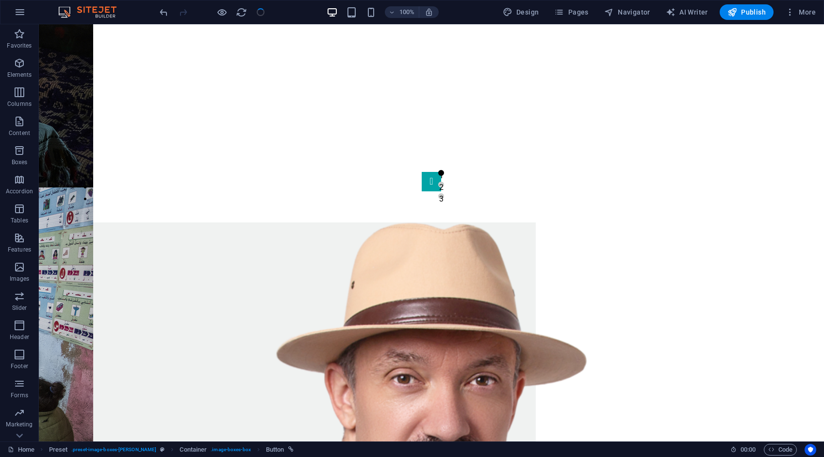
scroll to position [742, 0]
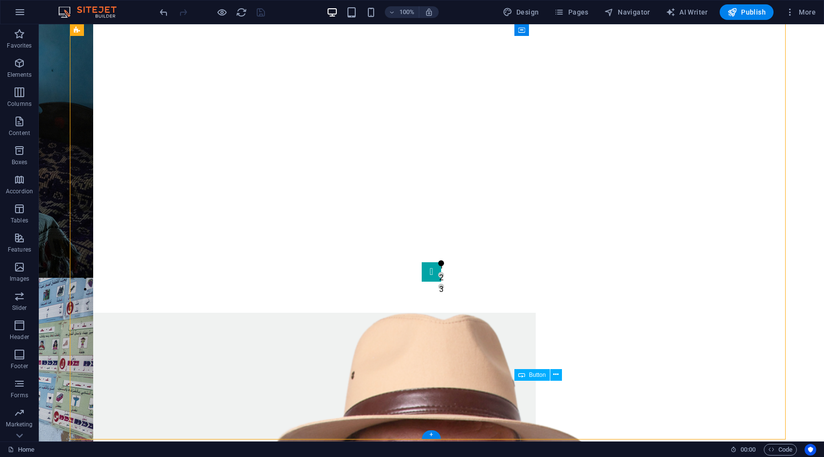
select select "5"
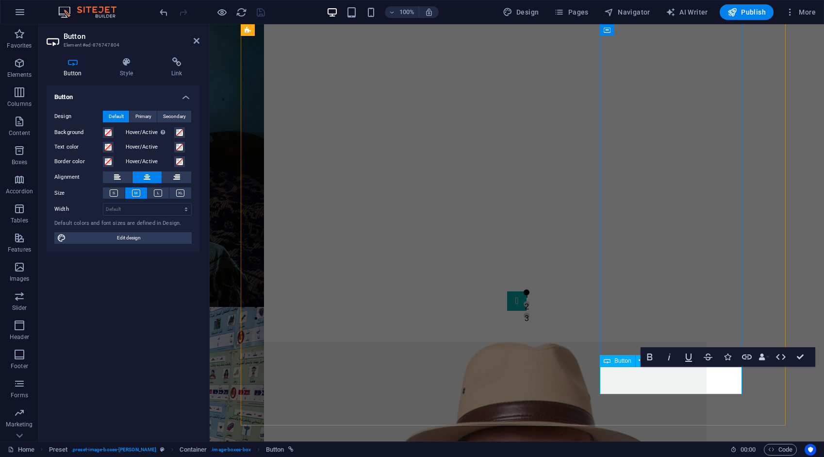
scroll to position [764, 0]
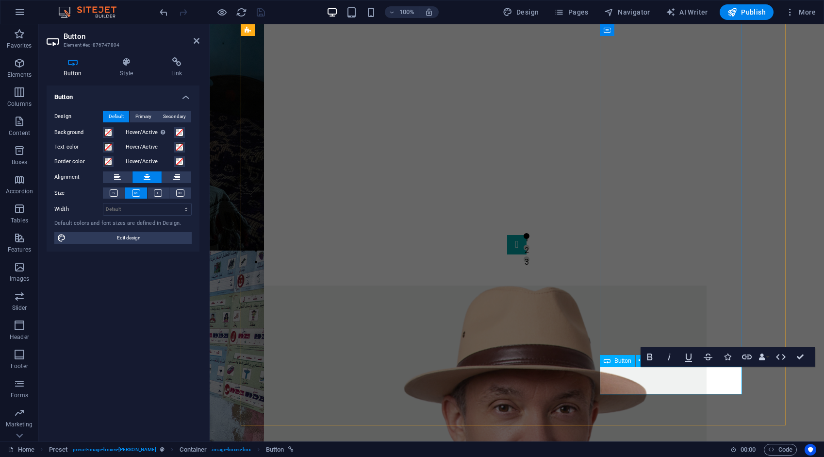
click at [173, 58] on icon at bounding box center [177, 62] width 46 height 10
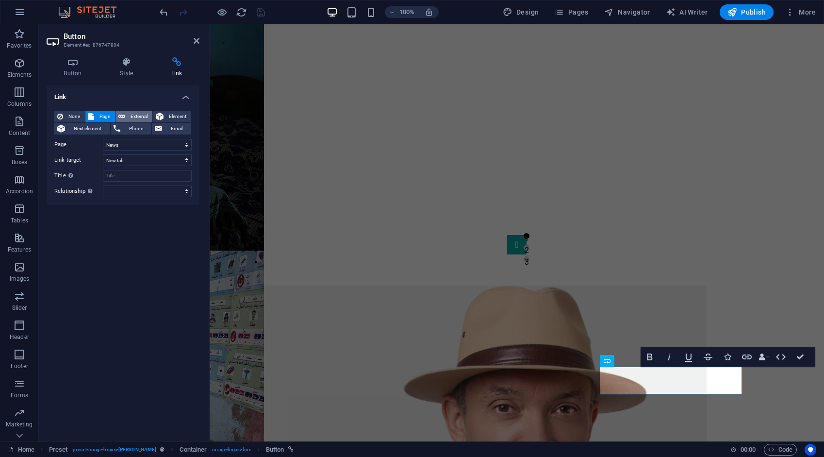
click at [141, 116] on span "External" at bounding box center [138, 117] width 21 height 12
click at [260, 16] on icon "save" at bounding box center [260, 12] width 11 height 11
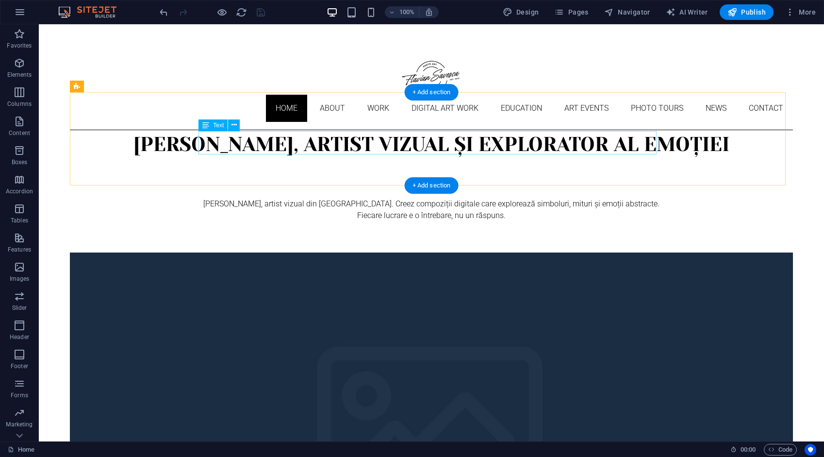
scroll to position [0, 0]
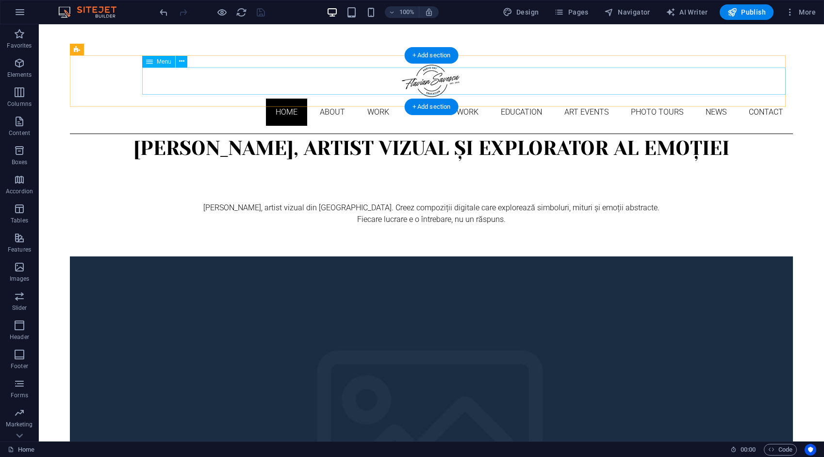
click at [200, 99] on nav "Home About Work DIGITAL ART WORK EDUCATION ART EVENTS Photo tours News Contact" at bounding box center [431, 112] width 723 height 27
select select
select select "1"
select select
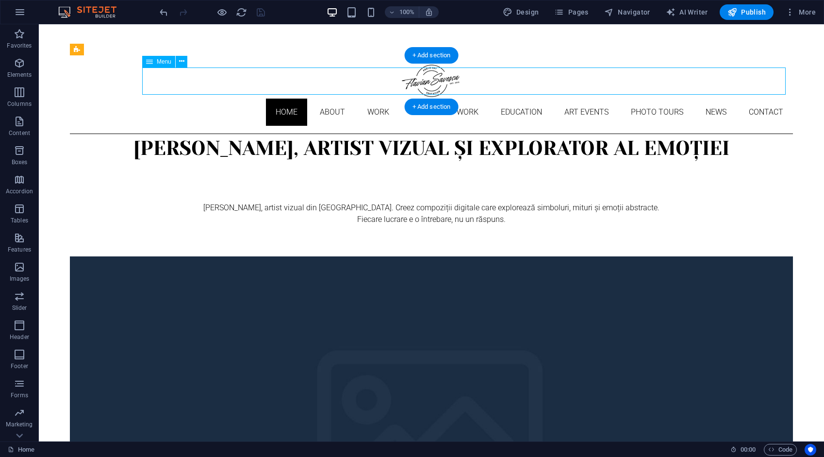
select select "2"
select select
select select "3"
select select
select select "4"
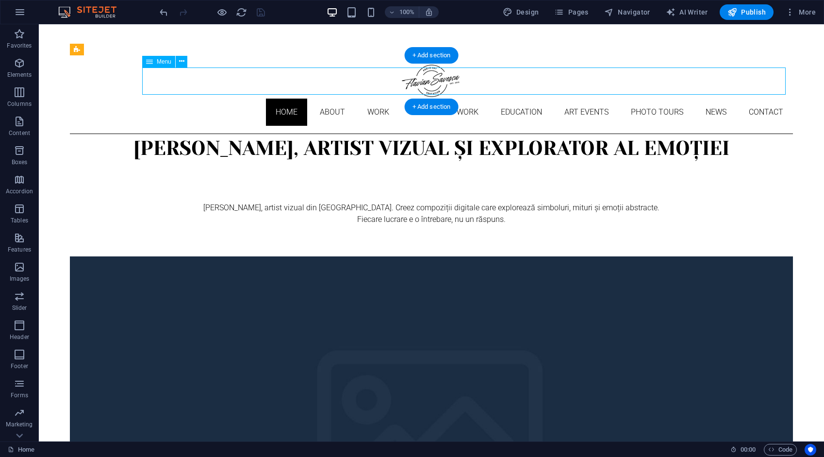
select select
select select "9"
select select
select select "10"
select select
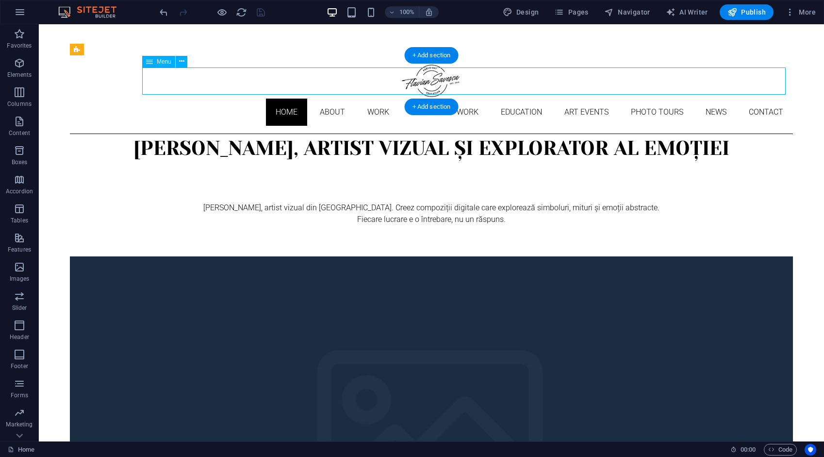
select select "5"
select select "6"
select select
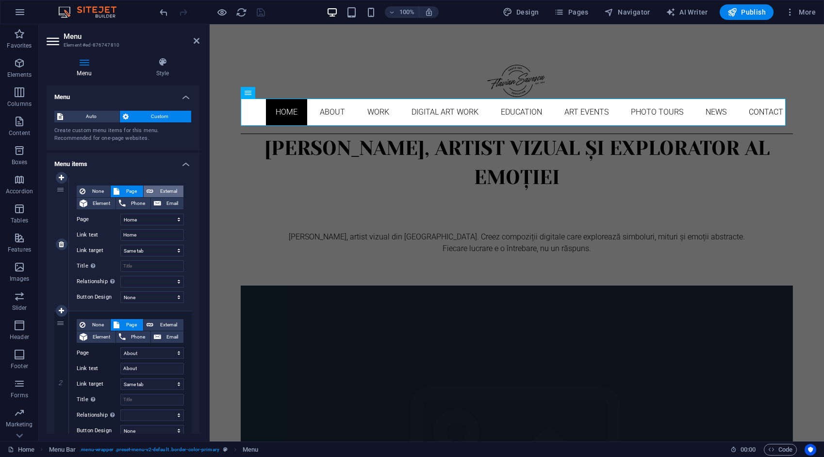
click at [171, 190] on span "External" at bounding box center [168, 191] width 24 height 12
select select "blank"
select select
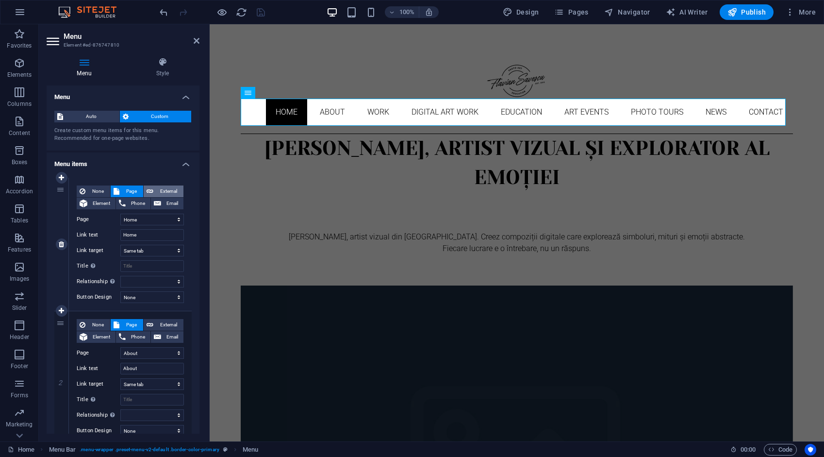
select select
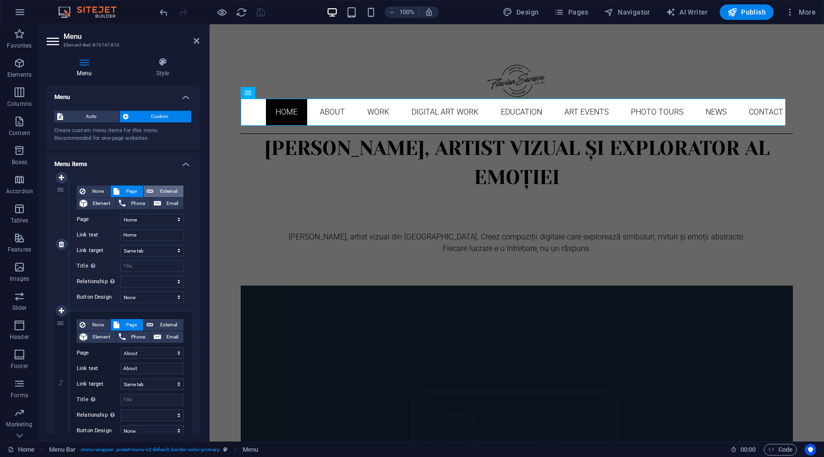
select select
drag, startPoint x: 163, startPoint y: 219, endPoint x: 112, endPoint y: 220, distance: 51.0
click at [112, 221] on div "URL /ro/16633886" at bounding box center [130, 220] width 107 height 12
type input "/h"
select select
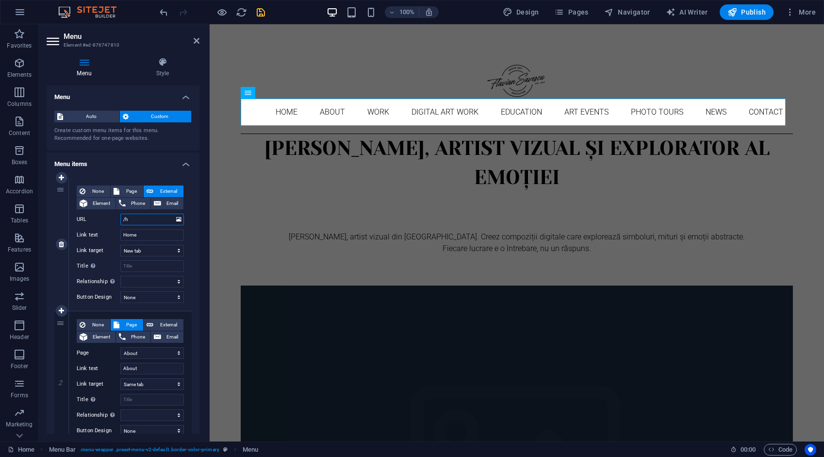
select select
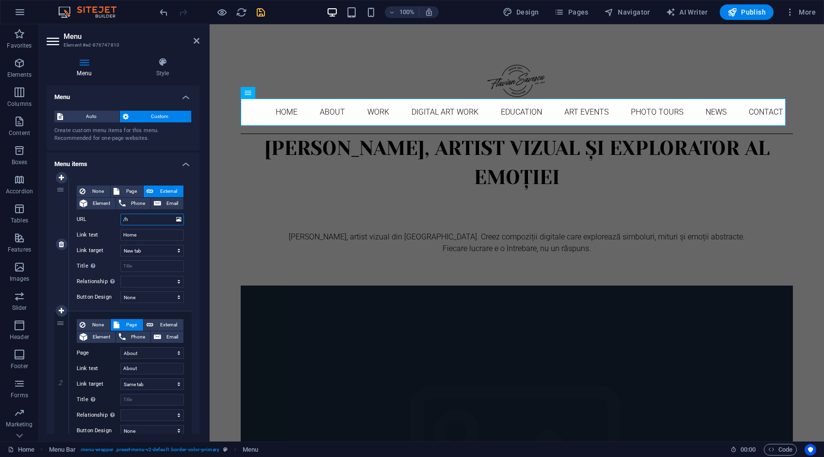
select select
type input "/home"
select select
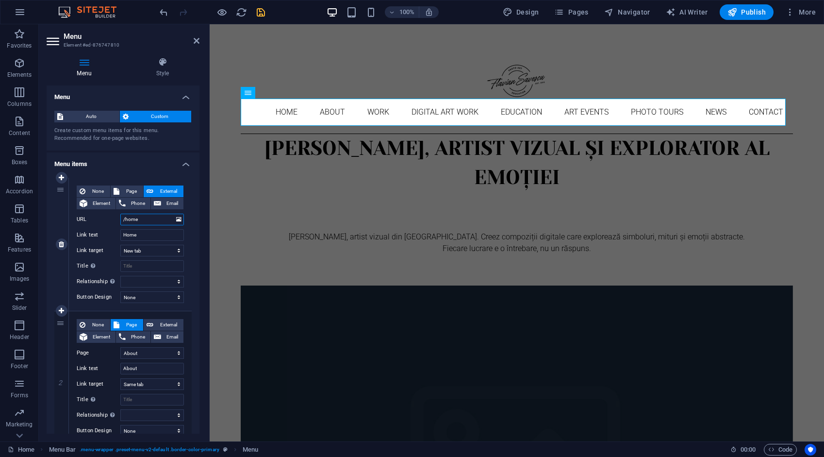
select select
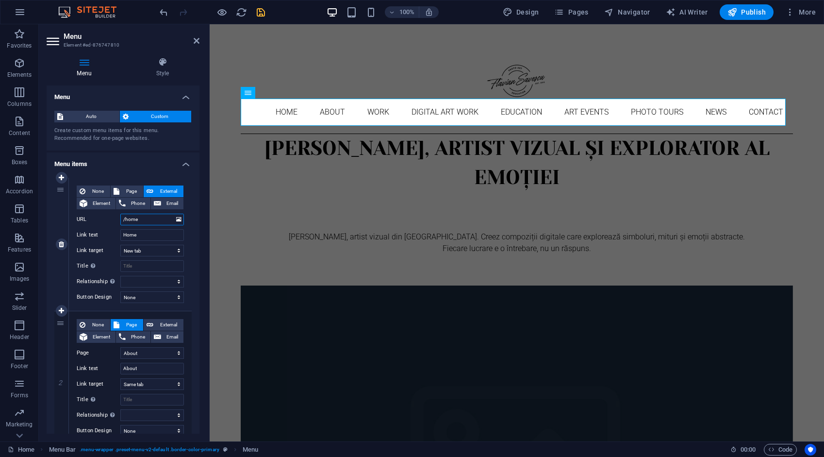
select select
type input "/home"
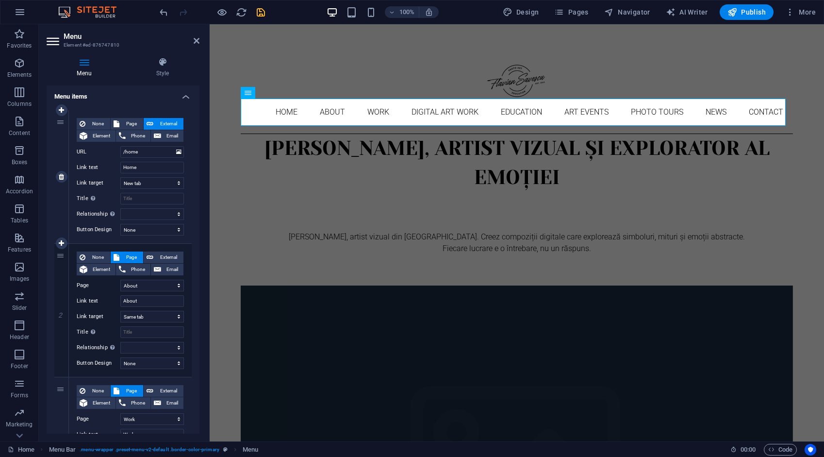
scroll to position [97, 0]
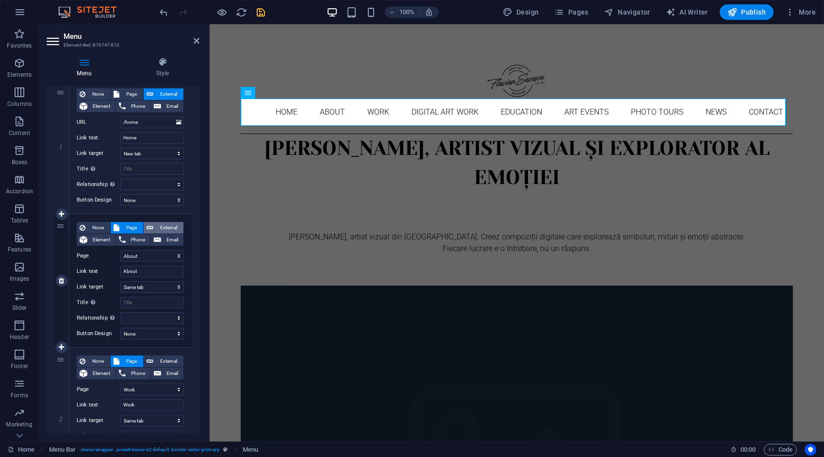
click at [168, 227] on span "External" at bounding box center [168, 228] width 24 height 12
select select
select select "blank"
select select
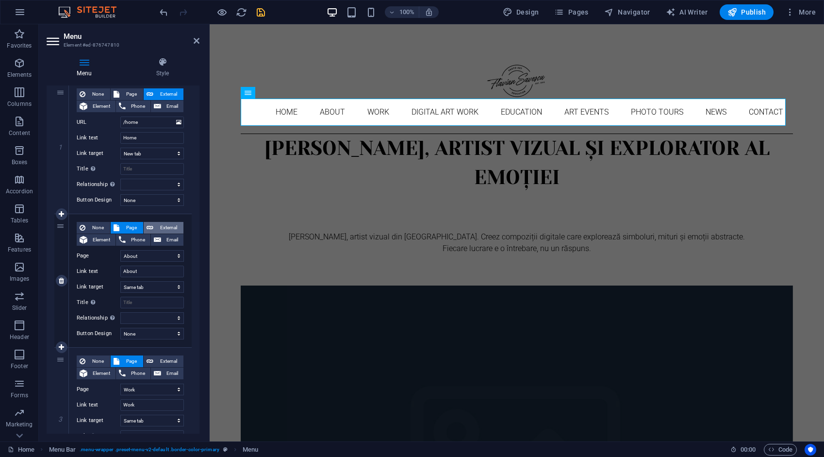
select select
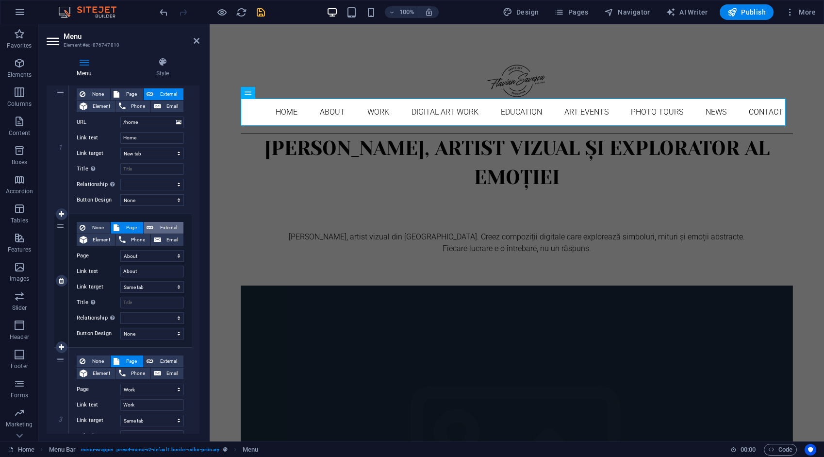
select select
drag, startPoint x: 158, startPoint y: 258, endPoint x: 106, endPoint y: 249, distance: 52.1
click at [111, 251] on div "URL /ro/16633890" at bounding box center [130, 256] width 107 height 12
type input "/a"
select select
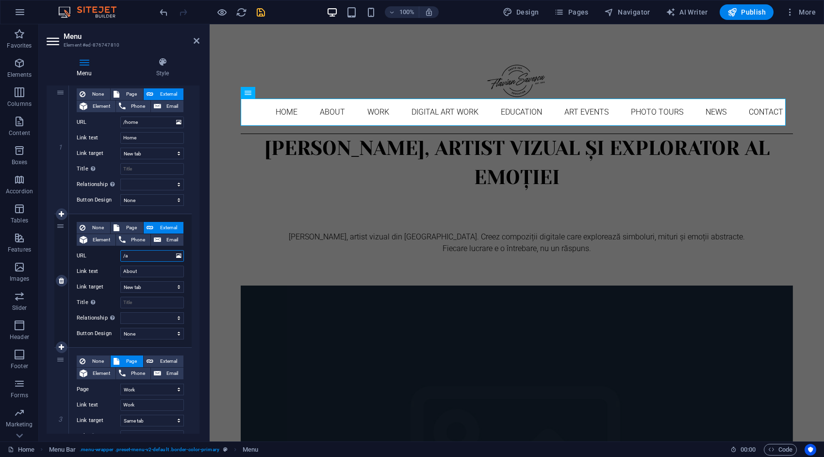
select select
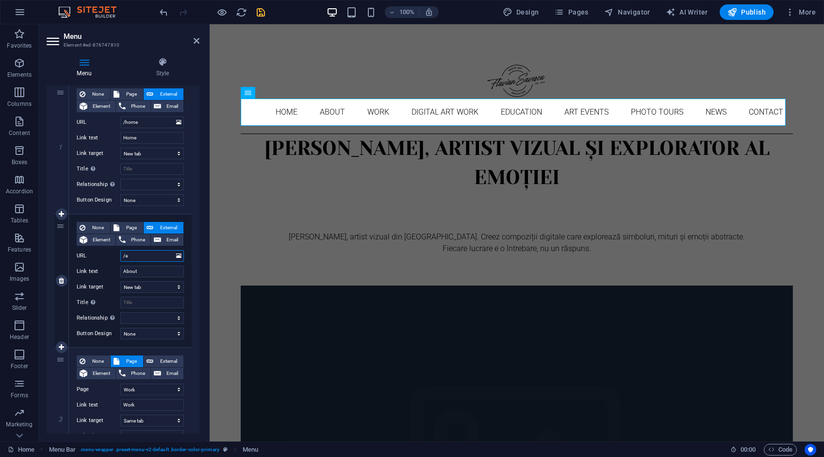
select select
type input "/ab"
select select
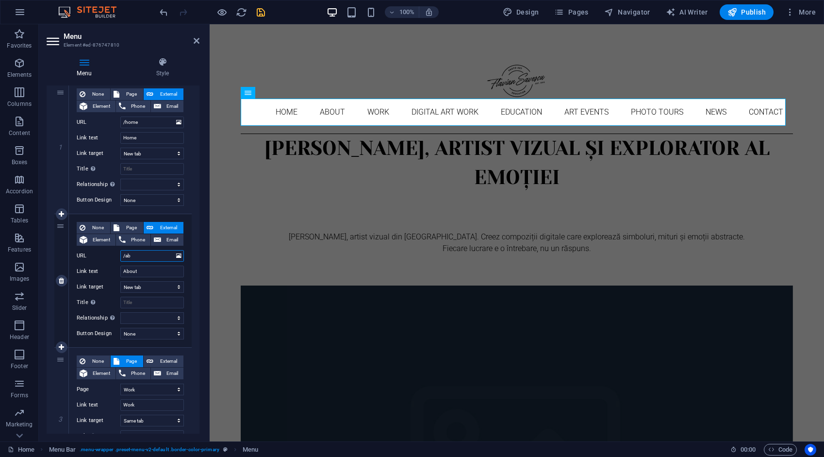
select select
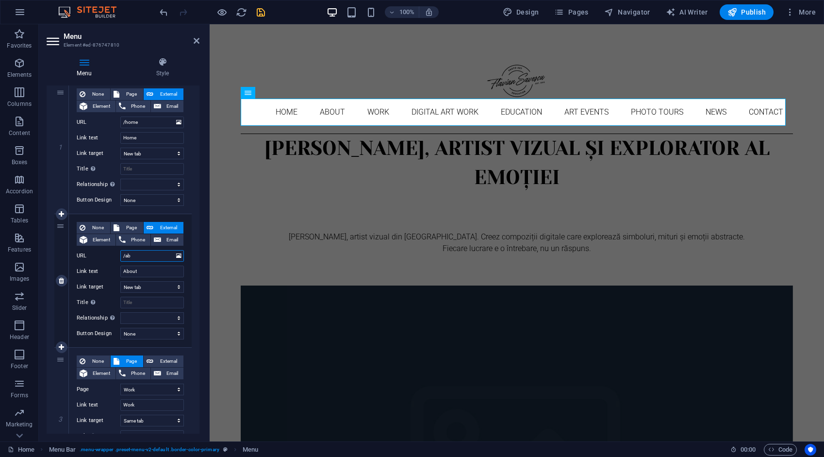
select select
type input "/about"
select select
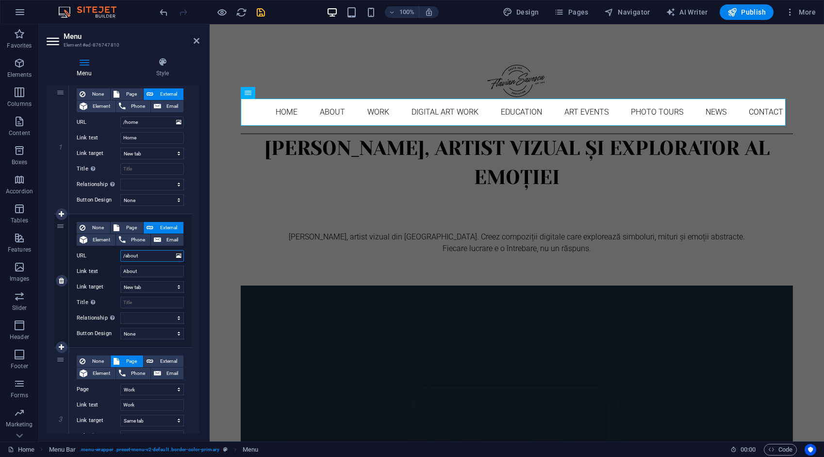
select select
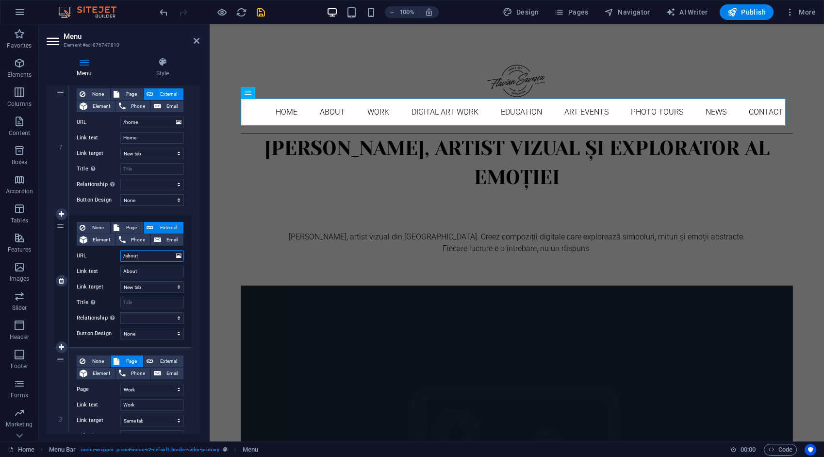
select select
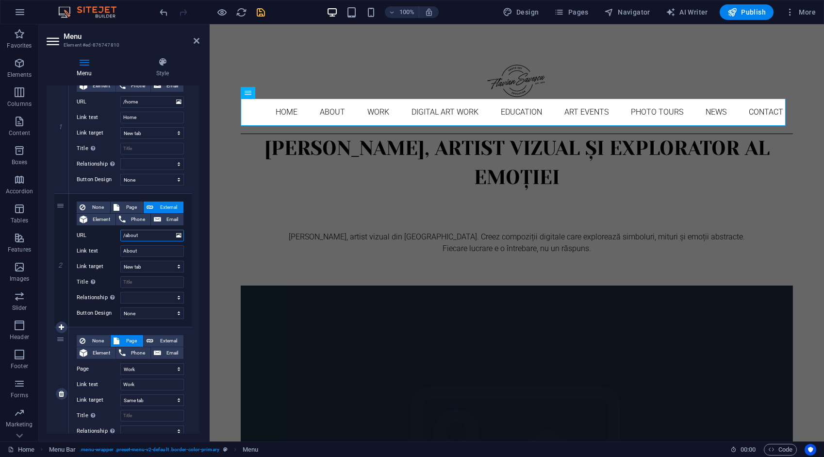
scroll to position [243, 0]
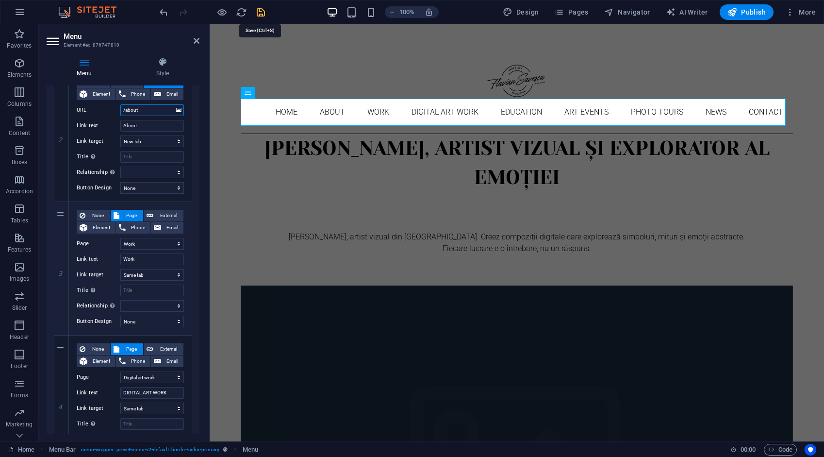
type input "/about"
click at [259, 10] on icon "save" at bounding box center [260, 12] width 11 height 11
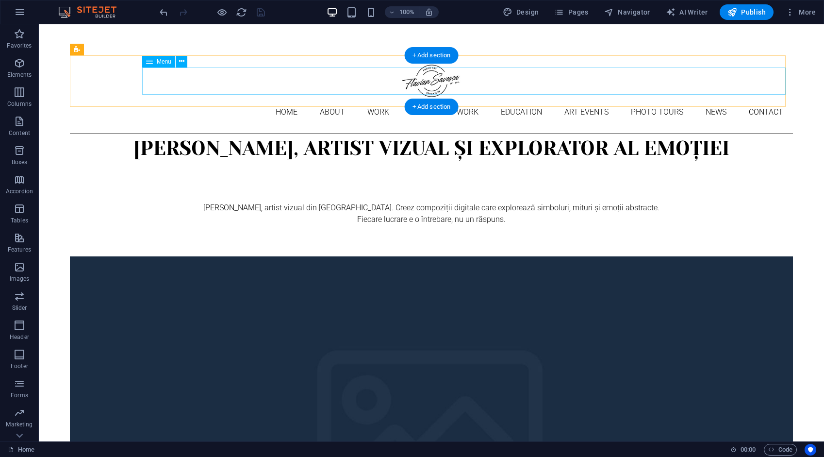
click at [223, 99] on nav "Home About Work DIGITAL ART WORK EDUCATION ART EVENTS Photo tours News Contact" at bounding box center [431, 112] width 723 height 27
drag, startPoint x: 223, startPoint y: 76, endPoint x: 52, endPoint y: 74, distance: 171.4
click at [223, 99] on nav "Home About Work DIGITAL ART WORK EDUCATION ART EVENTS Photo tours News Contact" at bounding box center [431, 112] width 723 height 27
select select "2"
select select
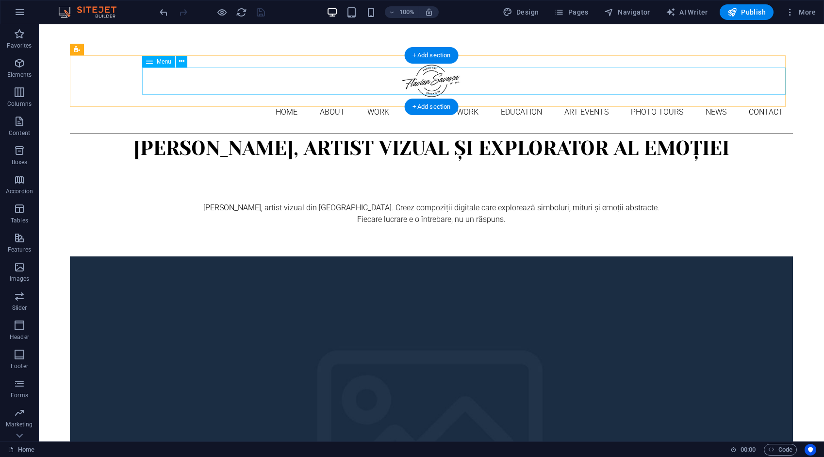
select select "3"
select select
select select "4"
select select
select select "9"
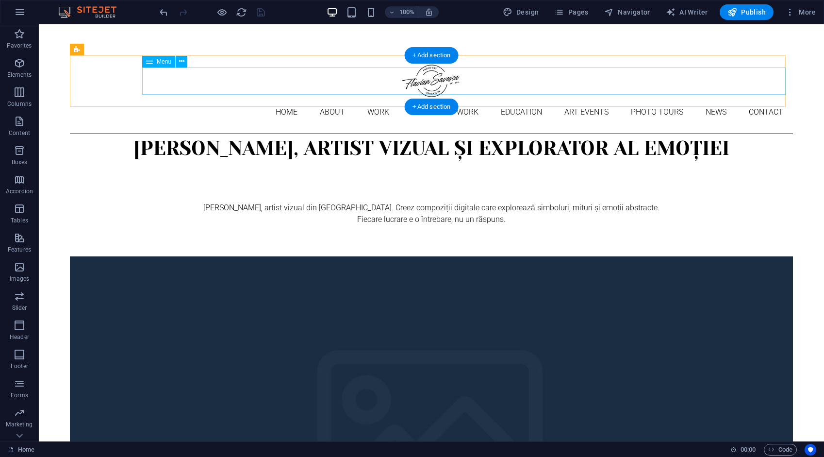
select select
select select "10"
select select
select select "5"
select select "6"
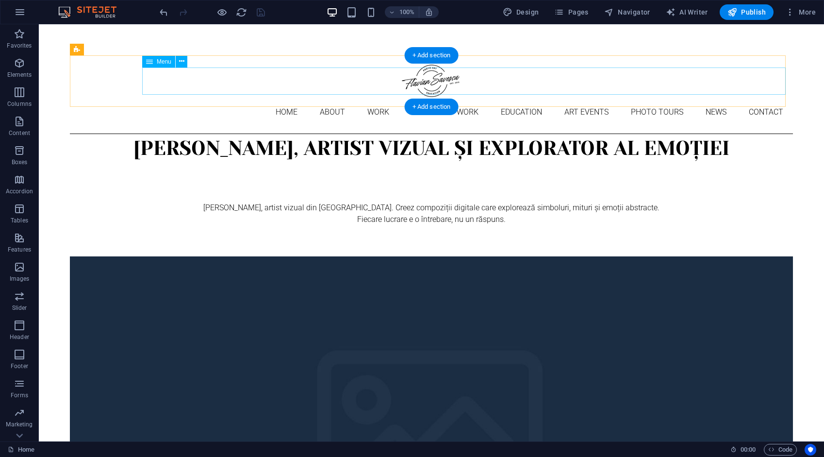
select select
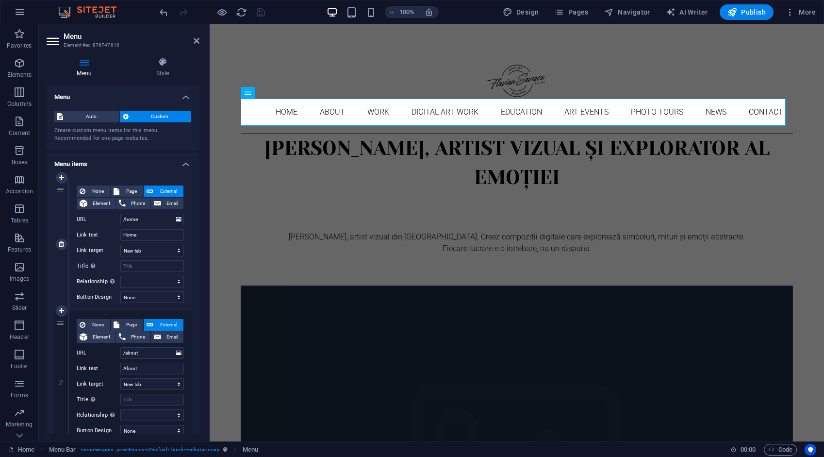
scroll to position [146, 0]
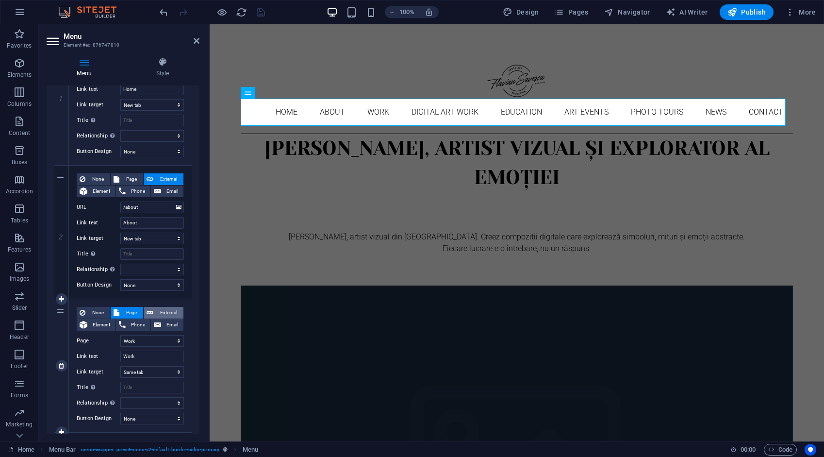
click at [166, 313] on span "External" at bounding box center [168, 313] width 24 height 12
select select
select select "blank"
select select
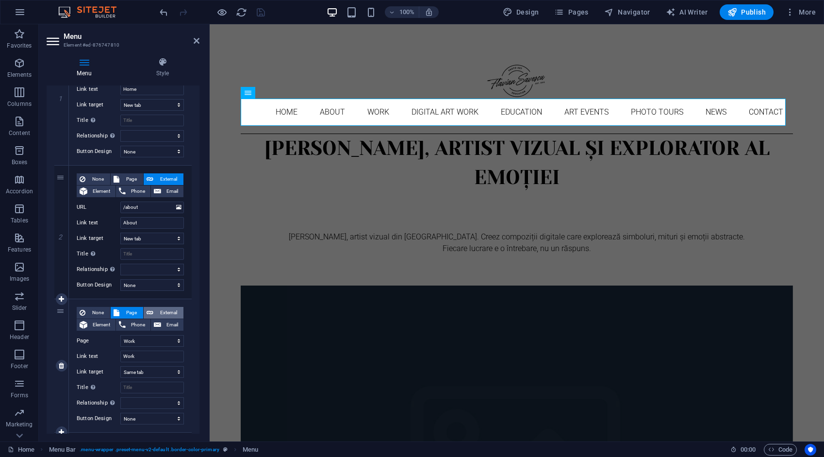
select select
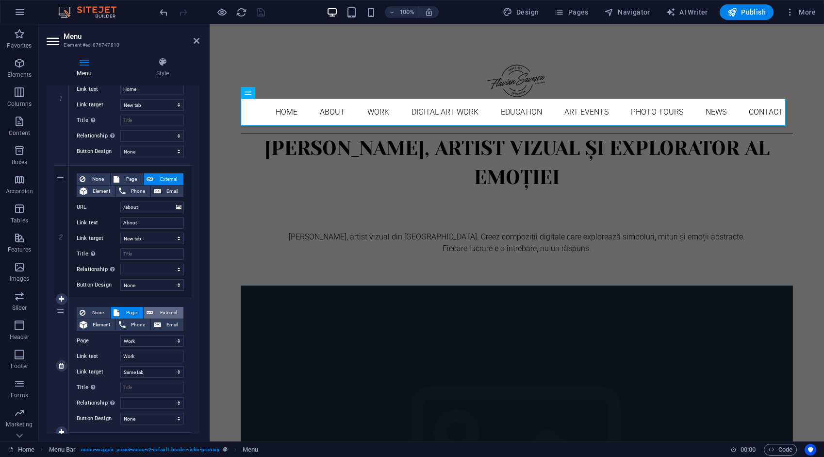
select select
drag, startPoint x: 157, startPoint y: 339, endPoint x: 161, endPoint y: 342, distance: 5.0
click at [156, 339] on input "/ro/16633892" at bounding box center [152, 341] width 64 height 12
click at [176, 340] on icon at bounding box center [178, 340] width 5 height 11
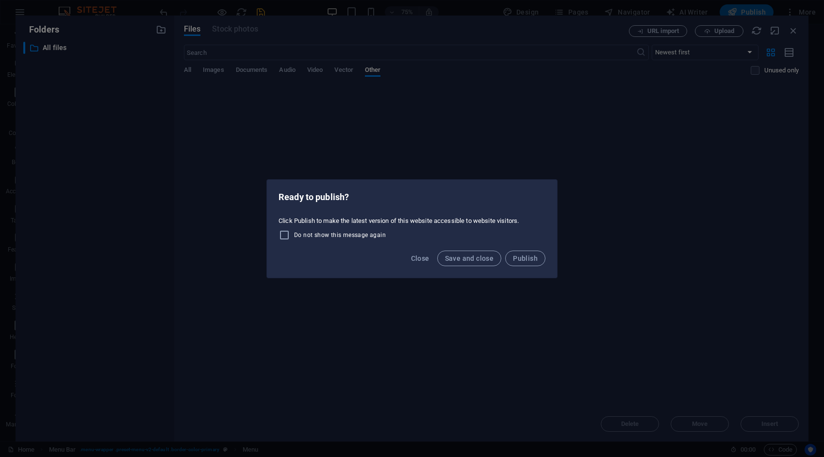
click at [789, 31] on div "Ready to publish? Click Publish to make the latest version of this website acce…" at bounding box center [412, 228] width 824 height 457
click at [425, 258] on span "Close" at bounding box center [420, 258] width 18 height 8
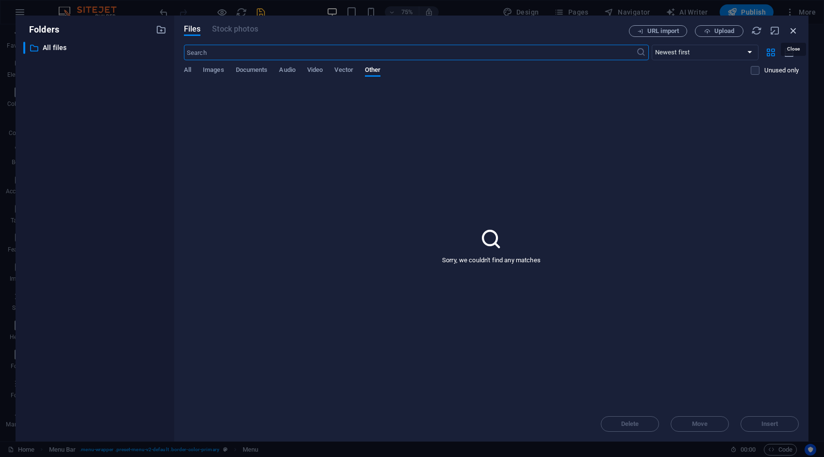
click at [792, 27] on icon "button" at bounding box center [793, 30] width 11 height 11
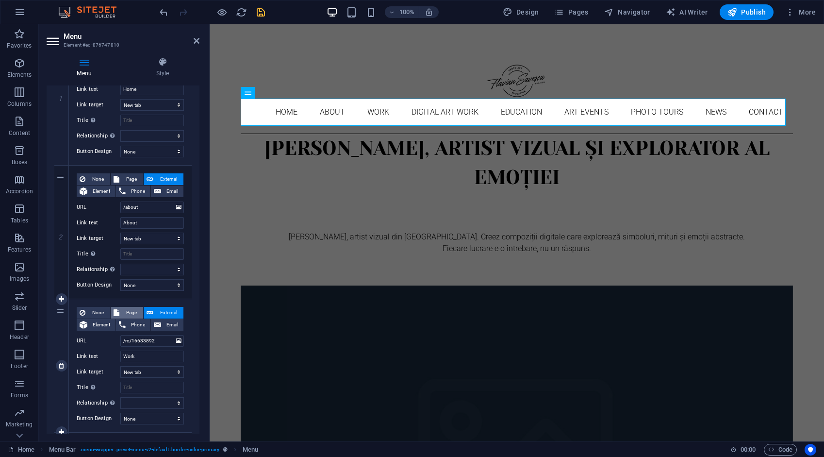
click at [134, 312] on span "Page" at bounding box center [131, 313] width 18 height 12
select select
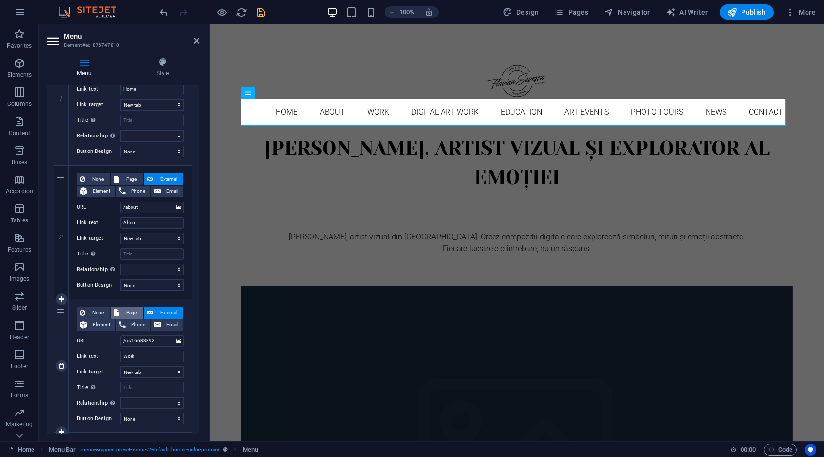
select select
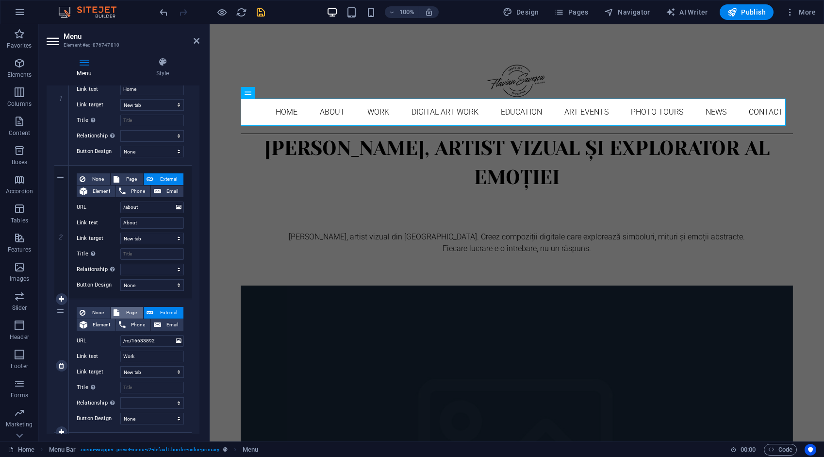
select select
drag, startPoint x: 161, startPoint y: 311, endPoint x: 157, endPoint y: 320, distance: 10.2
click at [161, 311] on span "External" at bounding box center [168, 313] width 24 height 12
select select
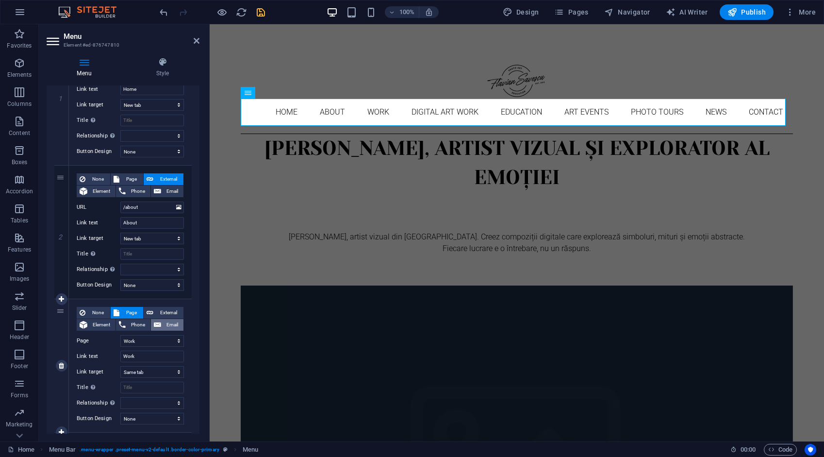
select select "blank"
select select
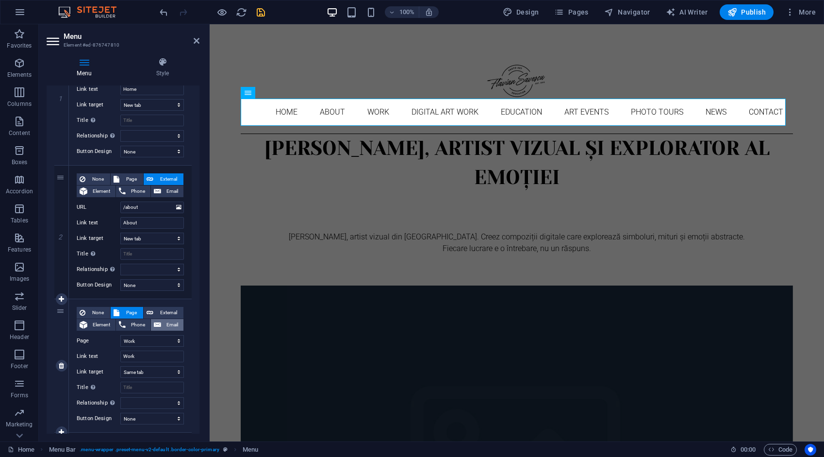
select select
drag, startPoint x: 151, startPoint y: 339, endPoint x: 111, endPoint y: 333, distance: 40.6
click at [113, 335] on div "URL /ro/16633892" at bounding box center [130, 341] width 107 height 12
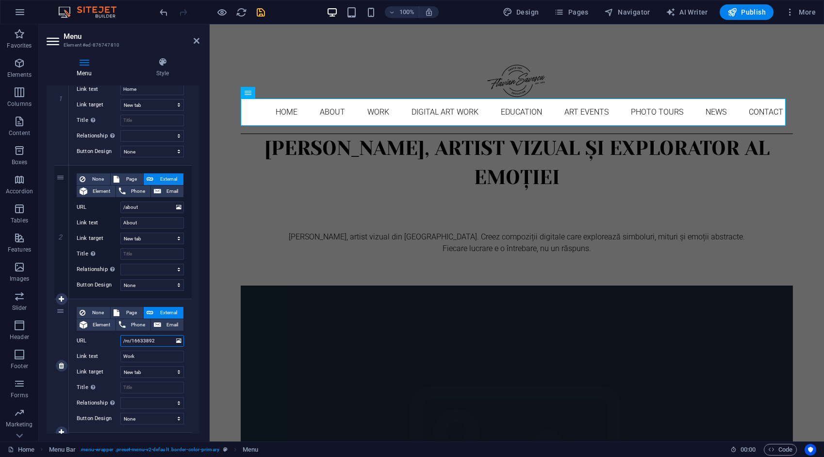
type input "/"
select select
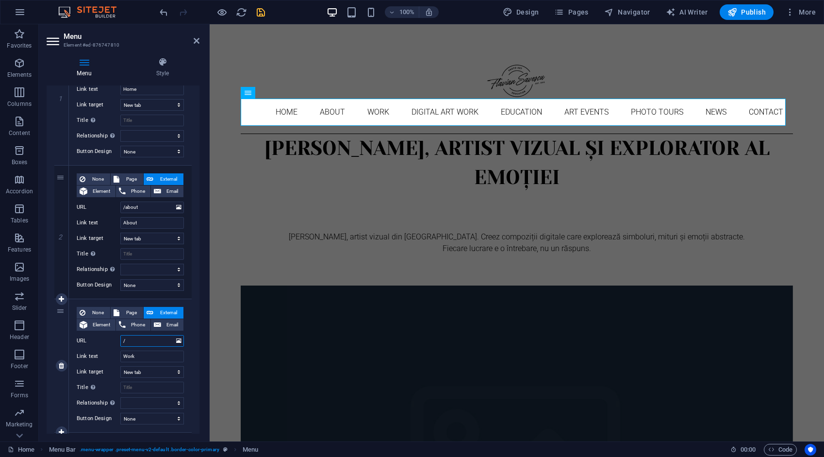
select select
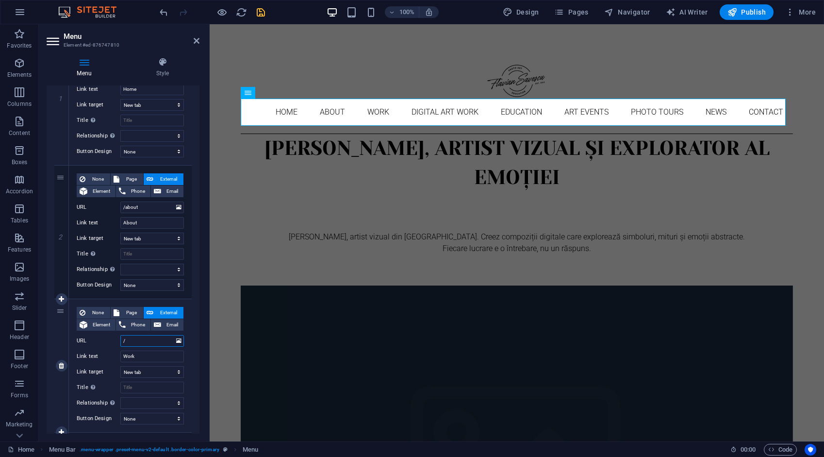
type input "/w"
select select
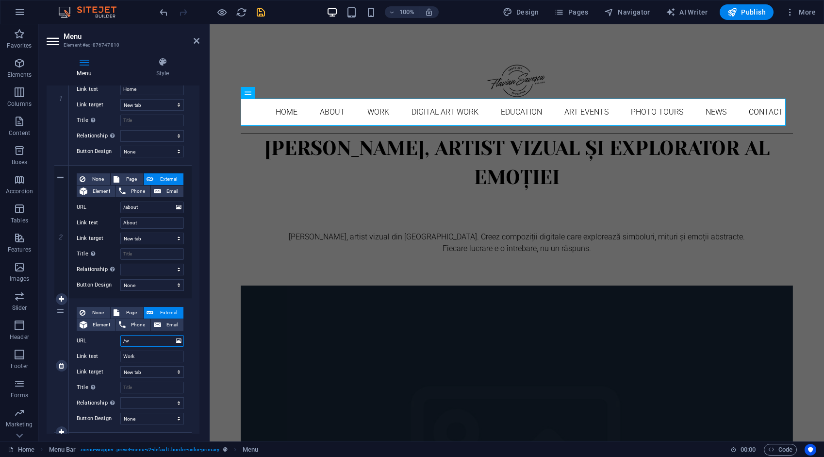
select select
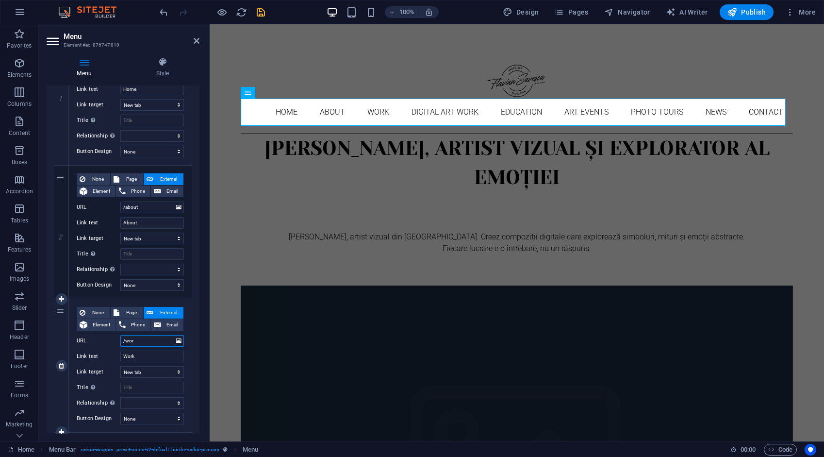
type input "/work"
select select
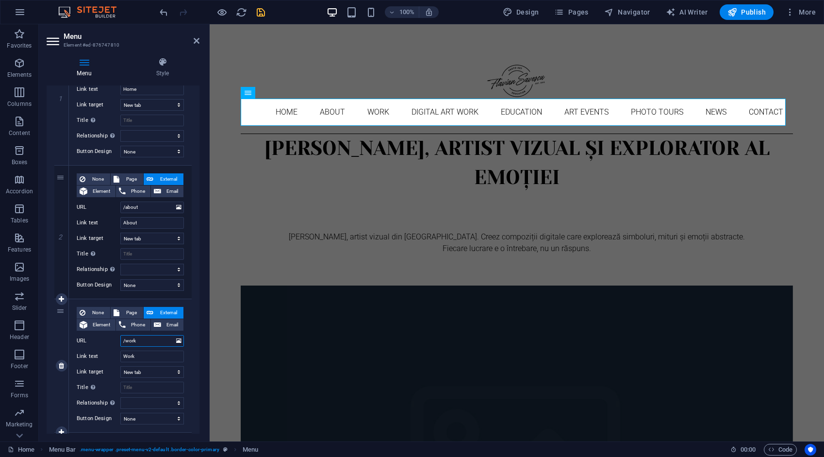
select select
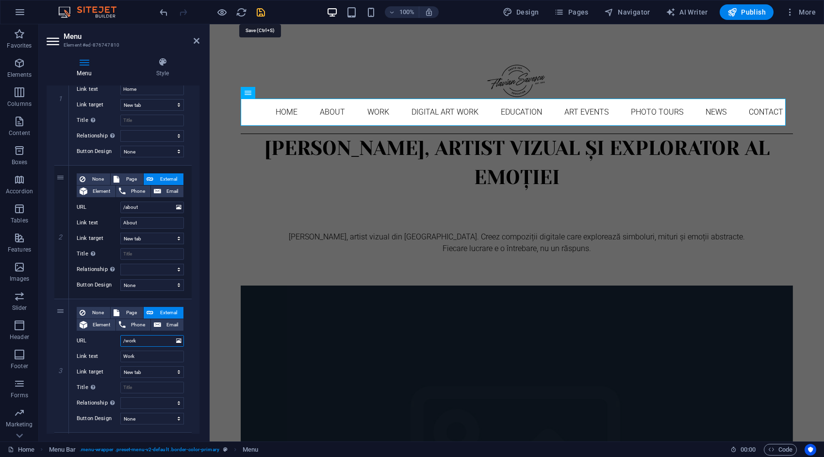
type input "/work"
click at [256, 14] on icon "save" at bounding box center [260, 12] width 11 height 11
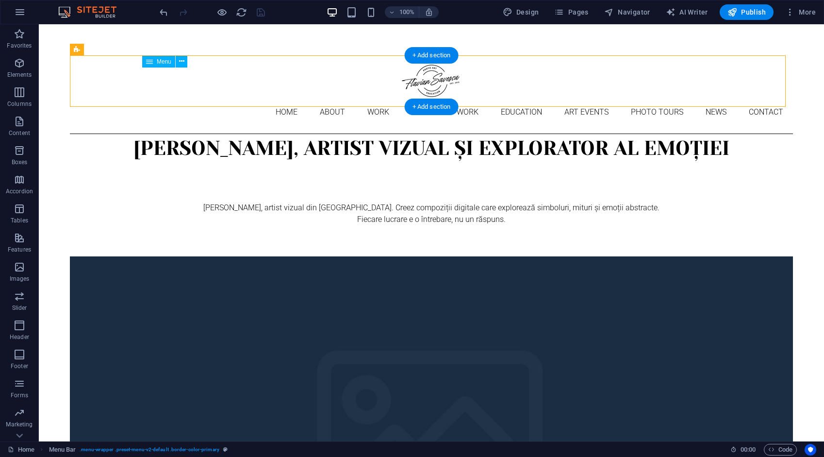
click at [243, 99] on nav "Home About Work DIGITAL ART WORK EDUCATION ART EVENTS Photo tours News Contact" at bounding box center [431, 112] width 723 height 27
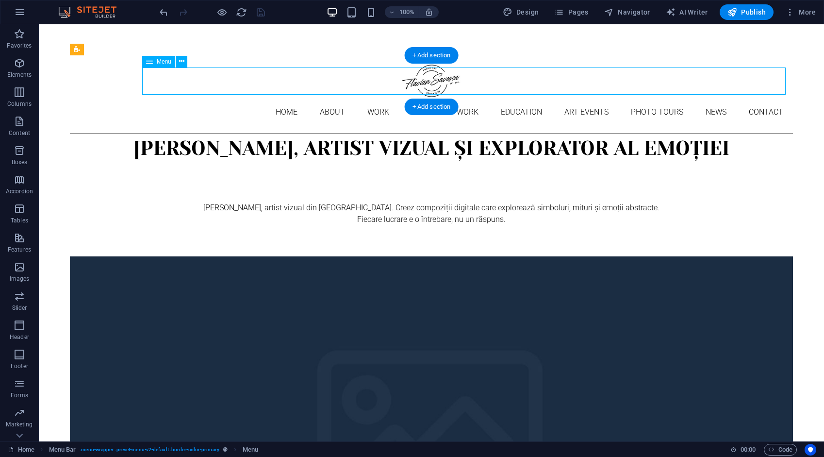
click at [243, 99] on nav "Home About Work DIGITAL ART WORK EDUCATION ART EVENTS Photo tours News Contact" at bounding box center [431, 112] width 723 height 27
select select "3"
select select
select select "4"
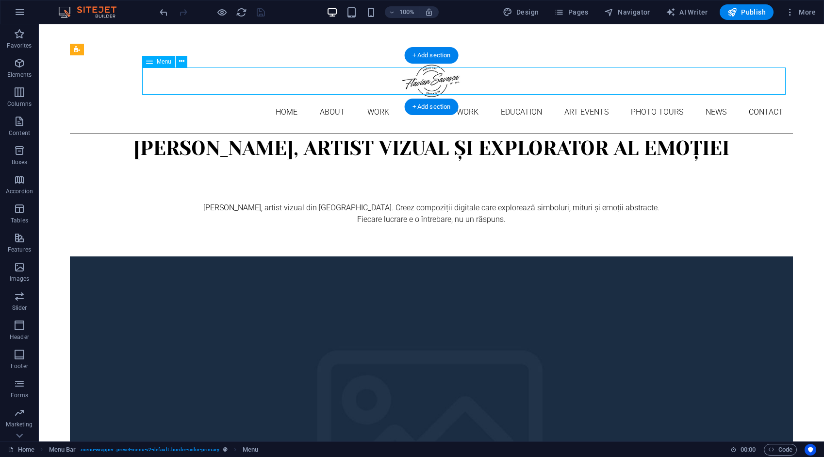
select select
select select "9"
select select
select select "10"
select select
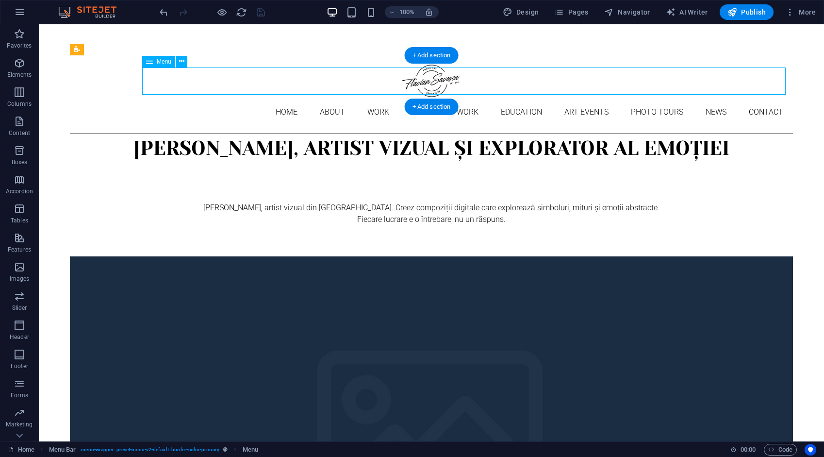
select select "5"
select select "6"
select select
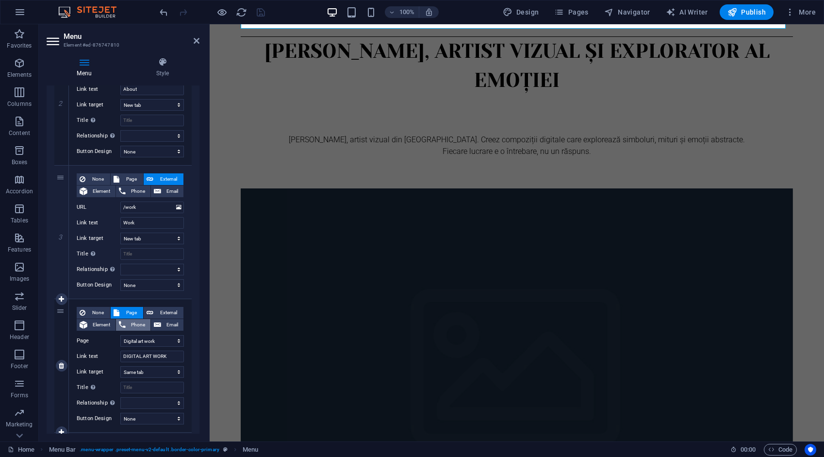
scroll to position [291, 0]
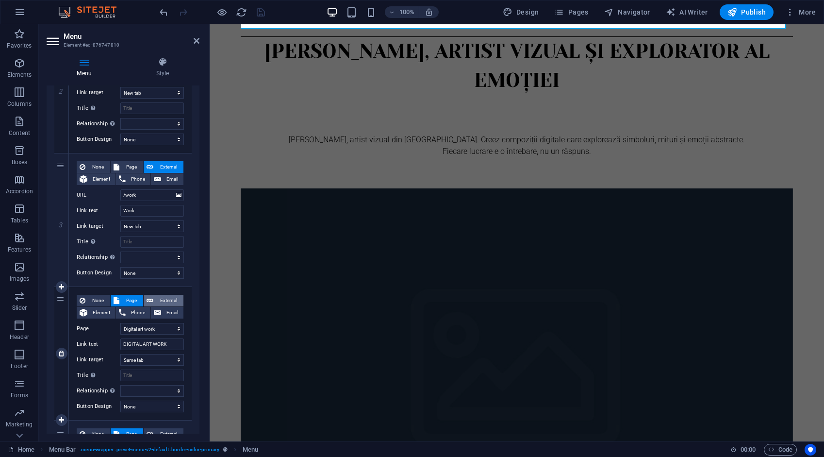
click at [170, 300] on span "External" at bounding box center [168, 301] width 24 height 12
select select
select select "blank"
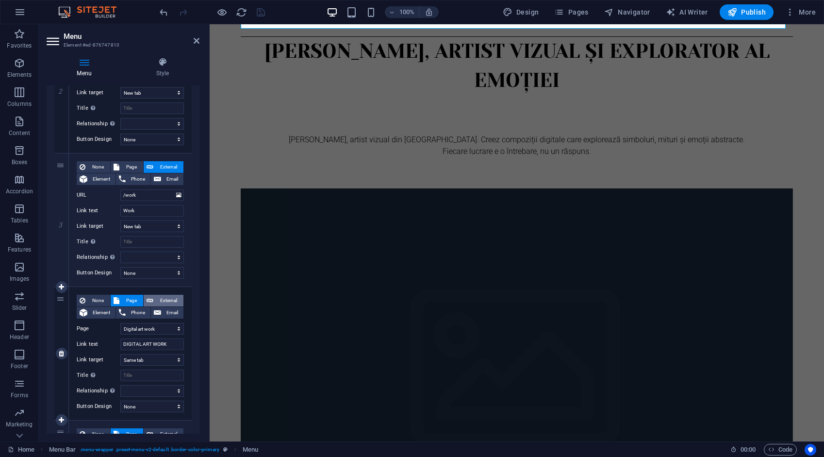
select select
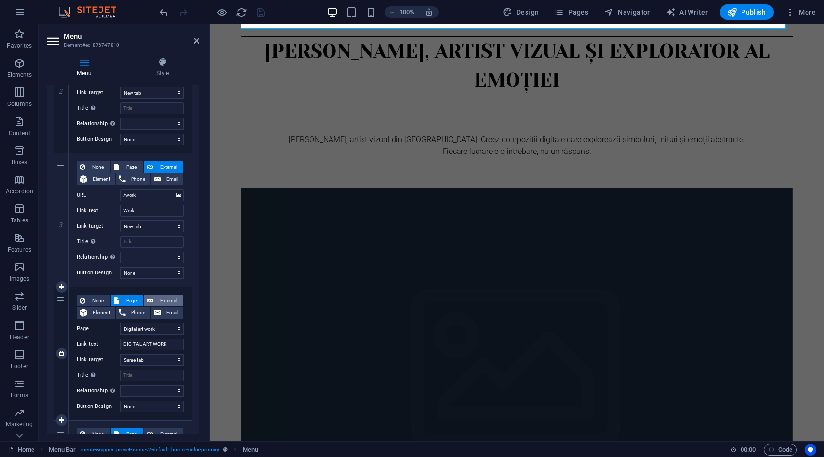
select select
click at [132, 299] on span "Page" at bounding box center [131, 301] width 18 height 12
select select
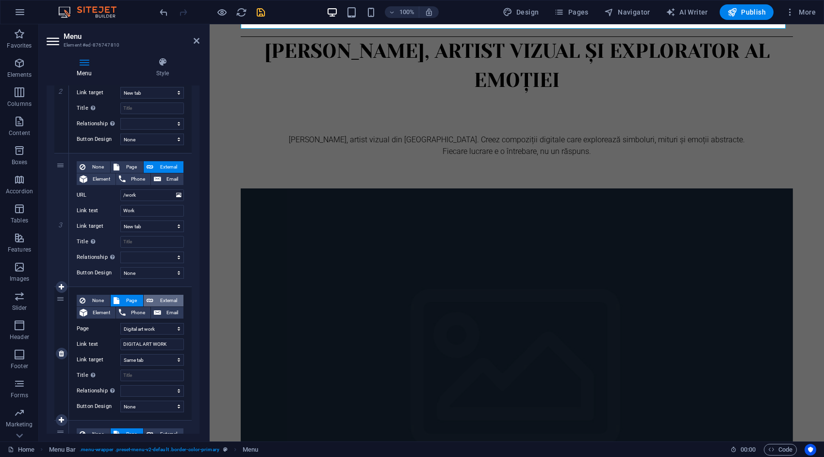
click at [163, 301] on span "External" at bounding box center [168, 301] width 24 height 12
drag, startPoint x: 150, startPoint y: 330, endPoint x: 119, endPoint y: 328, distance: 31.1
click at [120, 328] on div "URL /ro/16684632" at bounding box center [130, 329] width 107 height 12
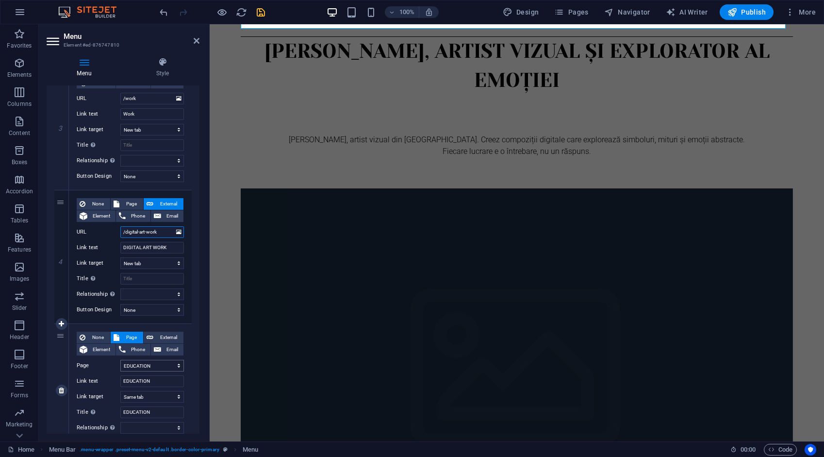
scroll to position [388, 0]
click at [171, 334] on span "External" at bounding box center [168, 337] width 24 height 12
click at [130, 332] on span "Page" at bounding box center [131, 337] width 18 height 12
click at [168, 334] on span "External" at bounding box center [168, 337] width 24 height 12
drag, startPoint x: 154, startPoint y: 365, endPoint x: 115, endPoint y: 373, distance: 40.0
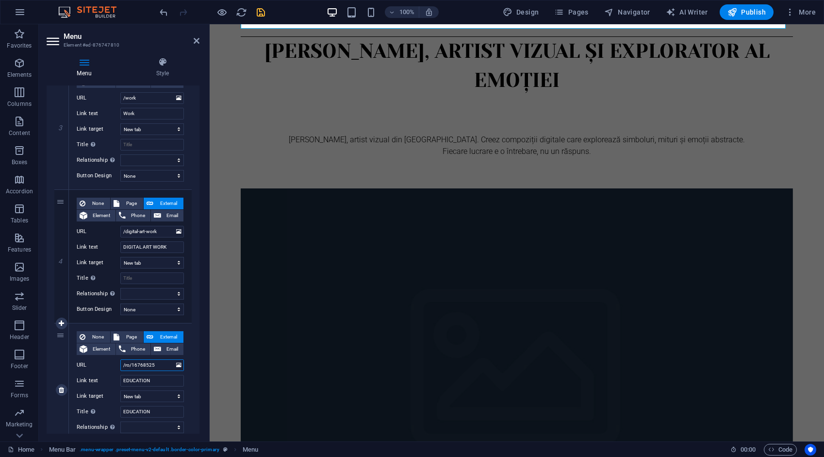
click at [115, 373] on div "None Page External Element Phone Email Page Home About Work Digital art work ED…" at bounding box center [130, 382] width 107 height 102
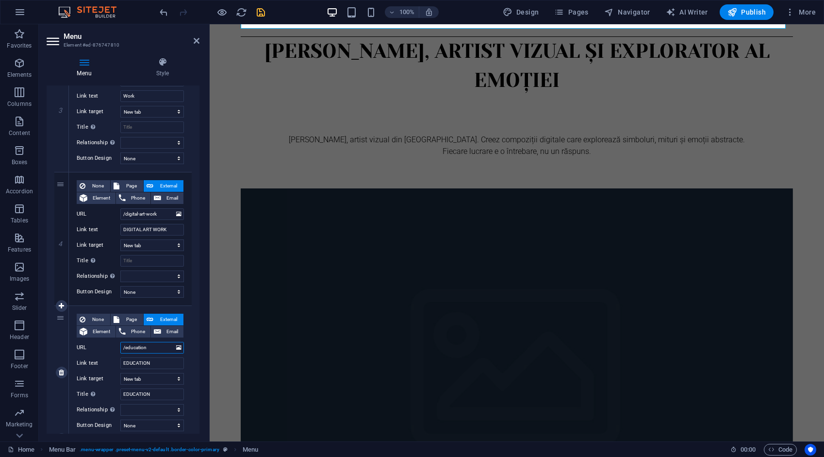
scroll to position [534, 0]
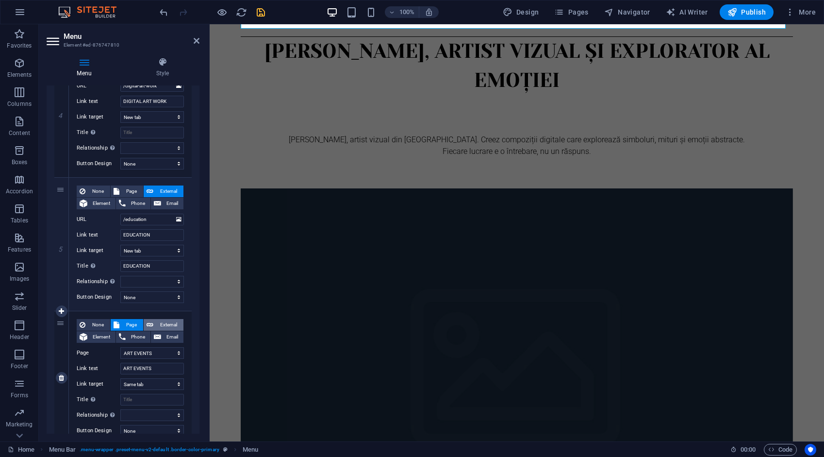
click at [167, 319] on span "External" at bounding box center [168, 325] width 24 height 12
click at [134, 325] on span "Page" at bounding box center [131, 325] width 18 height 12
click at [165, 326] on span "External" at bounding box center [168, 325] width 24 height 12
drag, startPoint x: 156, startPoint y: 351, endPoint x: 99, endPoint y: 349, distance: 57.3
click at [111, 356] on div "URL /ro/16672966" at bounding box center [130, 353] width 107 height 12
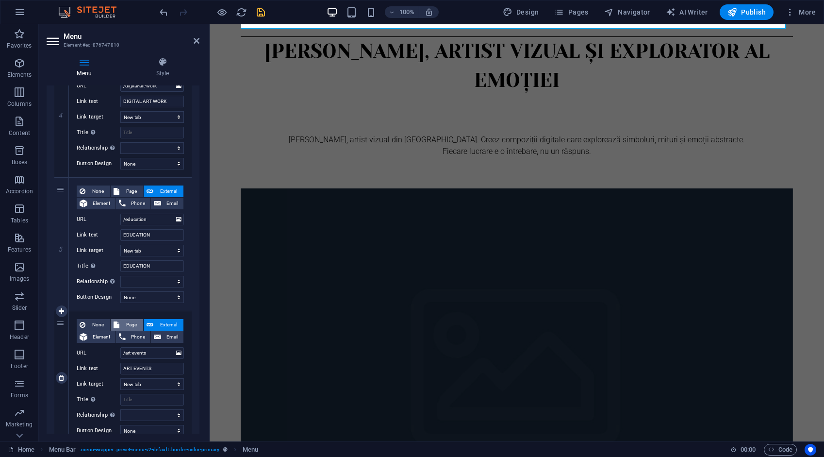
click at [128, 323] on span "Page" at bounding box center [131, 325] width 18 height 12
click at [159, 324] on span "External" at bounding box center [168, 325] width 24 height 12
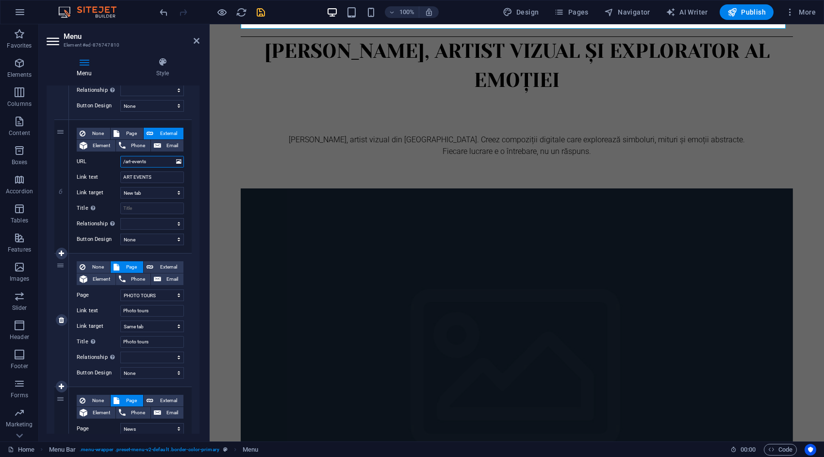
scroll to position [728, 0]
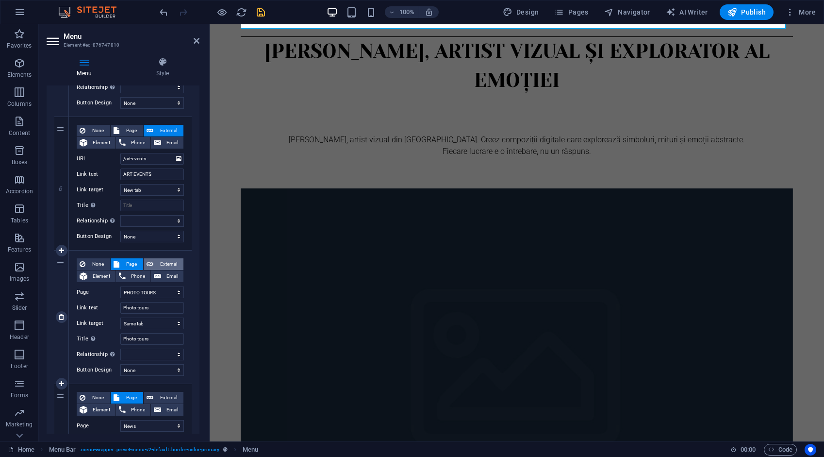
click at [163, 264] on span "External" at bounding box center [168, 264] width 24 height 12
drag, startPoint x: 161, startPoint y: 289, endPoint x: 119, endPoint y: 294, distance: 42.1
click at [119, 294] on div "URL /ro/16818805" at bounding box center [130, 292] width 107 height 12
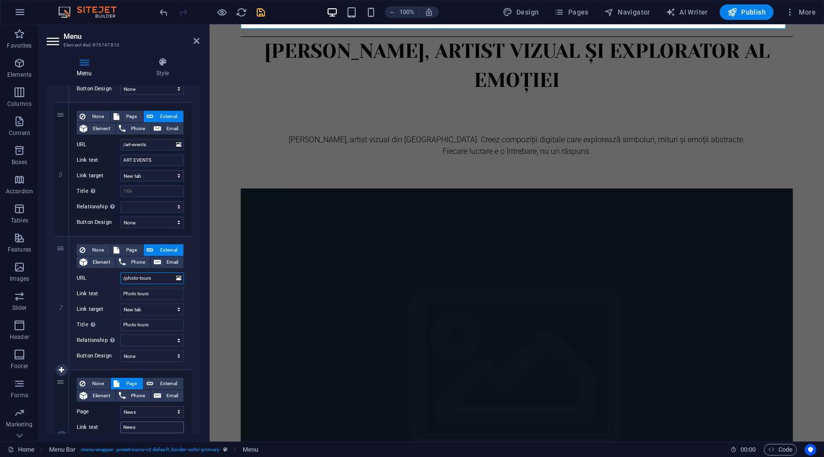
scroll to position [777, 0]
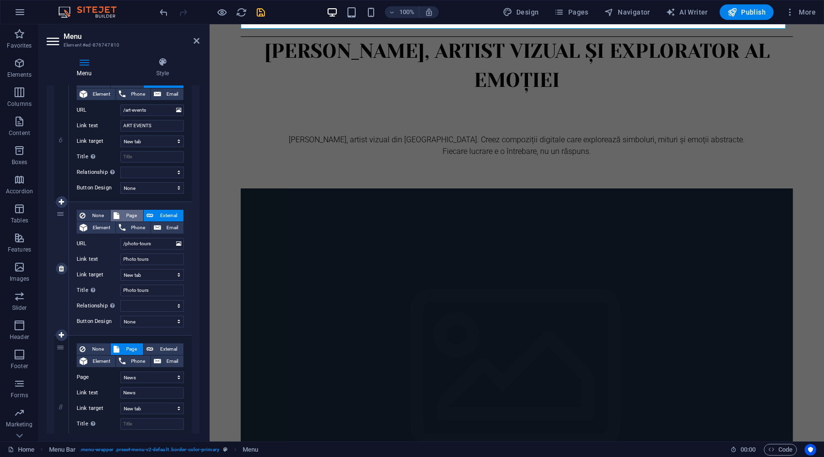
click at [128, 214] on span "Page" at bounding box center [131, 216] width 18 height 12
click at [161, 213] on span "External" at bounding box center [168, 216] width 24 height 12
click at [169, 345] on span "External" at bounding box center [168, 349] width 24 height 12
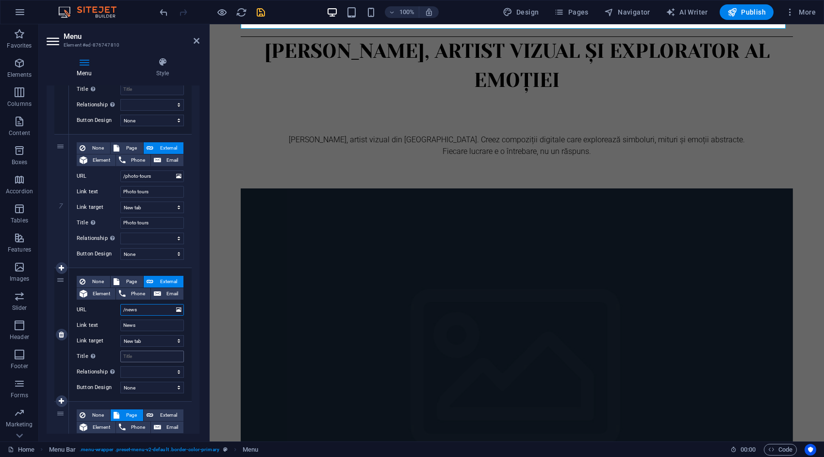
scroll to position [922, 0]
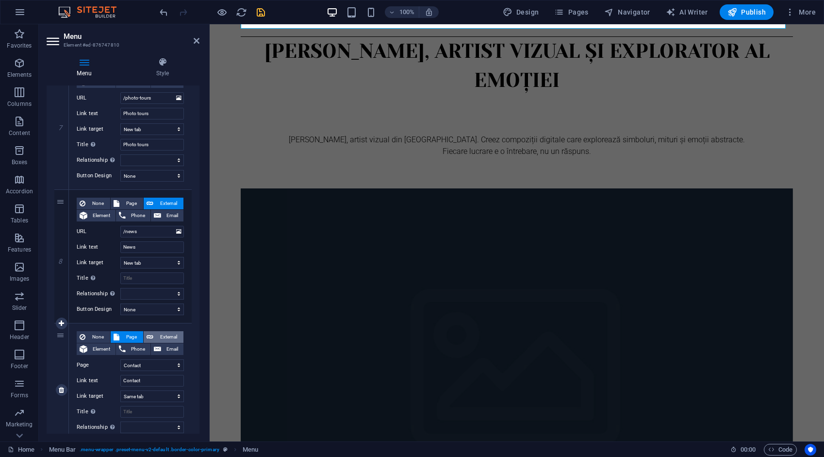
click at [166, 336] on span "External" at bounding box center [168, 337] width 24 height 12
click at [130, 334] on span "Page" at bounding box center [131, 337] width 18 height 12
click at [157, 333] on span "External" at bounding box center [168, 337] width 24 height 12
drag, startPoint x: 155, startPoint y: 365, endPoint x: 114, endPoint y: 371, distance: 41.7
click at [114, 371] on div "None Page External Element Phone Email Page Home About Work Digital art work ED…" at bounding box center [130, 382] width 107 height 102
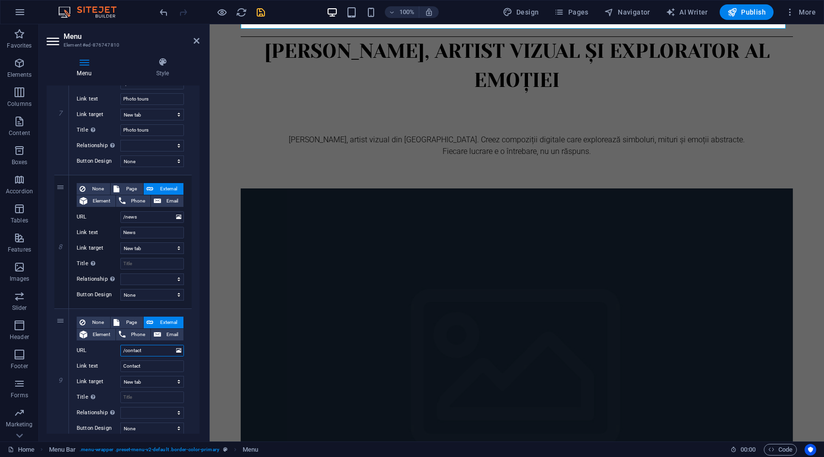
scroll to position [971, 0]
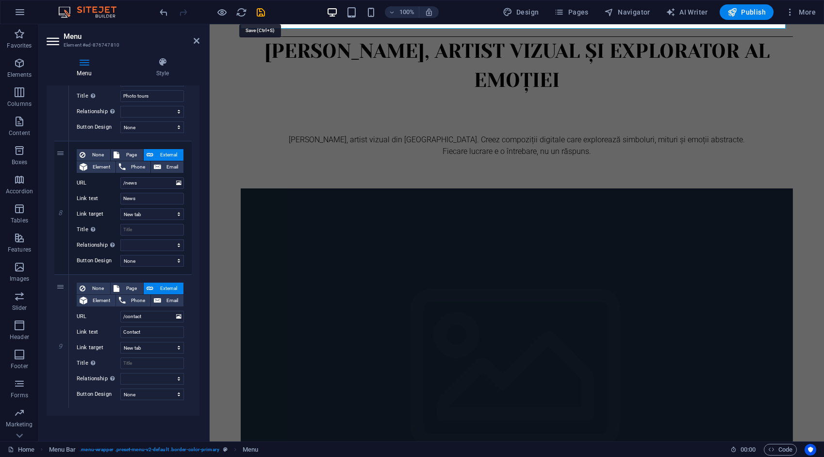
click at [259, 10] on icon "save" at bounding box center [260, 12] width 11 height 11
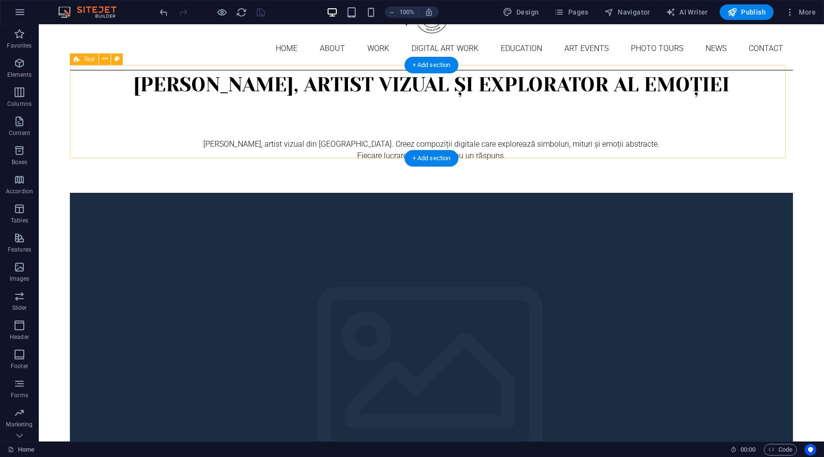
scroll to position [0, 0]
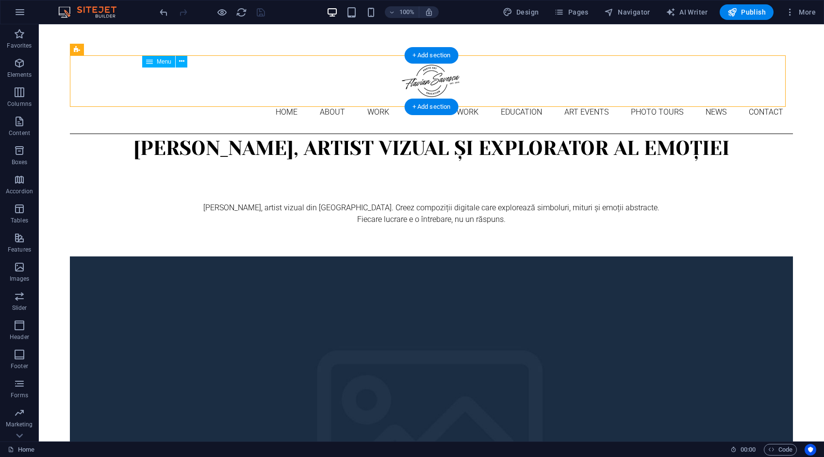
click at [224, 99] on nav "Home About Work DIGITAL ART WORK EDUCATION ART EVENTS Photo tours News Contact" at bounding box center [431, 112] width 723 height 27
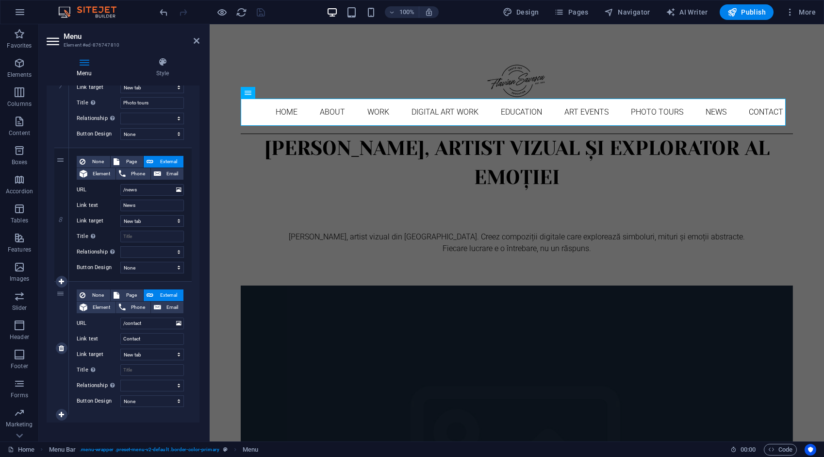
scroll to position [971, 0]
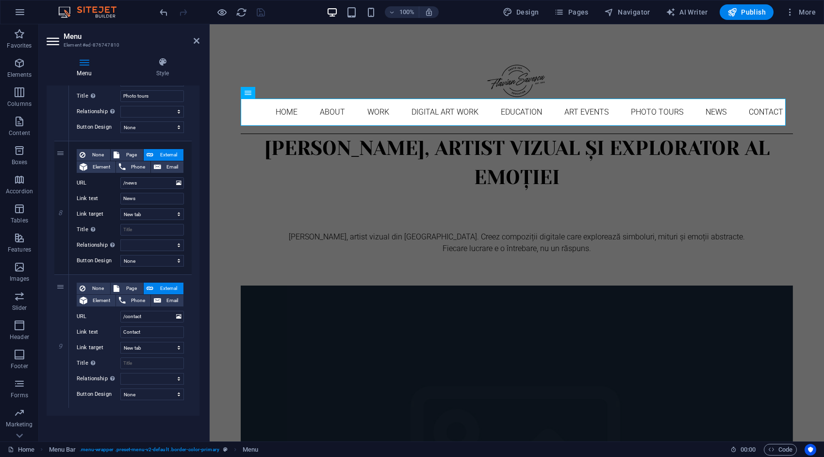
click at [261, 10] on div at bounding box center [212, 12] width 109 height 16
click at [754, 10] on span "Publish" at bounding box center [747, 12] width 38 height 10
